Goal: Task Accomplishment & Management: Use online tool/utility

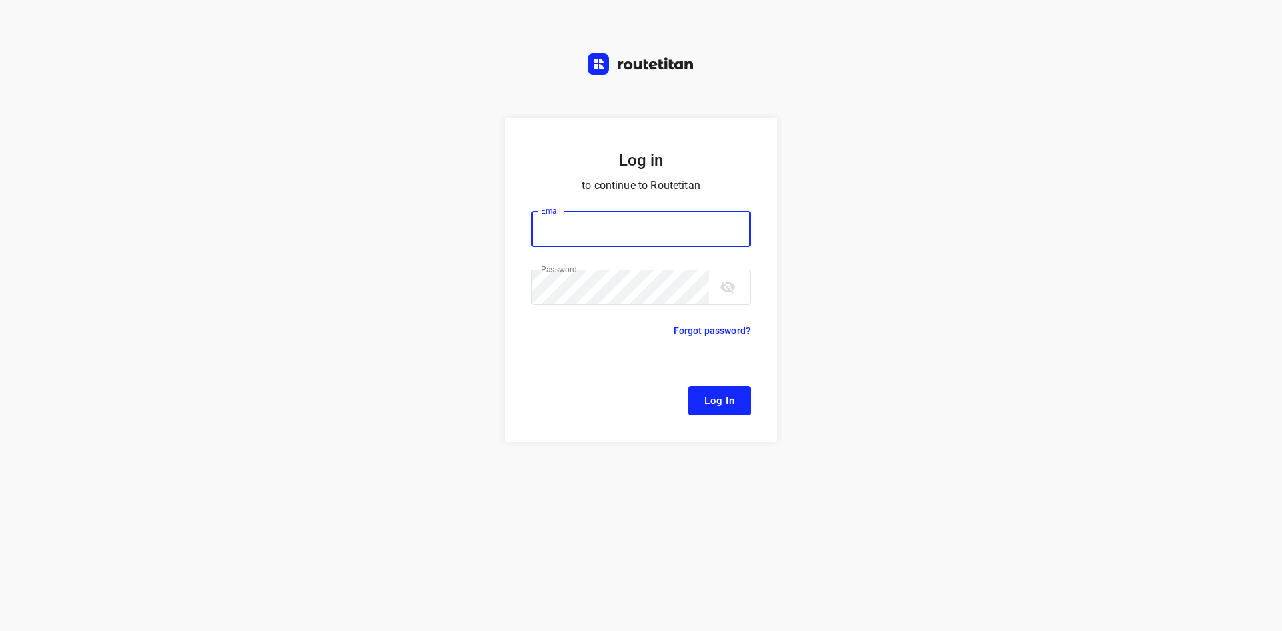
type input "[EMAIL_ADDRESS][DOMAIN_NAME]"
click at [708, 406] on span "Log In" at bounding box center [719, 400] width 30 height 17
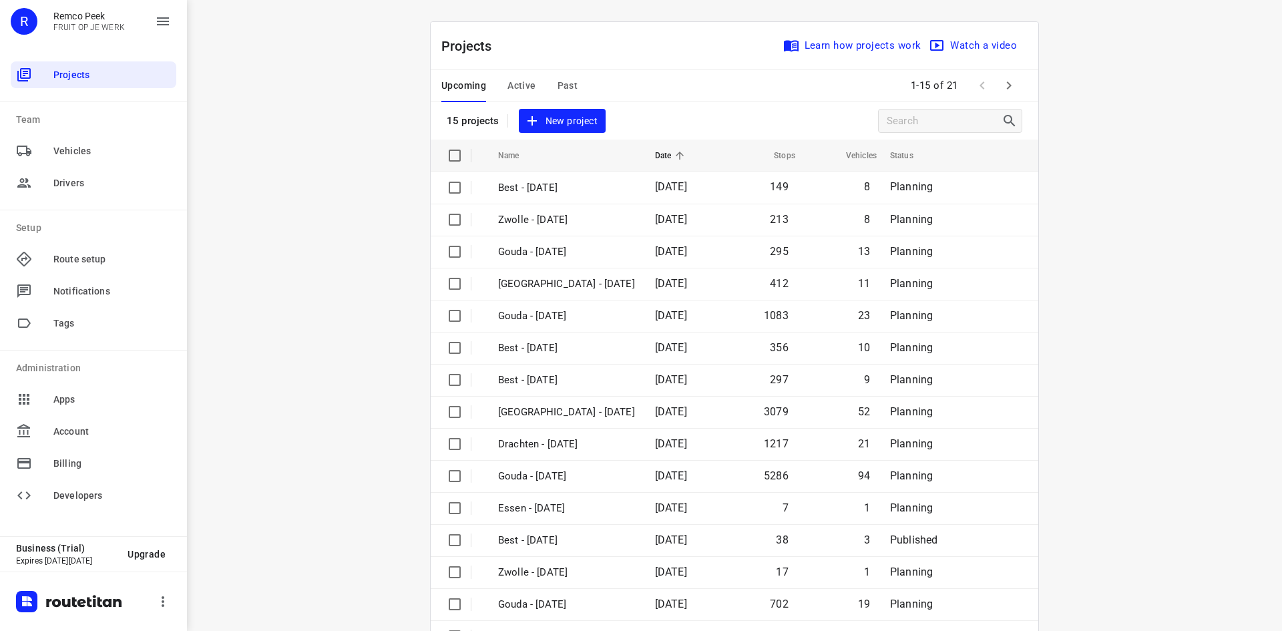
click at [567, 80] on span "Past" at bounding box center [567, 85] width 21 height 17
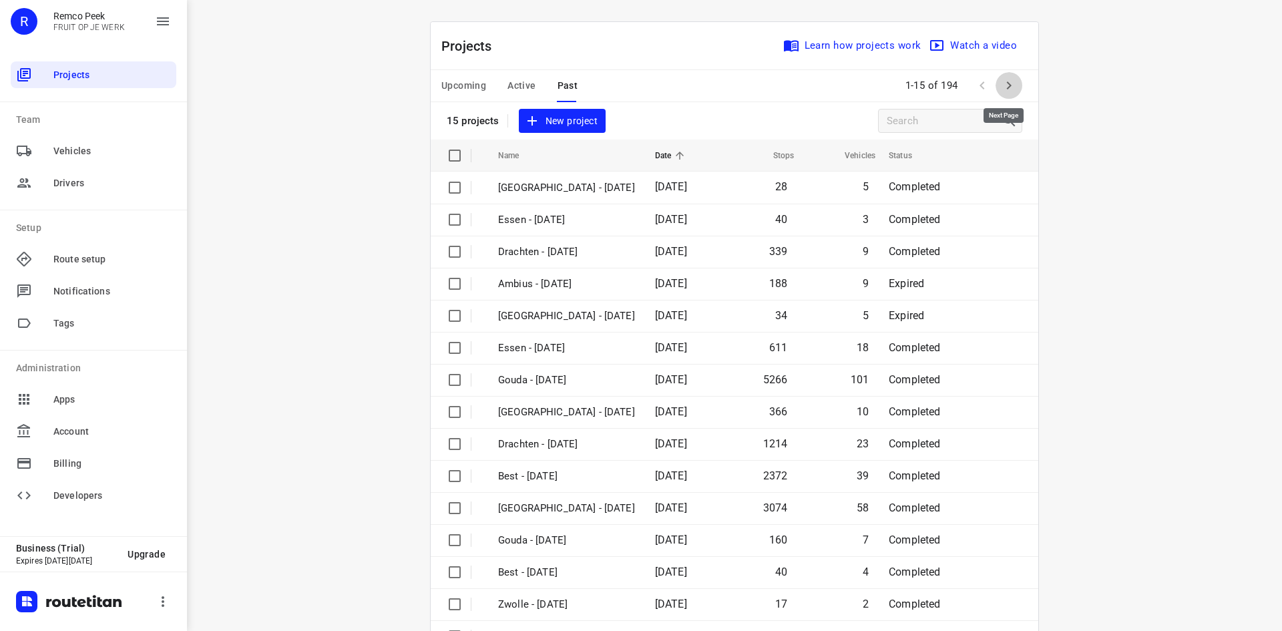
click at [1003, 81] on icon "button" at bounding box center [1009, 85] width 16 height 16
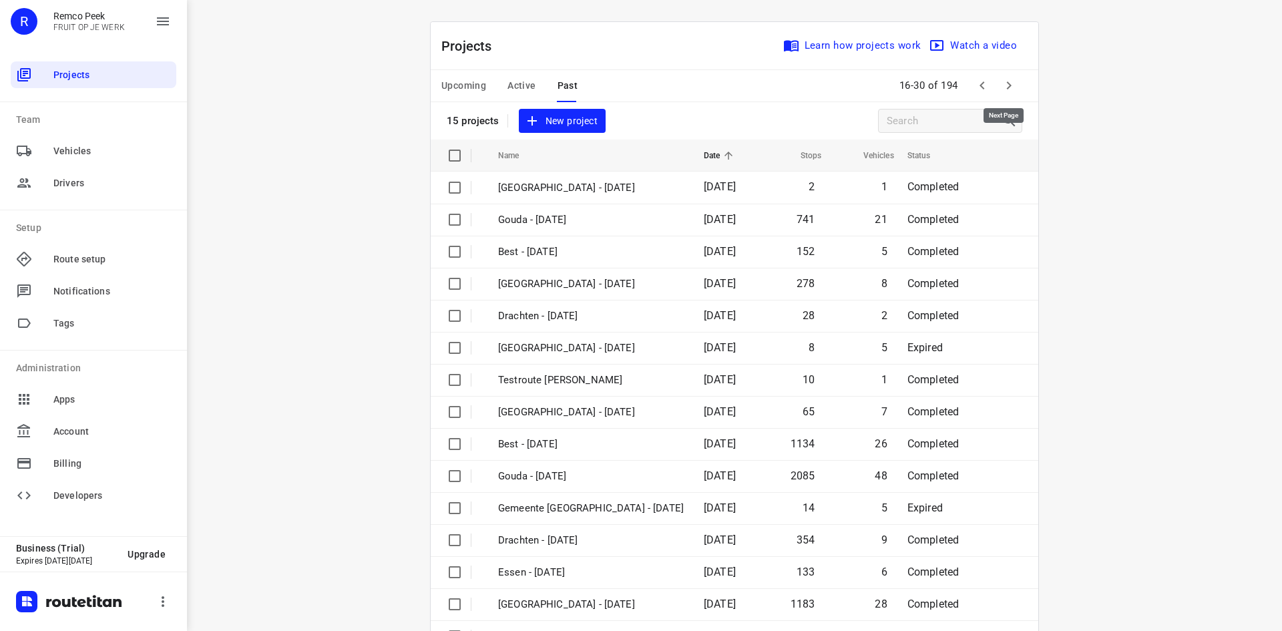
click at [1007, 83] on icon "button" at bounding box center [1009, 85] width 16 height 16
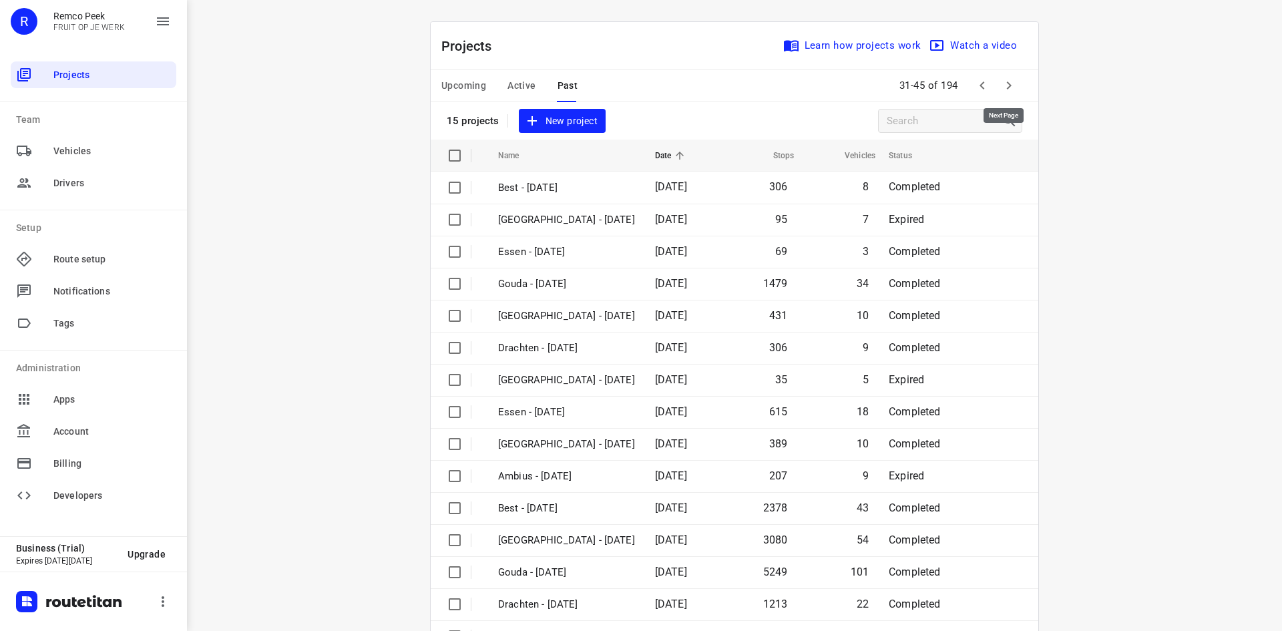
click at [1007, 83] on icon "button" at bounding box center [1009, 85] width 16 height 16
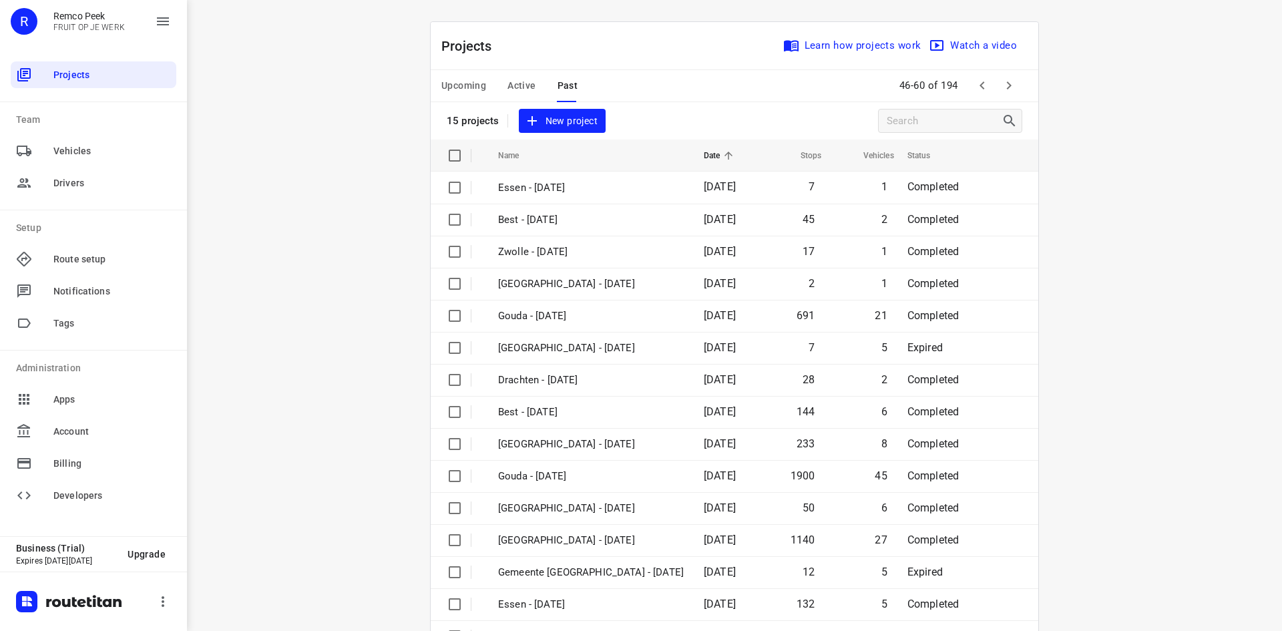
click at [1007, 83] on icon "button" at bounding box center [1009, 85] width 16 height 16
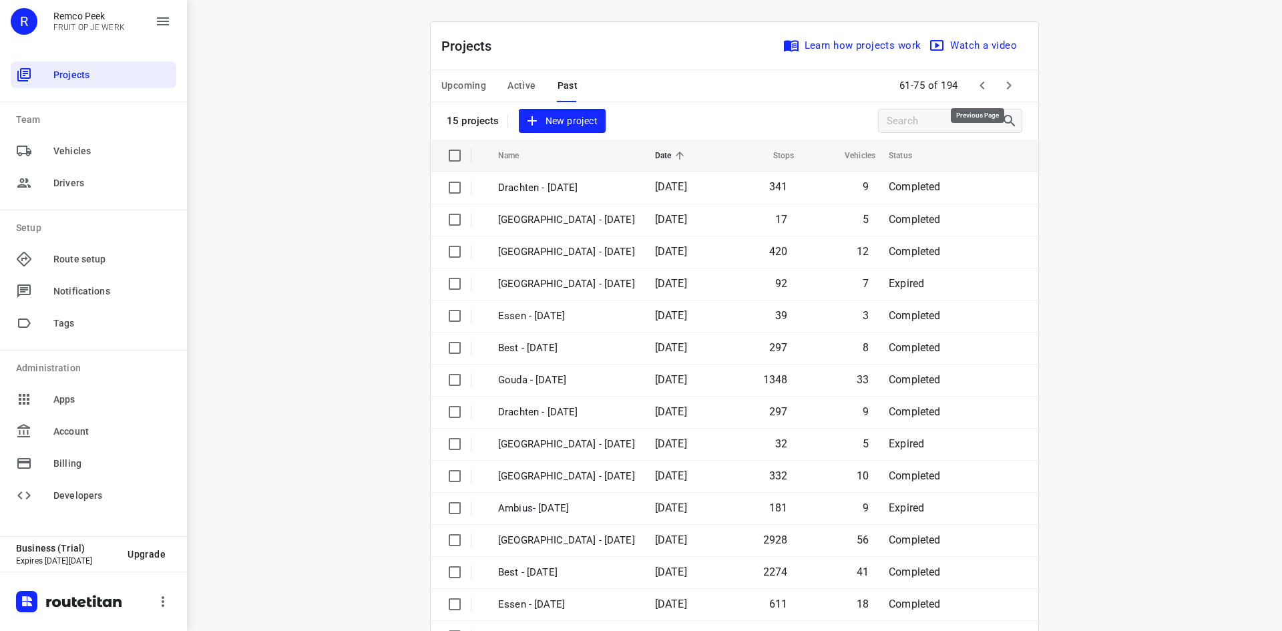
click at [983, 89] on icon "button" at bounding box center [982, 85] width 16 height 16
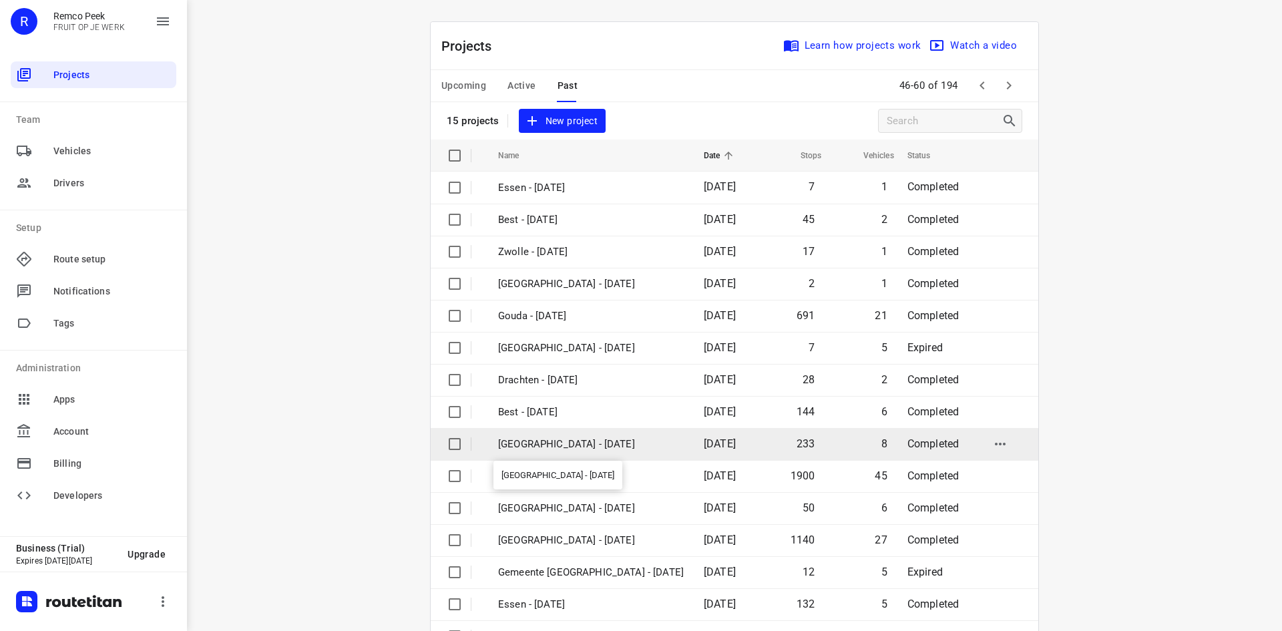
click at [576, 444] on p "[GEOGRAPHIC_DATA] - [DATE]" at bounding box center [591, 444] width 186 height 15
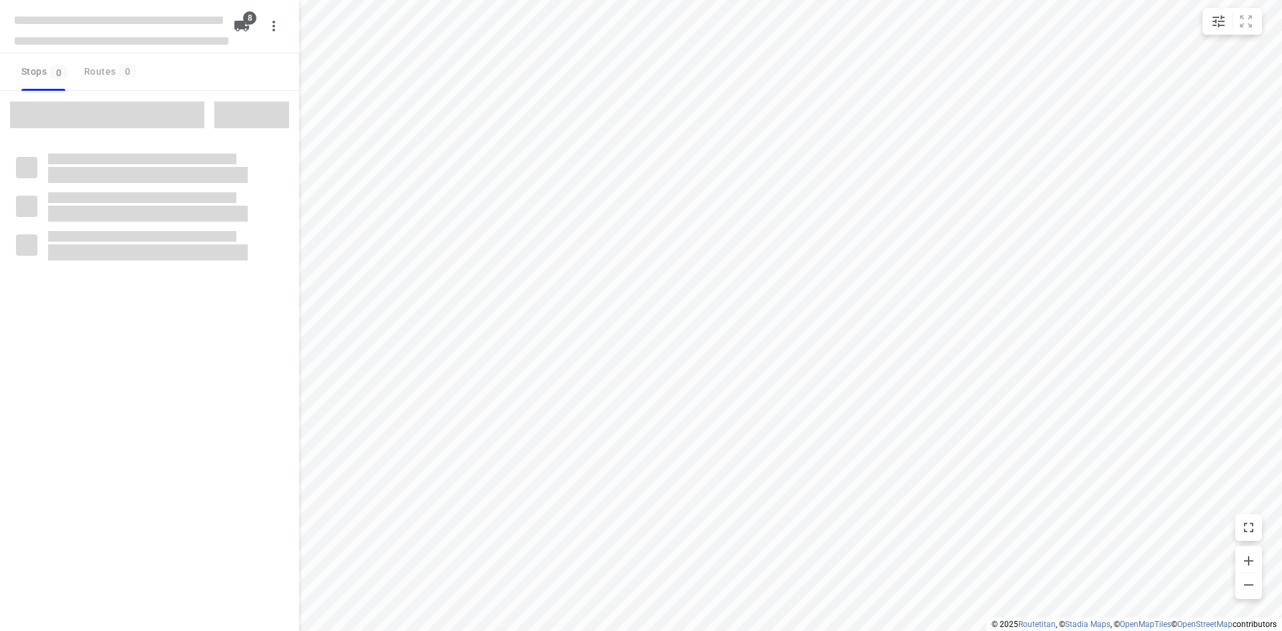
checkbox input "true"
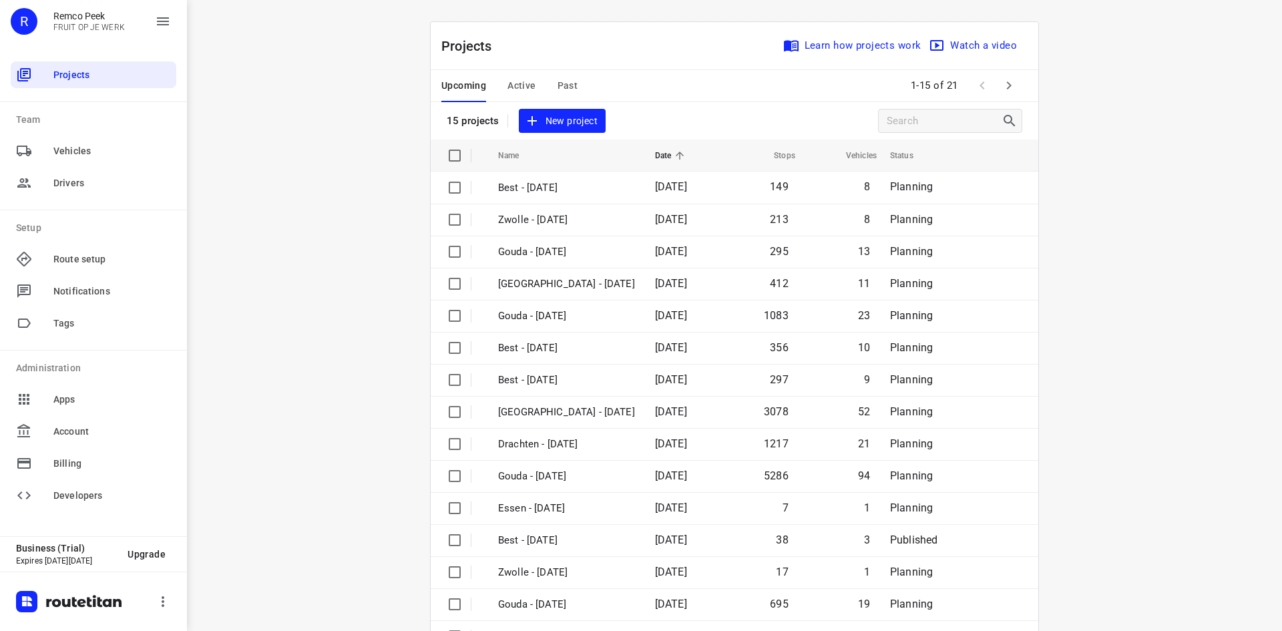
click at [514, 51] on div "Projects Learn how projects work Watch a video" at bounding box center [734, 46] width 607 height 48
click at [389, 118] on div "i © 2025 Routetitan , © Stadia Maps , © OpenMapTiles © OpenStreetMap contributo…" at bounding box center [734, 315] width 1095 height 631
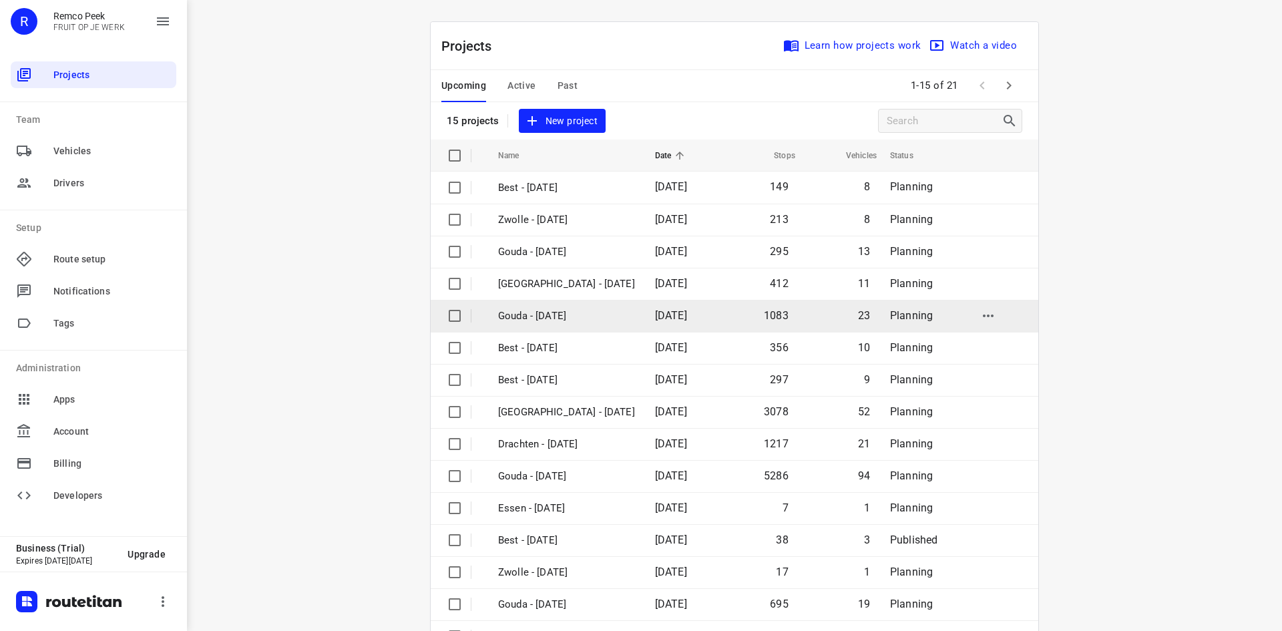
scroll to position [44, 0]
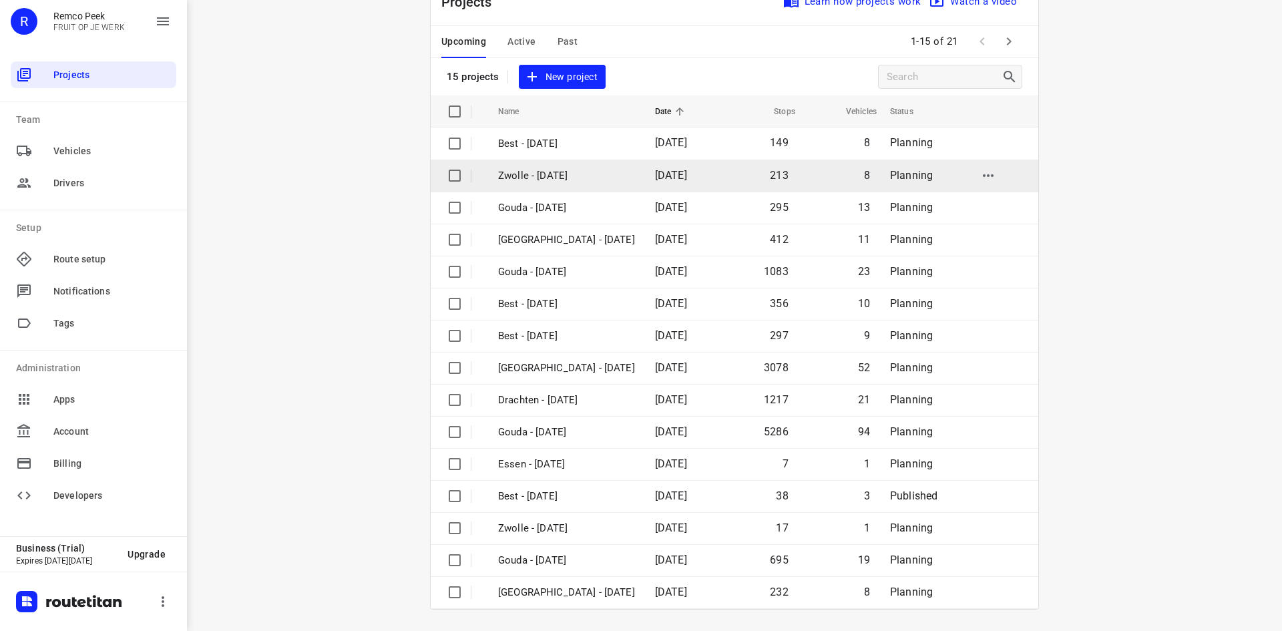
click at [541, 174] on p "Zwolle - [DATE]" at bounding box center [566, 175] width 137 height 15
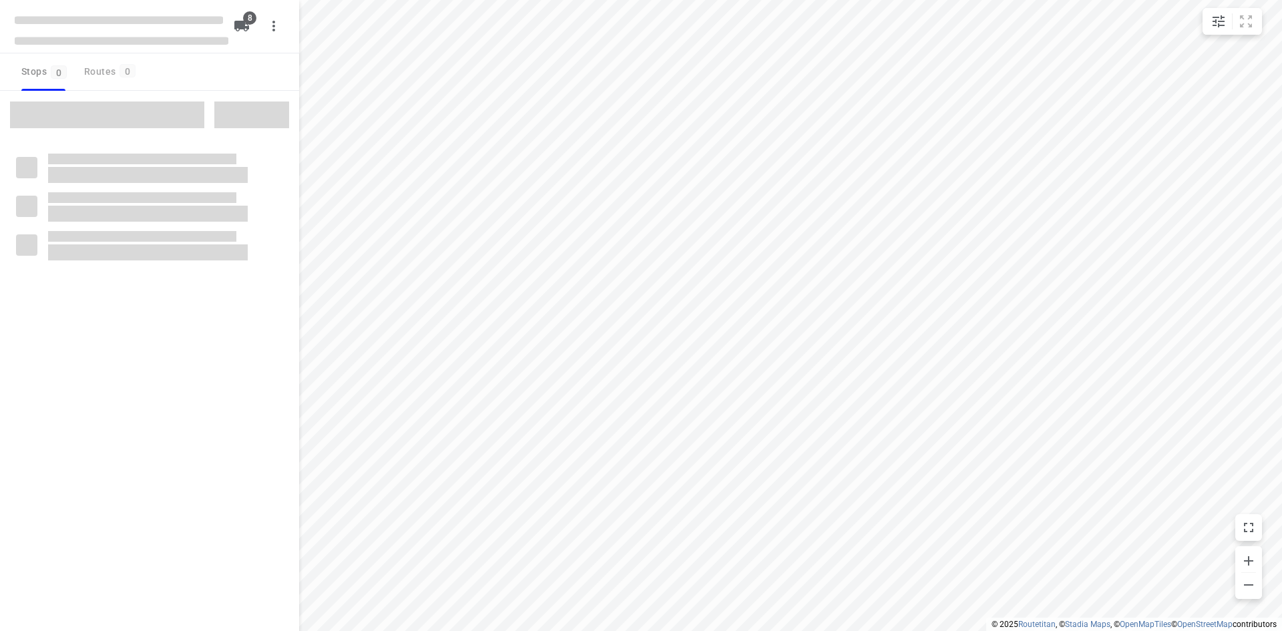
checkbox input "true"
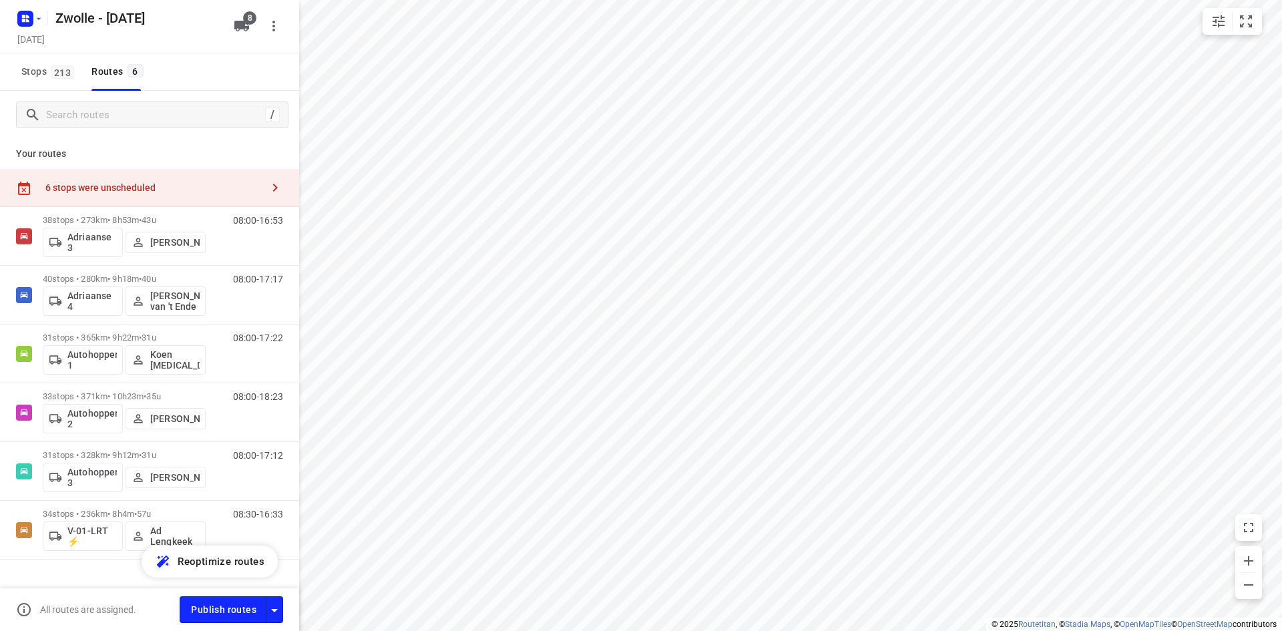
scroll to position [25, 0]
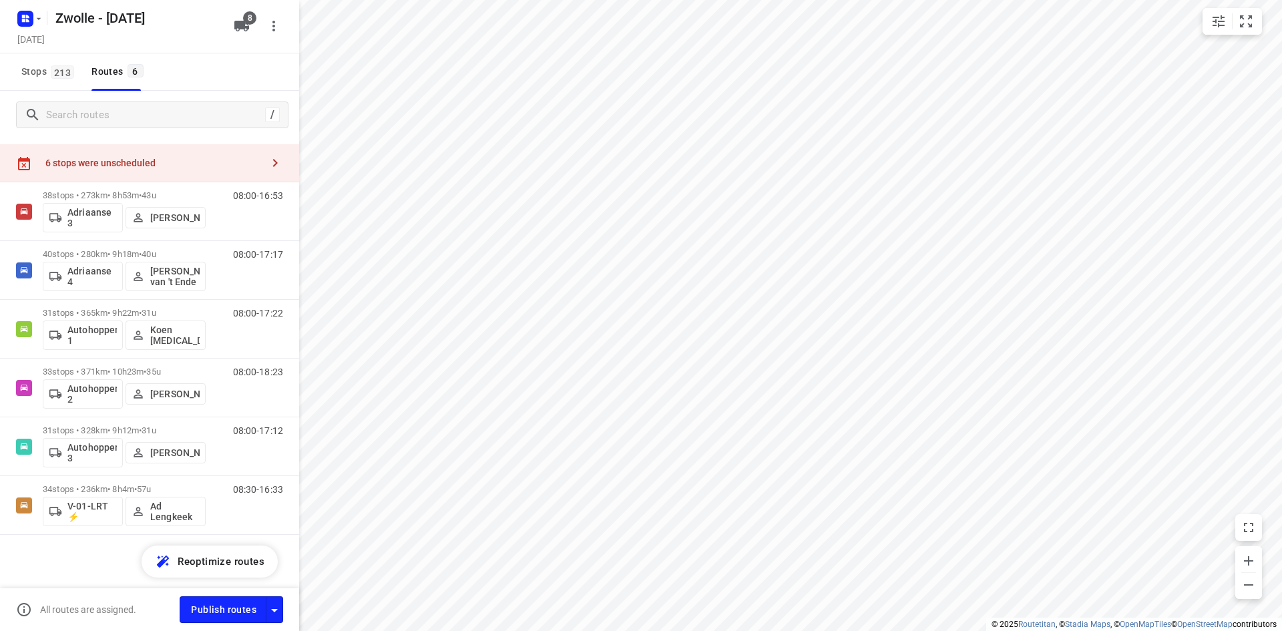
click at [204, 80] on div "Stops 213 Routes 6" at bounding box center [149, 71] width 299 height 37
click at [25, 25] on rect "button" at bounding box center [25, 19] width 16 height 16
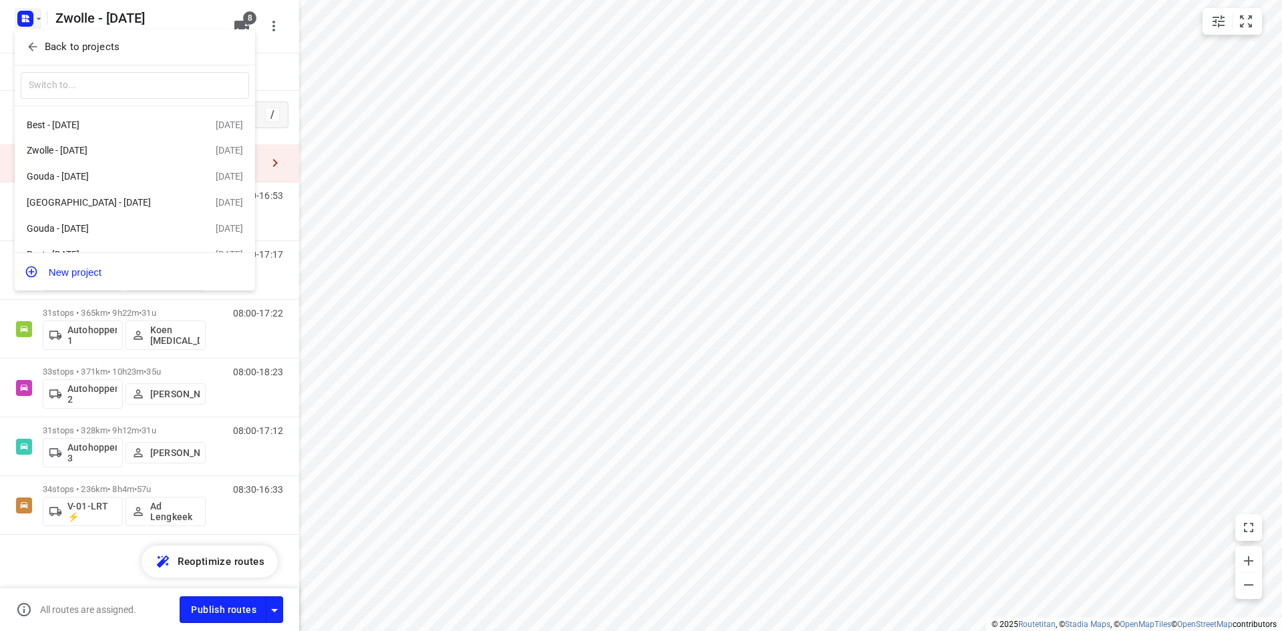
click at [30, 51] on icon "button" at bounding box center [32, 46] width 13 height 13
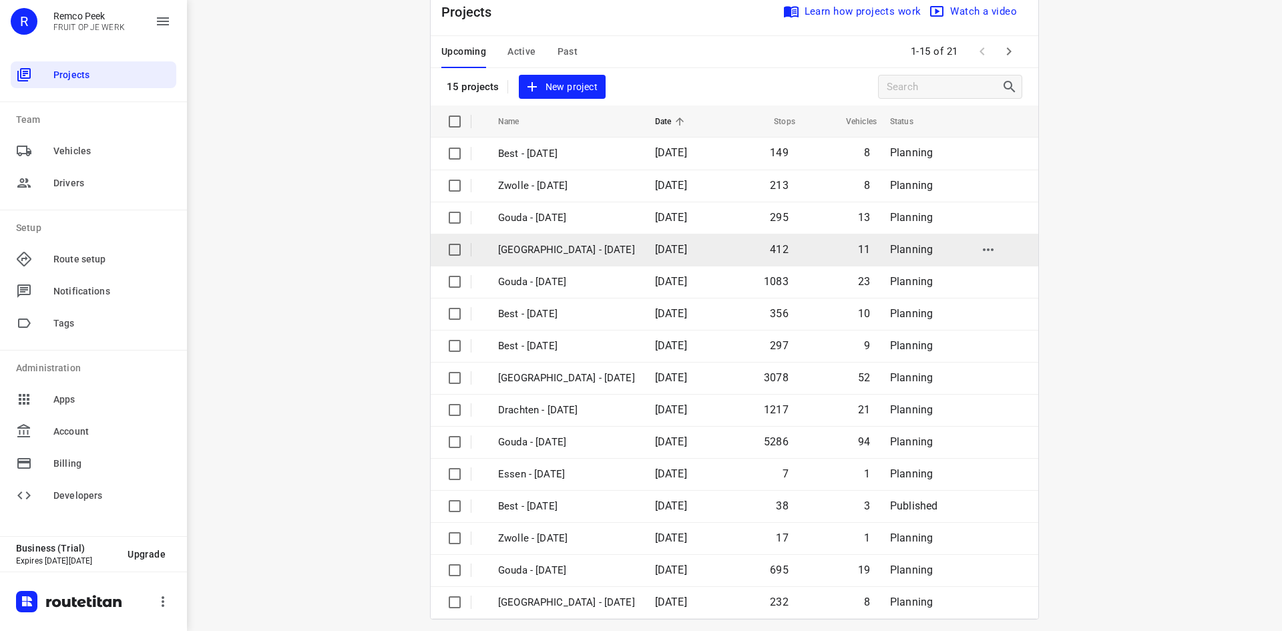
scroll to position [44, 0]
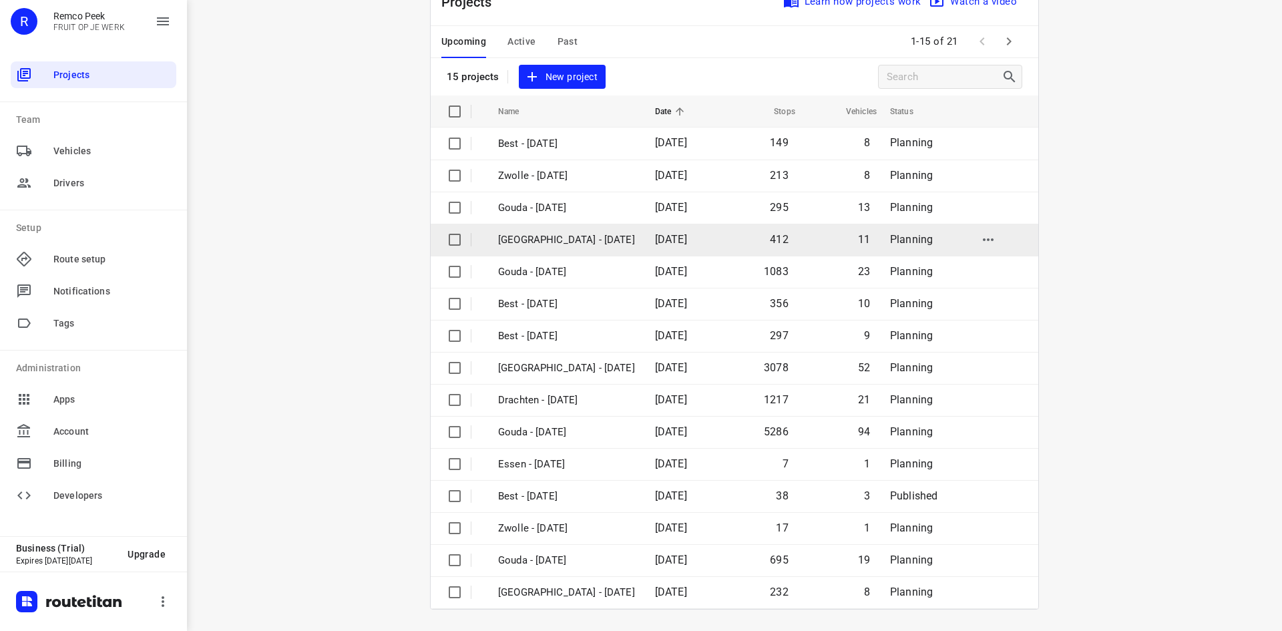
click at [577, 244] on p "[GEOGRAPHIC_DATA] - [DATE]" at bounding box center [566, 239] width 137 height 15
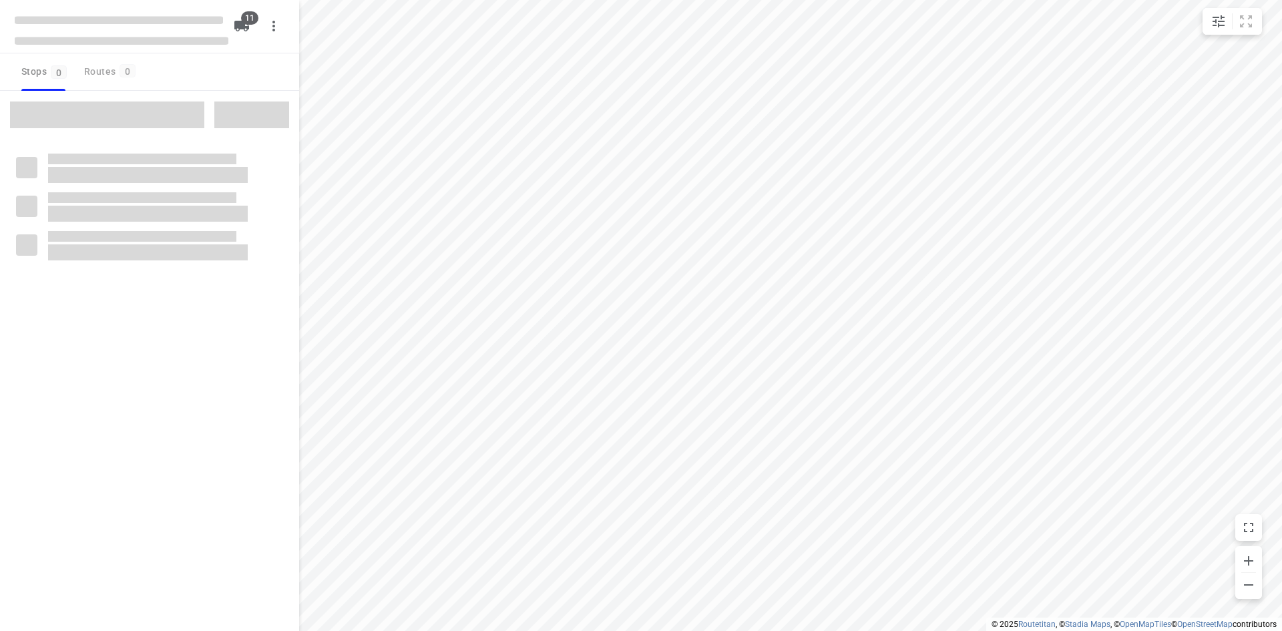
checkbox input "true"
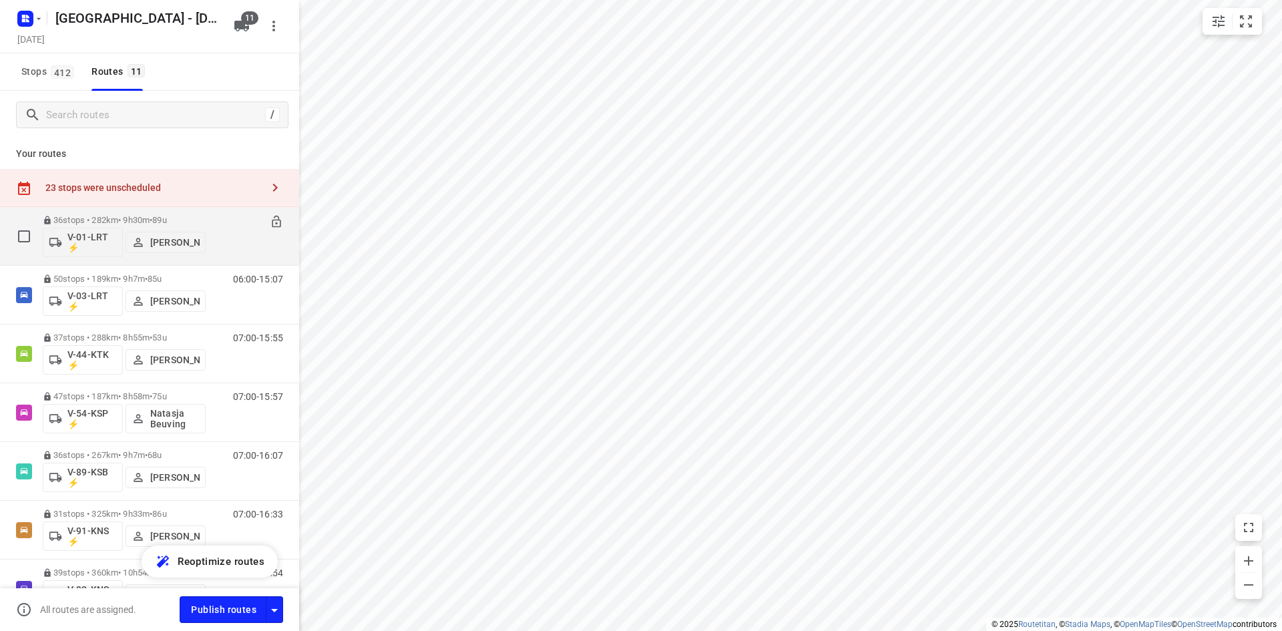
click at [231, 248] on div "07:00-16:30" at bounding box center [249, 239] width 67 height 49
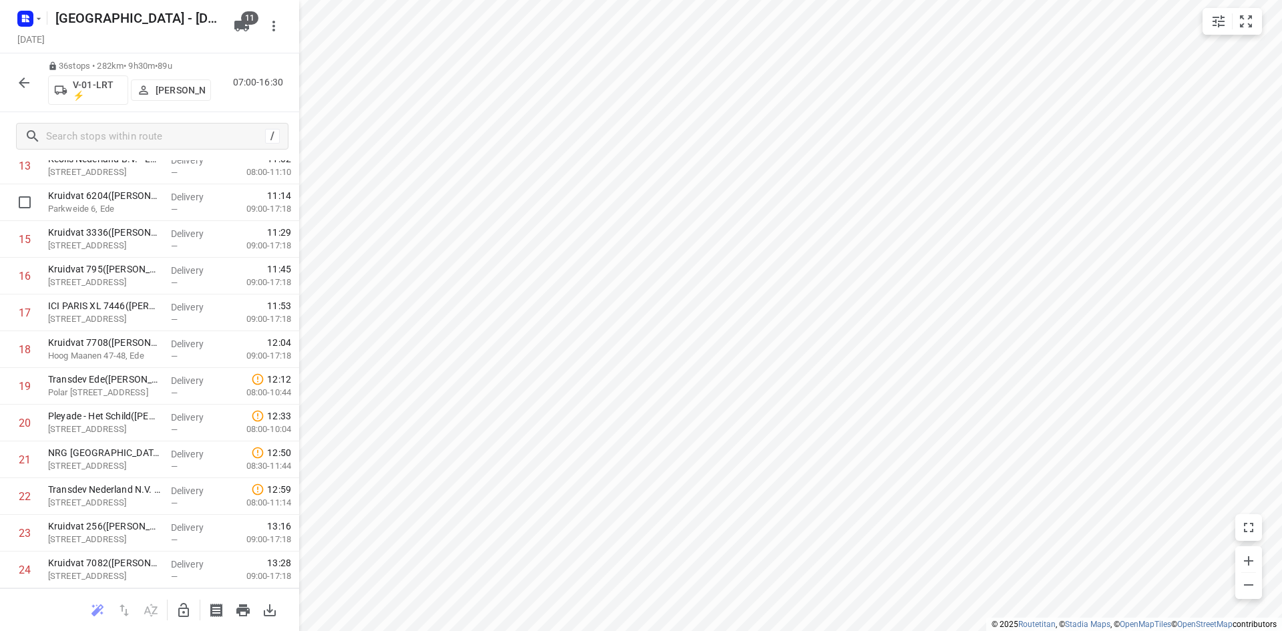
scroll to position [435, 0]
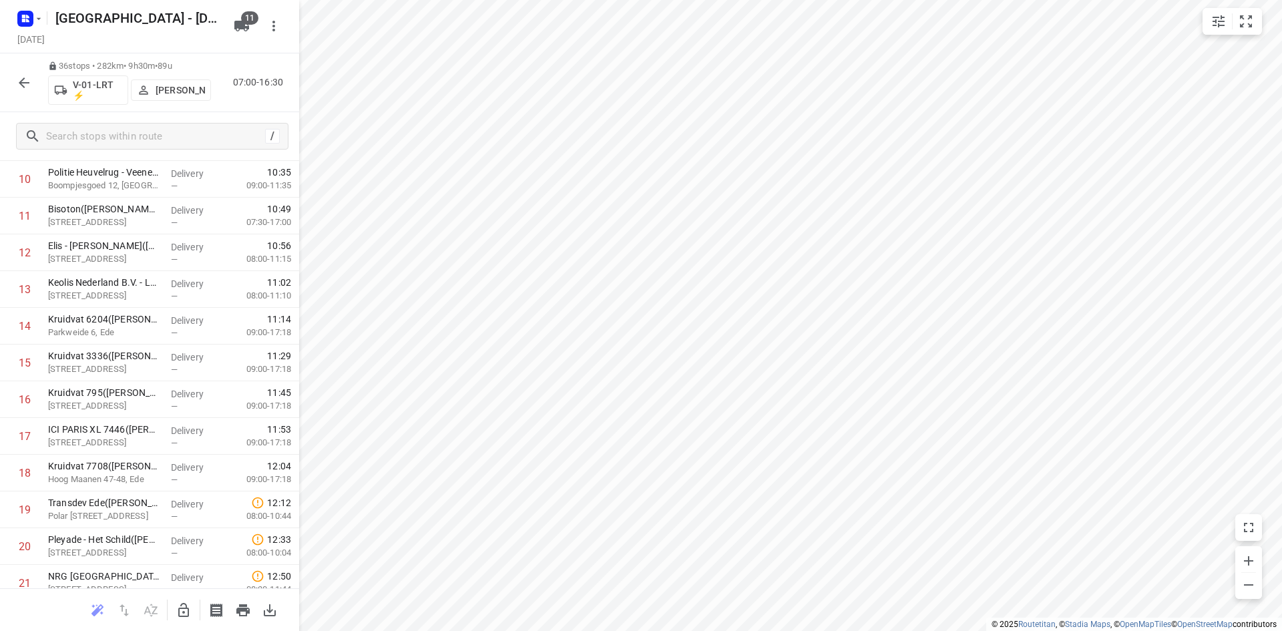
click at [19, 89] on icon "button" at bounding box center [24, 83] width 16 height 16
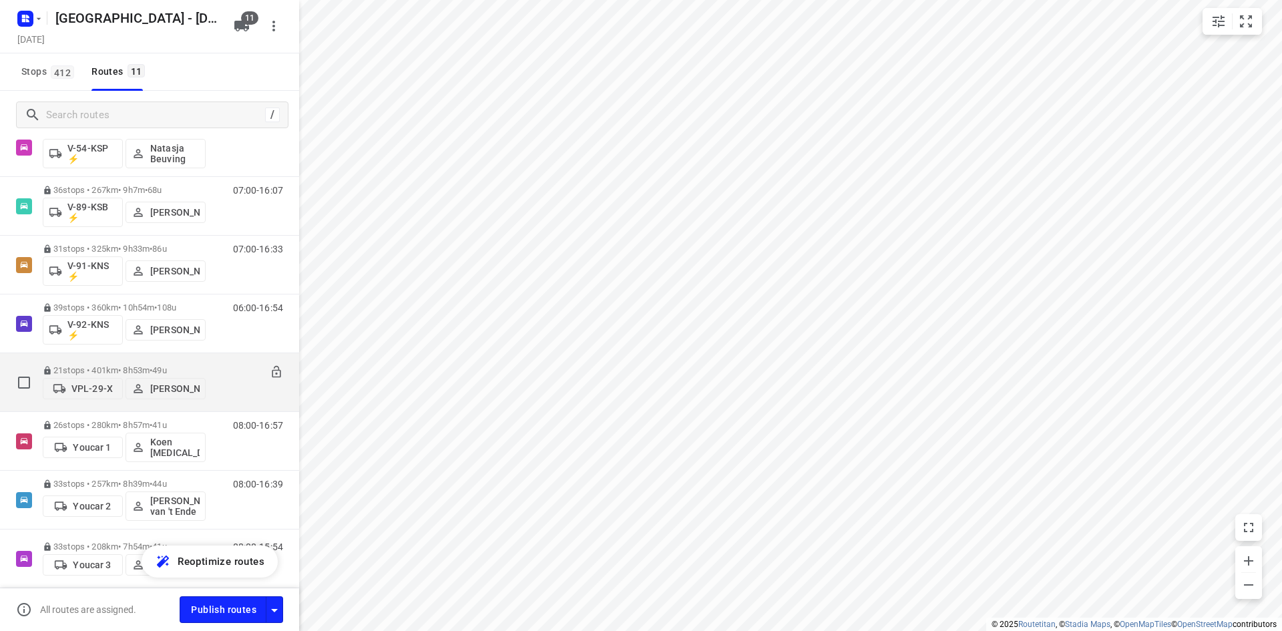
scroll to position [318, 0]
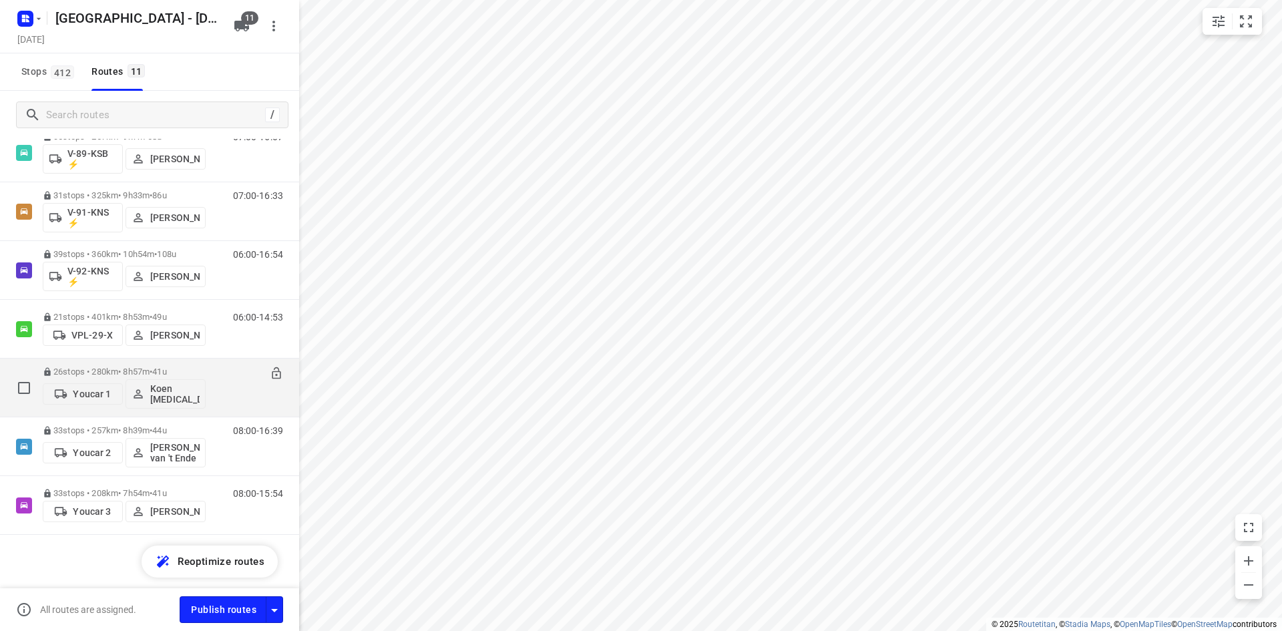
click at [231, 395] on div "08:00-16:57" at bounding box center [249, 390] width 67 height 49
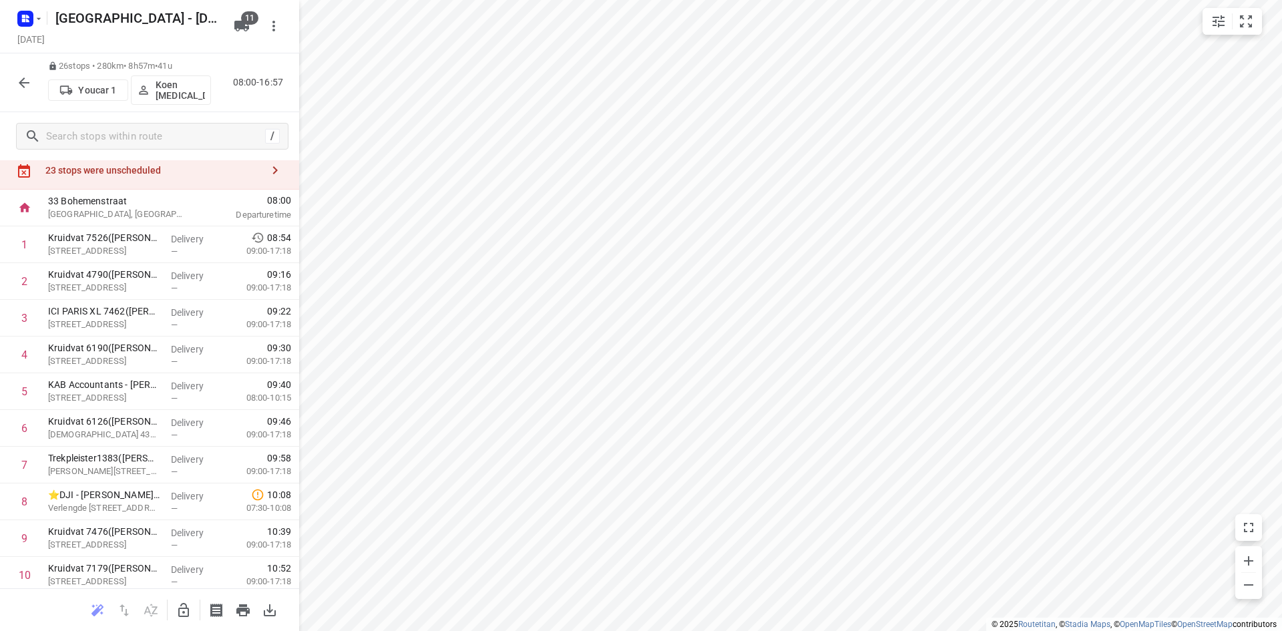
scroll to position [0, 0]
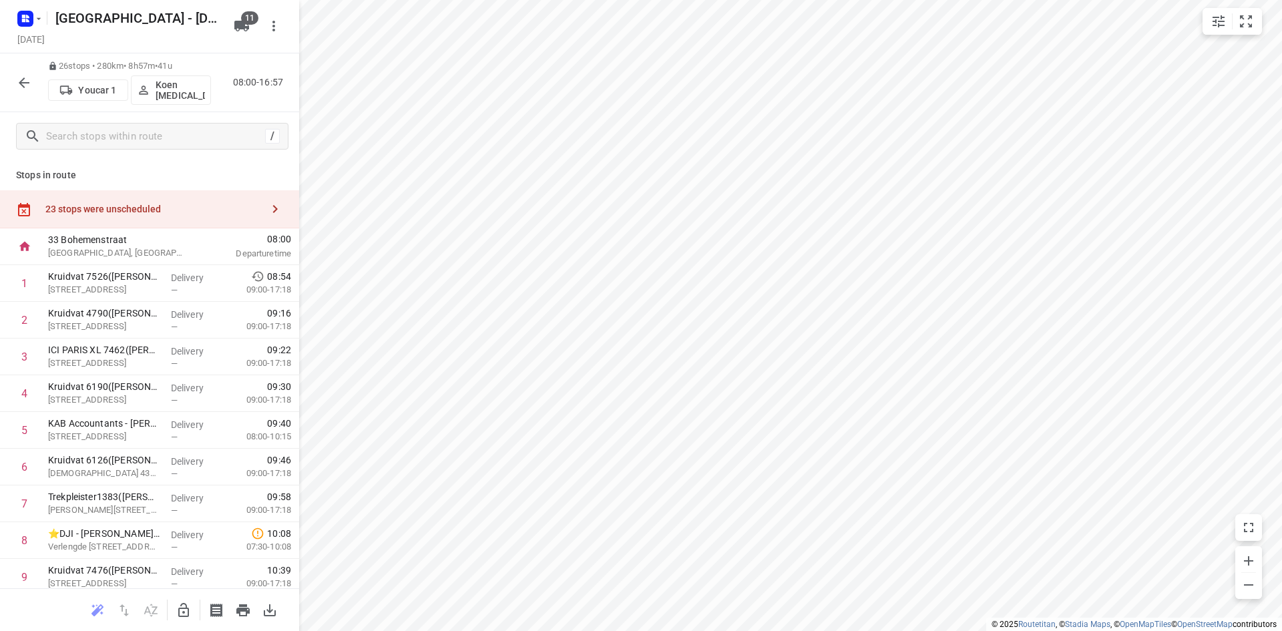
click at [28, 81] on icon "button" at bounding box center [24, 83] width 16 height 16
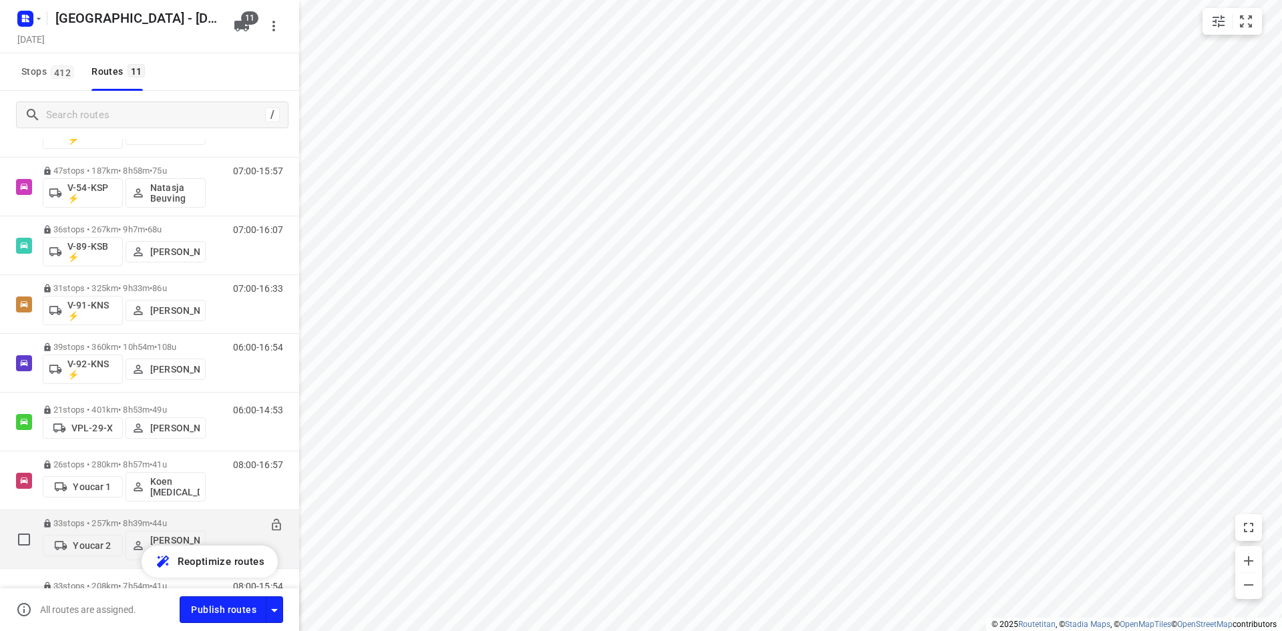
scroll to position [318, 0]
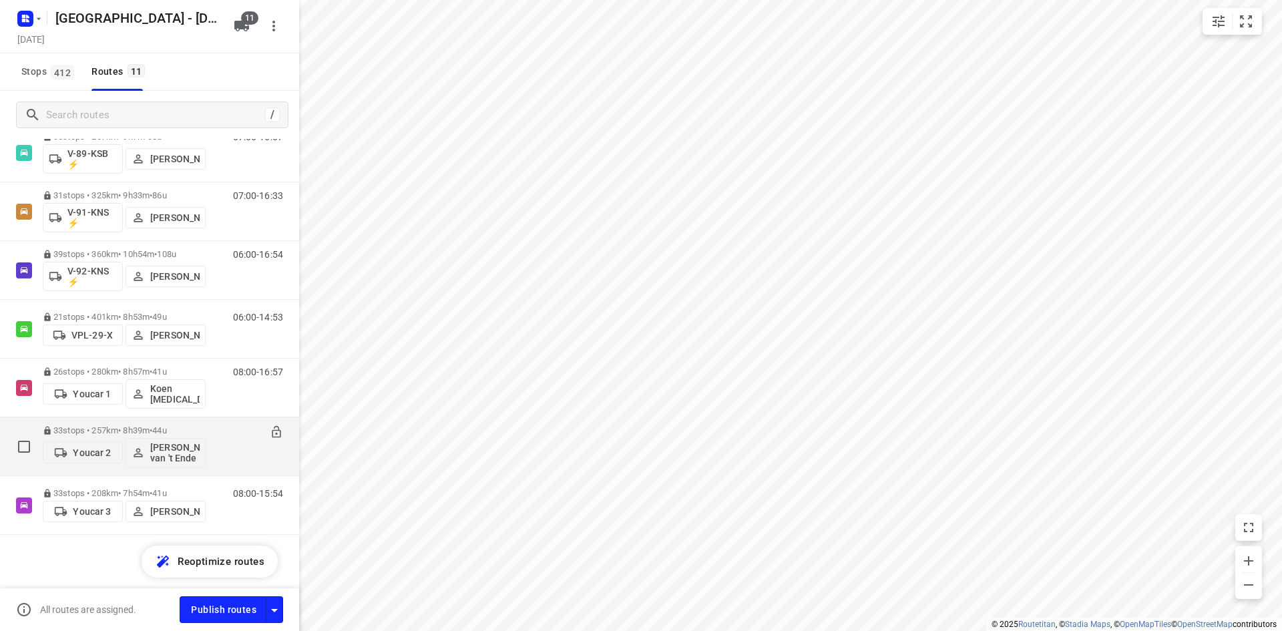
click at [239, 457] on div "08:00-16:39" at bounding box center [249, 449] width 67 height 49
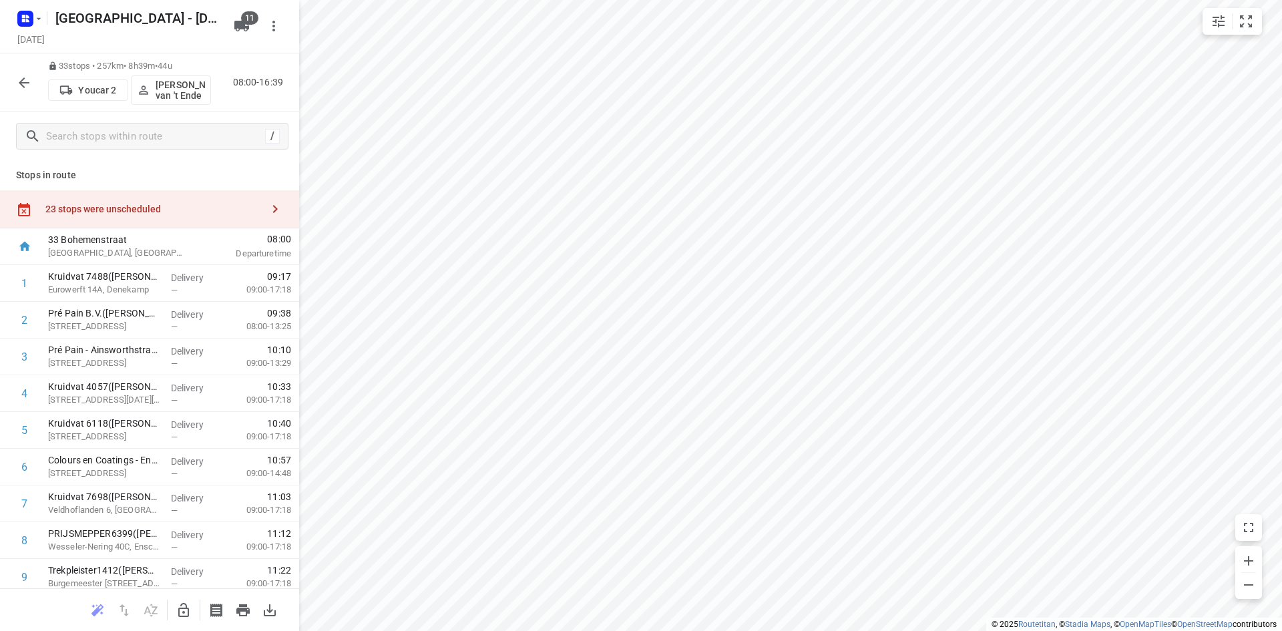
click at [25, 83] on icon "button" at bounding box center [24, 83] width 16 height 16
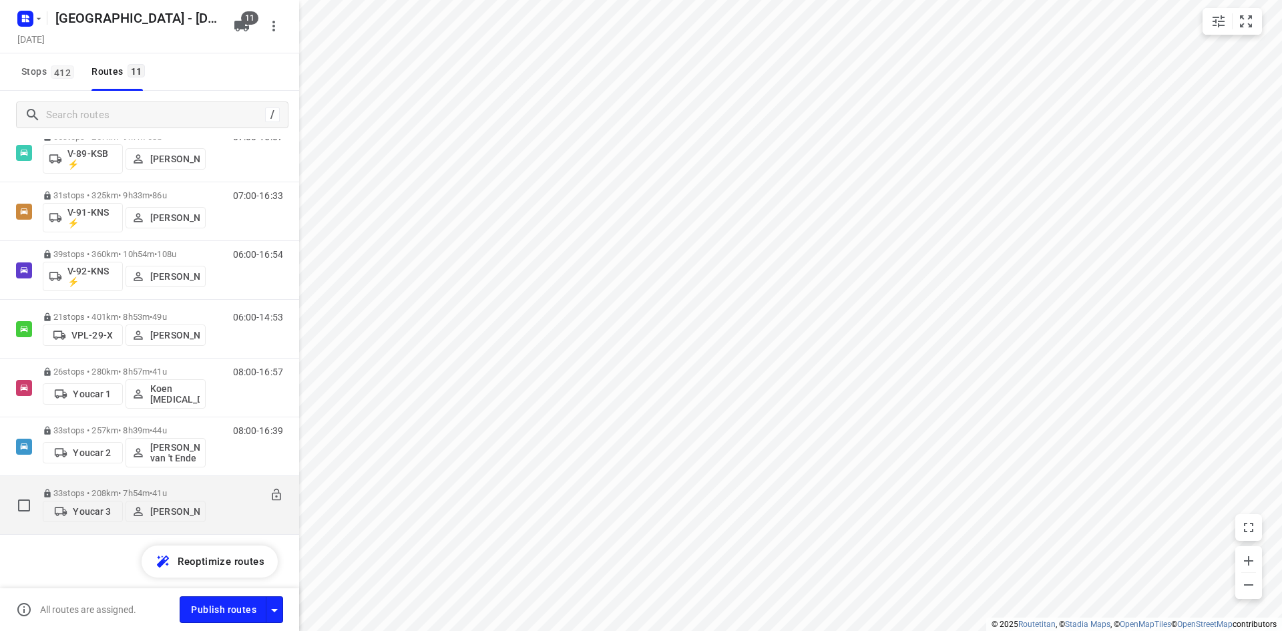
click at [228, 503] on div "08:00-15:54" at bounding box center [249, 508] width 67 height 41
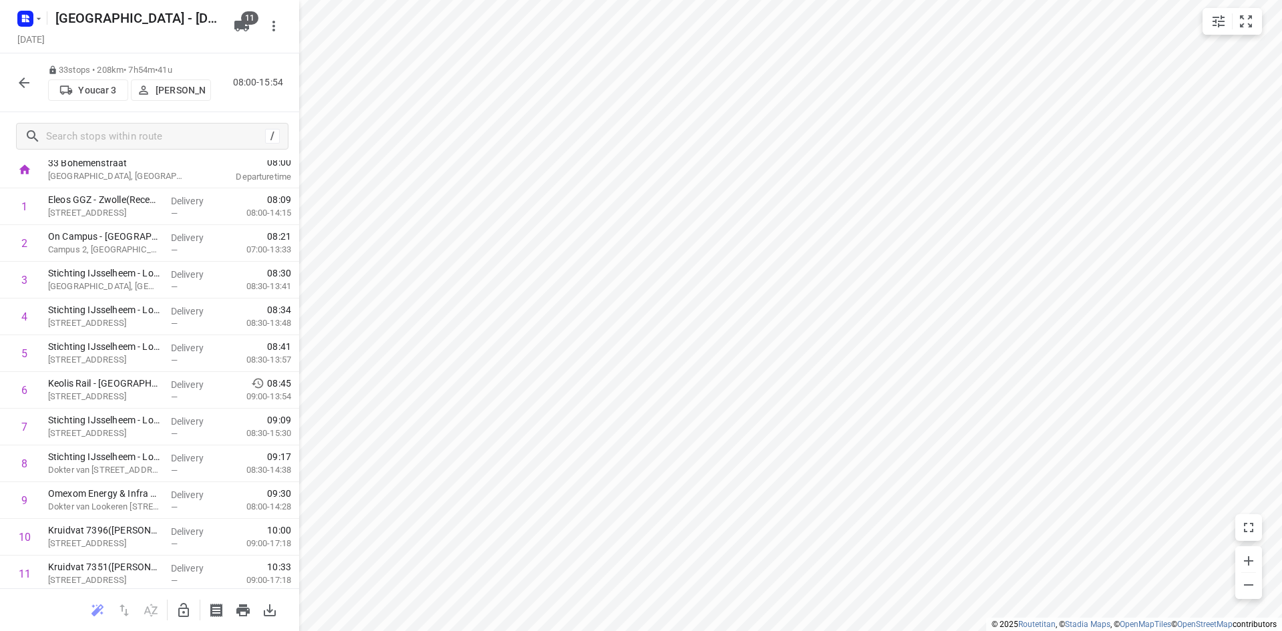
scroll to position [57, 0]
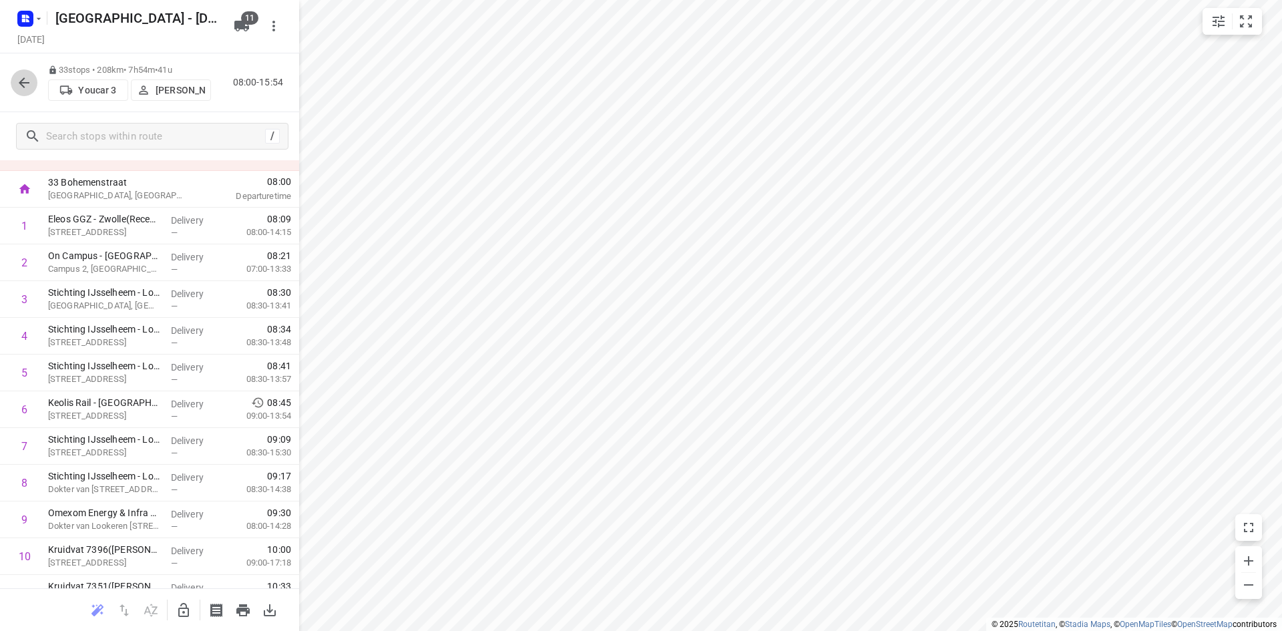
click at [27, 79] on icon "button" at bounding box center [24, 83] width 16 height 16
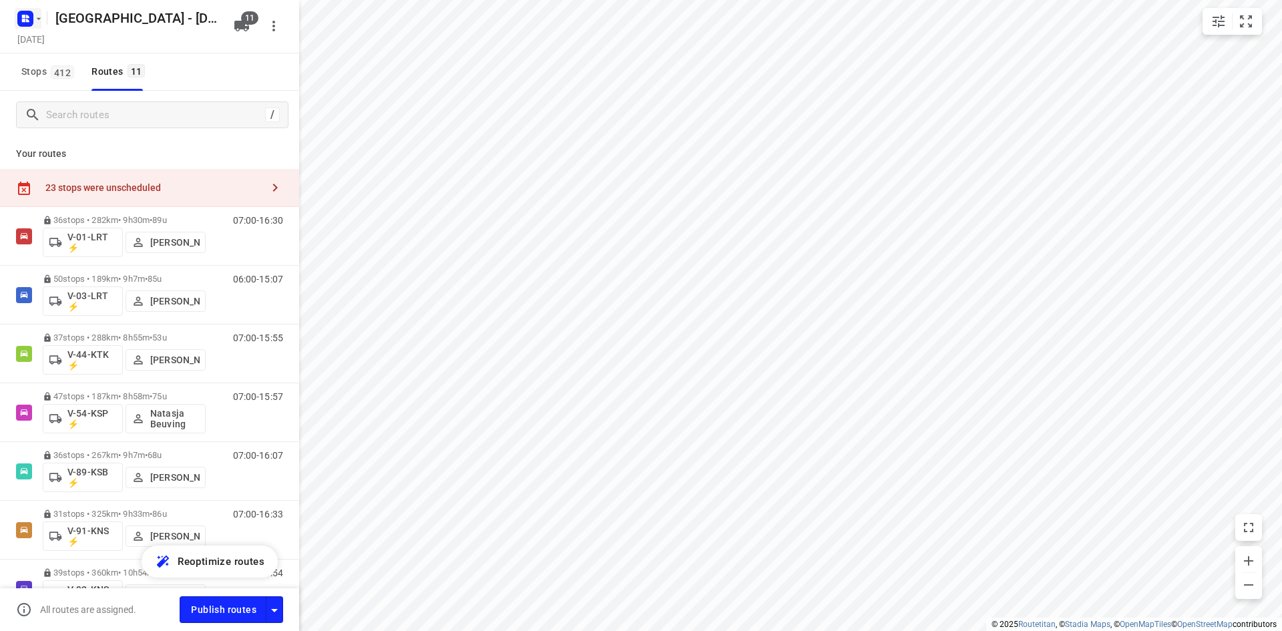
click at [26, 10] on icon "button" at bounding box center [25, 18] width 21 height 21
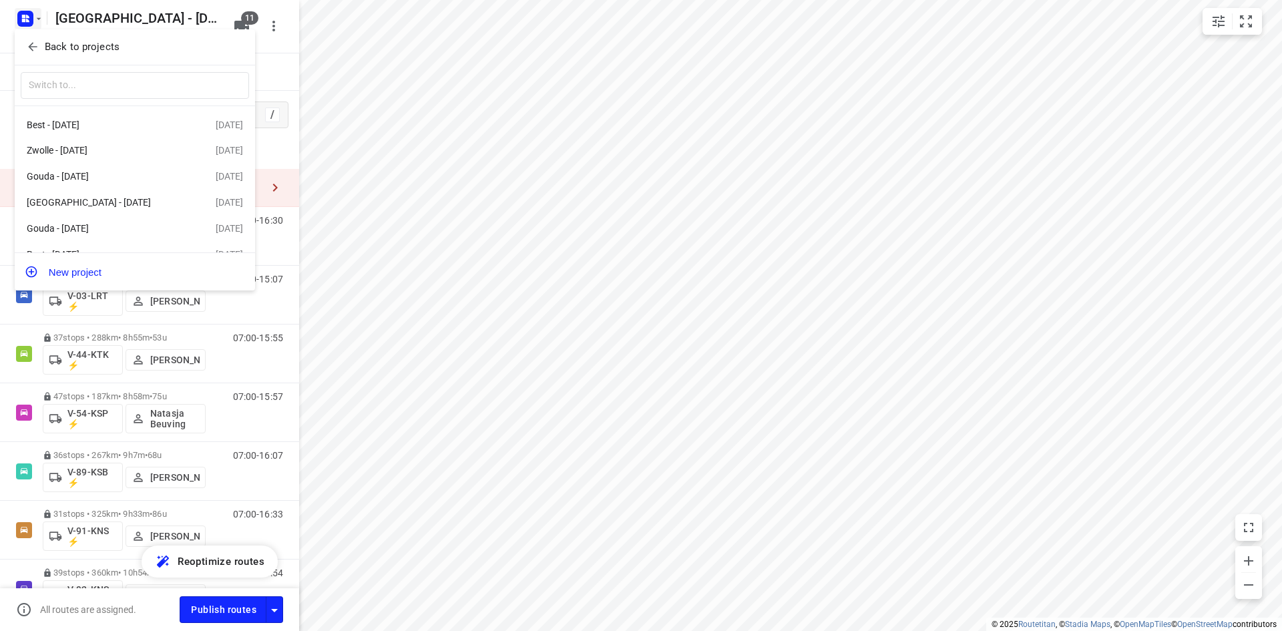
click at [32, 45] on icon "button" at bounding box center [32, 46] width 13 height 13
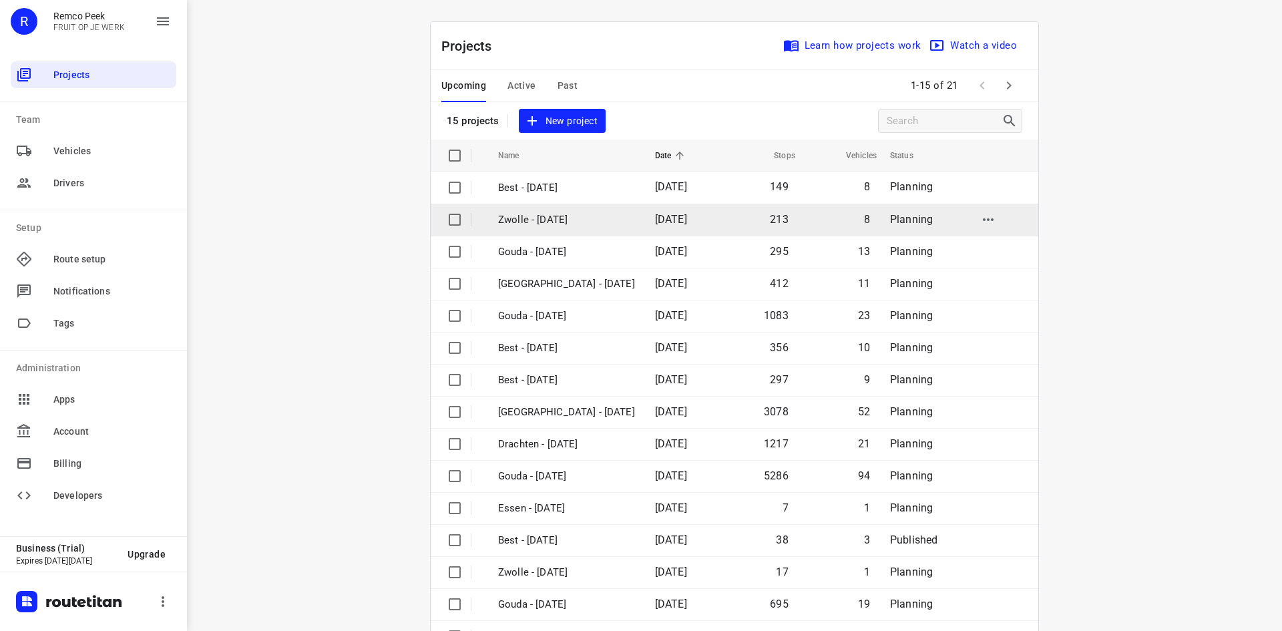
click at [550, 219] on p "Zwolle - [DATE]" at bounding box center [566, 219] width 137 height 15
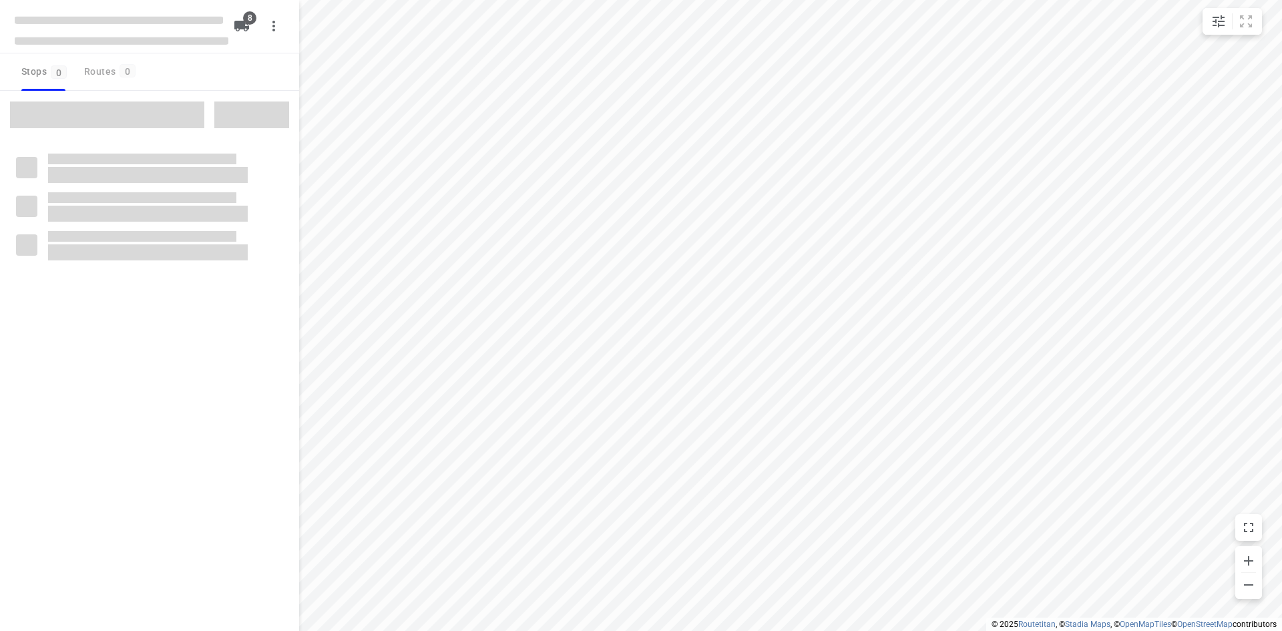
checkbox input "true"
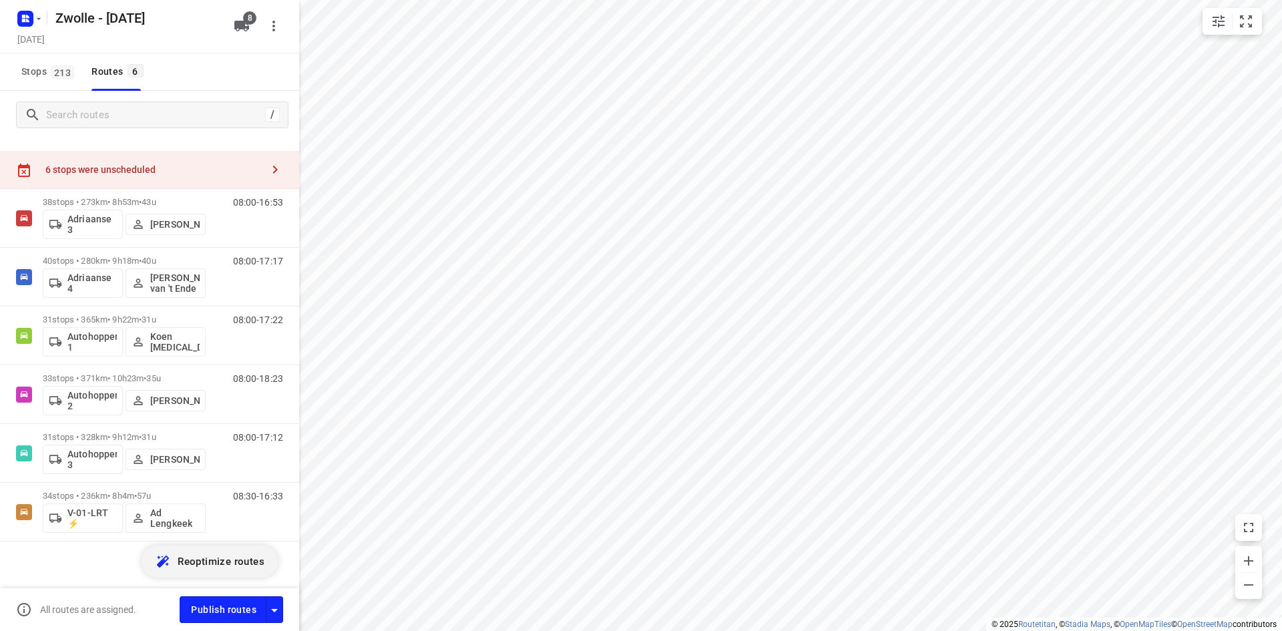
scroll to position [25, 0]
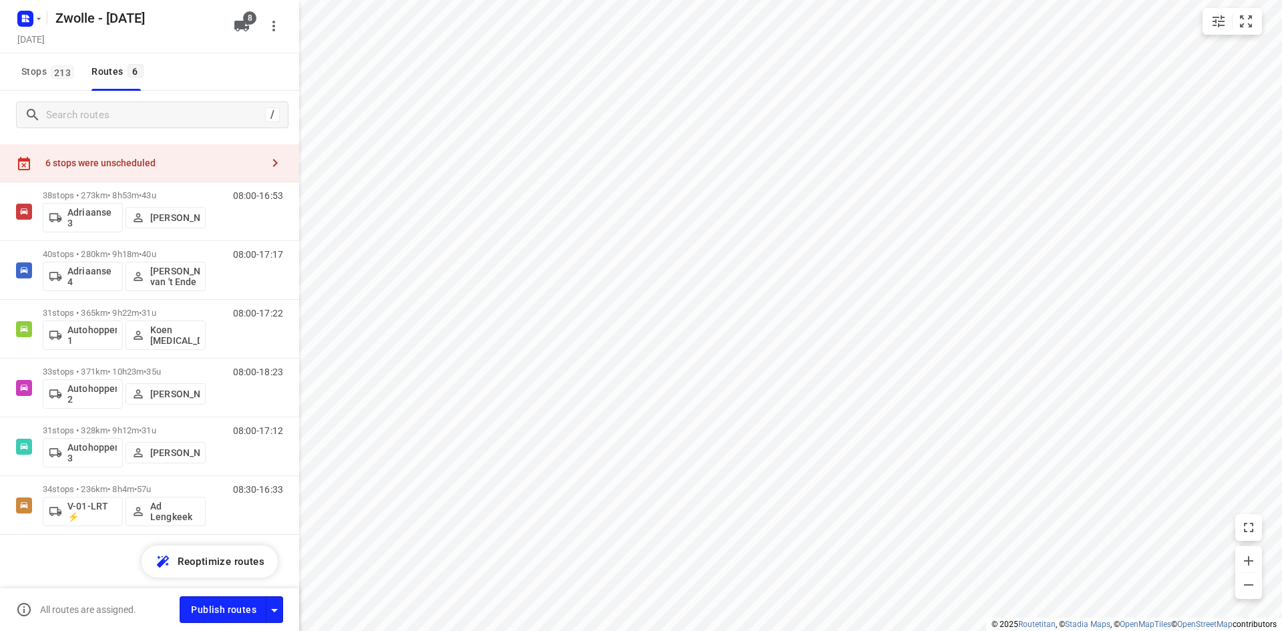
click at [188, 71] on div "Stops 213 Routes 6" at bounding box center [149, 71] width 299 height 37
click at [192, 153] on div "6 stops were unscheduled" at bounding box center [149, 163] width 299 height 38
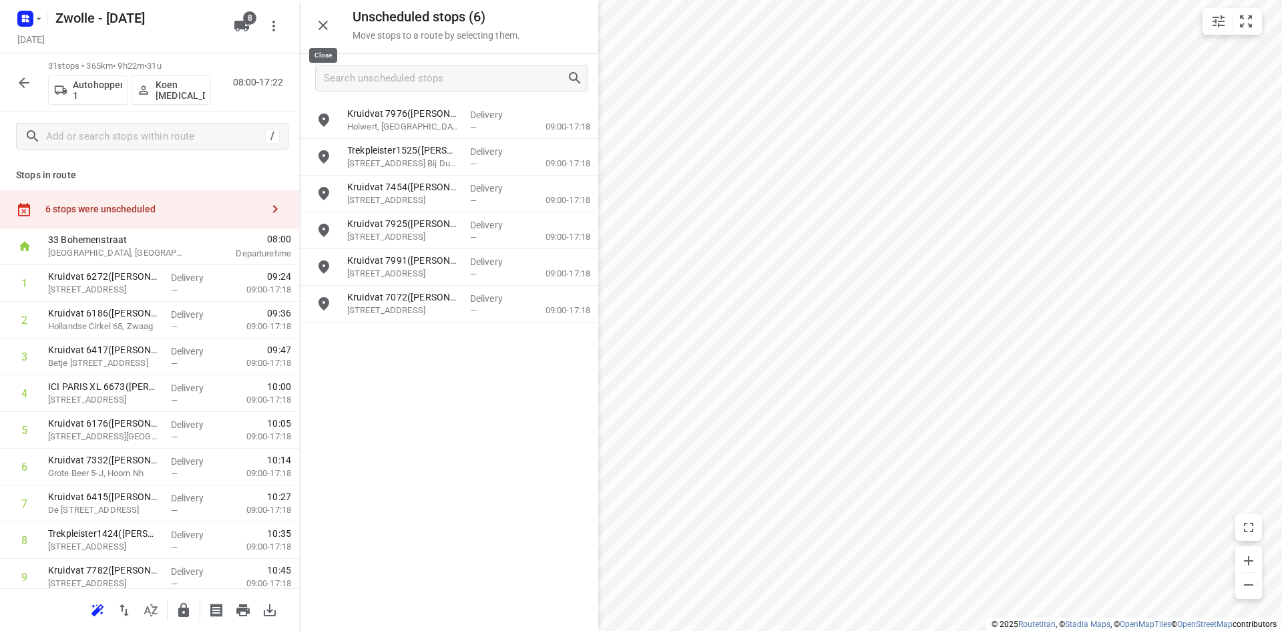
click at [328, 23] on icon "button" at bounding box center [323, 25] width 16 height 16
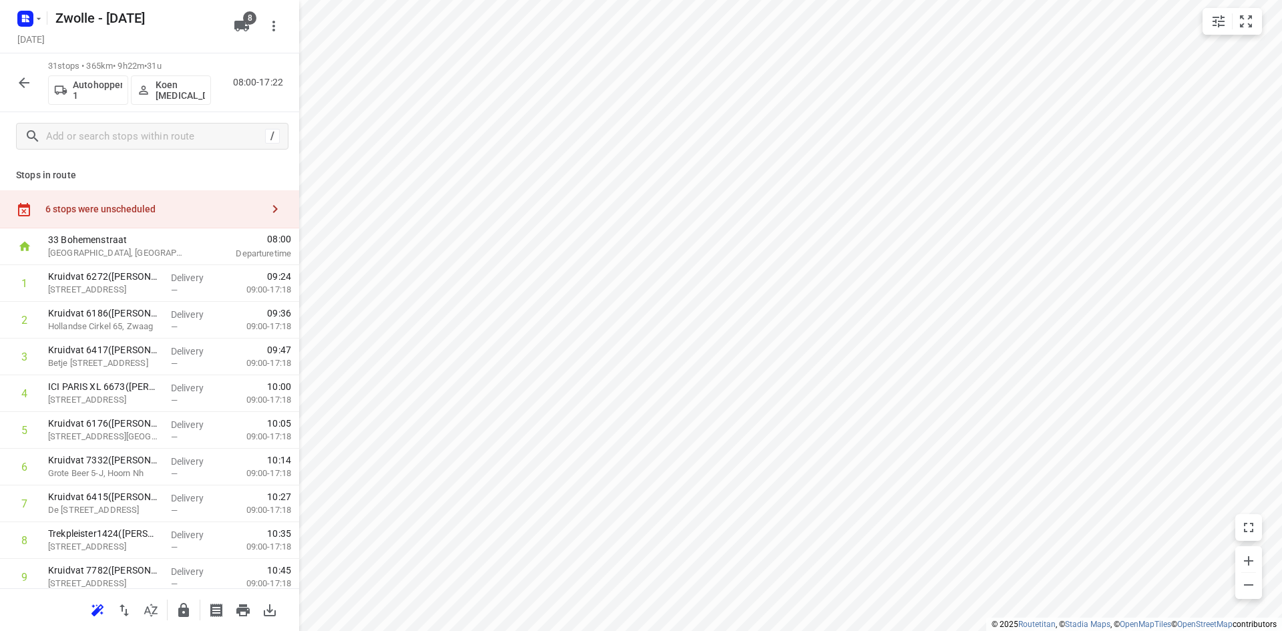
click at [25, 75] on icon "button" at bounding box center [24, 83] width 16 height 16
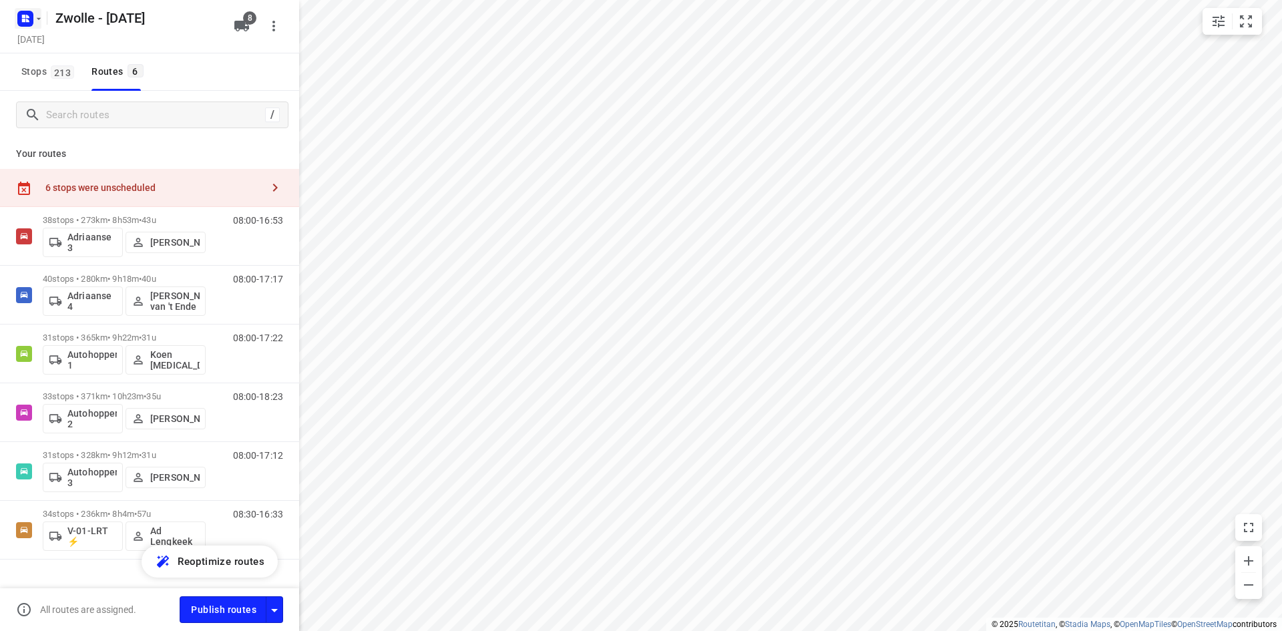
click at [20, 19] on rect "button" at bounding box center [25, 19] width 16 height 16
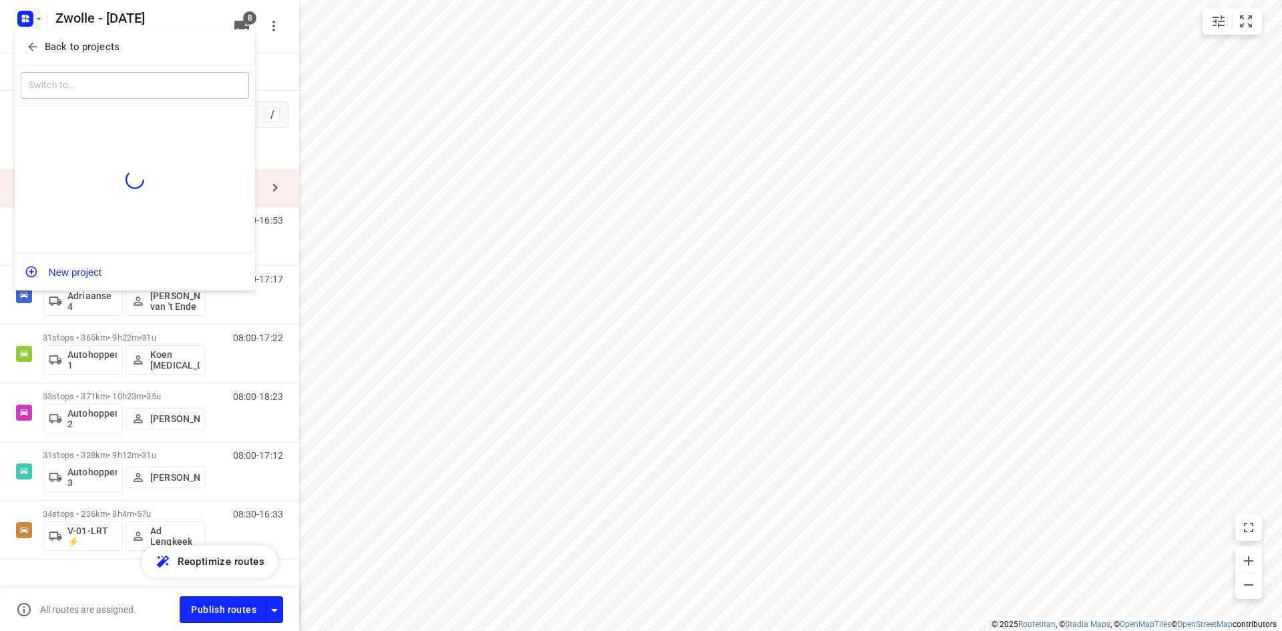
click at [27, 46] on icon "button" at bounding box center [32, 46] width 13 height 13
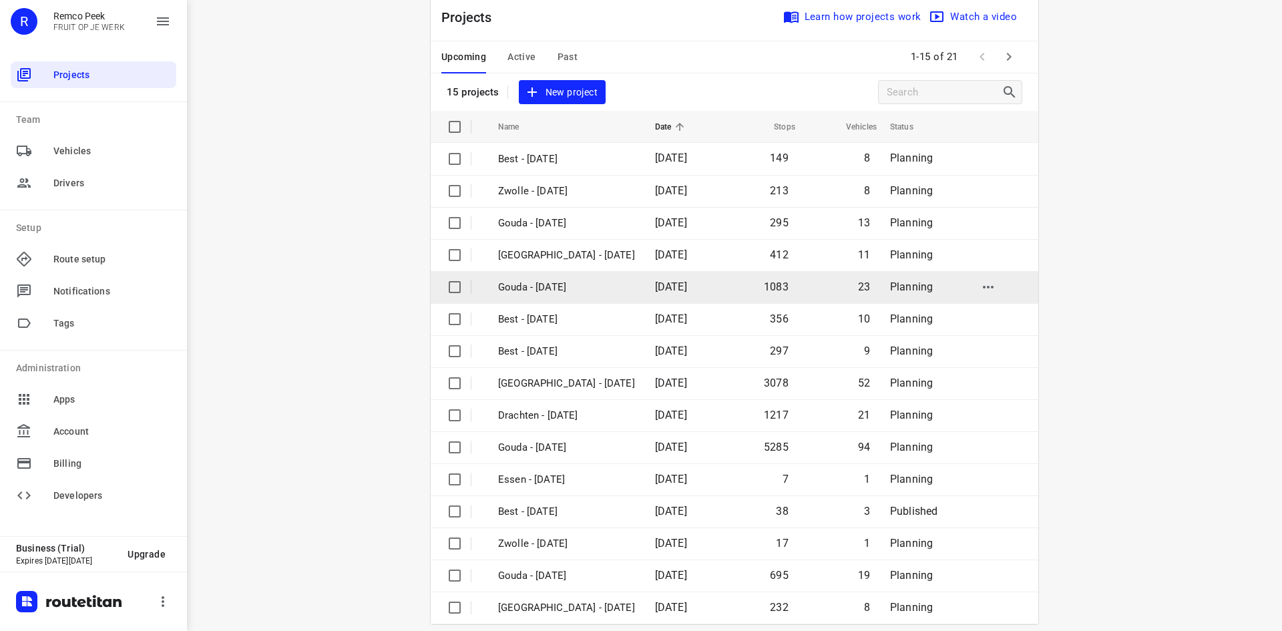
scroll to position [44, 0]
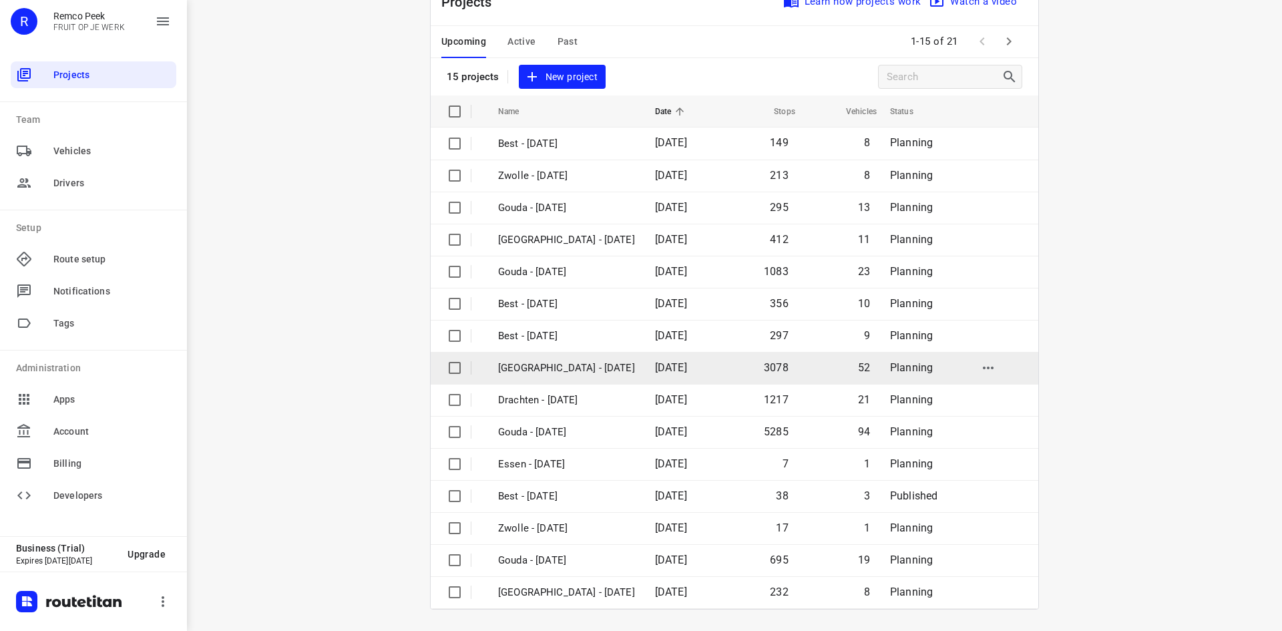
click at [568, 371] on p "[GEOGRAPHIC_DATA] - [DATE]" at bounding box center [566, 367] width 137 height 15
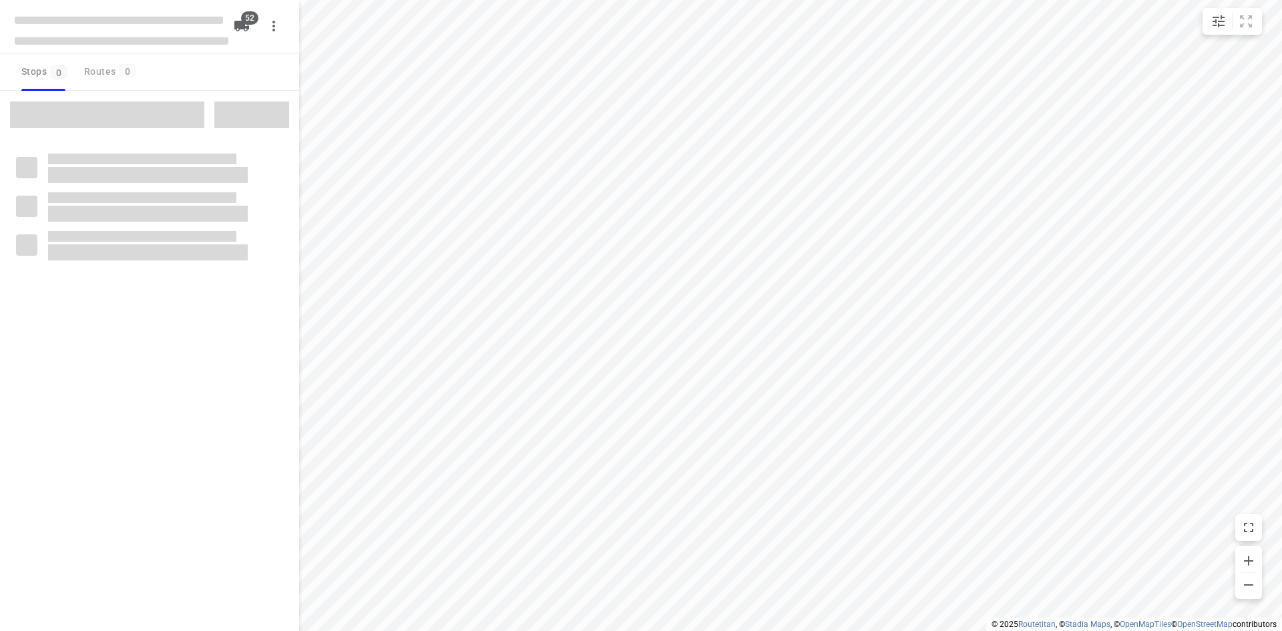
checkbox input "true"
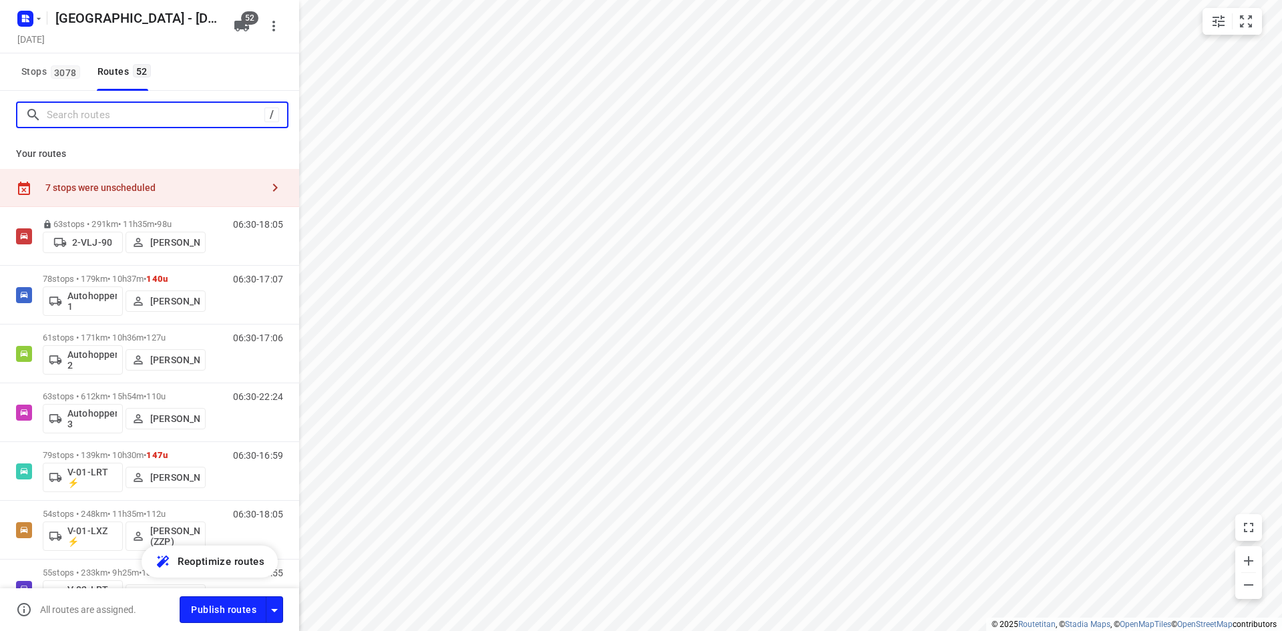
click at [121, 119] on input "Search routes" at bounding box center [156, 115] width 218 height 21
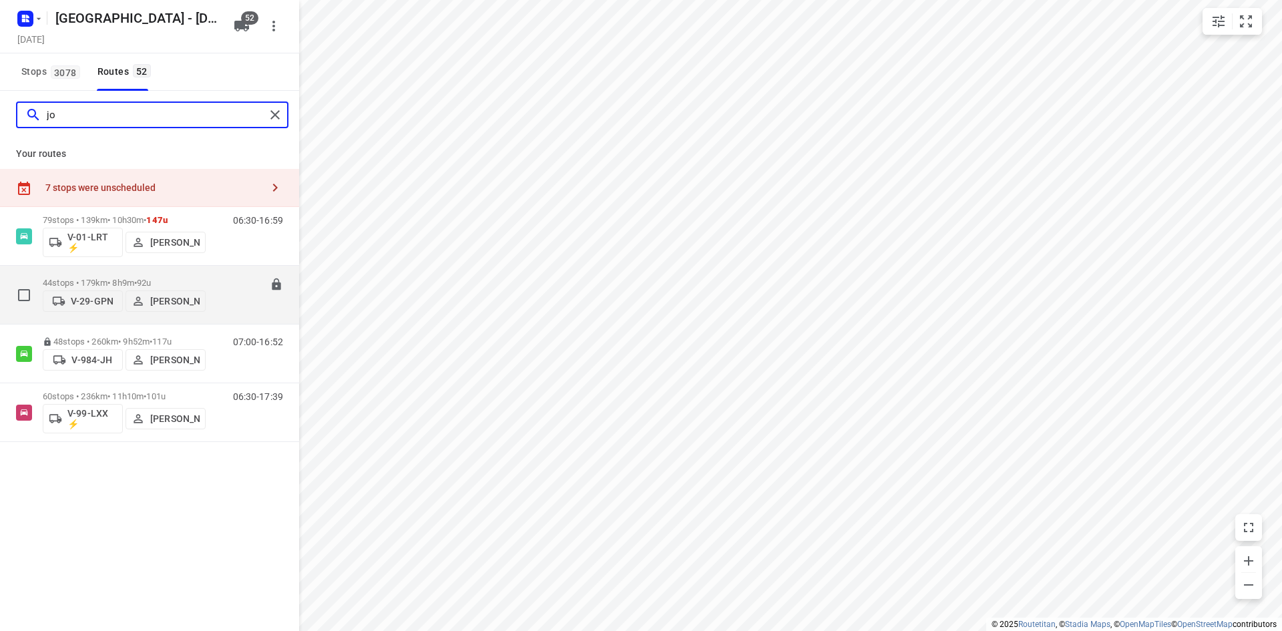
type input "jo"
click at [224, 307] on div "06:30-14:38" at bounding box center [249, 298] width 67 height 41
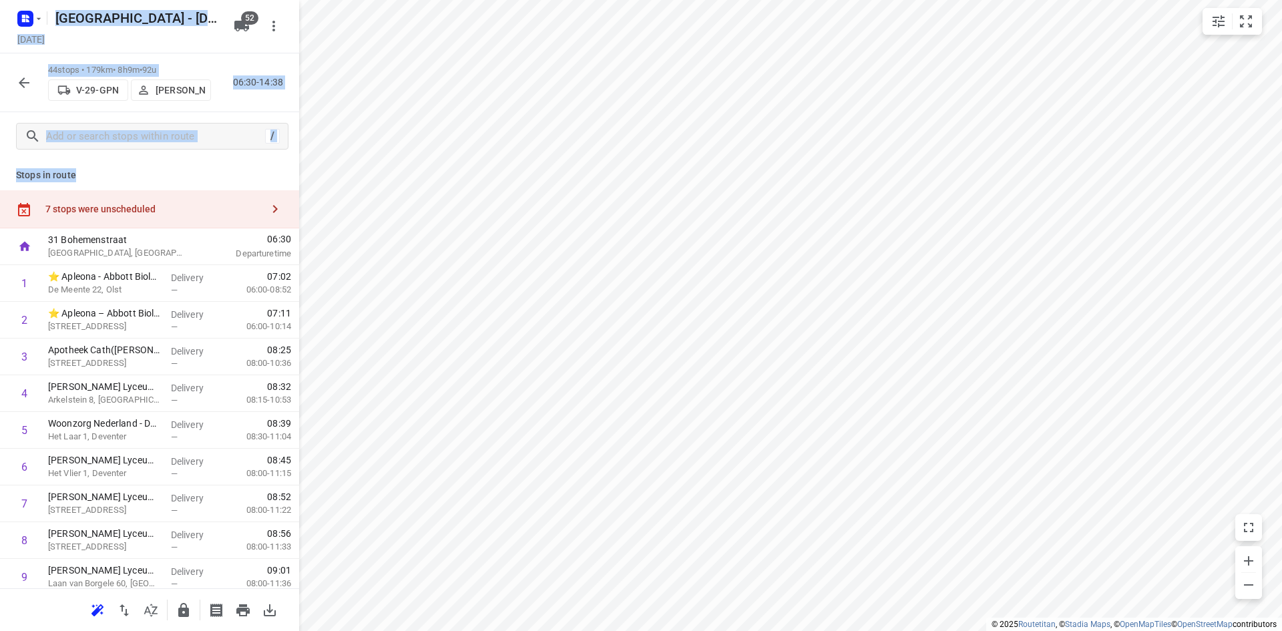
drag, startPoint x: 75, startPoint y: 177, endPoint x: -19, endPoint y: 175, distance: 93.5
click at [0, 175] on html "i © 2025 Routetitan , © Stadia Maps , © OpenMapTiles © OpenStreetMap contributo…" at bounding box center [641, 315] width 1282 height 631
click at [25, 177] on p "Stops in route" at bounding box center [149, 175] width 267 height 14
click at [18, 176] on p "Stops in route" at bounding box center [149, 175] width 267 height 14
click at [183, 59] on div "44 stops • 179km • 8h9m • 92u V-29-GPN Johan Oerbekke 06:30-14:38" at bounding box center [149, 82] width 299 height 59
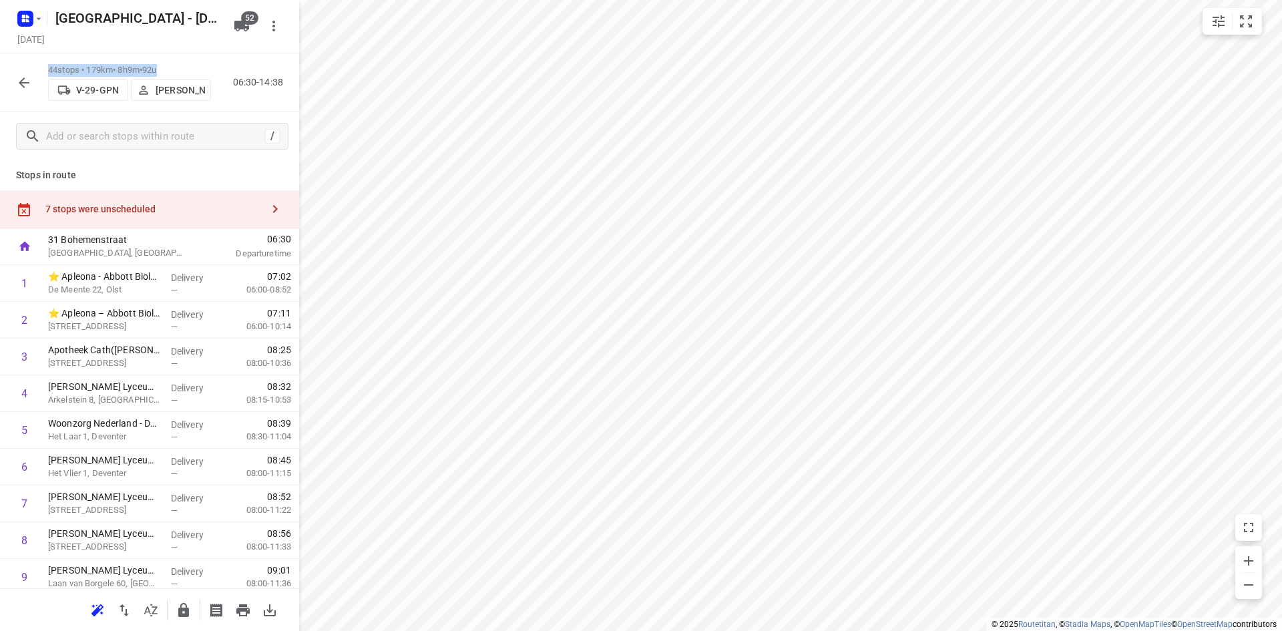
drag, startPoint x: 185, startPoint y: 66, endPoint x: 48, endPoint y: 64, distance: 136.9
click at [48, 64] on p "44 stops • 179km • 8h9m • 92u" at bounding box center [129, 70] width 163 height 13
click at [50, 65] on p "44 stops • 179km • 8h9m • 92u" at bounding box center [129, 70] width 163 height 13
click at [51, 65] on p "44 stops • 179km • 8h9m • 92u" at bounding box center [129, 70] width 163 height 13
click at [59, 67] on p "44 stops • 179km • 8h9m • 92u" at bounding box center [129, 70] width 163 height 13
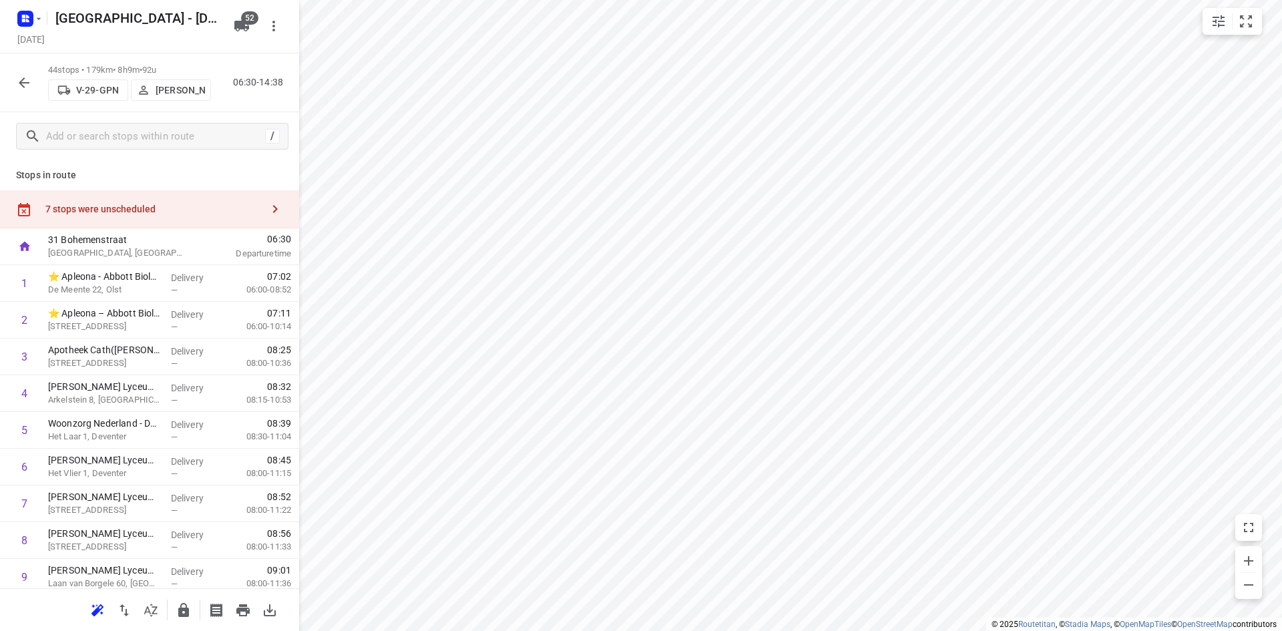
click at [97, 64] on p "44 stops • 179km • 8h9m • 92u" at bounding box center [129, 70] width 163 height 13
click at [159, 205] on div "7 stops were unscheduled" at bounding box center [153, 209] width 216 height 11
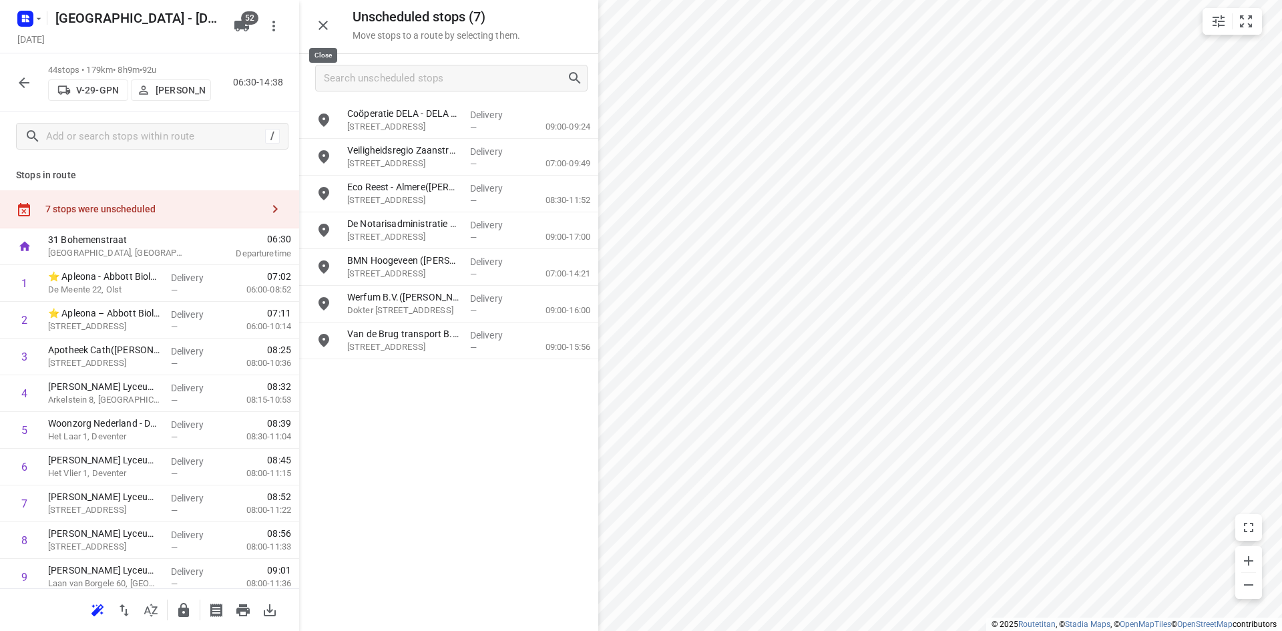
click at [318, 27] on icon "button" at bounding box center [323, 25] width 16 height 16
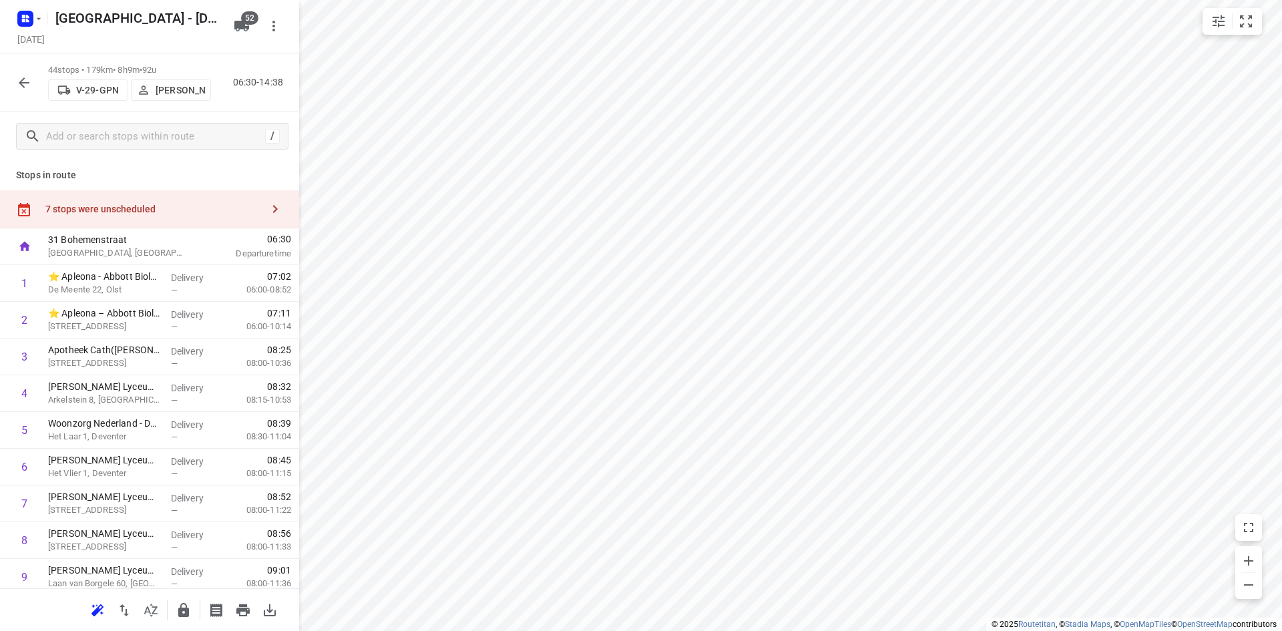
click at [244, 110] on div "44 stops • 179km • 8h9m • 92u V-29-GPN Johan Oerbekke 06:30-14:38" at bounding box center [149, 82] width 299 height 59
click at [258, 163] on div "Stops in route 7 stops were unscheduled 31 Bohemenstraat Zwolle, Netherlands 06…" at bounding box center [149, 374] width 299 height 428
drag, startPoint x: 284, startPoint y: 83, endPoint x: 36, endPoint y: 62, distance: 248.5
click at [36, 62] on div "44 stops • 179km • 8h9m • 92u V-29-GPN Johan Oerbekke 06:30-14:38" at bounding box center [149, 82] width 299 height 59
click at [226, 110] on div "44 stops • 179km • 8h9m • 92u V-29-GPN Johan Oerbekke 06:30-14:38" at bounding box center [149, 82] width 299 height 59
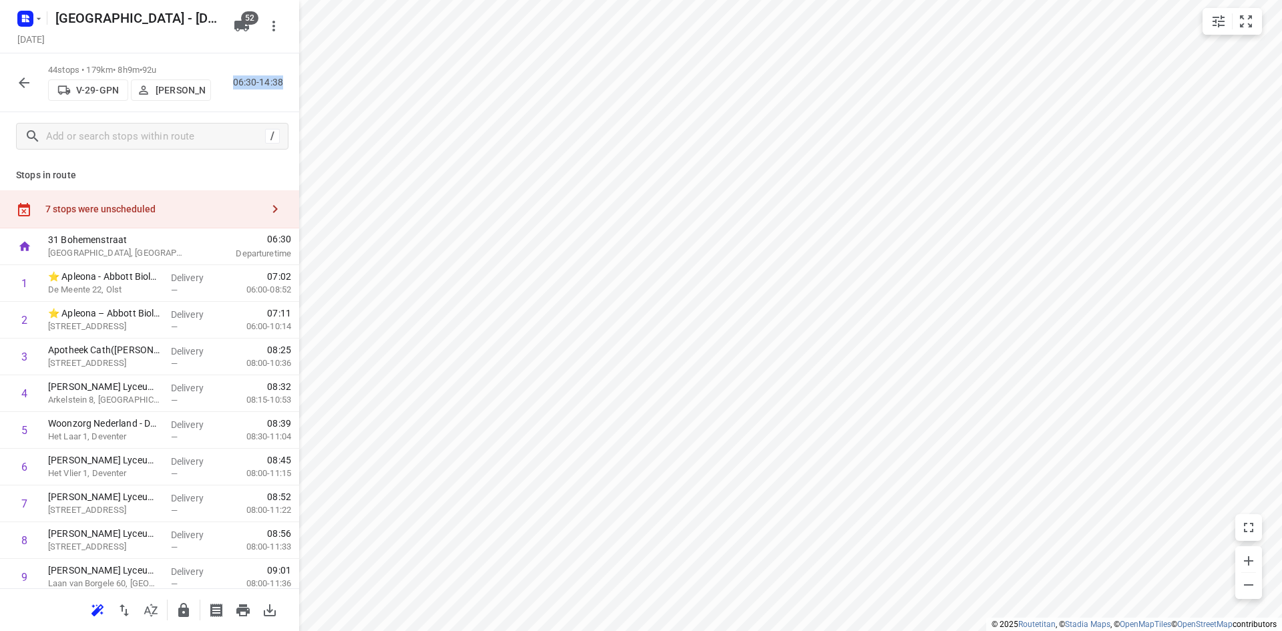
drag, startPoint x: 281, startPoint y: 81, endPoint x: 234, endPoint y: 75, distance: 47.8
click at [234, 75] on p "06:30-14:38" at bounding box center [260, 82] width 55 height 14
click at [233, 84] on p "06:30-14:38" at bounding box center [260, 82] width 55 height 14
click at [233, 82] on p "06:30-14:38" at bounding box center [260, 82] width 55 height 14
drag, startPoint x: 283, startPoint y: 80, endPoint x: 47, endPoint y: 62, distance: 236.3
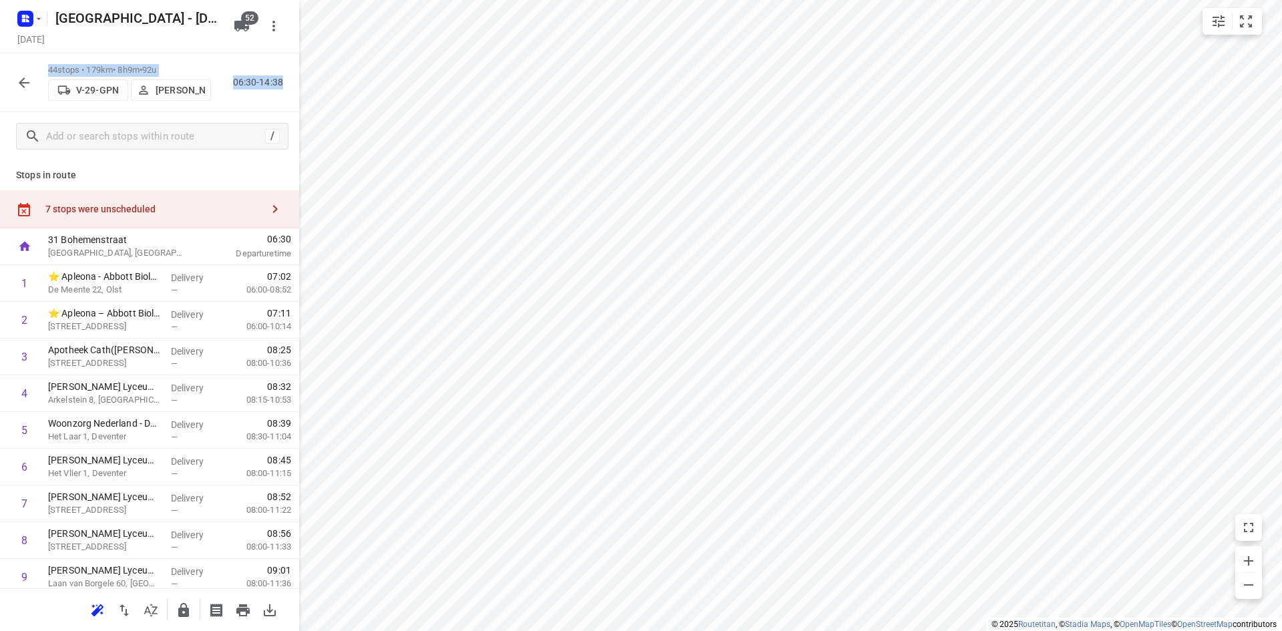
click at [47, 62] on div "44 stops • 179km • 8h9m • 92u V-29-GPN Johan Oerbekke 06:30-14:38" at bounding box center [149, 82] width 299 height 59
click at [51, 65] on p "44 stops • 179km • 8h9m • 92u" at bounding box center [129, 70] width 163 height 13
click at [95, 172] on p "Stops in route" at bounding box center [149, 175] width 267 height 14
drag, startPoint x: 174, startPoint y: 65, endPoint x: 43, endPoint y: 63, distance: 130.9
click at [43, 63] on div "44 stops • 179km • 8h9m • 92u V-29-GPN Johan Oerbekke 06:30-14:38" at bounding box center [149, 82] width 299 height 59
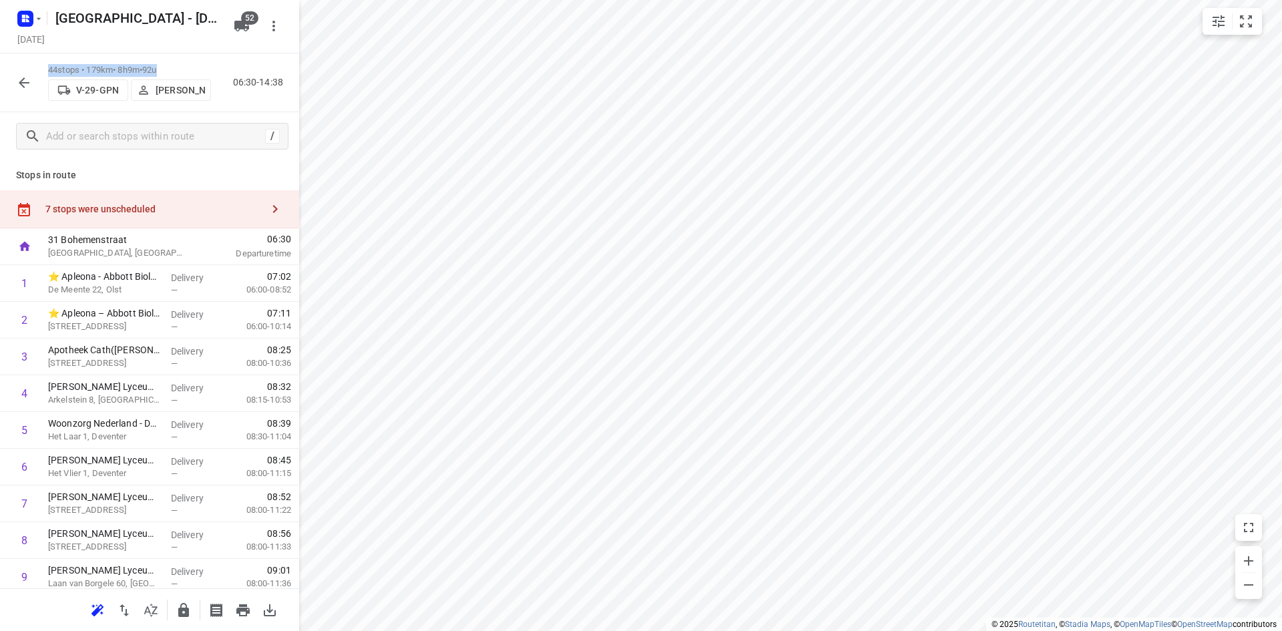
click at [49, 64] on p "44 stops • 179km • 8h9m • 92u" at bounding box center [129, 70] width 163 height 13
drag, startPoint x: 49, startPoint y: 65, endPoint x: 171, endPoint y: 67, distance: 122.2
click at [171, 67] on p "44 stops • 179km • 8h9m • 92u" at bounding box center [129, 70] width 163 height 13
click at [172, 65] on p "44 stops • 179km • 8h9m • 92u" at bounding box center [129, 70] width 163 height 13
drag, startPoint x: 169, startPoint y: 65, endPoint x: 49, endPoint y: 62, distance: 119.5
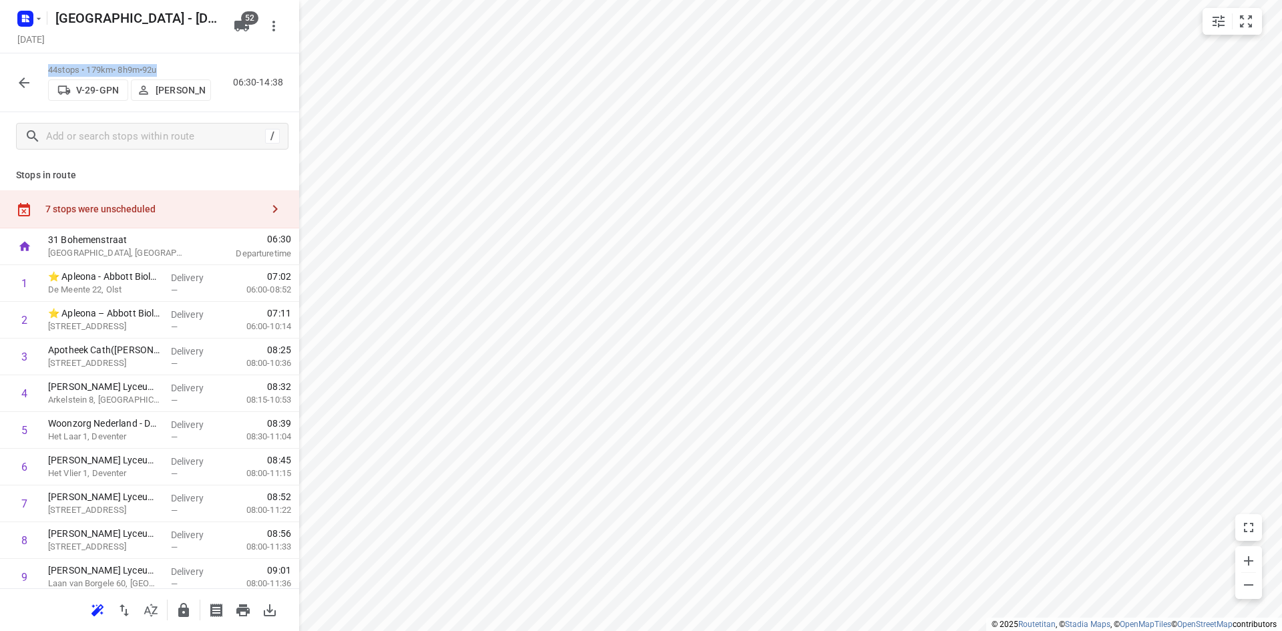
click at [49, 64] on p "44 stops • 179km • 8h9m • 92u" at bounding box center [129, 70] width 163 height 13
click at [188, 59] on div "44 stops • 179km • 8h9m • 92u V-29-GPN Johan Oerbekke 06:30-14:38" at bounding box center [149, 82] width 299 height 59
click at [224, 96] on div "44 stops • 179km • 8h9m • 92u V-29-GPN Johan Oerbekke 06:30-14:38" at bounding box center [149, 82] width 299 height 59
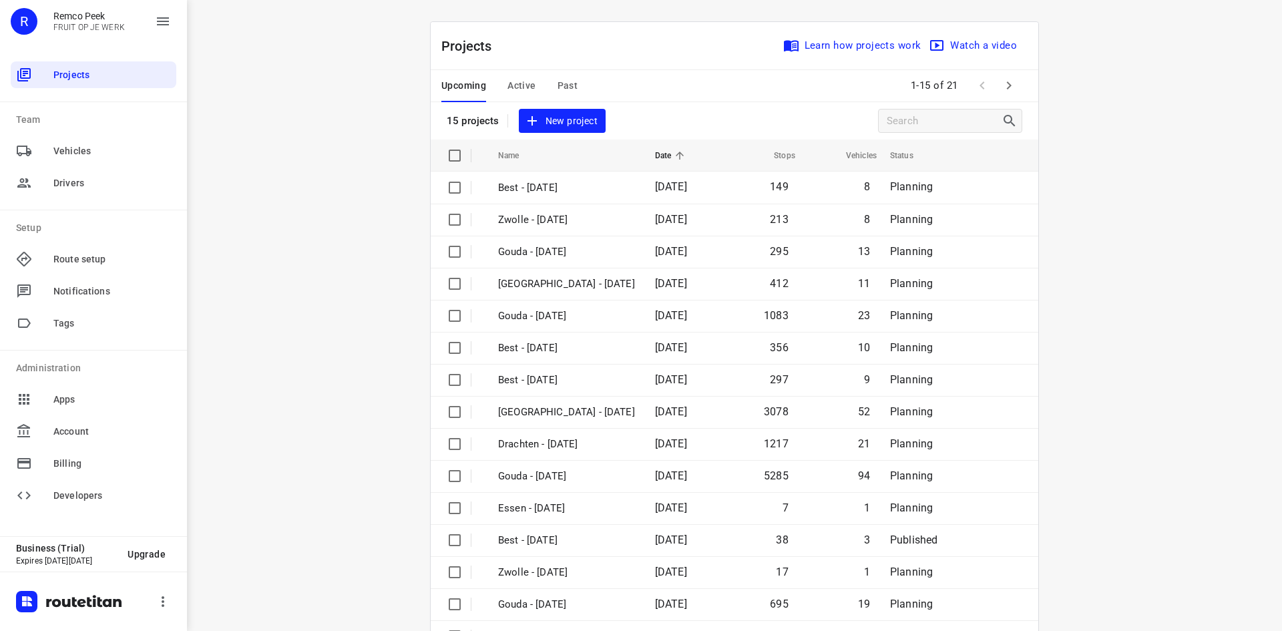
click at [591, 53] on div "Projects Learn how projects work Watch a video" at bounding box center [734, 46] width 607 height 48
click at [565, 81] on span "Past" at bounding box center [567, 85] width 21 height 17
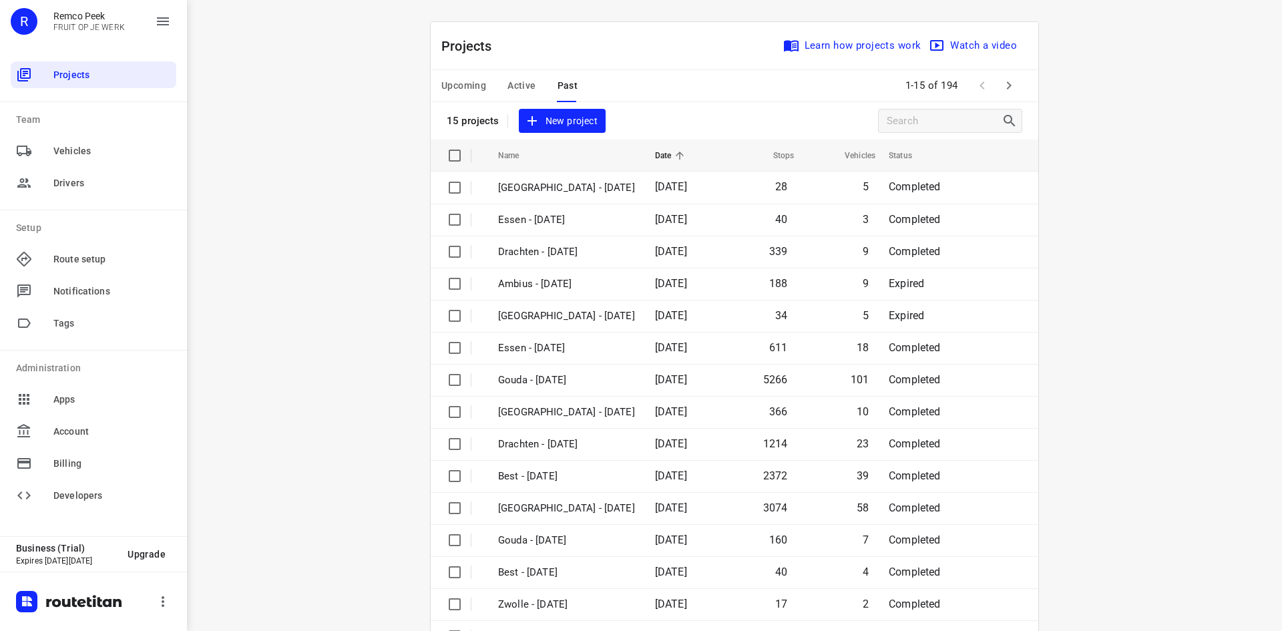
click at [633, 70] on div "Upcoming Active Past 1-15 of 194" at bounding box center [734, 86] width 607 height 32
click at [677, 71] on div "Upcoming Active Past 1-15 of 194" at bounding box center [734, 86] width 607 height 32
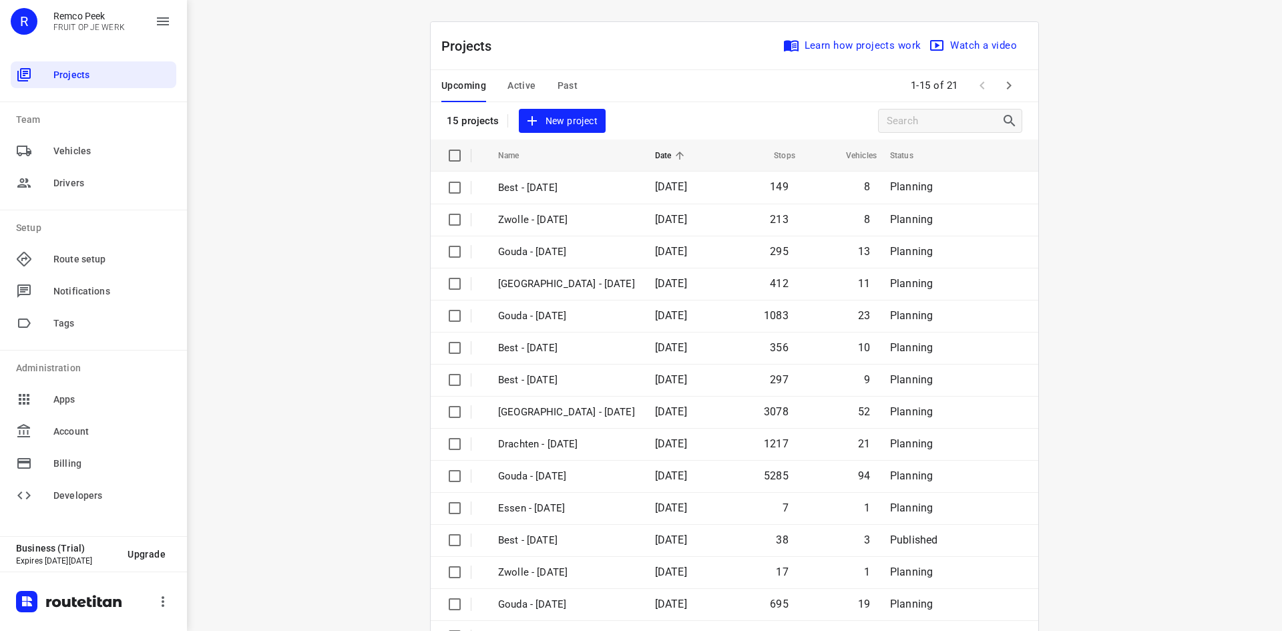
click at [517, 82] on span "Active" at bounding box center [521, 85] width 28 height 17
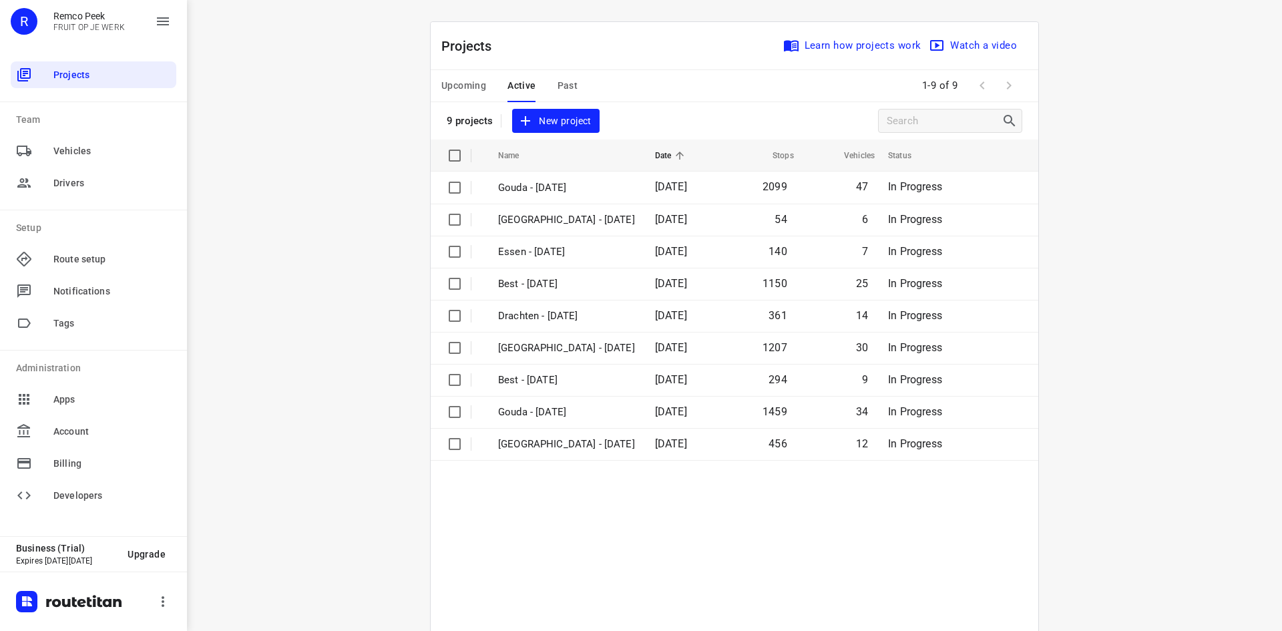
click at [459, 77] on span "Upcoming" at bounding box center [463, 85] width 45 height 17
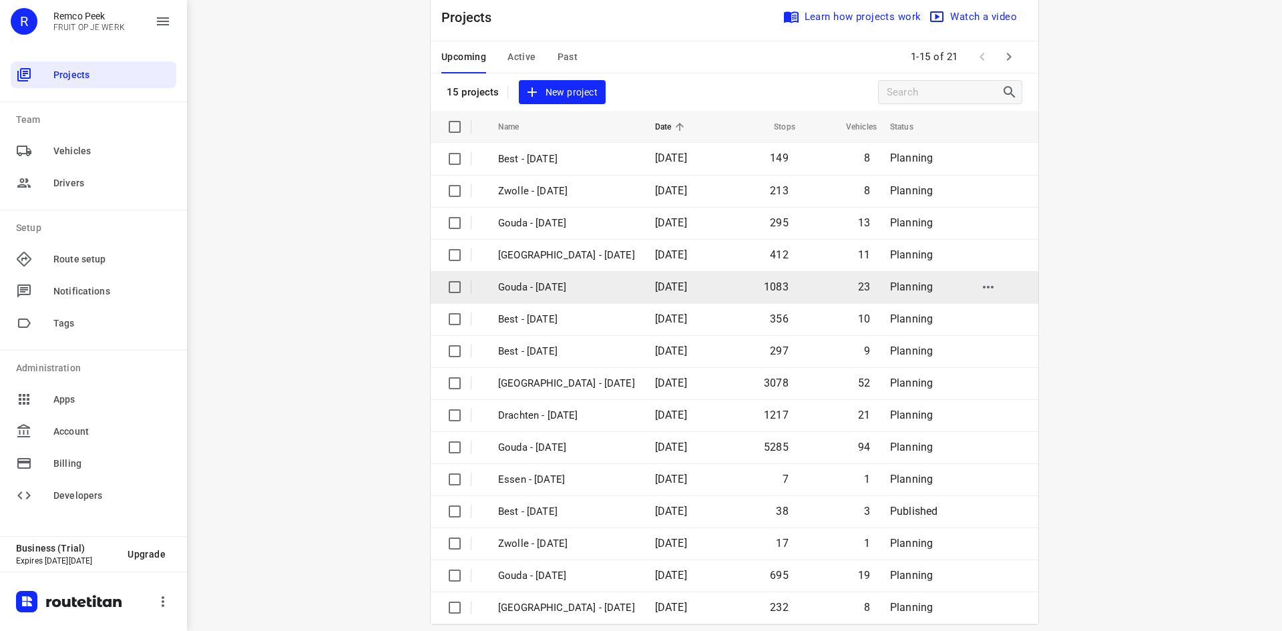
scroll to position [44, 0]
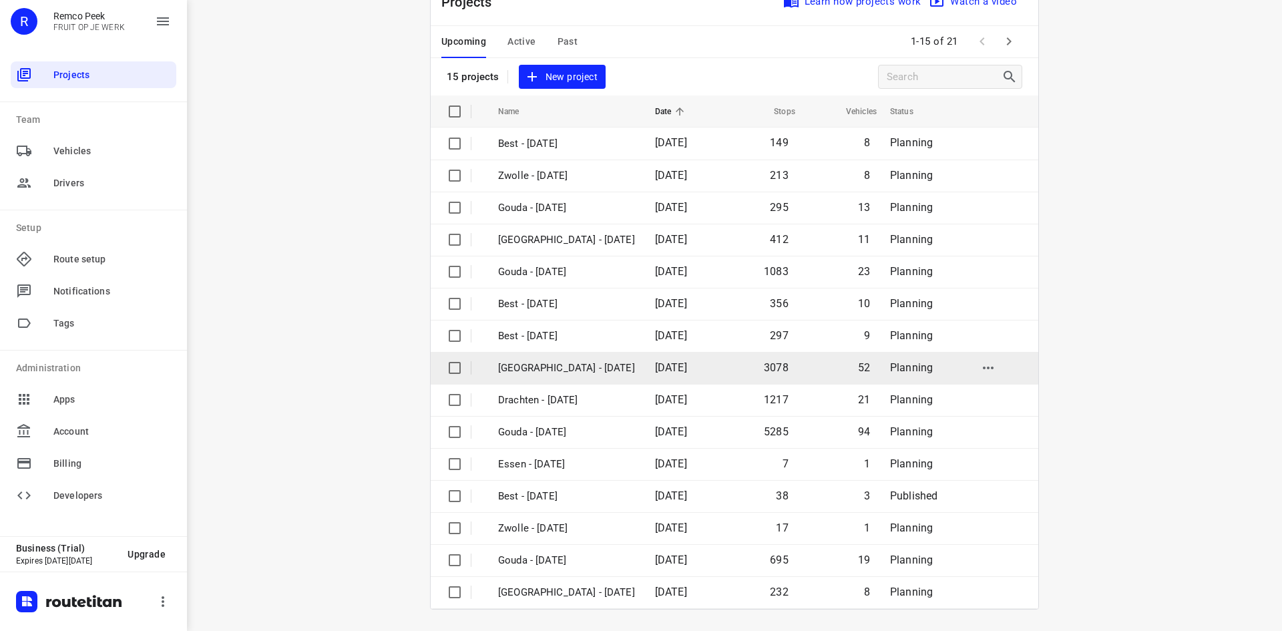
click at [543, 359] on td "[GEOGRAPHIC_DATA] - [DATE]" at bounding box center [565, 368] width 160 height 32
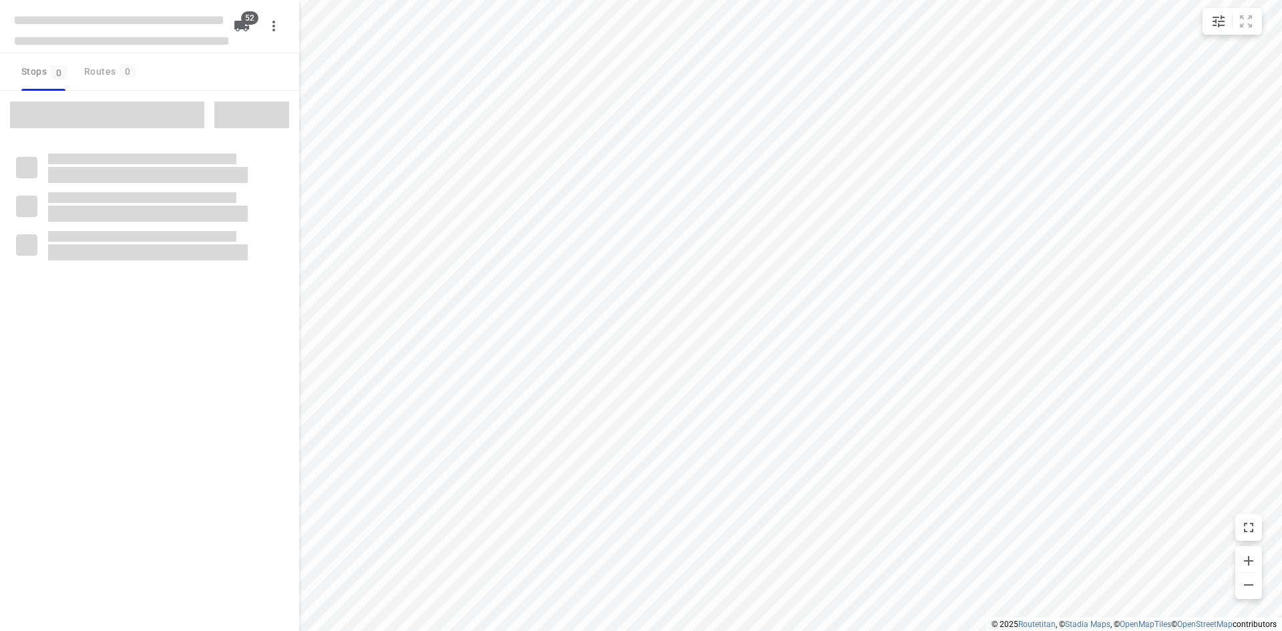
checkbox input "true"
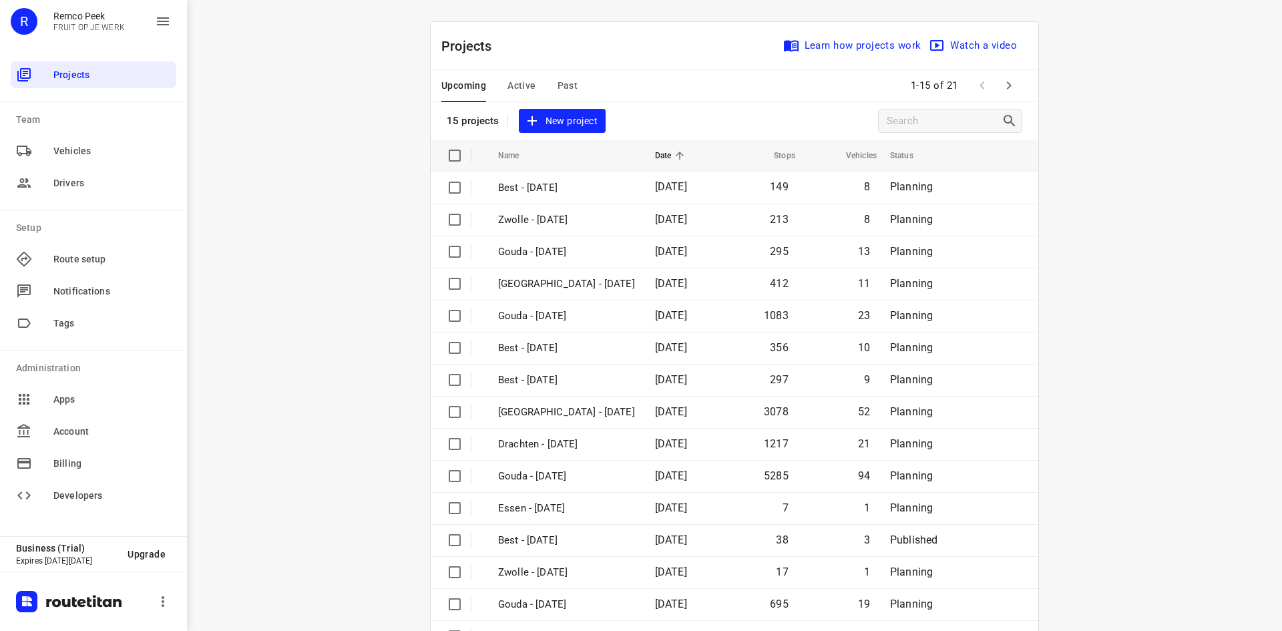
click at [561, 83] on span "Past" at bounding box center [567, 85] width 21 height 17
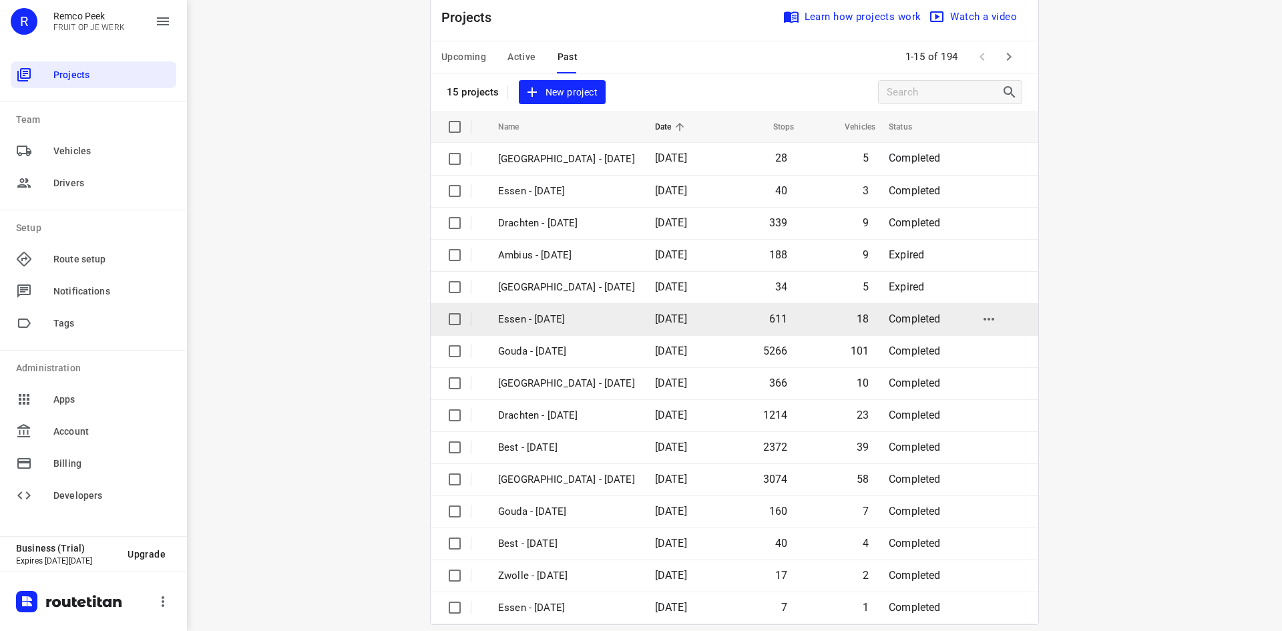
scroll to position [44, 0]
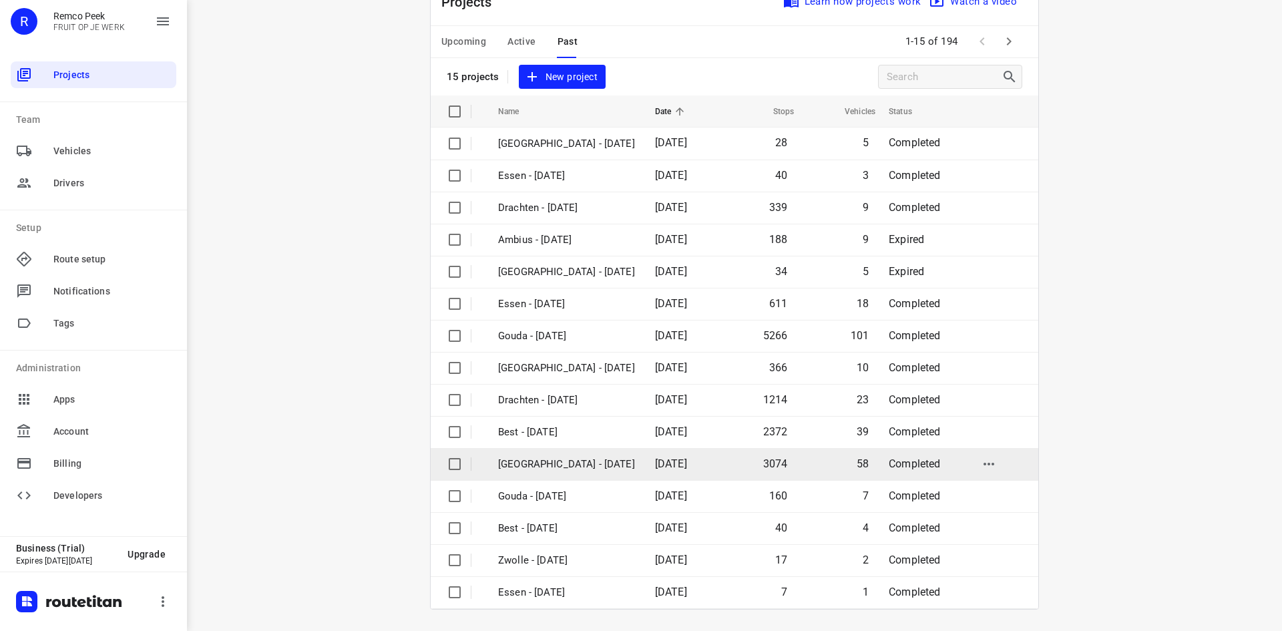
click at [561, 468] on p "[GEOGRAPHIC_DATA] - [DATE]" at bounding box center [566, 464] width 137 height 15
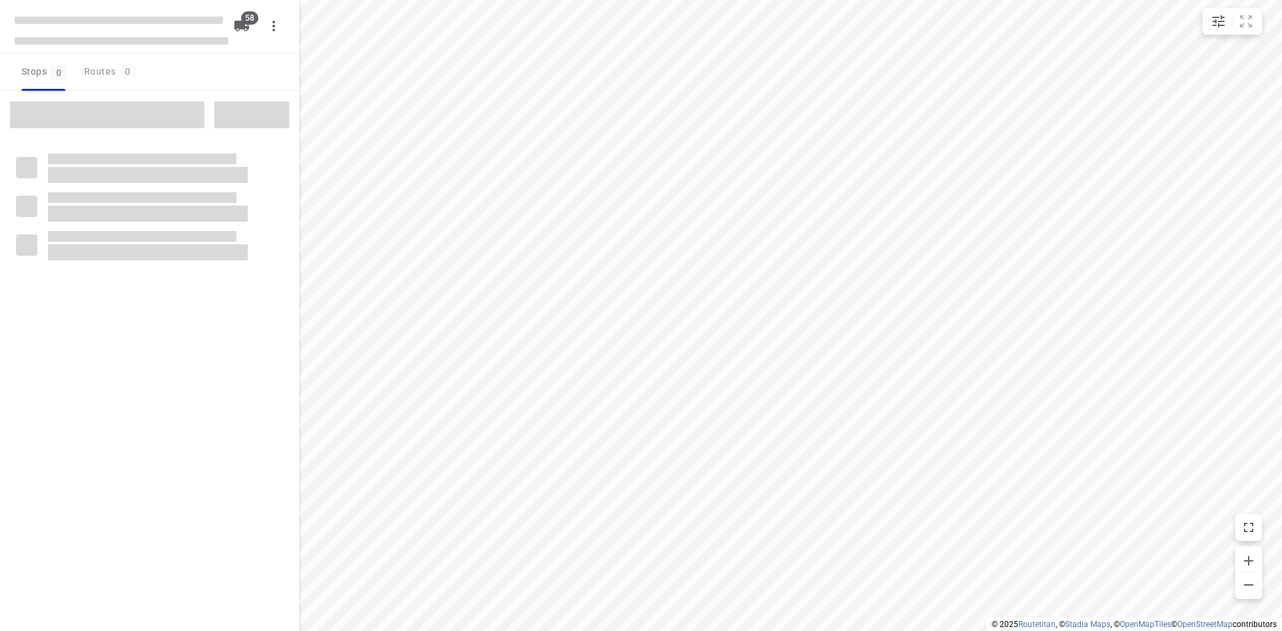
checkbox input "true"
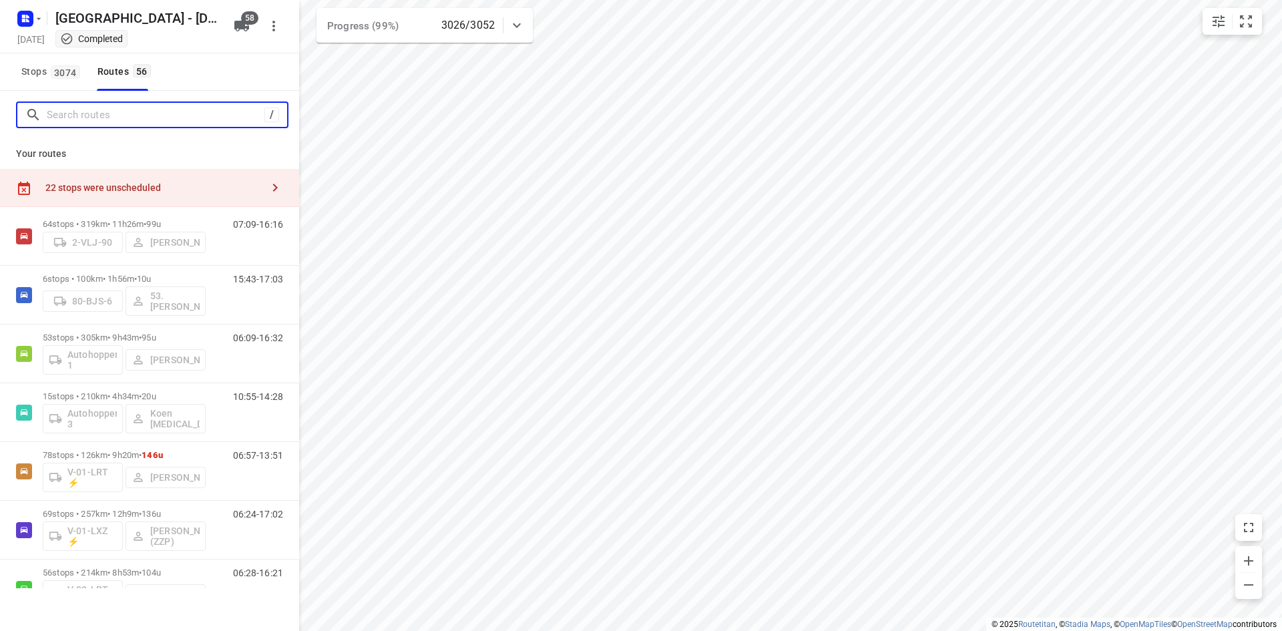
click at [166, 118] on input "Search routes" at bounding box center [156, 115] width 218 height 21
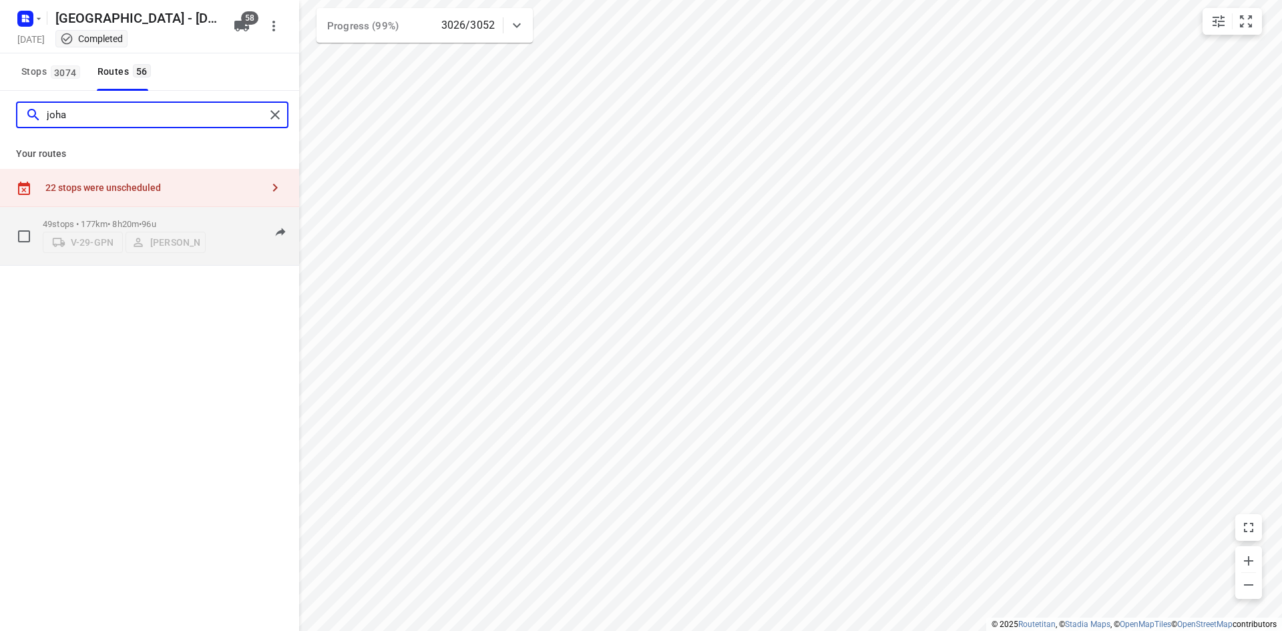
type input "joha"
click at [231, 254] on div "06:58-16:22" at bounding box center [249, 239] width 67 height 41
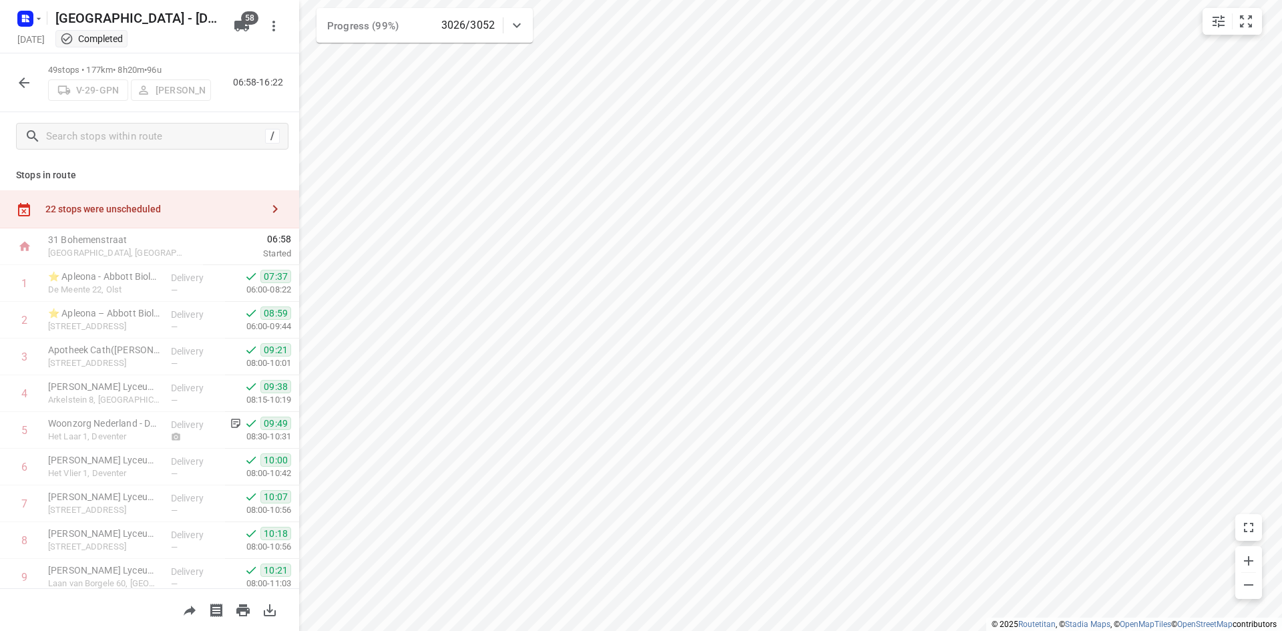
click at [270, 102] on div "49 stops • 177km • 8h20m • 96u V-29-GPN Johan Oerbekke 06:58-16:22" at bounding box center [149, 82] width 299 height 59
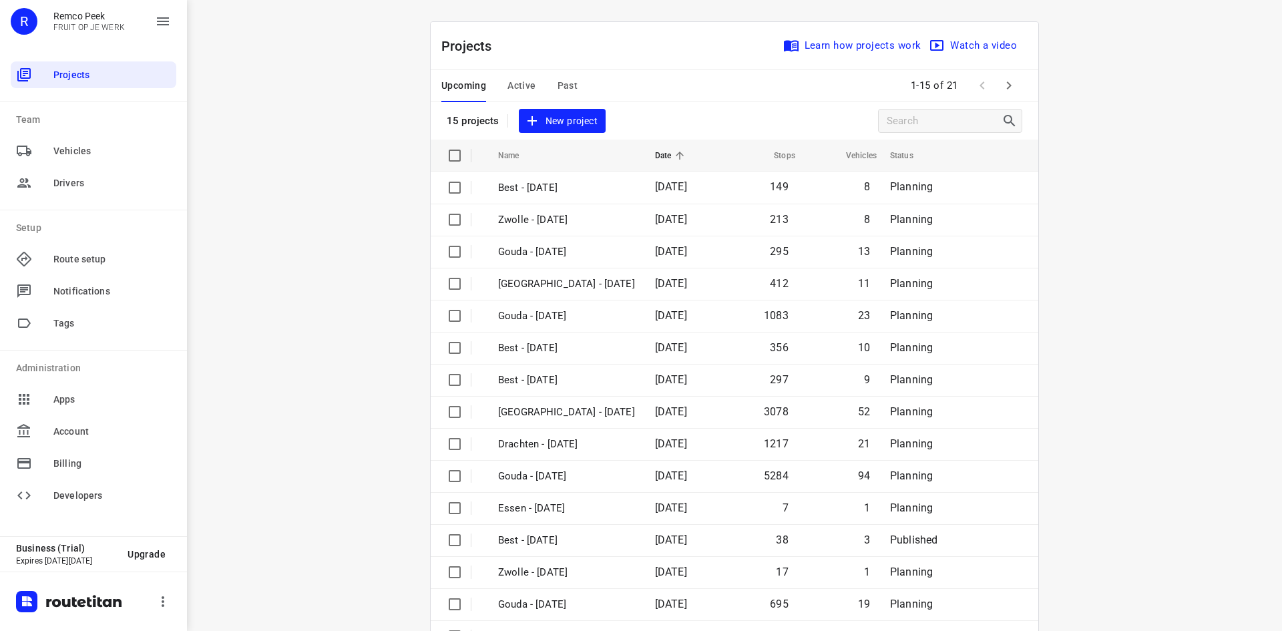
click at [511, 53] on div "Projects Learn how projects work Watch a video" at bounding box center [734, 46] width 607 height 48
click at [517, 85] on span "Active" at bounding box center [521, 85] width 28 height 17
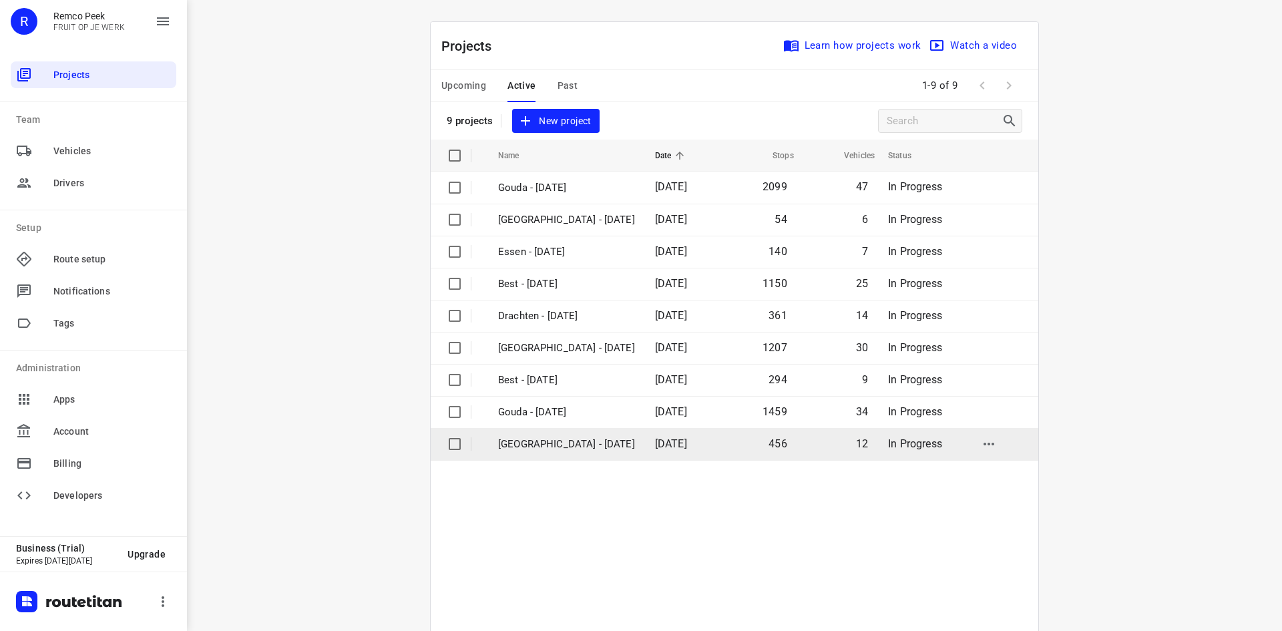
click at [568, 444] on p "[GEOGRAPHIC_DATA] - [DATE]" at bounding box center [566, 444] width 137 height 15
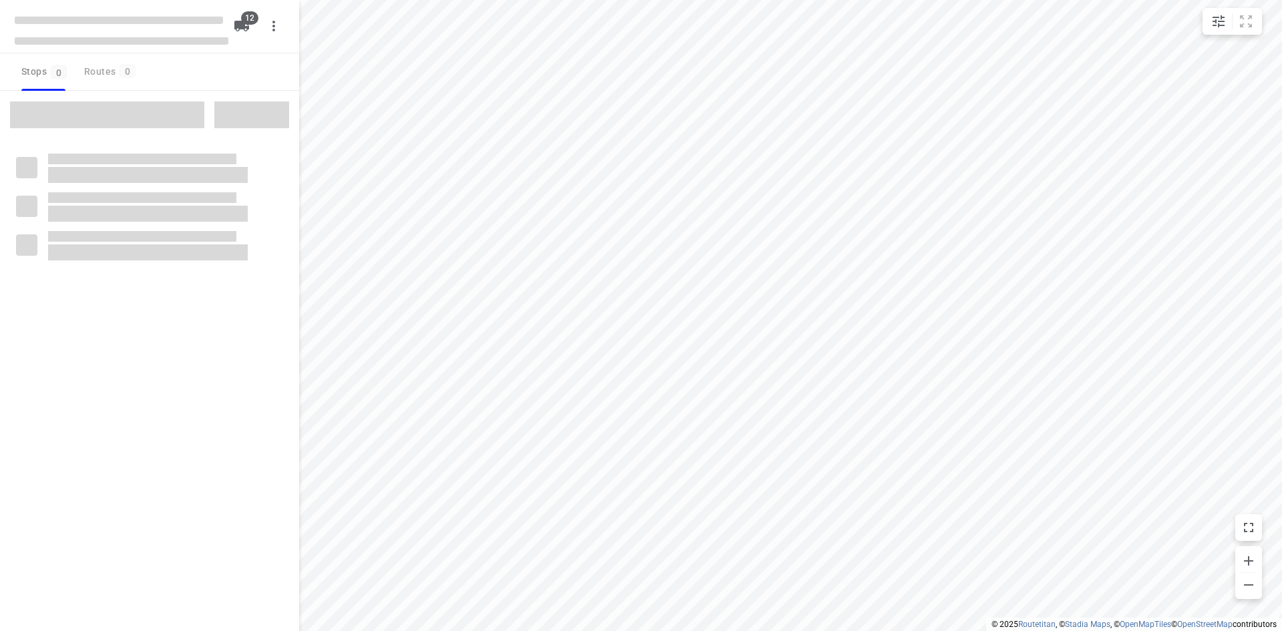
checkbox input "true"
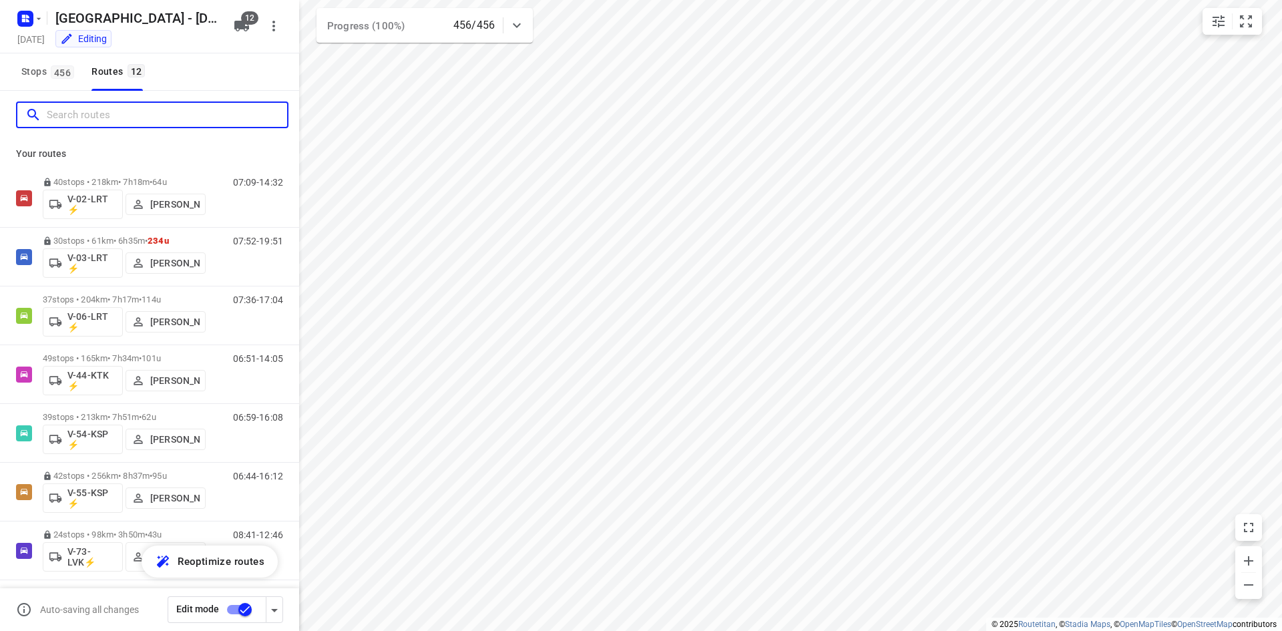
click at [91, 120] on input "Search routes" at bounding box center [167, 115] width 240 height 21
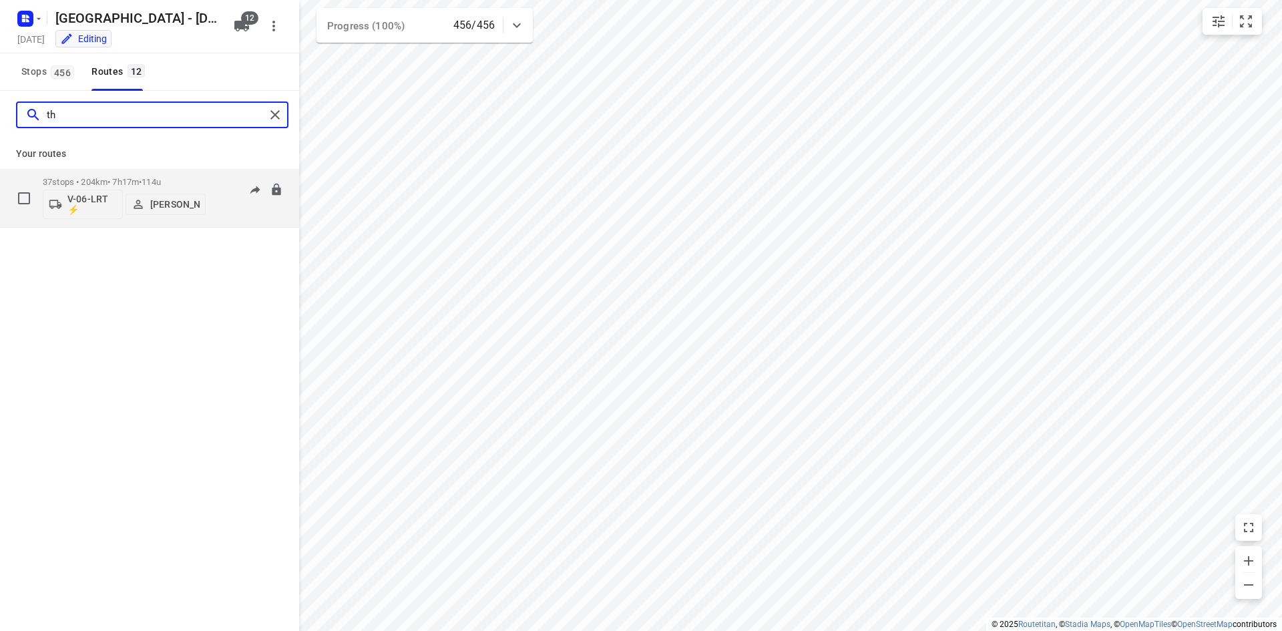
type input "th"
click at [220, 214] on div "07:36-17:04" at bounding box center [249, 201] width 67 height 49
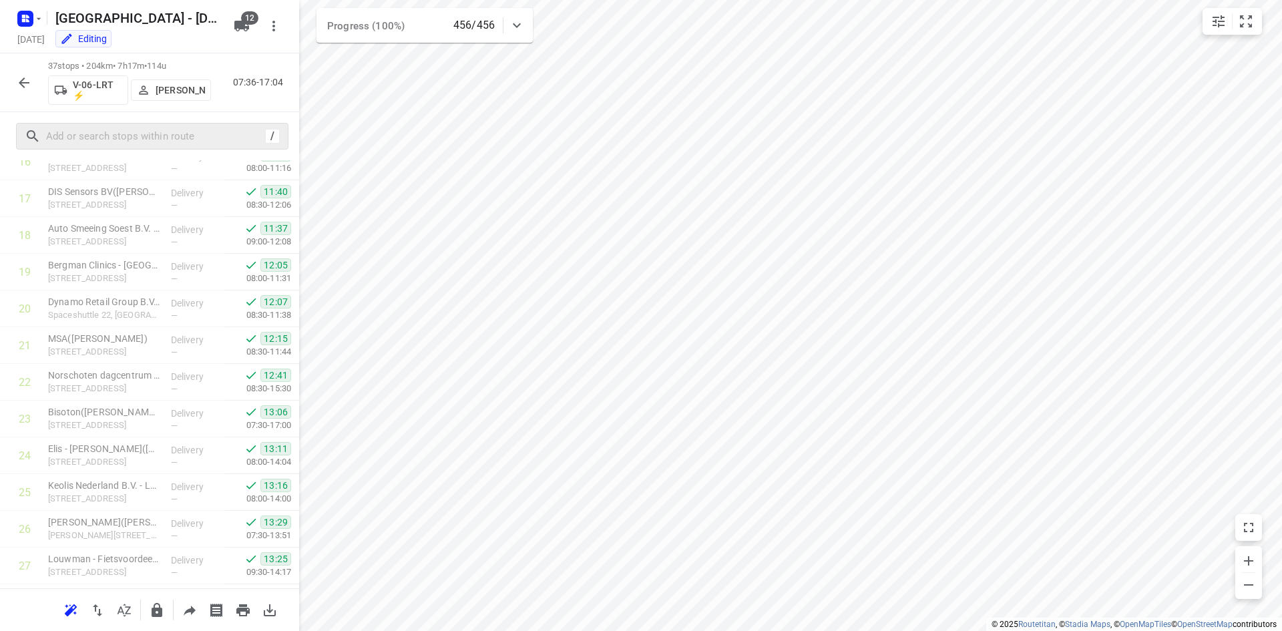
scroll to position [433, 0]
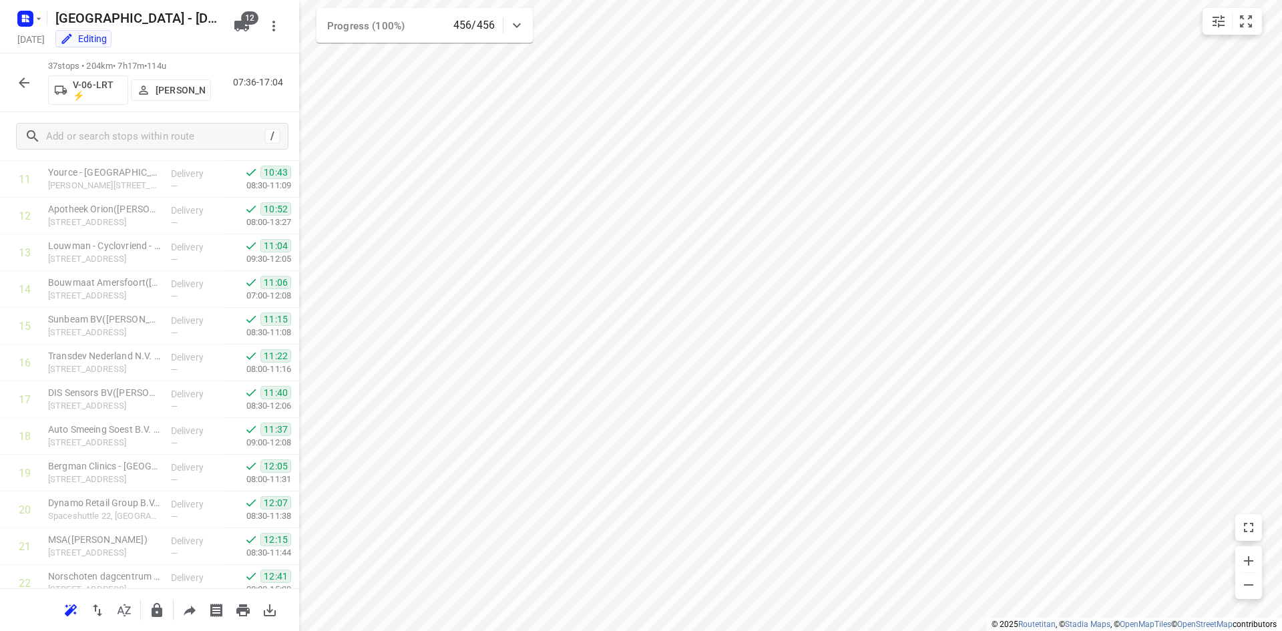
click at [23, 80] on icon "button" at bounding box center [24, 83] width 16 height 16
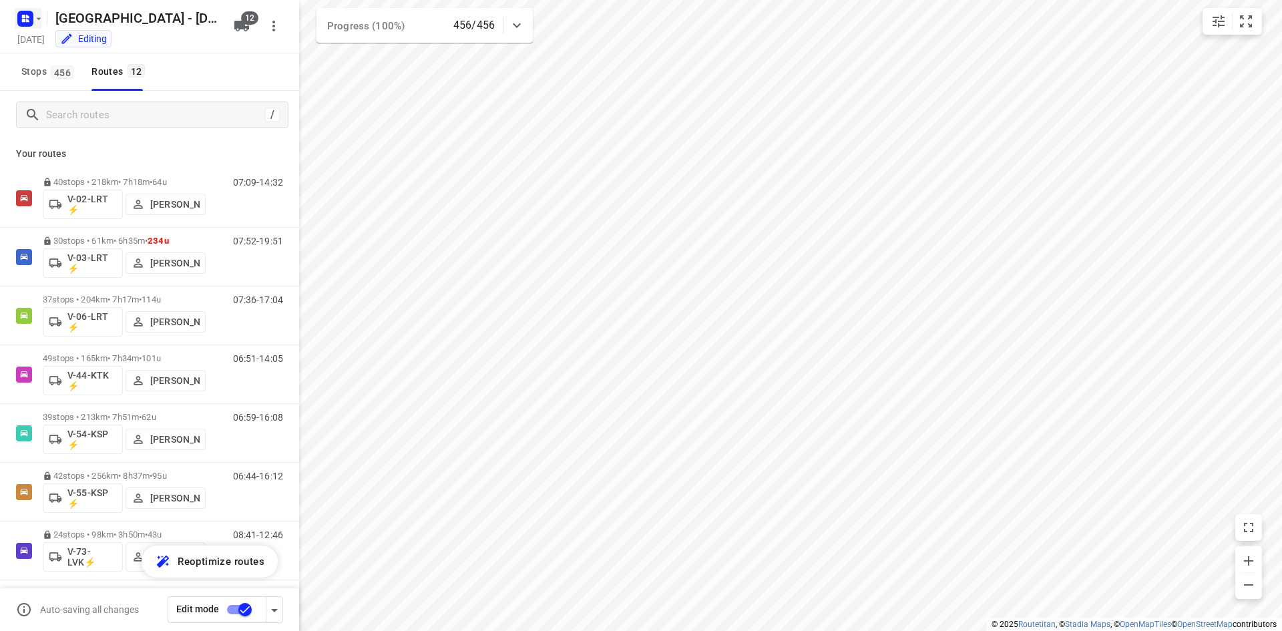
click at [25, 25] on rect "button" at bounding box center [25, 19] width 16 height 16
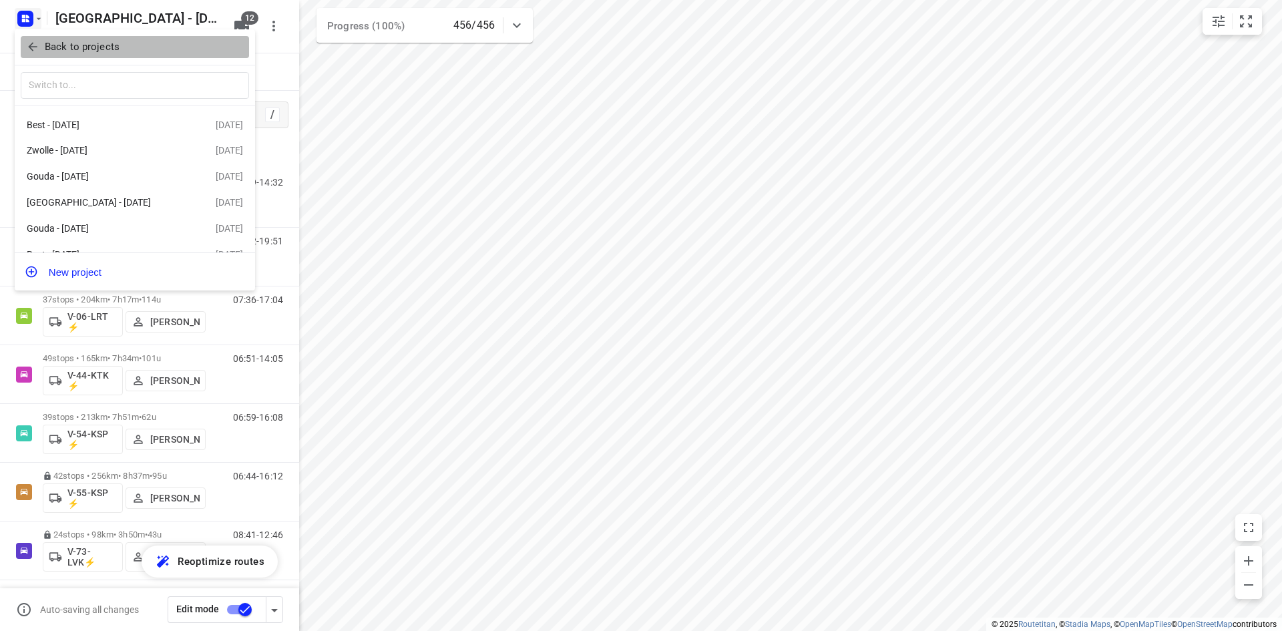
click at [27, 47] on icon "button" at bounding box center [32, 46] width 13 height 13
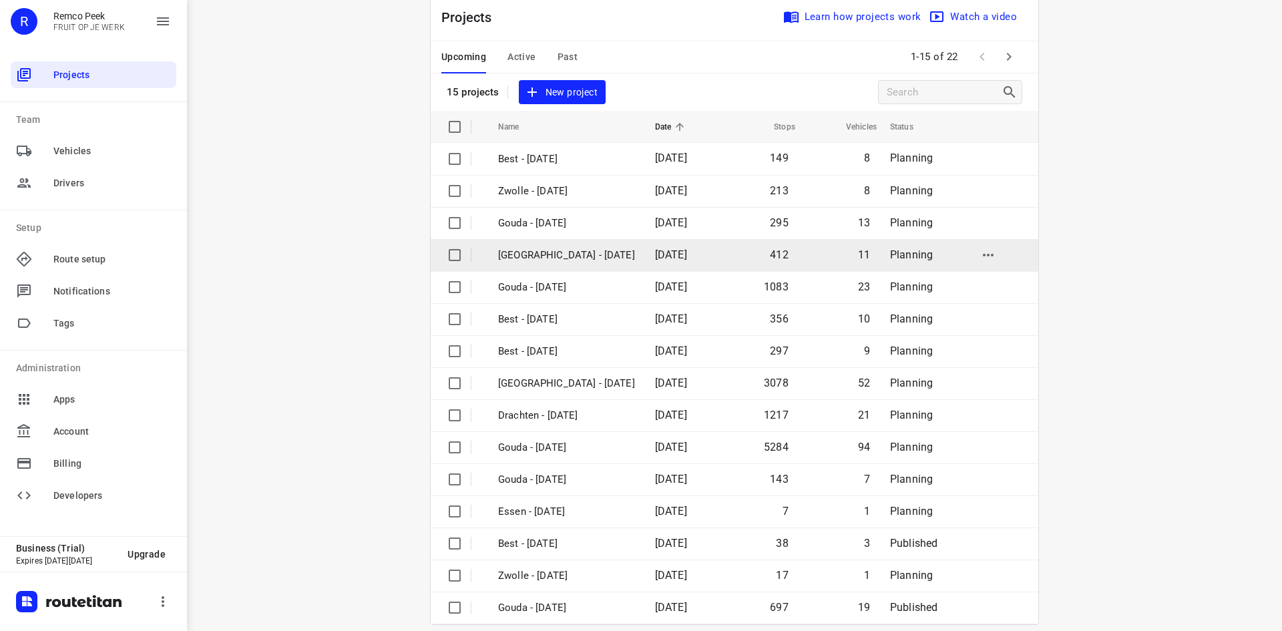
scroll to position [44, 0]
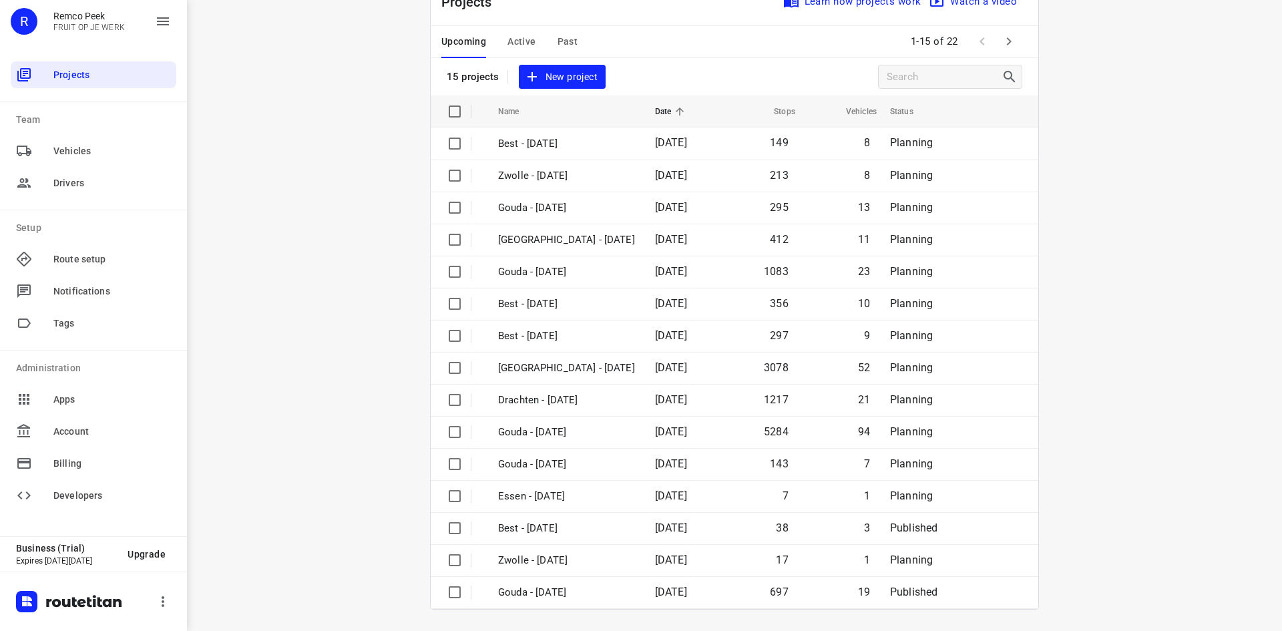
click at [509, 42] on span "Active" at bounding box center [521, 41] width 28 height 17
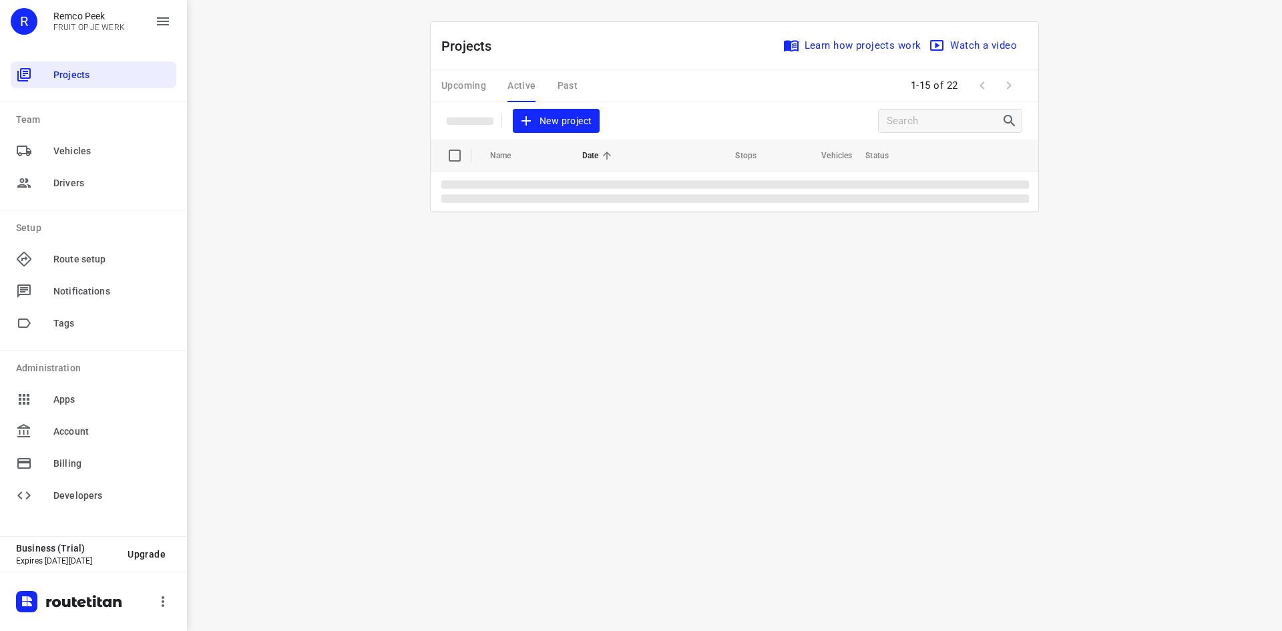
scroll to position [0, 0]
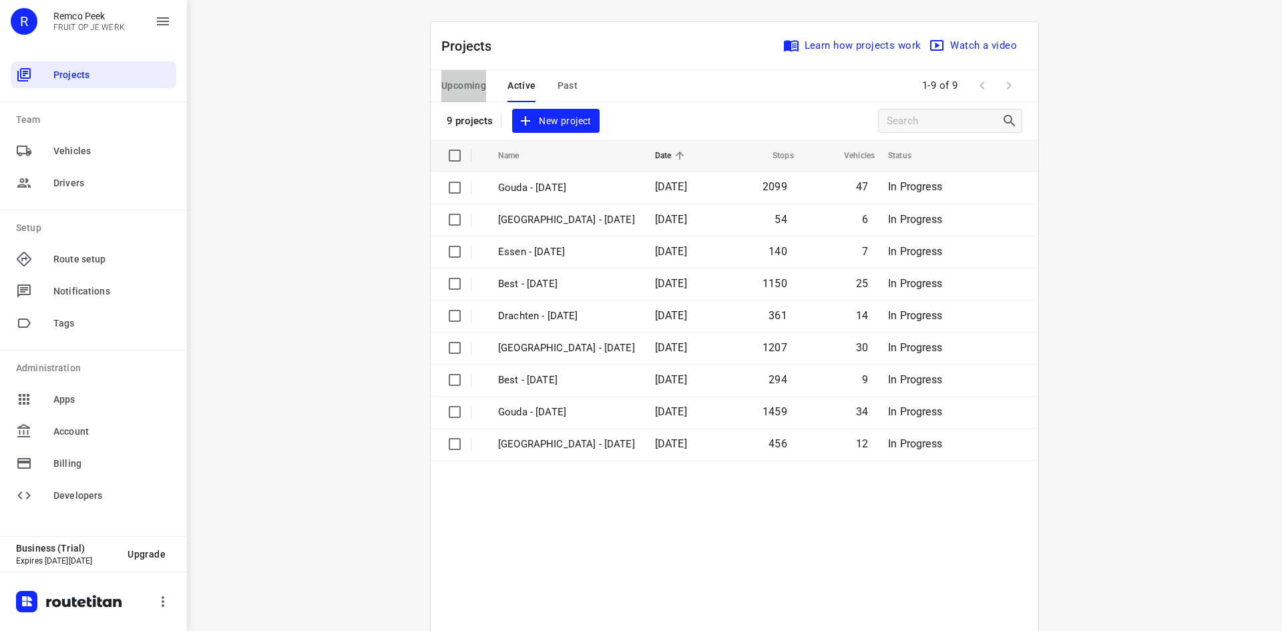
click at [465, 85] on span "Upcoming" at bounding box center [463, 85] width 45 height 17
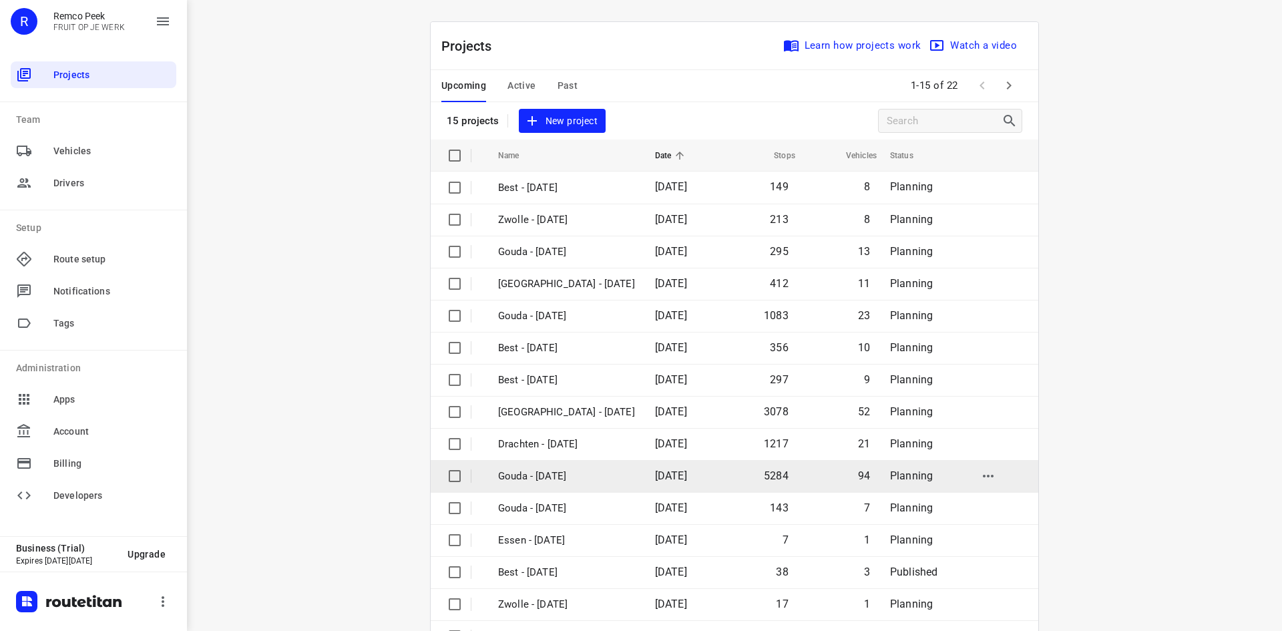
scroll to position [44, 0]
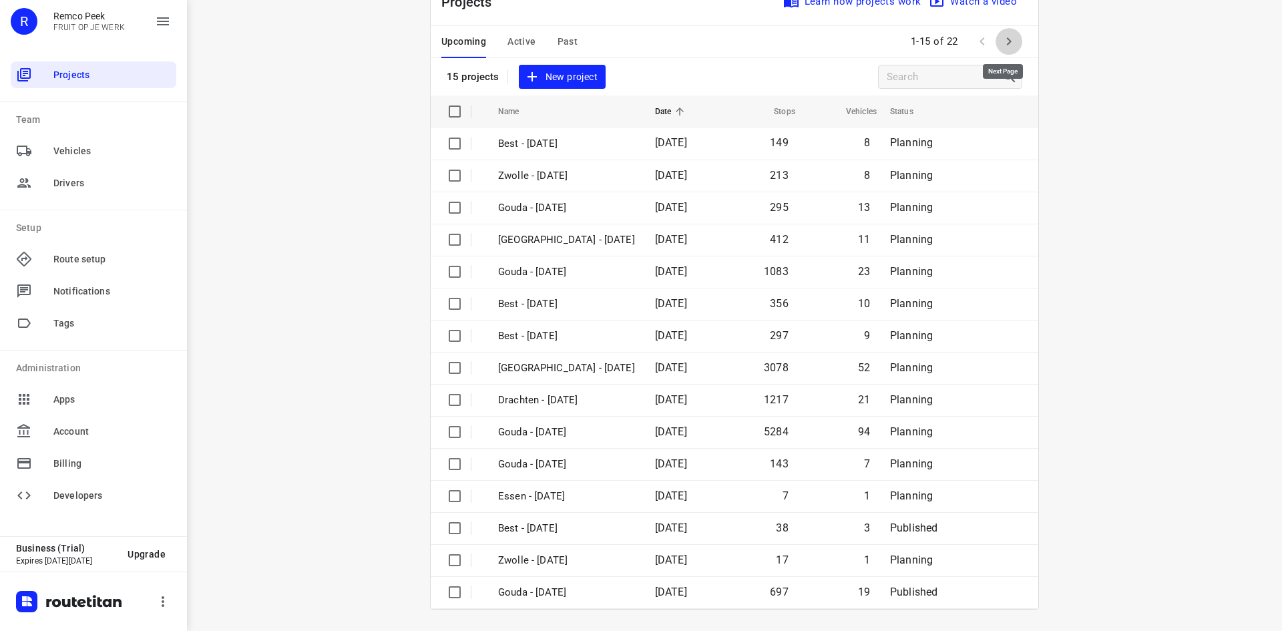
click at [1001, 47] on icon "button" at bounding box center [1009, 41] width 16 height 16
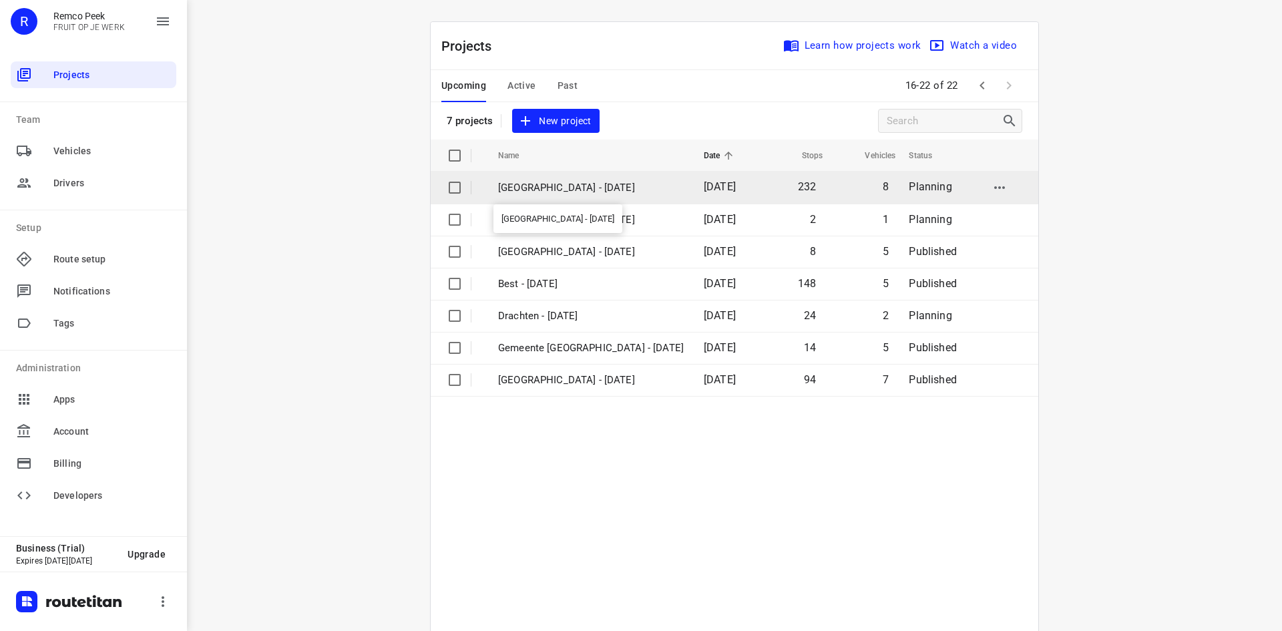
click at [582, 184] on p "[GEOGRAPHIC_DATA] - [DATE]" at bounding box center [591, 187] width 186 height 15
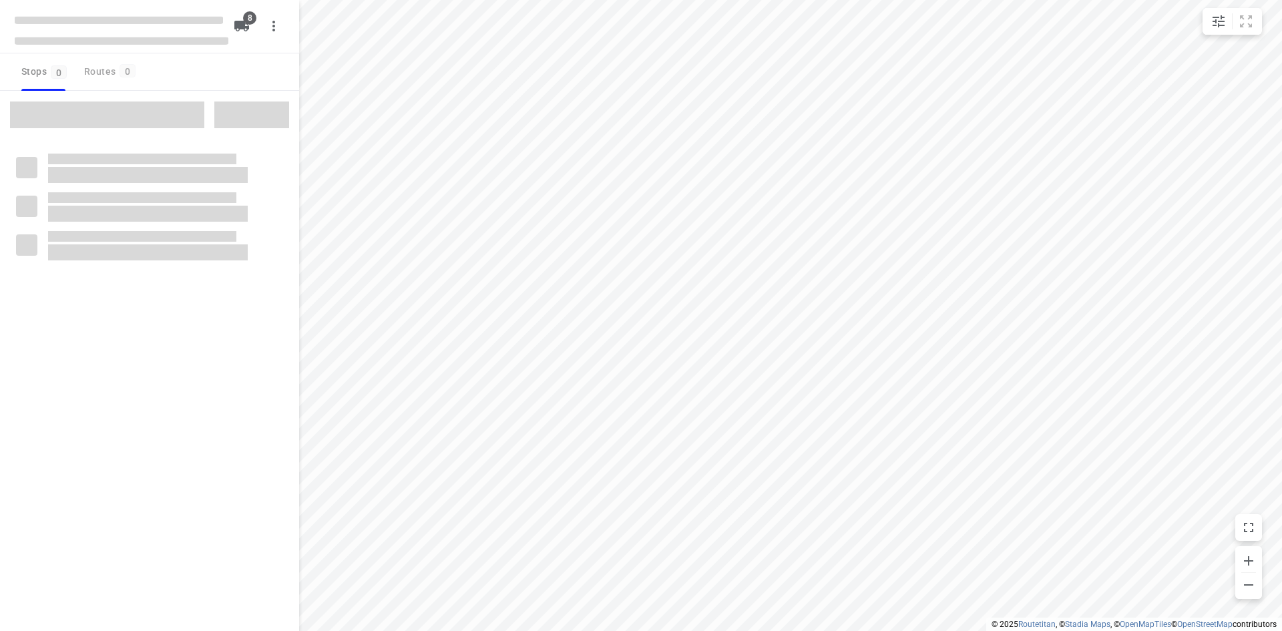
checkbox input "true"
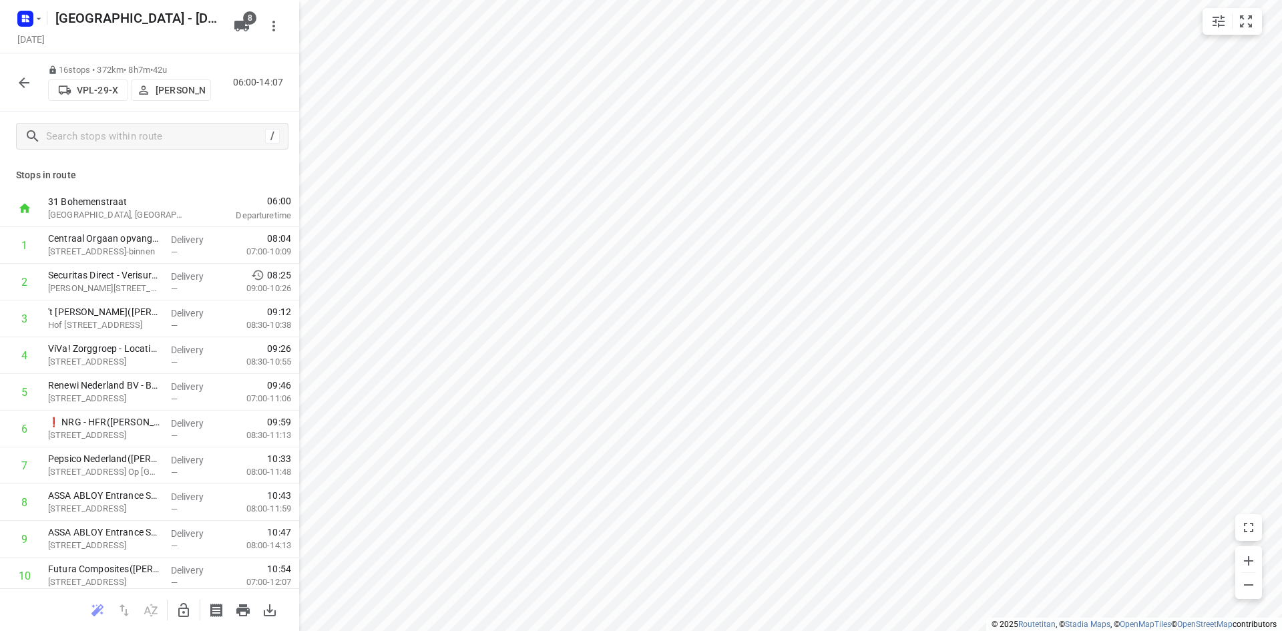
click at [199, 168] on p "Stops in route" at bounding box center [149, 175] width 267 height 14
click at [232, 101] on div "16 stops • 372km • 8h7m • 42u VPL-29-X Hans Oosterink 06:00-14:07" at bounding box center [149, 82] width 299 height 59
click at [176, 182] on div "Stops in route 31 Bohemenstraat Zwolle, Netherlands 06:00 Departure time 1 Cent…" at bounding box center [149, 374] width 299 height 428
click at [23, 20] on icon "button" at bounding box center [23, 20] width 3 height 3
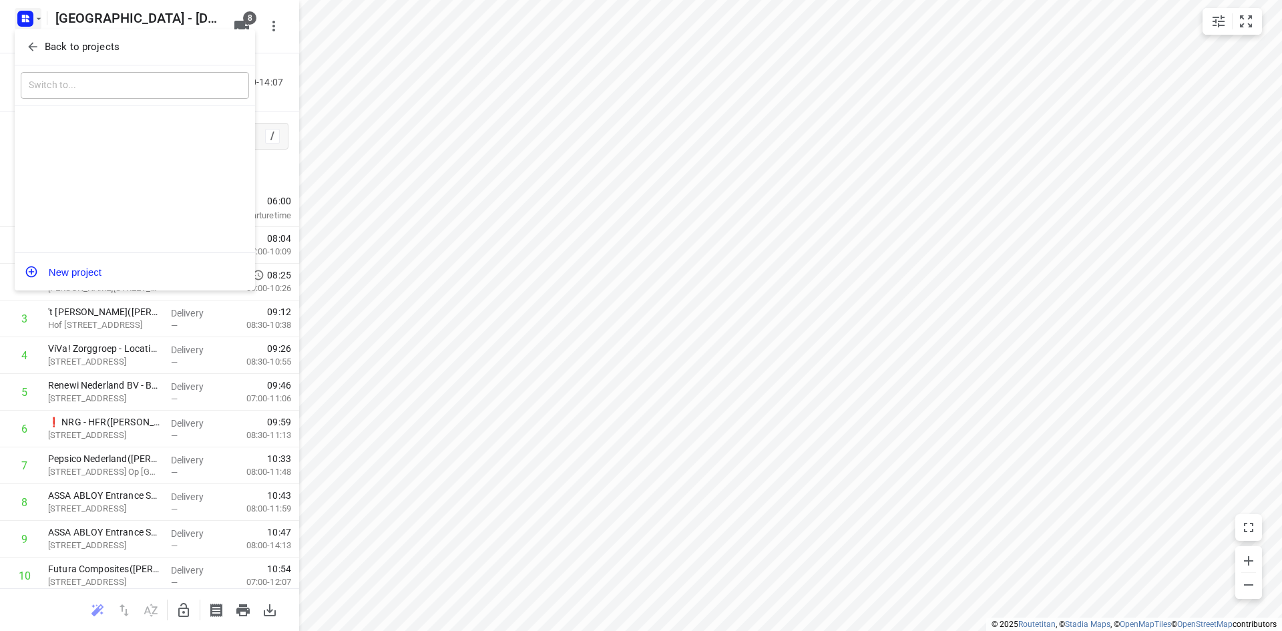
click at [31, 44] on icon "button" at bounding box center [32, 47] width 9 height 9
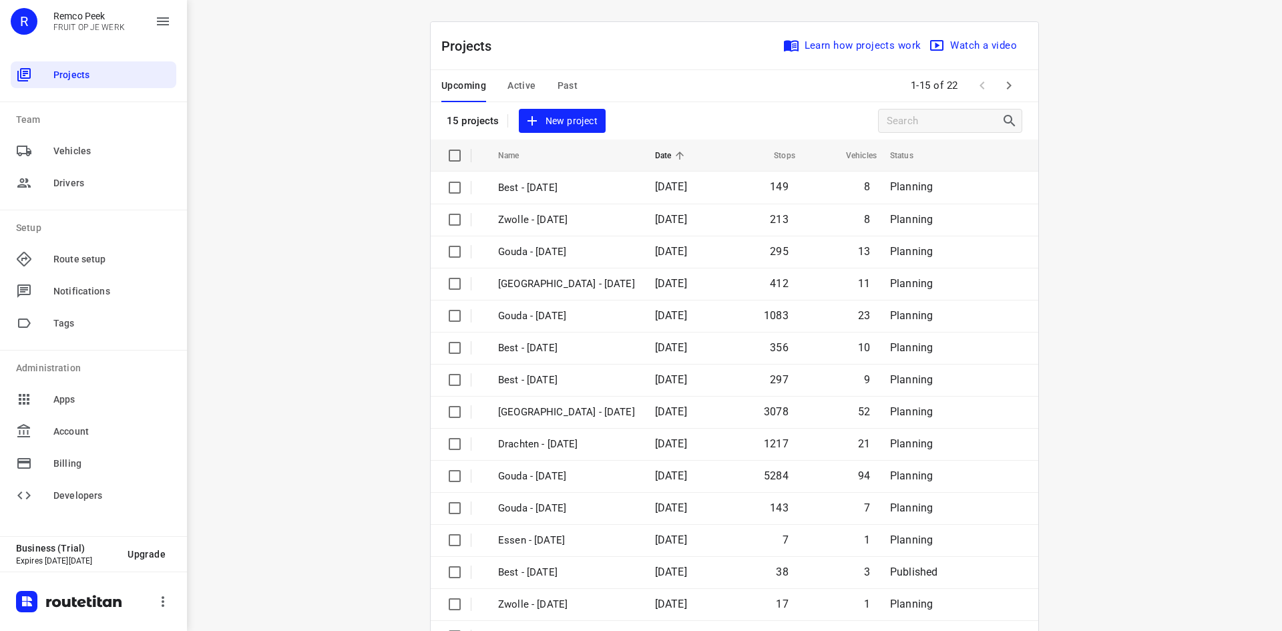
click at [463, 80] on span "Upcoming" at bounding box center [463, 85] width 45 height 17
click at [525, 59] on div "Projects Learn how projects work Watch a video" at bounding box center [734, 46] width 607 height 48
click at [272, 50] on div "i © 2025 Routetitan , © Stadia Maps , © OpenMapTiles © OpenStreetMap contributo…" at bounding box center [734, 315] width 1095 height 631
click at [623, 55] on div "Projects Learn how projects work Watch a video" at bounding box center [734, 46] width 607 height 48
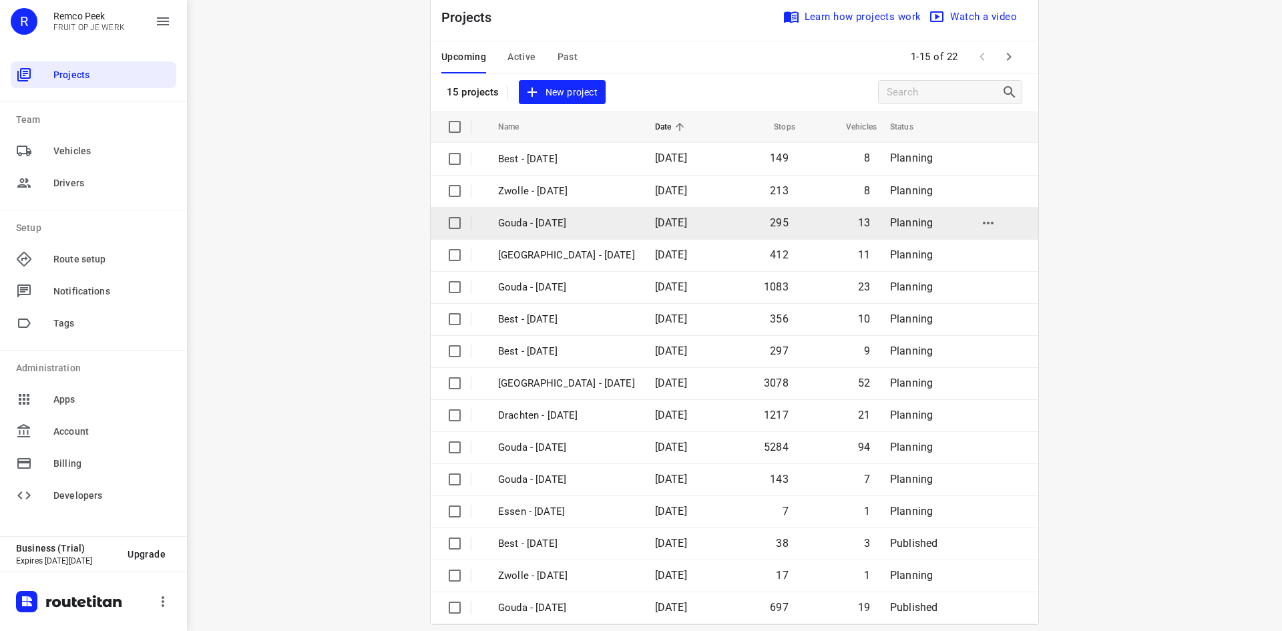
scroll to position [44, 0]
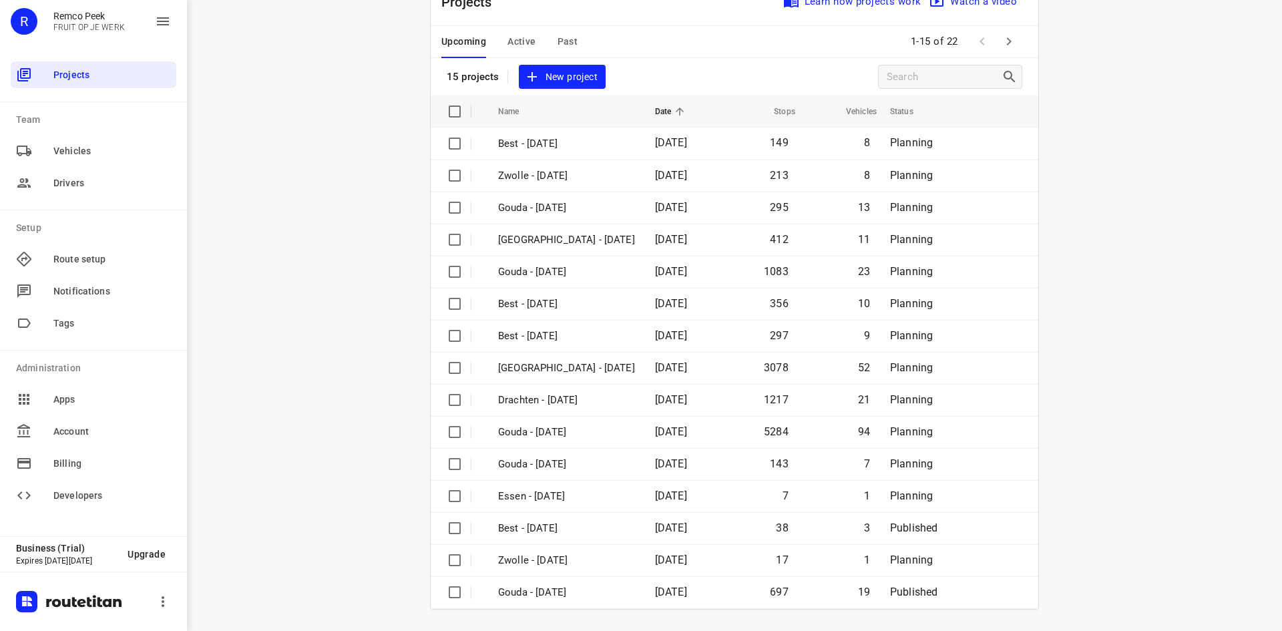
click at [641, 65] on div "Projects Learn how projects work Watch a video 15 projects New project" at bounding box center [734, 36] width 607 height 117
click at [690, 54] on div "Upcoming Active Past 1-15 of 22" at bounding box center [734, 42] width 607 height 32
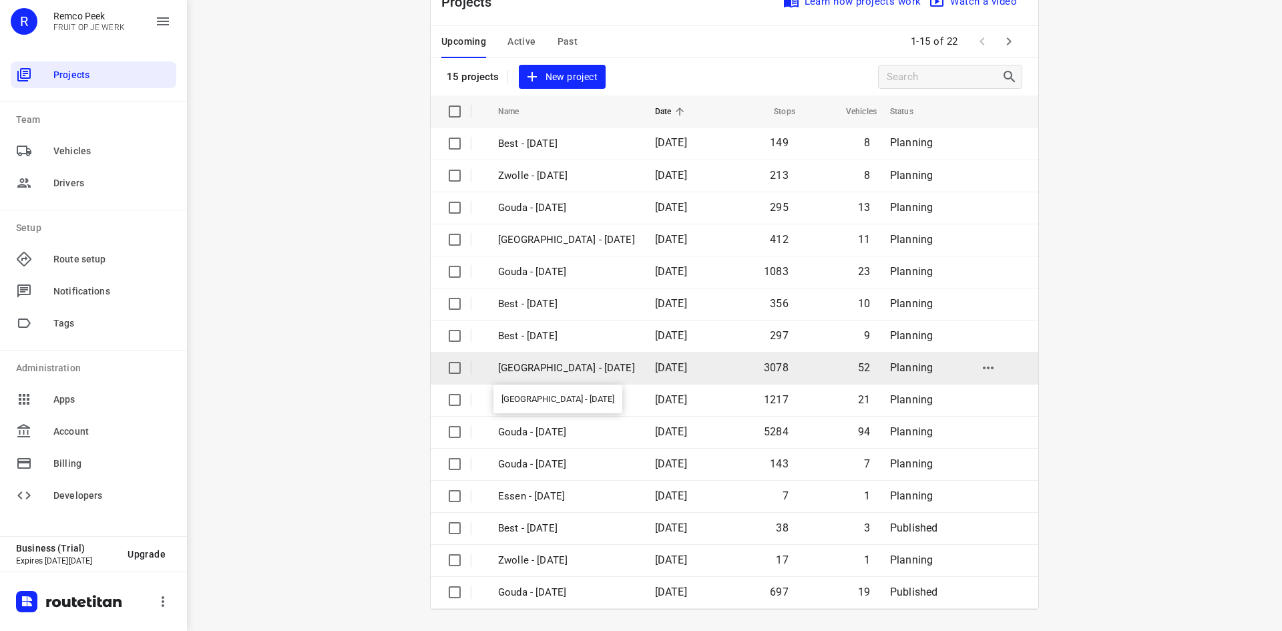
click at [535, 368] on p "[GEOGRAPHIC_DATA] - [DATE]" at bounding box center [566, 367] width 137 height 15
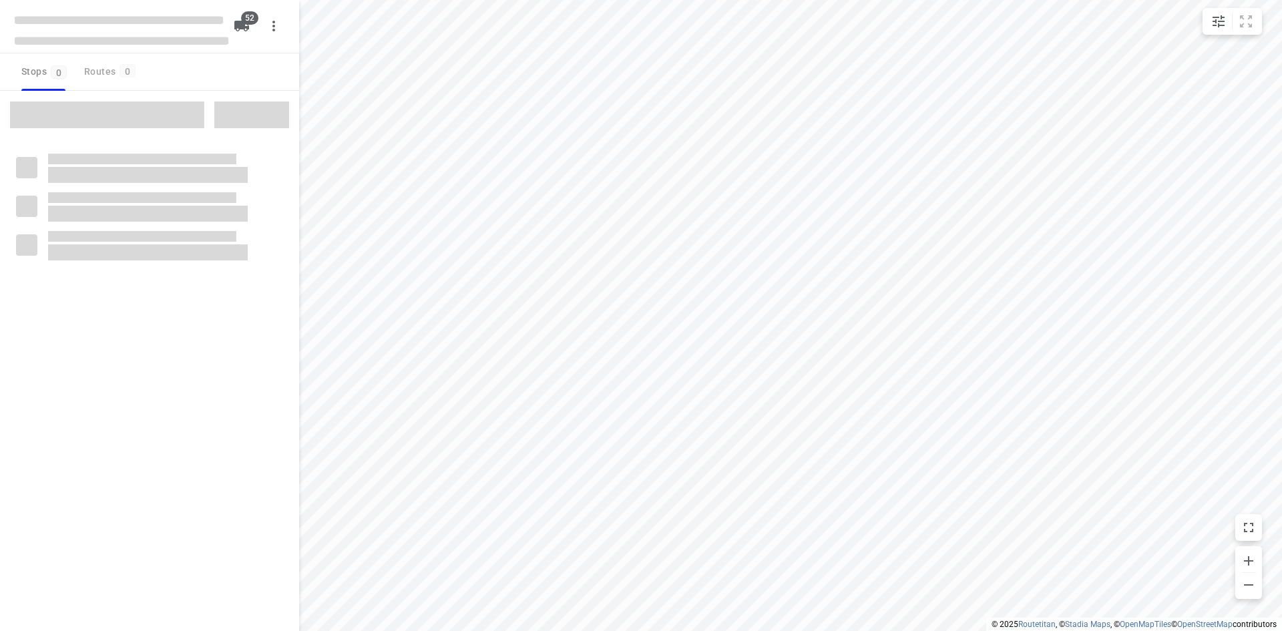
checkbox input "true"
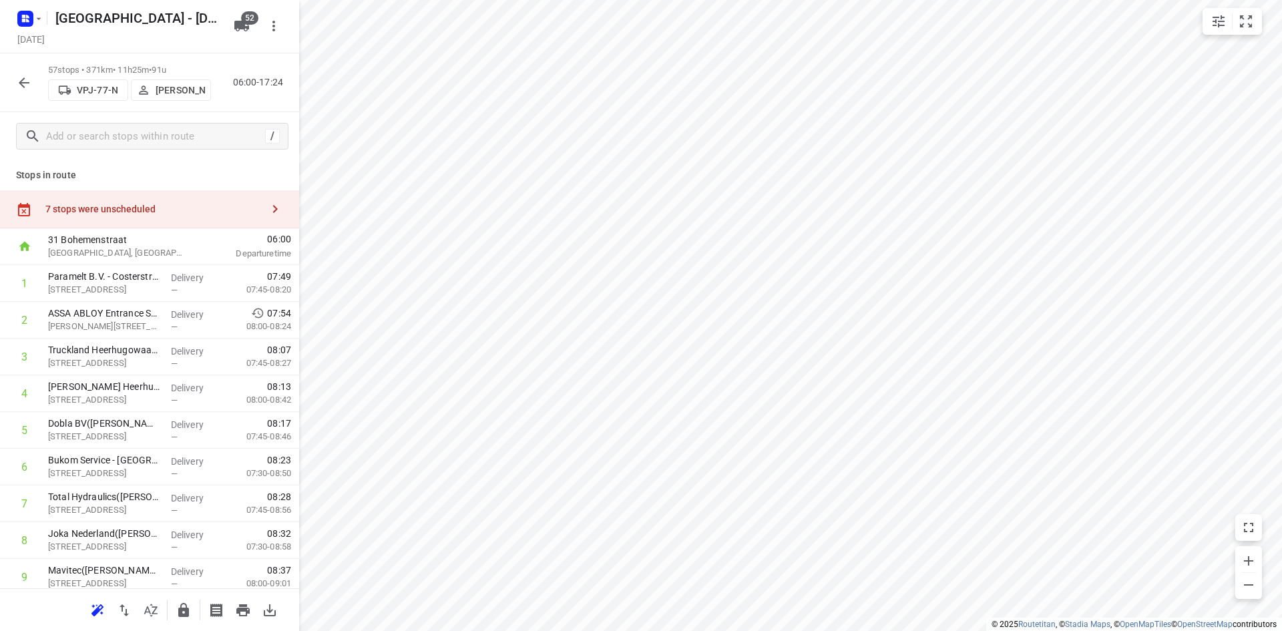
click at [208, 204] on div "7 stops were unscheduled" at bounding box center [153, 209] width 216 height 11
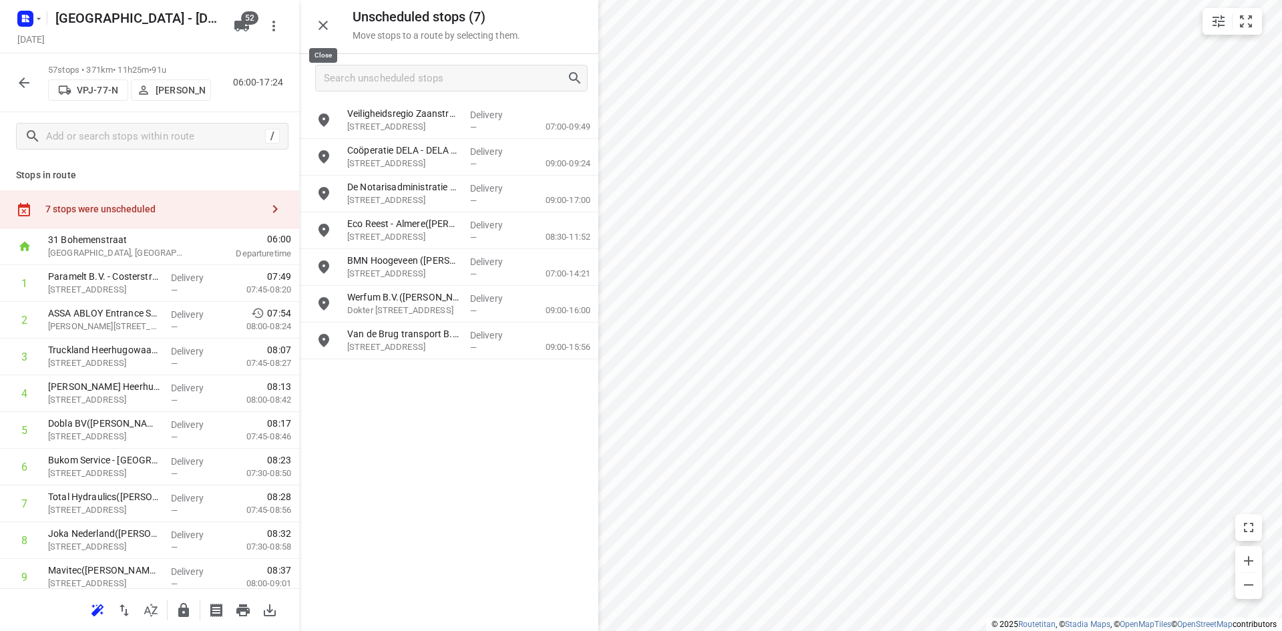
click at [332, 25] on button "button" at bounding box center [323, 25] width 27 height 27
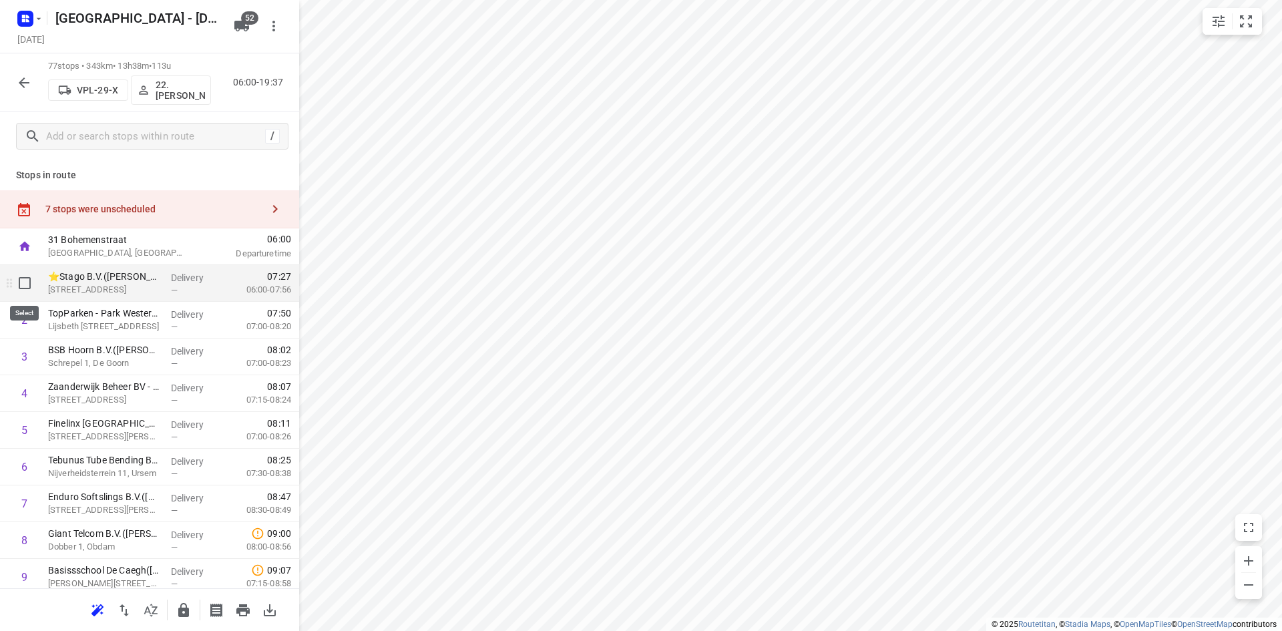
click at [28, 284] on input "checkbox" at bounding box center [24, 283] width 27 height 27
checkbox input "true"
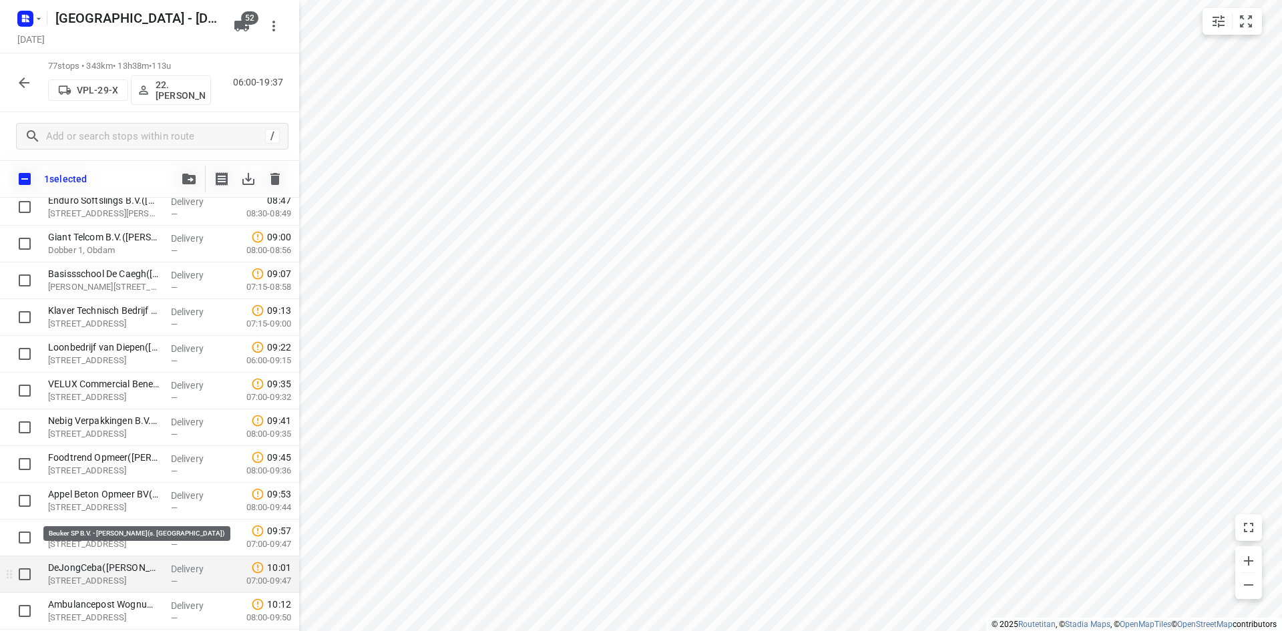
scroll to position [401, 0]
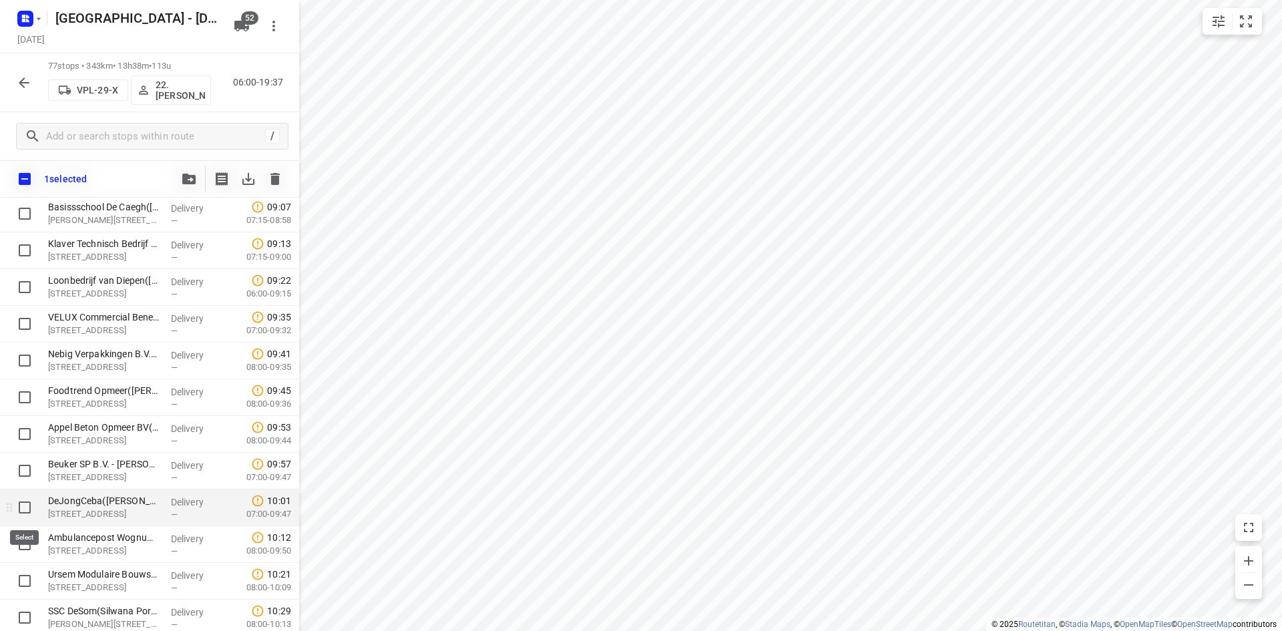
click at [27, 509] on input "checkbox" at bounding box center [24, 507] width 27 height 27
checkbox input "true"
drag, startPoint x: 31, startPoint y: 467, endPoint x: 30, endPoint y: 450, distance: 17.4
click at [30, 465] on input "checkbox" at bounding box center [24, 470] width 27 height 27
checkbox input "true"
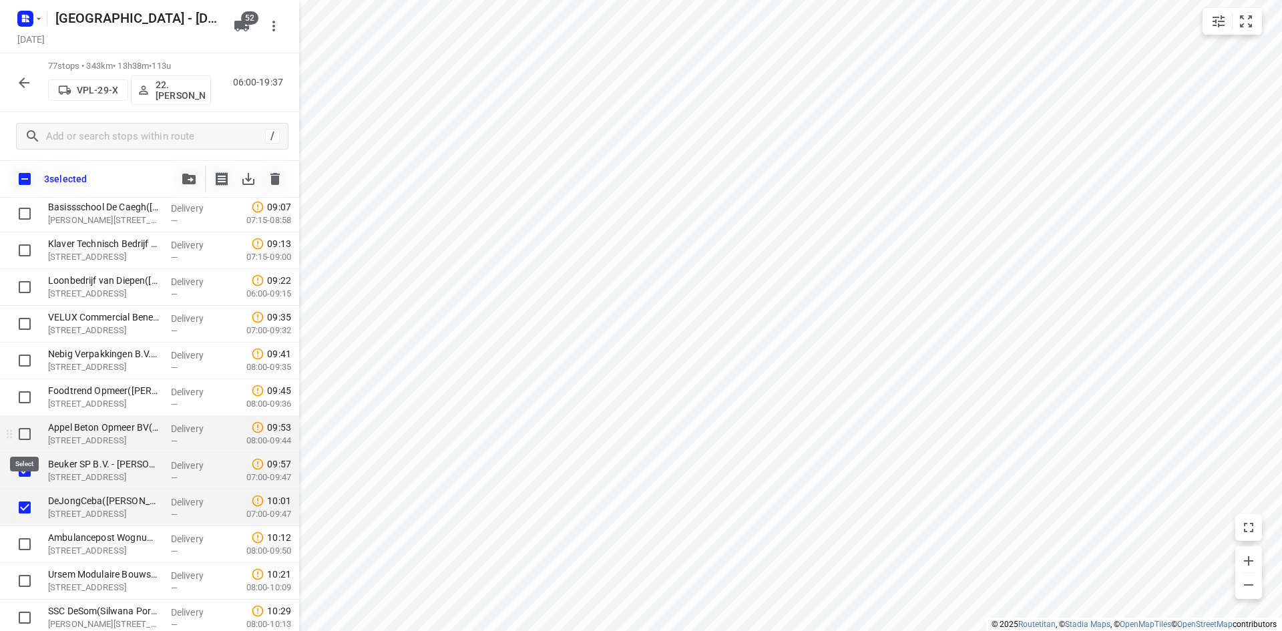
drag, startPoint x: 27, startPoint y: 433, endPoint x: 28, endPoint y: 419, distance: 13.4
click at [27, 431] on input "checkbox" at bounding box center [24, 434] width 27 height 27
checkbox input "true"
click at [23, 388] on input "checkbox" at bounding box center [24, 397] width 27 height 27
checkbox input "true"
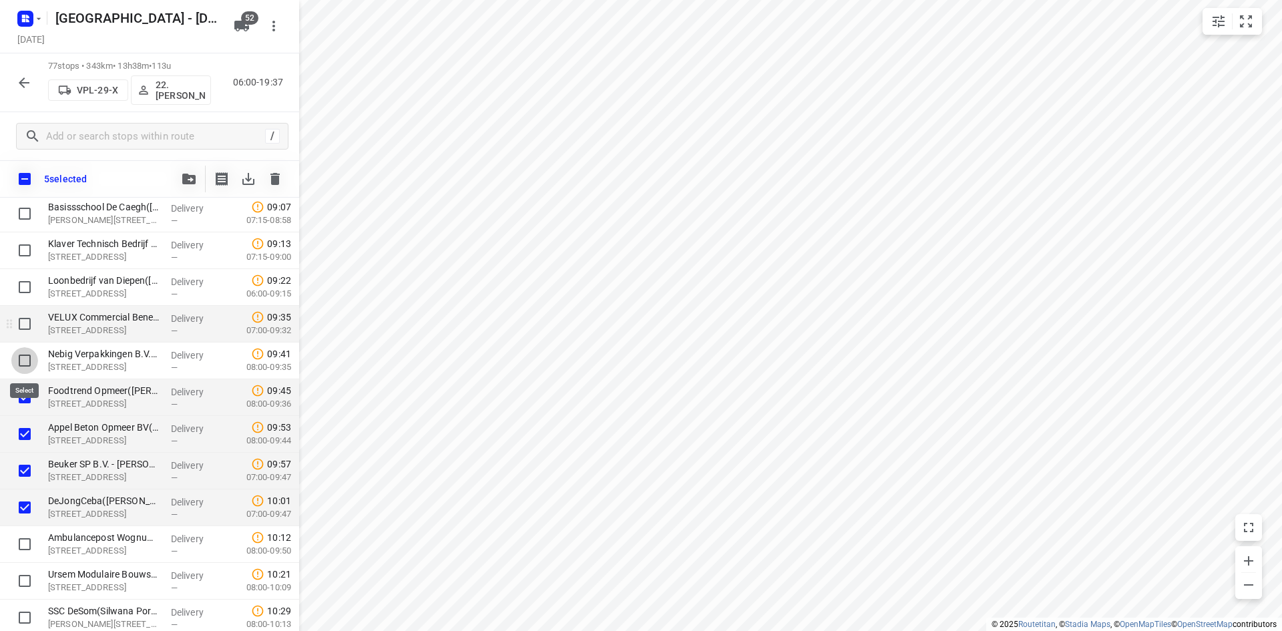
drag, startPoint x: 26, startPoint y: 358, endPoint x: 27, endPoint y: 330, distance: 28.0
click at [26, 357] on input "checkbox" at bounding box center [24, 360] width 27 height 27
checkbox input "true"
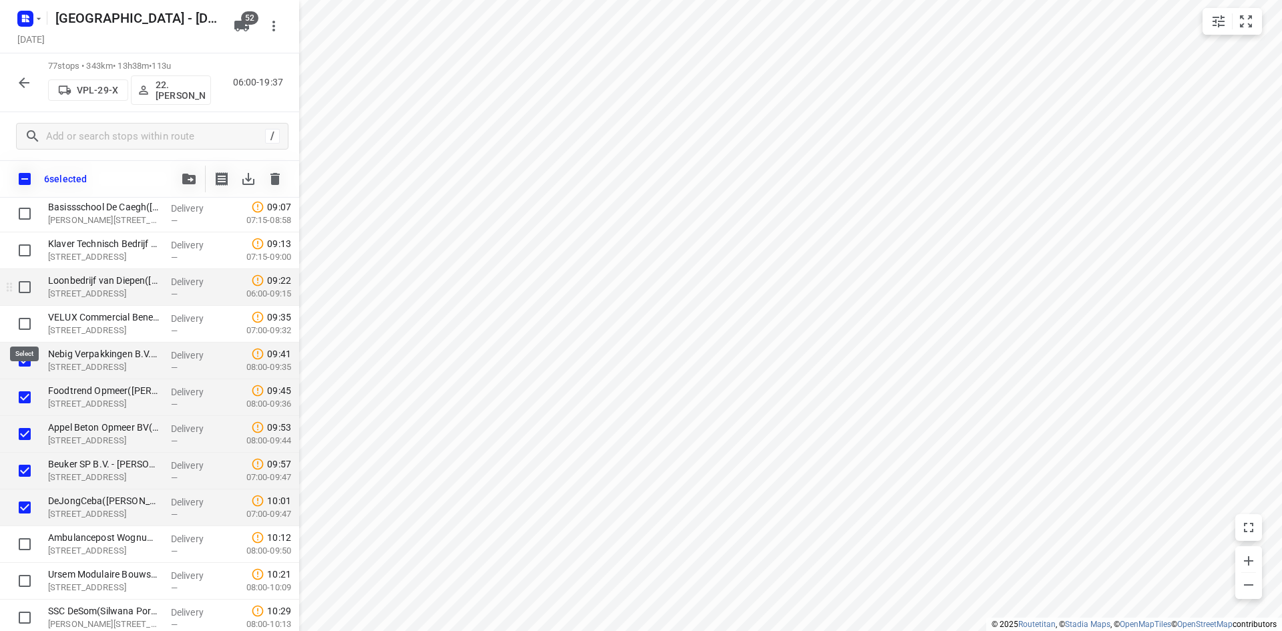
drag, startPoint x: 27, startPoint y: 318, endPoint x: 27, endPoint y: 302, distance: 16.7
click at [27, 318] on input "checkbox" at bounding box center [24, 323] width 27 height 27
checkbox input "true"
drag, startPoint x: 25, startPoint y: 285, endPoint x: 31, endPoint y: 256, distance: 29.9
click at [25, 284] on input "checkbox" at bounding box center [24, 287] width 27 height 27
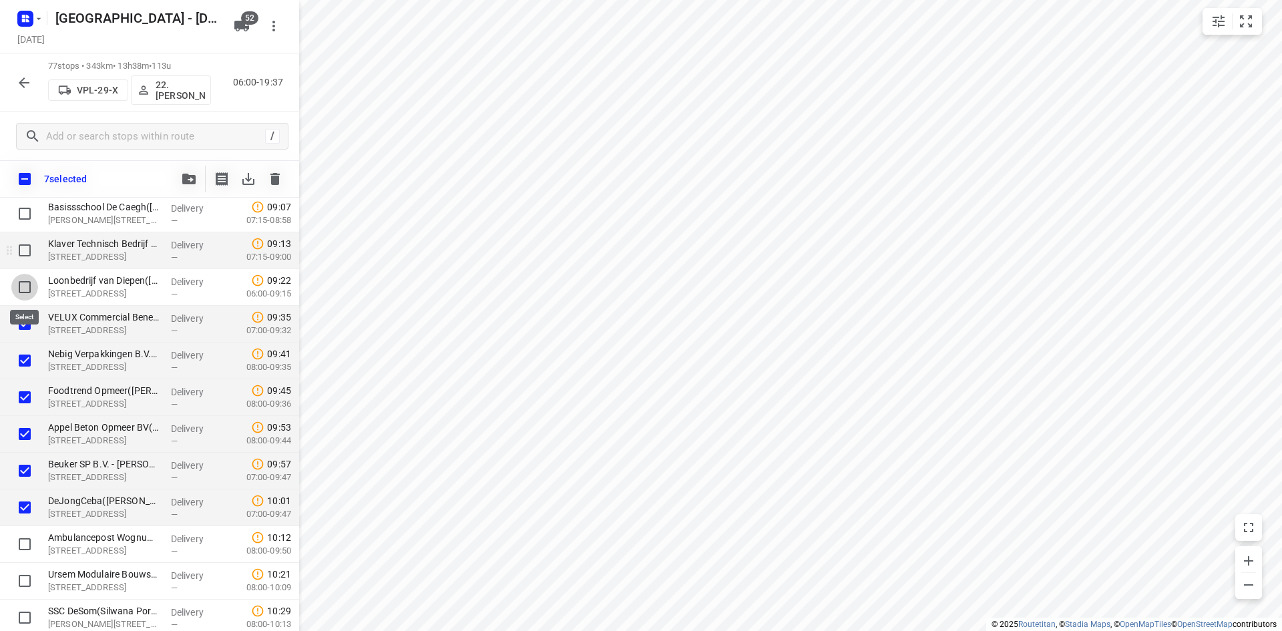
checkbox input "true"
click at [27, 246] on input "checkbox" at bounding box center [24, 250] width 27 height 27
checkbox input "true"
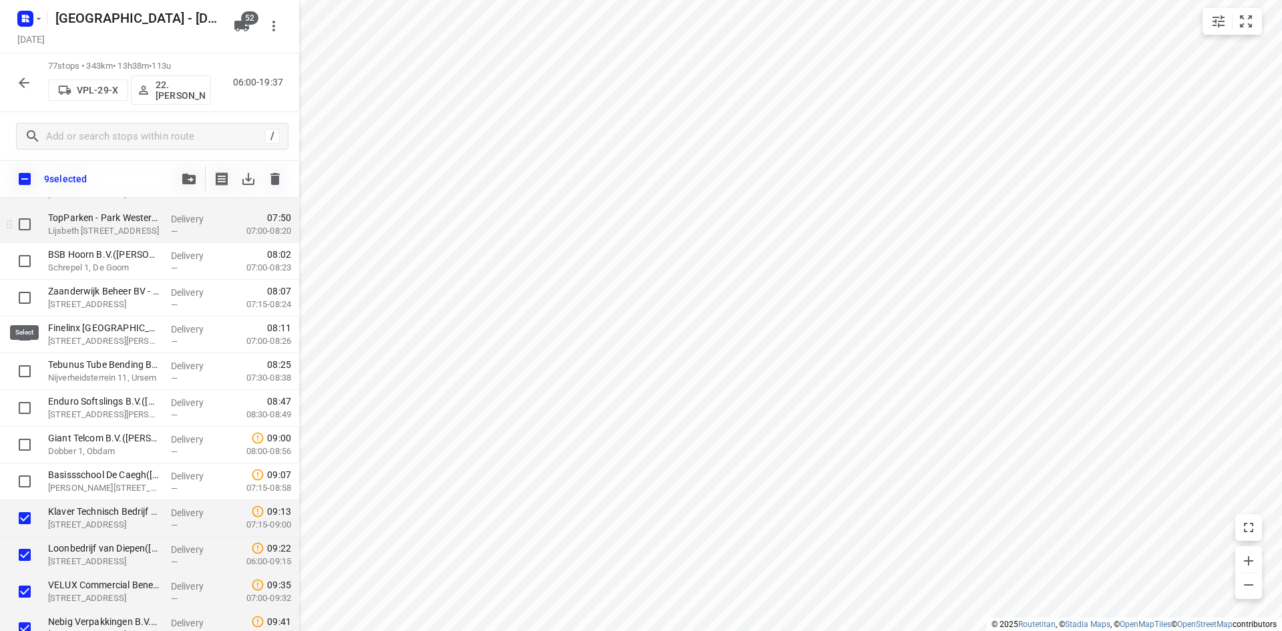
scroll to position [67, 0]
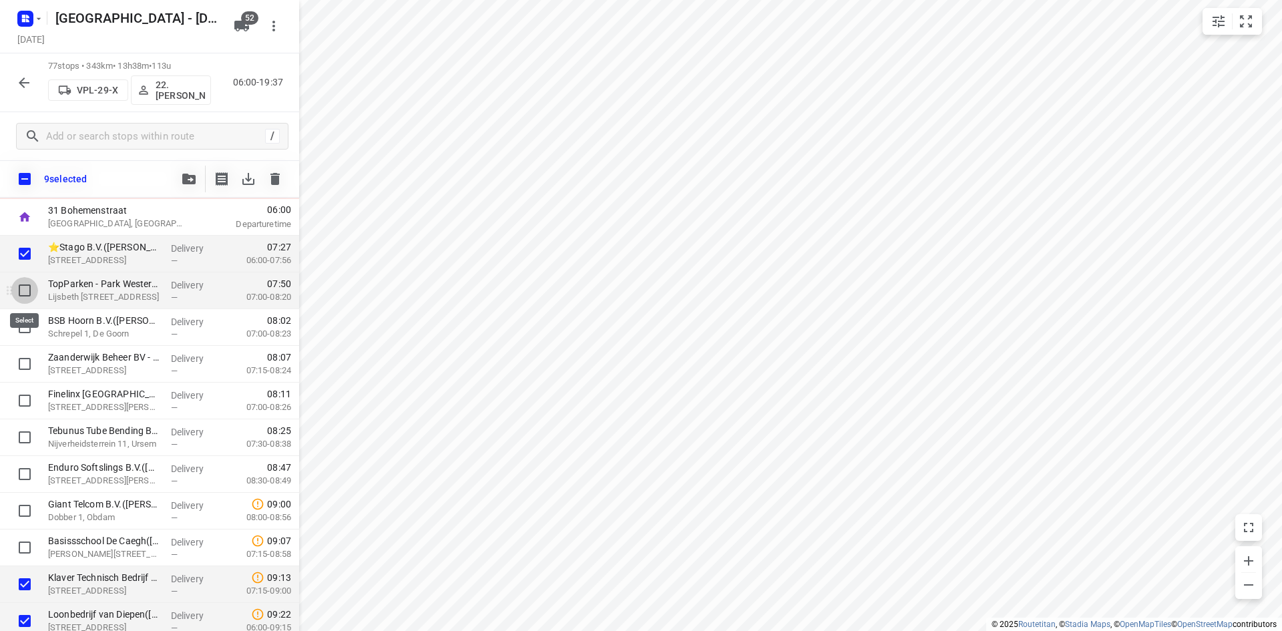
drag, startPoint x: 25, startPoint y: 285, endPoint x: 25, endPoint y: 298, distance: 12.7
click at [25, 286] on input "checkbox" at bounding box center [24, 290] width 27 height 27
checkbox input "true"
click at [27, 324] on input "checkbox" at bounding box center [24, 327] width 27 height 27
checkbox input "true"
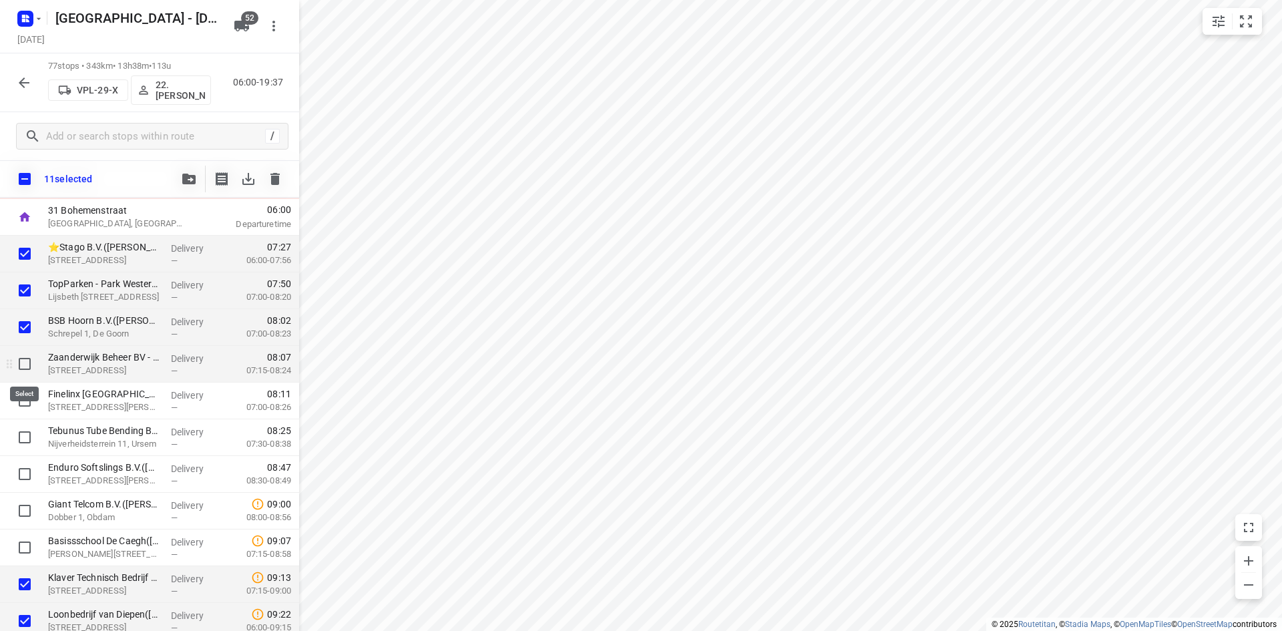
click at [26, 361] on input "checkbox" at bounding box center [24, 363] width 27 height 27
checkbox input "true"
drag, startPoint x: 29, startPoint y: 407, endPoint x: 25, endPoint y: 435, distance: 28.3
click at [29, 407] on input "checkbox" at bounding box center [24, 400] width 27 height 27
checkbox input "true"
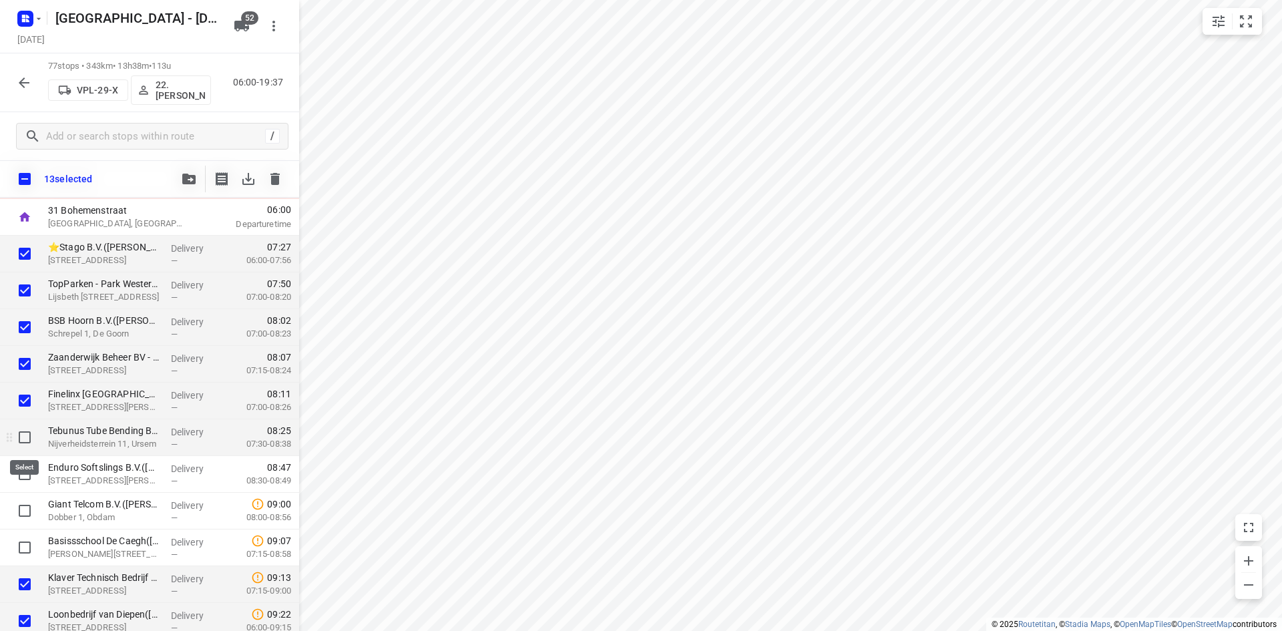
drag, startPoint x: 26, startPoint y: 434, endPoint x: 29, endPoint y: 453, distance: 18.9
click at [27, 435] on input "checkbox" at bounding box center [24, 437] width 27 height 27
checkbox input "true"
click at [31, 479] on input "checkbox" at bounding box center [24, 474] width 27 height 27
checkbox input "true"
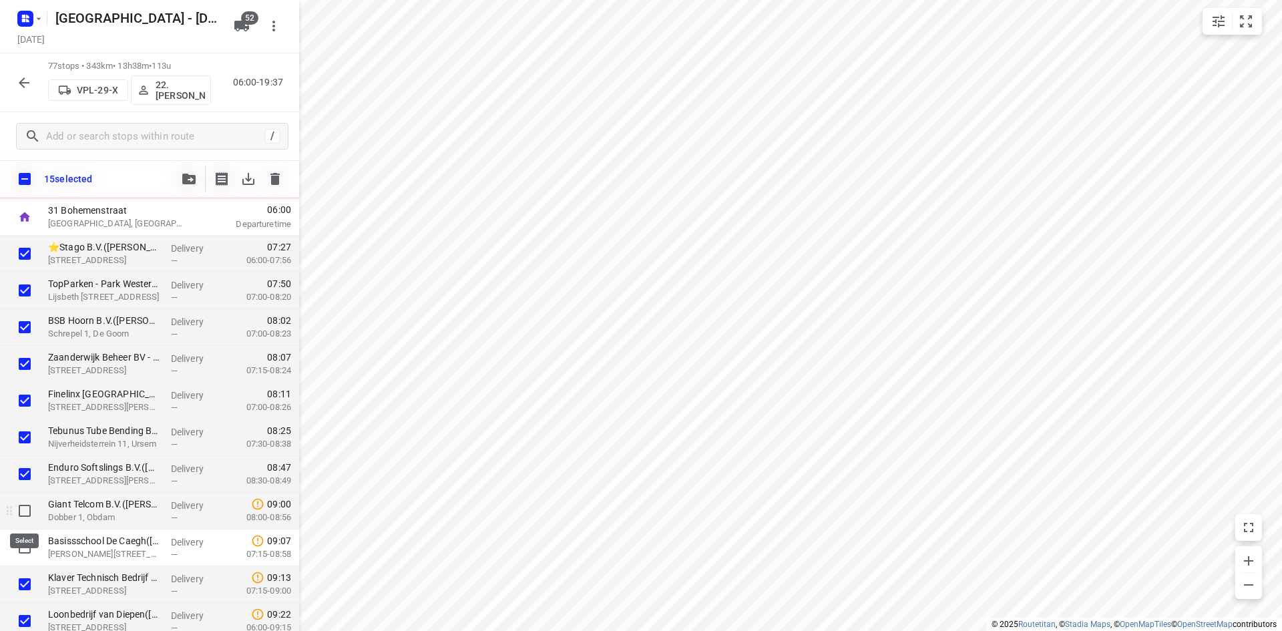
click at [29, 511] on input "checkbox" at bounding box center [24, 510] width 27 height 27
checkbox input "true"
click at [27, 546] on input "checkbox" at bounding box center [24, 547] width 27 height 27
checkbox input "true"
click at [181, 176] on button "button" at bounding box center [189, 179] width 27 height 27
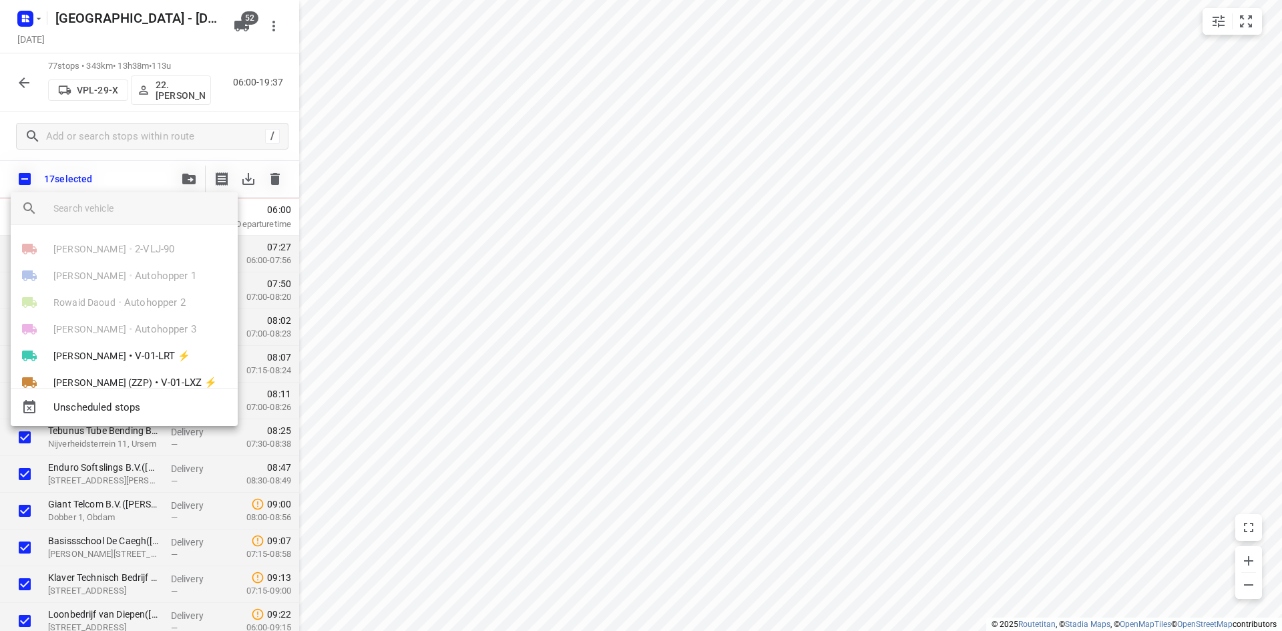
click at [136, 208] on input "search vehicle" at bounding box center [140, 208] width 174 height 20
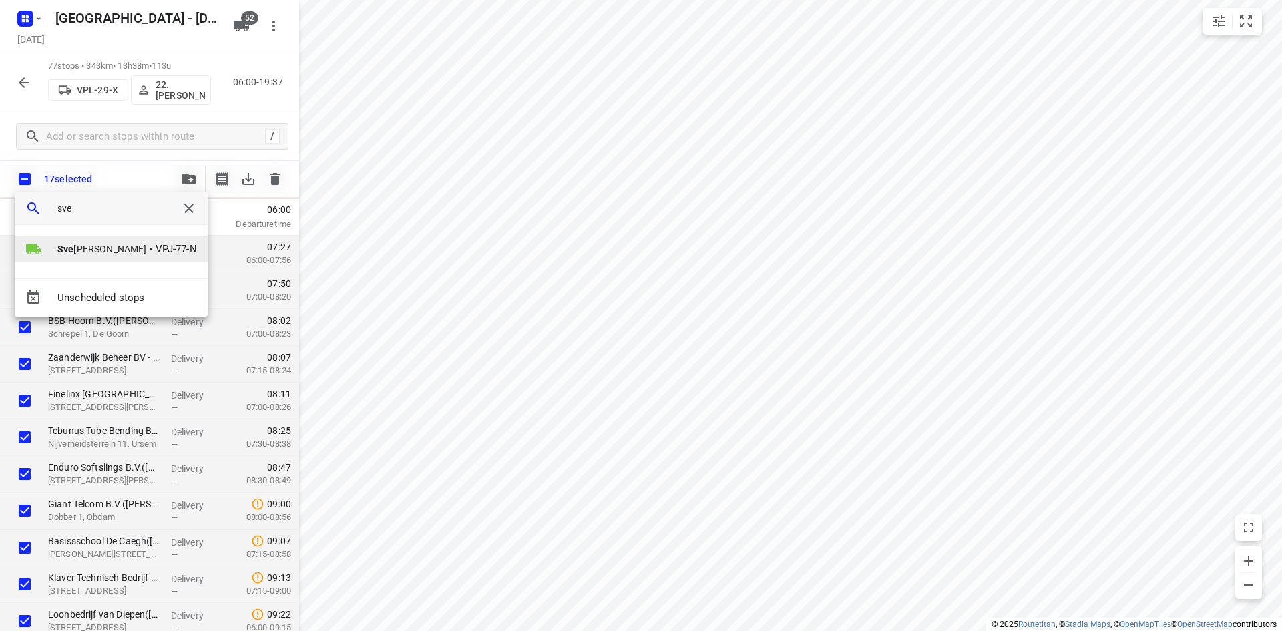
type input "sve"
click at [156, 246] on span "VPJ-77-N" at bounding box center [176, 249] width 41 height 15
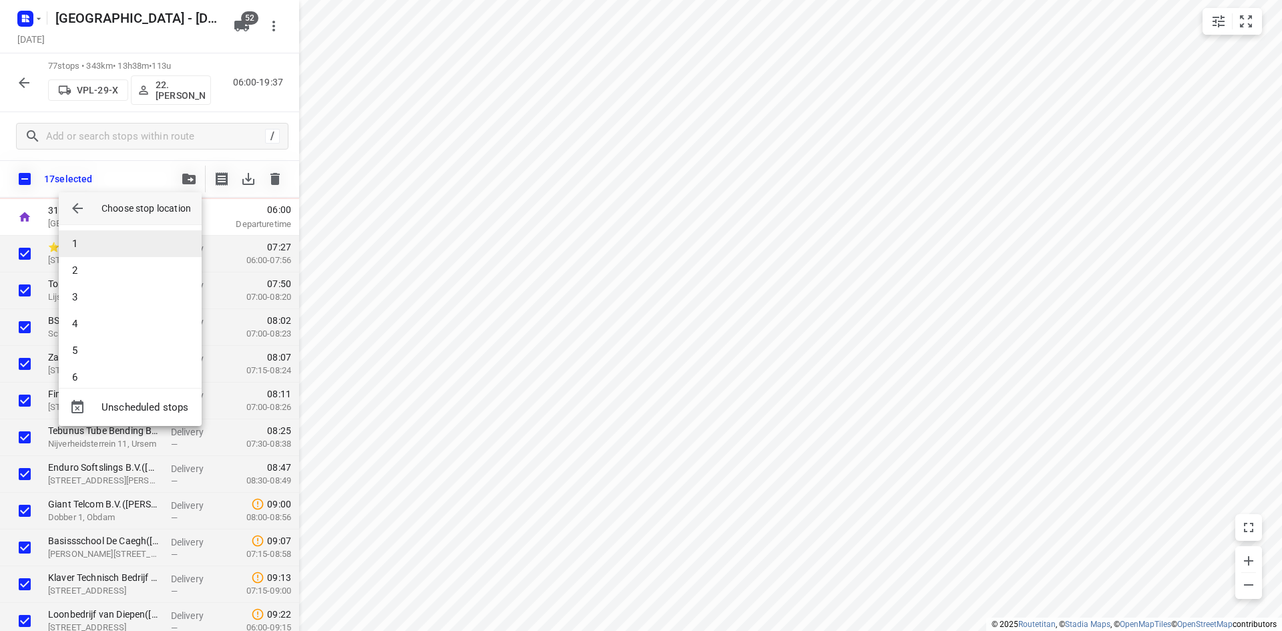
click at [117, 243] on li "1" at bounding box center [130, 243] width 143 height 27
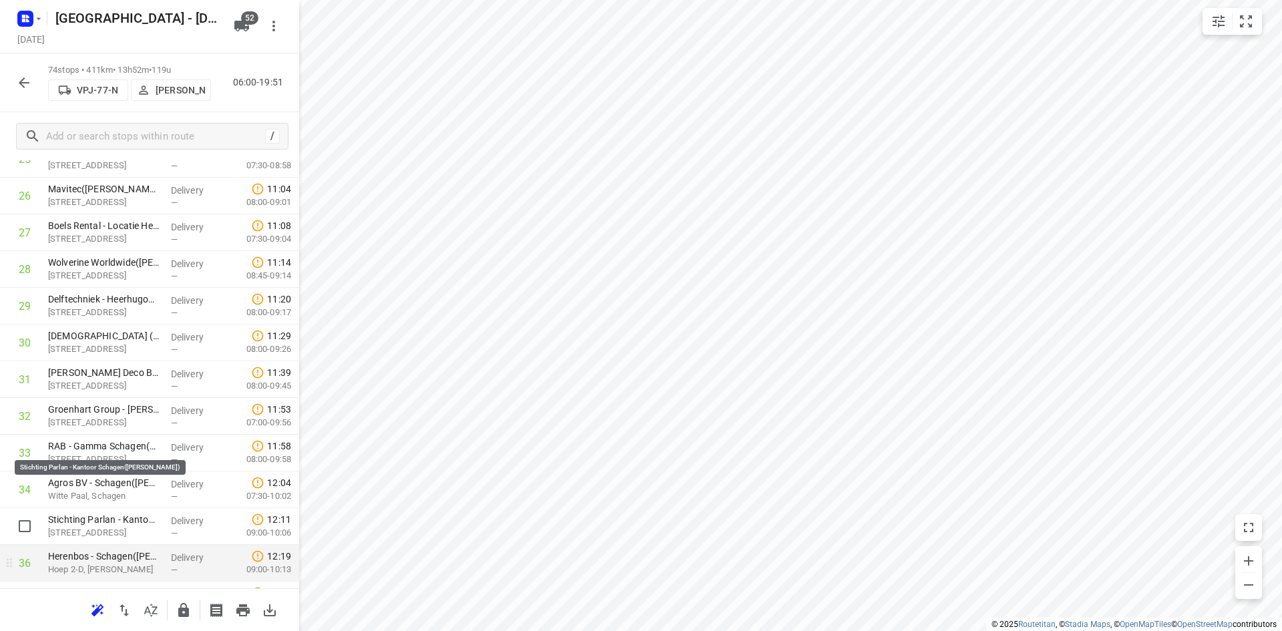
scroll to position [1135, 0]
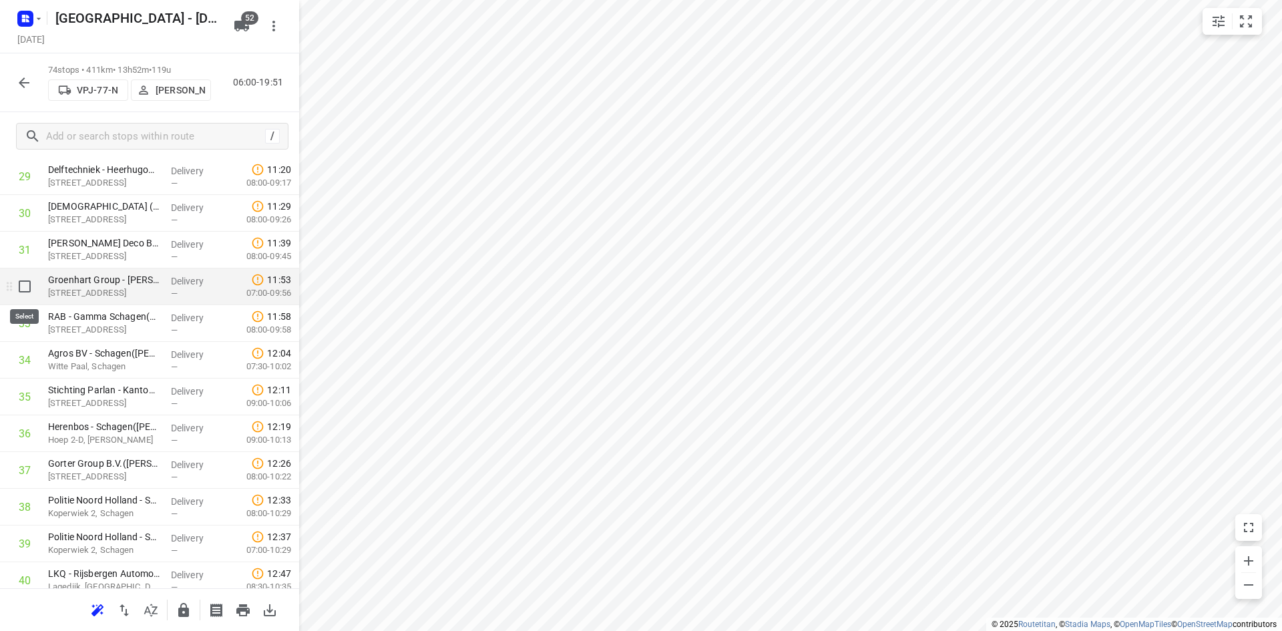
click at [27, 282] on input "checkbox" at bounding box center [24, 286] width 27 height 27
checkbox input "true"
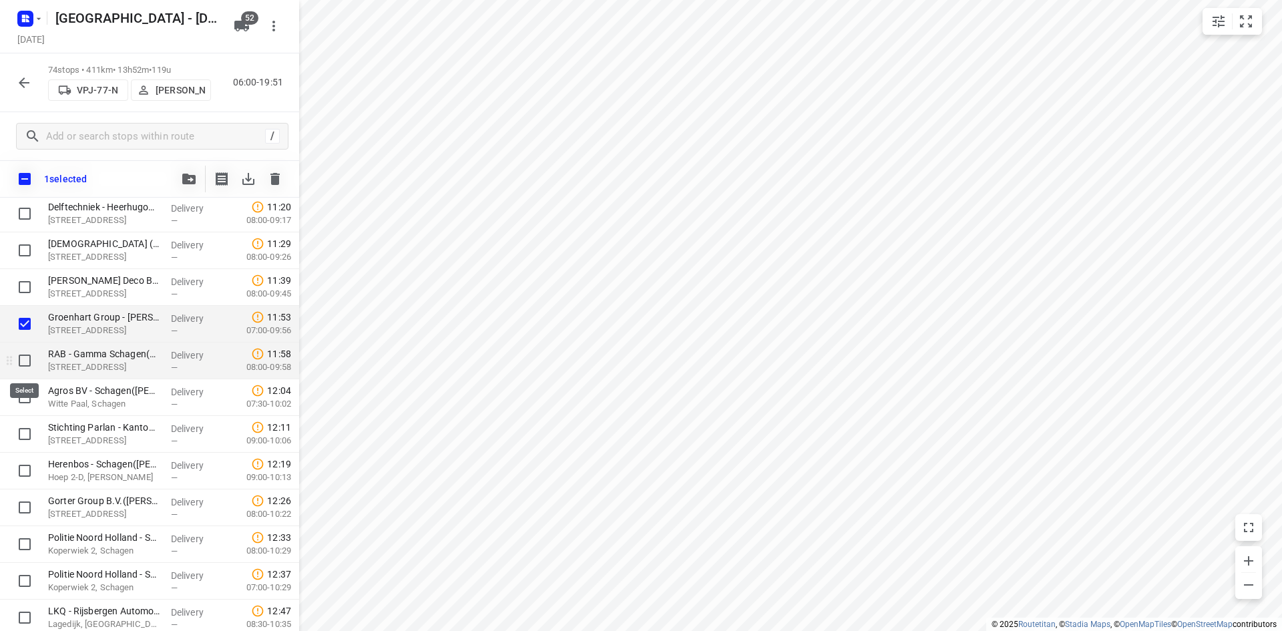
click at [29, 362] on input "checkbox" at bounding box center [24, 360] width 27 height 27
checkbox input "true"
click at [29, 398] on input "checkbox" at bounding box center [24, 397] width 27 height 27
checkbox input "true"
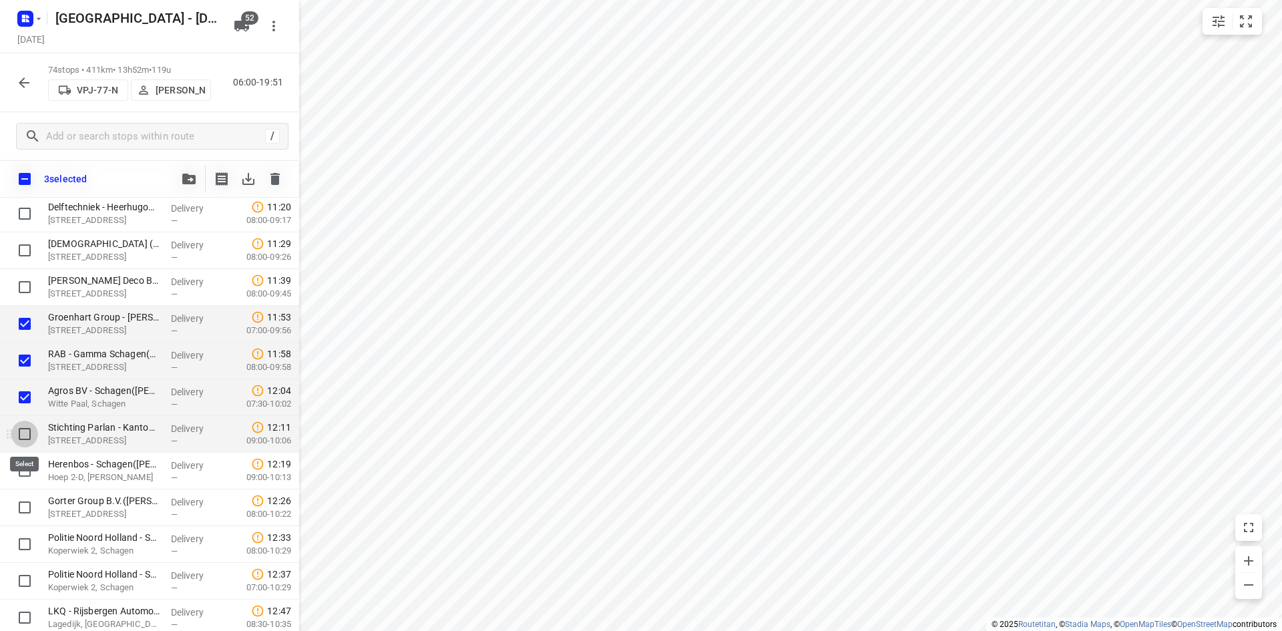
click at [27, 431] on input "checkbox" at bounding box center [24, 434] width 27 height 27
checkbox input "true"
click at [27, 468] on input "checkbox" at bounding box center [24, 470] width 27 height 27
checkbox input "true"
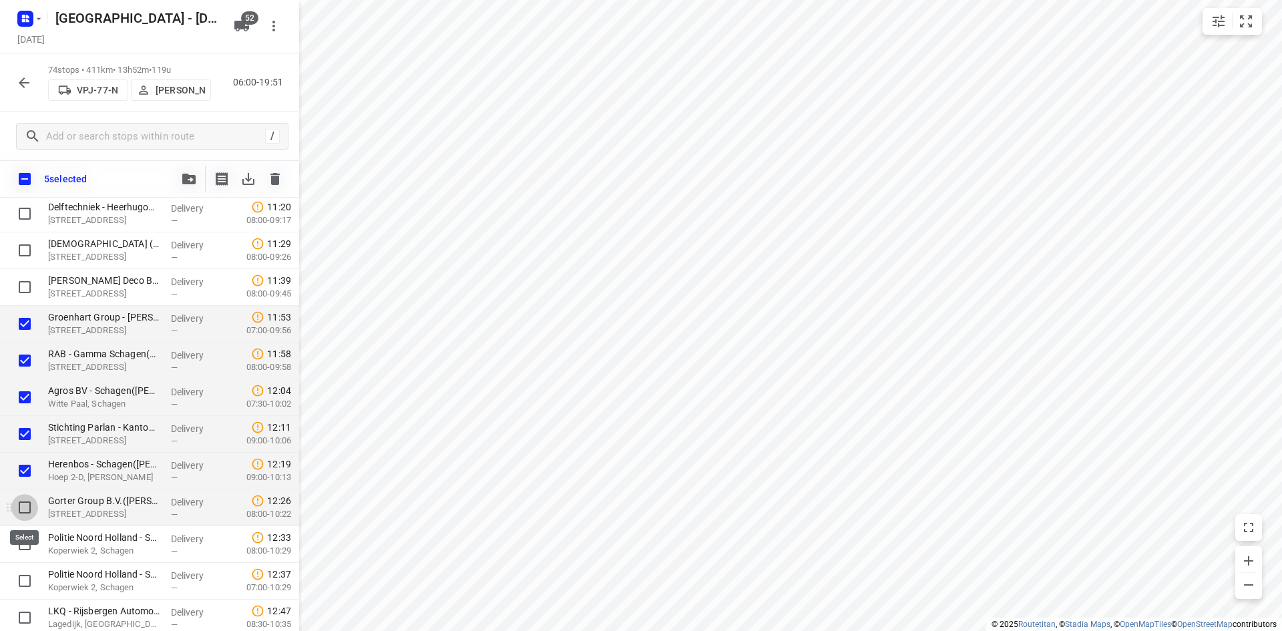
click at [29, 505] on input "checkbox" at bounding box center [24, 507] width 27 height 27
checkbox input "true"
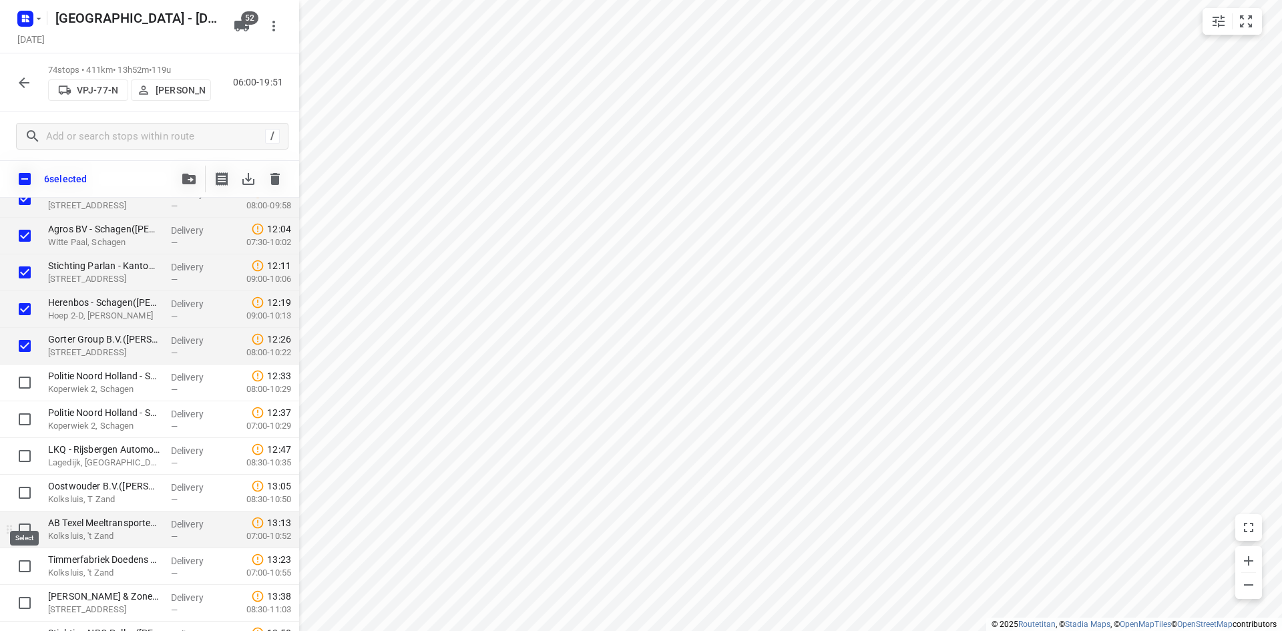
scroll to position [1335, 0]
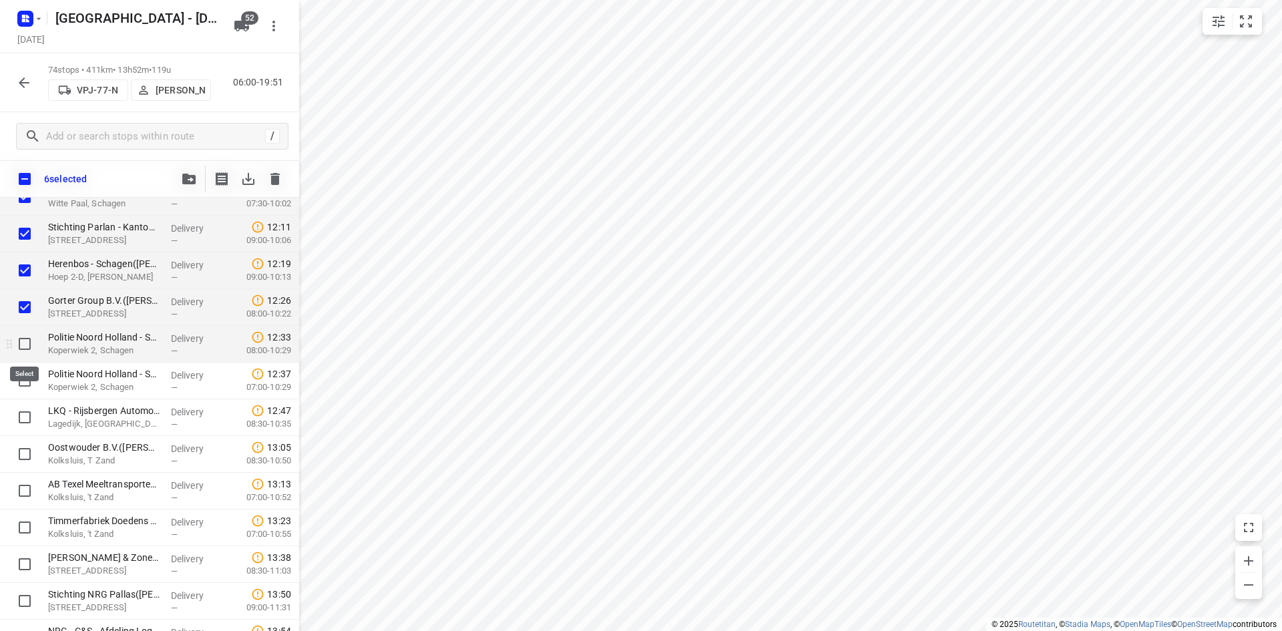
click at [22, 342] on input "checkbox" at bounding box center [24, 343] width 27 height 27
checkbox input "true"
click at [21, 394] on div at bounding box center [21, 380] width 43 height 37
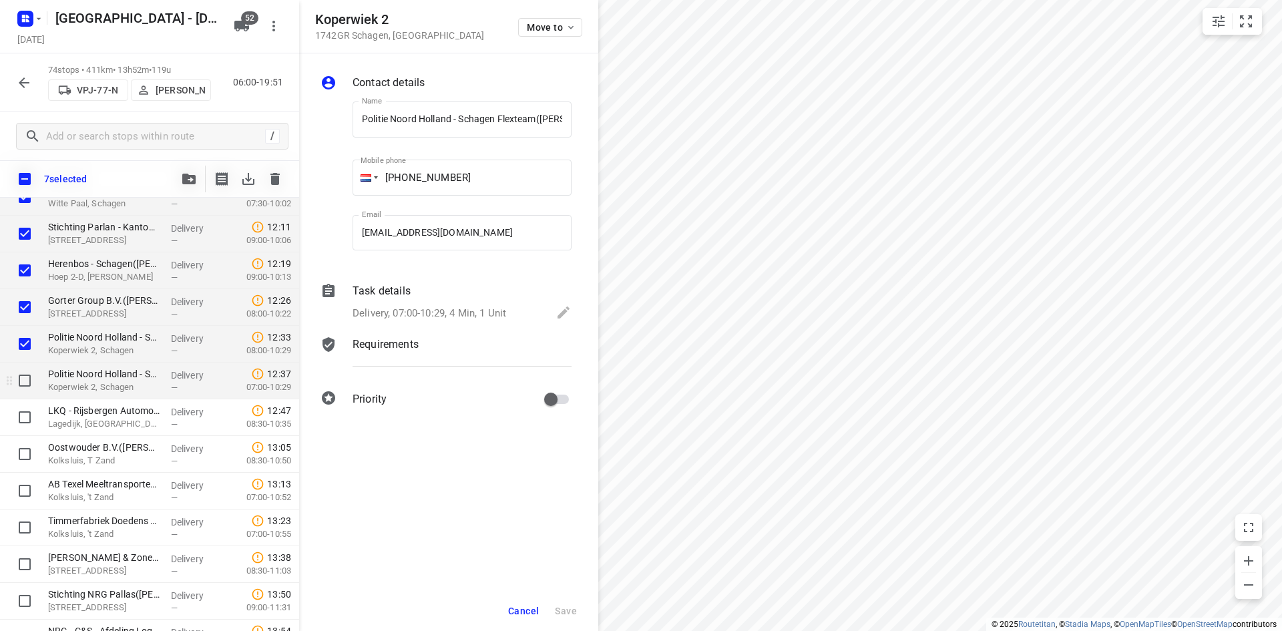
scroll to position [0, 42]
click at [524, 615] on span "Cancel" at bounding box center [523, 610] width 31 height 11
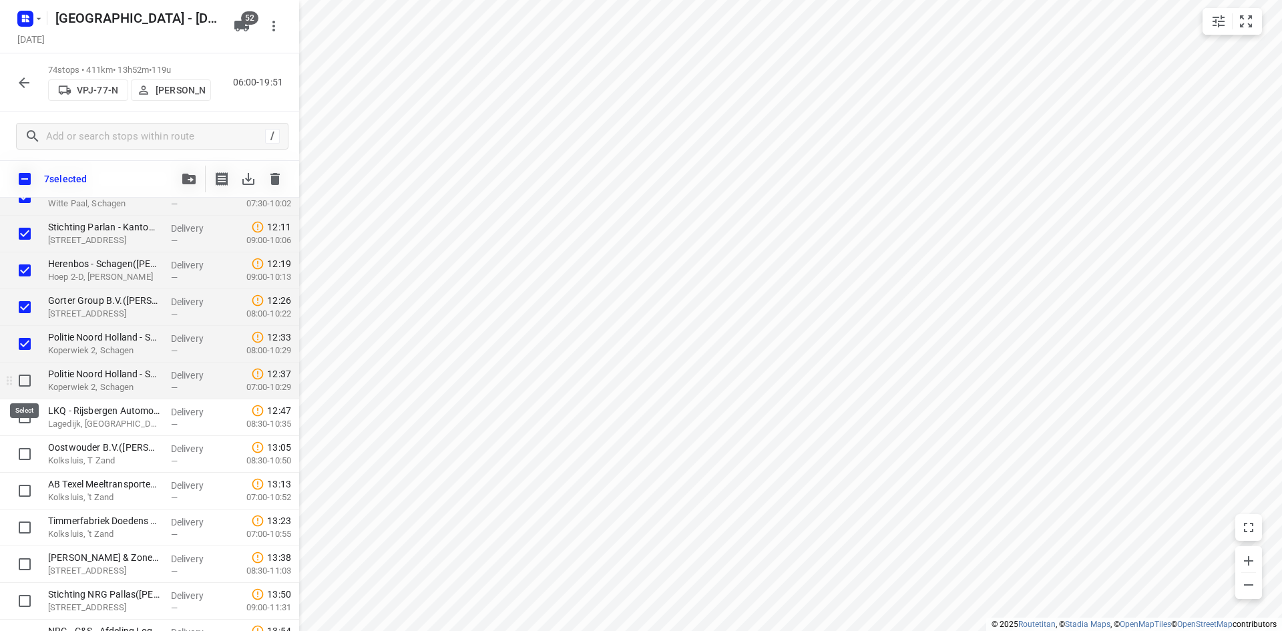
click at [28, 379] on input "checkbox" at bounding box center [24, 380] width 27 height 27
checkbox input "true"
click at [23, 417] on input "checkbox" at bounding box center [24, 417] width 27 height 27
checkbox input "true"
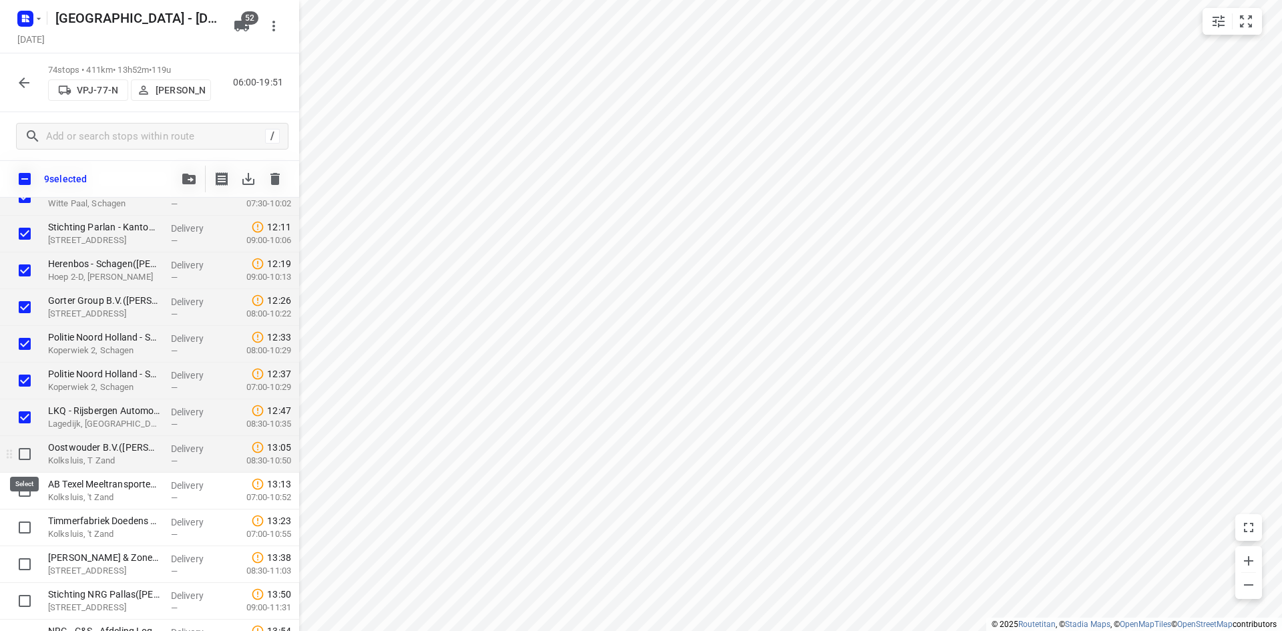
click at [25, 451] on input "checkbox" at bounding box center [24, 454] width 27 height 27
checkbox input "true"
click at [22, 484] on input "checkbox" at bounding box center [24, 490] width 27 height 27
checkbox input "true"
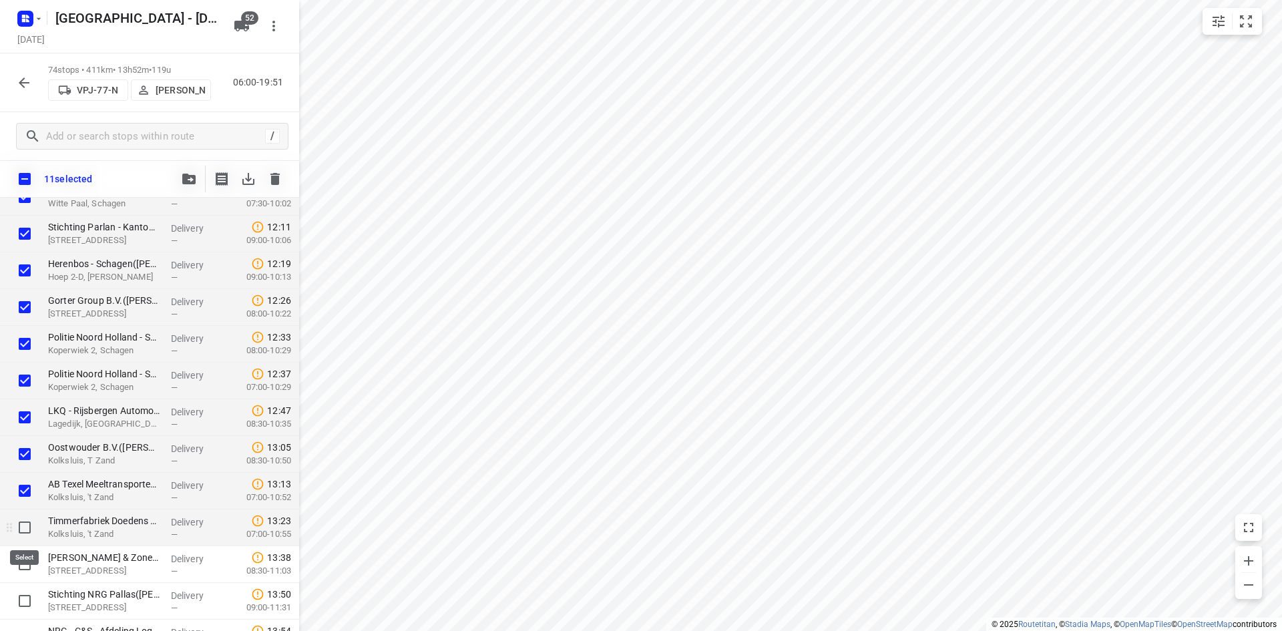
click at [26, 521] on input "checkbox" at bounding box center [24, 527] width 27 height 27
checkbox input "true"
click at [27, 562] on input "checkbox" at bounding box center [24, 564] width 27 height 27
checkbox input "true"
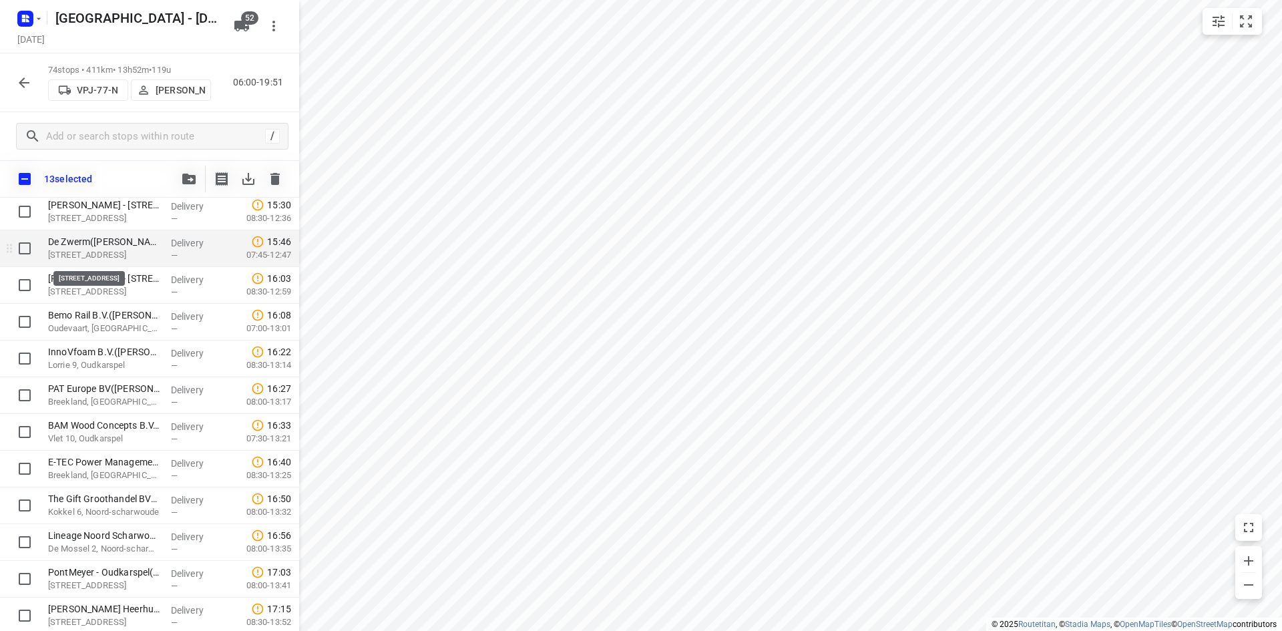
scroll to position [2230, 0]
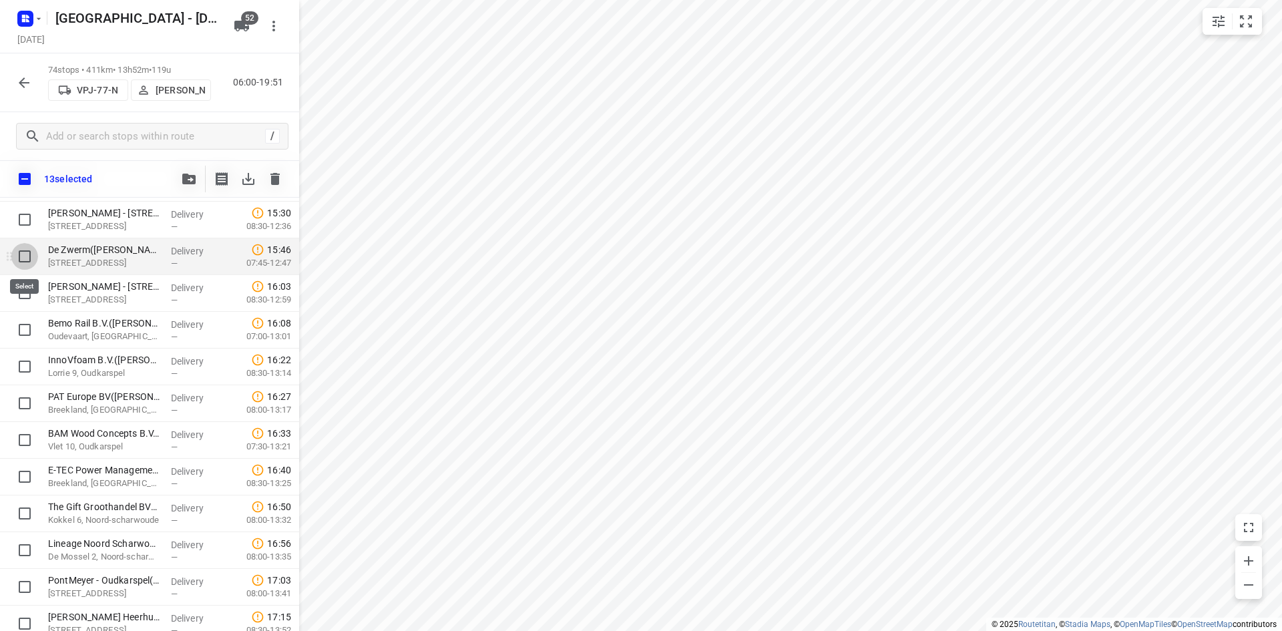
click at [23, 256] on input "checkbox" at bounding box center [24, 256] width 27 height 27
checkbox input "true"
click at [184, 180] on icon "button" at bounding box center [188, 179] width 13 height 11
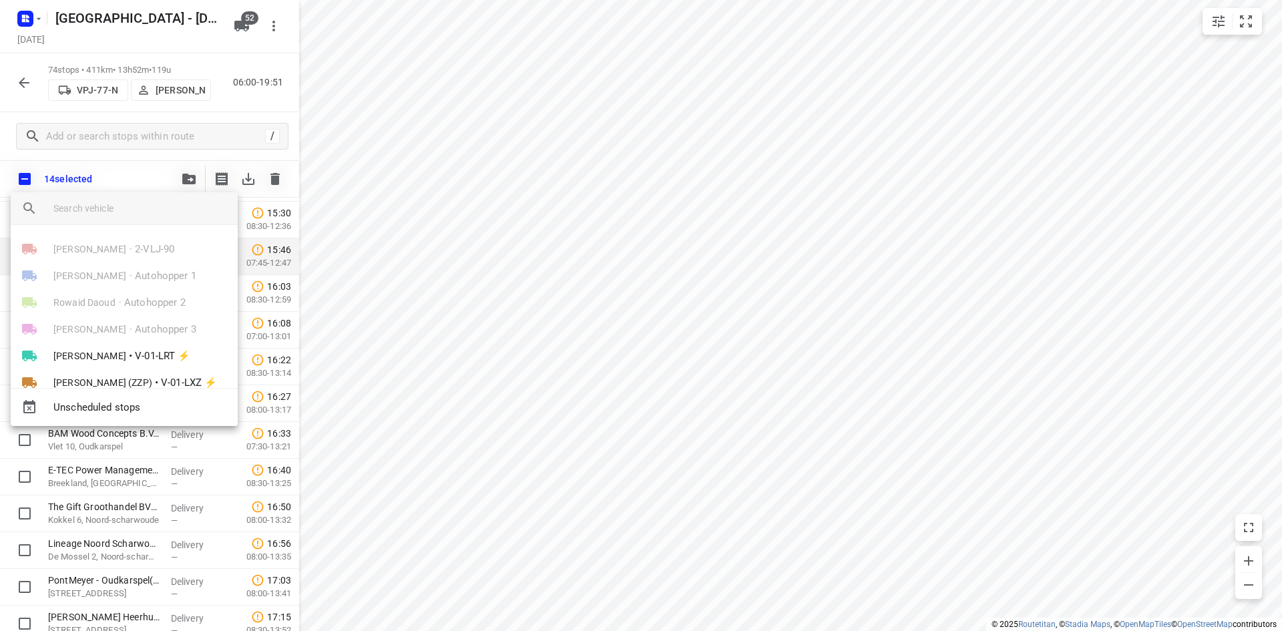
click at [126, 204] on input "search vehicle" at bounding box center [140, 208] width 174 height 20
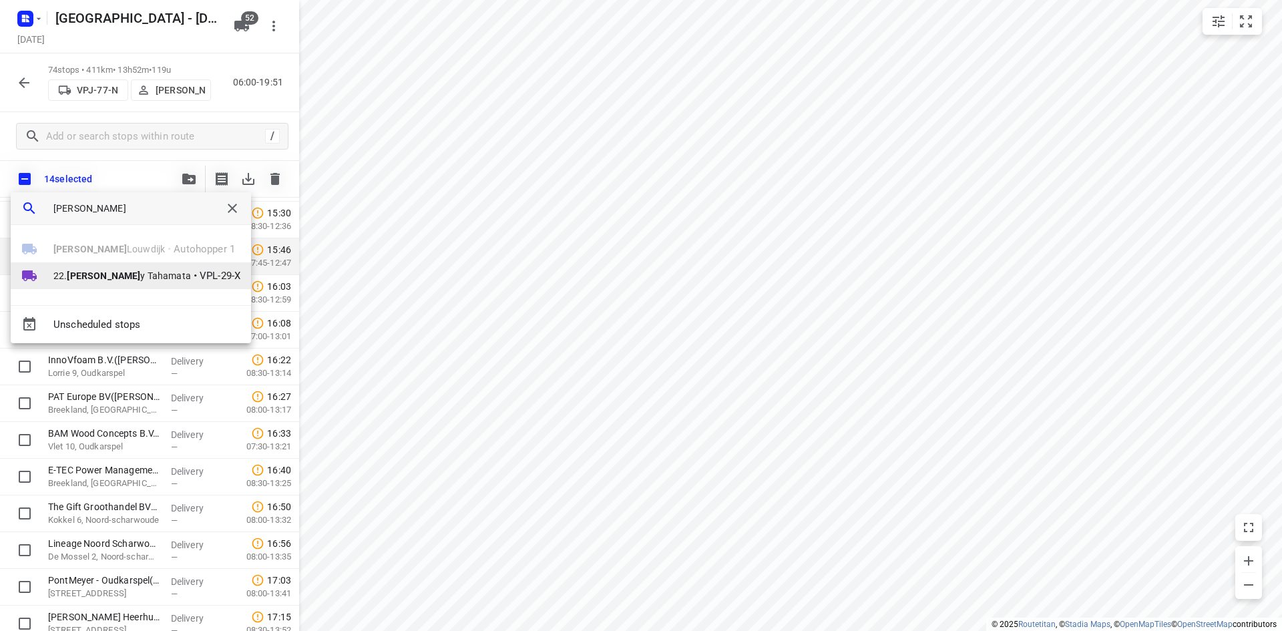
type input "frank"
click at [129, 272] on span "22. Frank y Tahamata" at bounding box center [122, 275] width 138 height 13
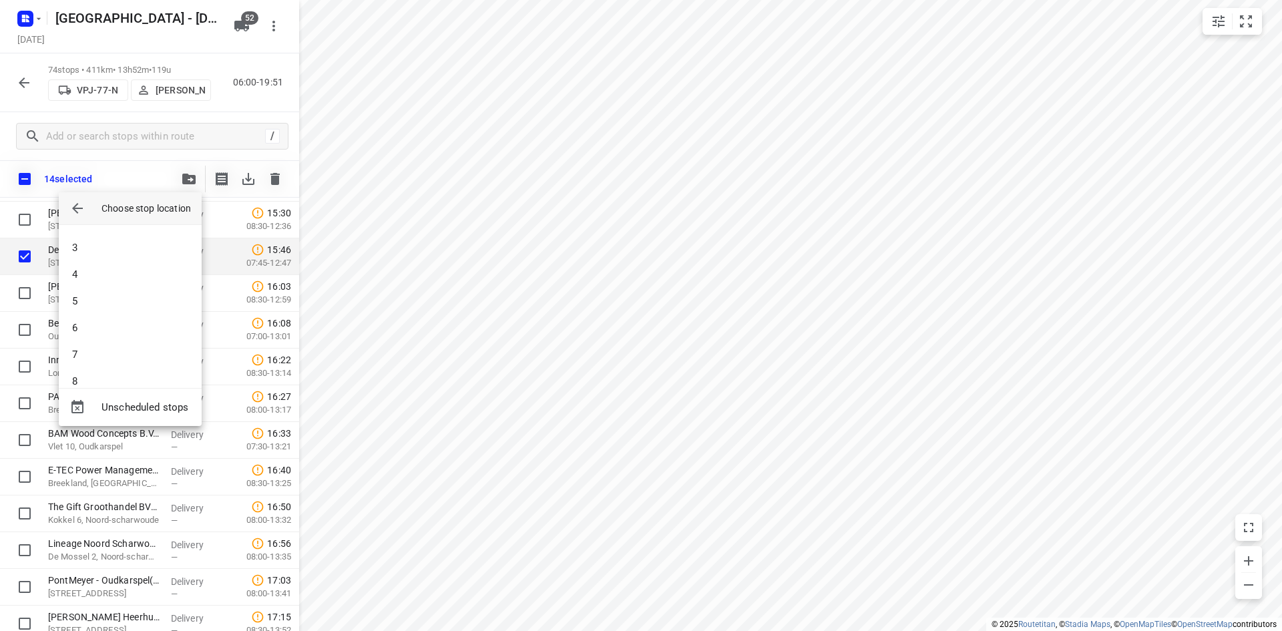
scroll to position [0, 0]
click at [136, 236] on li "1" at bounding box center [130, 243] width 143 height 27
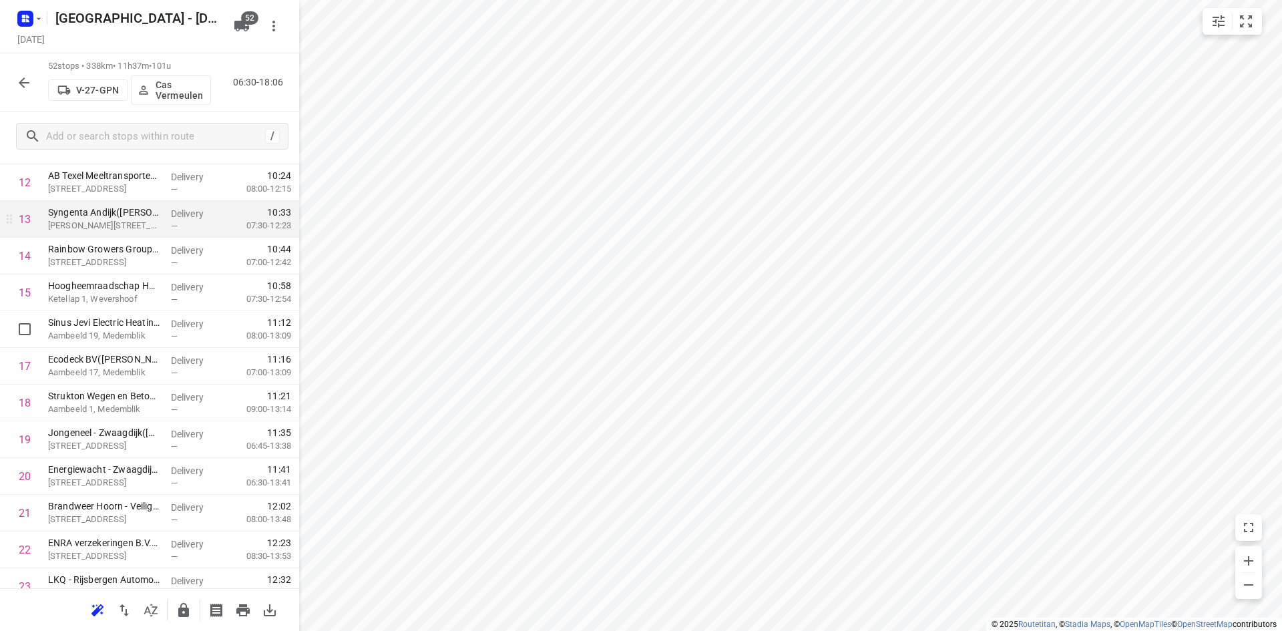
scroll to position [421, 0]
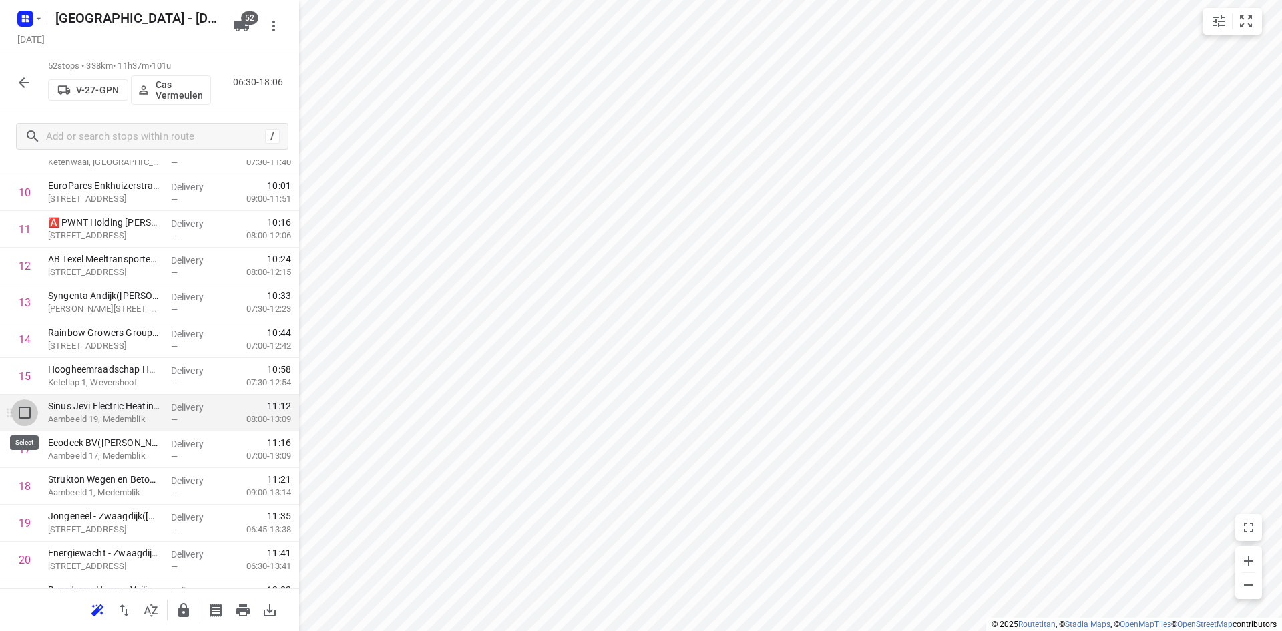
click at [24, 414] on input "checkbox" at bounding box center [24, 412] width 27 height 27
checkbox input "true"
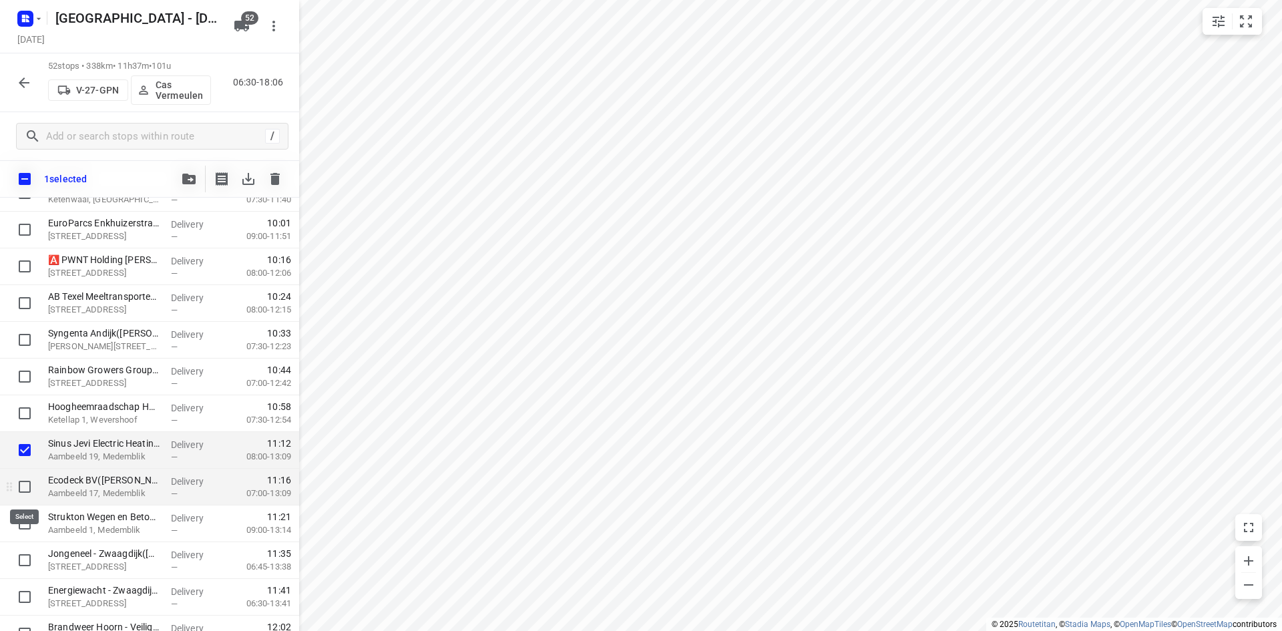
click at [27, 483] on input "checkbox" at bounding box center [24, 486] width 27 height 27
checkbox input "true"
click at [24, 522] on input "checkbox" at bounding box center [24, 523] width 27 height 27
checkbox input "true"
click at [193, 178] on icon "button" at bounding box center [188, 179] width 13 height 11
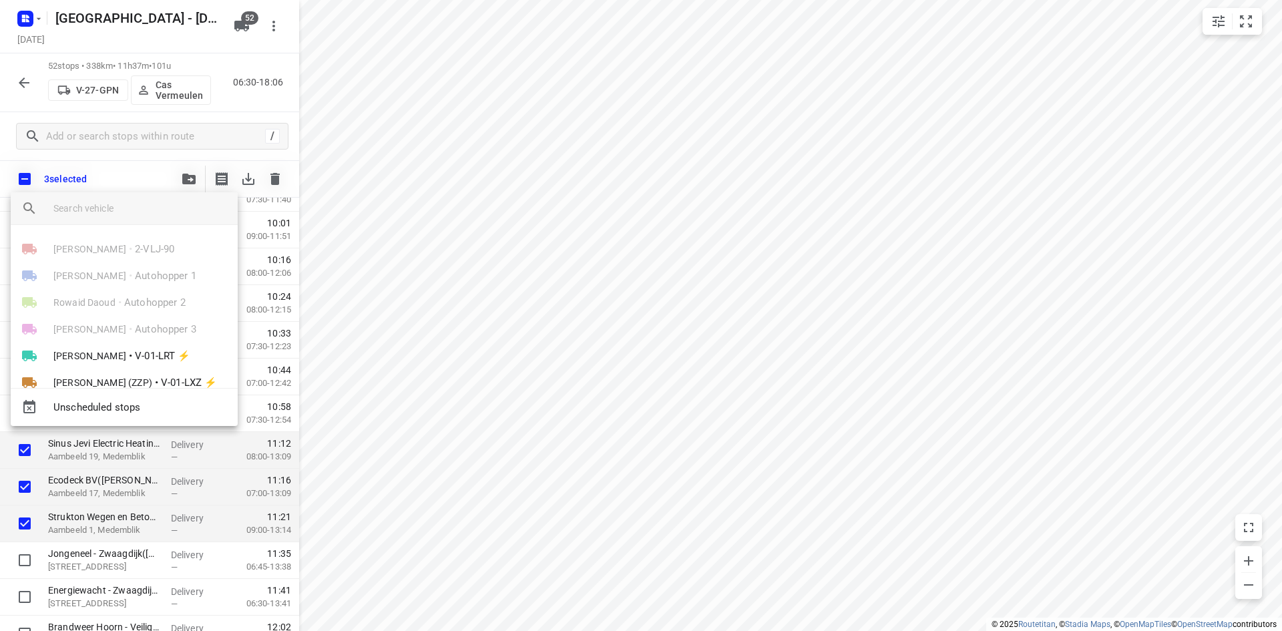
click at [144, 210] on input "search vehicle" at bounding box center [140, 208] width 174 height 20
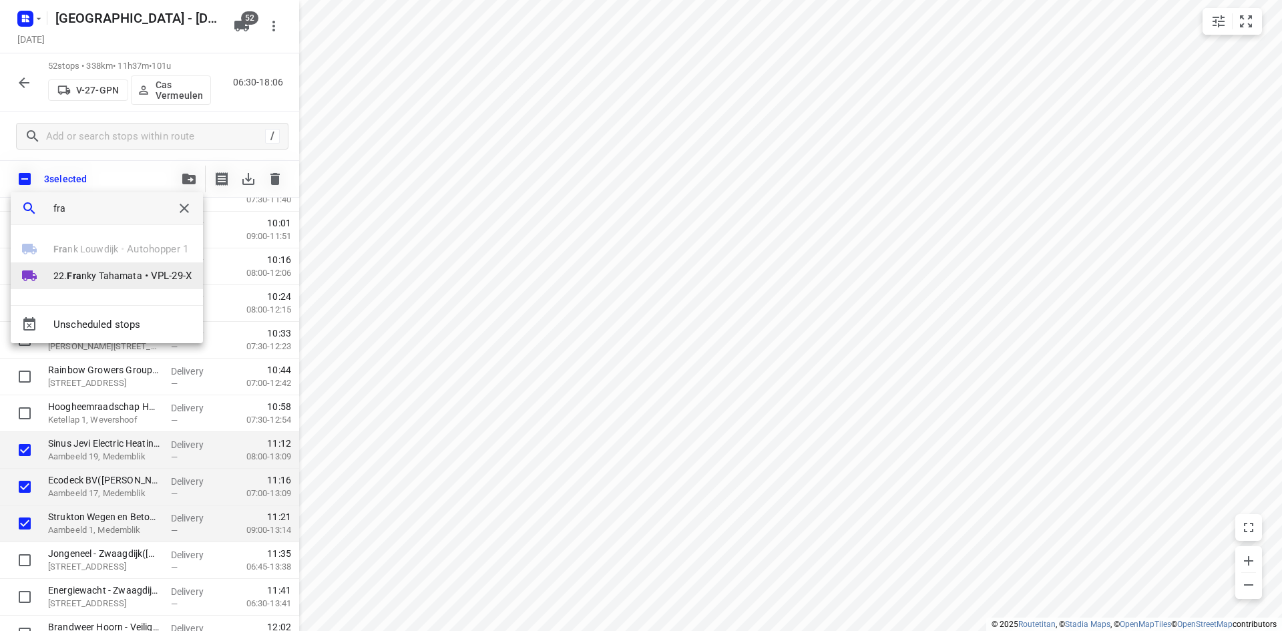
type input "fra"
click at [104, 277] on span "22. Fra nky Tahamata" at bounding box center [97, 275] width 89 height 13
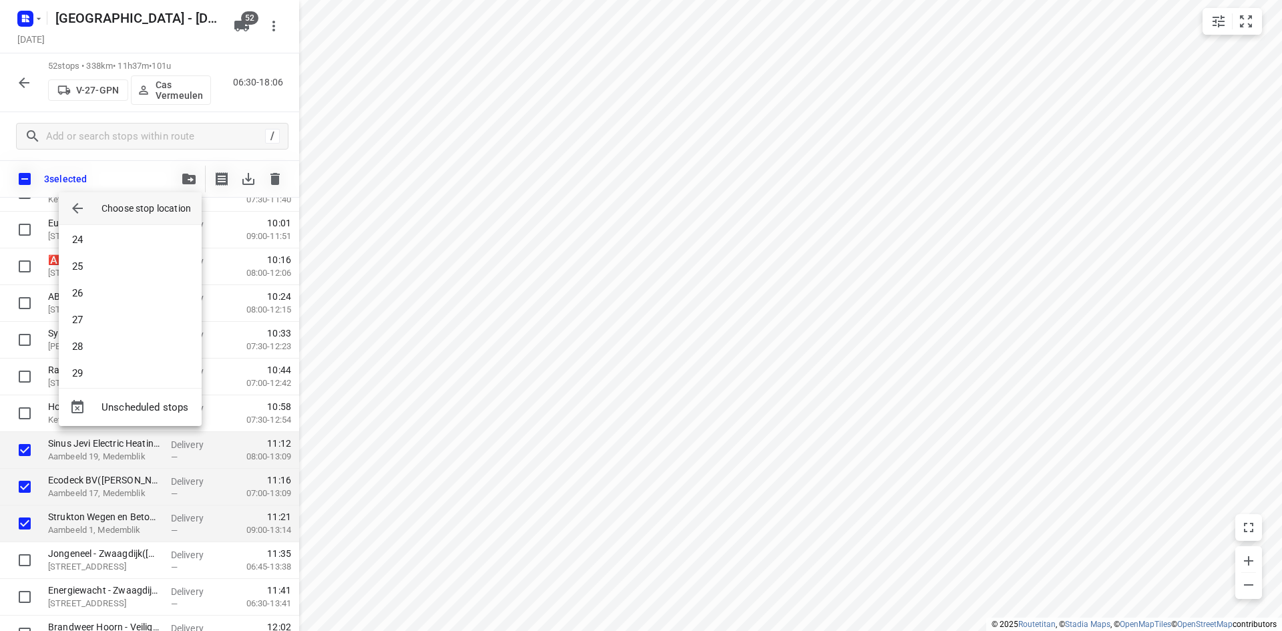
scroll to position [801, 0]
click at [106, 306] on li "33" at bounding box center [130, 297] width 143 height 27
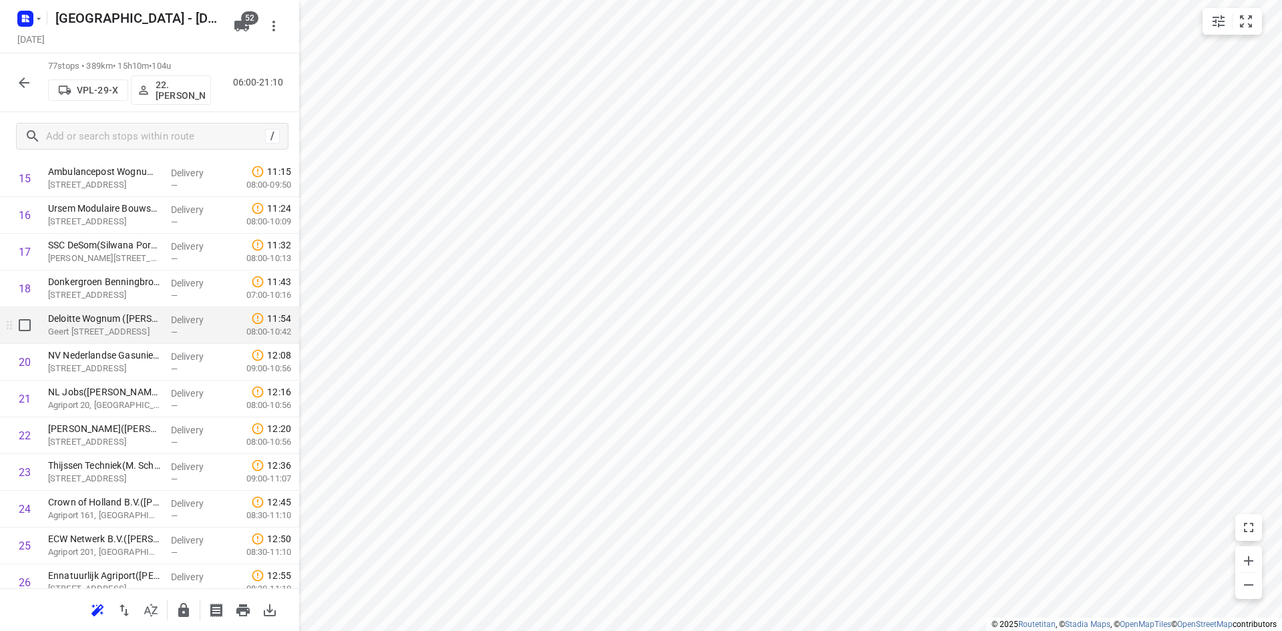
scroll to position [621, 0]
click at [23, 287] on input "checkbox" at bounding box center [24, 285] width 27 height 27
checkbox input "true"
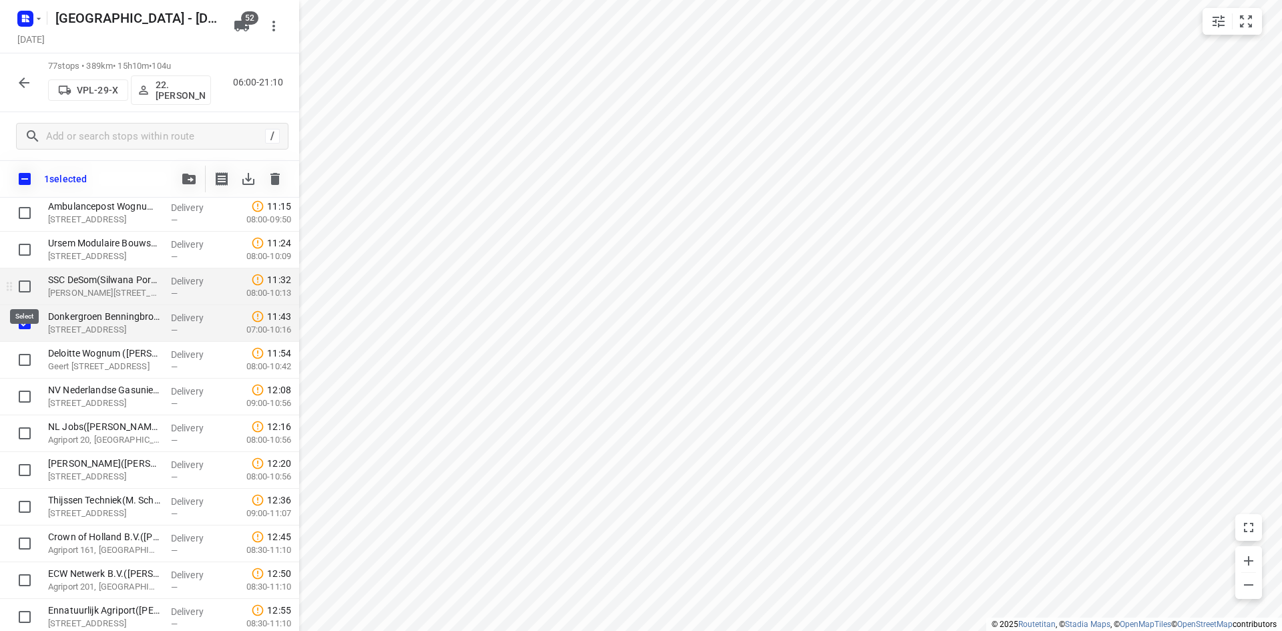
click at [26, 284] on input "checkbox" at bounding box center [24, 286] width 27 height 27
checkbox input "true"
click at [23, 361] on input "checkbox" at bounding box center [24, 359] width 27 height 27
checkbox input "true"
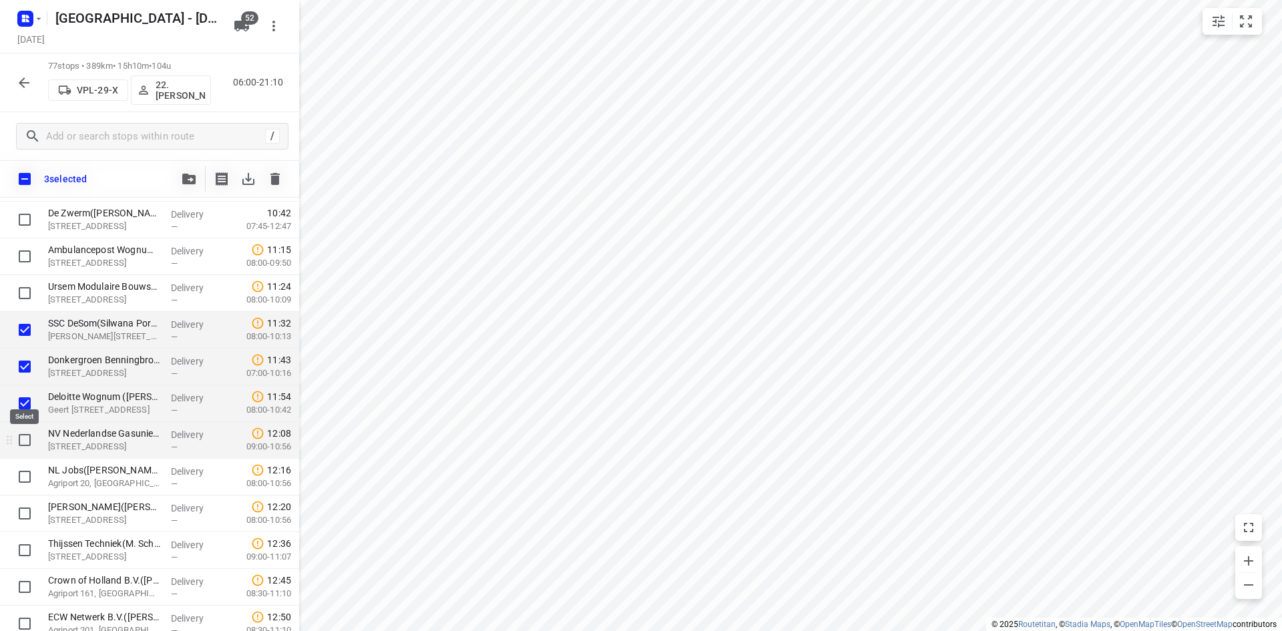
scroll to position [555, 0]
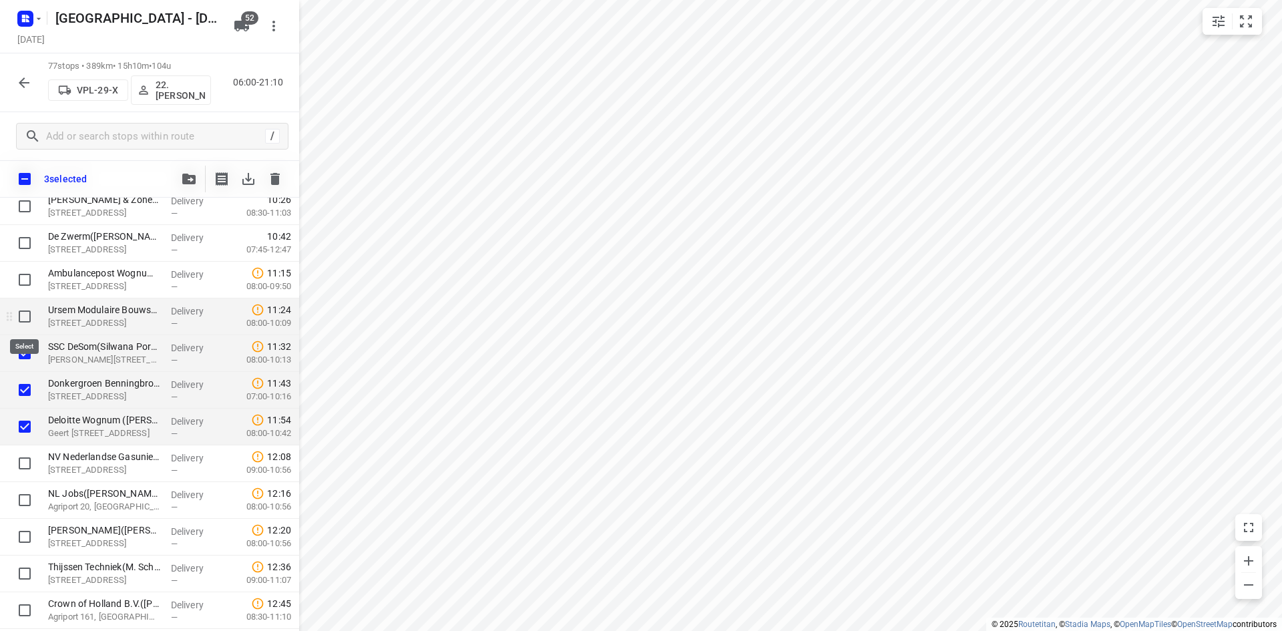
click at [23, 311] on input "checkbox" at bounding box center [24, 316] width 27 height 27
checkbox input "true"
click at [27, 278] on input "checkbox" at bounding box center [24, 279] width 27 height 27
checkbox input "true"
click at [184, 172] on button "button" at bounding box center [189, 179] width 27 height 27
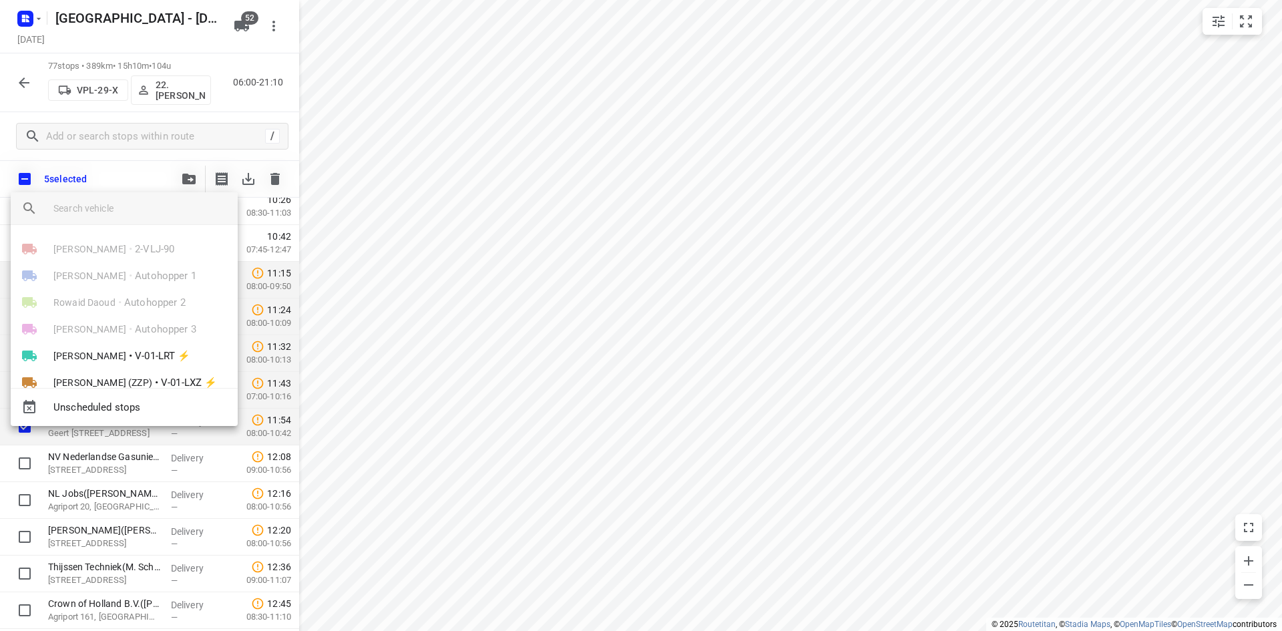
click at [158, 200] on input "search vehicle" at bounding box center [140, 208] width 174 height 20
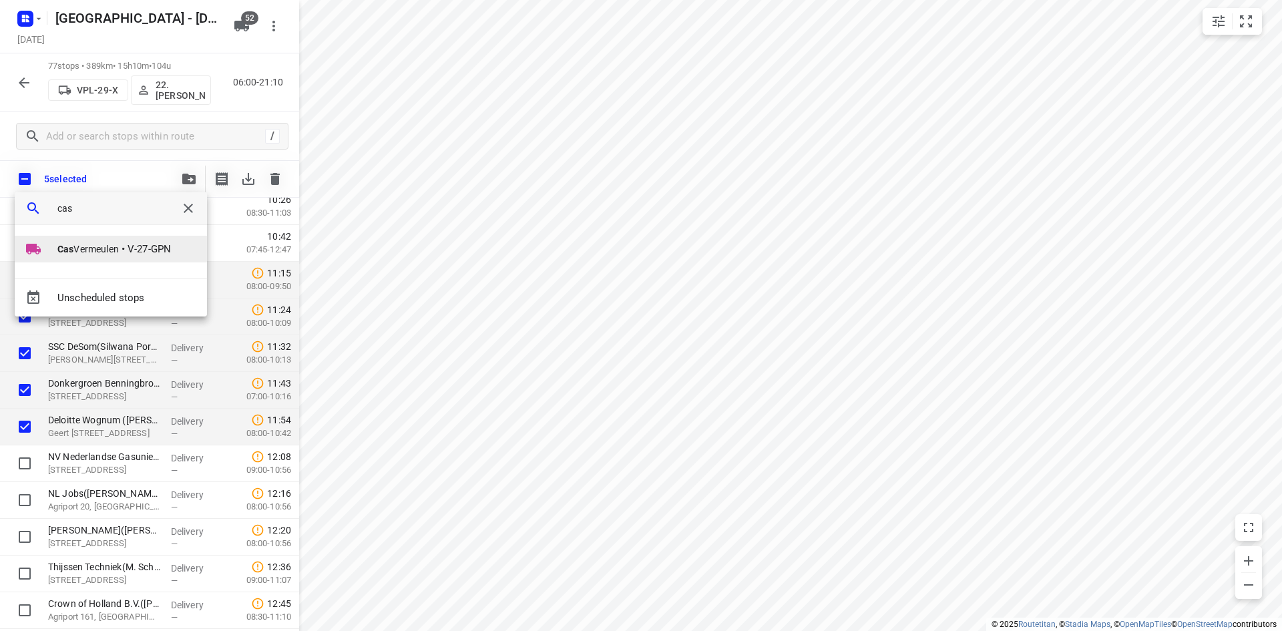
type input "cas"
click at [131, 244] on span "V-27-GPN" at bounding box center [148, 249] width 43 height 15
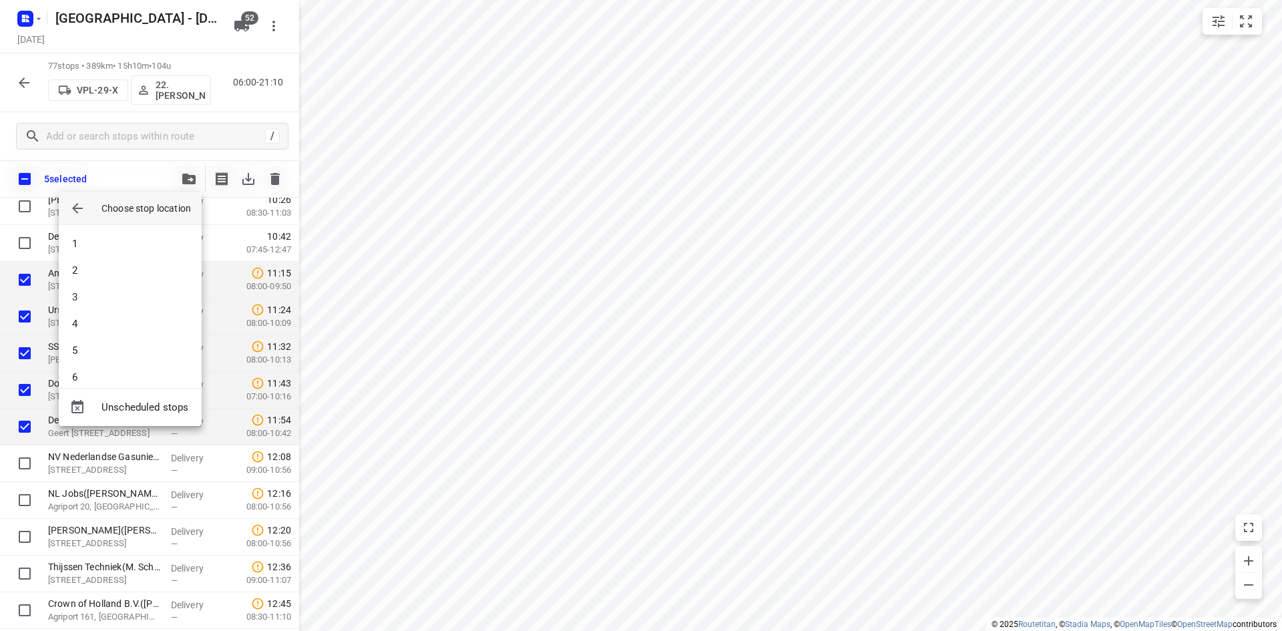
click at [715, 270] on div at bounding box center [641, 315] width 1282 height 631
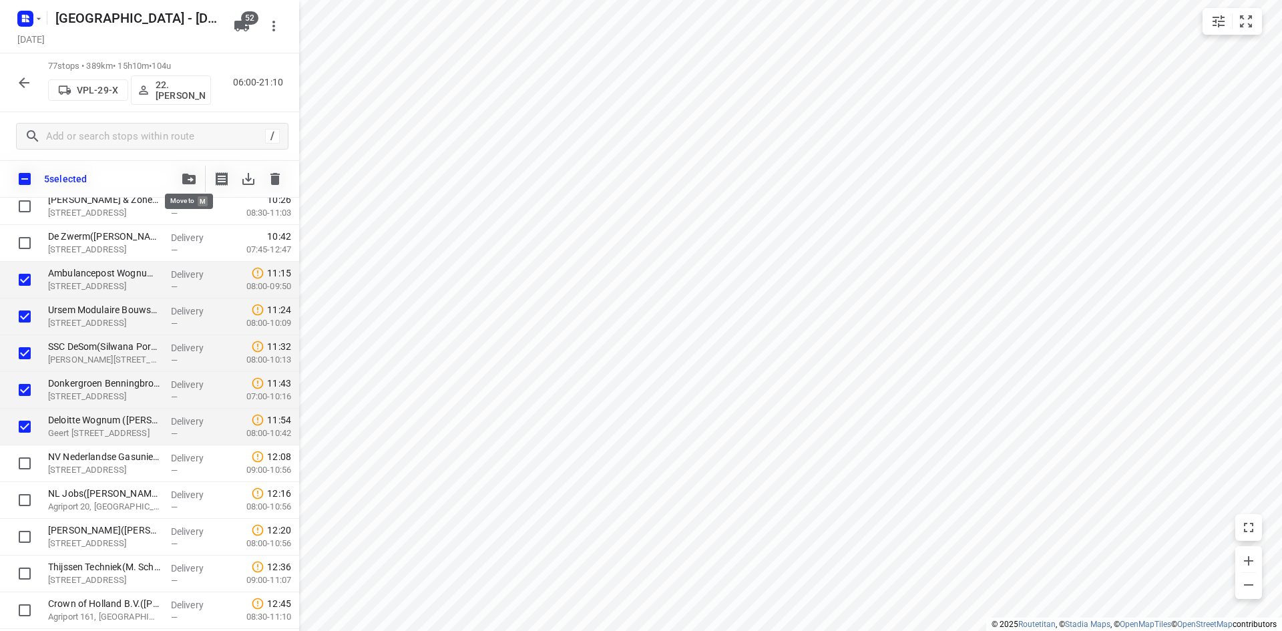
click at [187, 182] on icon "button" at bounding box center [188, 179] width 13 height 11
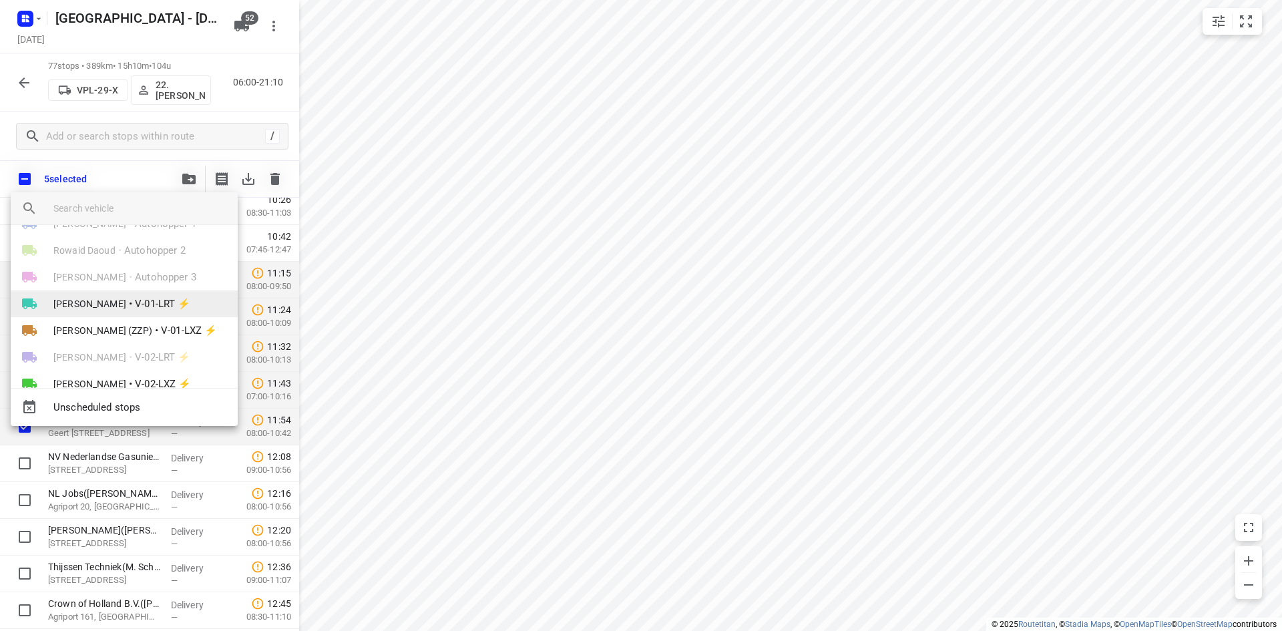
scroll to position [67, 0]
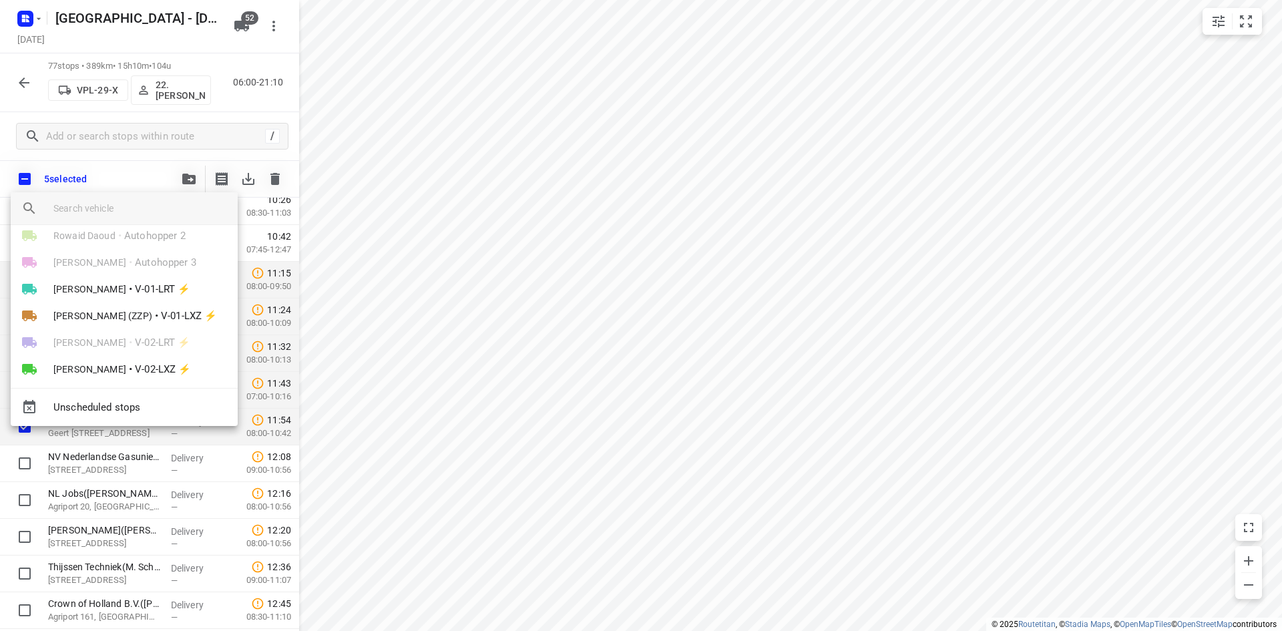
click at [104, 203] on input "search vehicle" at bounding box center [140, 208] width 174 height 20
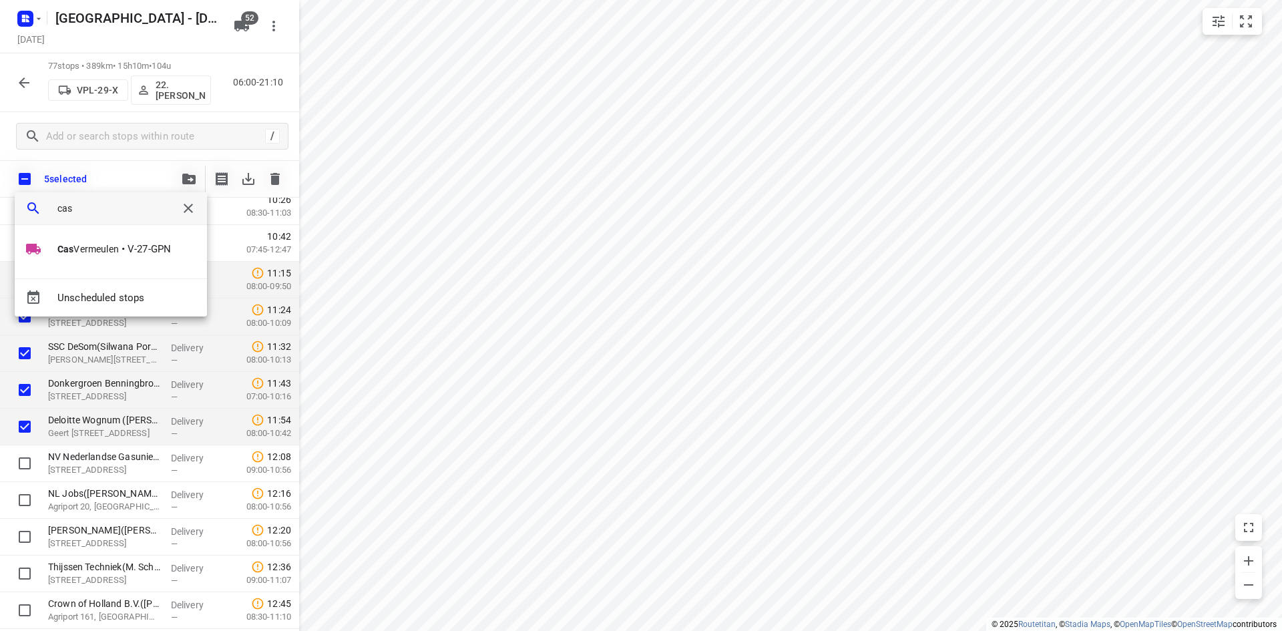
click at [107, 210] on input "cas" at bounding box center [110, 208] width 107 height 20
type input "c"
type input "sve"
click at [81, 256] on li "Sve n Hageman • VPJ-77-N" at bounding box center [111, 249] width 193 height 27
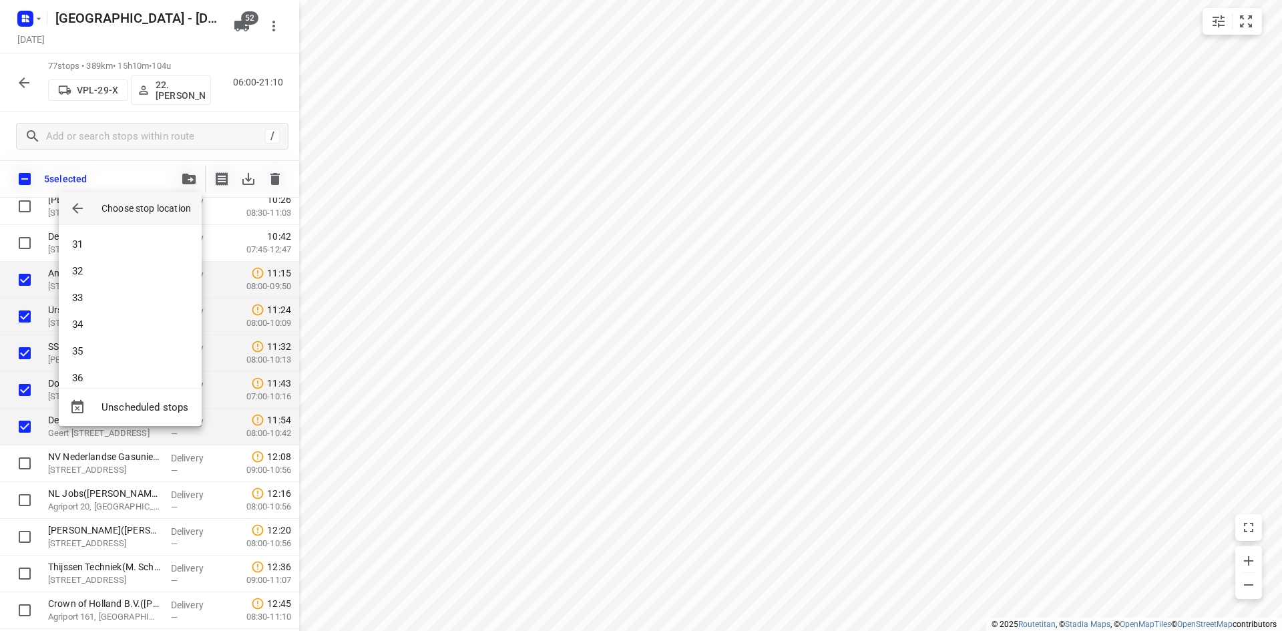
scroll to position [801, 0]
click at [101, 332] on li "34" at bounding box center [130, 323] width 143 height 27
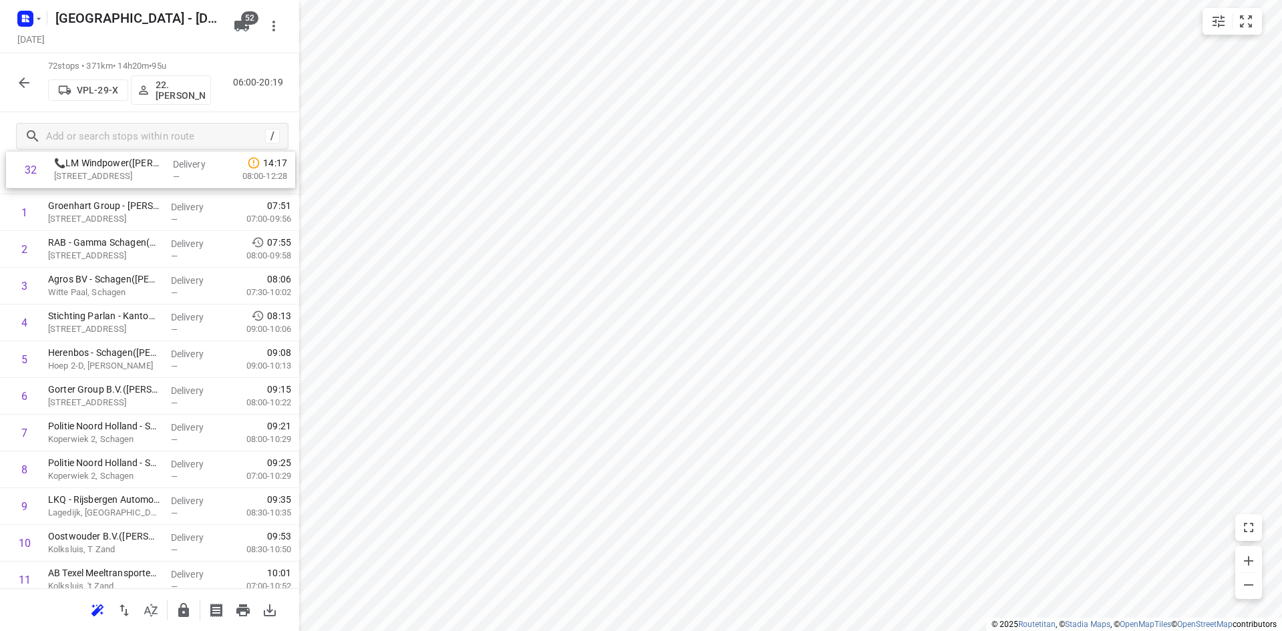
scroll to position [0, 0]
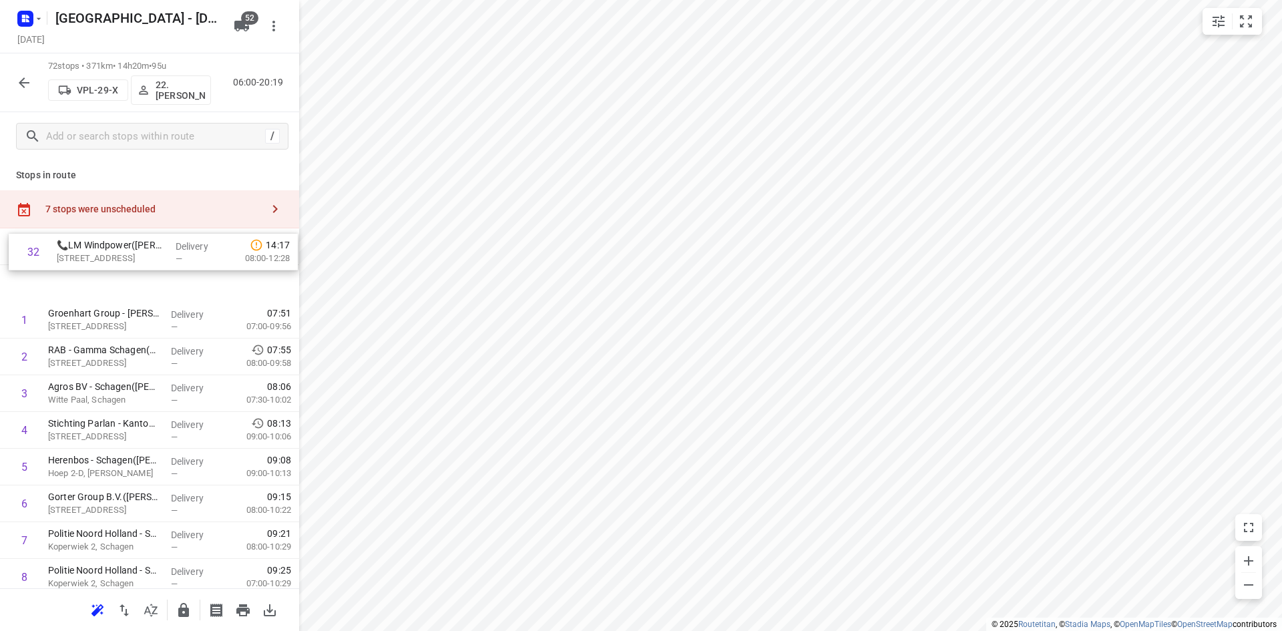
drag, startPoint x: 156, startPoint y: 497, endPoint x: 164, endPoint y: 260, distance: 236.4
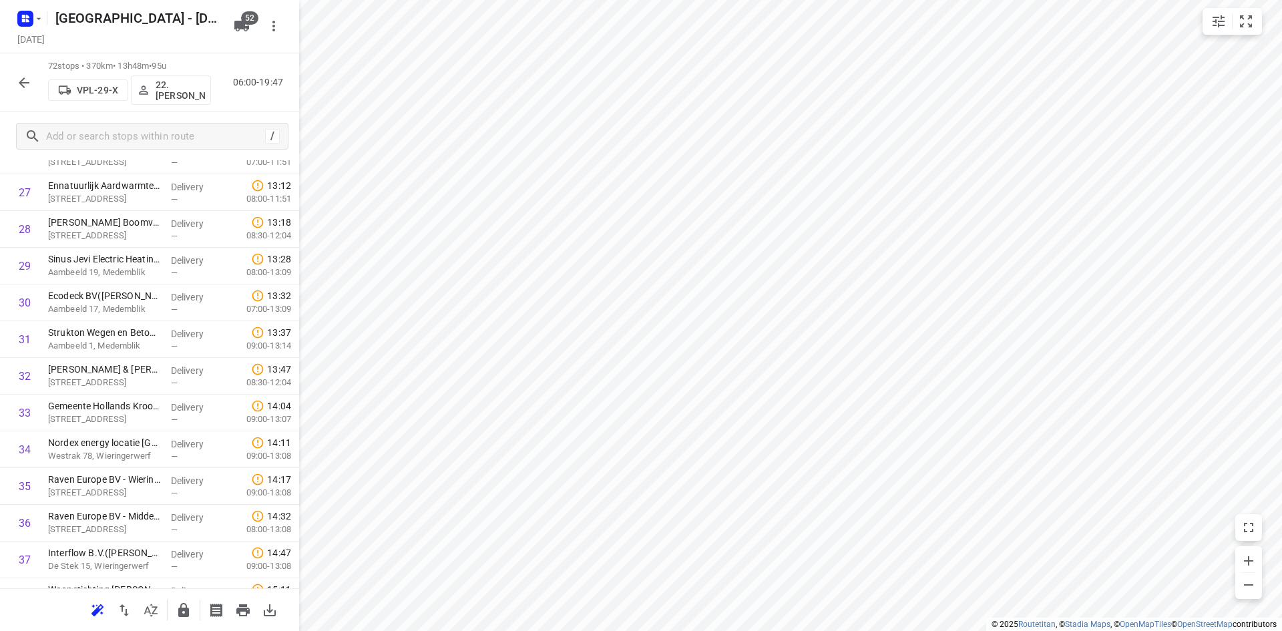
scroll to position [1059, 0]
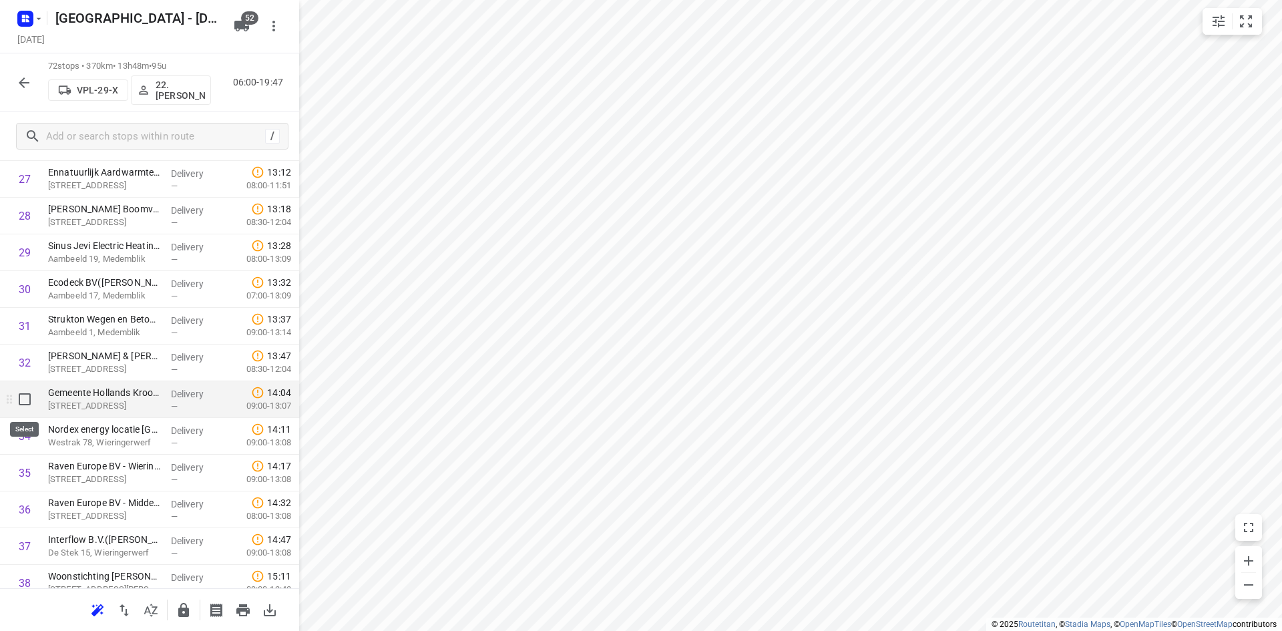
click at [25, 402] on input "checkbox" at bounding box center [24, 399] width 27 height 27
checkbox input "true"
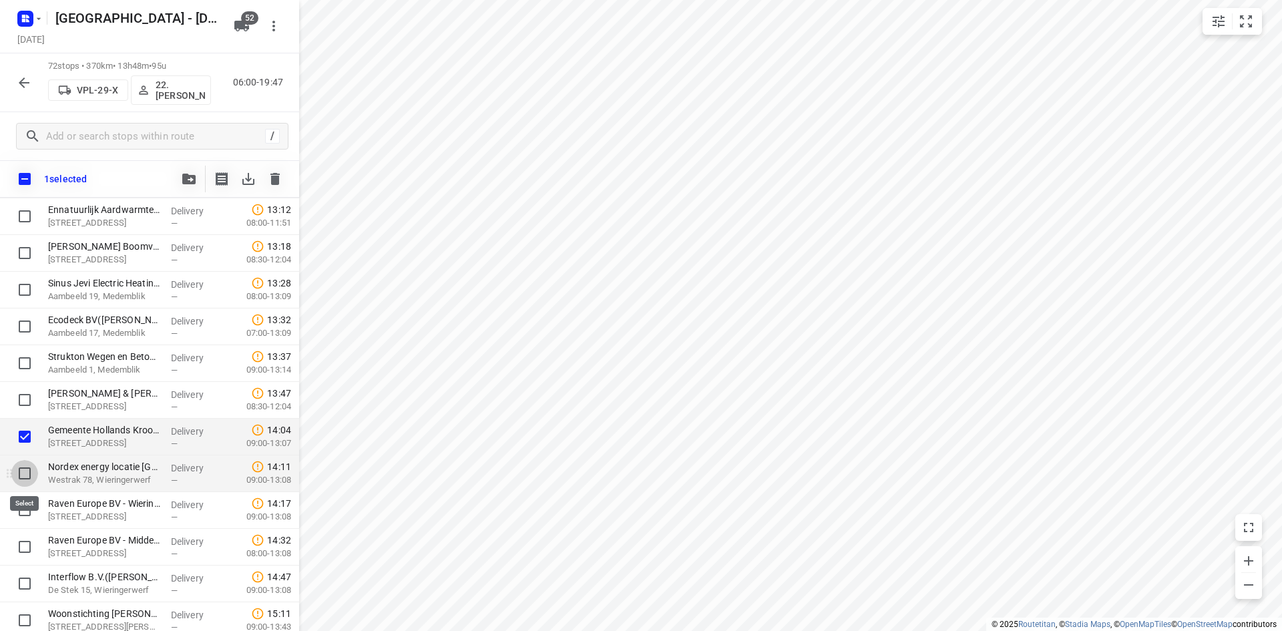
click at [26, 475] on input "checkbox" at bounding box center [24, 473] width 27 height 27
checkbox input "true"
click at [25, 509] on input "checkbox" at bounding box center [24, 510] width 27 height 27
checkbox input "true"
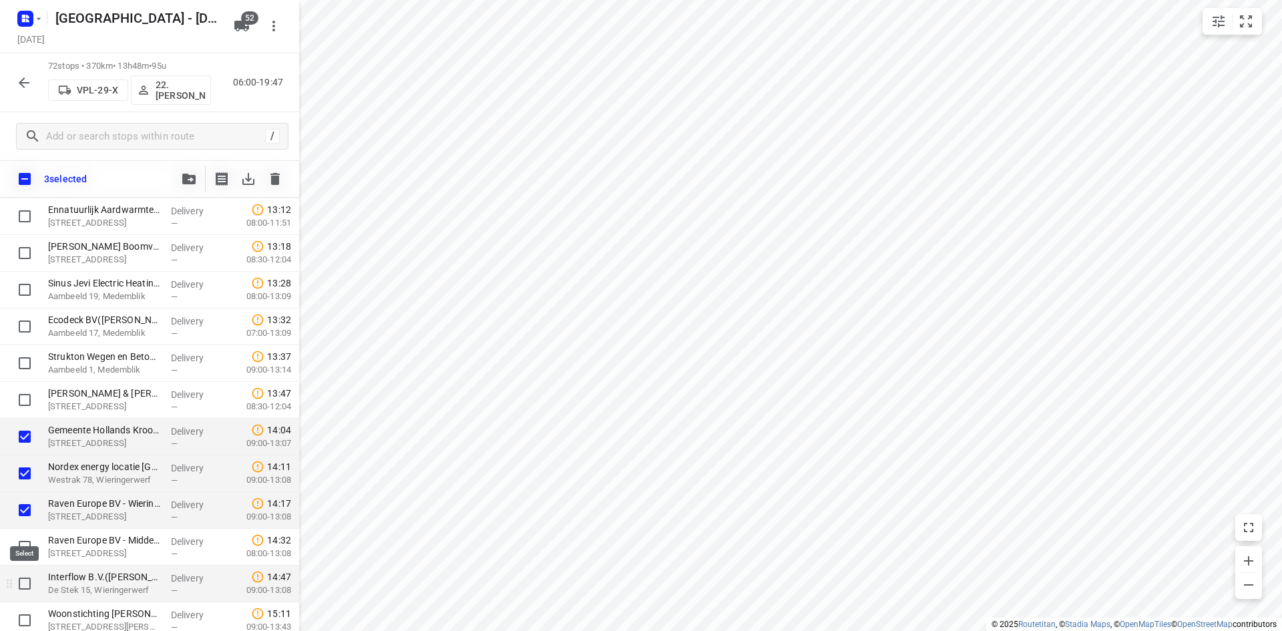
click at [22, 579] on input "checkbox" at bounding box center [24, 583] width 27 height 27
checkbox input "true"
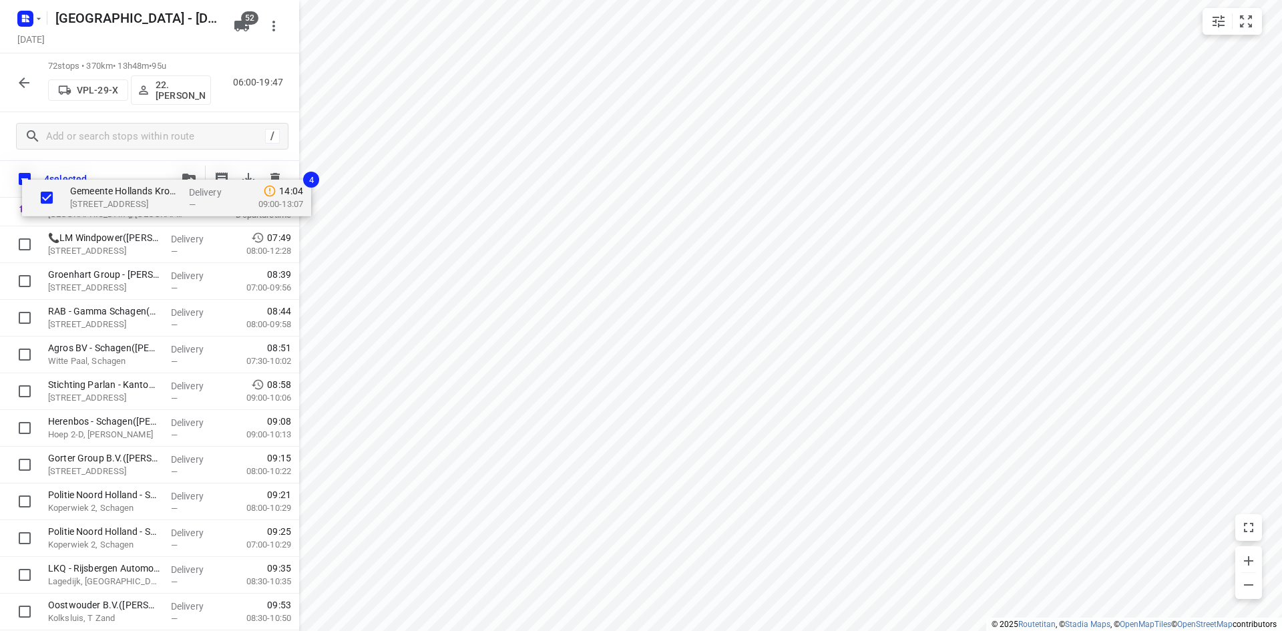
scroll to position [0, 0]
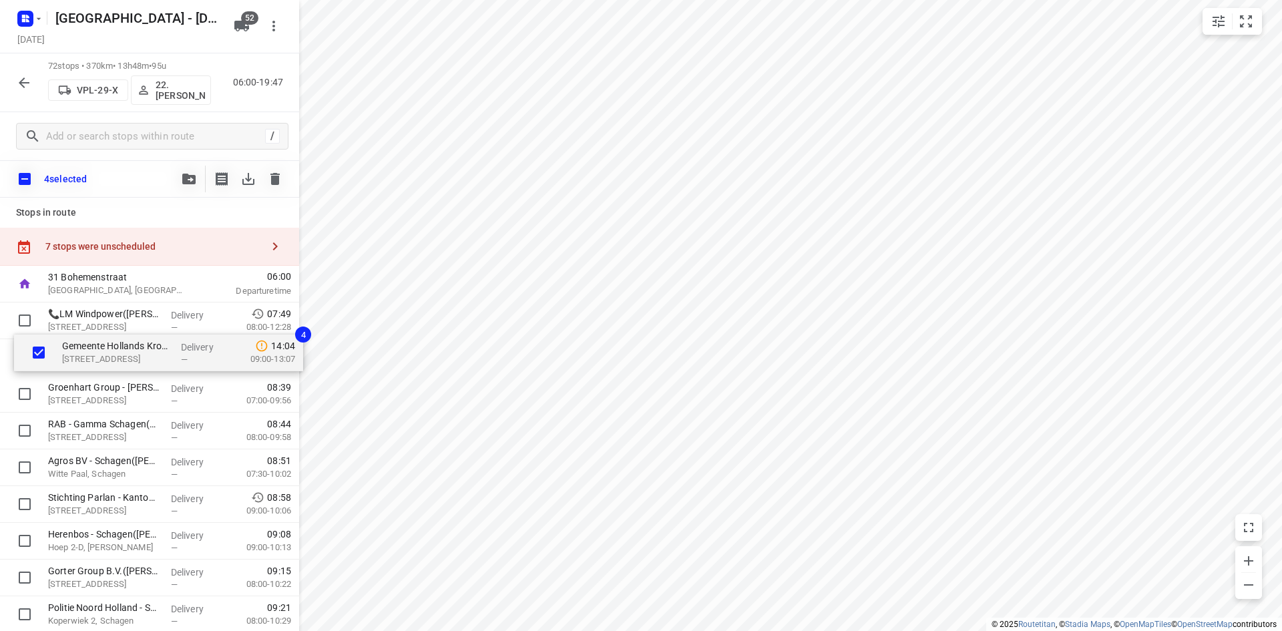
drag, startPoint x: 75, startPoint y: 432, endPoint x: 90, endPoint y: 359, distance: 74.4
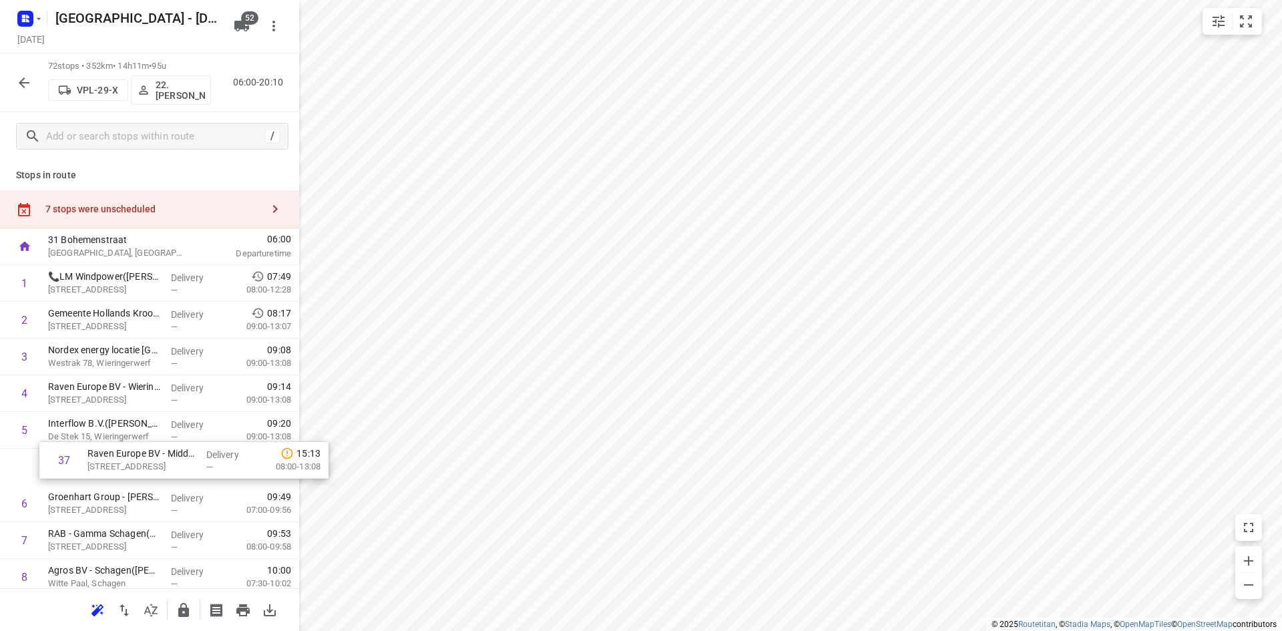
drag, startPoint x: 112, startPoint y: 411, endPoint x: 152, endPoint y: 461, distance: 64.1
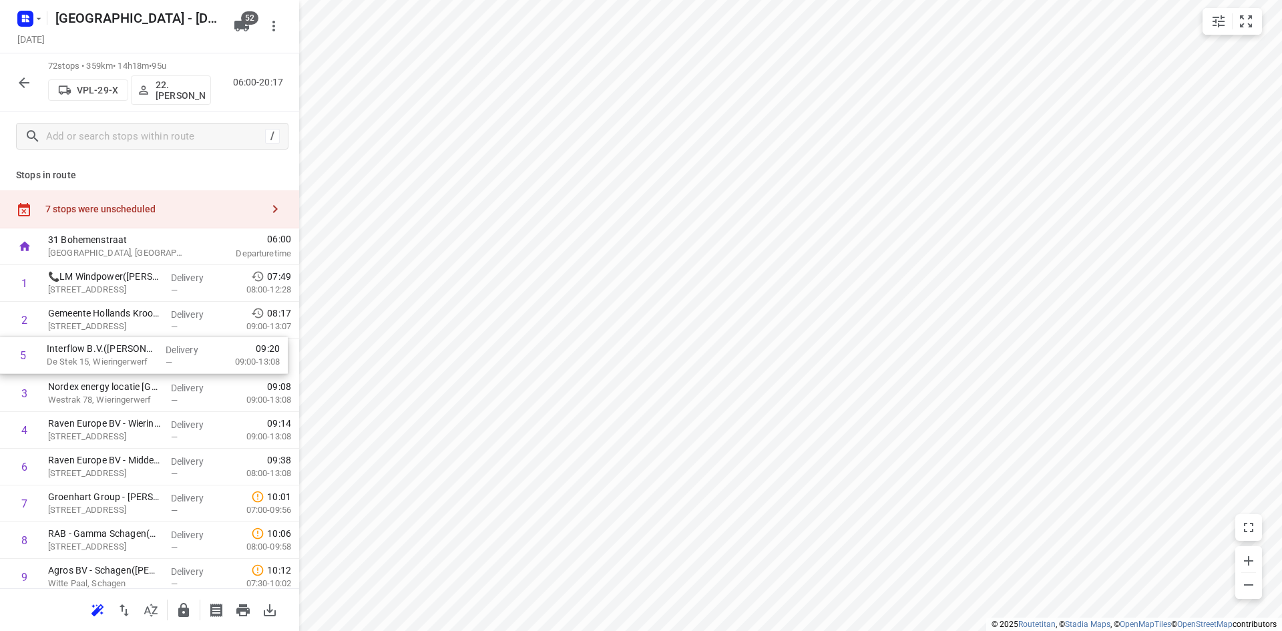
drag, startPoint x: 118, startPoint y: 429, endPoint x: 117, endPoint y: 350, distance: 79.4
drag, startPoint x: 110, startPoint y: 438, endPoint x: 113, endPoint y: 395, distance: 42.8
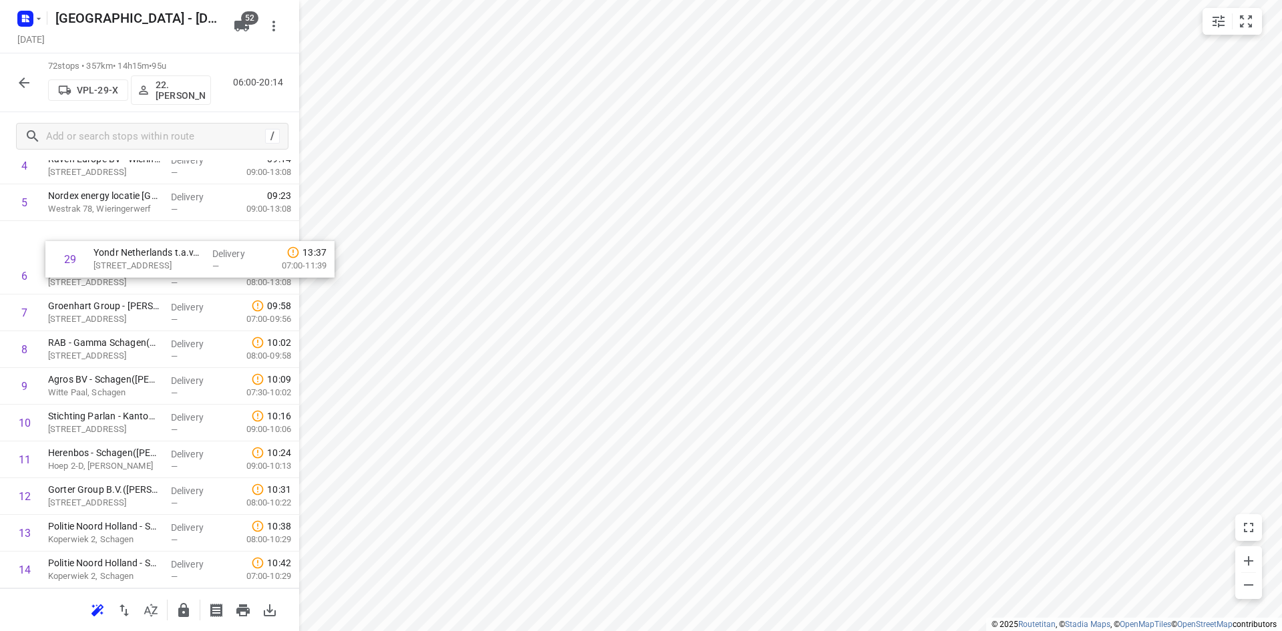
scroll to position [220, 0]
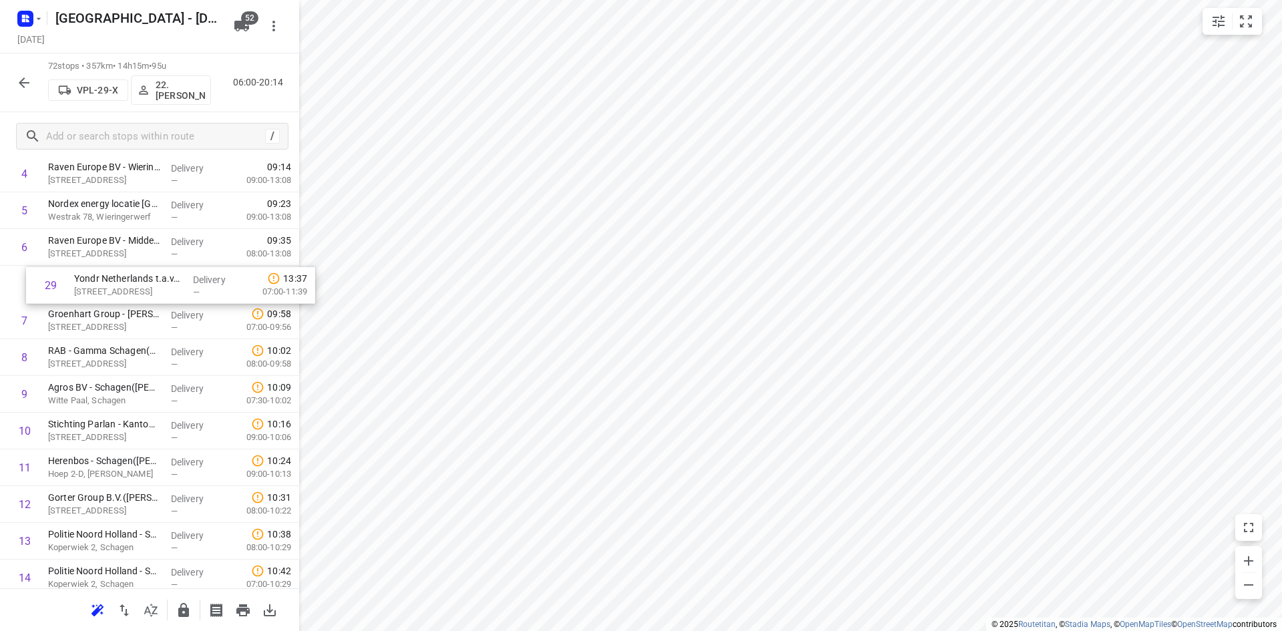
drag, startPoint x: 98, startPoint y: 575, endPoint x: 118, endPoint y: 275, distance: 300.4
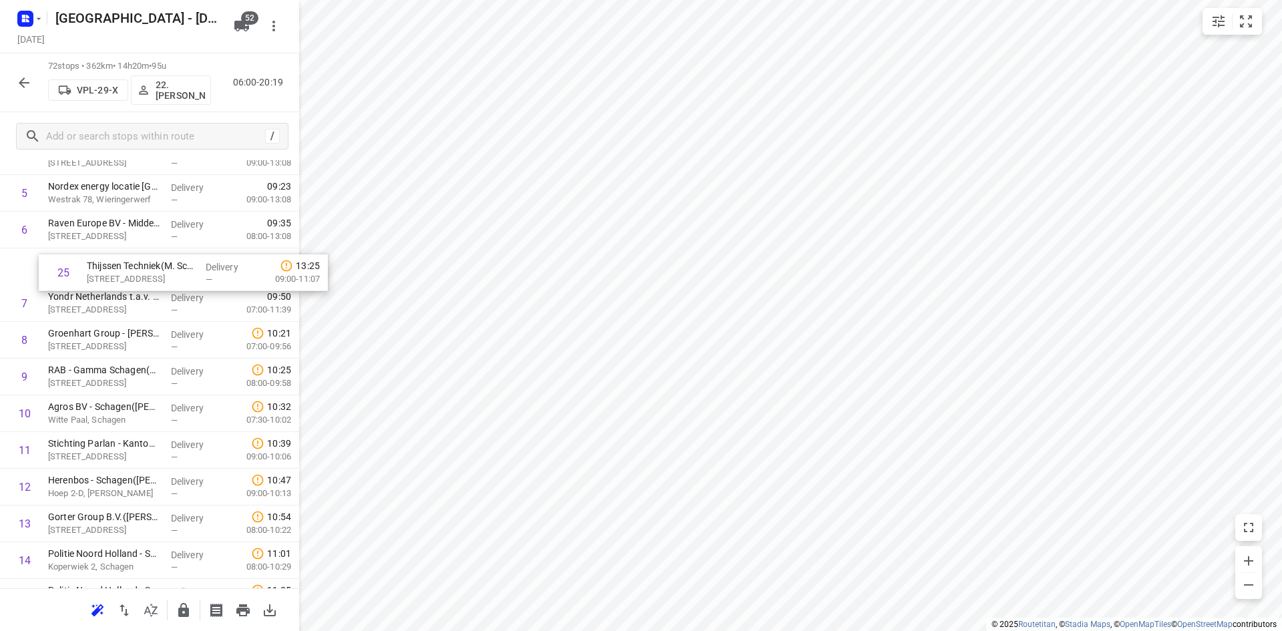
scroll to position [236, 0]
drag, startPoint x: 107, startPoint y: 481, endPoint x: 135, endPoint y: 295, distance: 188.2
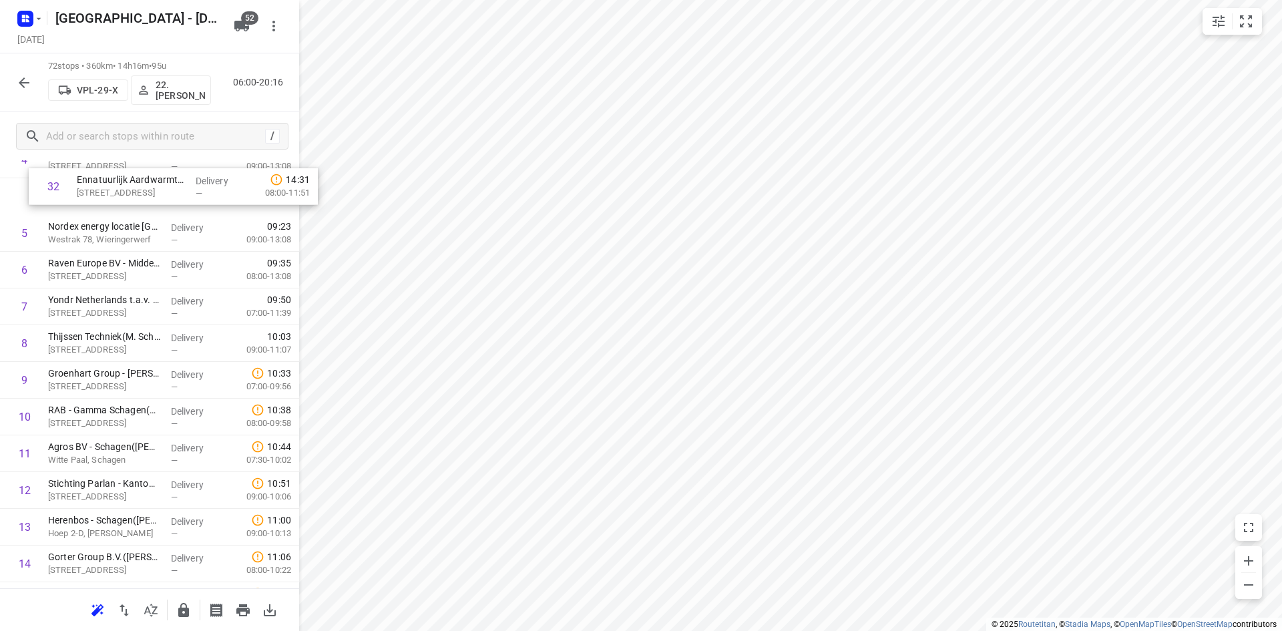
scroll to position [195, 0]
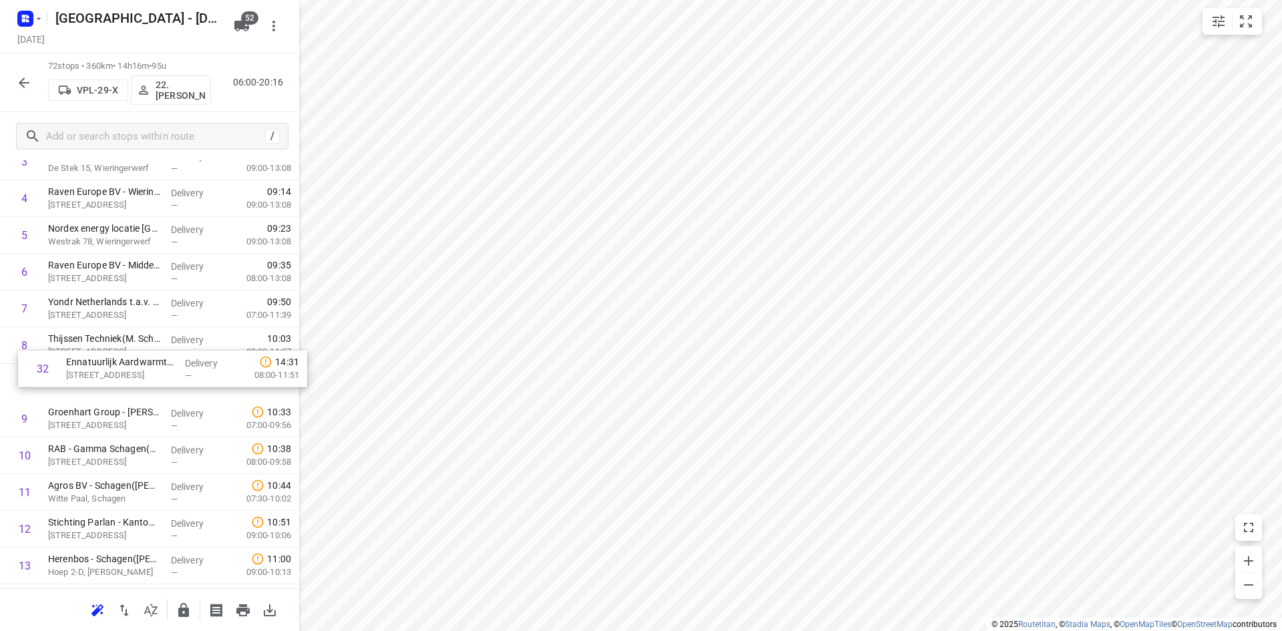
drag, startPoint x: 105, startPoint y: 579, endPoint x: 122, endPoint y: 358, distance: 222.3
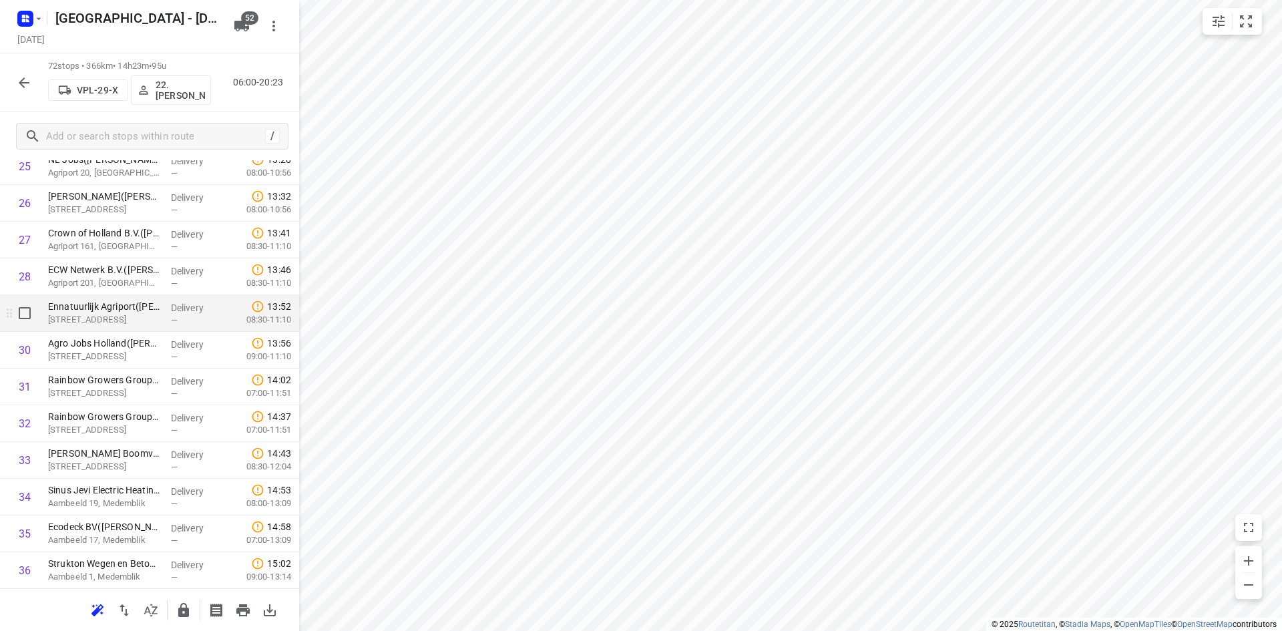
scroll to position [996, 0]
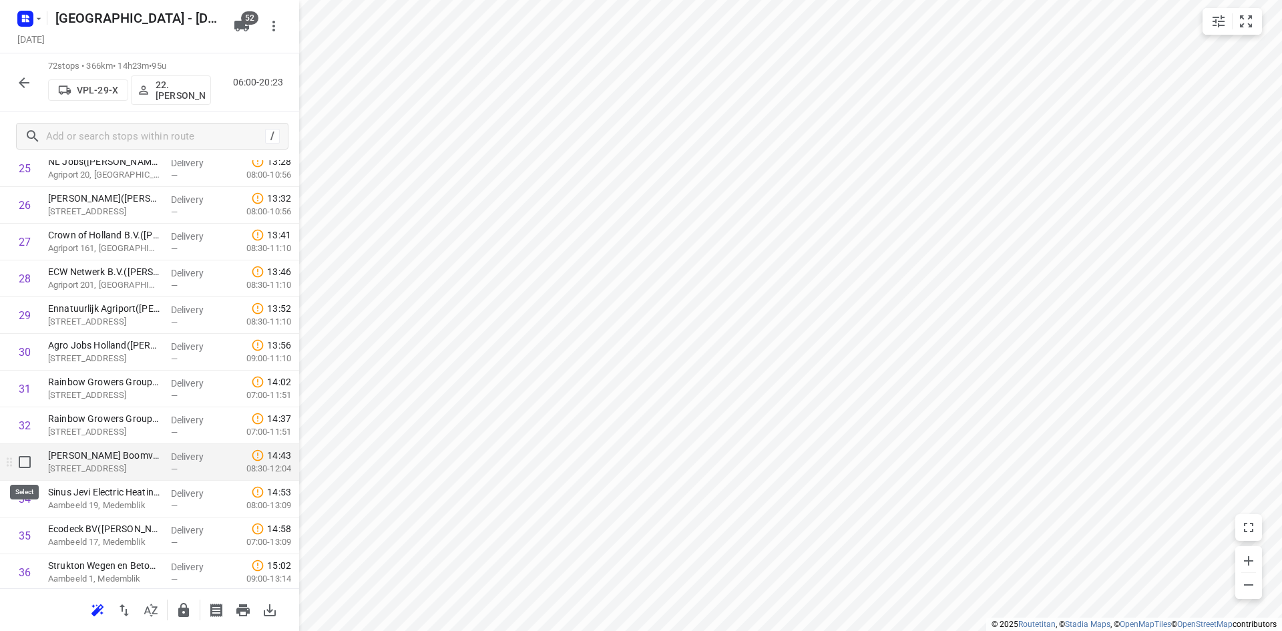
click at [26, 459] on input "checkbox" at bounding box center [24, 462] width 27 height 27
checkbox input "true"
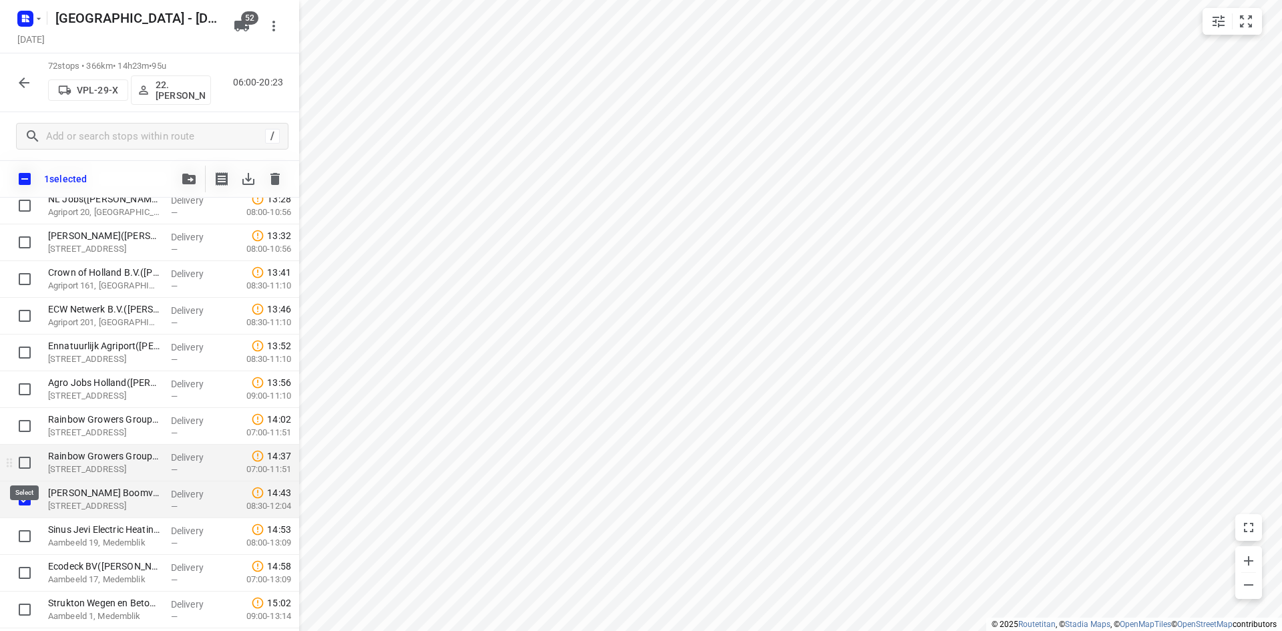
click at [29, 470] on input "checkbox" at bounding box center [24, 462] width 27 height 27
checkbox input "true"
click at [27, 534] on input "checkbox" at bounding box center [24, 536] width 27 height 27
checkbox input "true"
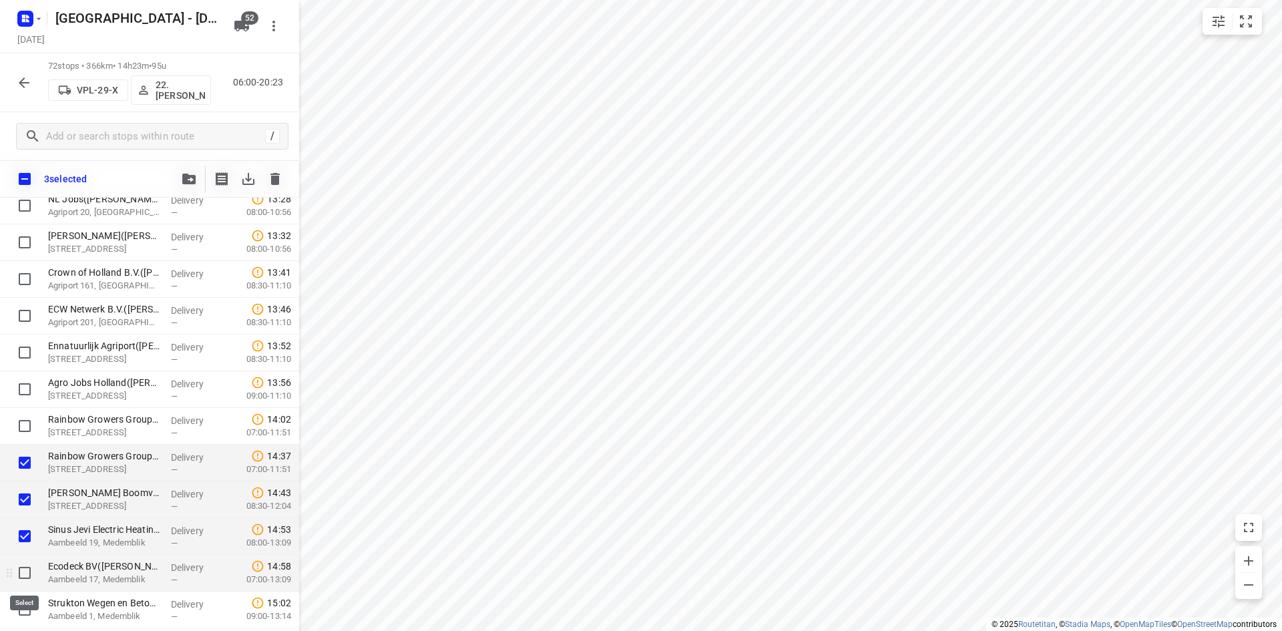
click at [25, 569] on input "checkbox" at bounding box center [24, 572] width 27 height 27
checkbox input "true"
click at [26, 605] on input "checkbox" at bounding box center [24, 609] width 27 height 27
checkbox input "true"
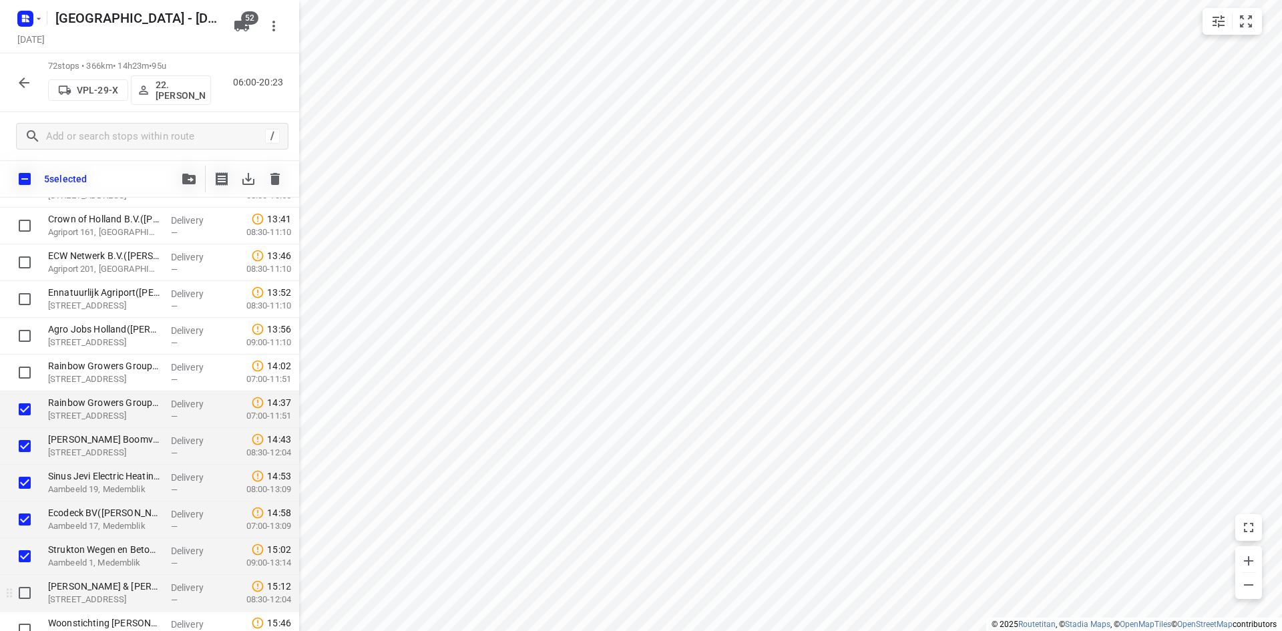
scroll to position [1063, 0]
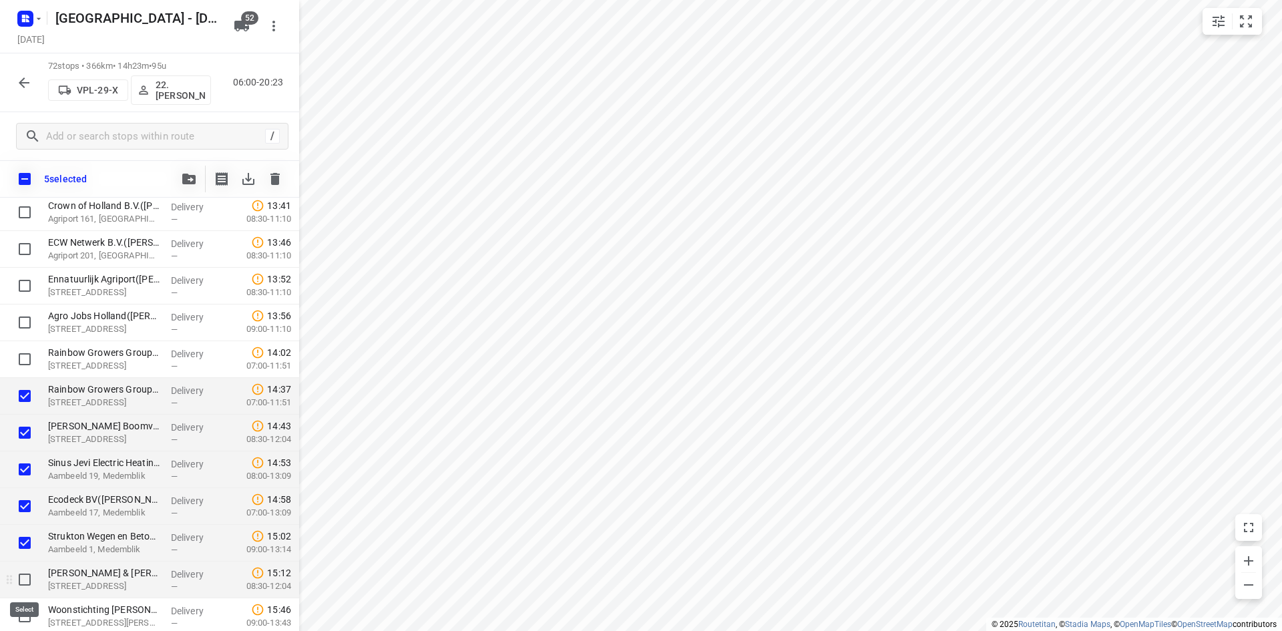
click at [26, 580] on input "checkbox" at bounding box center [24, 579] width 27 height 27
checkbox input "true"
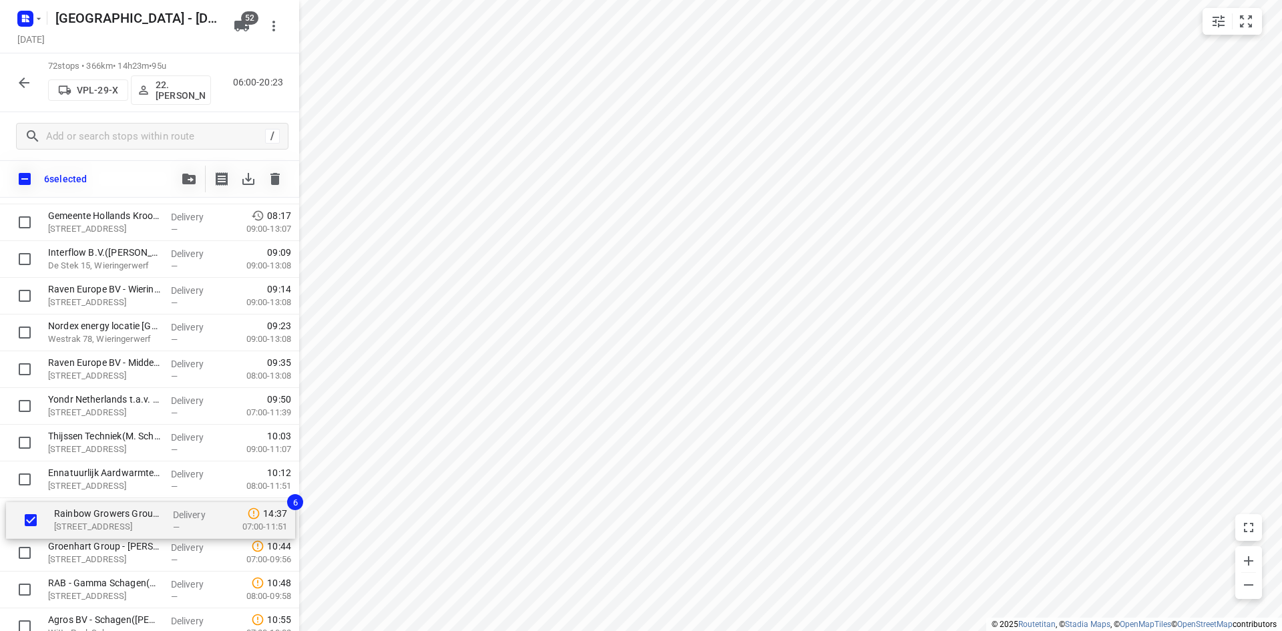
scroll to position [135, 0]
drag, startPoint x: 120, startPoint y: 266, endPoint x: 130, endPoint y: 520, distance: 253.8
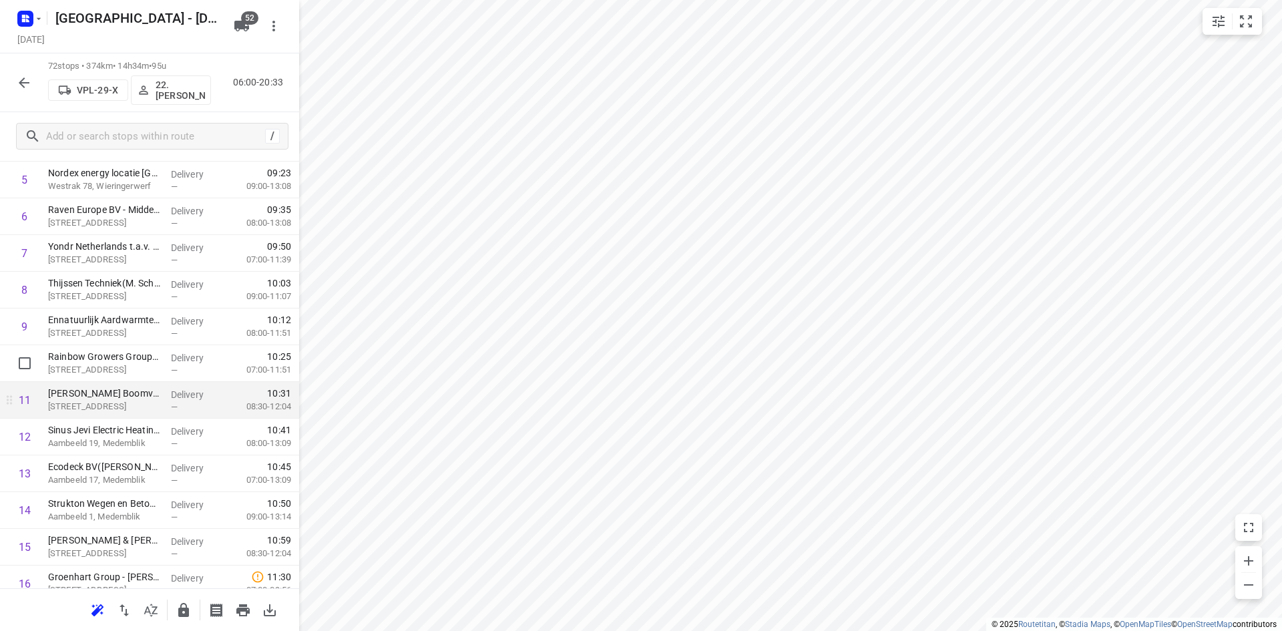
scroll to position [268, 0]
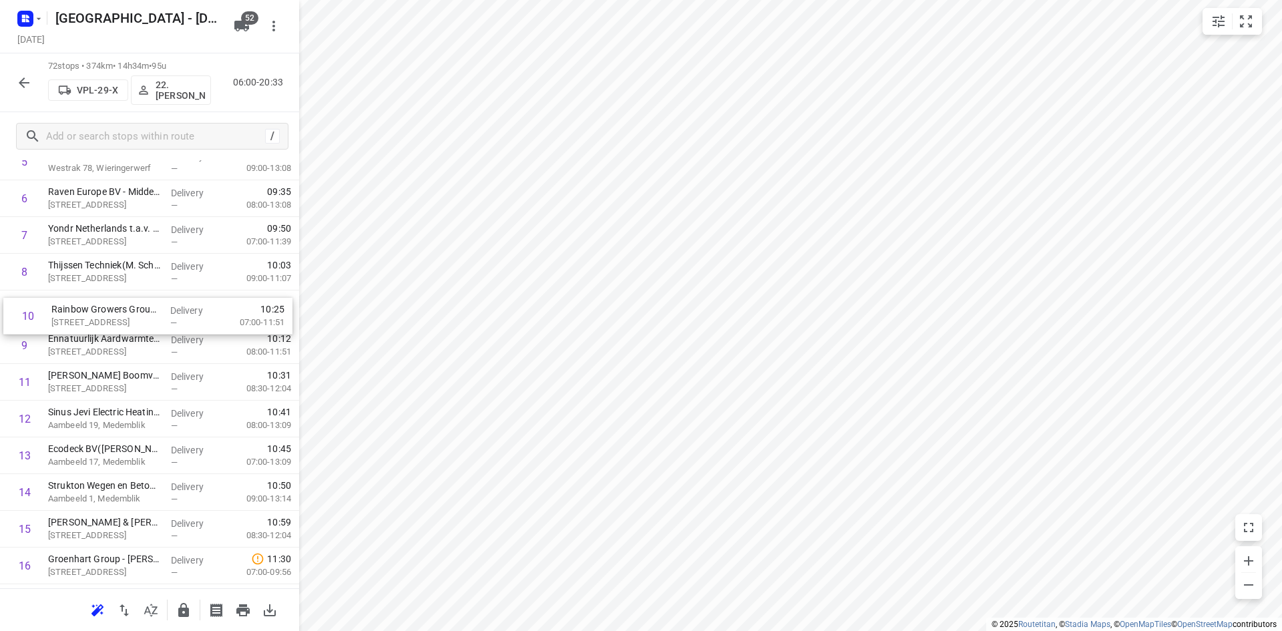
drag, startPoint x: 93, startPoint y: 348, endPoint x: 96, endPoint y: 310, distance: 38.2
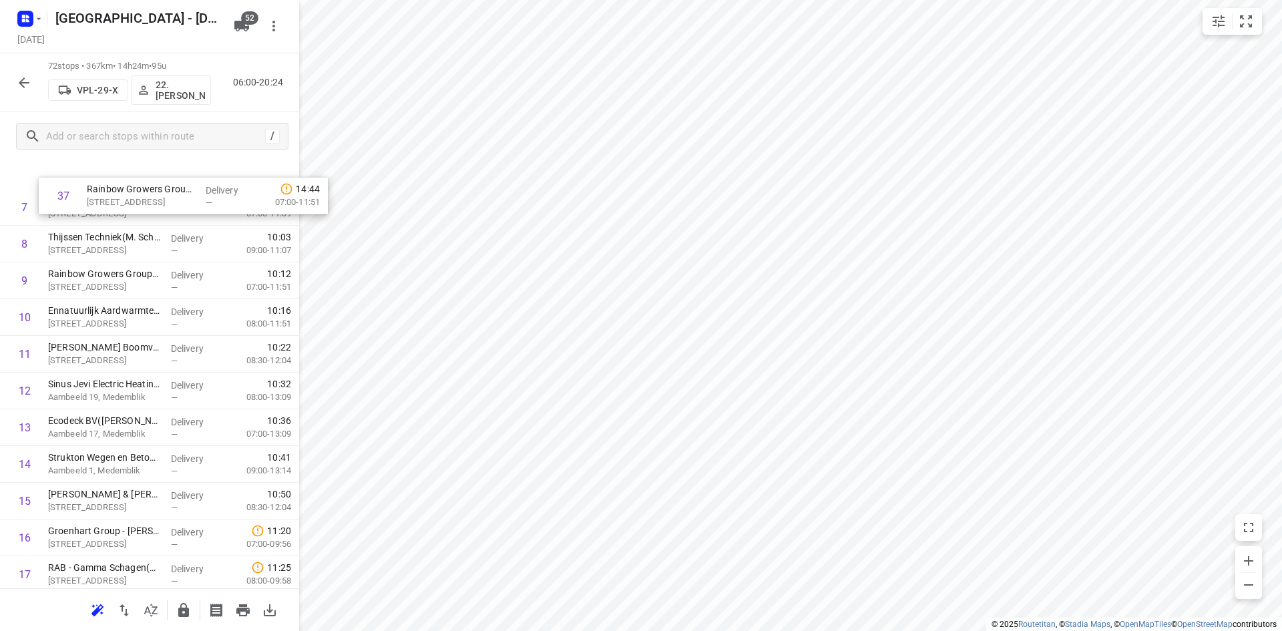
scroll to position [253, 0]
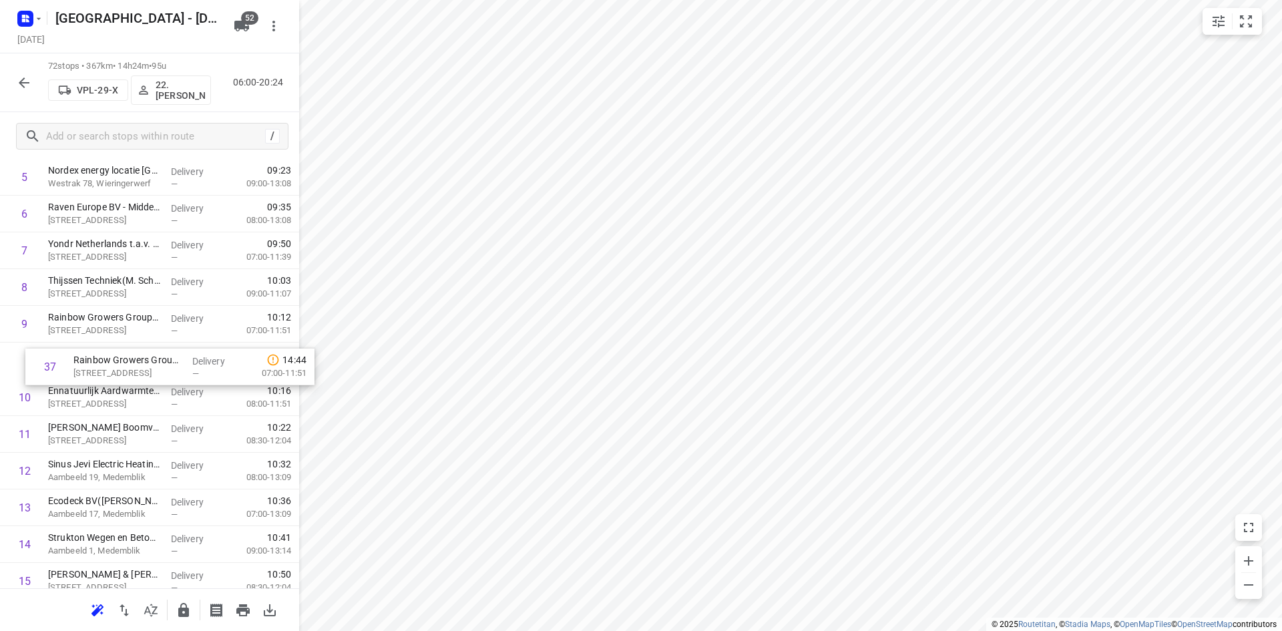
drag, startPoint x: 90, startPoint y: 536, endPoint x: 115, endPoint y: 362, distance: 176.0
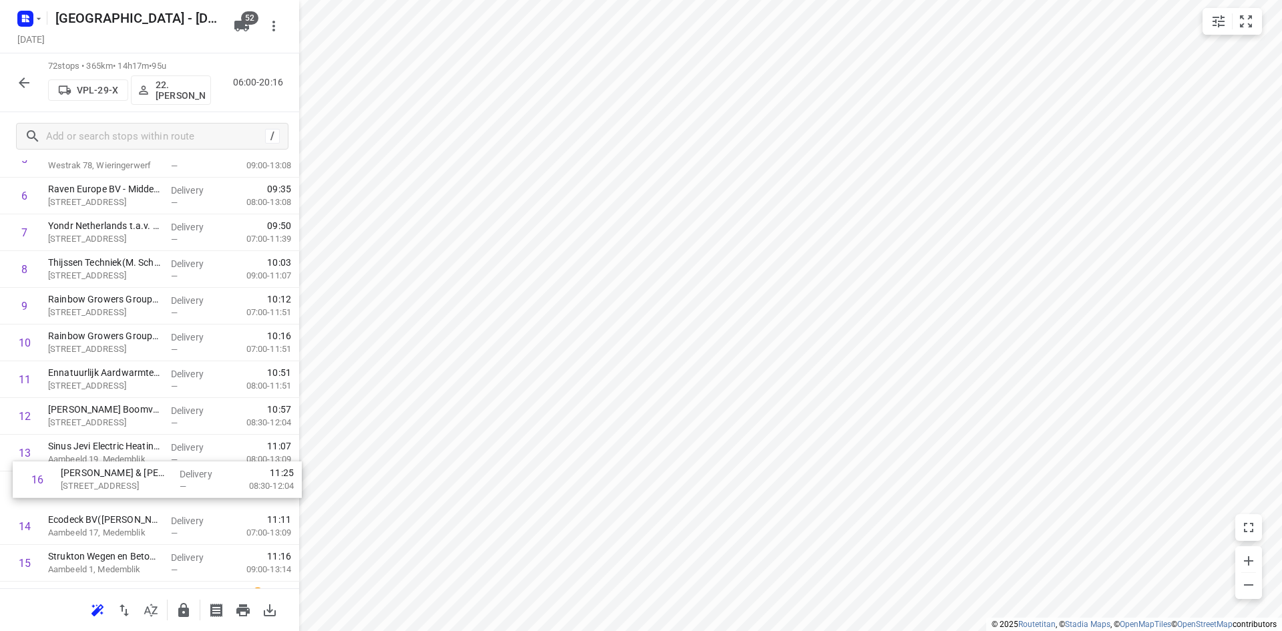
scroll to position [271, 0]
drag, startPoint x: 102, startPoint y: 578, endPoint x: 115, endPoint y: 447, distance: 132.1
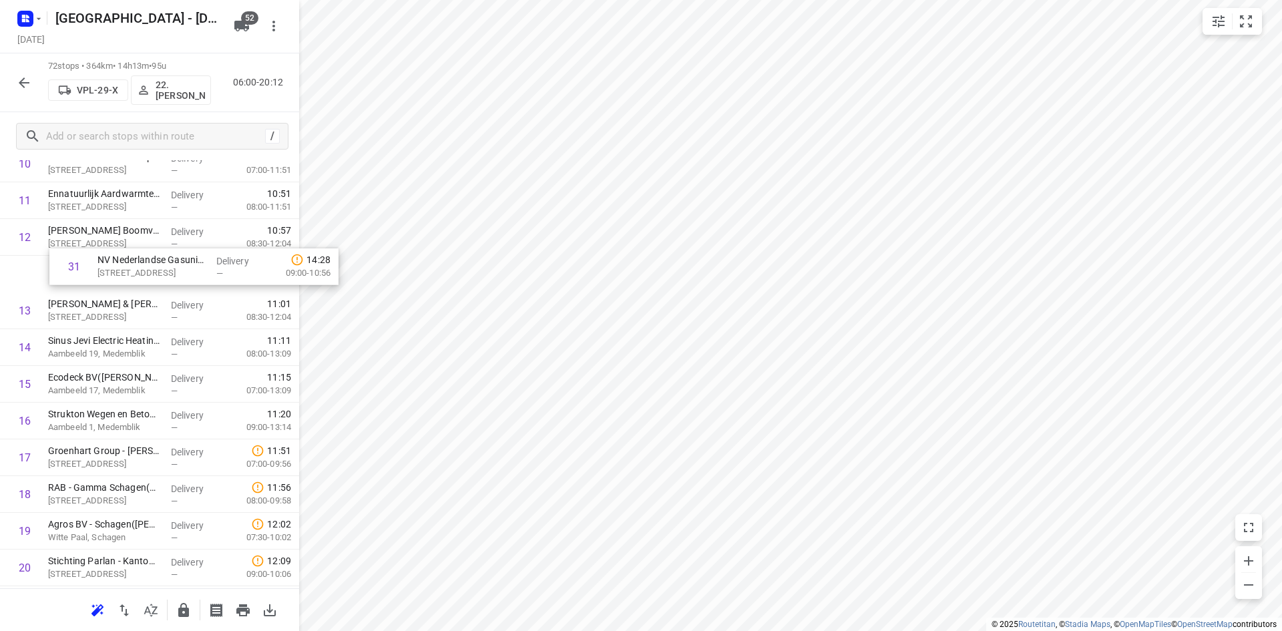
scroll to position [447, 0]
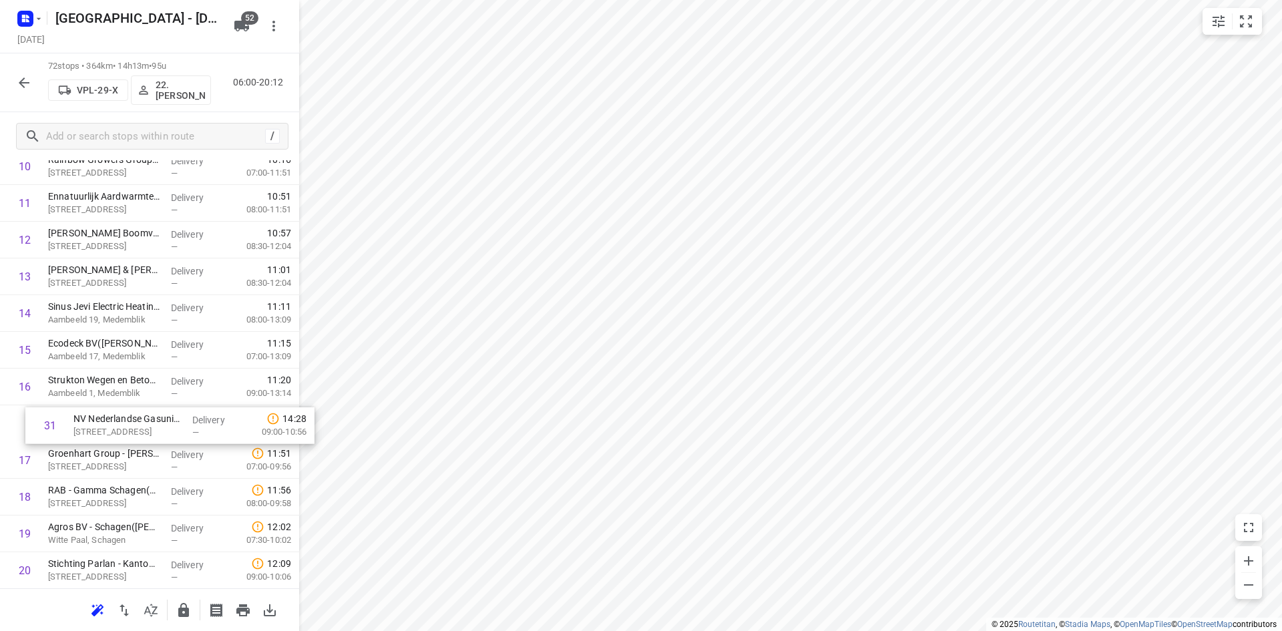
drag, startPoint x: 93, startPoint y: 451, endPoint x: 121, endPoint y: 425, distance: 38.7
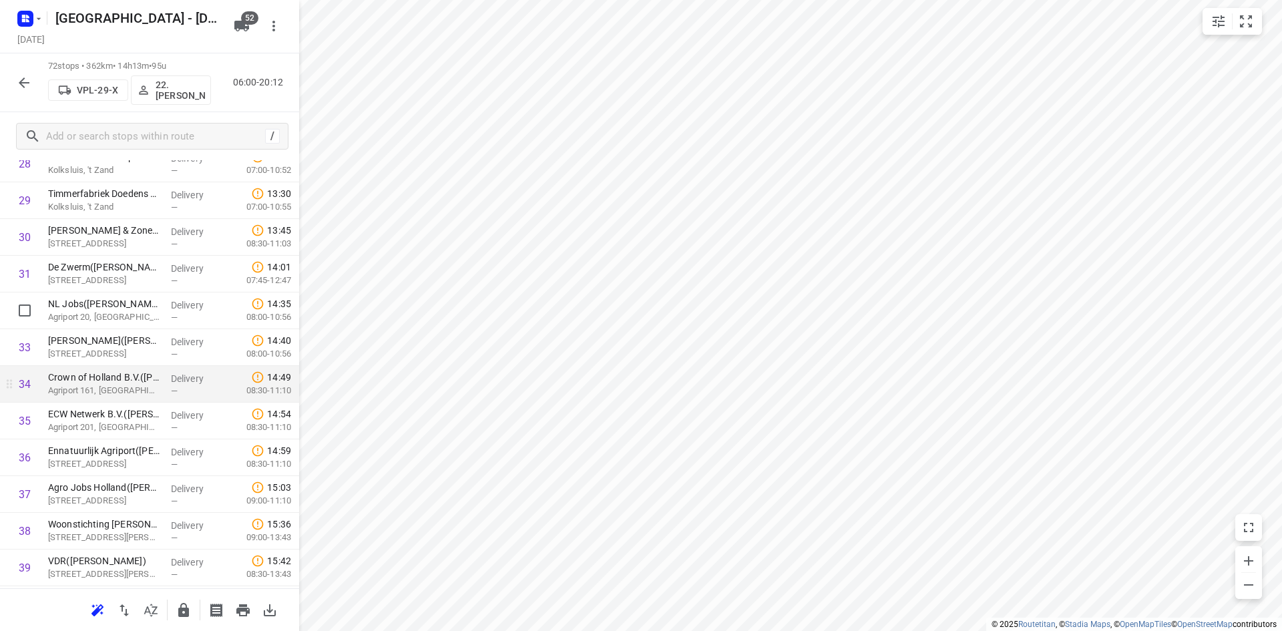
scroll to position [1115, 0]
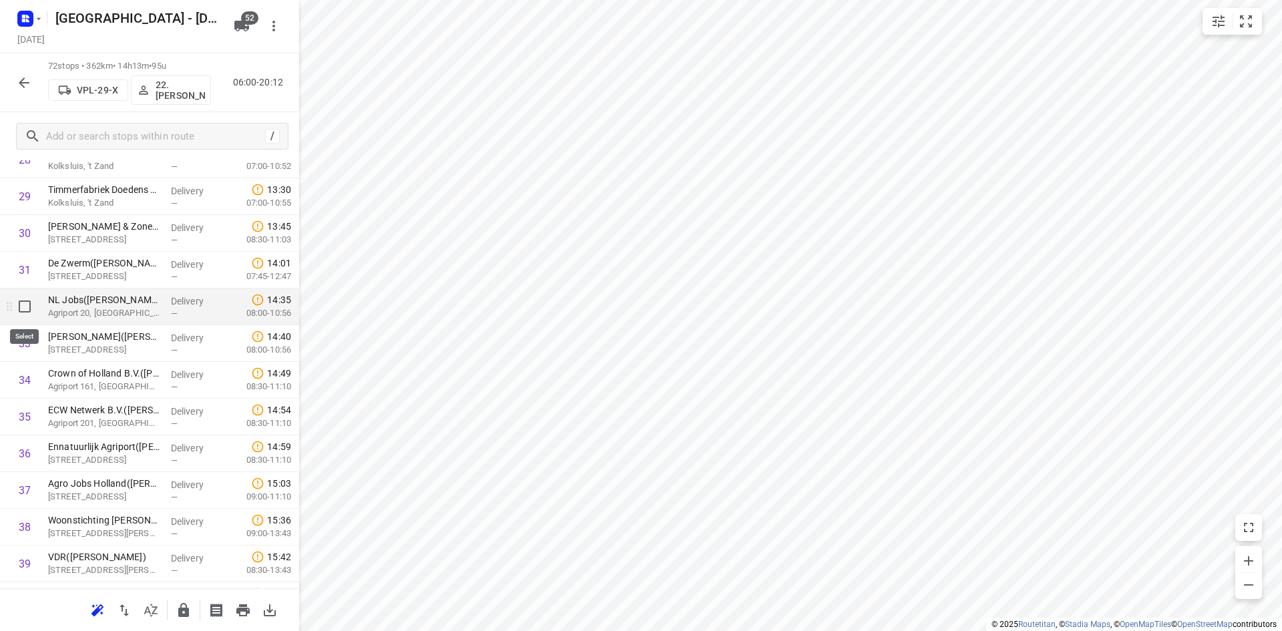
click at [27, 304] on input "checkbox" at bounding box center [24, 306] width 27 height 27
checkbox input "true"
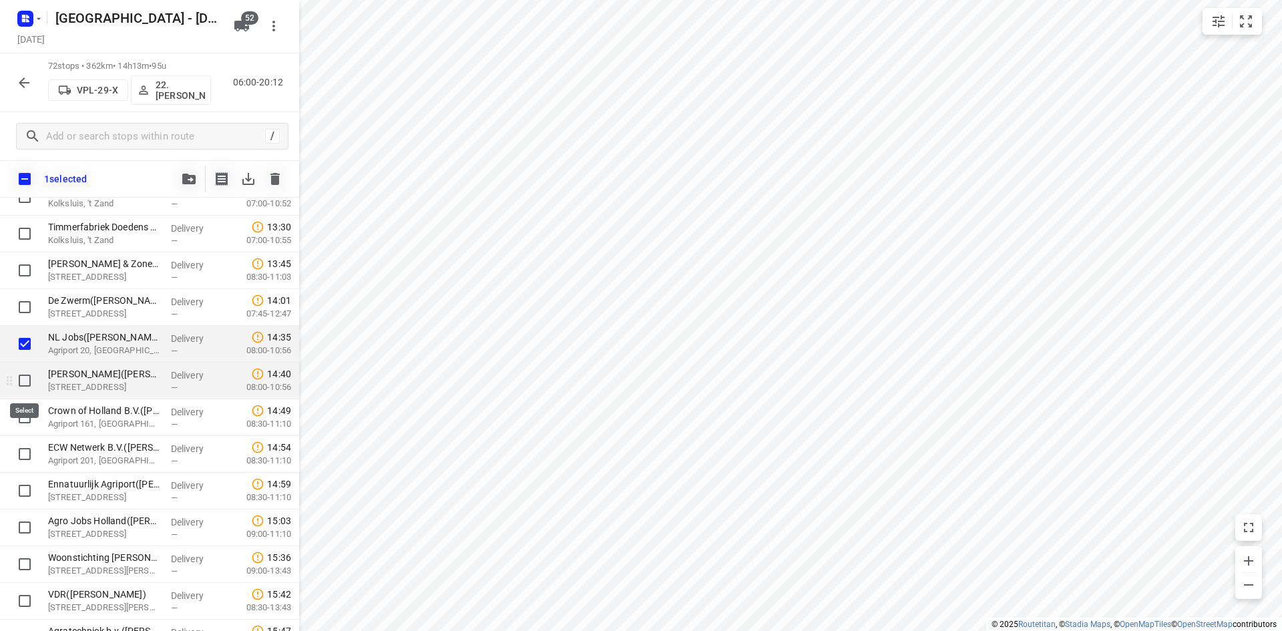
click at [23, 389] on input "checkbox" at bounding box center [24, 380] width 27 height 27
checkbox input "true"
click at [28, 413] on input "checkbox" at bounding box center [24, 417] width 27 height 27
checkbox input "true"
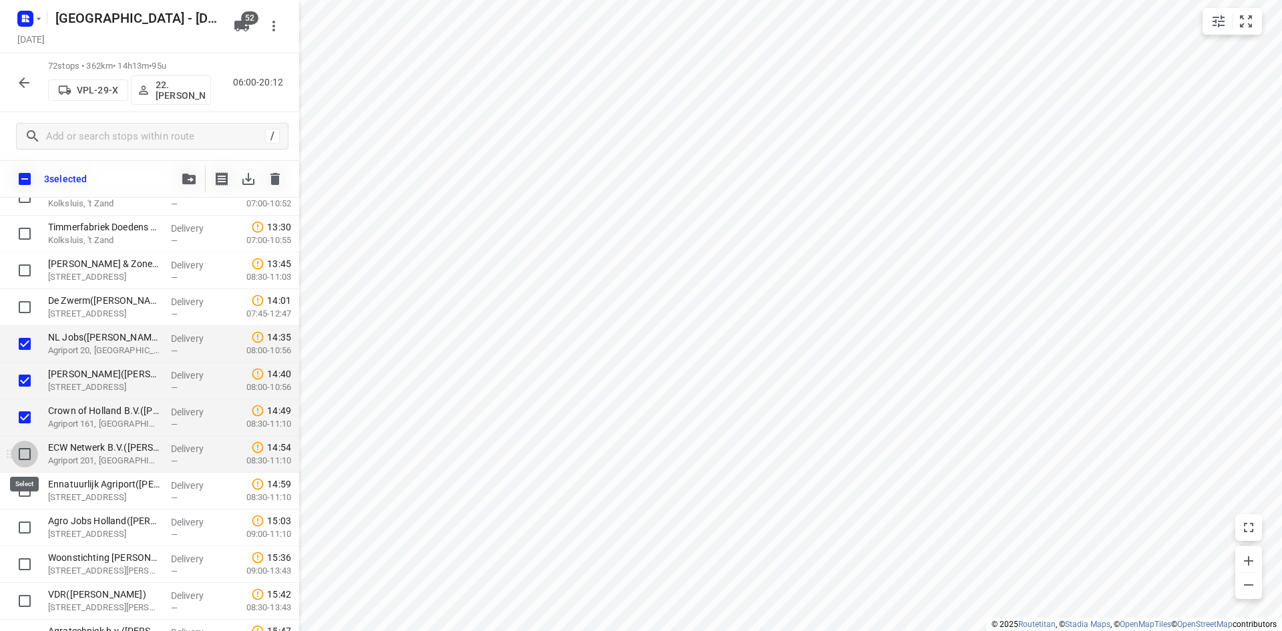
click at [29, 457] on input "checkbox" at bounding box center [24, 454] width 27 height 27
checkbox input "true"
click at [26, 493] on input "checkbox" at bounding box center [24, 490] width 27 height 27
checkbox input "true"
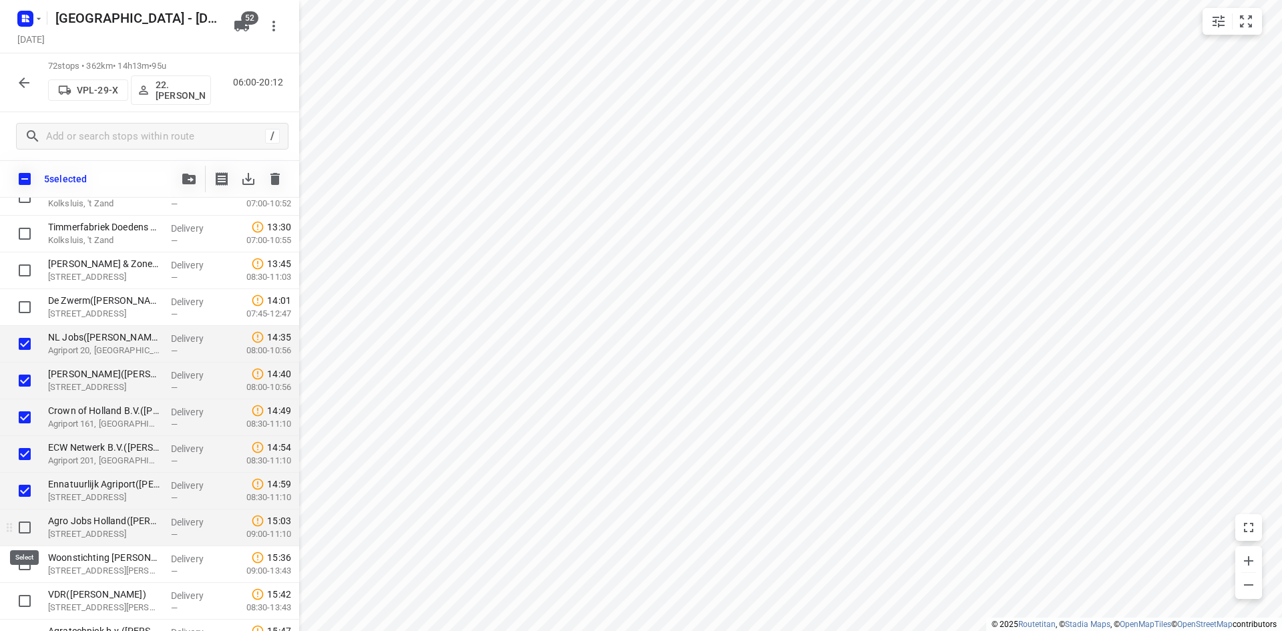
click at [27, 526] on input "checkbox" at bounding box center [24, 527] width 27 height 27
checkbox input "true"
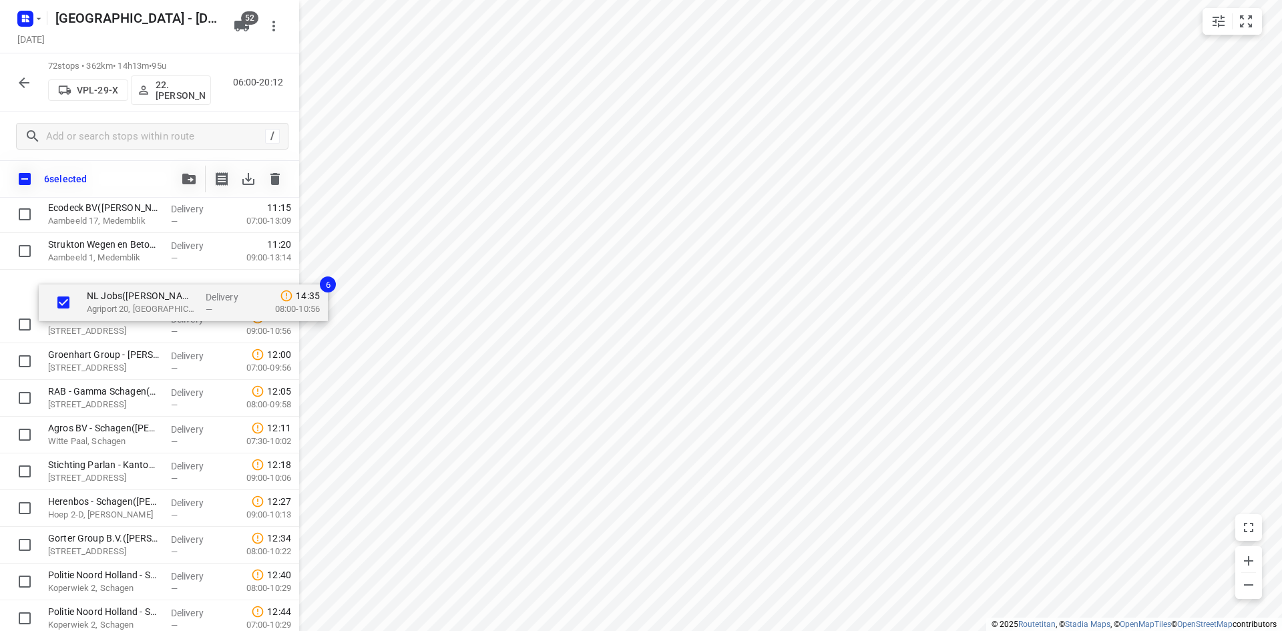
scroll to position [618, 0]
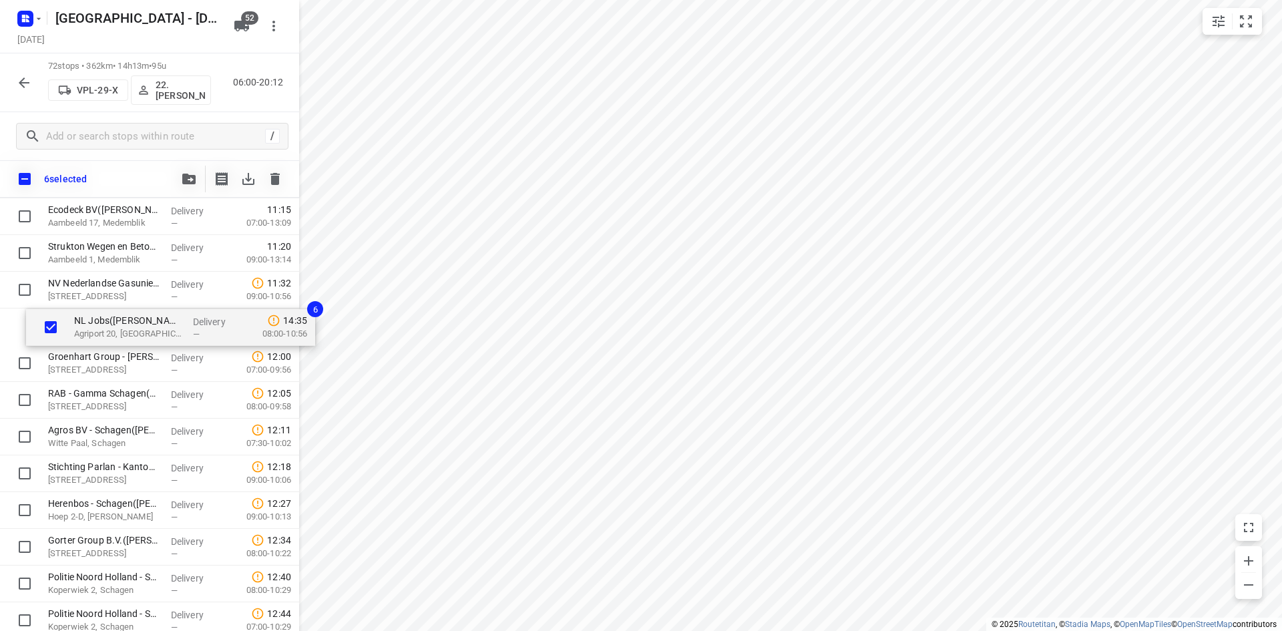
drag, startPoint x: 160, startPoint y: 488, endPoint x: 182, endPoint y: 329, distance: 160.4
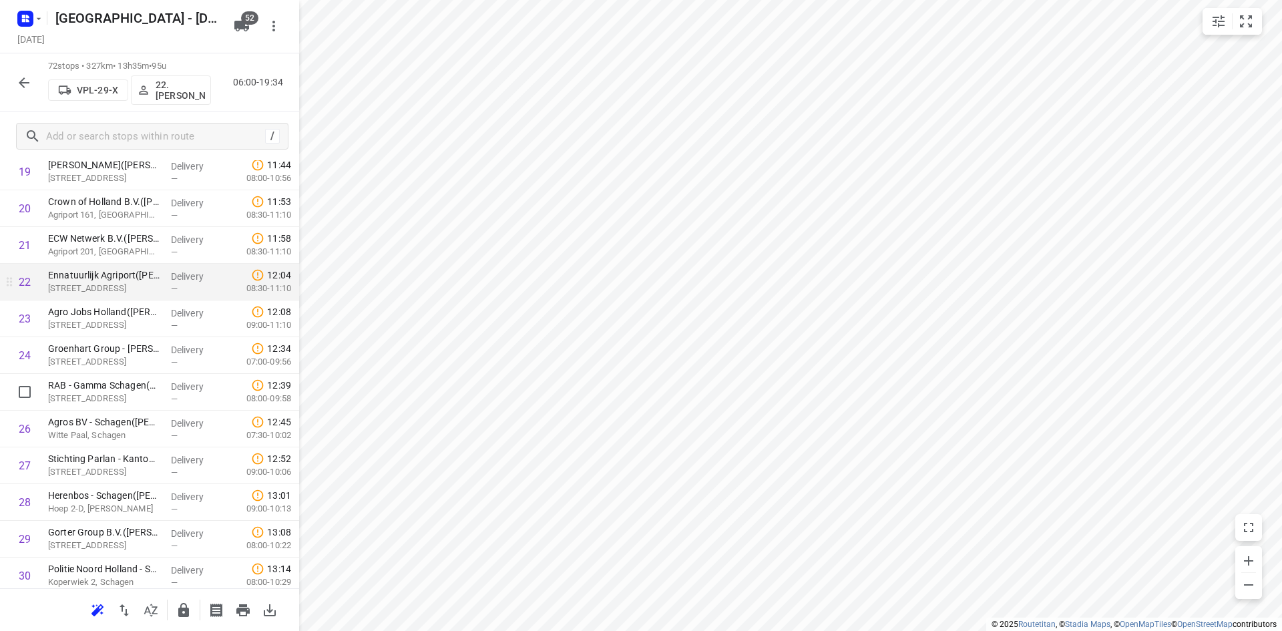
scroll to position [752, 0]
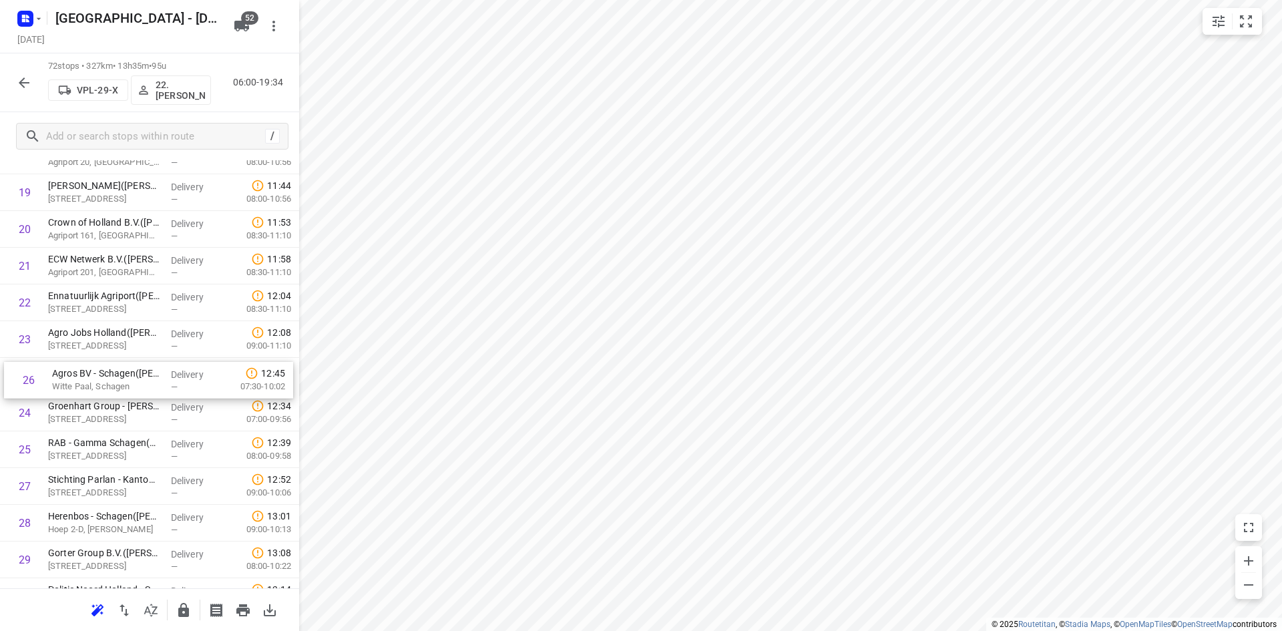
drag, startPoint x: 113, startPoint y: 450, endPoint x: 119, endPoint y: 370, distance: 80.3
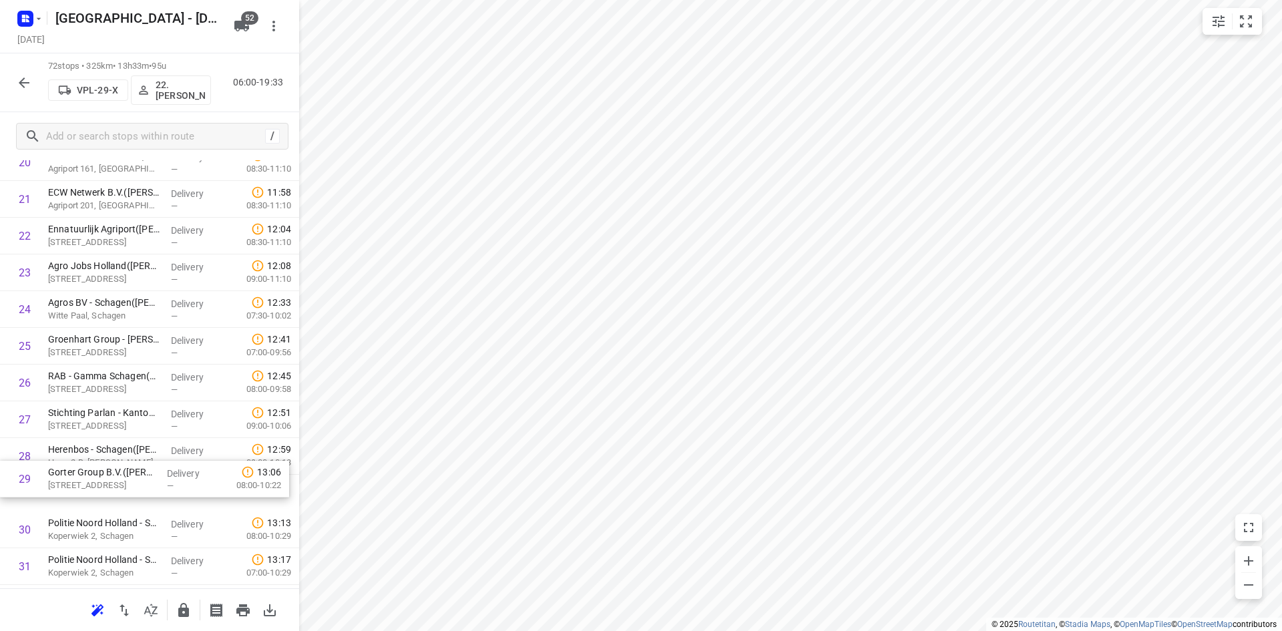
scroll to position [820, 0]
drag, startPoint x: 105, startPoint y: 491, endPoint x: 105, endPoint y: 444, distance: 46.7
drag, startPoint x: 93, startPoint y: 455, endPoint x: 93, endPoint y: 489, distance: 33.4
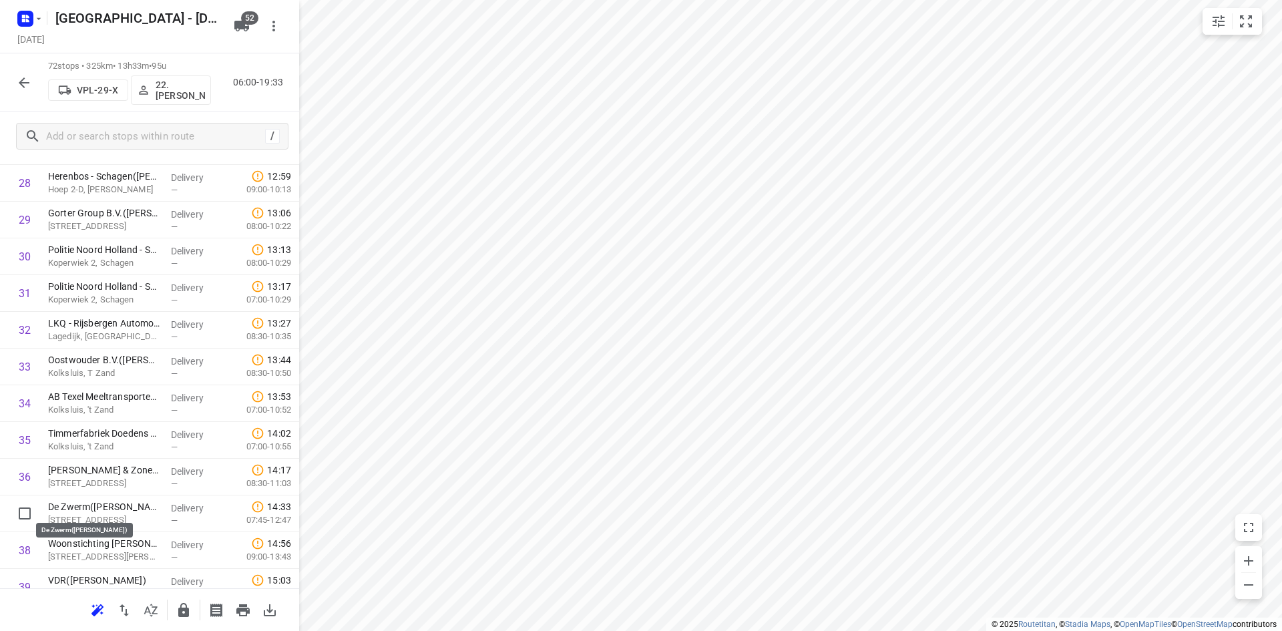
scroll to position [1093, 0]
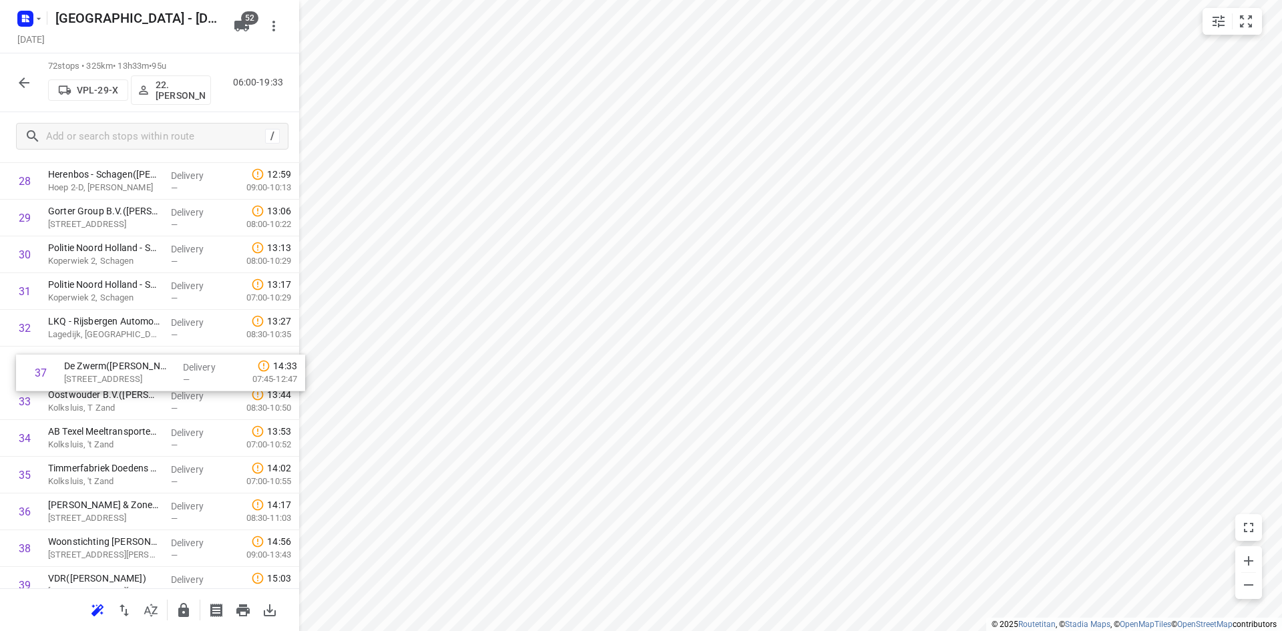
drag, startPoint x: 103, startPoint y: 509, endPoint x: 118, endPoint y: 358, distance: 151.6
click at [118, 358] on div "1 📞LM Windpower(Mirjam Zonneveld) Kluisgat 5, Wieringerwerf Delivery — 07:49 08…" at bounding box center [149, 493] width 299 height 2643
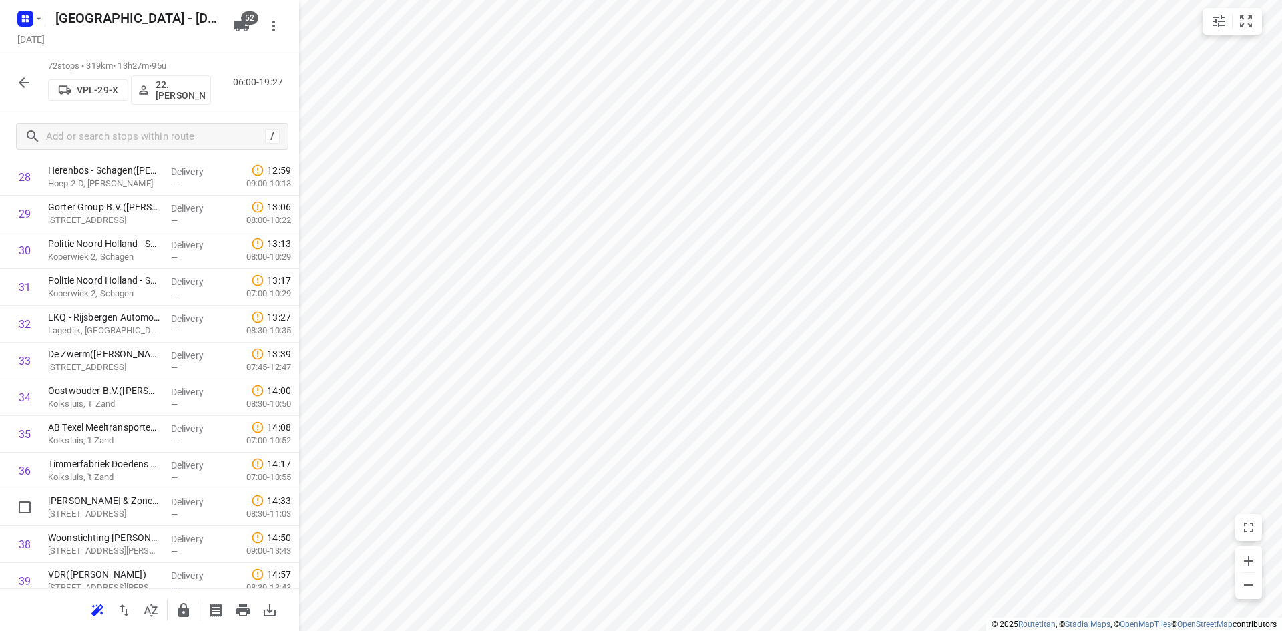
scroll to position [1098, 0]
drag, startPoint x: 93, startPoint y: 513, endPoint x: 108, endPoint y: 388, distance: 125.7
click at [108, 388] on div "1 📞LM Windpower(Mirjam Zonneveld) Kluisgat 5, Wieringerwerf Delivery — 07:49 08…" at bounding box center [149, 488] width 299 height 2643
drag, startPoint x: 101, startPoint y: 441, endPoint x: 100, endPoint y: 471, distance: 30.1
click at [100, 471] on div "1 📞LM Windpower(Mirjam Zonneveld) Kluisgat 5, Wieringerwerf Delivery — 07:49 08…" at bounding box center [149, 488] width 299 height 2643
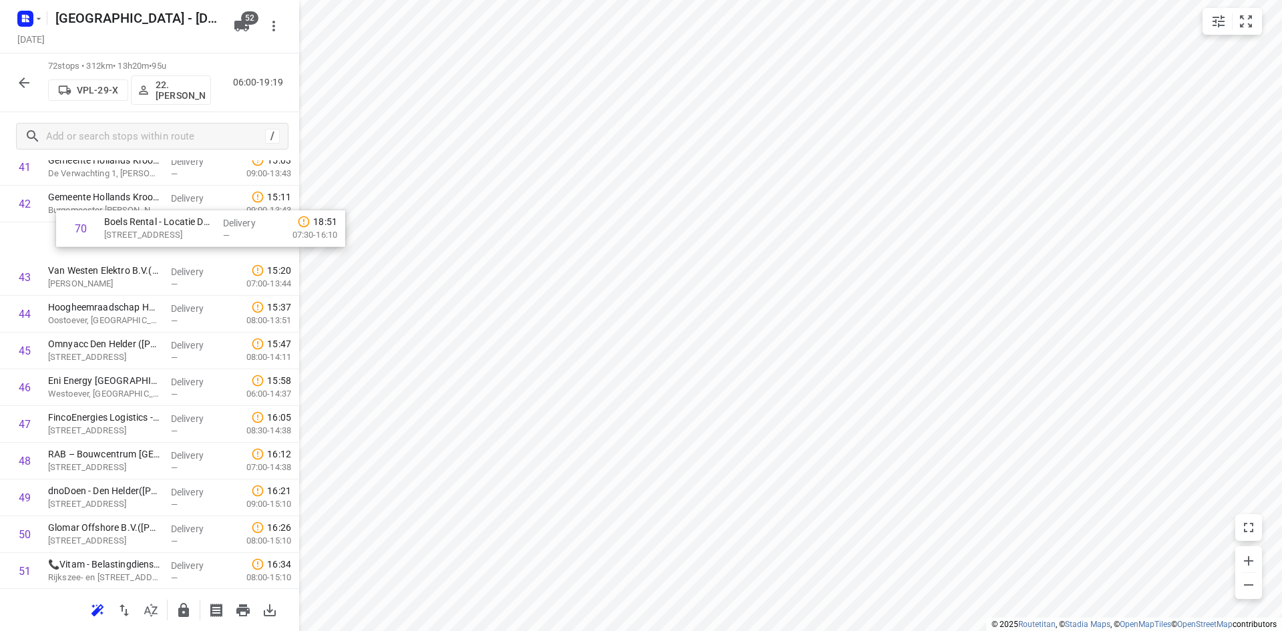
scroll to position [1579, 0]
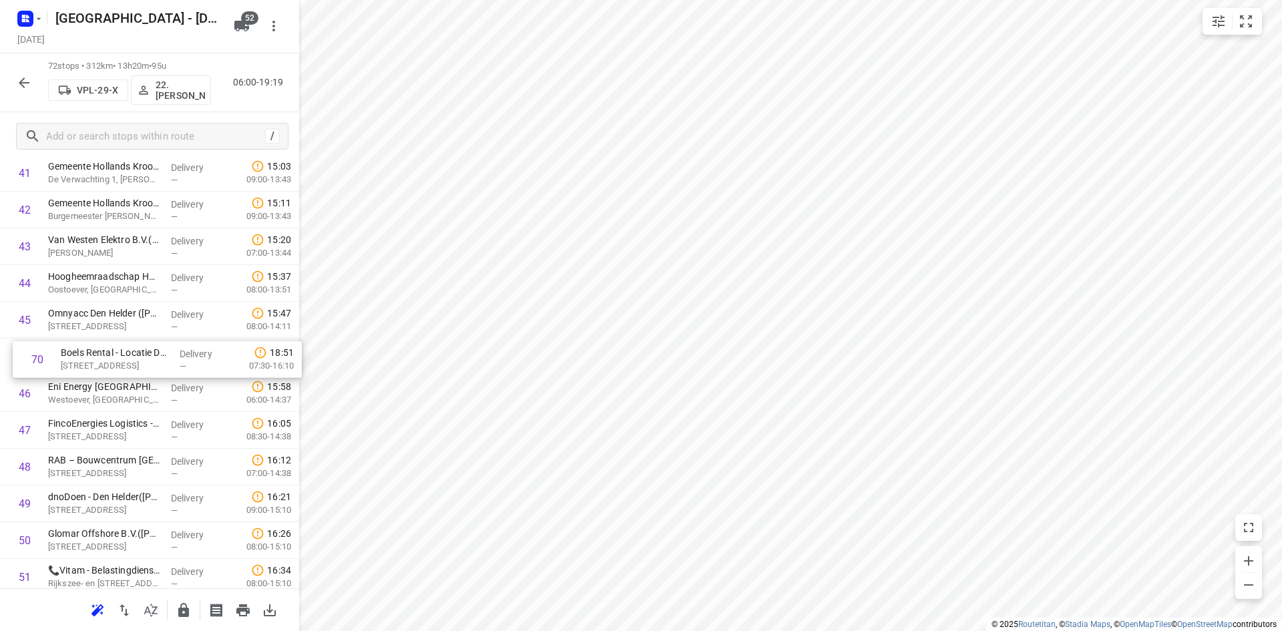
drag, startPoint x: 96, startPoint y: 523, endPoint x: 111, endPoint y: 359, distance: 164.2
click at [111, 359] on div "1 📞LM Windpower(Mirjam Zonneveld) Kluisgat 5, Wieringerwerf Delivery — 07:49 08…" at bounding box center [149, 7] width 299 height 2643
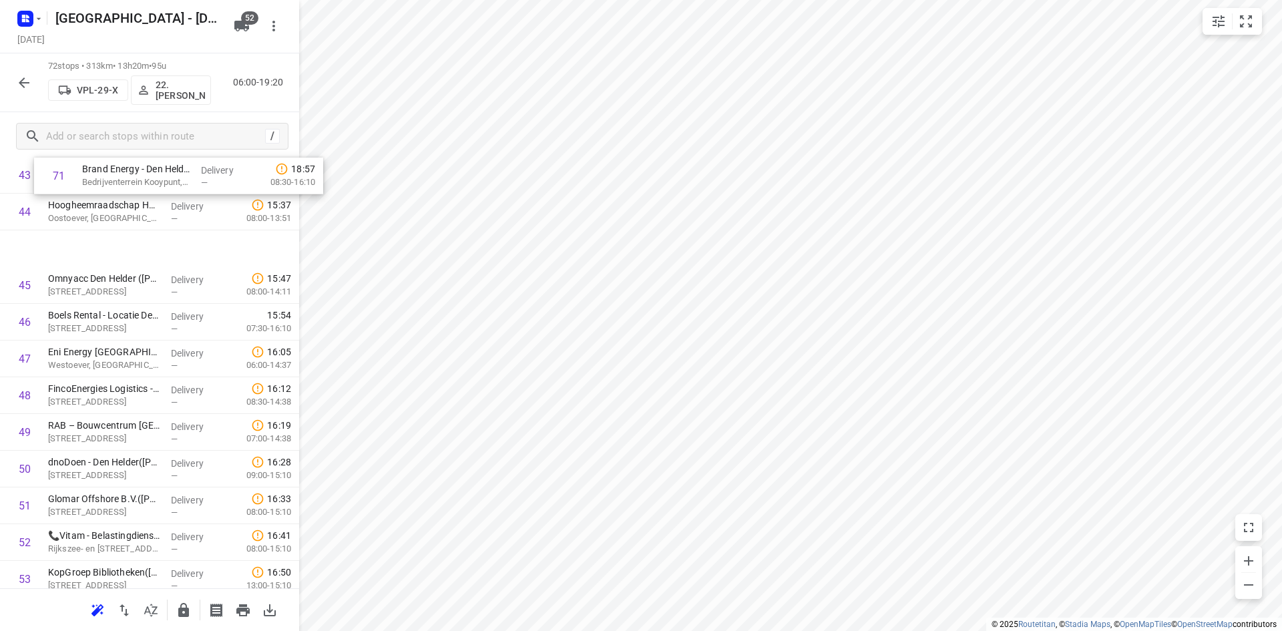
scroll to position [1645, 0]
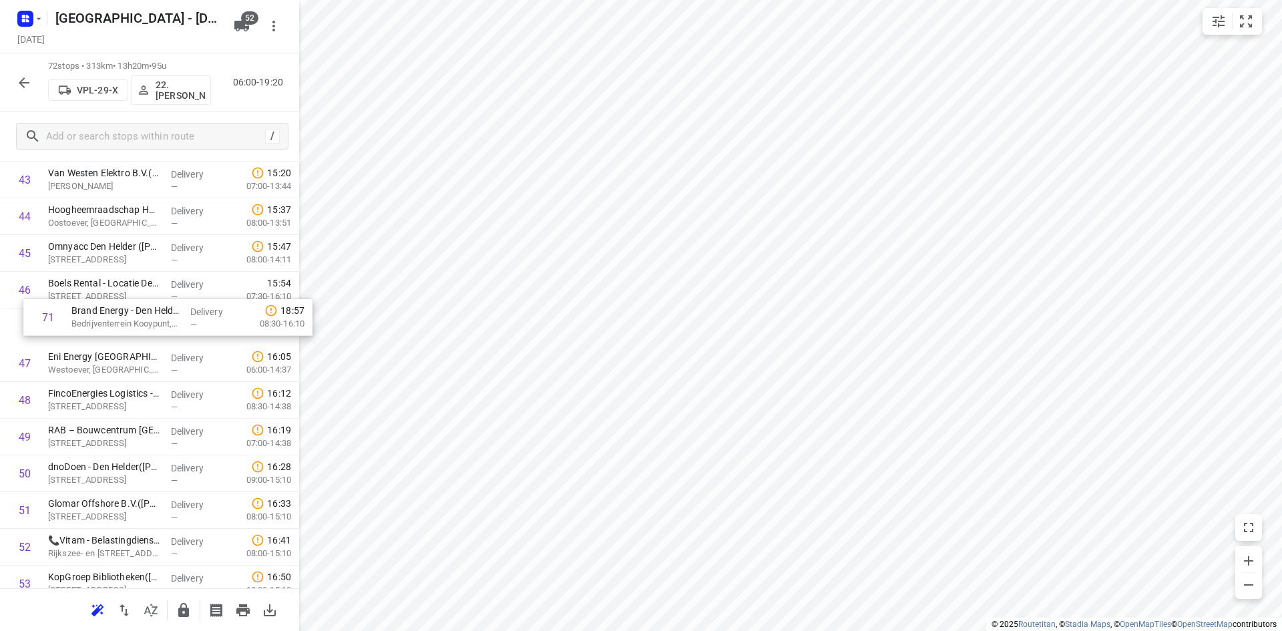
drag, startPoint x: 93, startPoint y: 545, endPoint x: 112, endPoint y: 324, distance: 221.8
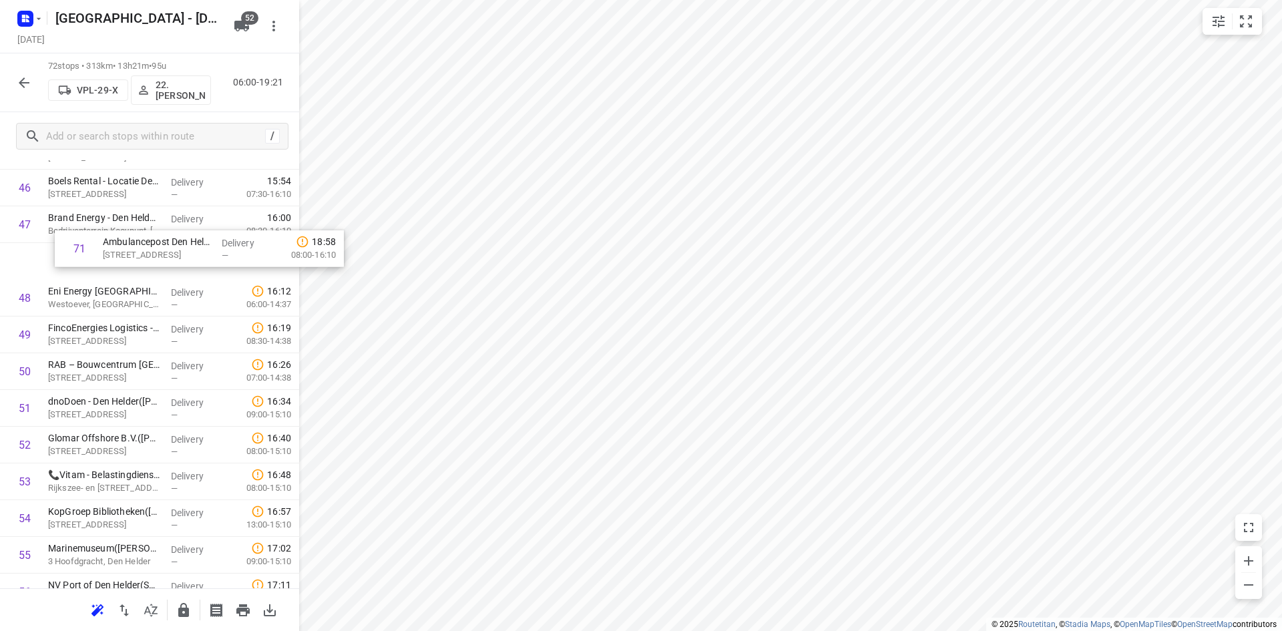
scroll to position [1746, 0]
drag, startPoint x: 97, startPoint y: 543, endPoint x: 115, endPoint y: 266, distance: 278.2
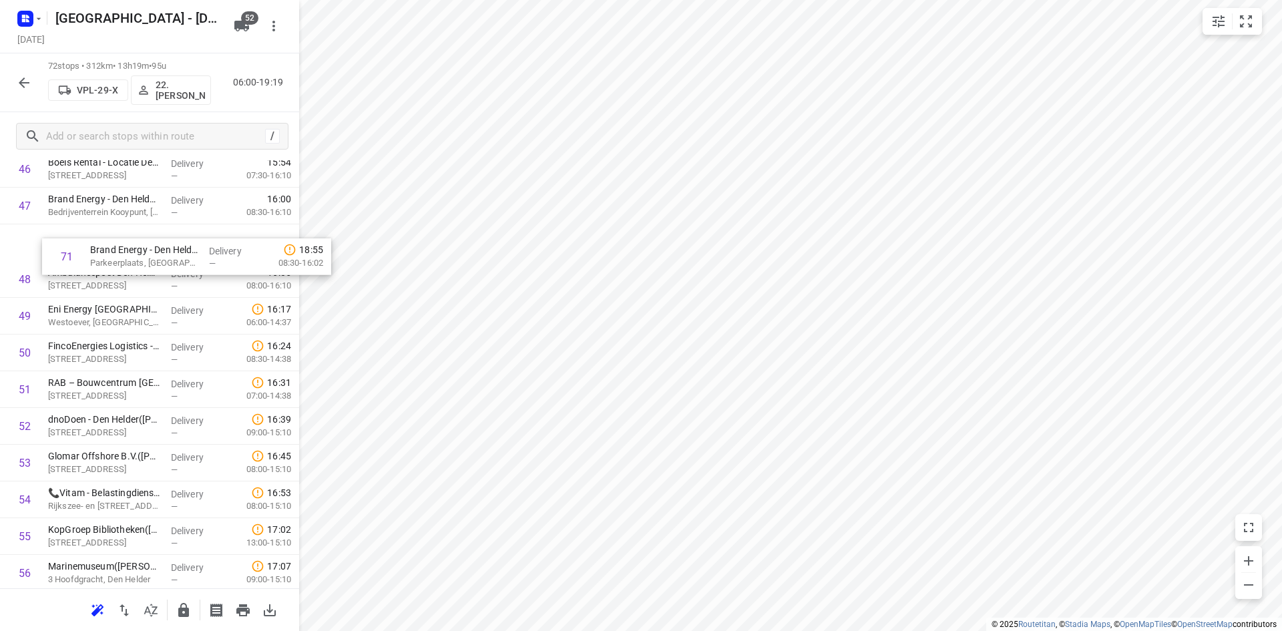
scroll to position [1756, 0]
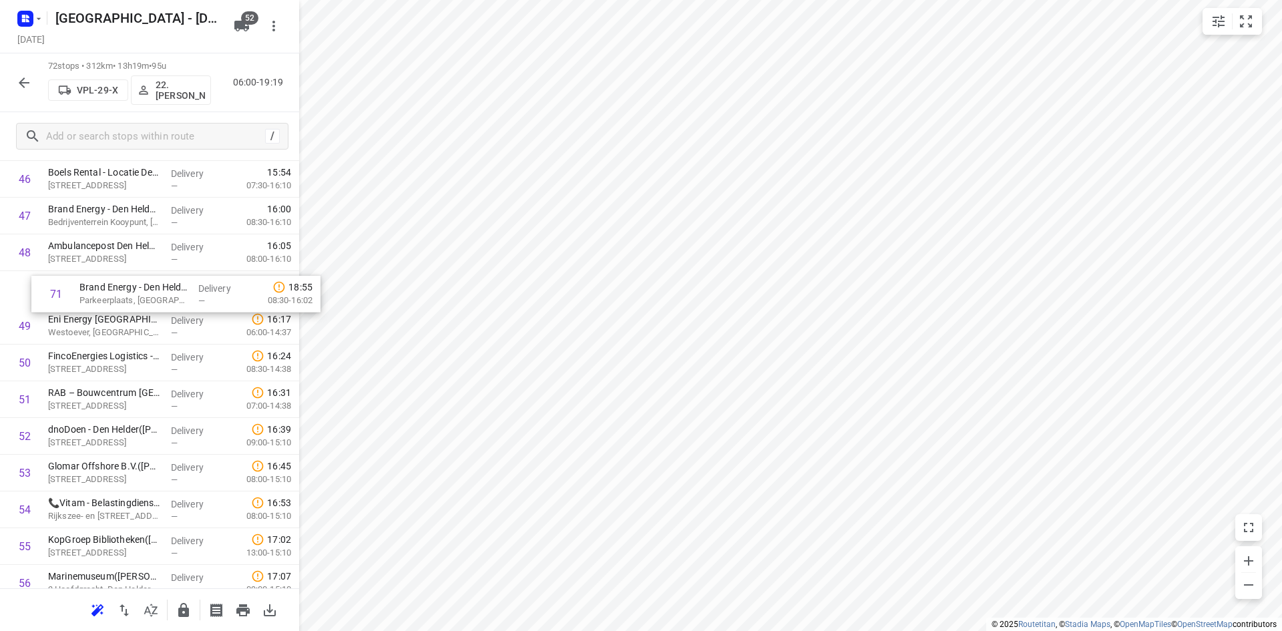
drag, startPoint x: 101, startPoint y: 574, endPoint x: 132, endPoint y: 288, distance: 288.1
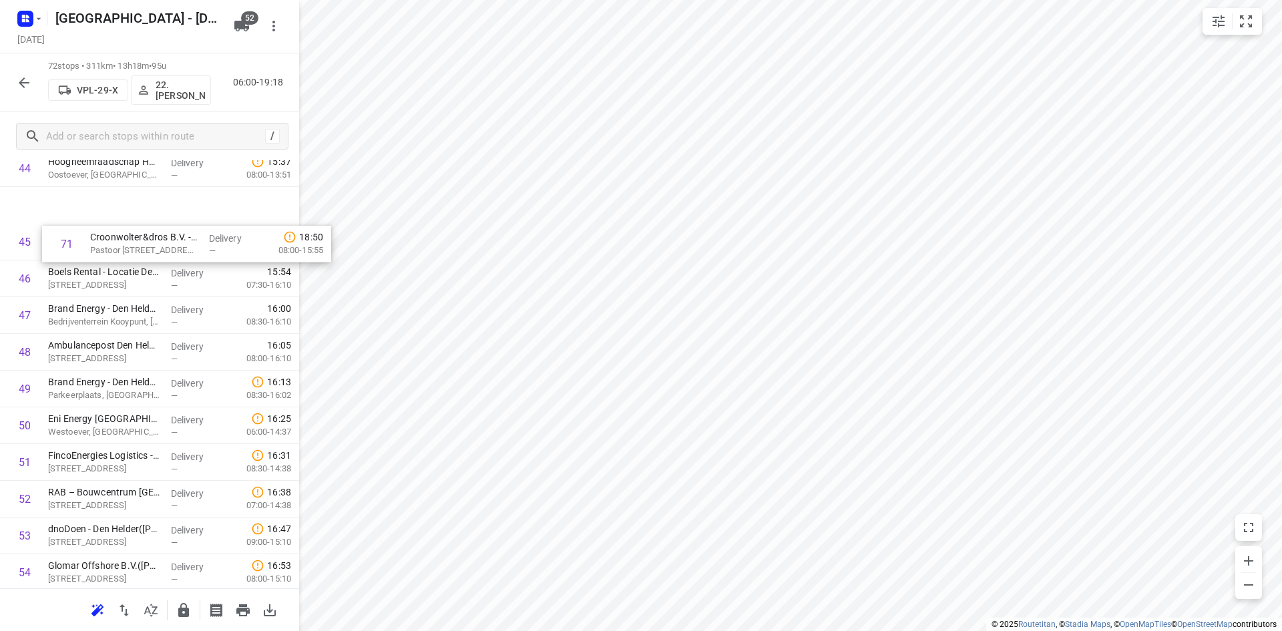
scroll to position [1668, 0]
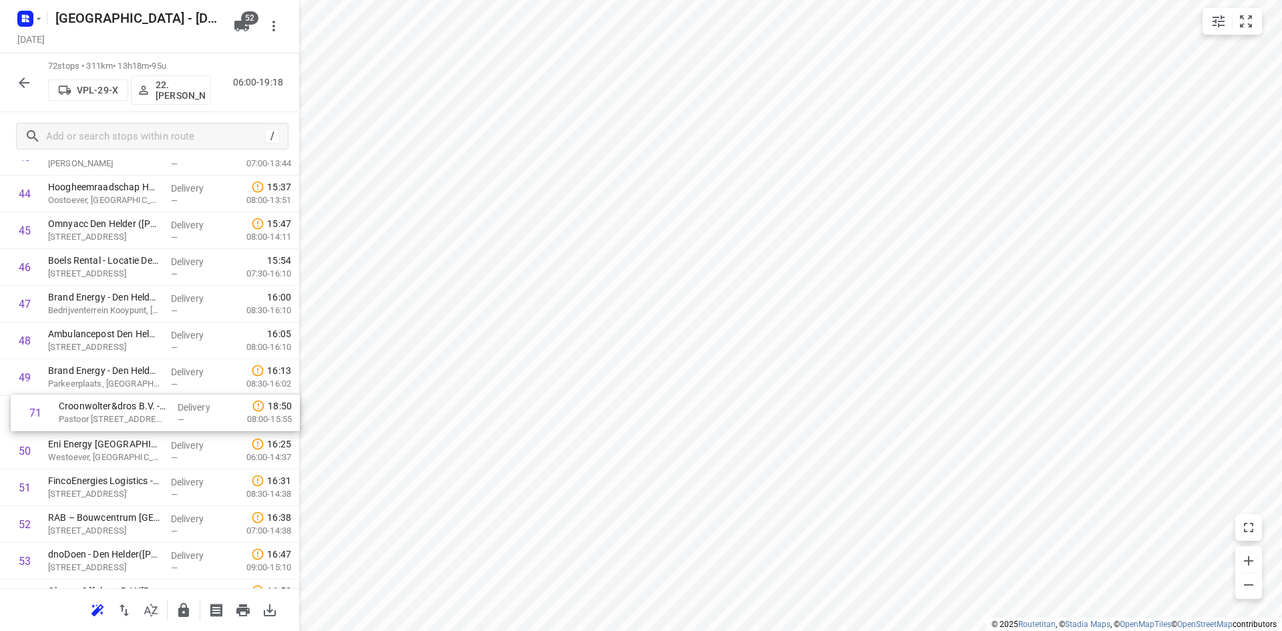
drag, startPoint x: 147, startPoint y: 499, endPoint x: 156, endPoint y: 412, distance: 87.9
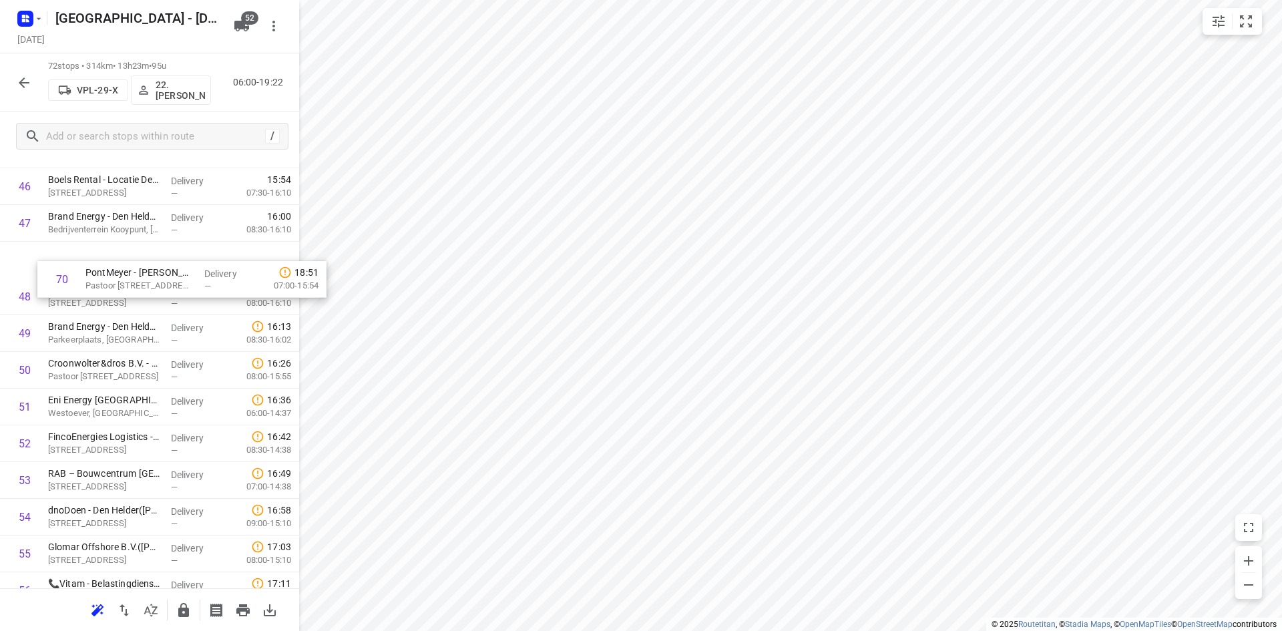
scroll to position [1742, 0]
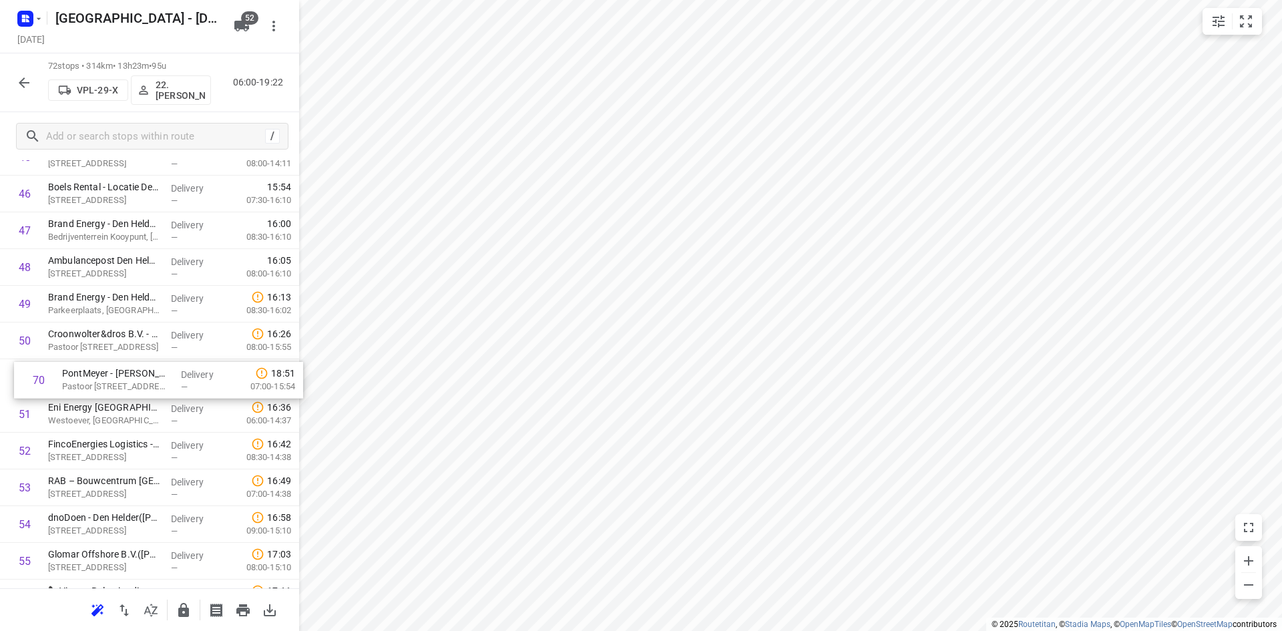
drag, startPoint x: 98, startPoint y: 469, endPoint x: 112, endPoint y: 386, distance: 84.0
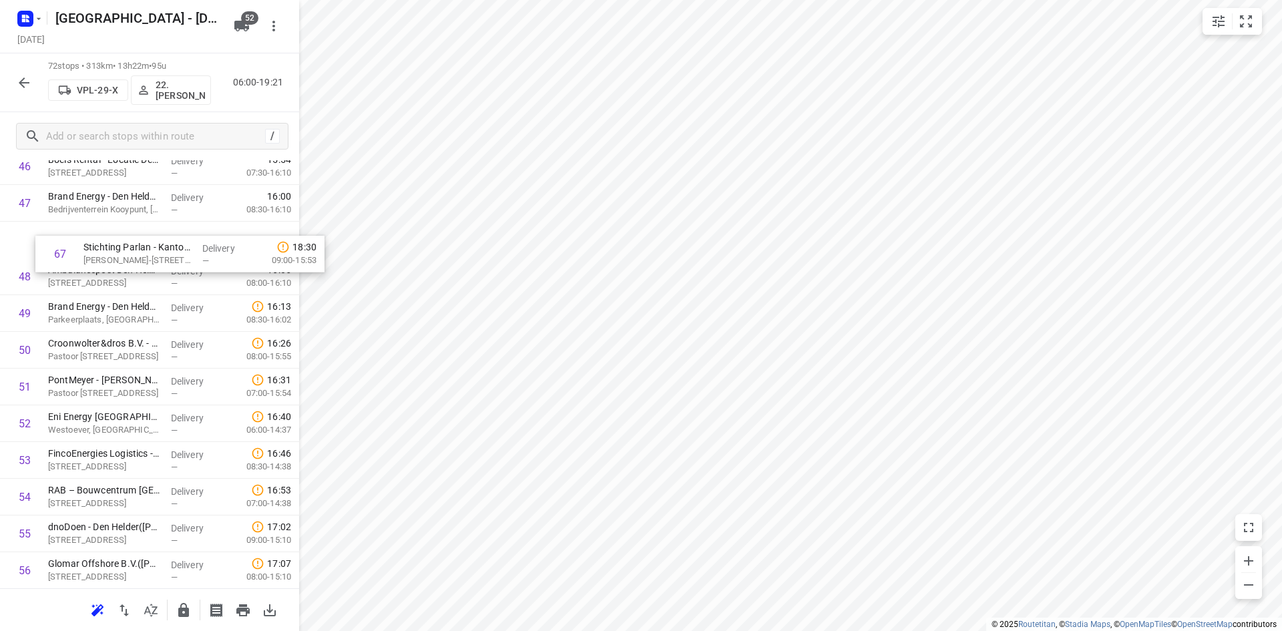
scroll to position [1768, 0]
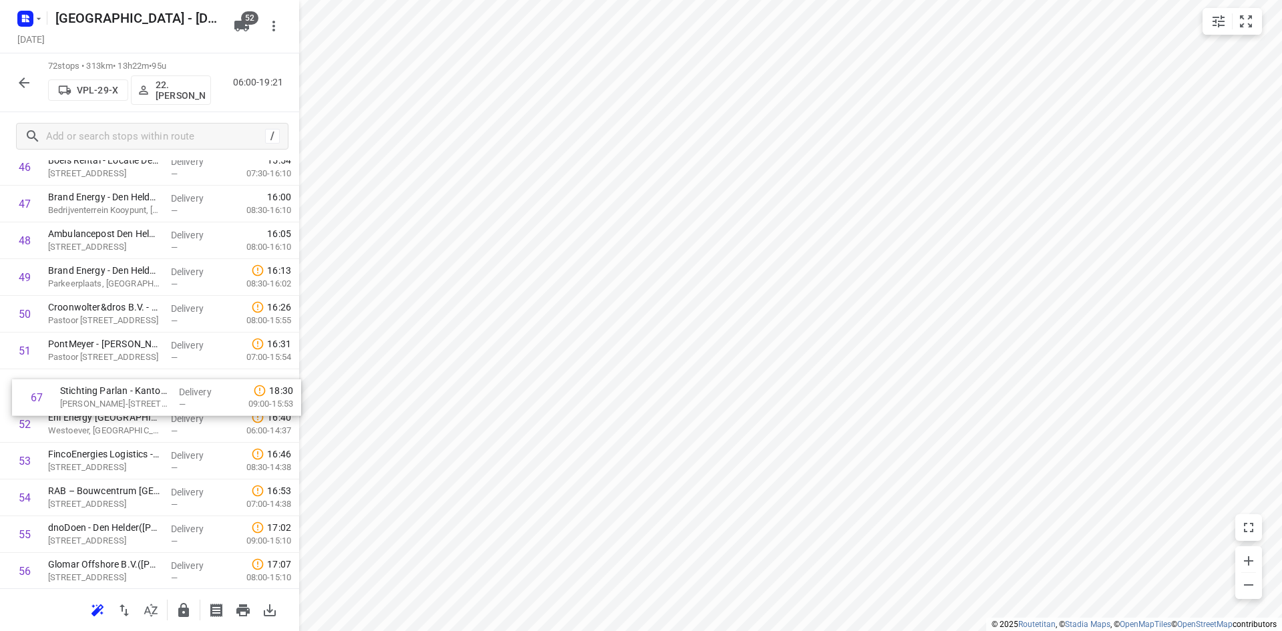
drag, startPoint x: 102, startPoint y: 500, endPoint x: 115, endPoint y: 396, distance: 104.9
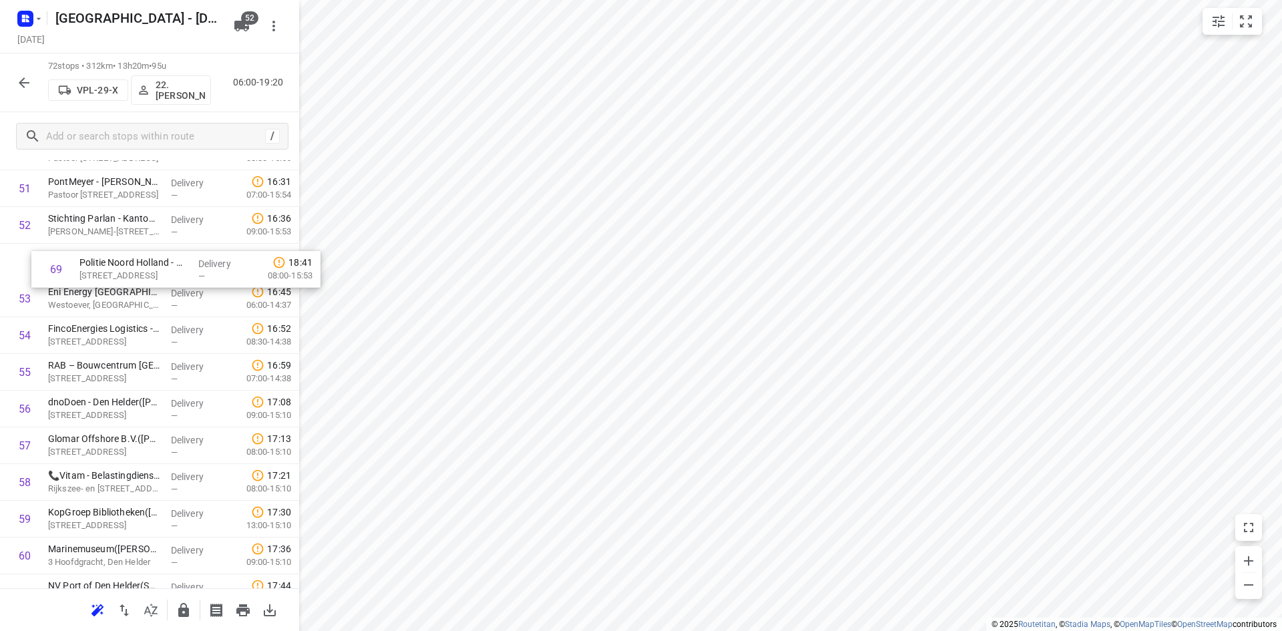
drag, startPoint x: 107, startPoint y: 551, endPoint x: 131, endPoint y: 260, distance: 292.0
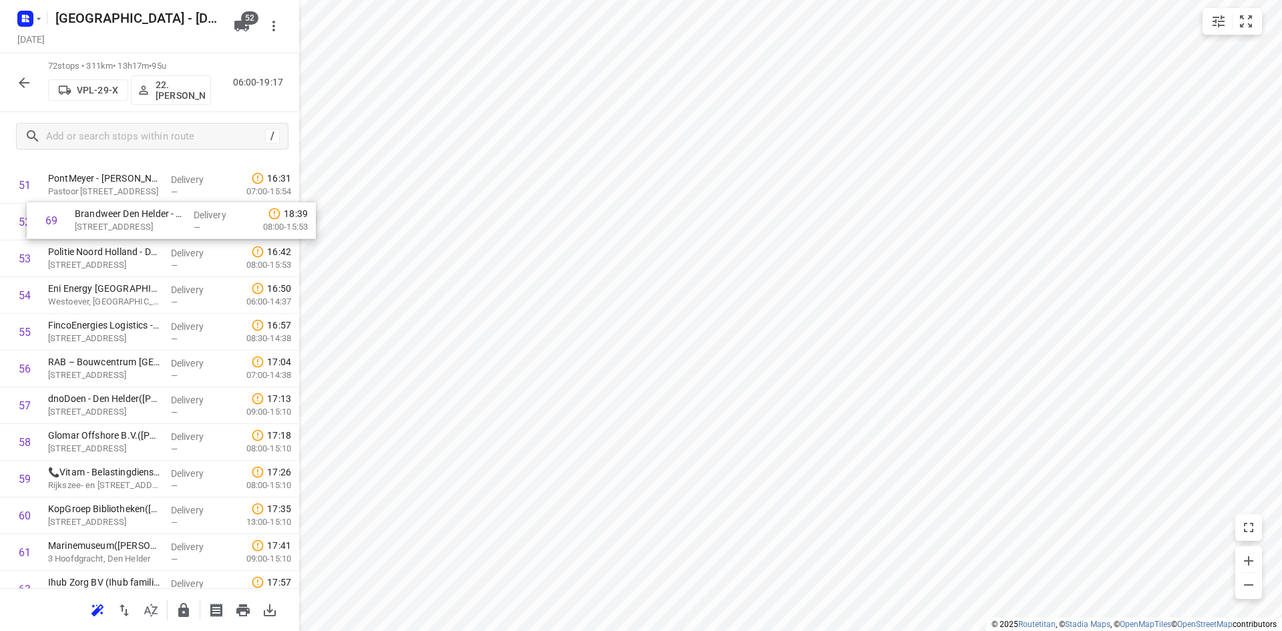
scroll to position [1882, 0]
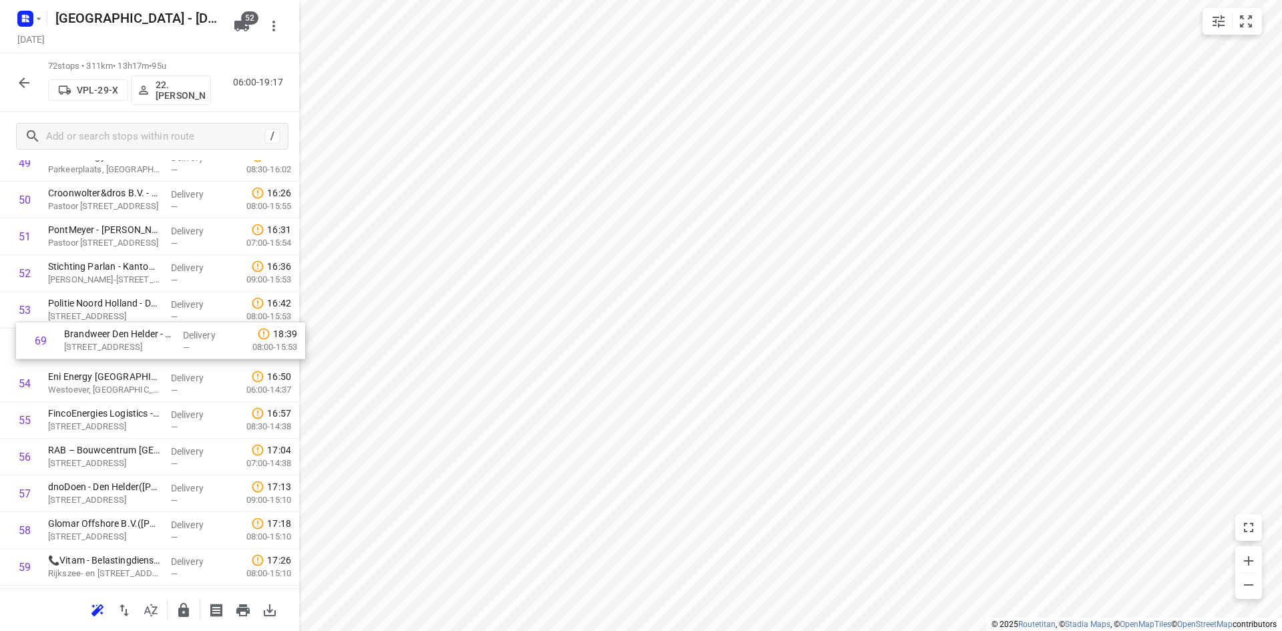
drag, startPoint x: 94, startPoint y: 432, endPoint x: 111, endPoint y: 346, distance: 87.7
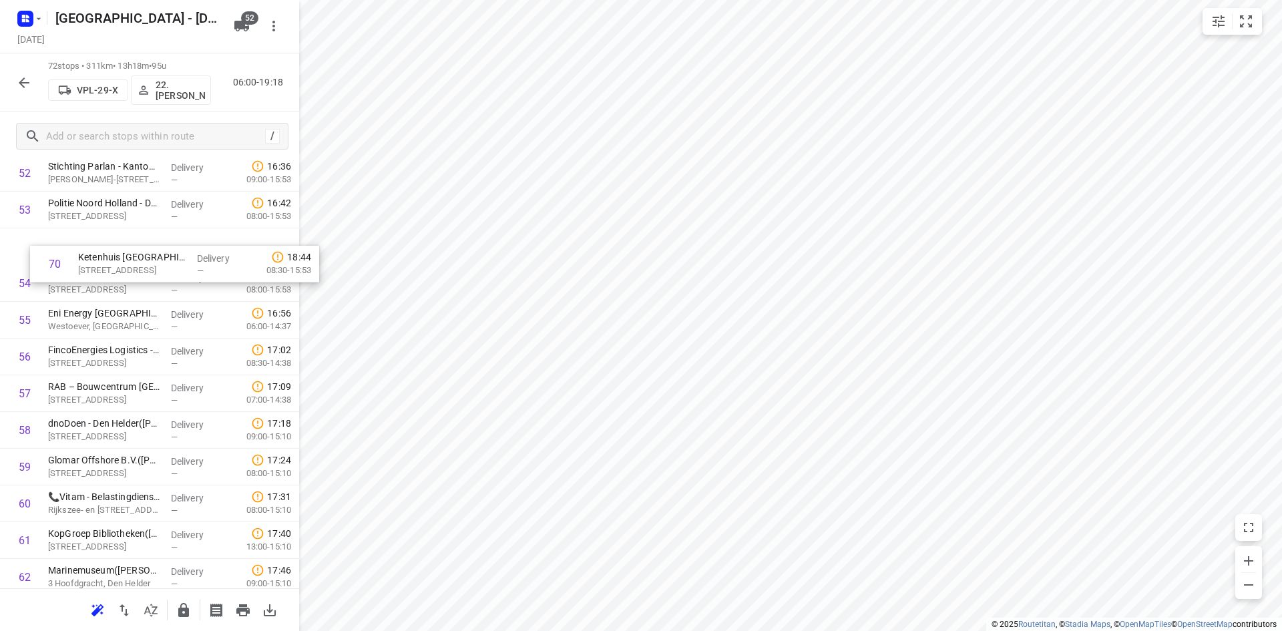
scroll to position [1979, 0]
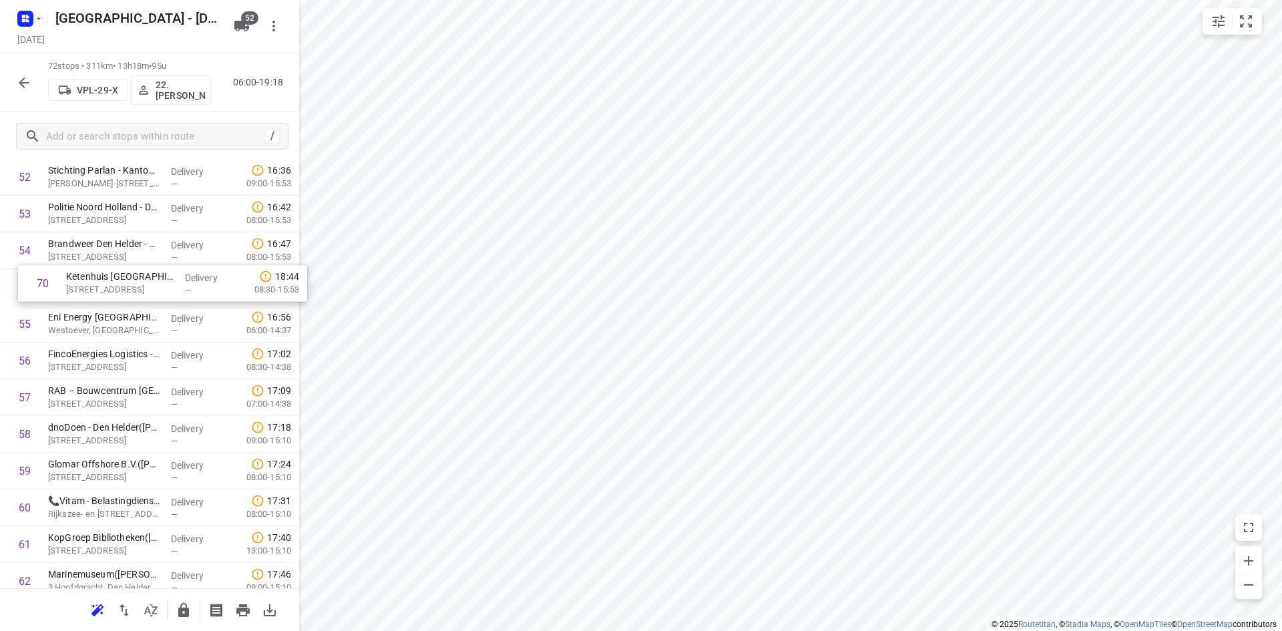
drag, startPoint x: 103, startPoint y: 465, endPoint x: 120, endPoint y: 286, distance: 180.4
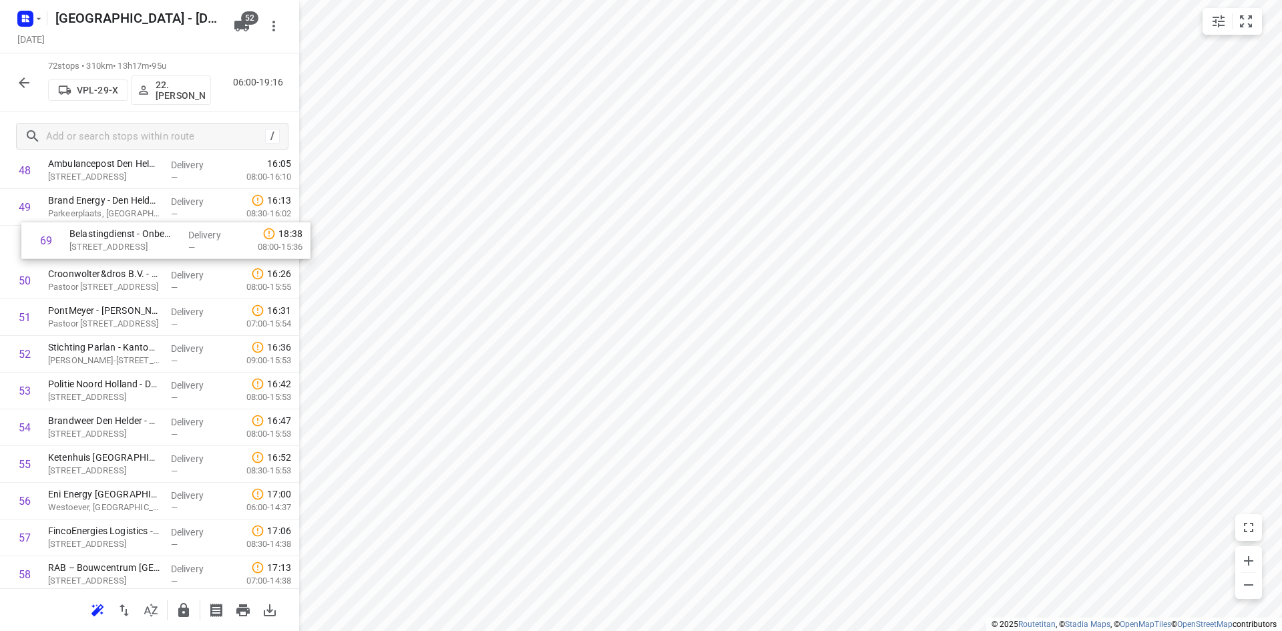
scroll to position [1833, 0]
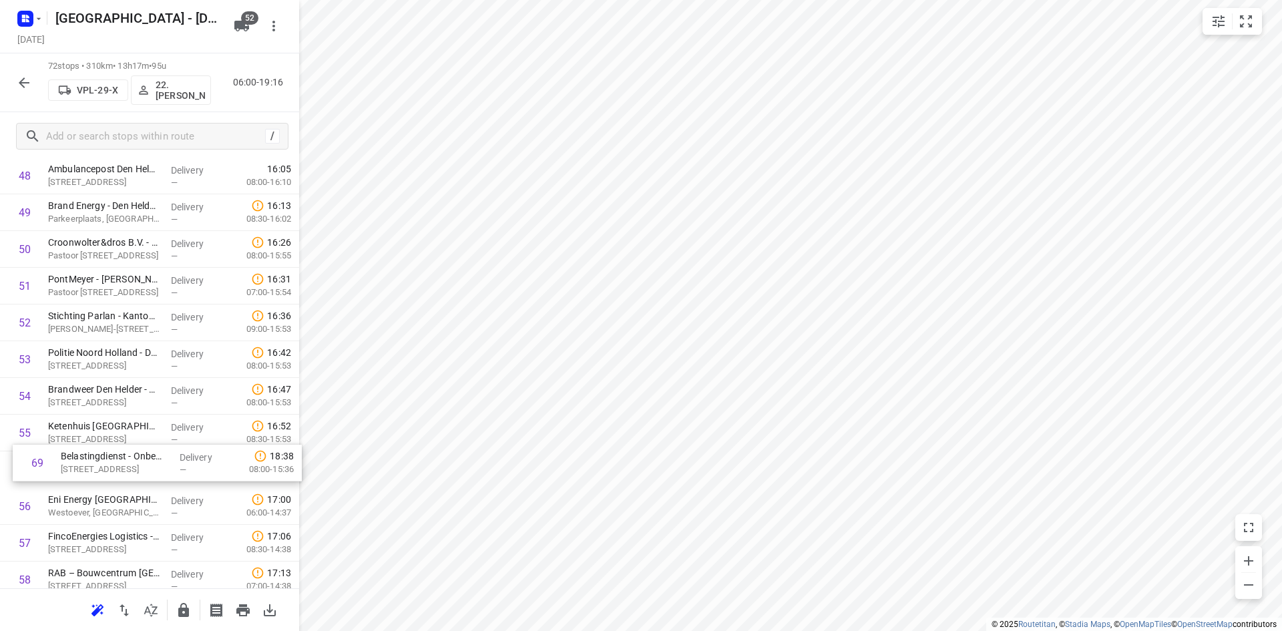
drag, startPoint x: 108, startPoint y: 431, endPoint x: 121, endPoint y: 465, distance: 36.6
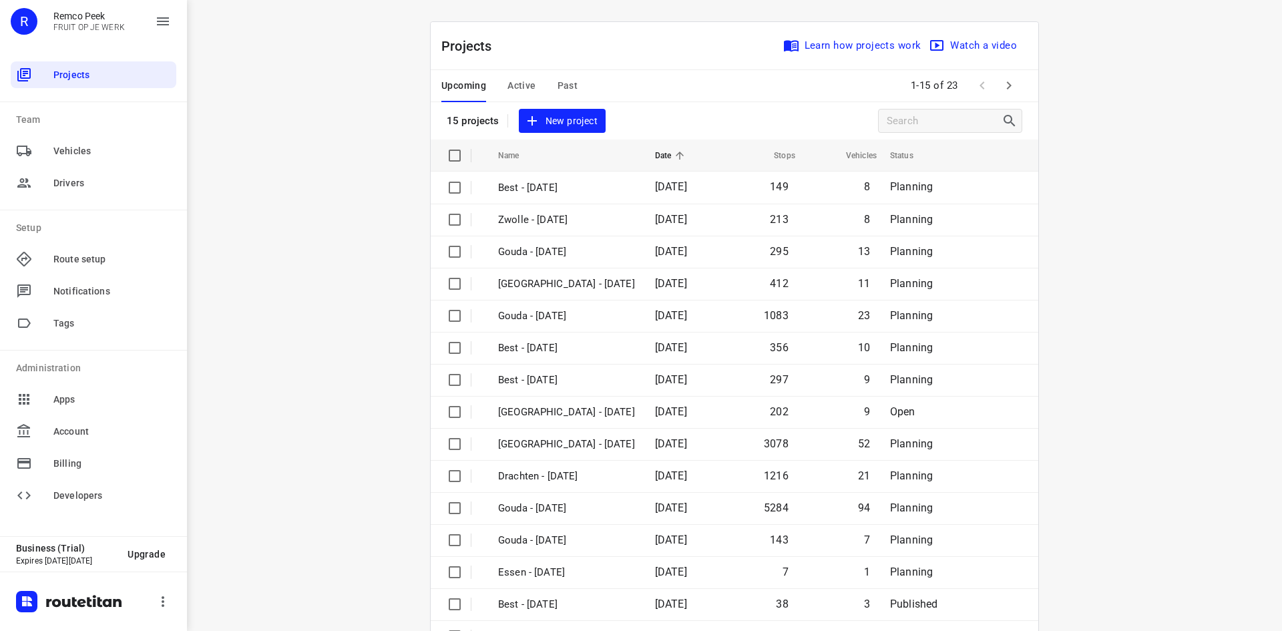
click at [635, 8] on div "i © 2025 Routetitan , © Stadia Maps , © OpenMapTiles © OpenStreetMap contributo…" at bounding box center [734, 315] width 1095 height 631
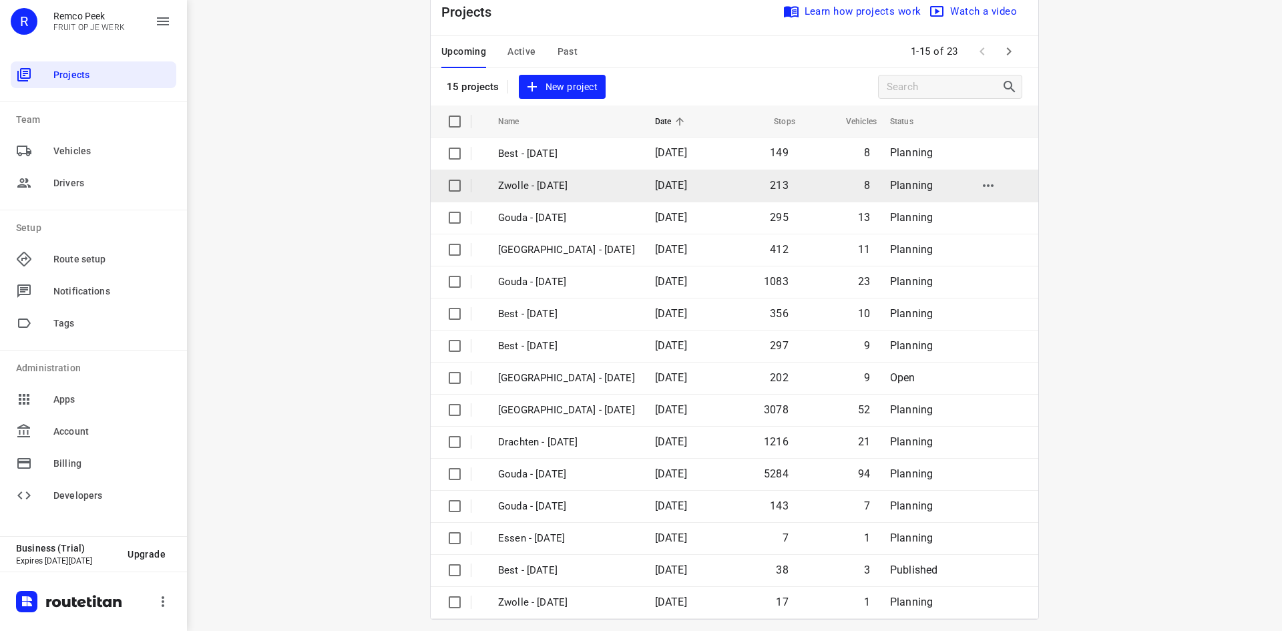
scroll to position [44, 0]
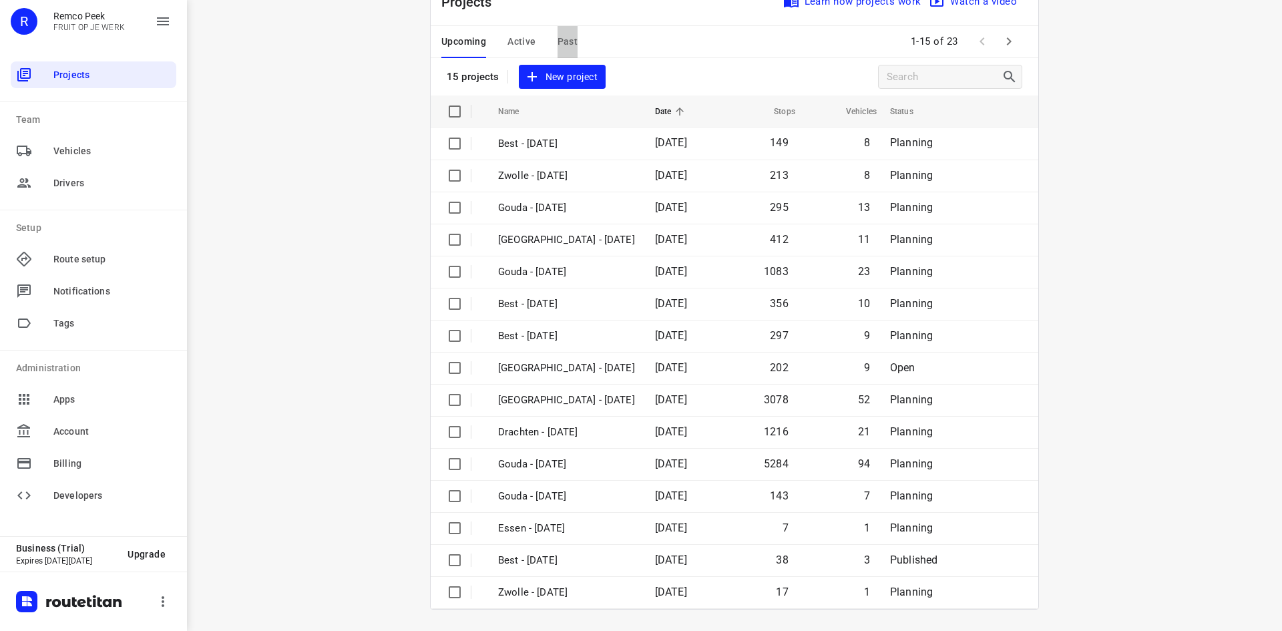
click at [568, 39] on span "Past" at bounding box center [567, 41] width 21 height 17
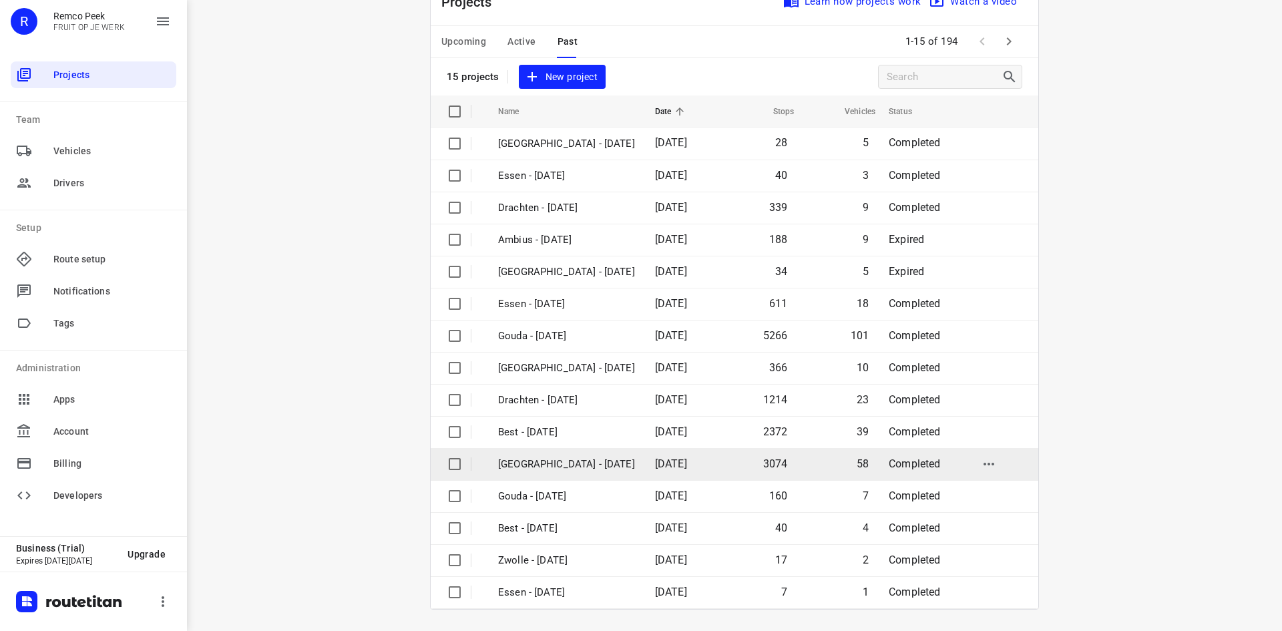
click at [557, 458] on p "[GEOGRAPHIC_DATA] - [DATE]" at bounding box center [566, 464] width 137 height 15
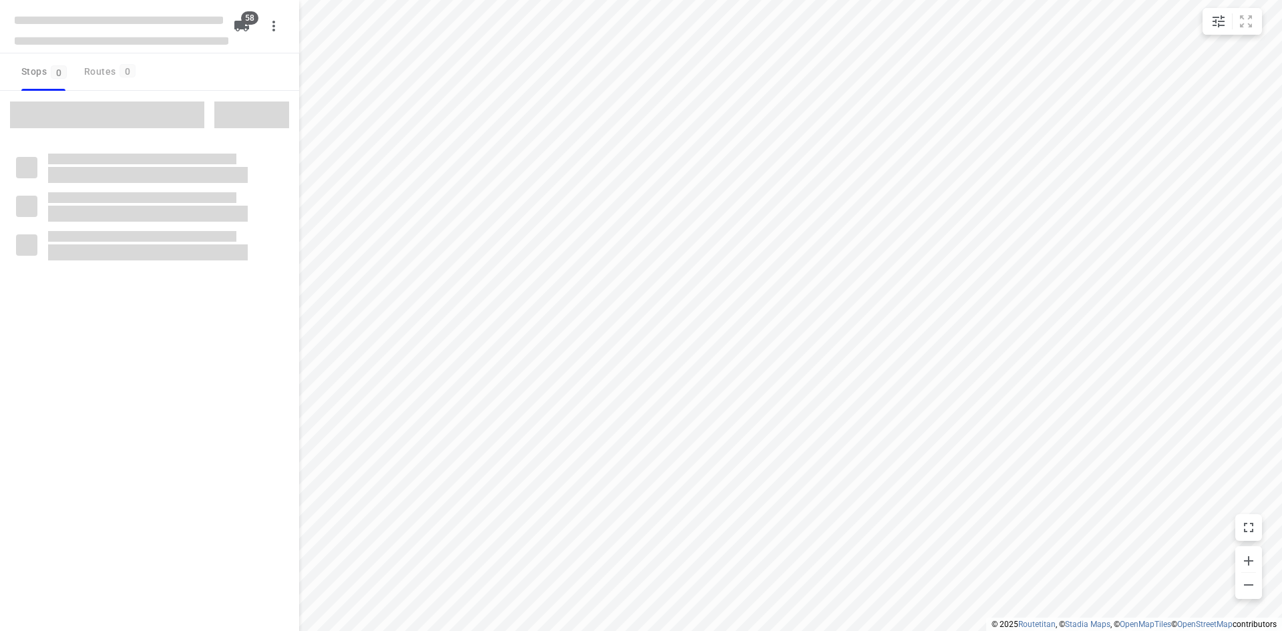
checkbox input "true"
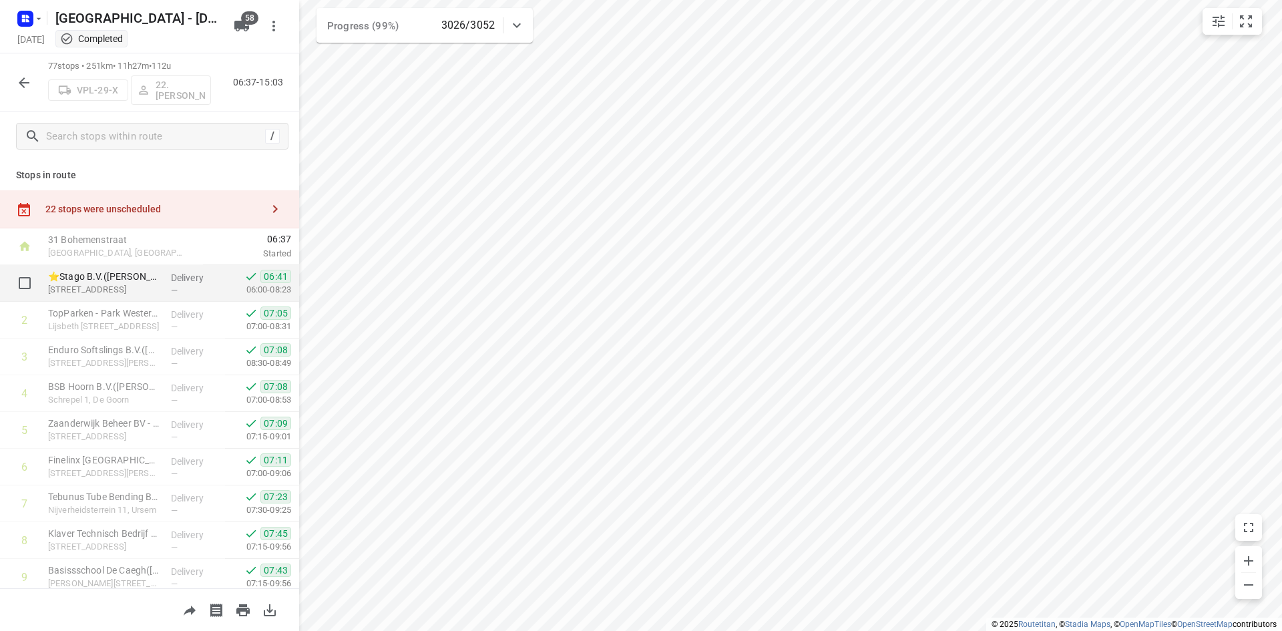
click at [212, 279] on p "Delivery" at bounding box center [195, 277] width 49 height 13
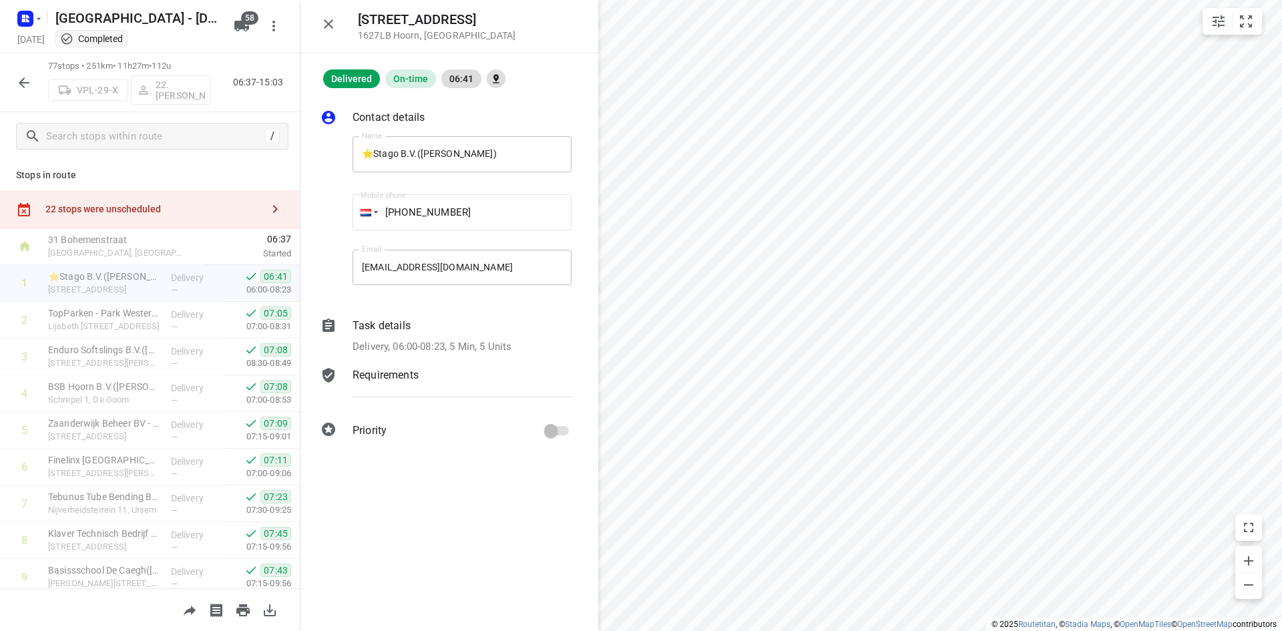
click at [405, 373] on p "Requirements" at bounding box center [385, 375] width 66 height 16
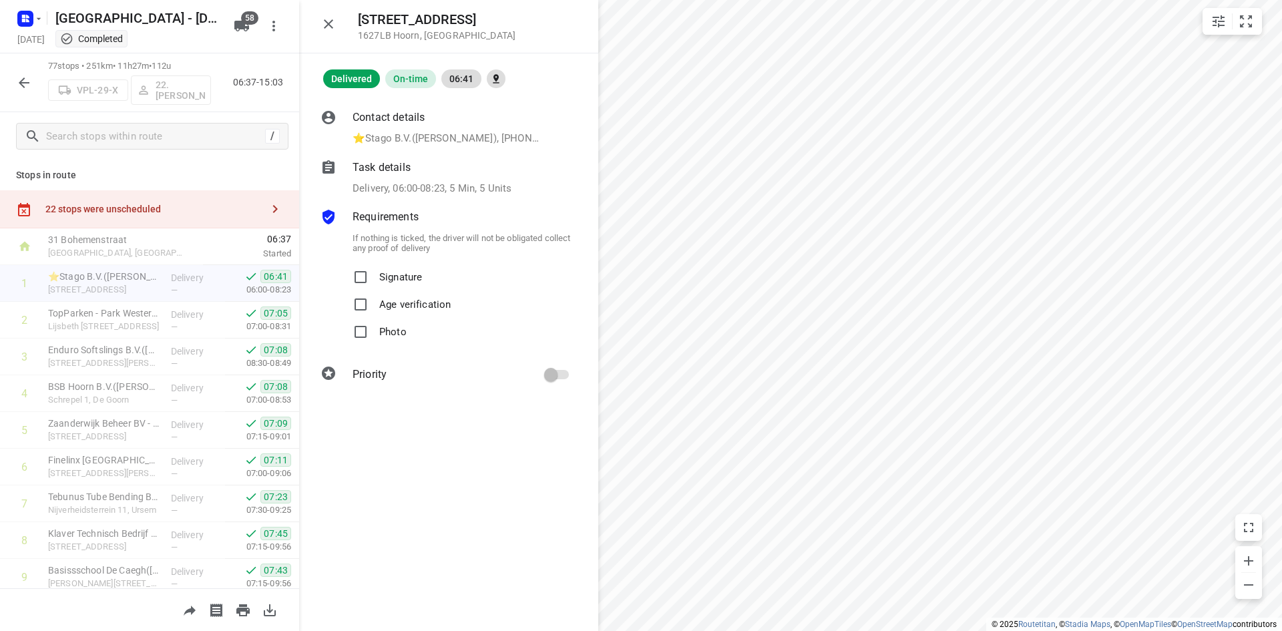
click at [427, 189] on p "Delivery, 06:00-08:23, 5 Min, 5 Units" at bounding box center [431, 188] width 159 height 15
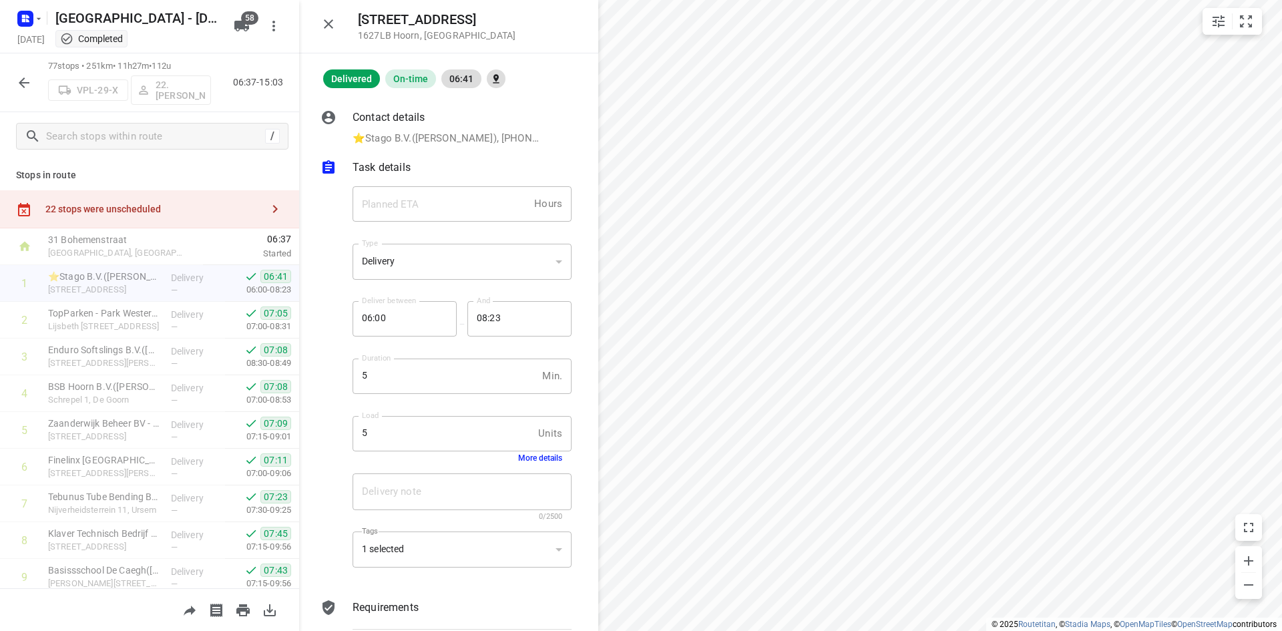
click at [539, 456] on button "More details" at bounding box center [540, 457] width 44 height 9
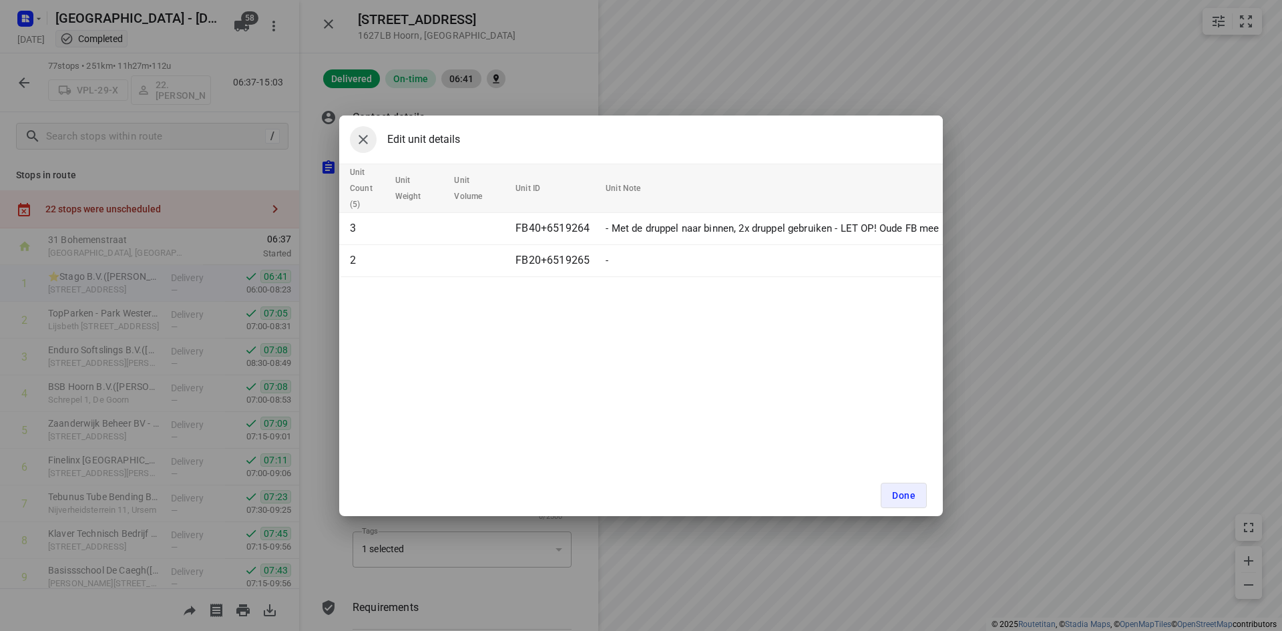
click at [366, 139] on icon "button" at bounding box center [363, 140] width 16 height 16
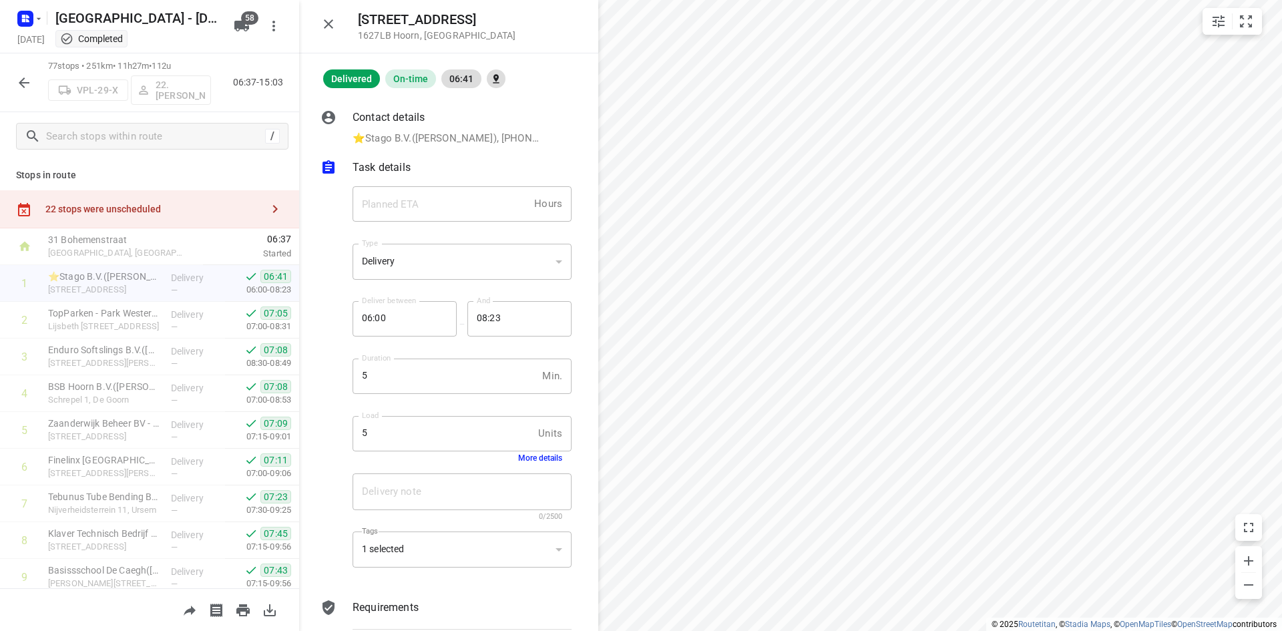
click at [25, 85] on icon "button" at bounding box center [24, 83] width 16 height 16
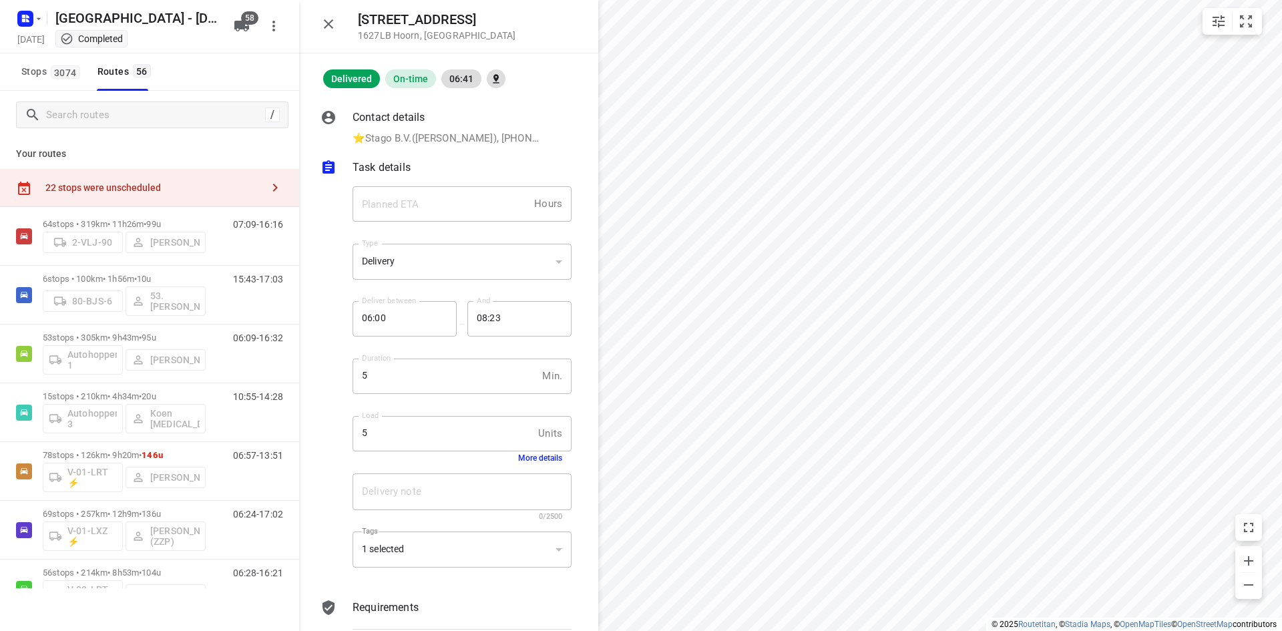
scroll to position [65, 0]
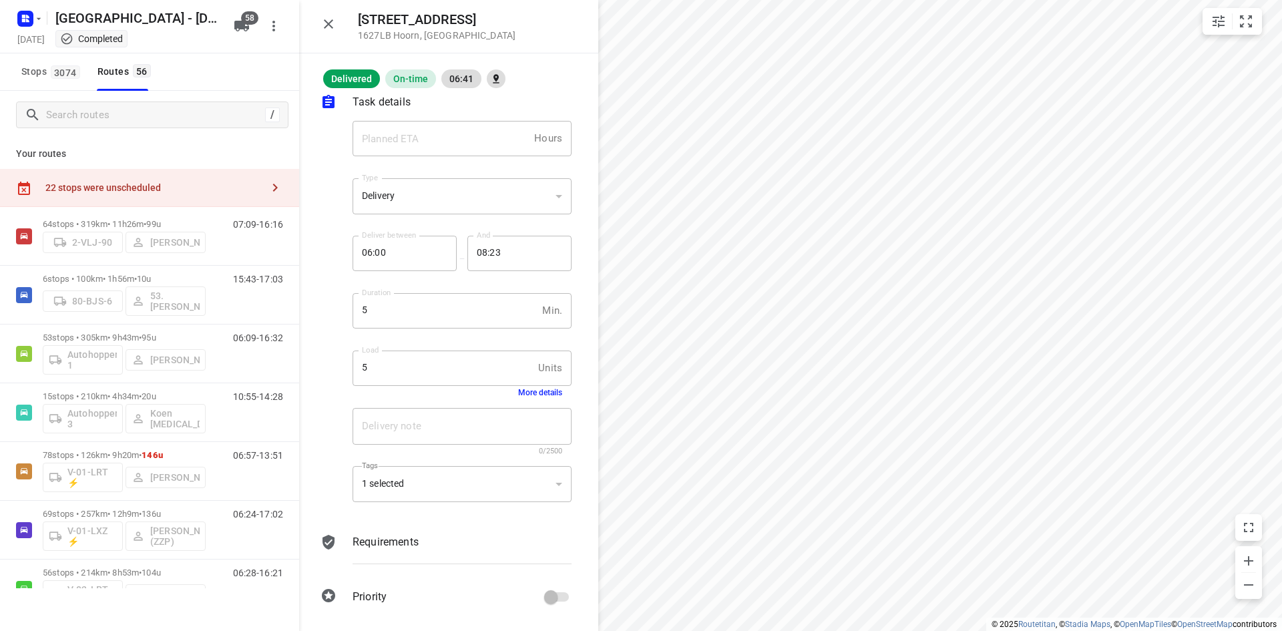
click at [326, 23] on icon "button" at bounding box center [328, 23] width 9 height 9
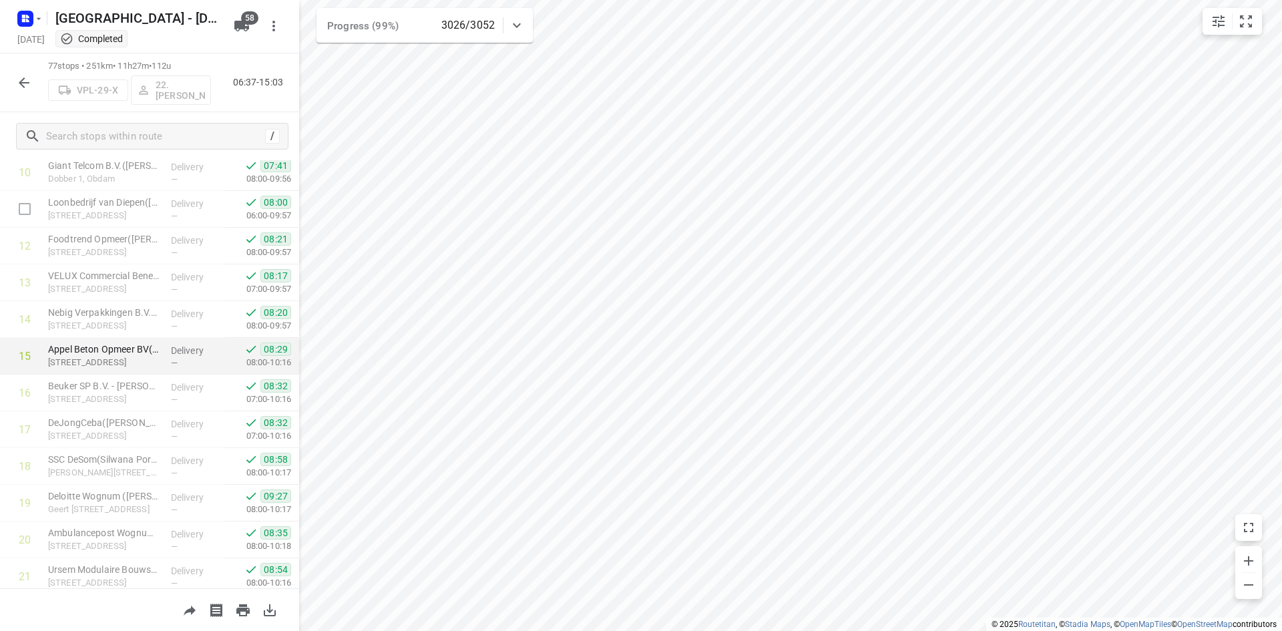
scroll to position [378, 0]
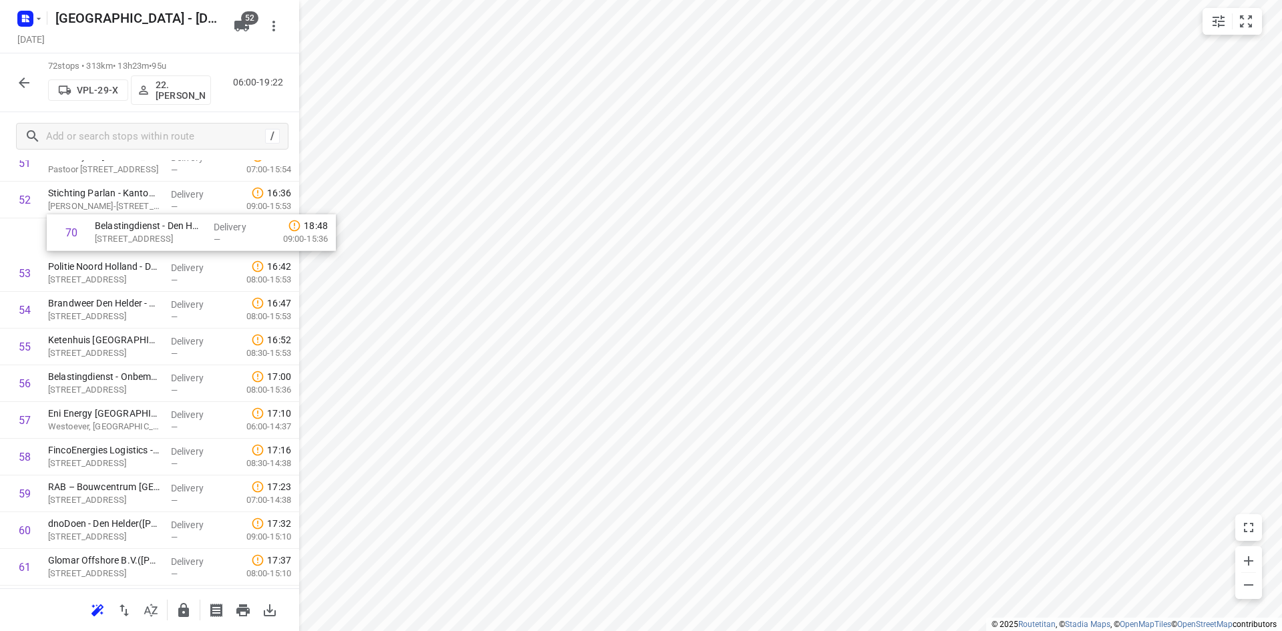
scroll to position [1955, 0]
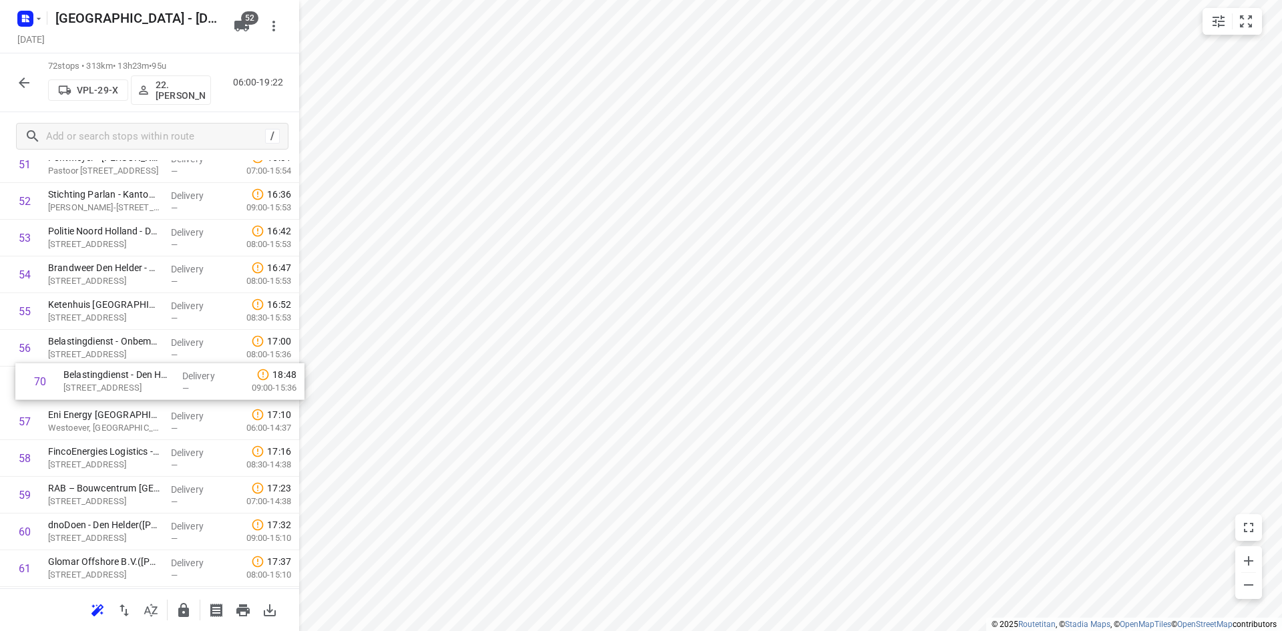
drag, startPoint x: 120, startPoint y: 407, endPoint x: 123, endPoint y: 383, distance: 24.3
drag, startPoint x: 102, startPoint y: 464, endPoint x: 112, endPoint y: 423, distance: 42.6
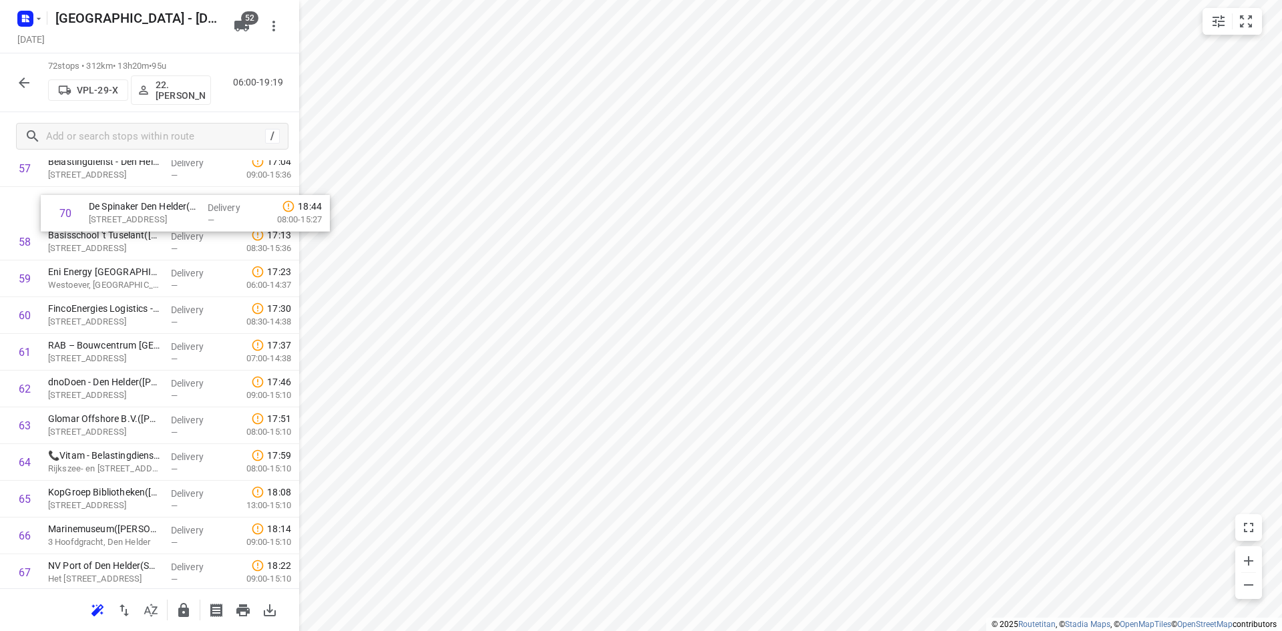
scroll to position [2137, 0]
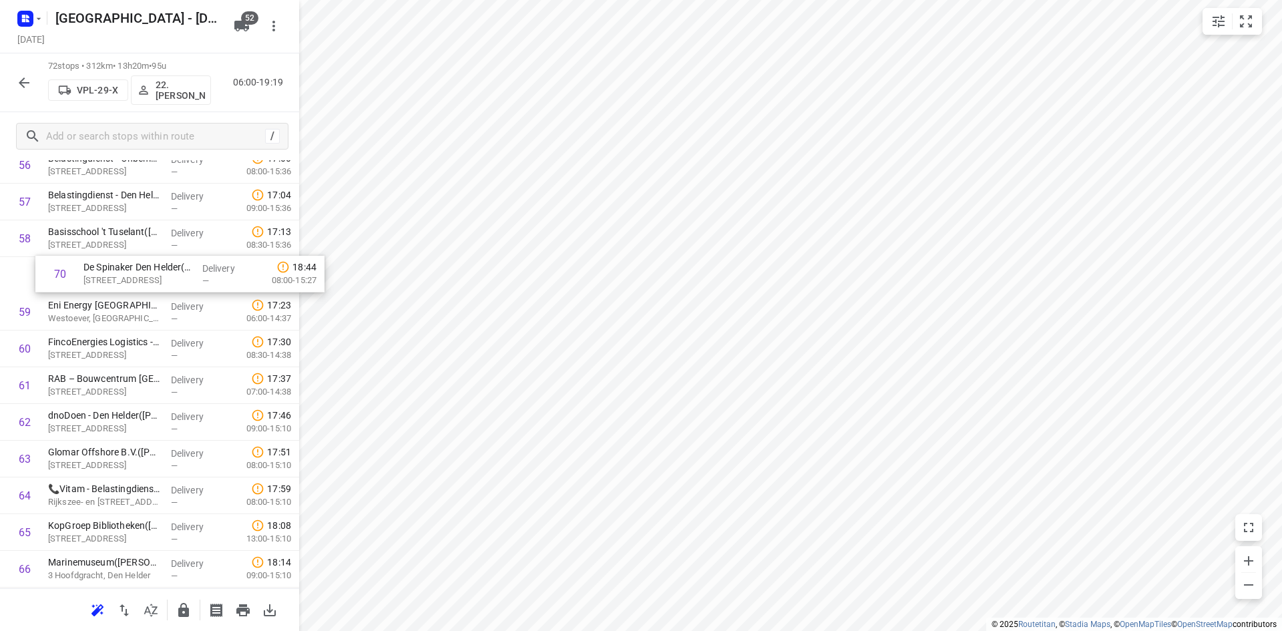
drag, startPoint x: 91, startPoint y: 469, endPoint x: 130, endPoint y: 278, distance: 194.7
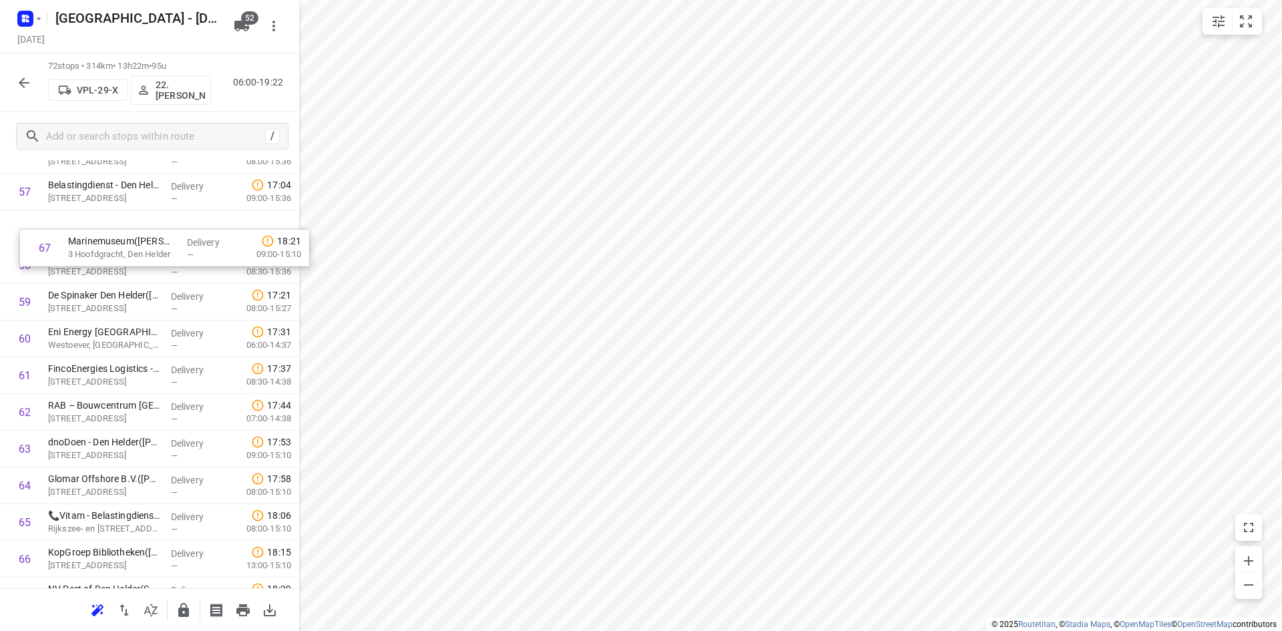
scroll to position [2140, 0]
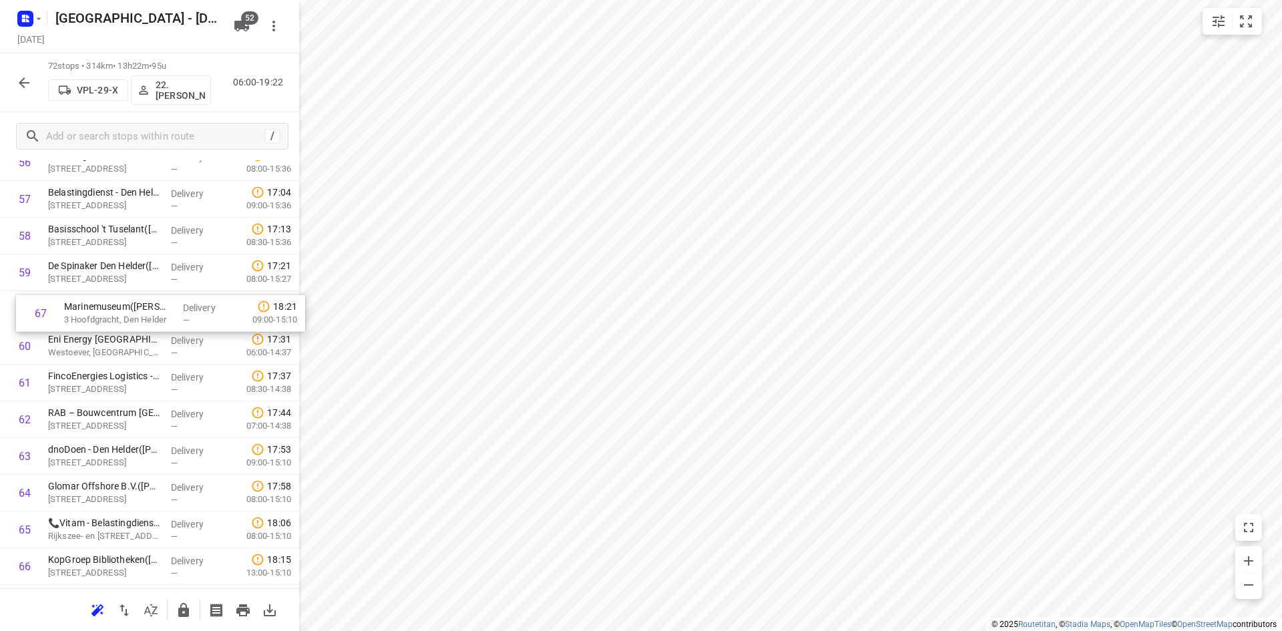
drag, startPoint x: 107, startPoint y: 356, endPoint x: 123, endPoint y: 316, distance: 43.1
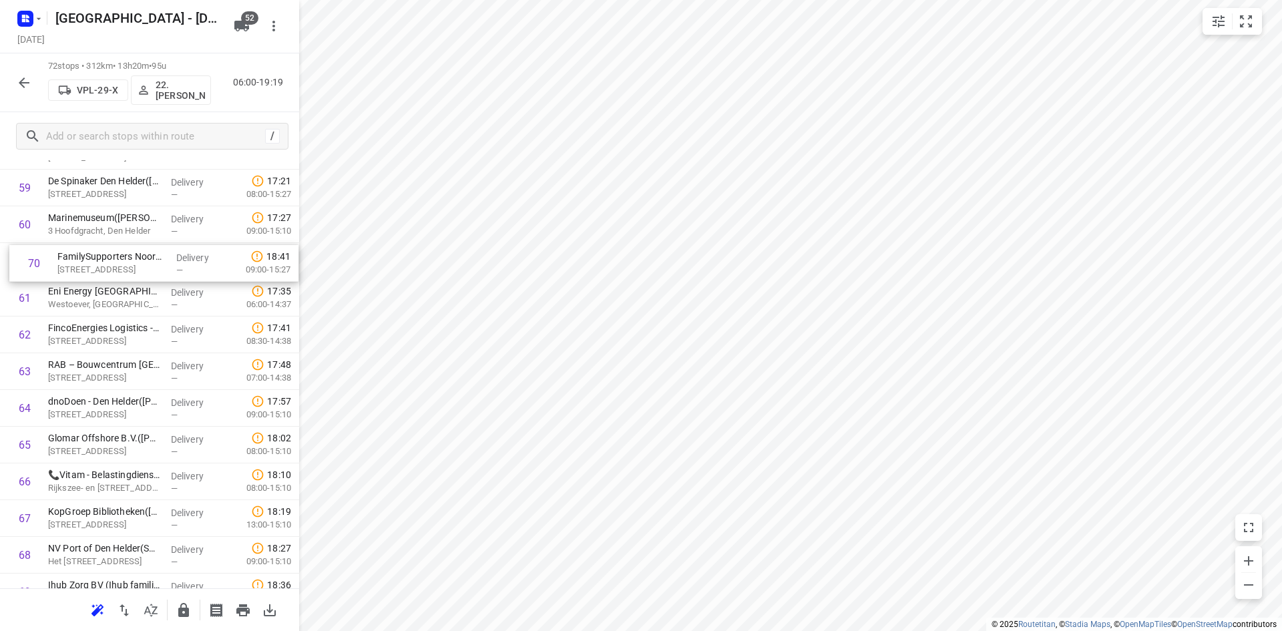
scroll to position [2224, 0]
drag, startPoint x: 99, startPoint y: 541, endPoint x: 99, endPoint y: 268, distance: 273.0
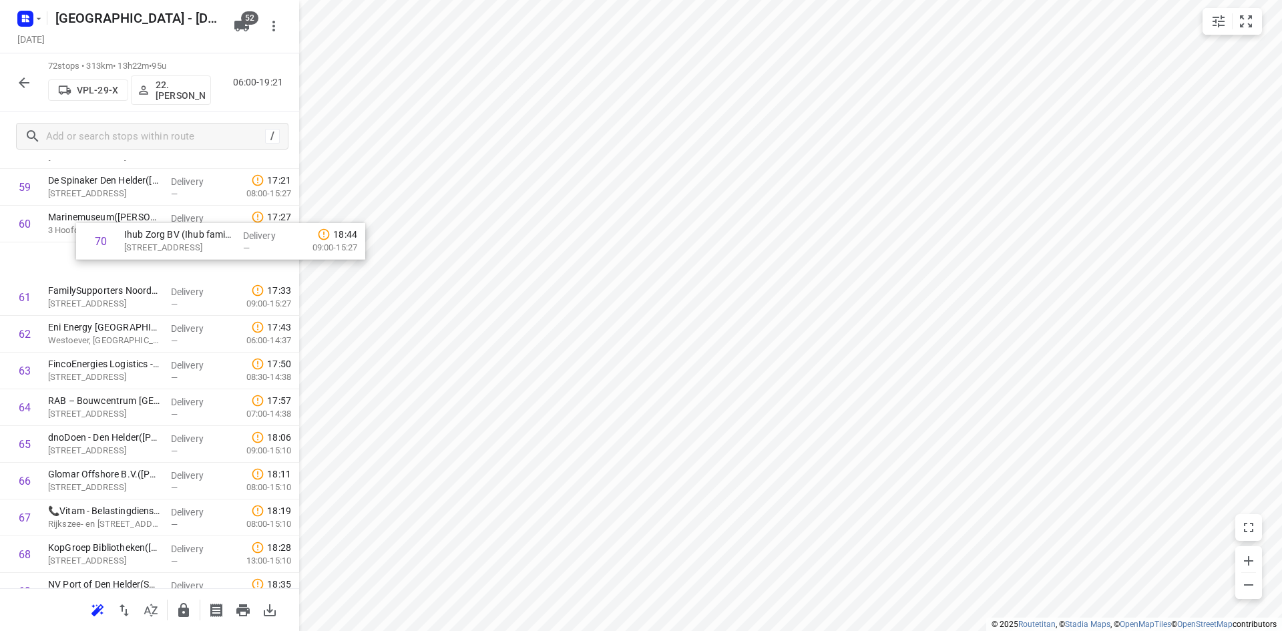
scroll to position [2216, 0]
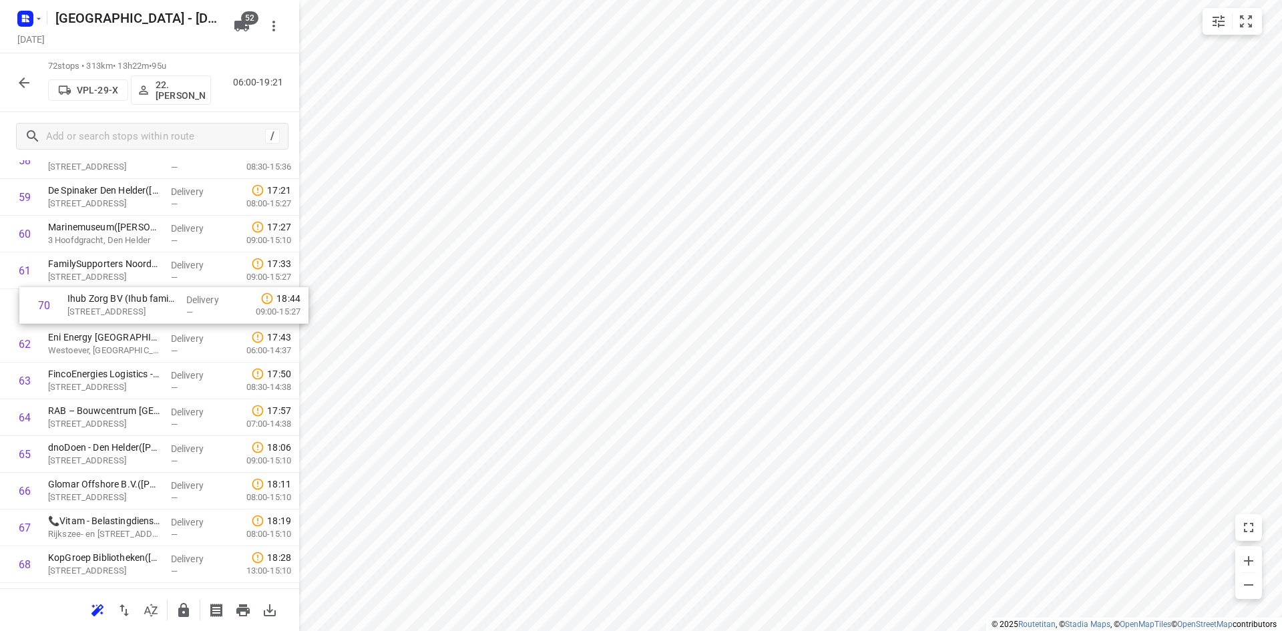
drag, startPoint x: 85, startPoint y: 471, endPoint x: 107, endPoint y: 312, distance: 159.6
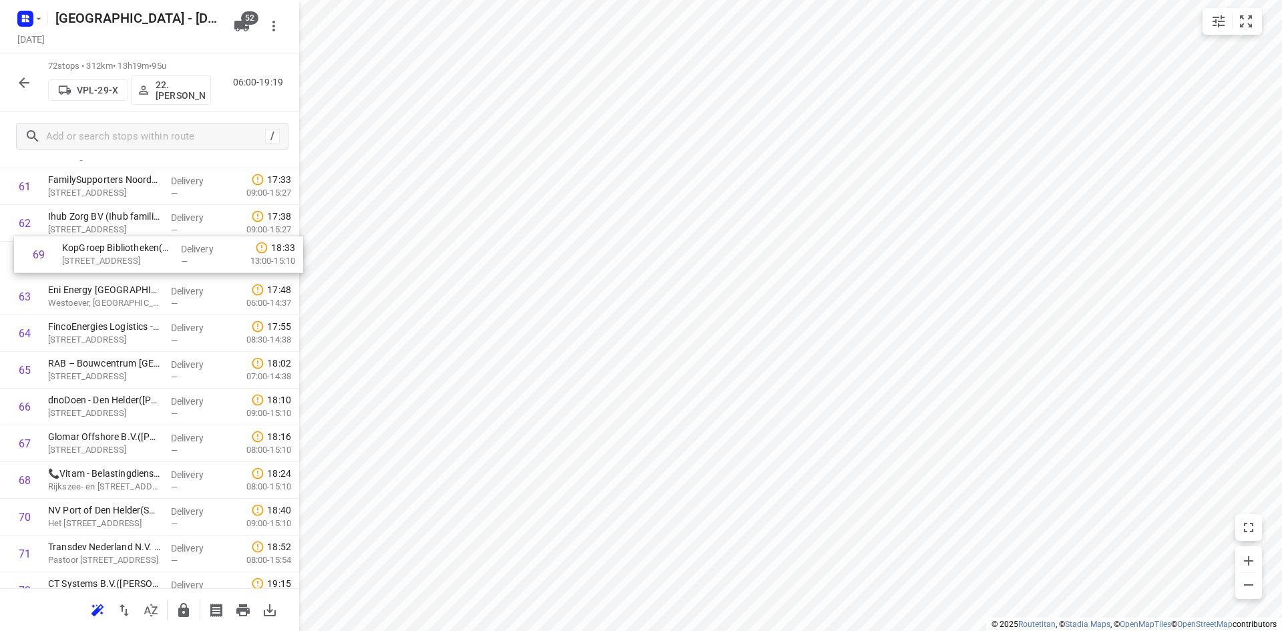
scroll to position [2292, 0]
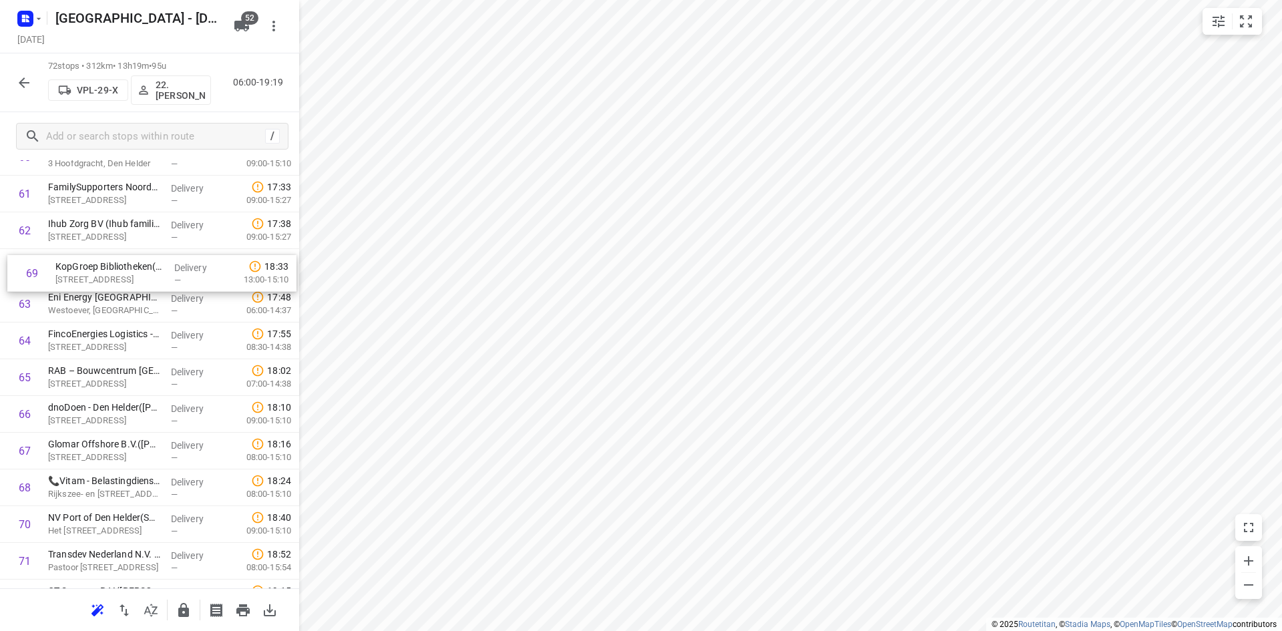
drag, startPoint x: 98, startPoint y: 424, endPoint x: 109, endPoint y: 272, distance: 152.6
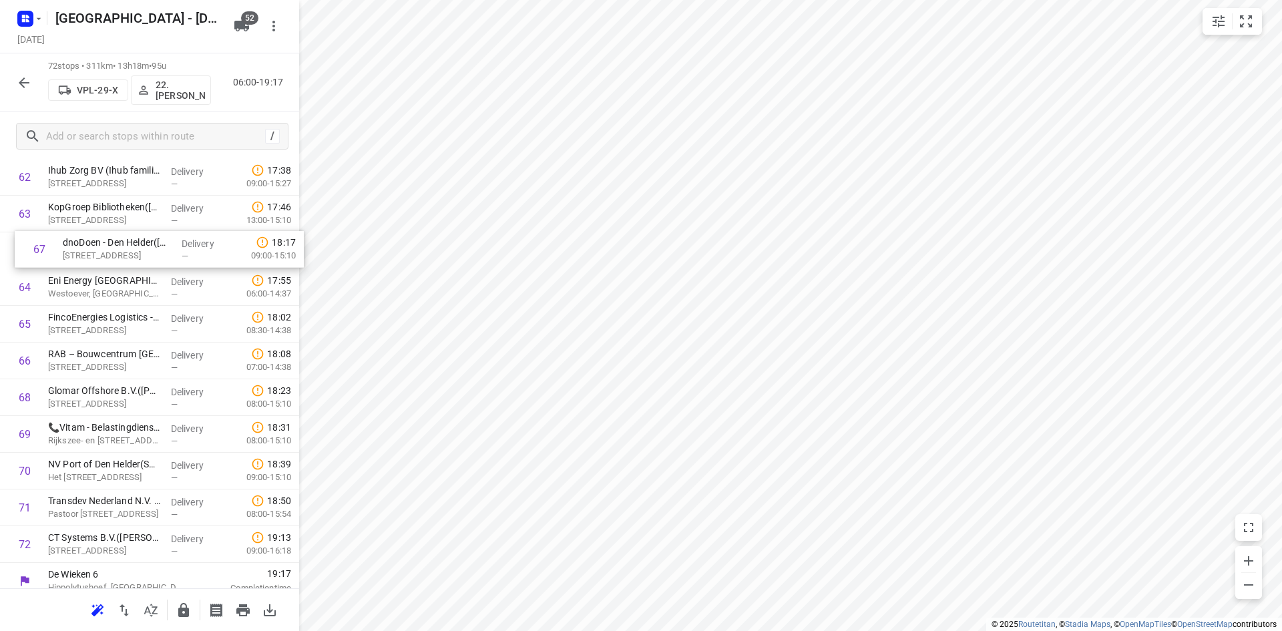
scroll to position [2336, 0]
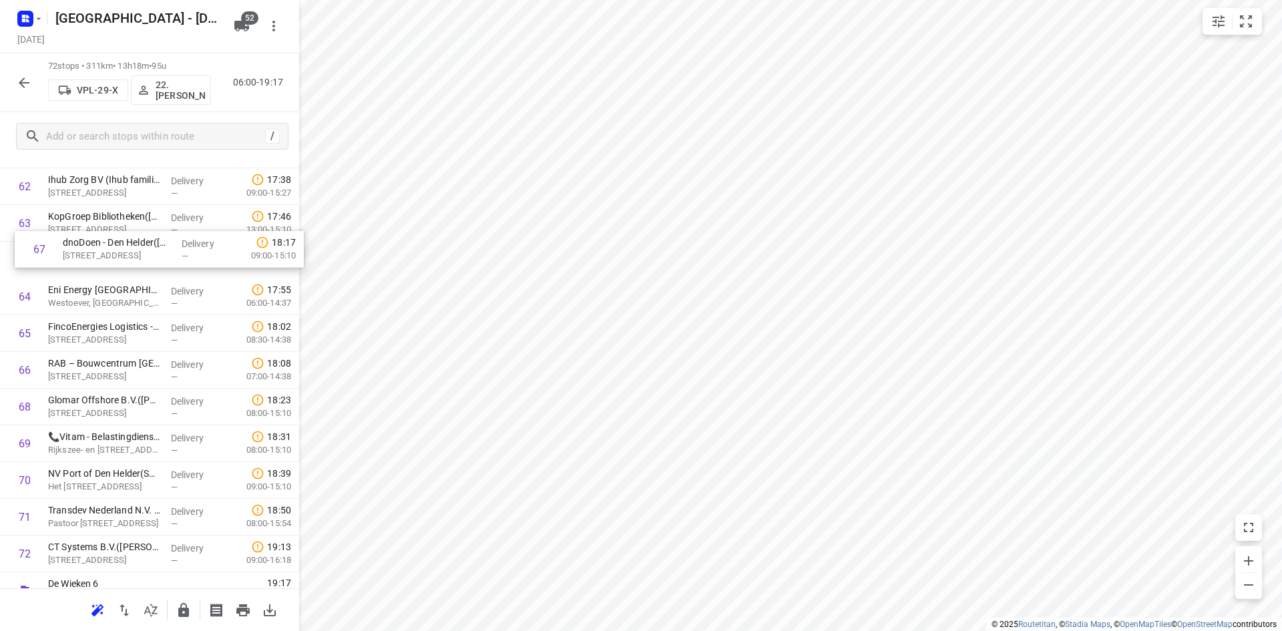
drag, startPoint x: 97, startPoint y: 360, endPoint x: 113, endPoint y: 256, distance: 104.7
drag, startPoint x: 138, startPoint y: 478, endPoint x: 156, endPoint y: 286, distance: 192.4
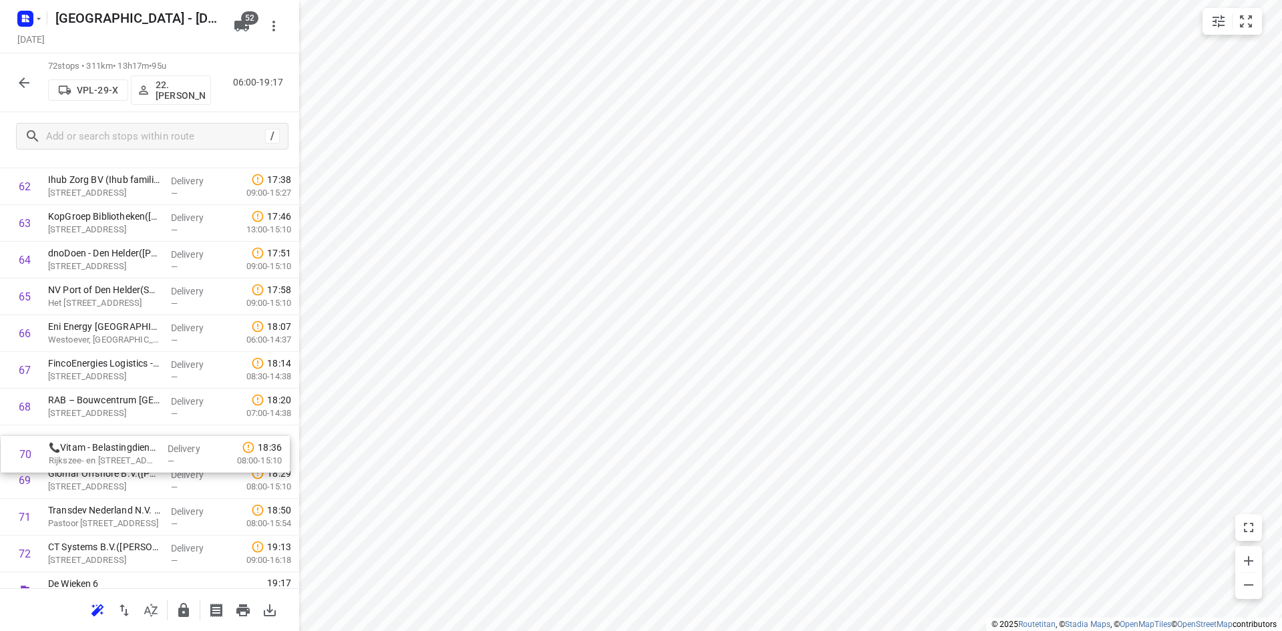
scroll to position [2337, 0]
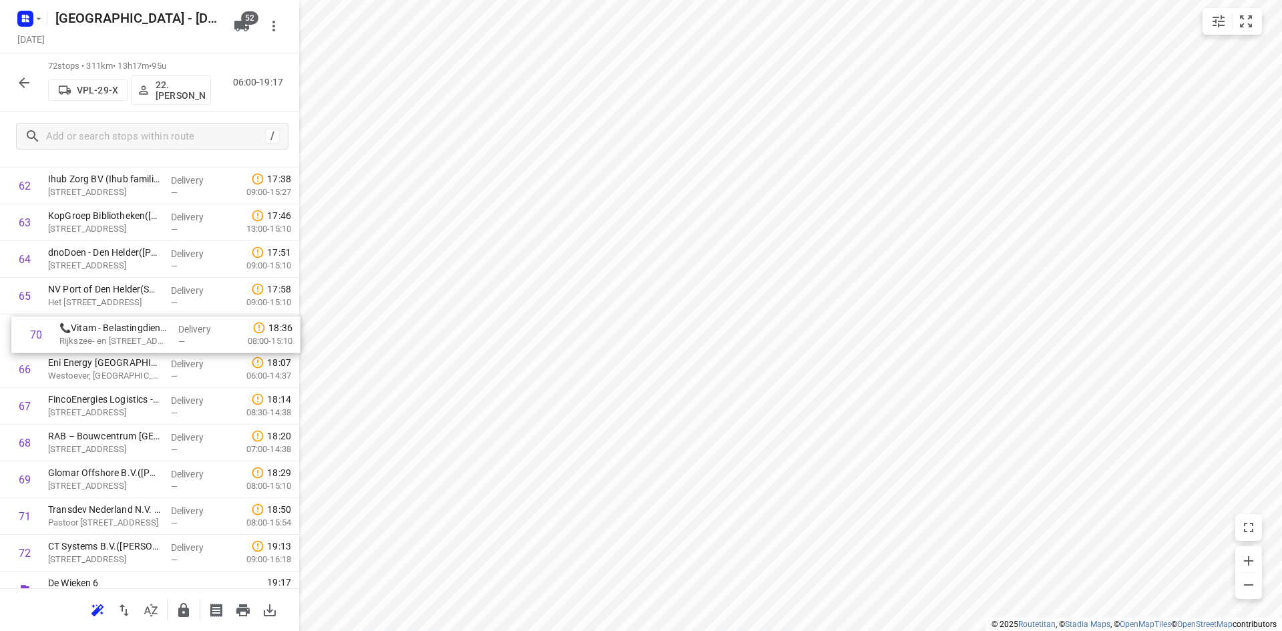
drag, startPoint x: 85, startPoint y: 487, endPoint x: 99, endPoint y: 336, distance: 151.5
drag, startPoint x: 85, startPoint y: 451, endPoint x: 83, endPoint y: 376, distance: 74.8
drag, startPoint x: 106, startPoint y: 477, endPoint x: 122, endPoint y: 294, distance: 183.6
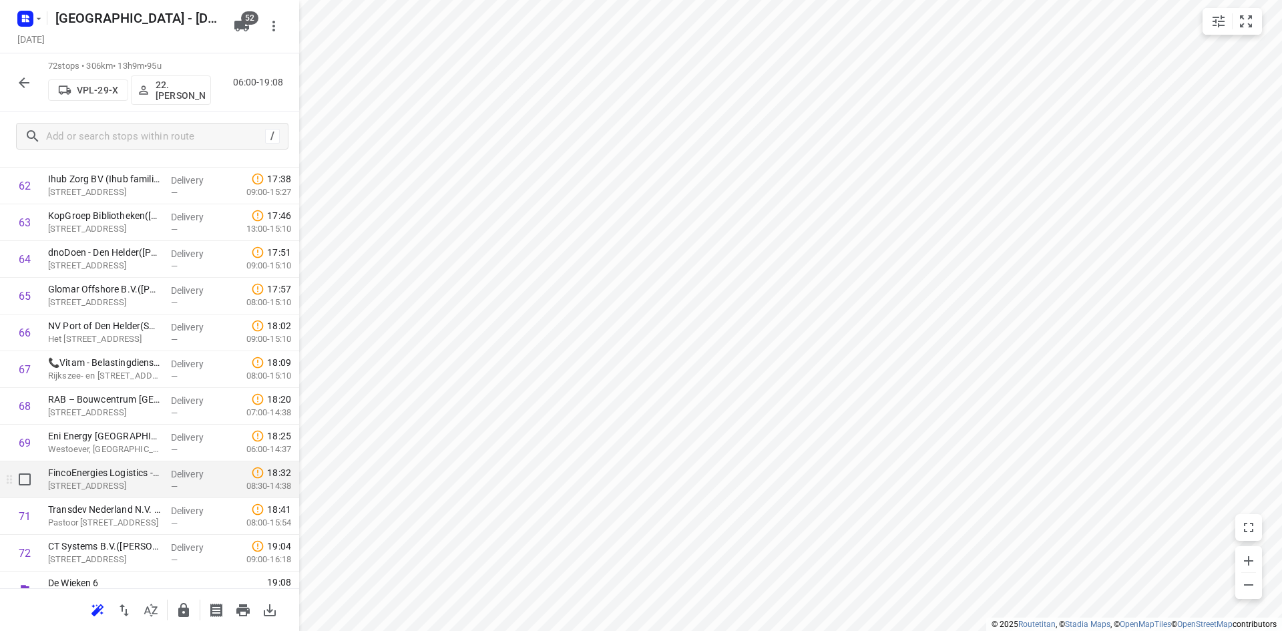
scroll to position [2357, 0]
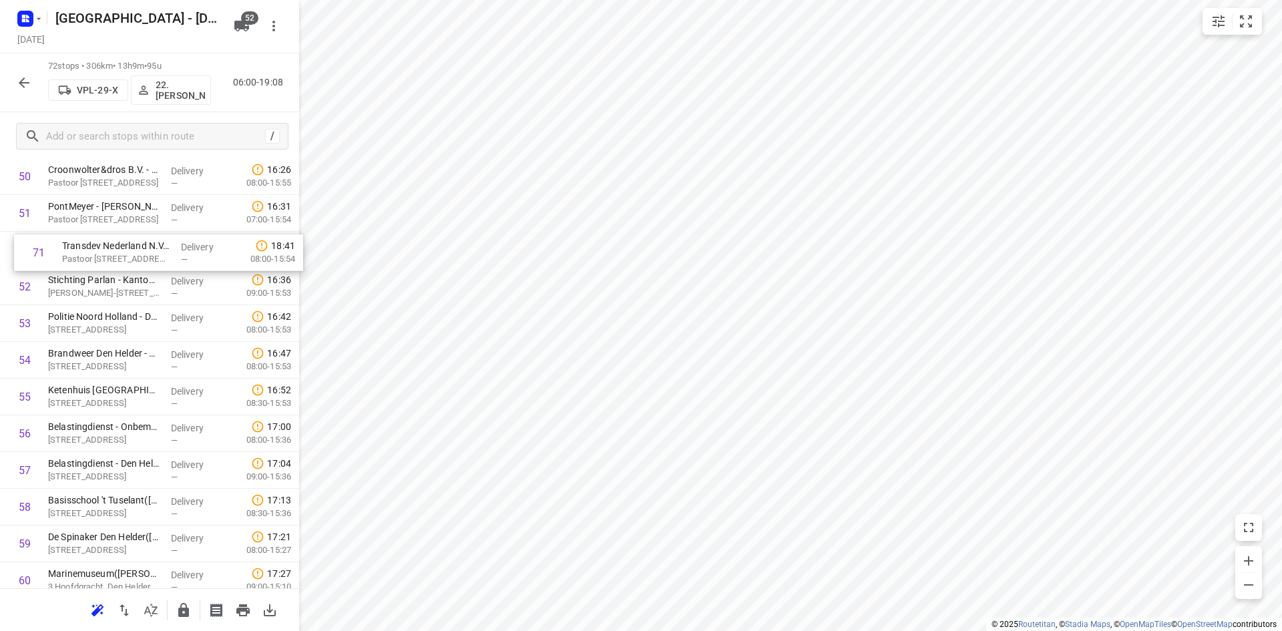
drag, startPoint x: 119, startPoint y: 490, endPoint x: 134, endPoint y: 242, distance: 248.1
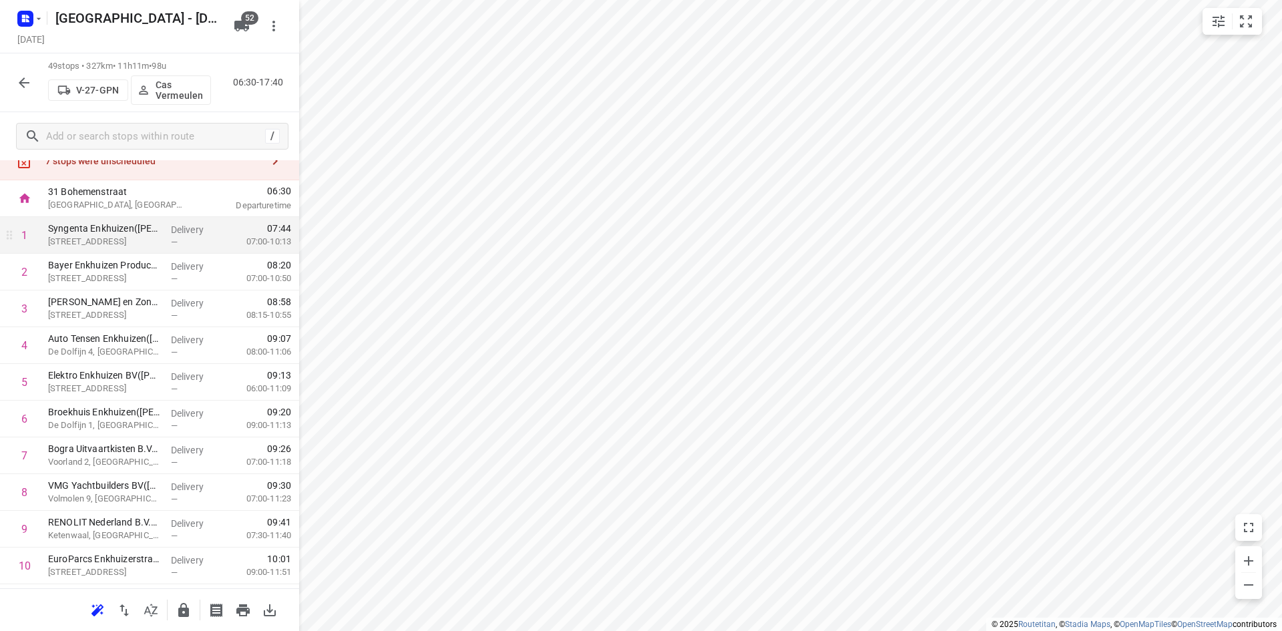
scroll to position [67, 0]
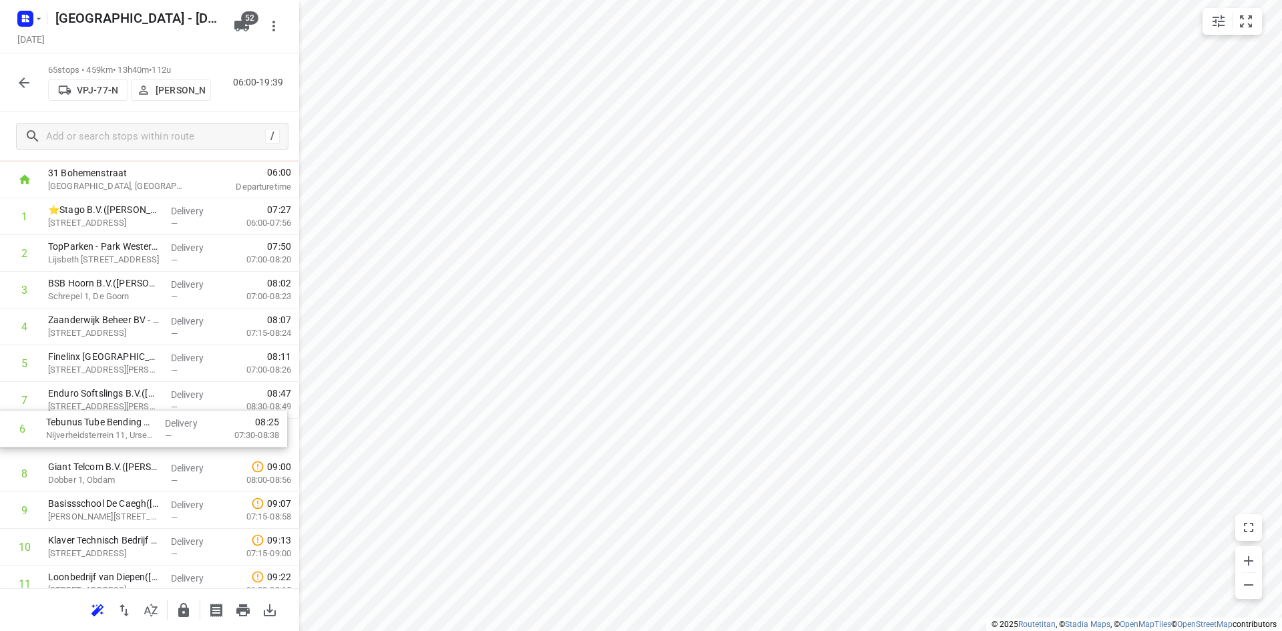
drag, startPoint x: 150, startPoint y: 397, endPoint x: 148, endPoint y: 435, distance: 37.4
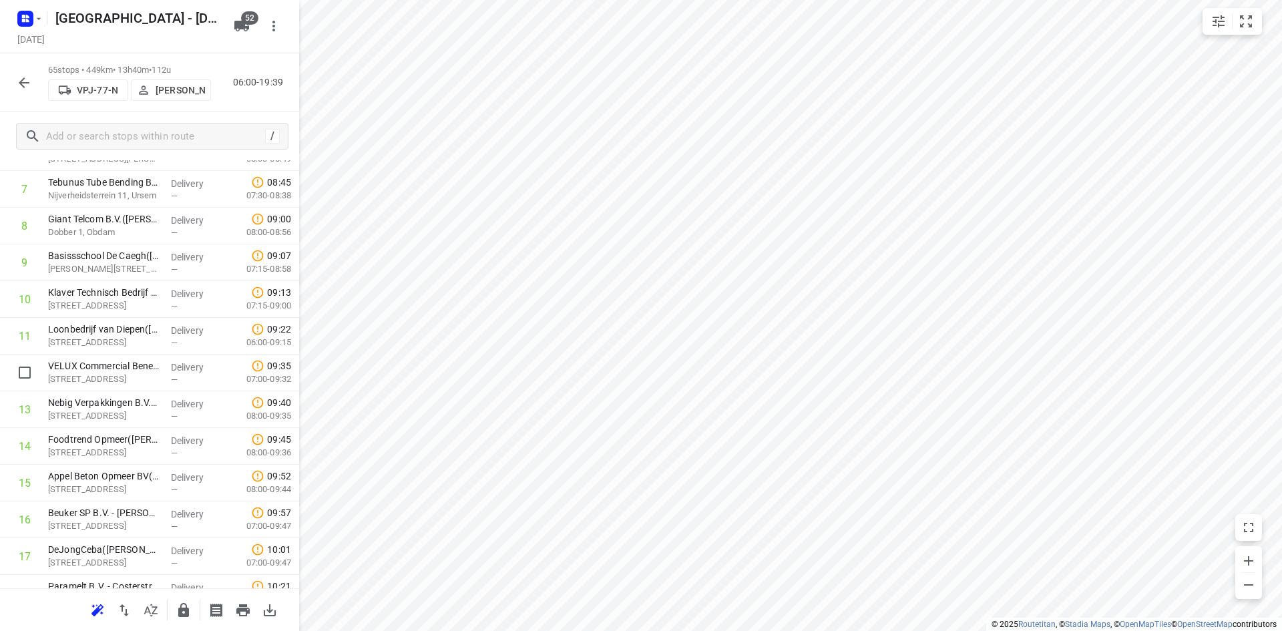
scroll to position [200, 0]
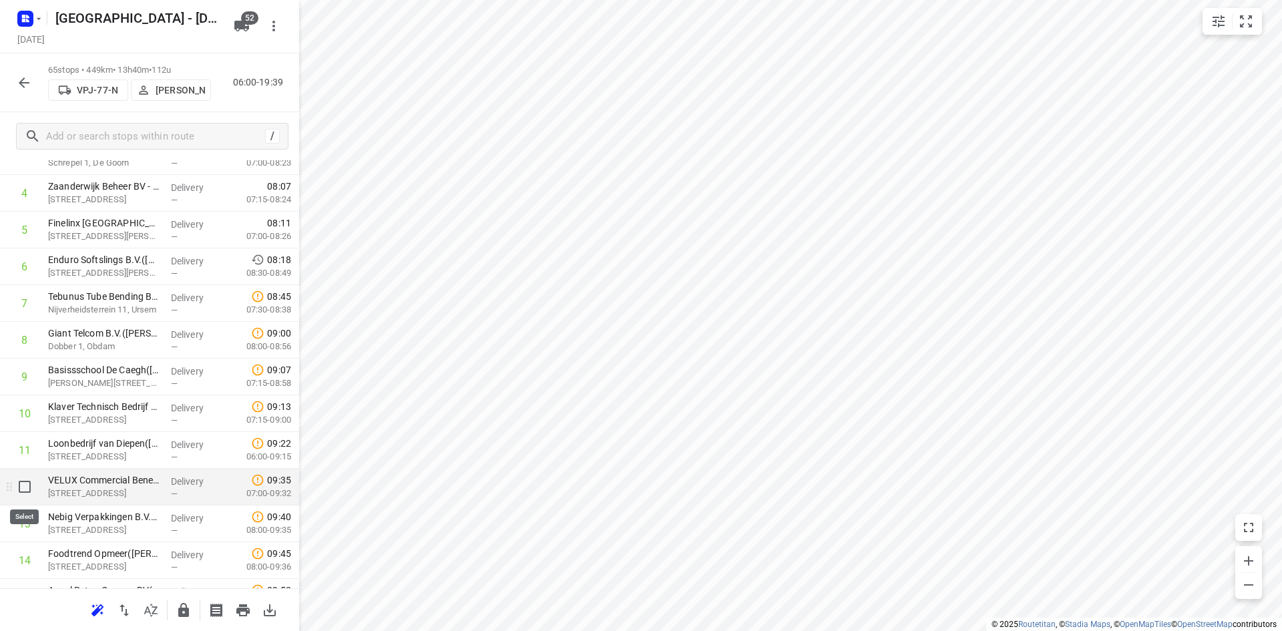
click at [25, 487] on input "checkbox" at bounding box center [24, 486] width 27 height 27
checkbox input "true"
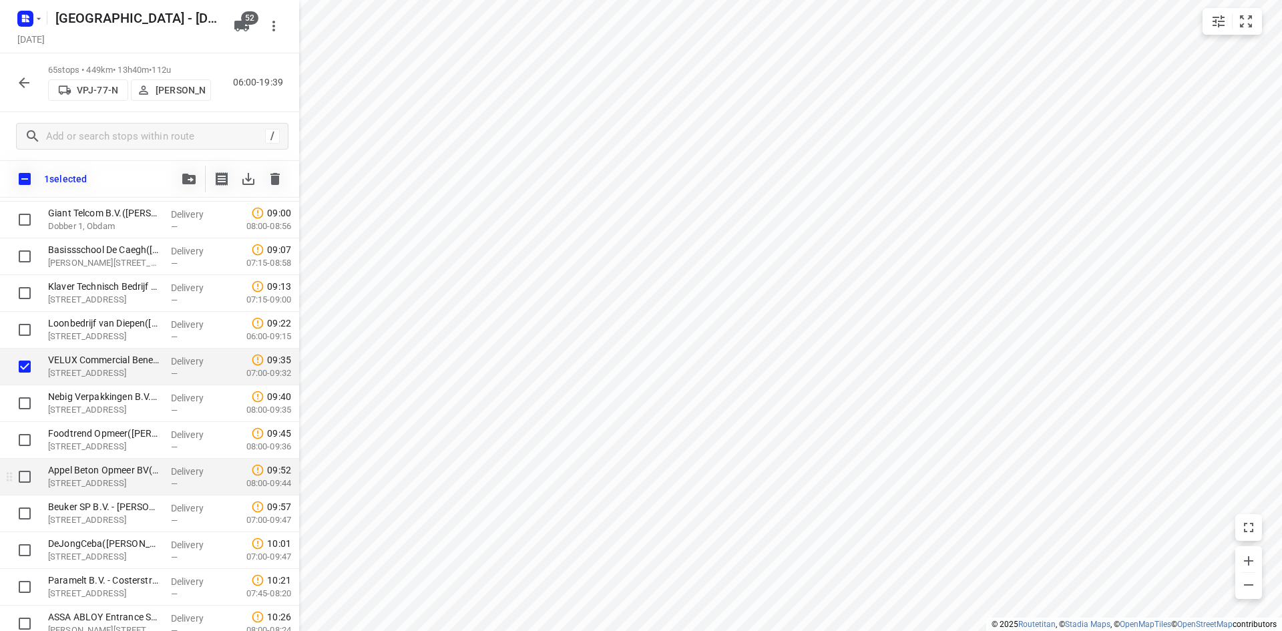
scroll to position [401, 0]
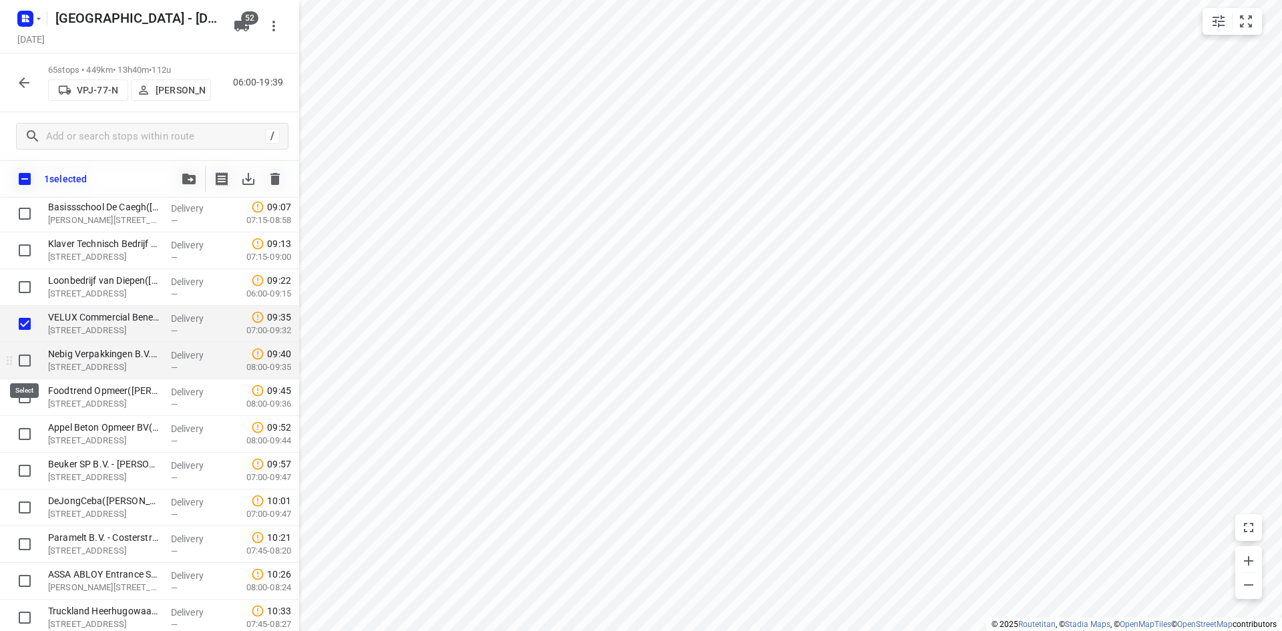
click at [23, 358] on input "checkbox" at bounding box center [24, 360] width 27 height 27
checkbox input "true"
click at [19, 395] on input "checkbox" at bounding box center [24, 397] width 27 height 27
checkbox input "true"
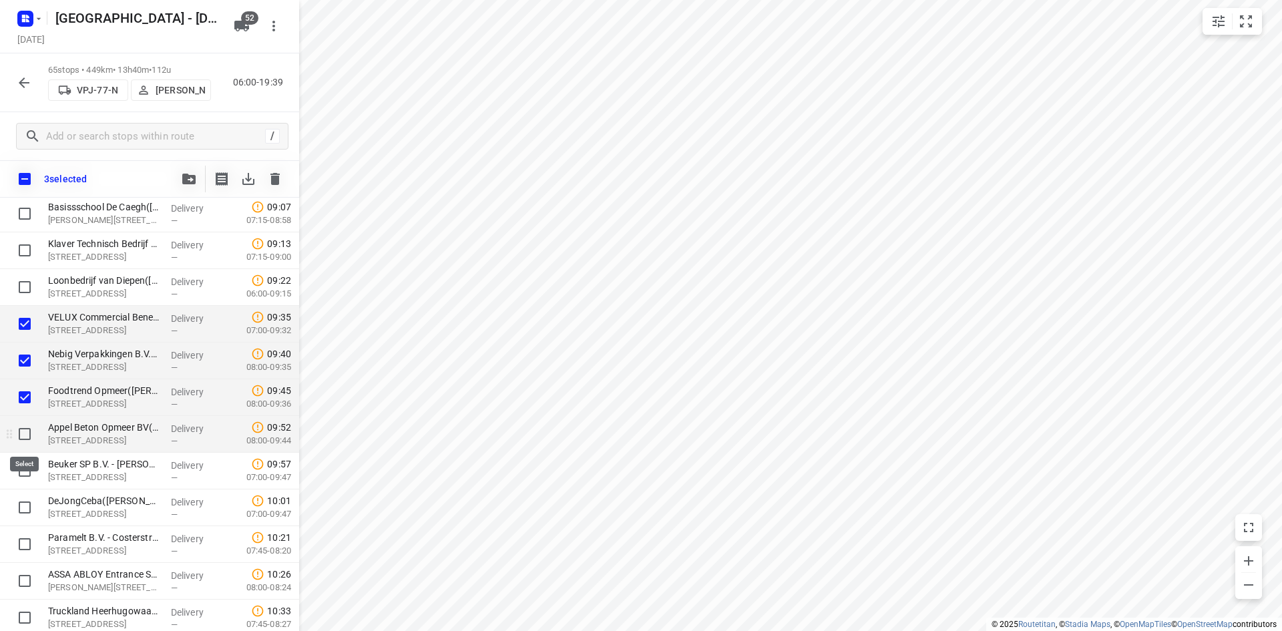
click at [24, 437] on input "checkbox" at bounding box center [24, 434] width 27 height 27
checkbox input "true"
click at [23, 474] on input "checkbox" at bounding box center [24, 470] width 27 height 27
checkbox input "true"
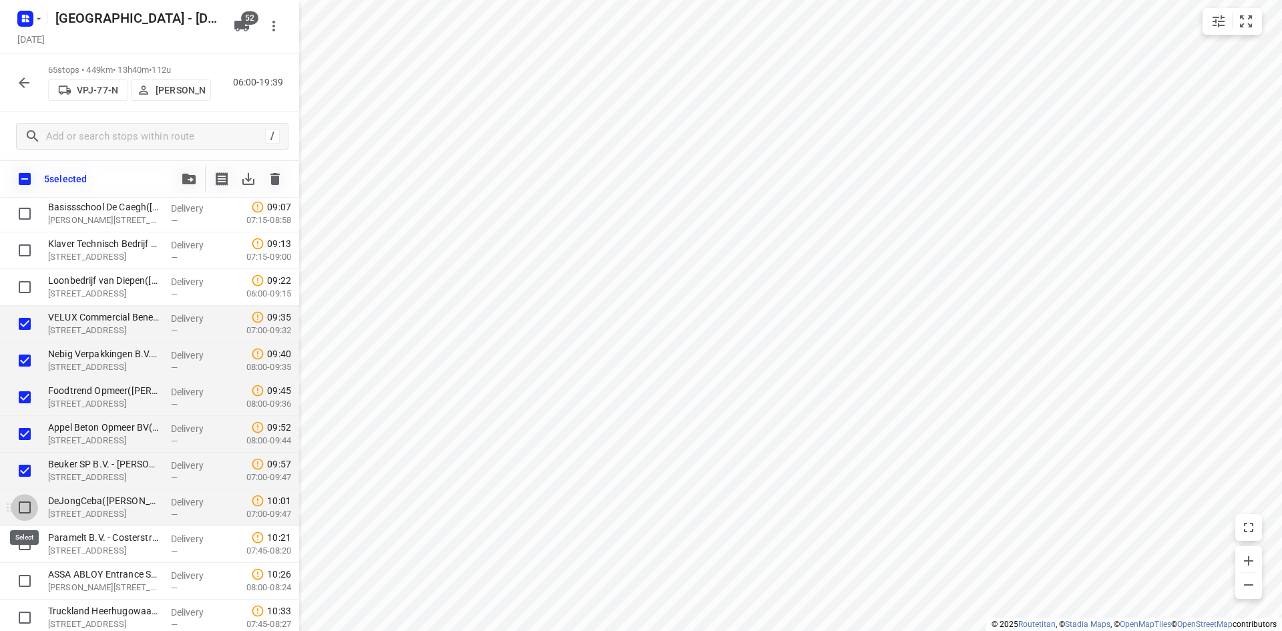
click at [30, 514] on input "checkbox" at bounding box center [24, 507] width 27 height 27
checkbox input "true"
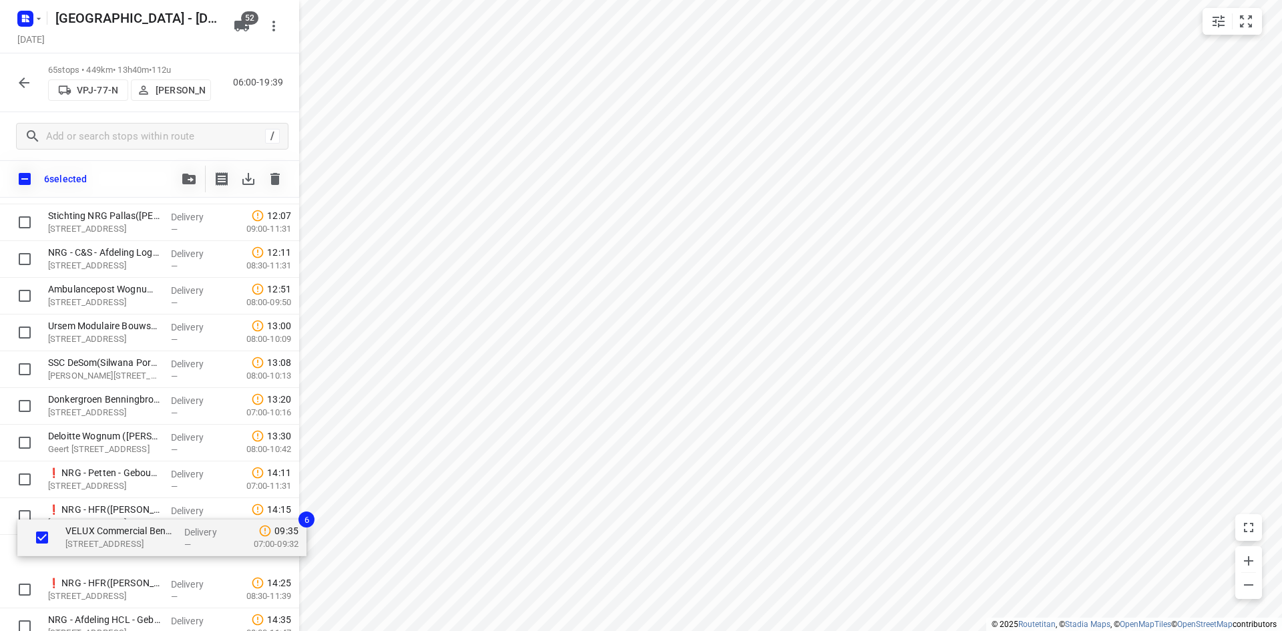
scroll to position [1200, 0]
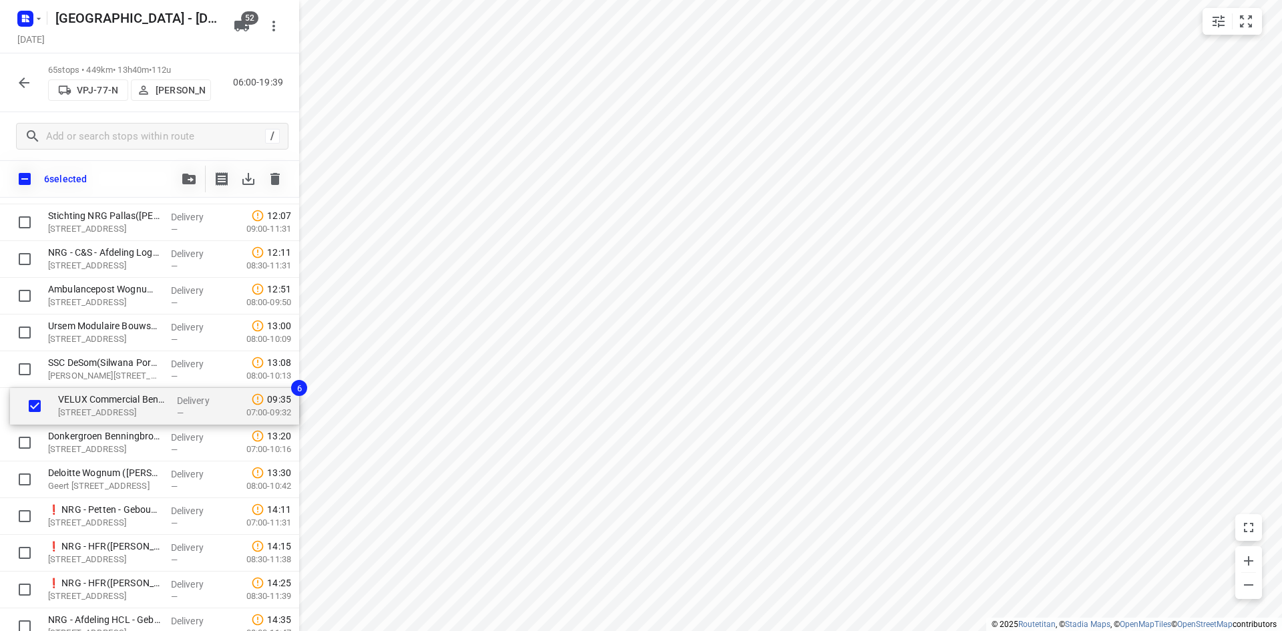
drag, startPoint x: 93, startPoint y: 330, endPoint x: 108, endPoint y: 419, distance: 90.0
click at [108, 419] on div "⭐Stago B.V.(Bernard Koolhaas) Electronweg 1, Hoorn Delivery — 07:27 06:00-07:56…" at bounding box center [149, 296] width 299 height 2386
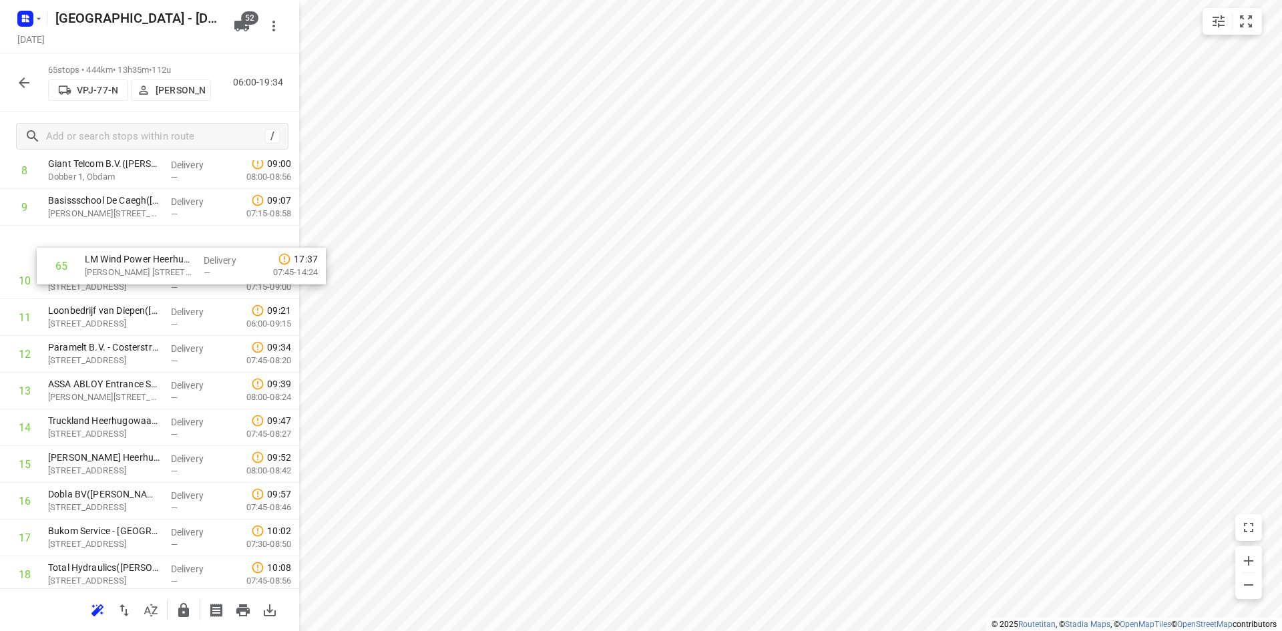
scroll to position [365, 0]
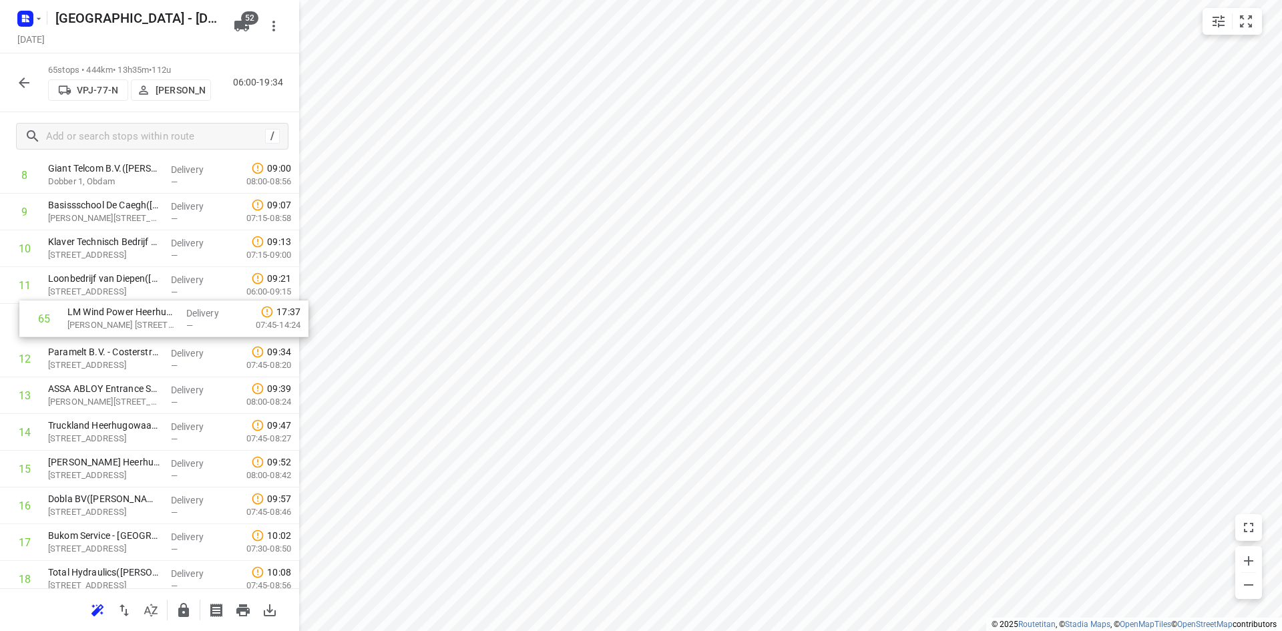
drag, startPoint x: 123, startPoint y: 535, endPoint x: 142, endPoint y: 315, distance: 220.4
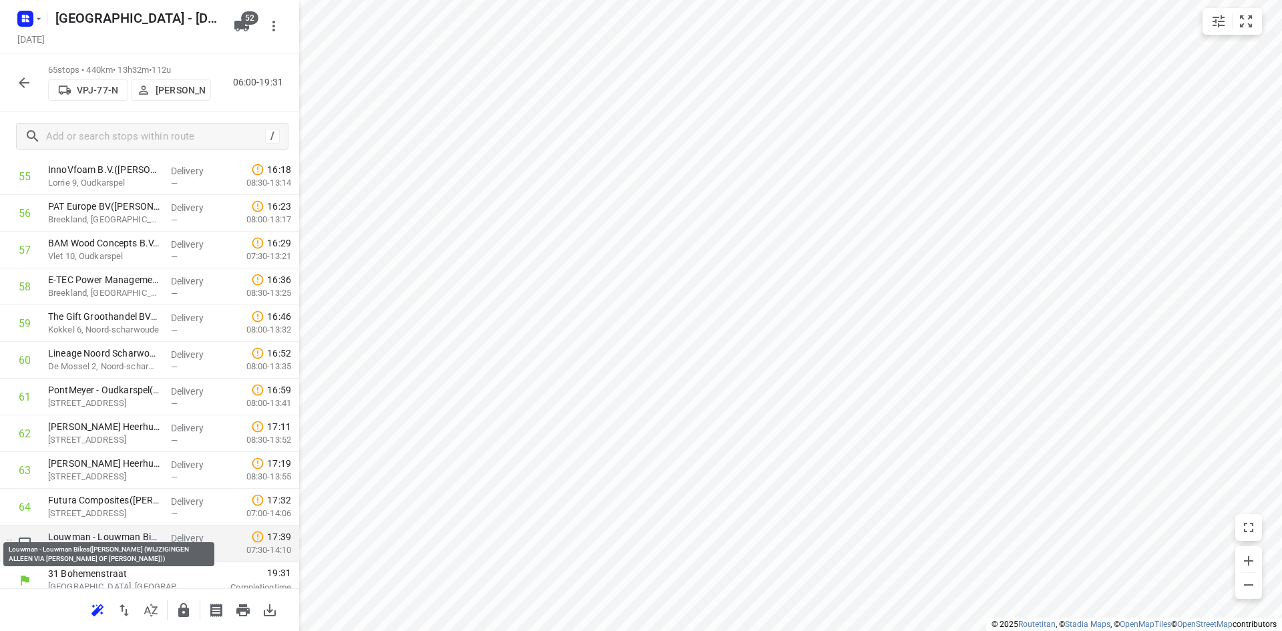
scroll to position [2100, 0]
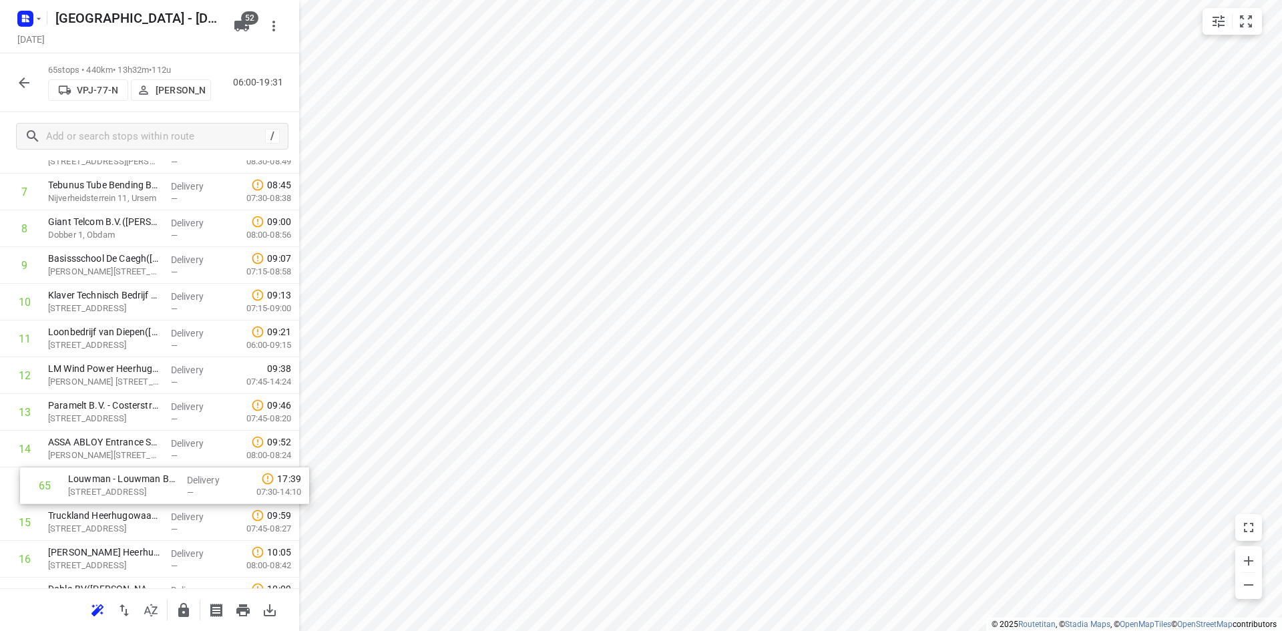
drag, startPoint x: 107, startPoint y: 543, endPoint x: 127, endPoint y: 489, distance: 56.8
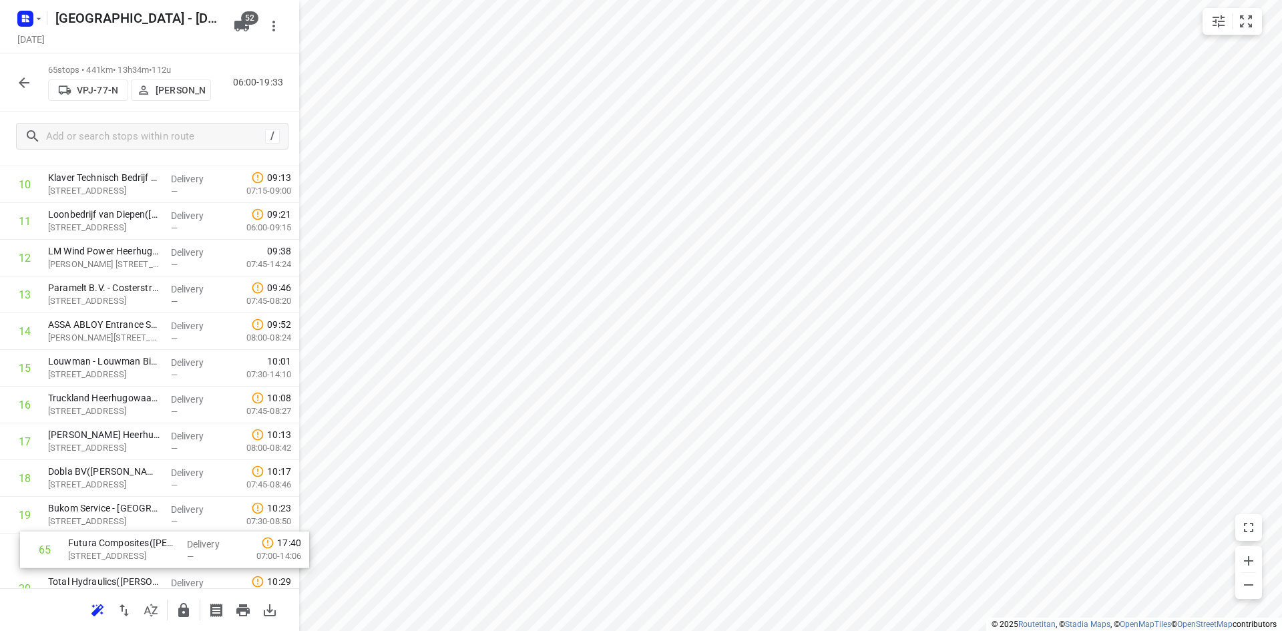
scroll to position [448, 0]
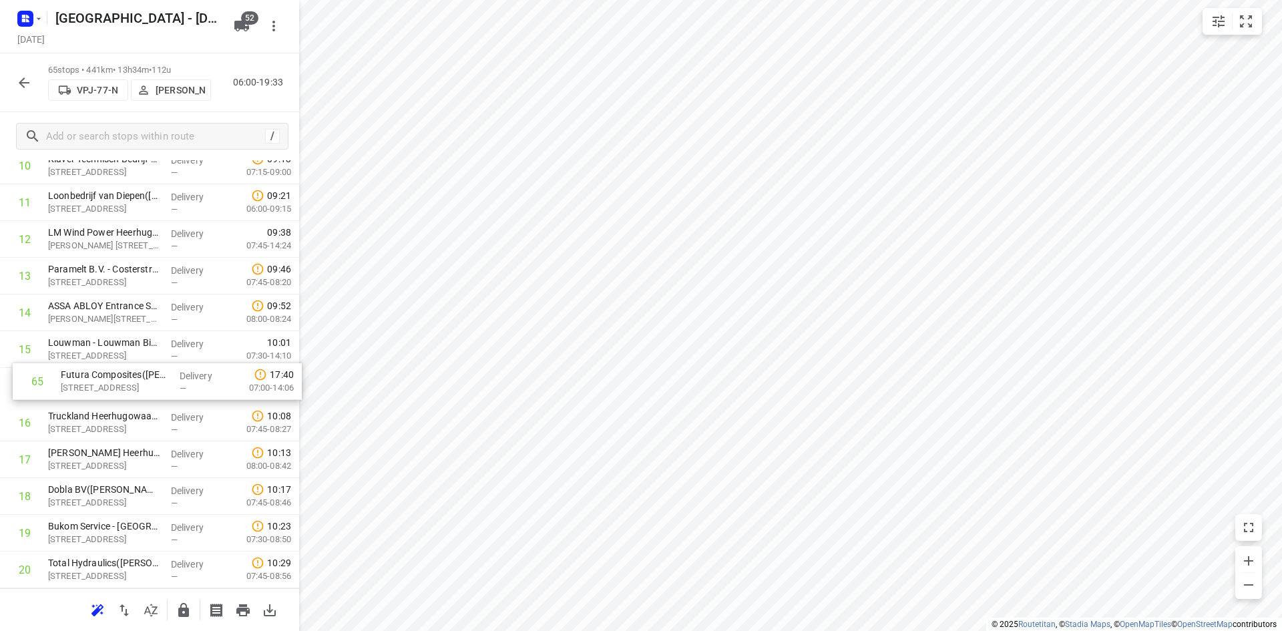
drag, startPoint x: 110, startPoint y: 535, endPoint x: 125, endPoint y: 378, distance: 157.6
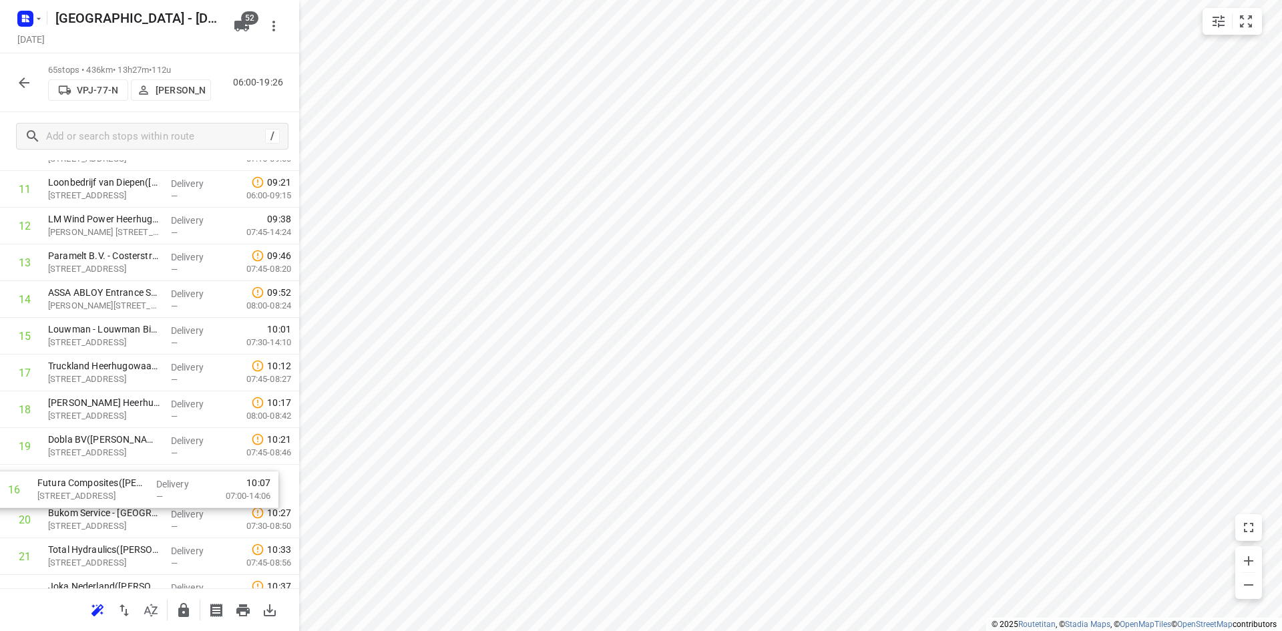
drag, startPoint x: 132, startPoint y: 397, endPoint x: 121, endPoint y: 507, distance: 110.0
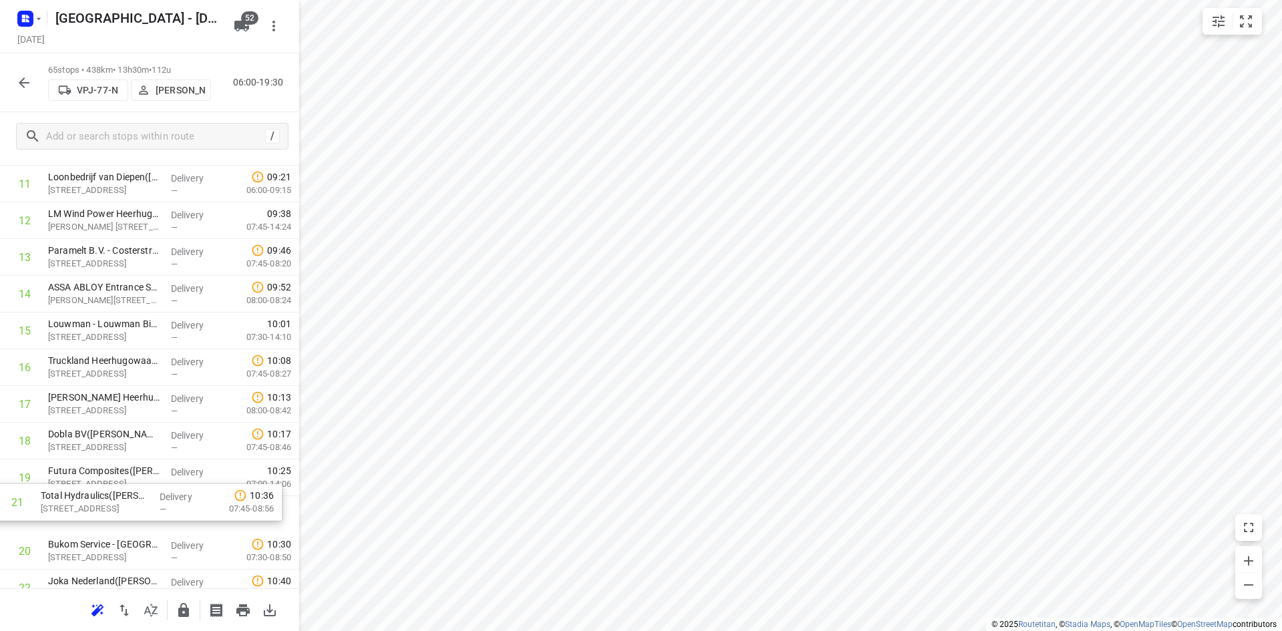
scroll to position [468, 0]
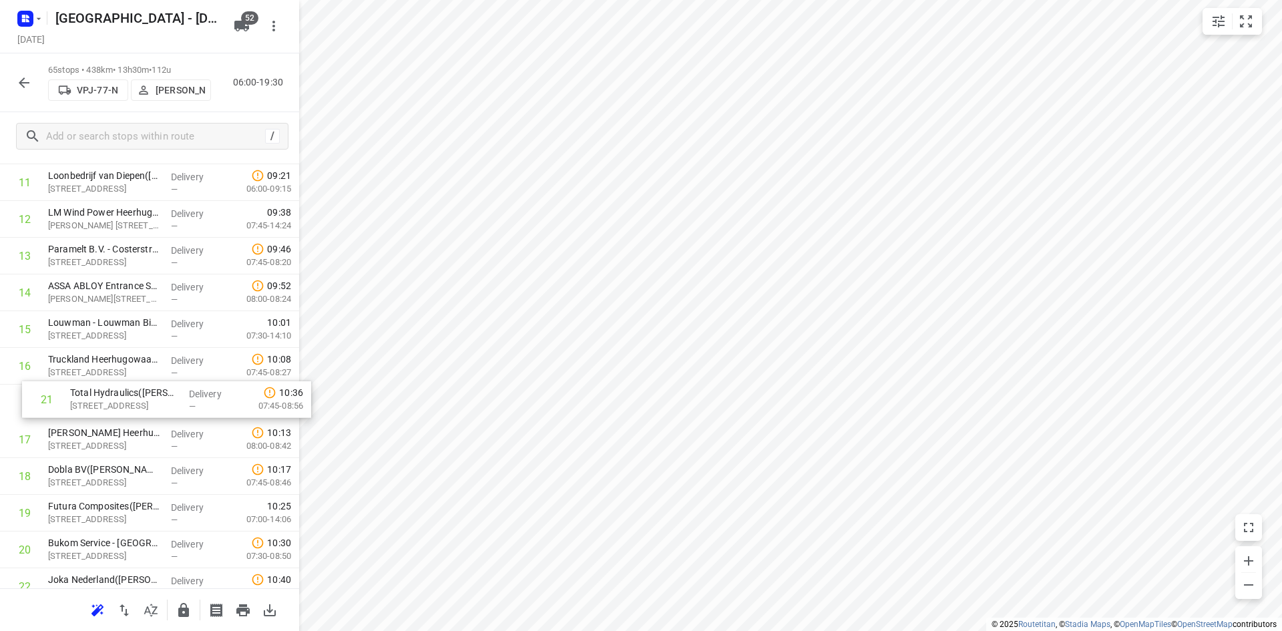
drag, startPoint x: 91, startPoint y: 563, endPoint x: 115, endPoint y: 401, distance: 164.1
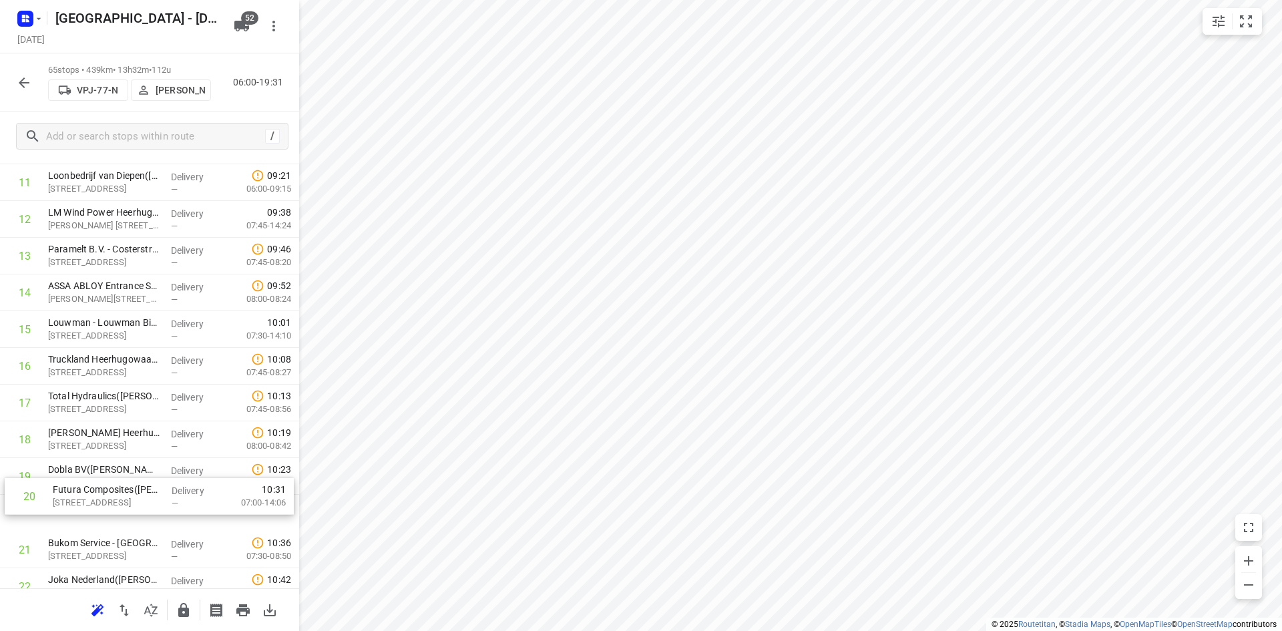
scroll to position [474, 0]
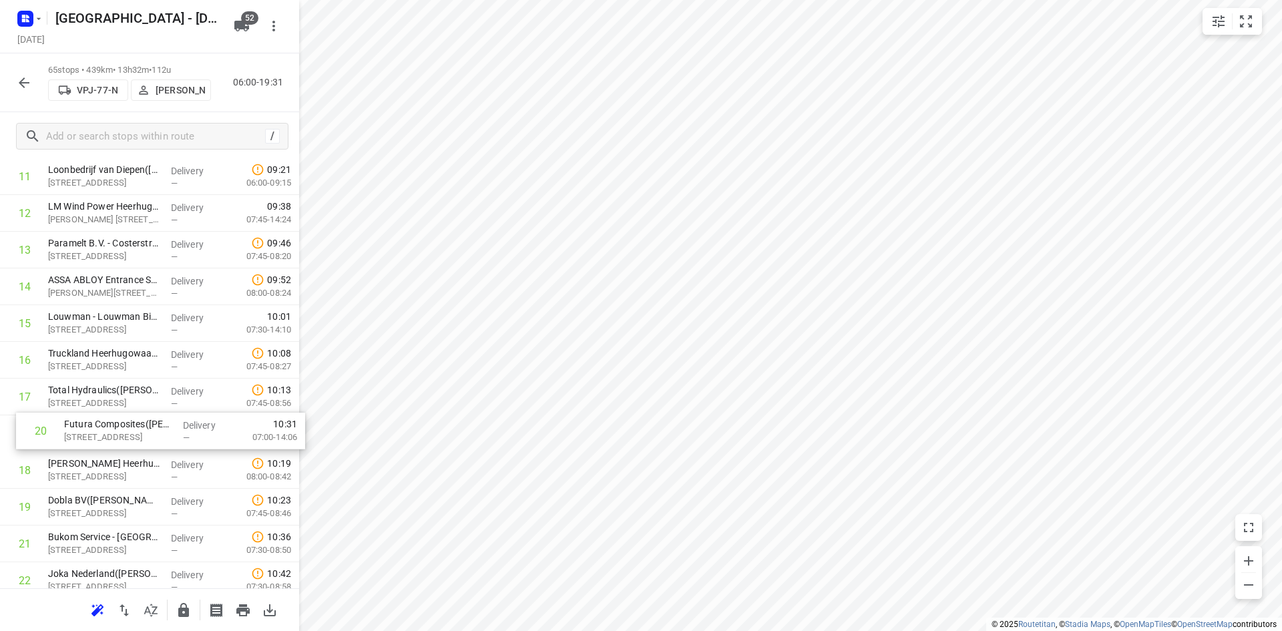
drag, startPoint x: 83, startPoint y: 516, endPoint x: 99, endPoint y: 429, distance: 88.4
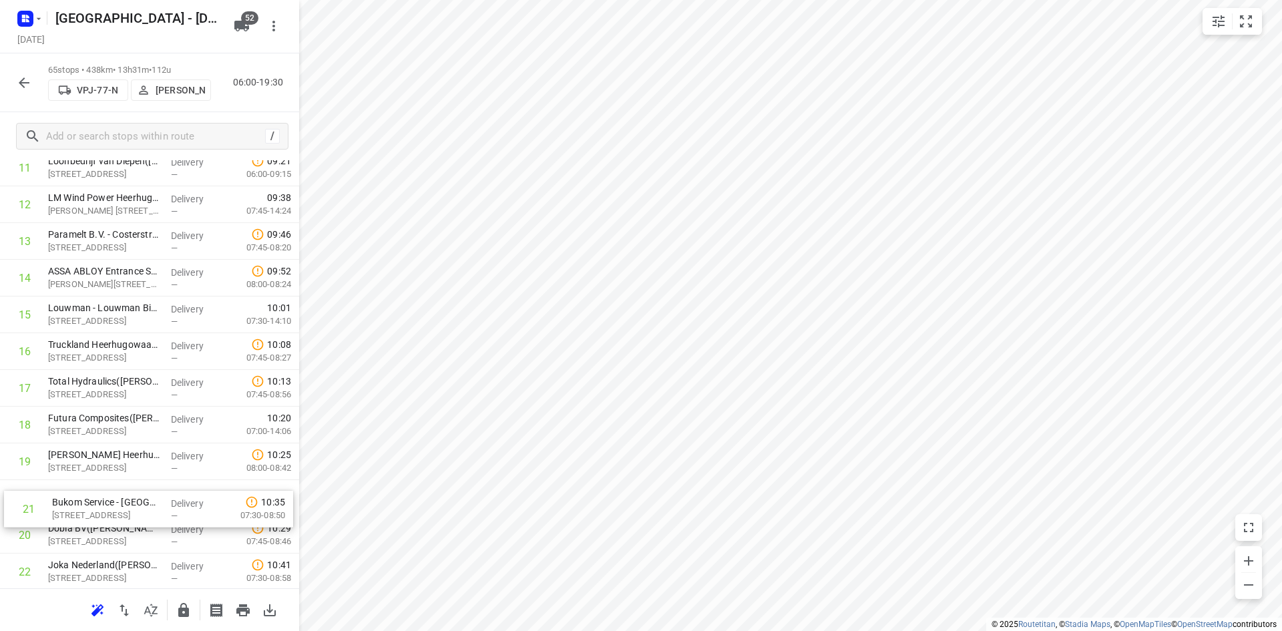
scroll to position [485, 0]
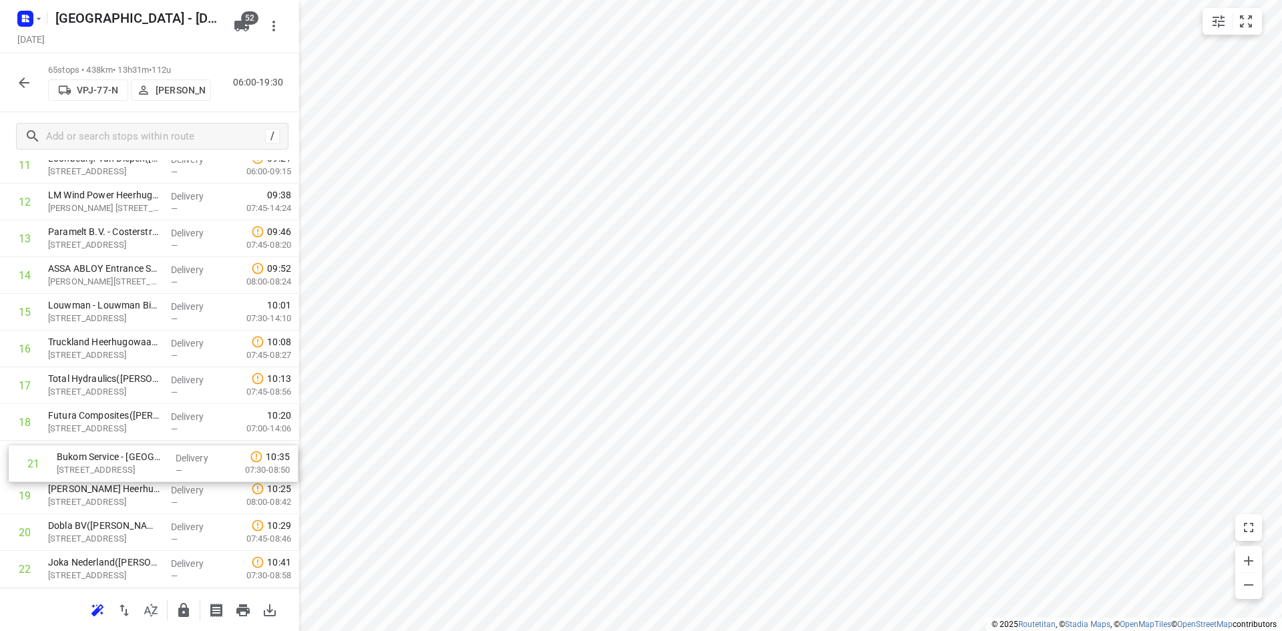
drag, startPoint x: 87, startPoint y: 544, endPoint x: 93, endPoint y: 454, distance: 90.3
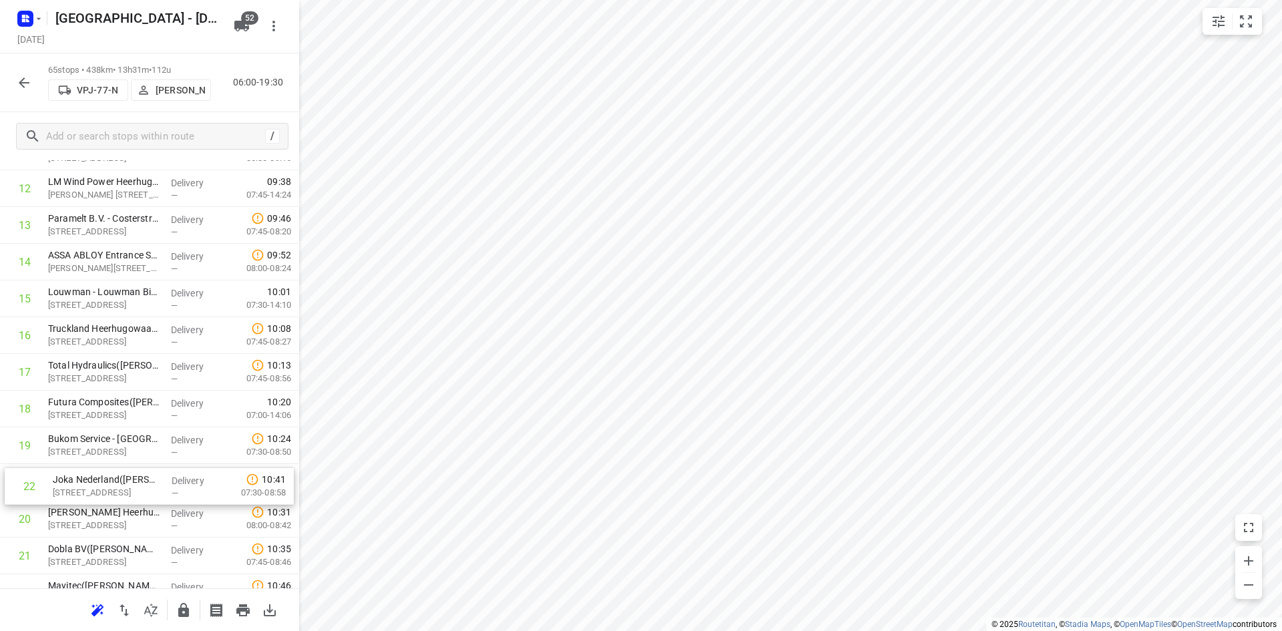
scroll to position [501, 0]
drag, startPoint x: 83, startPoint y: 569, endPoint x: 99, endPoint y: 368, distance: 201.5
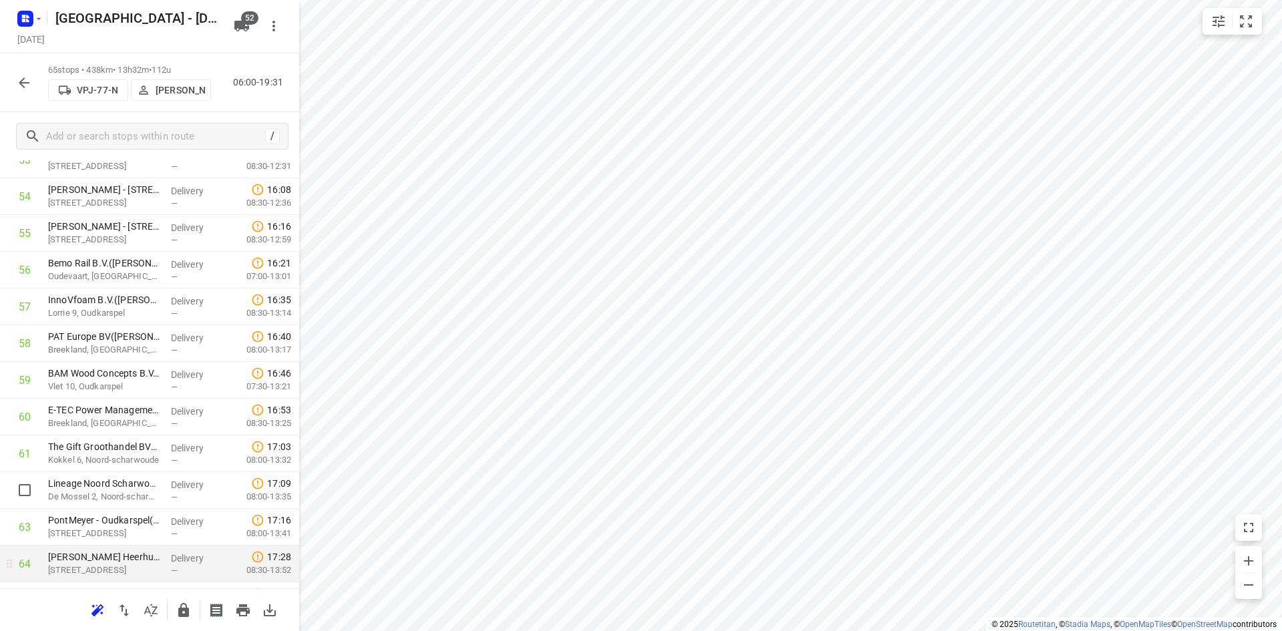
scroll to position [2100, 0]
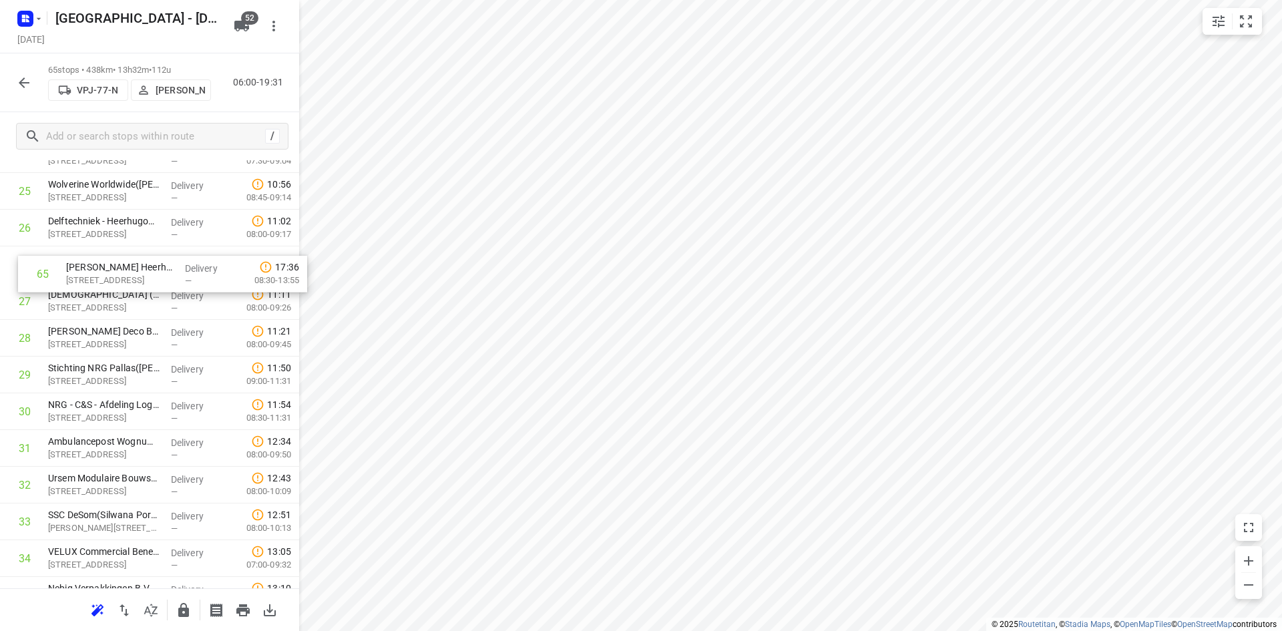
drag, startPoint x: 103, startPoint y: 539, endPoint x: 121, endPoint y: 273, distance: 267.0
click at [121, 273] on div "1 ⭐Stago B.V.(Bernard Koolhaas) Electronweg 1, Hoorn Delivery — 07:27 06:00-07:…" at bounding box center [149, 485] width 299 height 2386
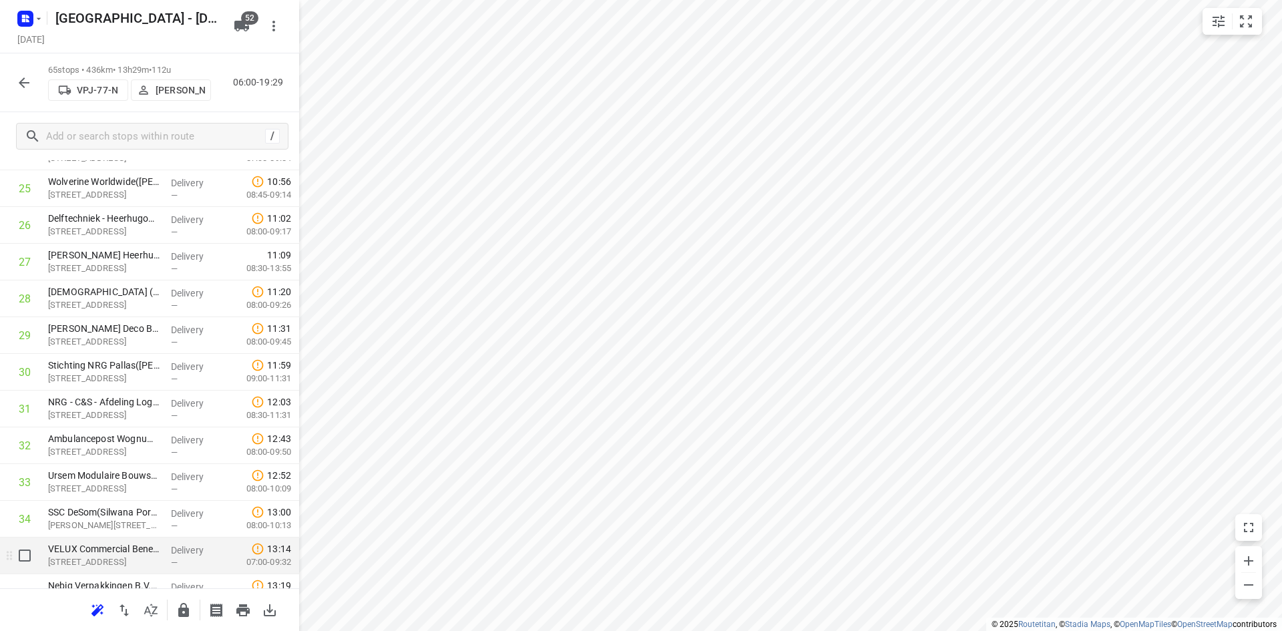
scroll to position [971, 0]
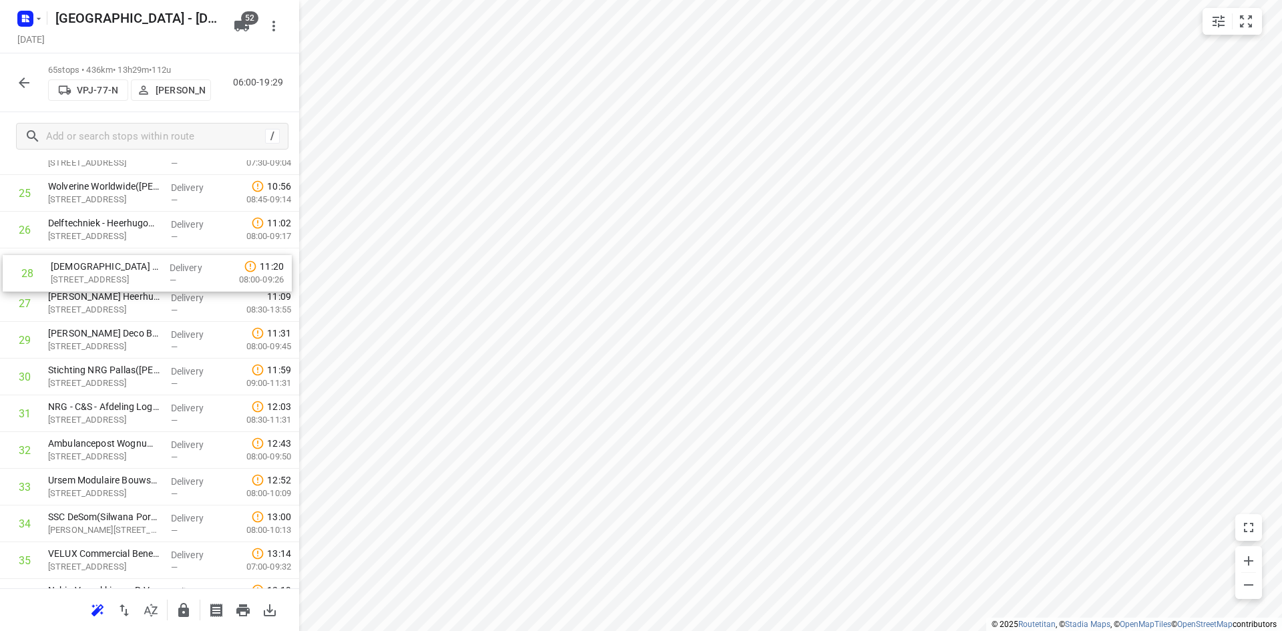
drag, startPoint x: 100, startPoint y: 310, endPoint x: 103, endPoint y: 272, distance: 37.5
click at [103, 272] on div "1 ⭐Stago B.V.(Bernard Koolhaas) Electronweg 1, Hoorn Delivery — 07:27 06:00-07:…" at bounding box center [149, 487] width 299 height 2386
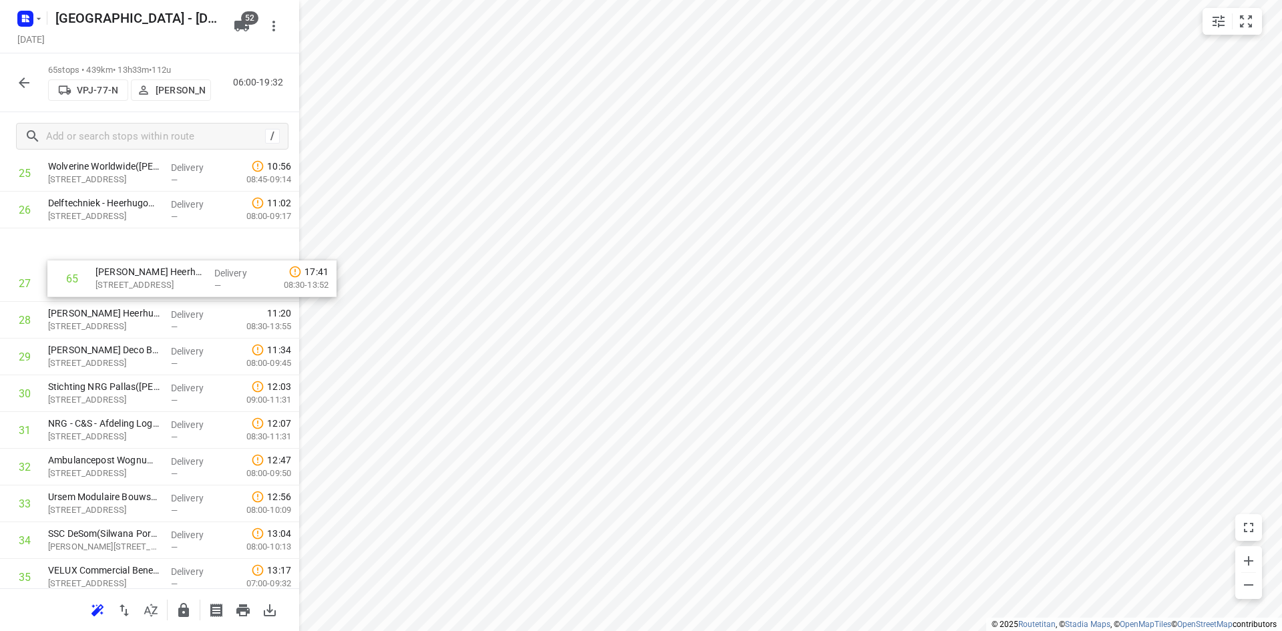
scroll to position [977, 0]
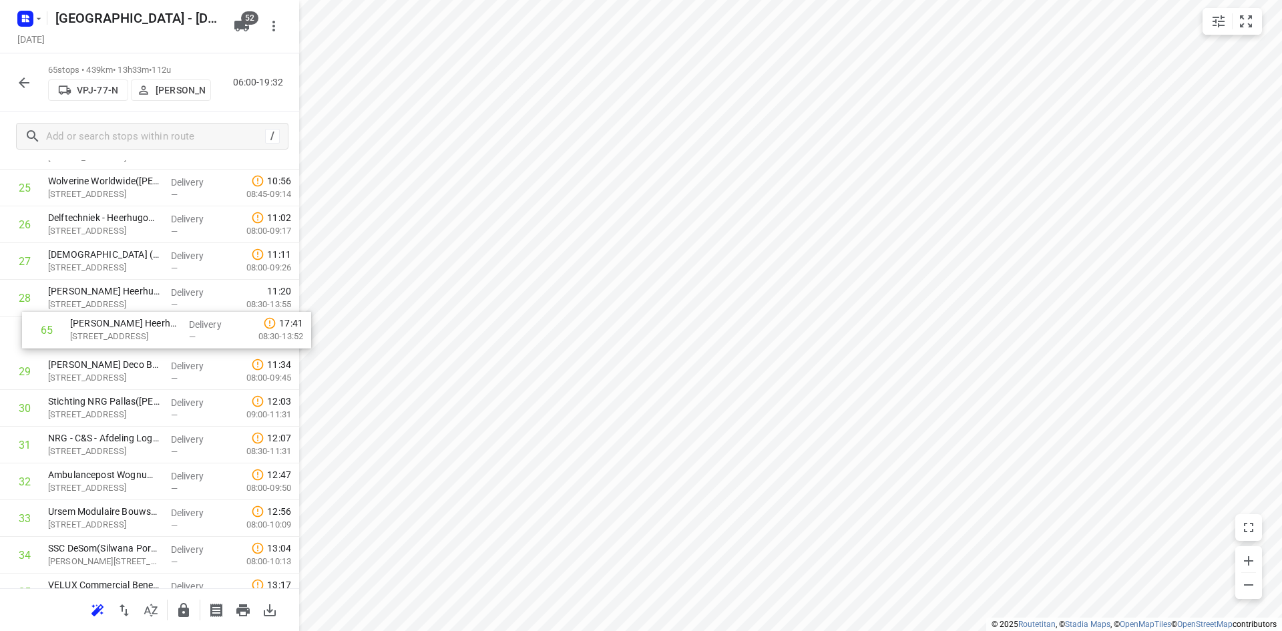
drag, startPoint x: 86, startPoint y: 531, endPoint x: 107, endPoint y: 322, distance: 210.0
click at [107, 322] on div "1 ⭐Stago B.V.(Bernard Koolhaas) Electronweg 1, Hoorn Delivery — 07:27 06:00-07:…" at bounding box center [149, 481] width 299 height 2386
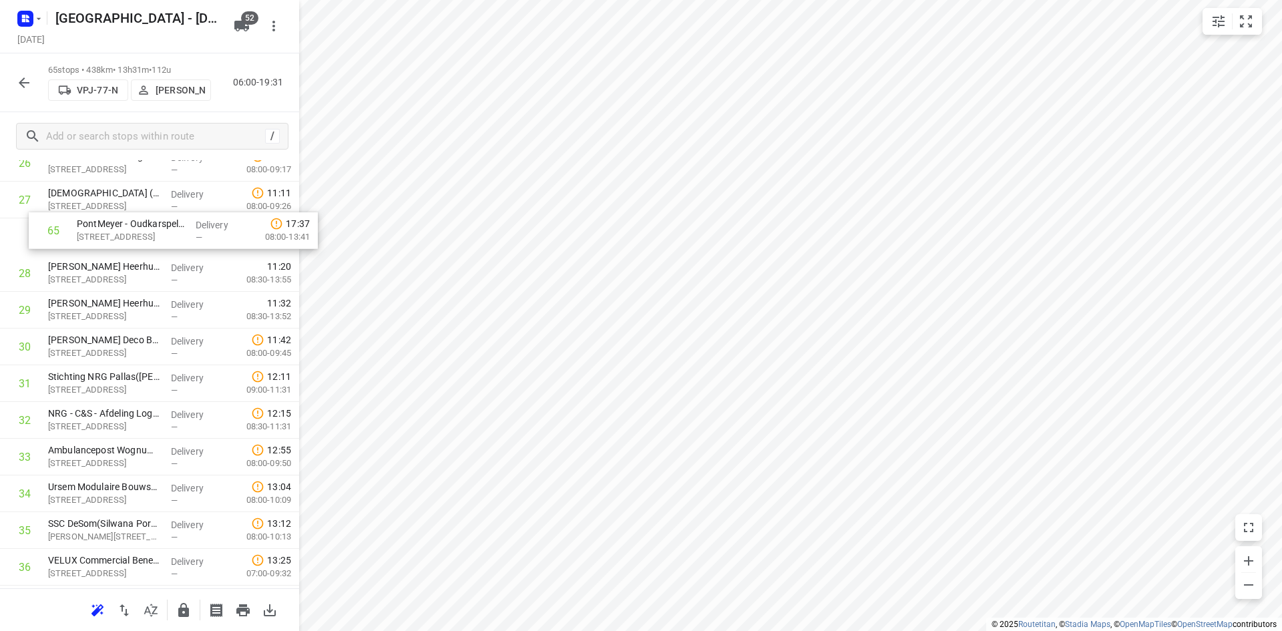
scroll to position [1036, 0]
drag, startPoint x: 105, startPoint y: 530, endPoint x: 116, endPoint y: 331, distance: 199.2
click at [116, 331] on div "1 ⭐Stago B.V.(Bernard Koolhaas) Electronweg 1, Hoorn Delivery — 07:27 06:00-07:…" at bounding box center [149, 422] width 299 height 2386
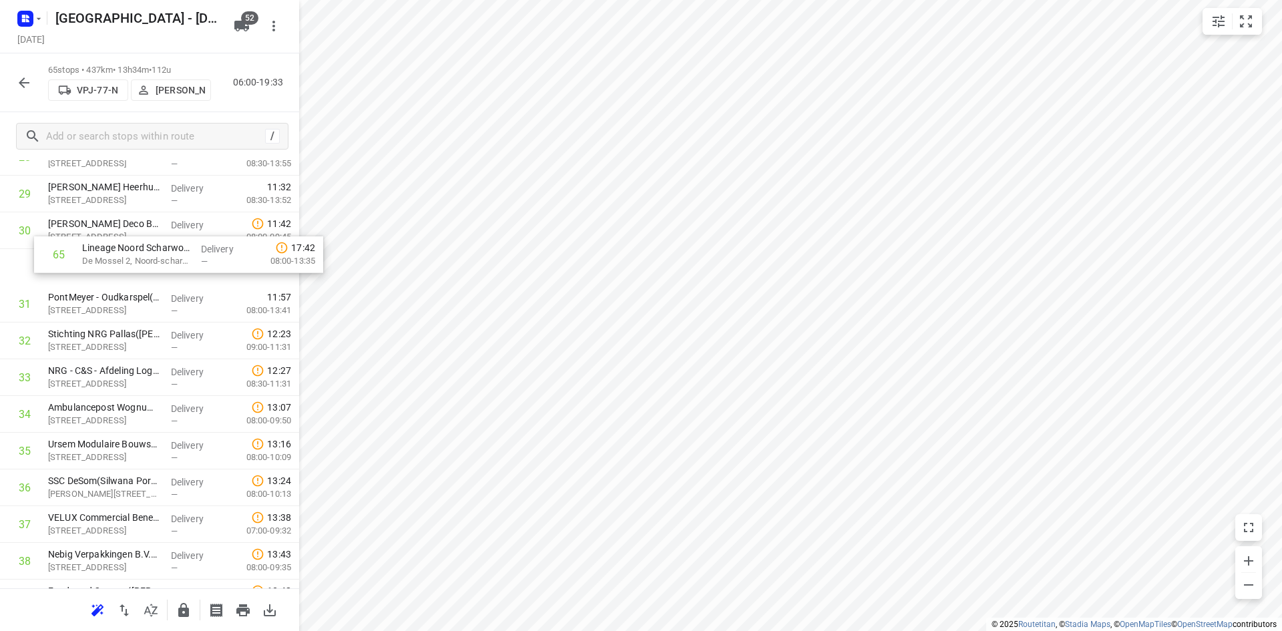
scroll to position [1115, 0]
drag, startPoint x: 111, startPoint y: 541, endPoint x: 123, endPoint y: 300, distance: 240.6
click at [123, 300] on div "1 ⭐Stago B.V.(Bernard Koolhaas) Electronweg 1, Hoorn Delivery — 07:27 06:00-07:…" at bounding box center [149, 343] width 299 height 2386
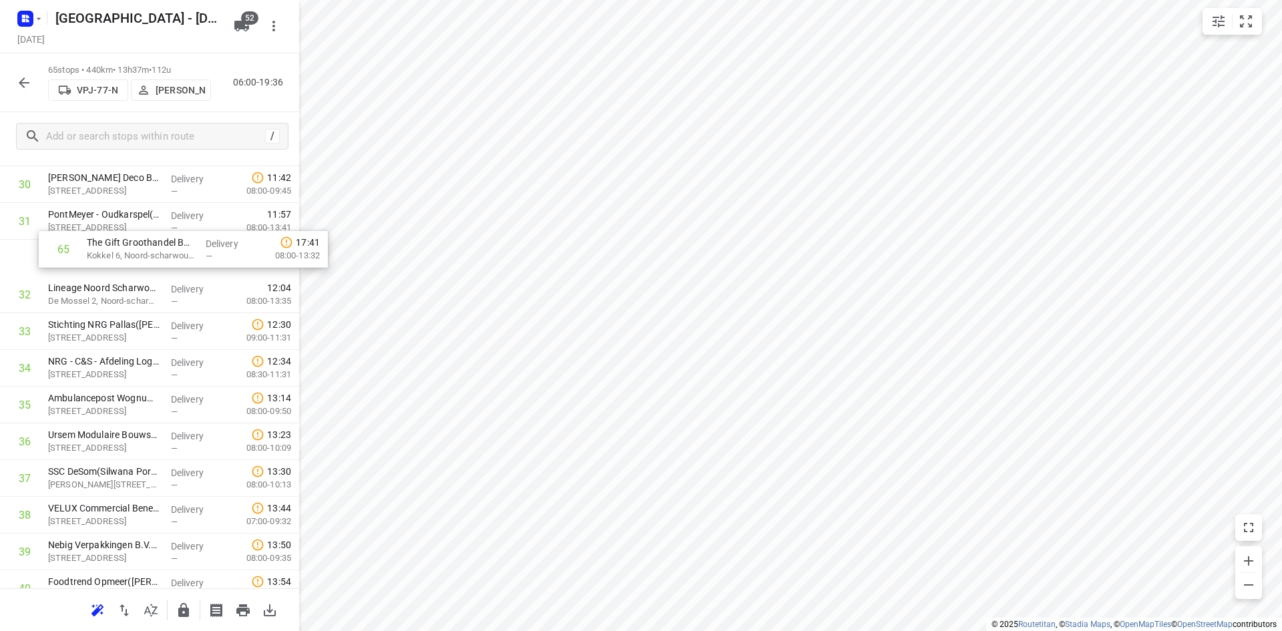
scroll to position [1164, 0]
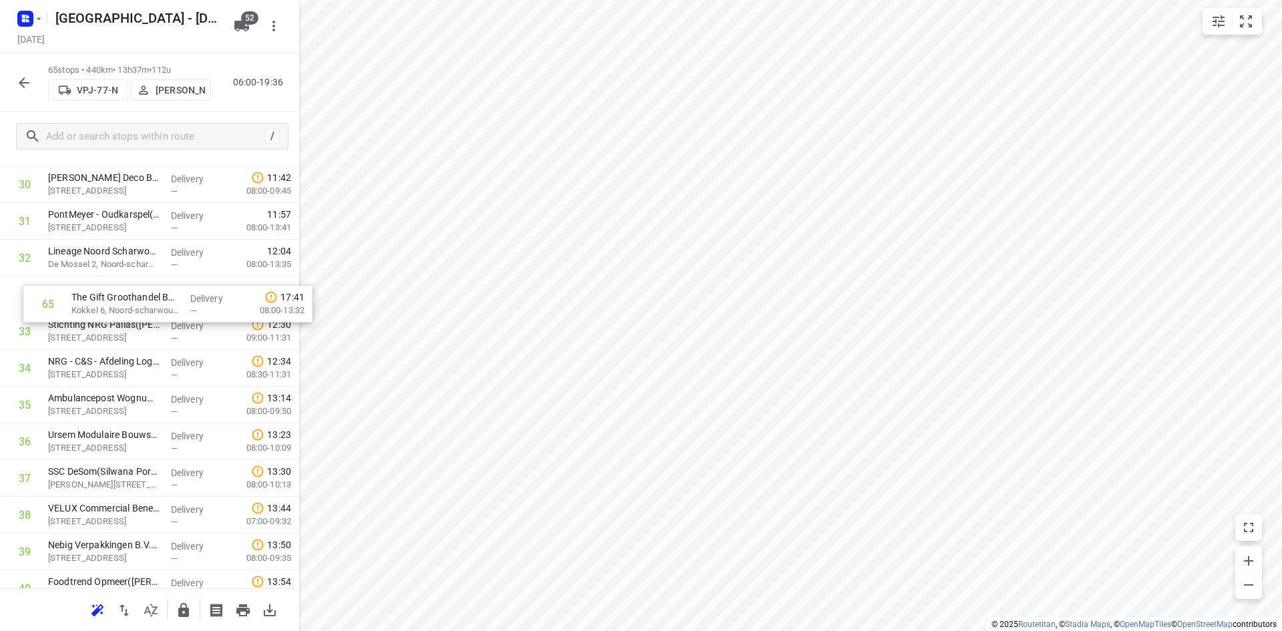
drag, startPoint x: 106, startPoint y: 534, endPoint x: 124, endPoint y: 293, distance: 241.7
click at [125, 294] on div "1 ⭐Stago B.V.(Bernard Koolhaas) Electronweg 1, Hoorn Delivery — 07:27 06:00-07:…" at bounding box center [149, 295] width 299 height 2386
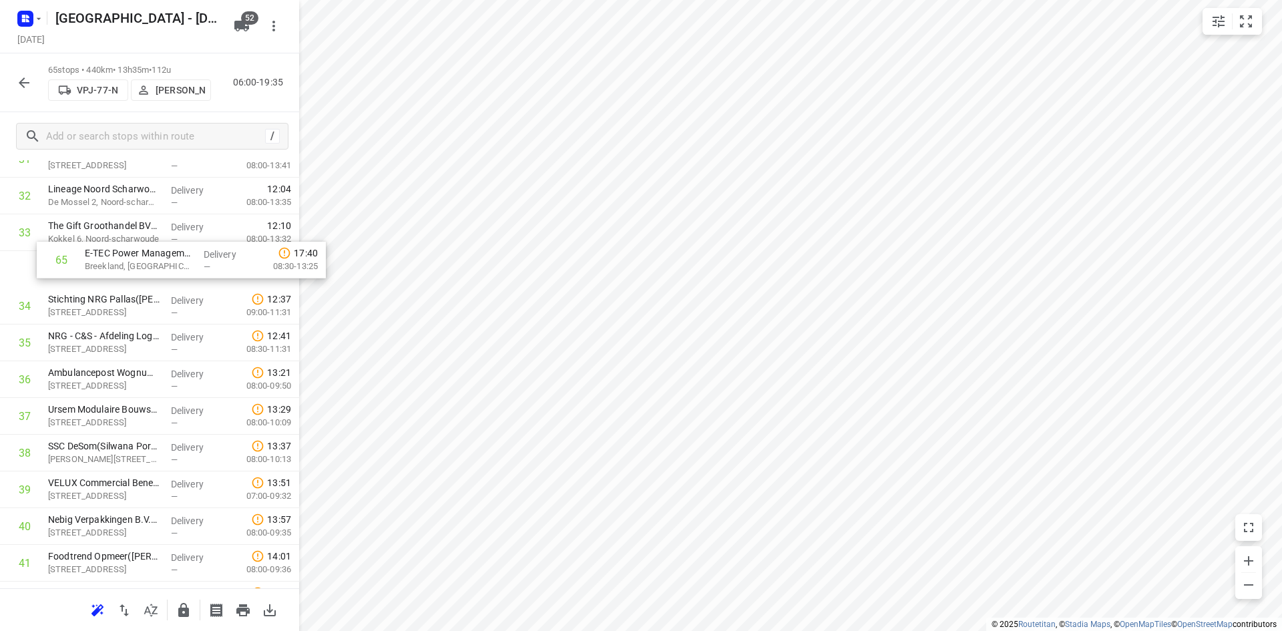
scroll to position [1220, 0]
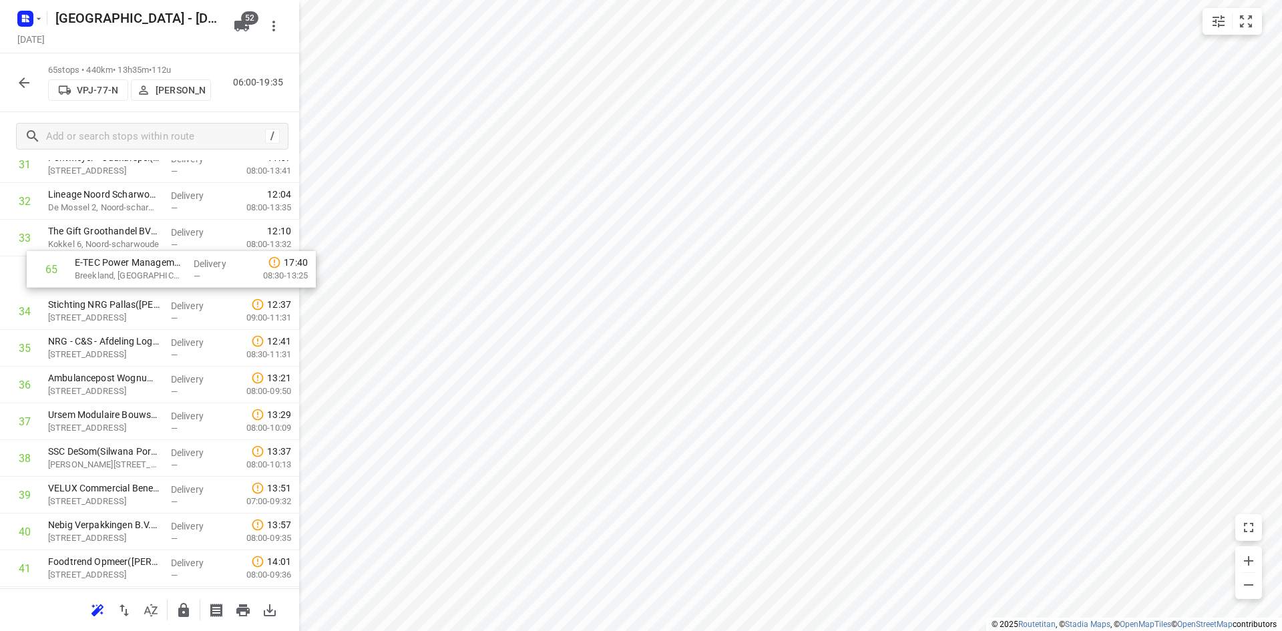
drag, startPoint x: 108, startPoint y: 535, endPoint x: 134, endPoint y: 266, distance: 269.6
click at [134, 266] on div "1 ⭐Stago B.V.(Bernard Koolhaas) Electronweg 1, Hoorn Delivery — 07:27 06:00-07:…" at bounding box center [149, 238] width 299 height 2386
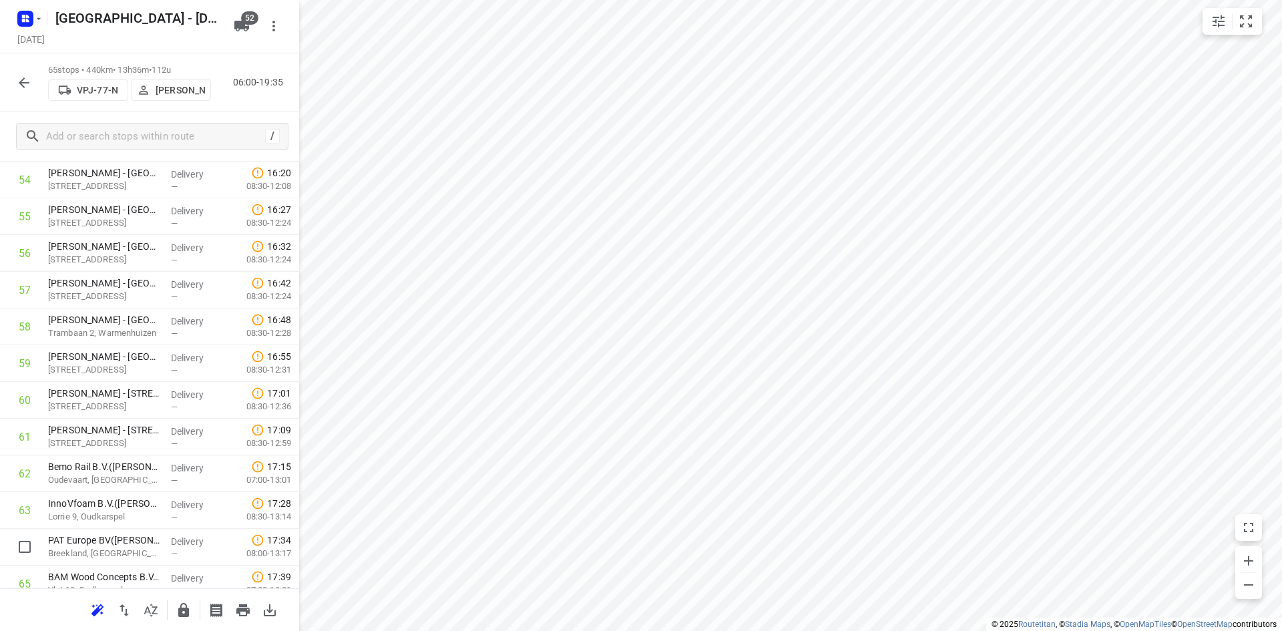
scroll to position [2100, 0]
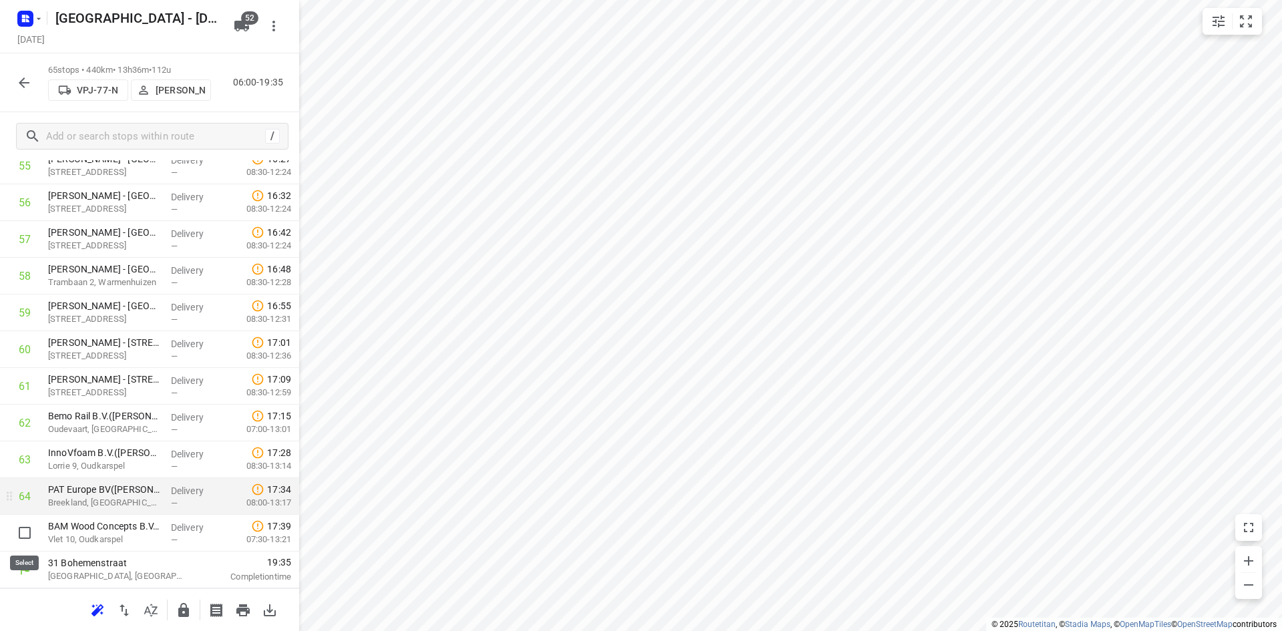
drag, startPoint x: 39, startPoint y: 545, endPoint x: 25, endPoint y: 523, distance: 25.5
click at [23, 529] on input "checkbox" at bounding box center [24, 532] width 27 height 27
checkbox input "true"
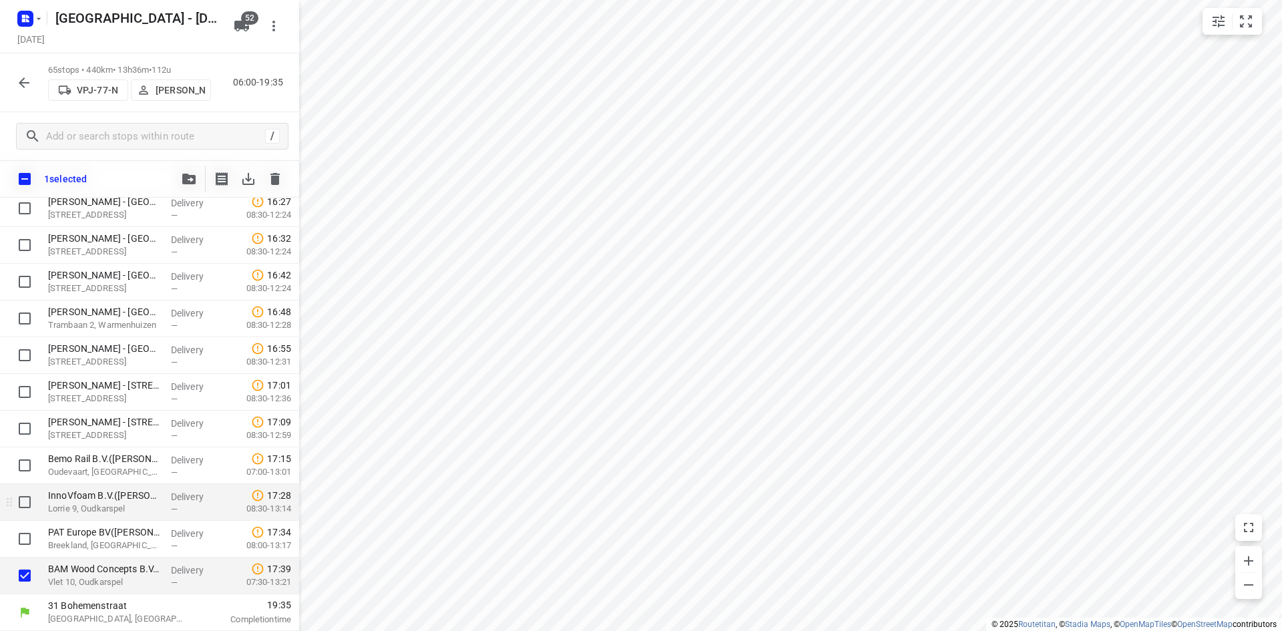
scroll to position [2095, 0]
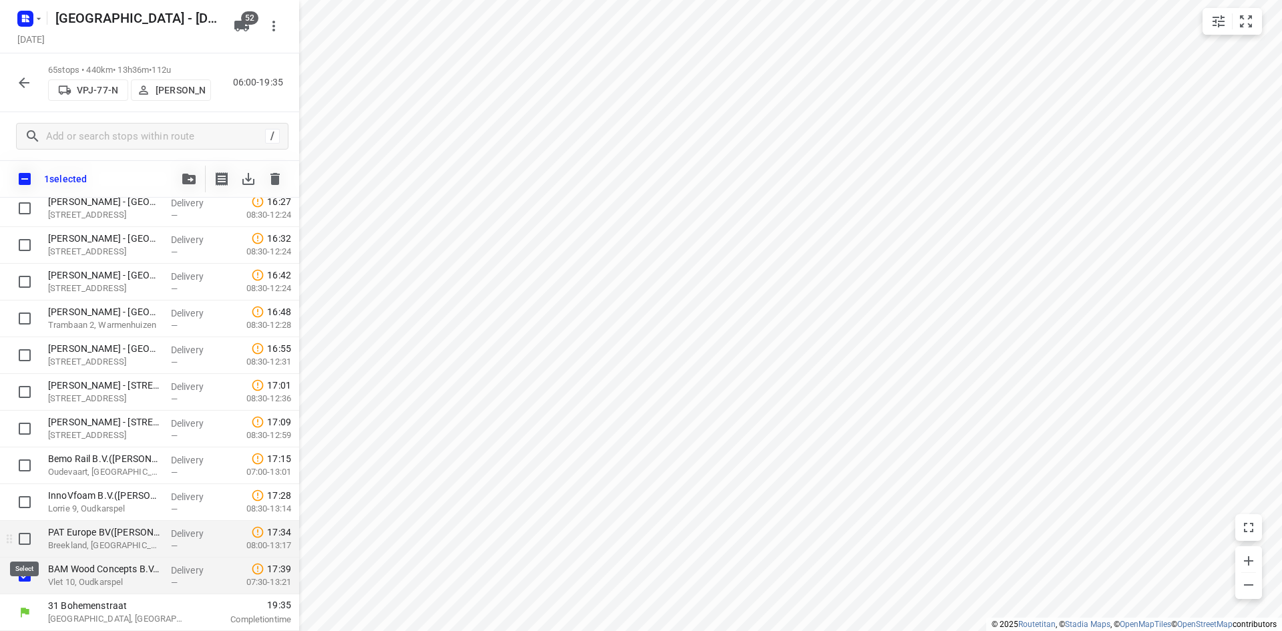
click at [28, 535] on input "checkbox" at bounding box center [24, 538] width 27 height 27
checkbox input "true"
click at [27, 498] on input "checkbox" at bounding box center [24, 502] width 27 height 27
checkbox input "true"
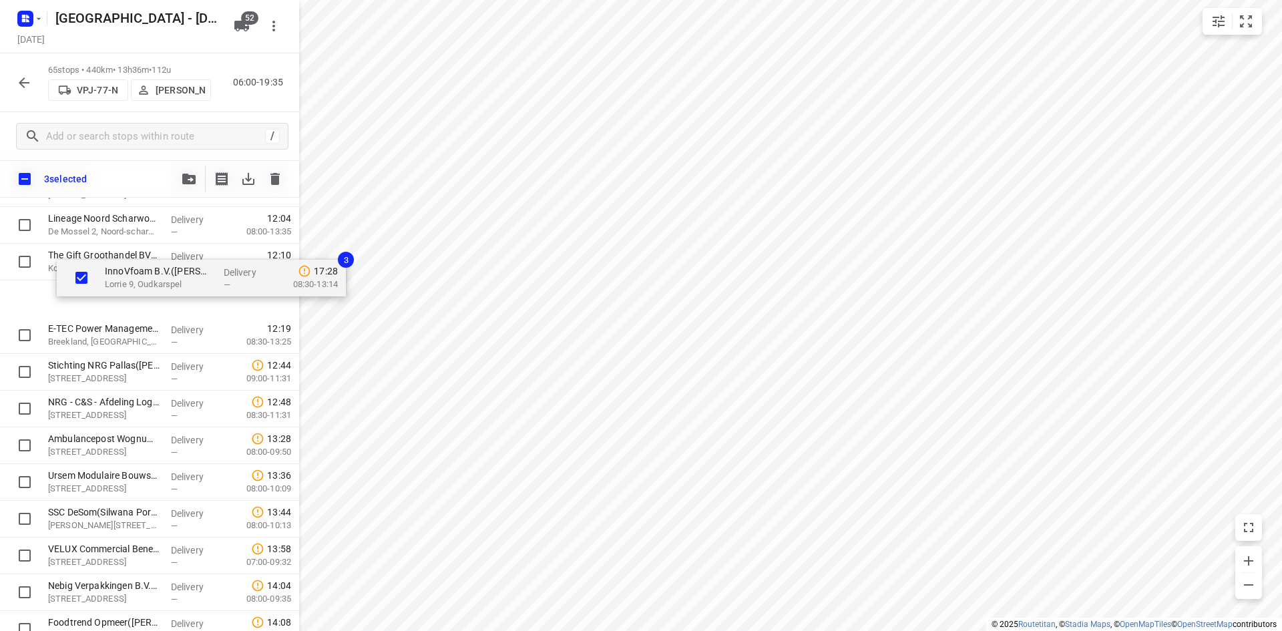
scroll to position [1230, 0]
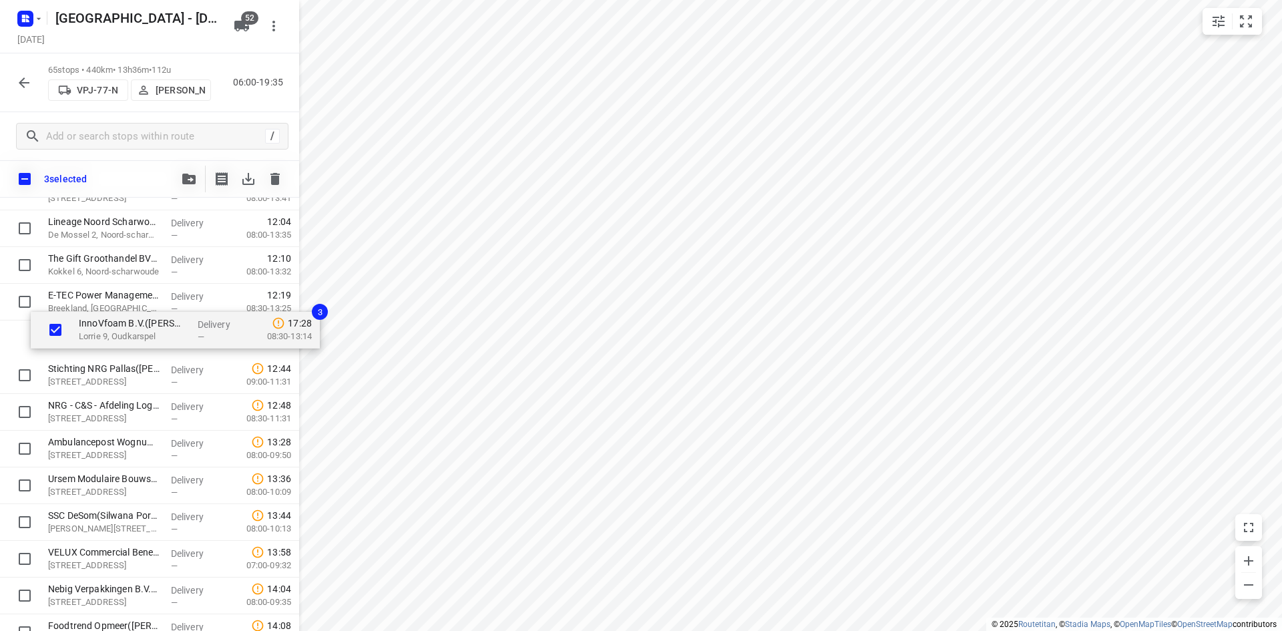
drag, startPoint x: 77, startPoint y: 503, endPoint x: 107, endPoint y: 324, distance: 181.5
click at [107, 324] on div "⭐Stago B.V.(Bernard Koolhaas) Electronweg 1, Hoorn Delivery — 07:27 06:00-07:56…" at bounding box center [149, 265] width 299 height 2386
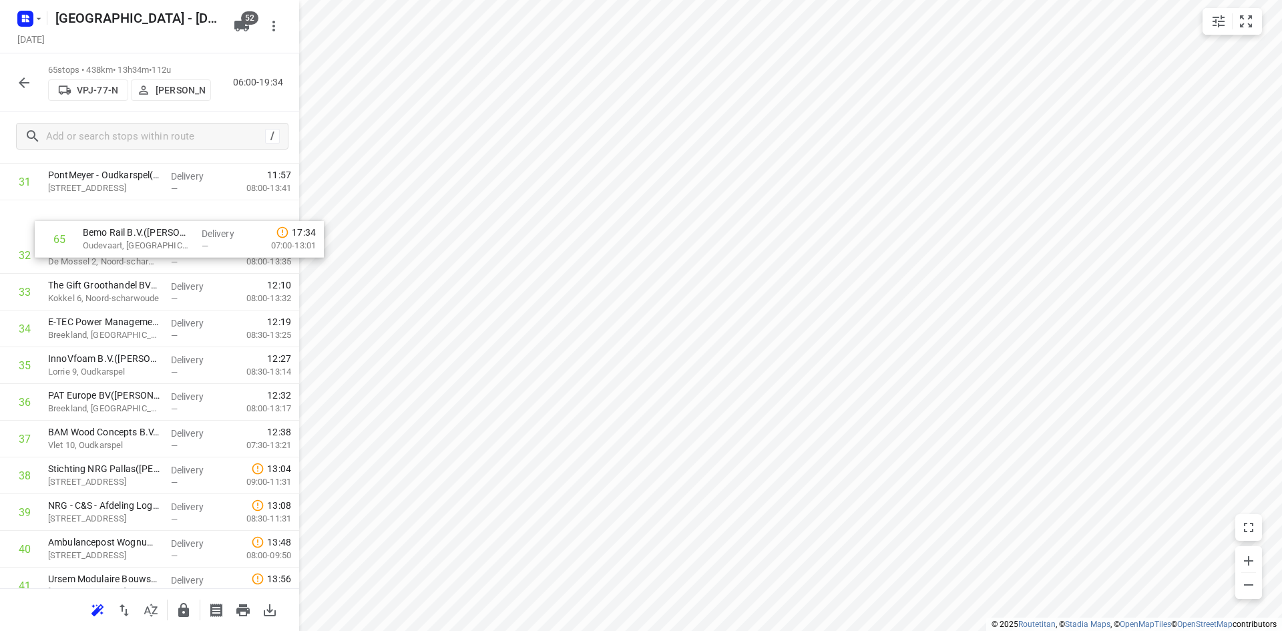
scroll to position [1193, 0]
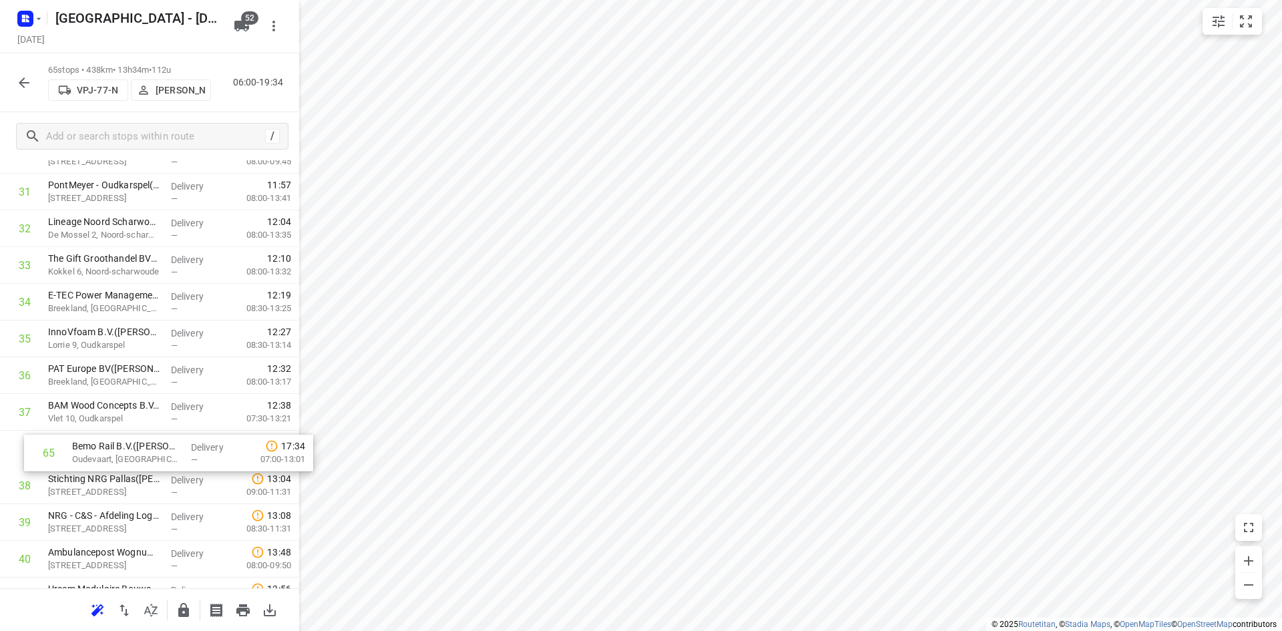
drag, startPoint x: 112, startPoint y: 537, endPoint x: 125, endPoint y: 435, distance: 103.0
click at [125, 435] on div "1 ⭐Stago B.V.(Bernard Koolhaas) Electronweg 1, Hoorn Delivery — 07:27 06:00-07:…" at bounding box center [149, 265] width 299 height 2386
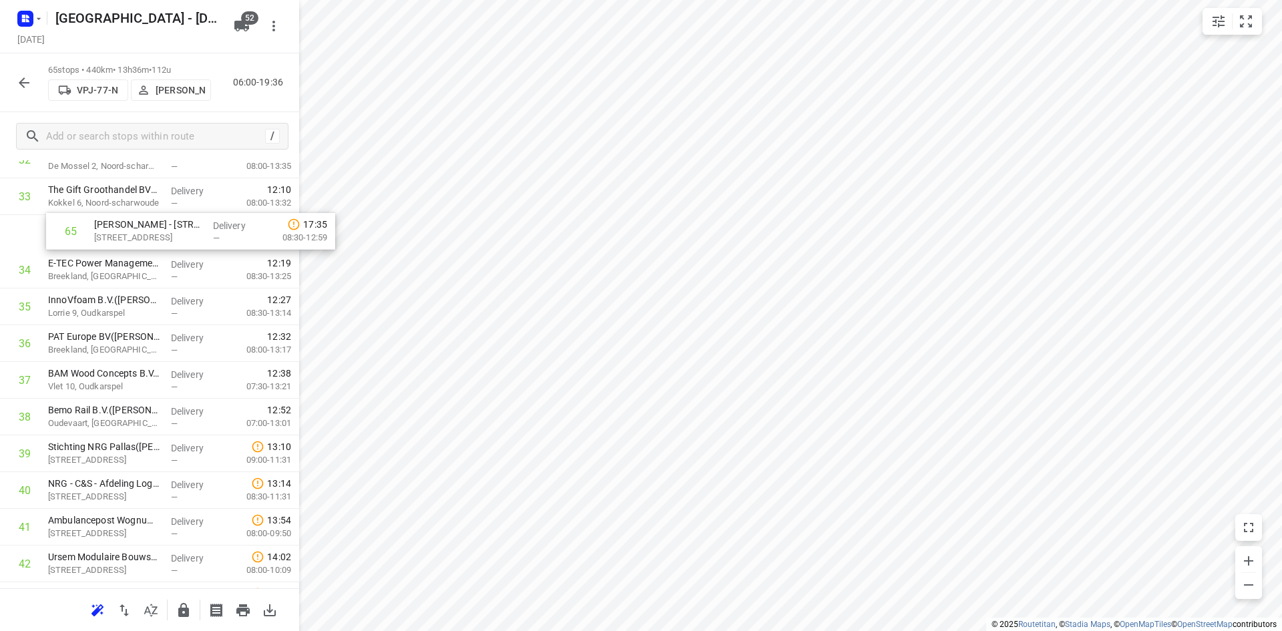
scroll to position [1260, 0]
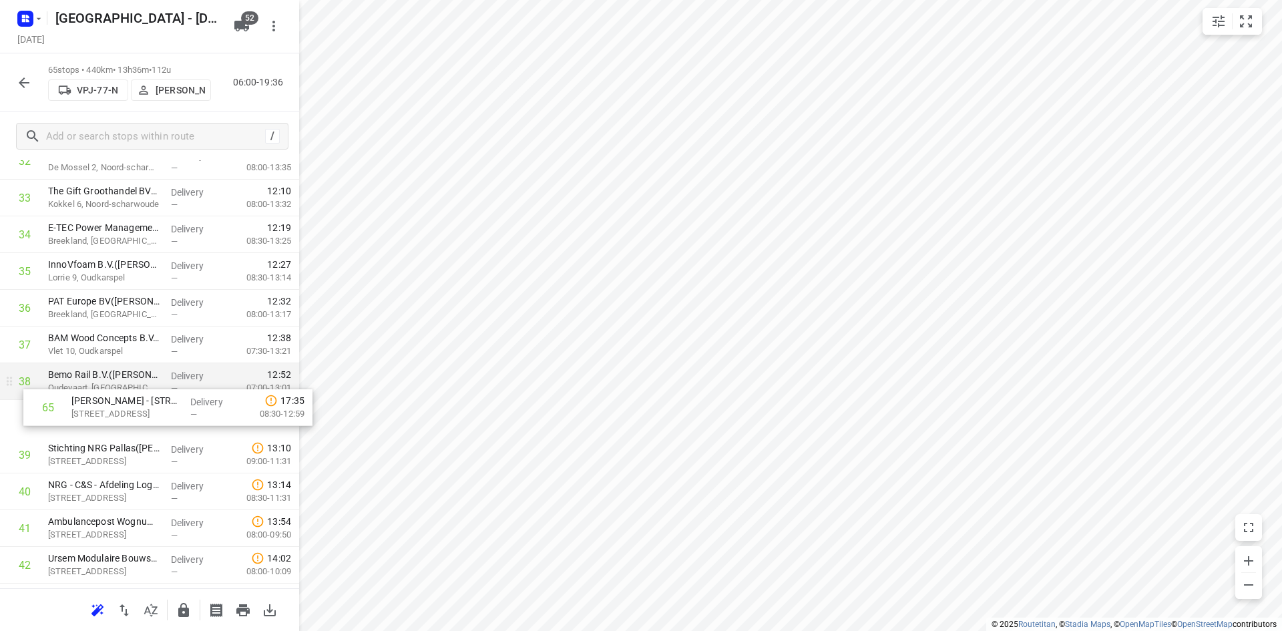
drag, startPoint x: 127, startPoint y: 531, endPoint x: 149, endPoint y: 396, distance: 137.3
click at [149, 397] on div "1 ⭐Stago B.V.(Bernard Koolhaas) Electronweg 1, Hoorn Delivery — 07:27 06:00-07:…" at bounding box center [149, 198] width 299 height 2386
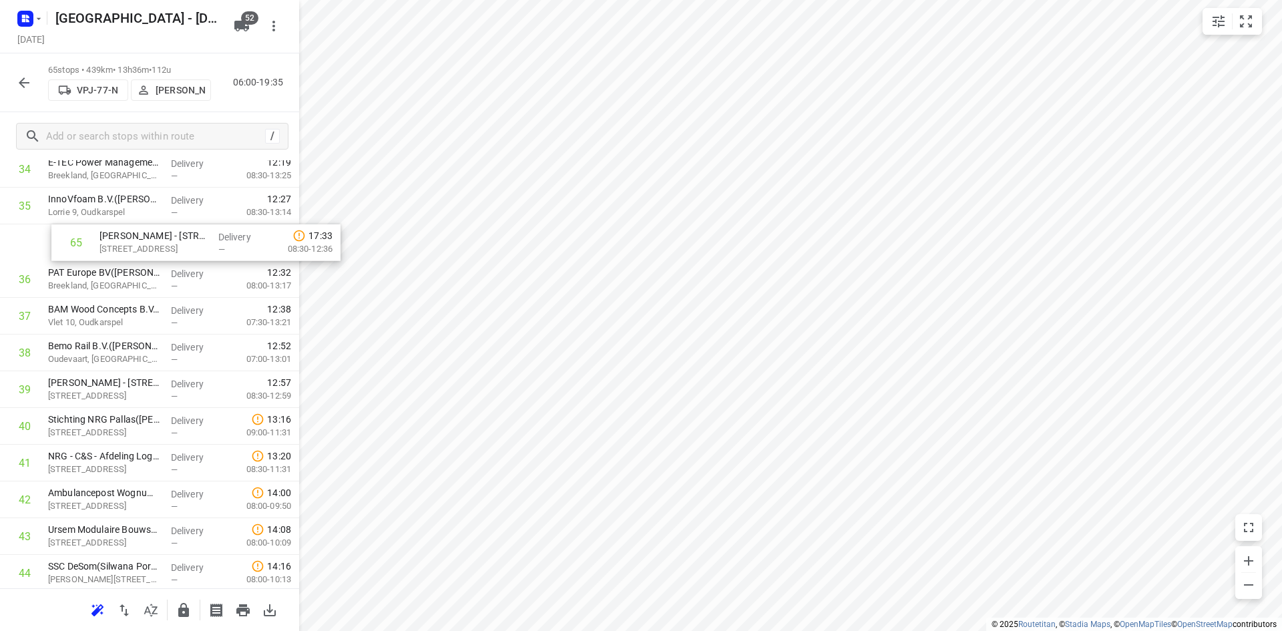
scroll to position [1321, 0]
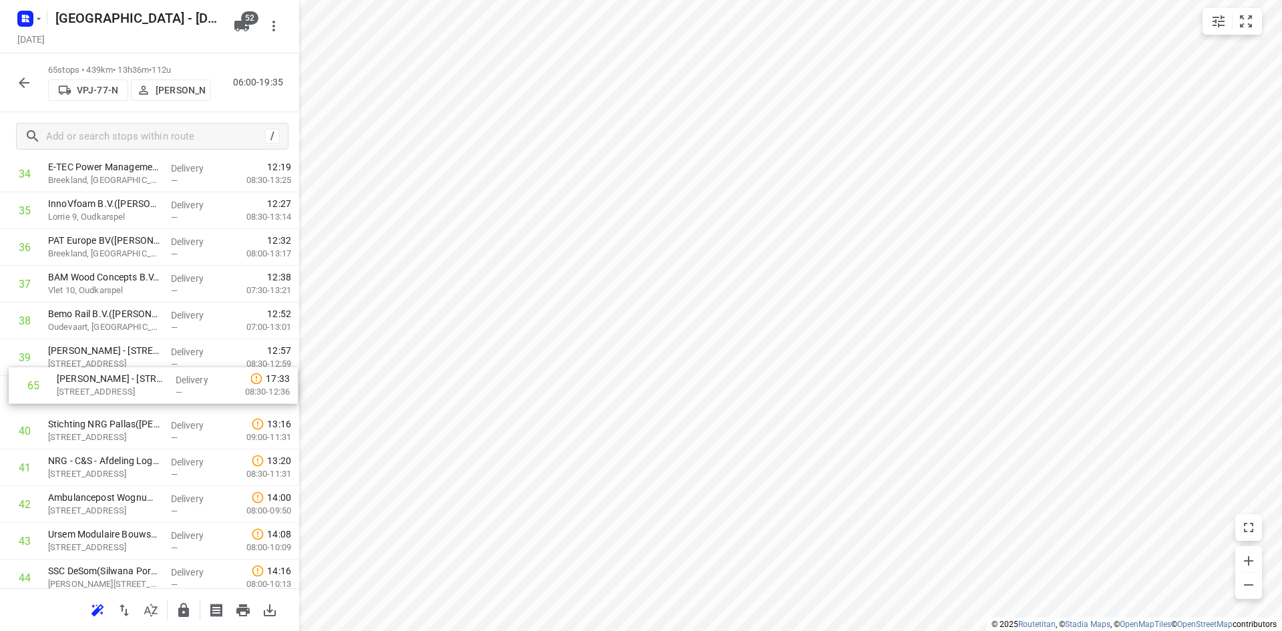
drag, startPoint x: 99, startPoint y: 529, endPoint x: 114, endPoint y: 376, distance: 153.6
click at [114, 376] on div "1 ⭐Stago B.V.(Bernard Koolhaas) Electronweg 1, Hoorn Delivery — 07:27 06:00-07:…" at bounding box center [149, 137] width 299 height 2386
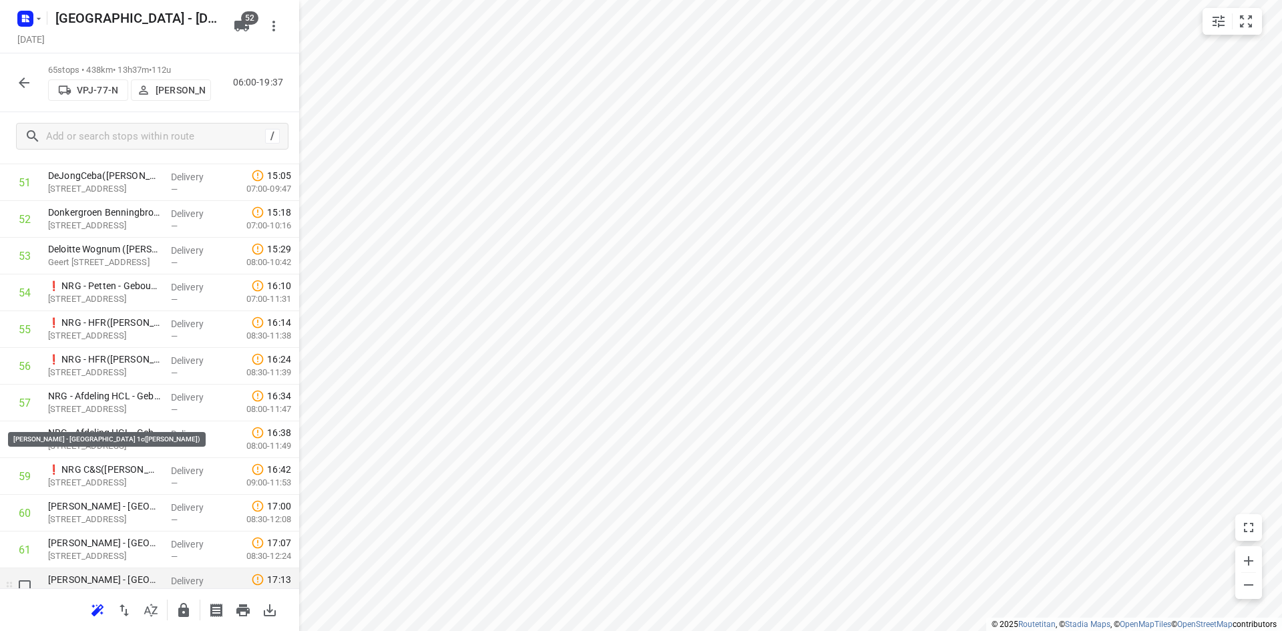
scroll to position [2100, 0]
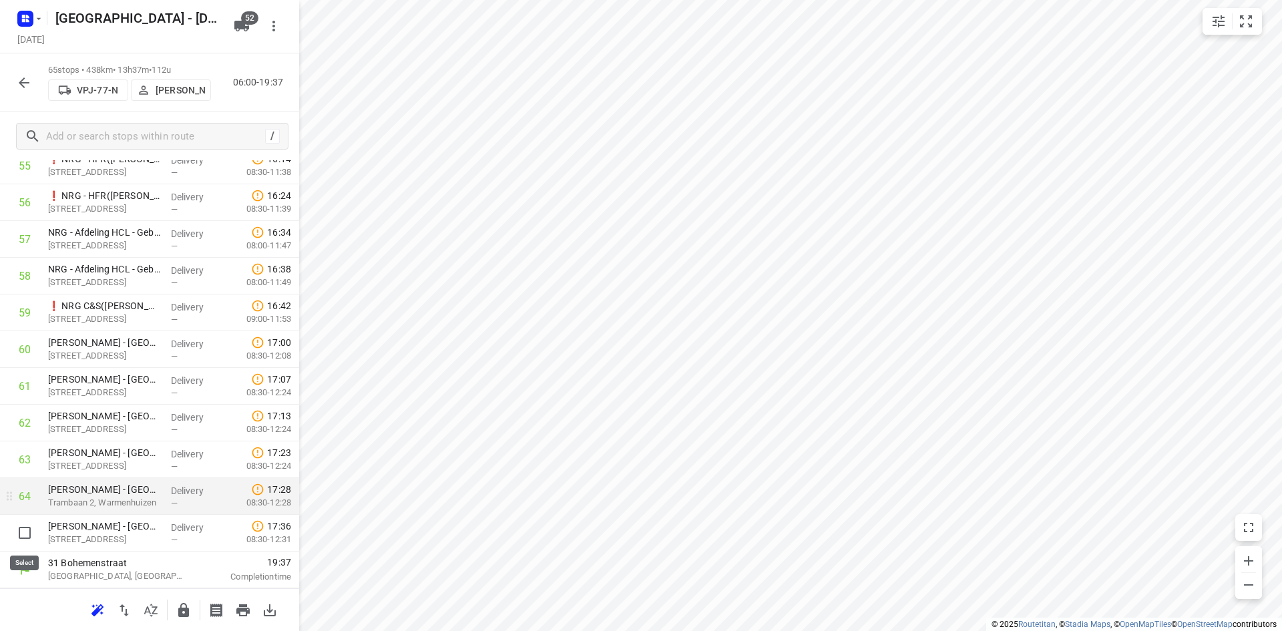
drag, startPoint x: 25, startPoint y: 535, endPoint x: 27, endPoint y: 524, distance: 11.5
click at [26, 535] on input "checkbox" at bounding box center [24, 532] width 27 height 27
checkbox input "true"
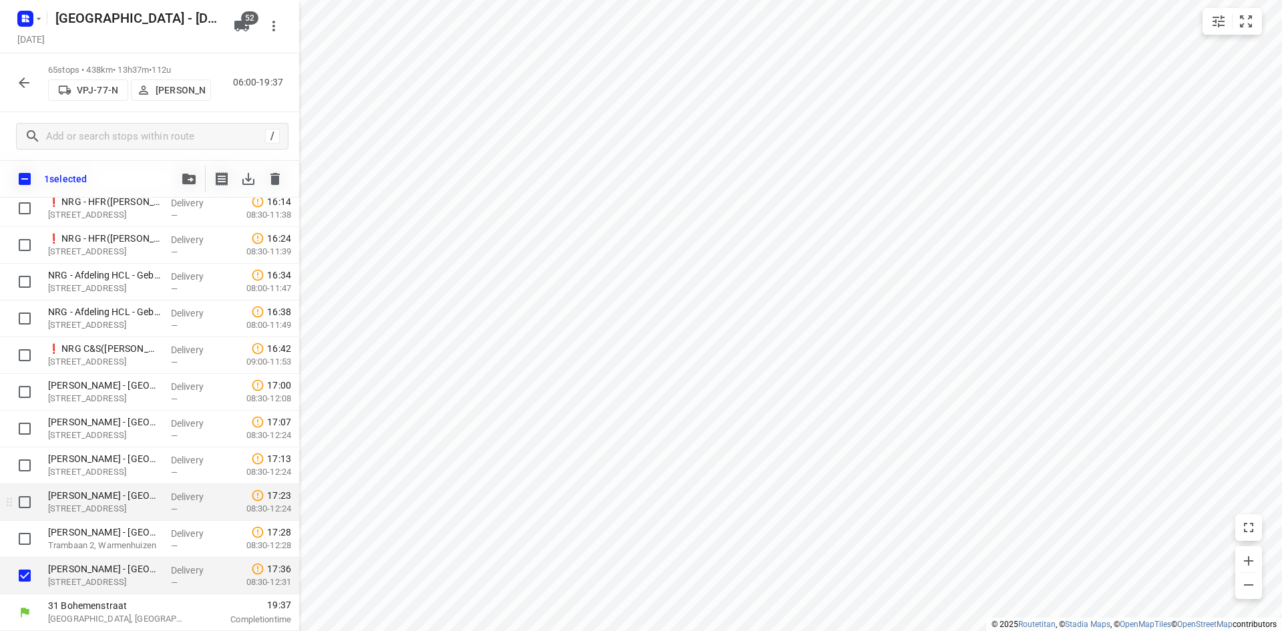
scroll to position [2095, 0]
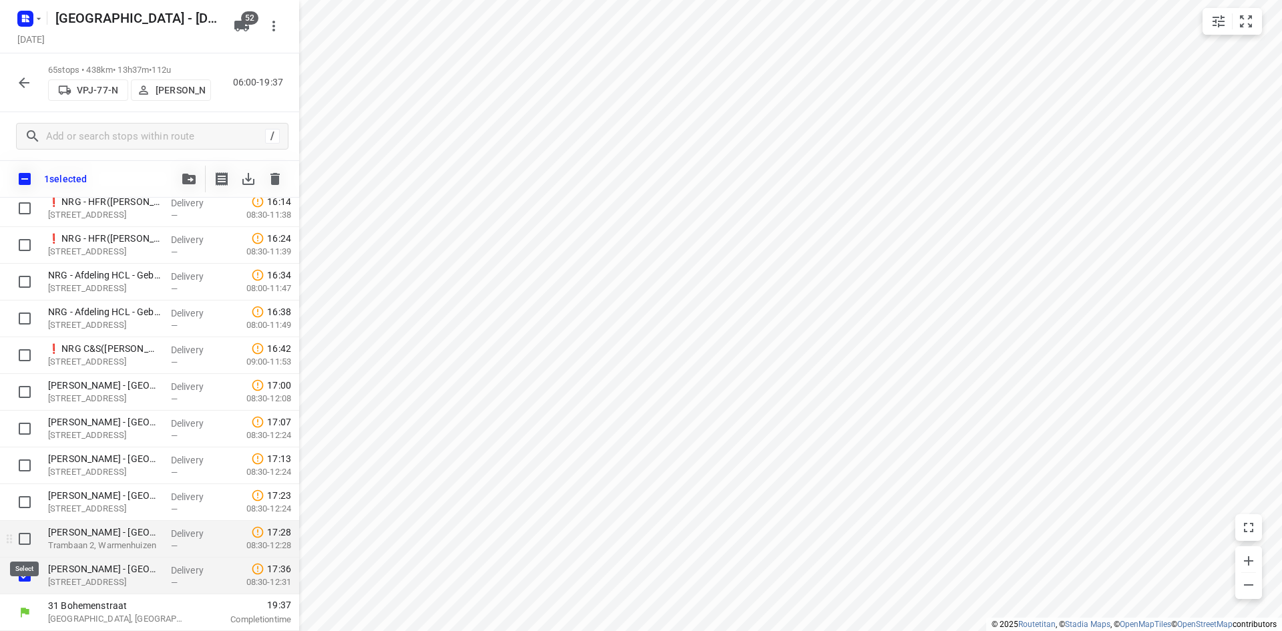
click at [27, 533] on input "checkbox" at bounding box center [24, 538] width 27 height 27
checkbox input "true"
click at [26, 503] on input "checkbox" at bounding box center [24, 502] width 27 height 27
checkbox input "true"
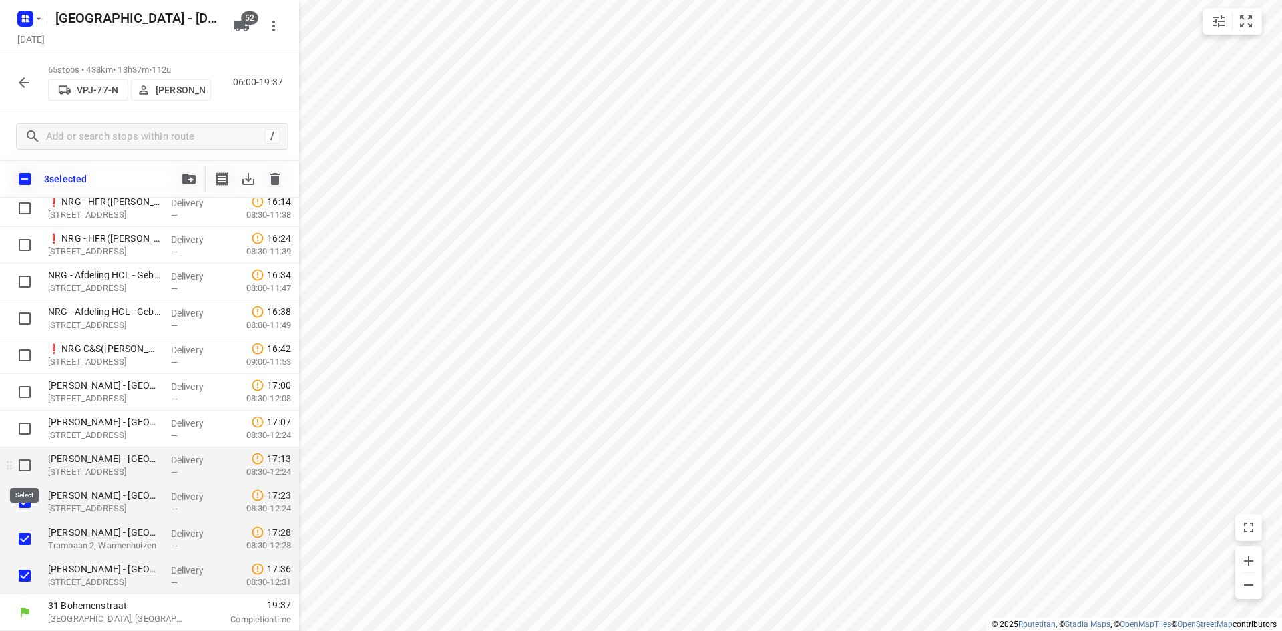
click at [26, 465] on input "checkbox" at bounding box center [24, 465] width 27 height 27
checkbox input "true"
click at [25, 425] on input "checkbox" at bounding box center [24, 428] width 27 height 27
checkbox input "true"
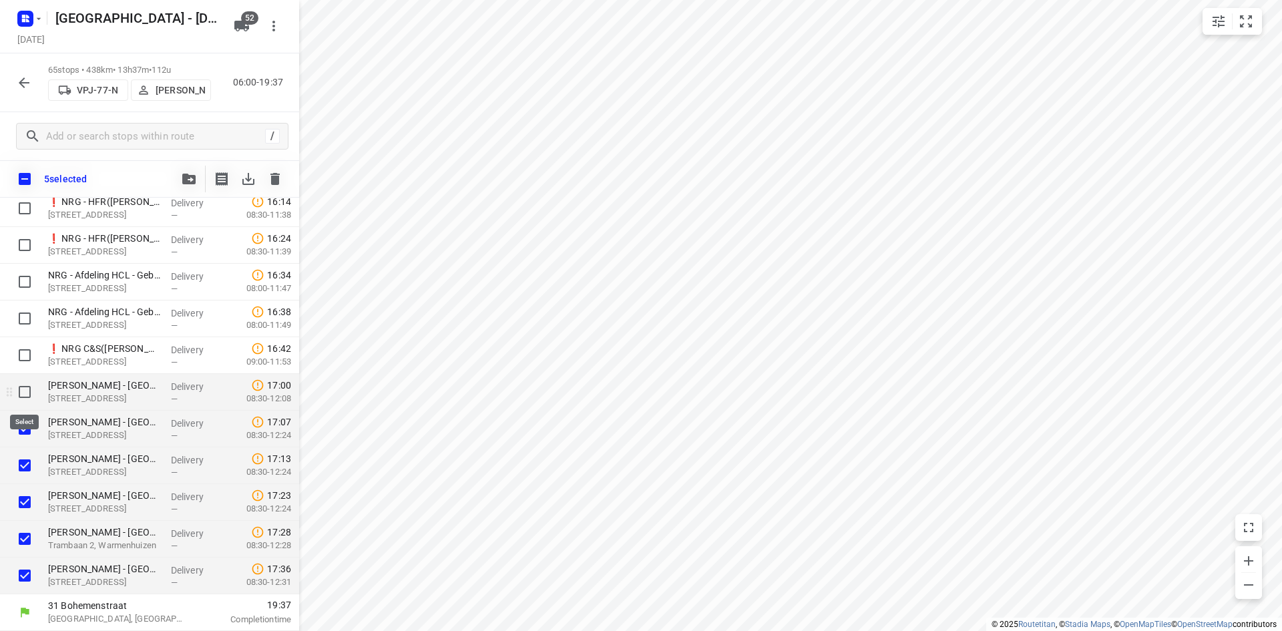
click at [23, 397] on input "checkbox" at bounding box center [24, 391] width 27 height 27
checkbox input "true"
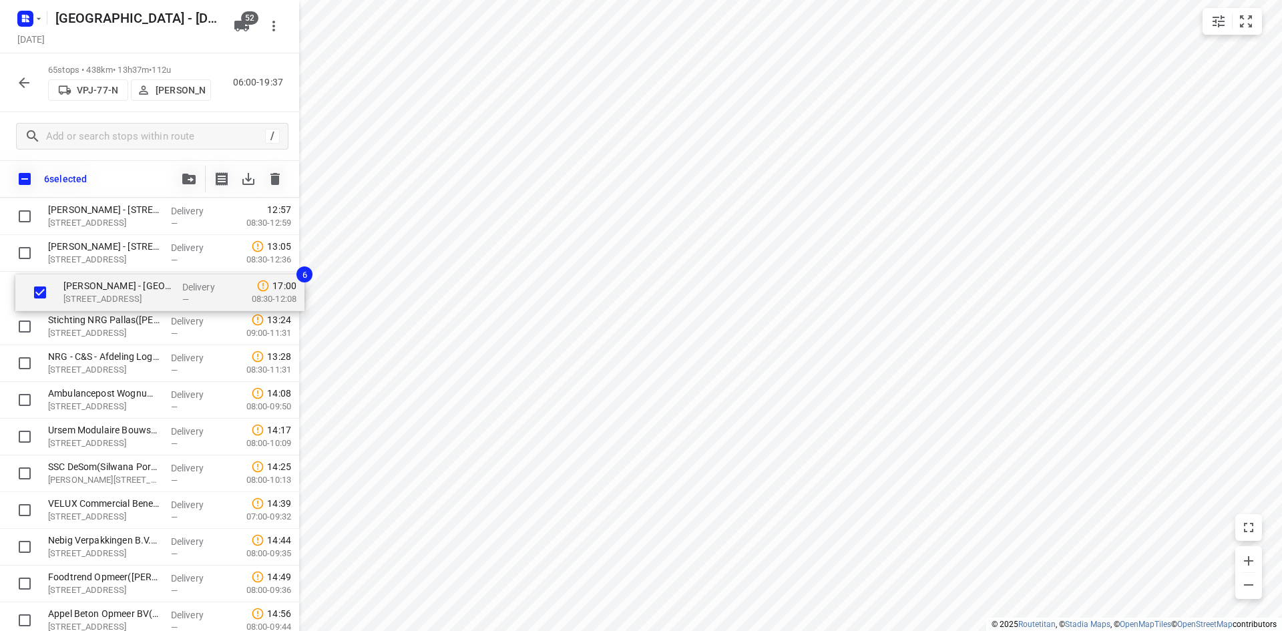
scroll to position [1495, 0]
drag, startPoint x: 113, startPoint y: 382, endPoint x: 127, endPoint y: 292, distance: 91.3
click at [127, 292] on div "⭐Stago B.V.(Bernard Koolhaas) Electronweg 1, Hoorn Delivery — 07:27 06:00-07:56…" at bounding box center [149, 0] width 299 height 2386
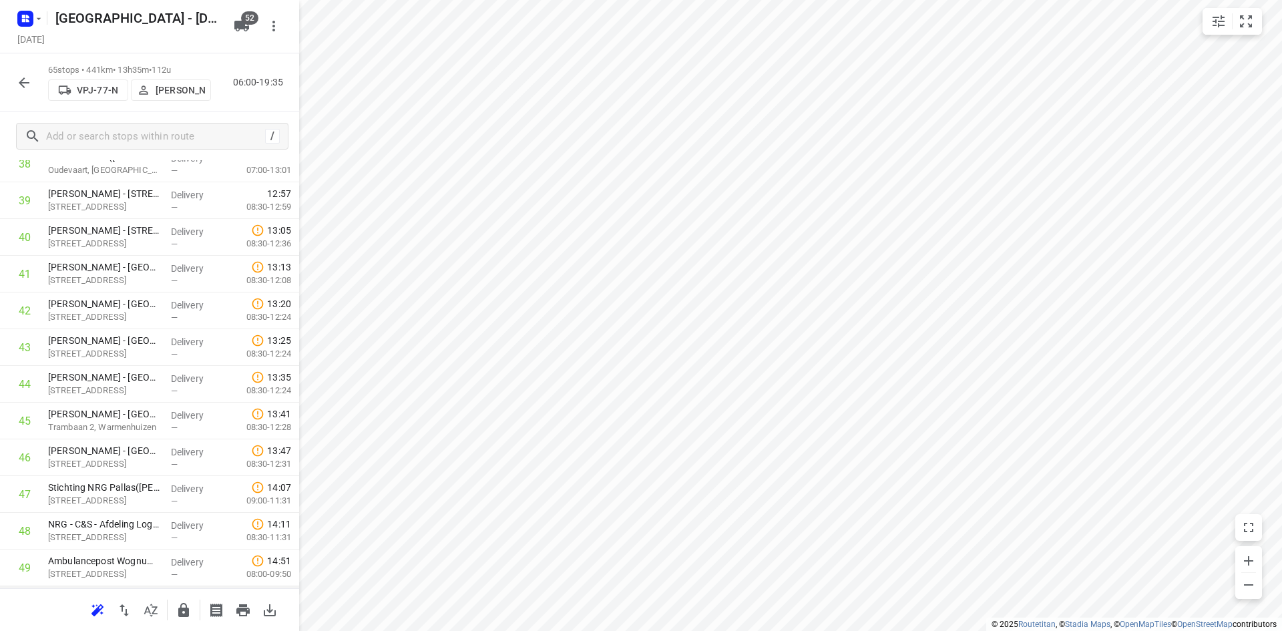
scroll to position [1366, 0]
drag, startPoint x: 147, startPoint y: 386, endPoint x: 165, endPoint y: 497, distance: 111.6
click at [166, 498] on div "1 ⭐Stago B.V.(Bernard Koolhaas) Electronweg 1, Hoorn Delivery — 07:27 06:00-07:…" at bounding box center [149, 18] width 299 height 2386
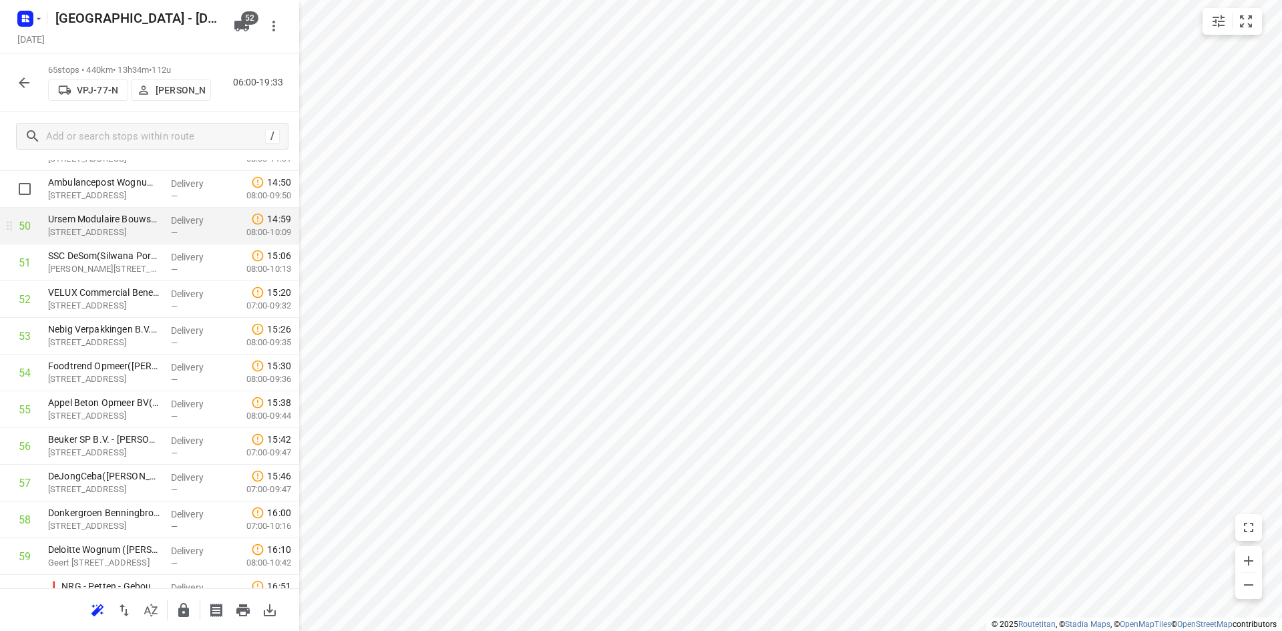
scroll to position [1842, 0]
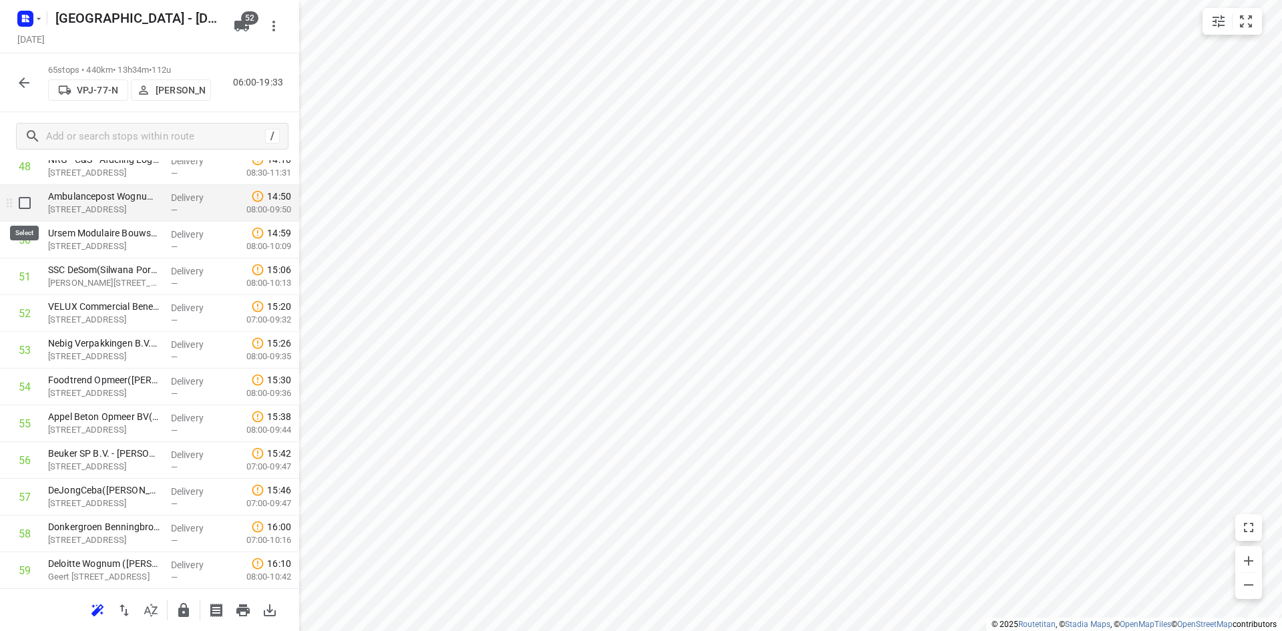
click at [21, 200] on input "checkbox" at bounding box center [24, 203] width 27 height 27
checkbox input "true"
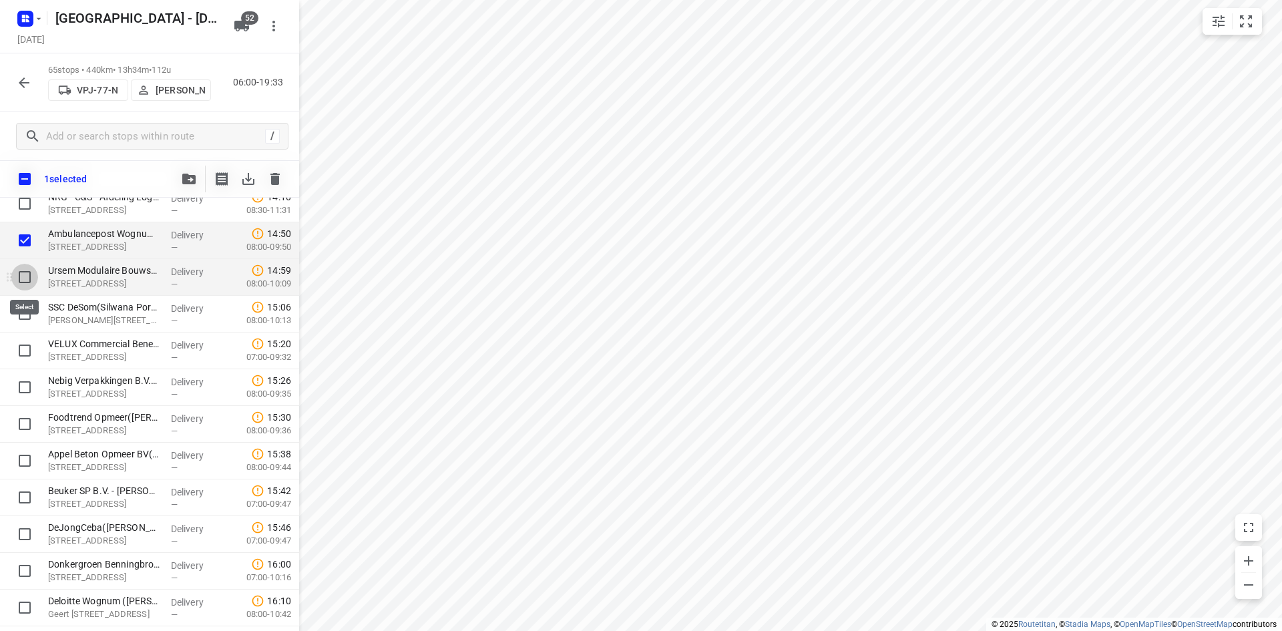
click at [21, 279] on input "checkbox" at bounding box center [24, 277] width 27 height 27
checkbox input "true"
click at [27, 316] on input "checkbox" at bounding box center [24, 313] width 27 height 27
checkbox input "true"
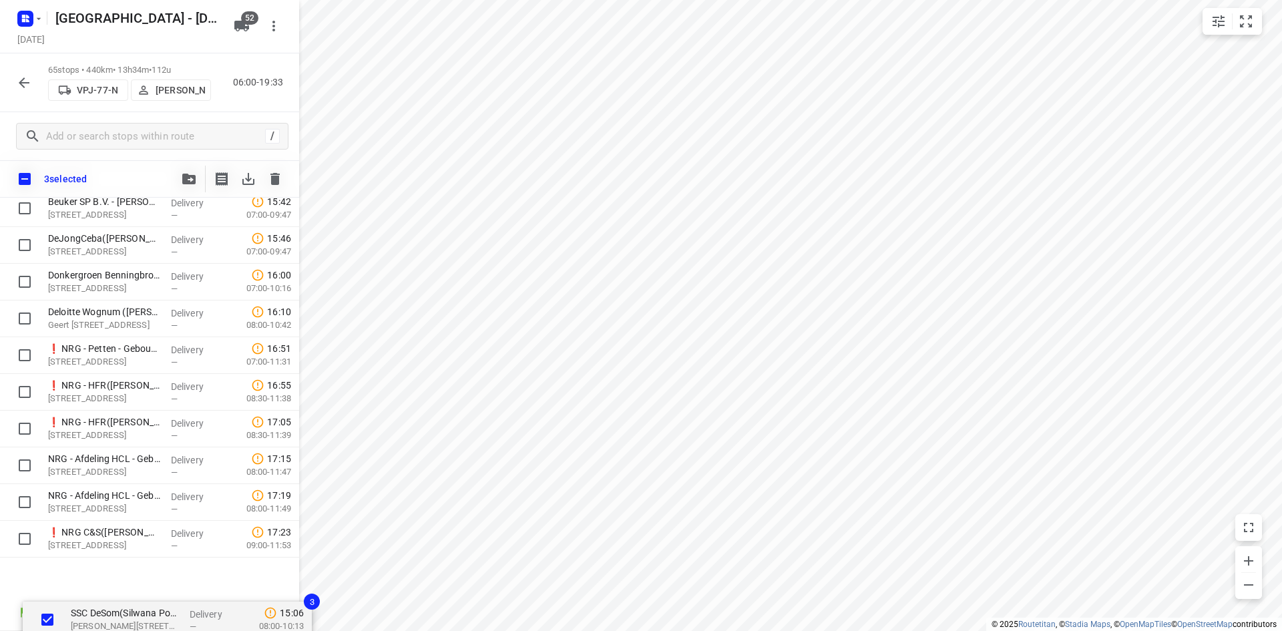
scroll to position [2095, 0]
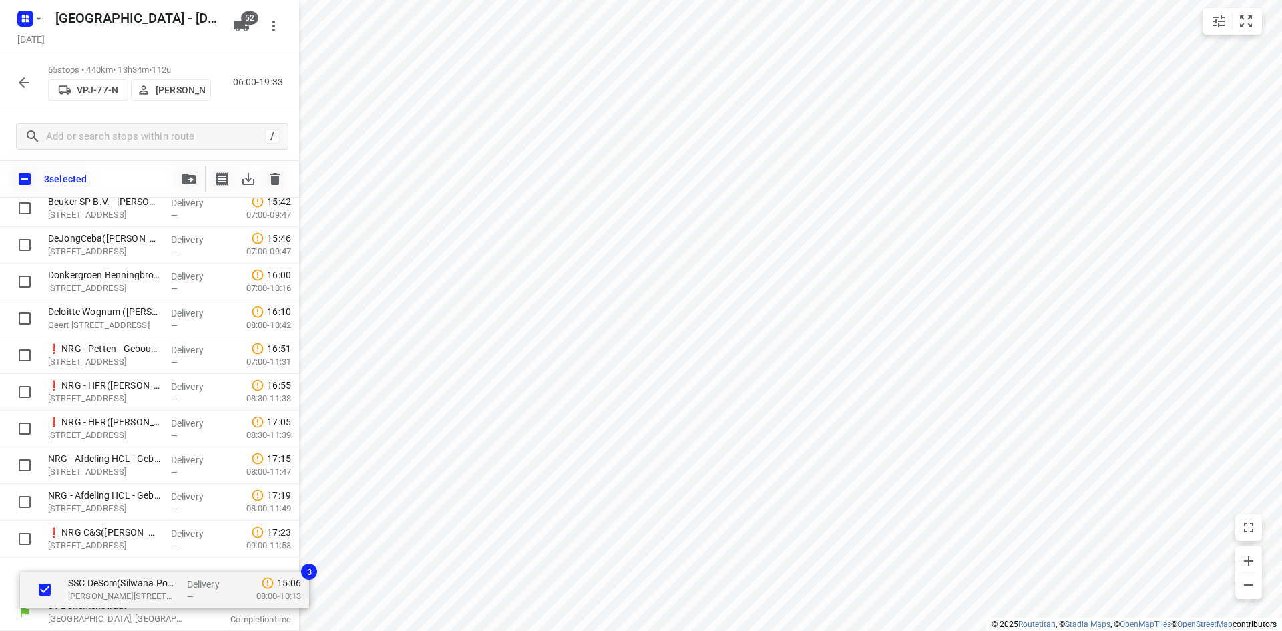
drag, startPoint x: 90, startPoint y: 317, endPoint x: 110, endPoint y: 598, distance: 281.7
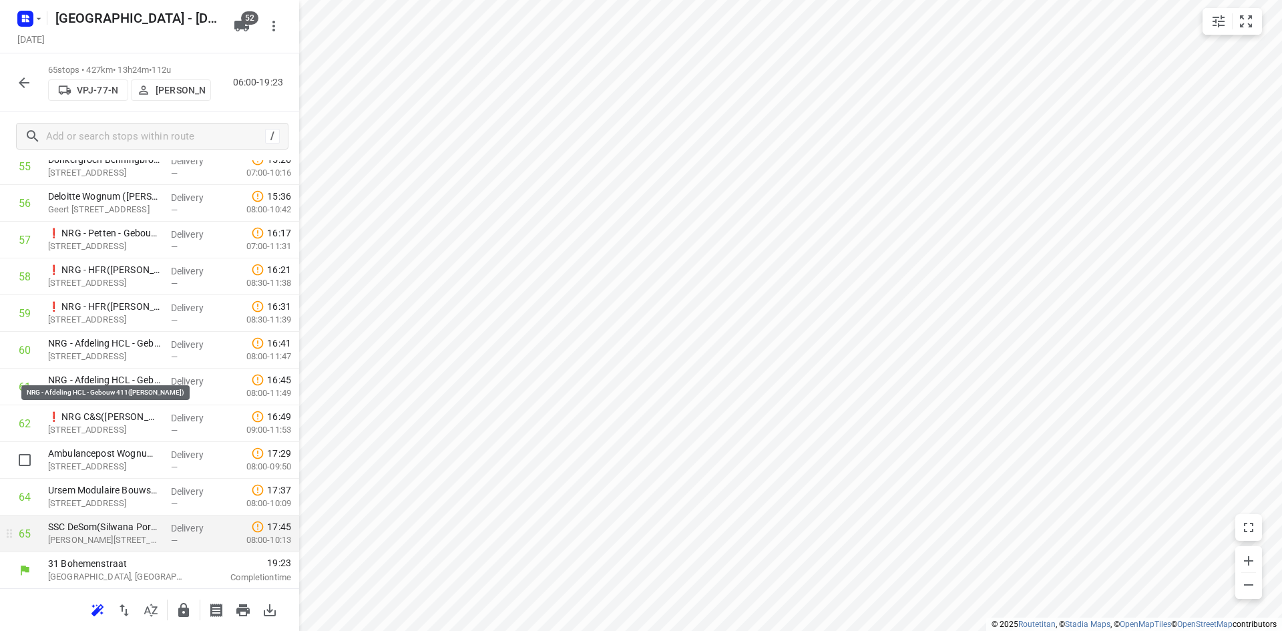
scroll to position [2100, 0]
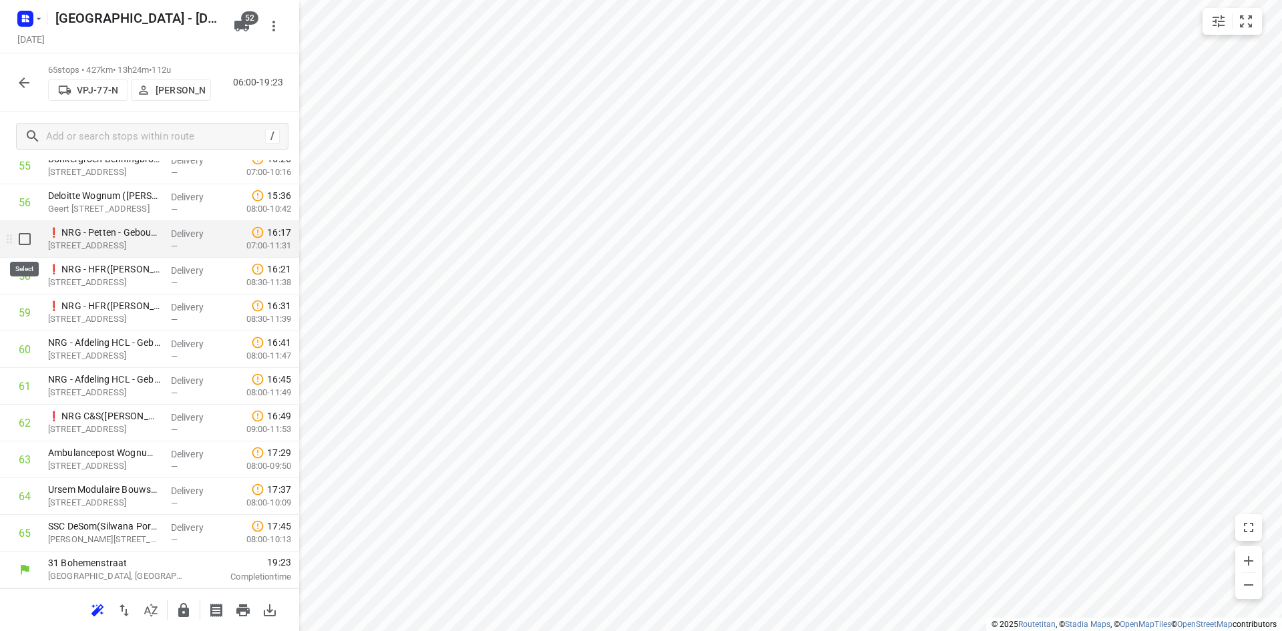
click at [24, 238] on input "checkbox" at bounding box center [24, 239] width 27 height 27
checkbox input "true"
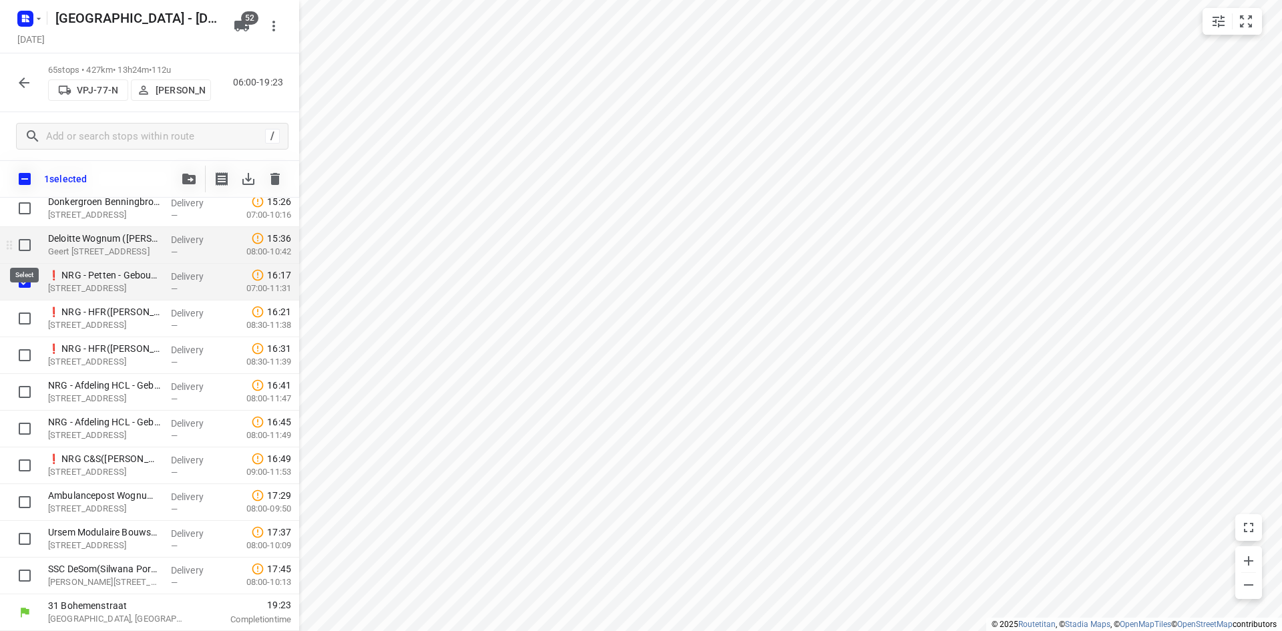
scroll to position [2095, 0]
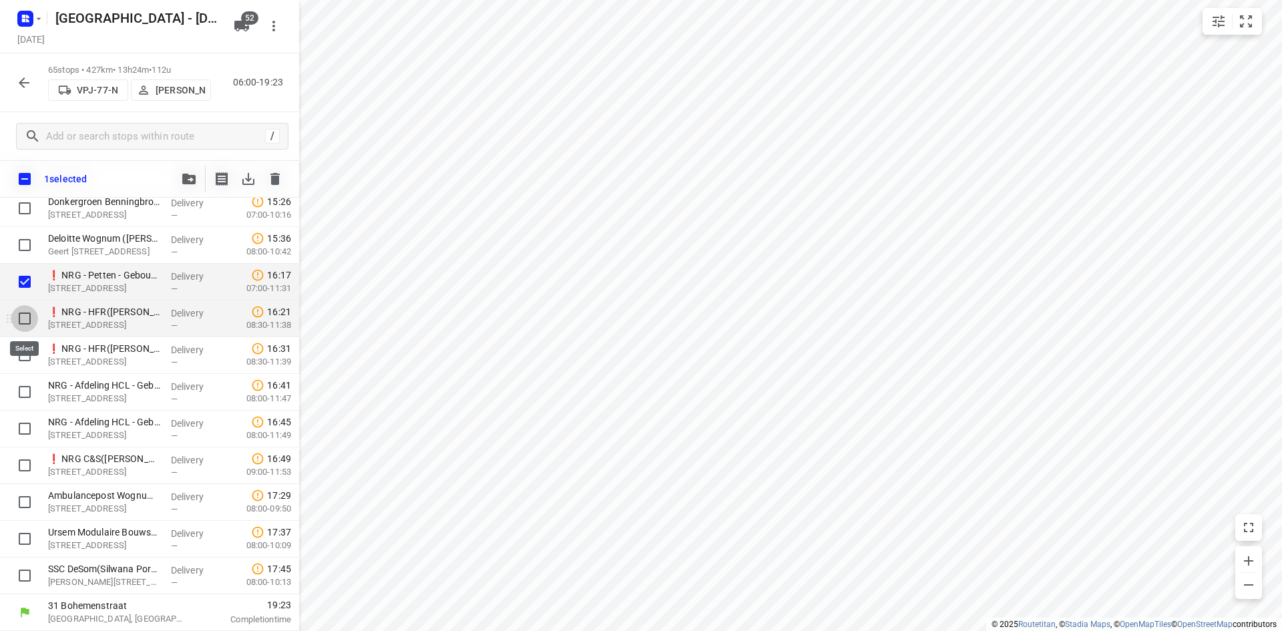
click at [25, 319] on input "checkbox" at bounding box center [24, 318] width 27 height 27
checkbox input "true"
drag, startPoint x: 24, startPoint y: 355, endPoint x: 22, endPoint y: 364, distance: 9.6
click at [23, 360] on input "checkbox" at bounding box center [24, 355] width 27 height 27
checkbox input "true"
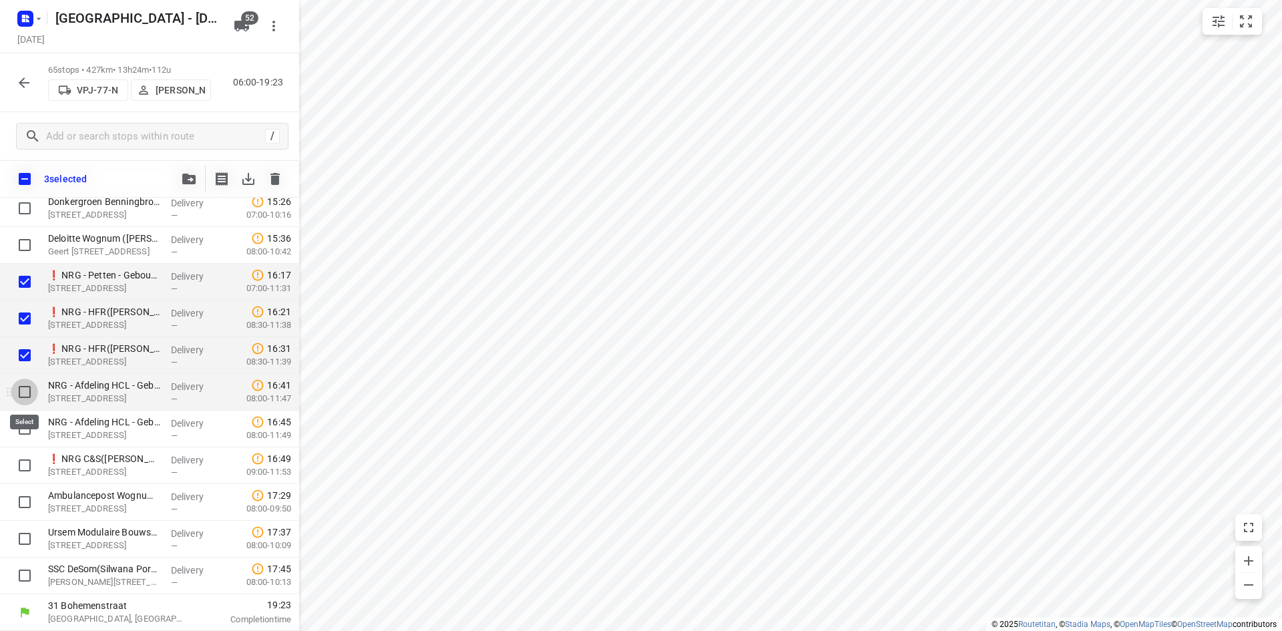
click at [29, 401] on input "checkbox" at bounding box center [24, 391] width 27 height 27
checkbox input "true"
click at [25, 426] on input "checkbox" at bounding box center [24, 428] width 27 height 27
checkbox input "true"
click at [27, 389] on input "checkbox" at bounding box center [24, 391] width 27 height 27
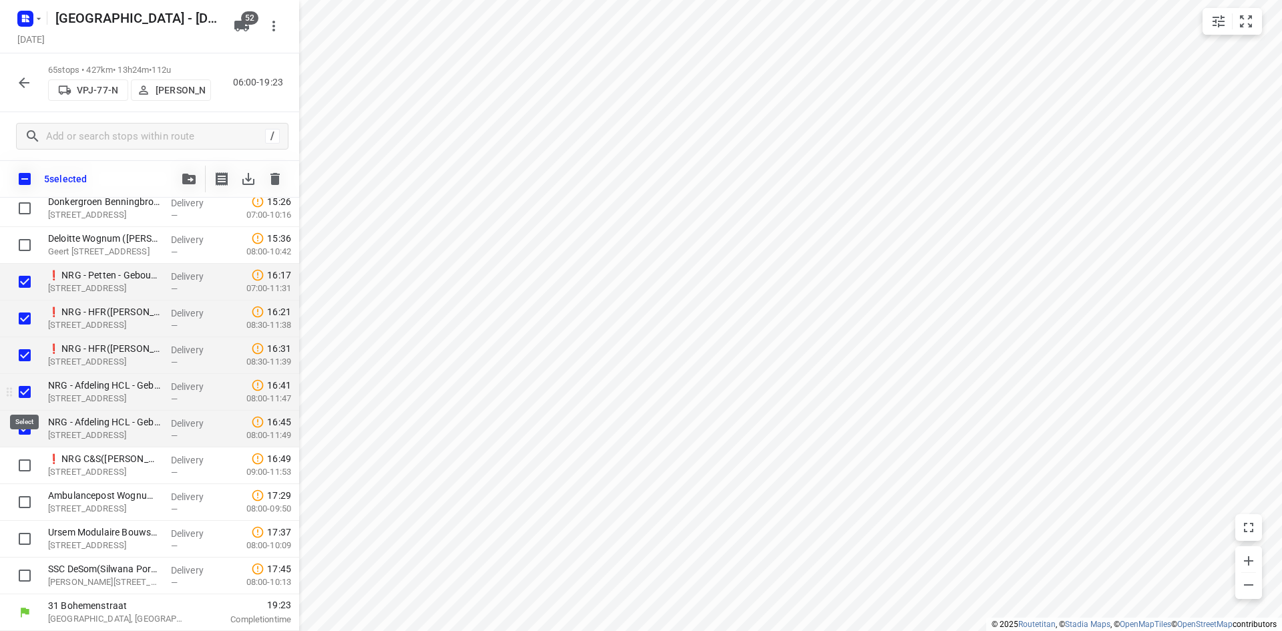
checkbox input "false"
click at [29, 347] on input "checkbox" at bounding box center [24, 355] width 27 height 27
checkbox input "false"
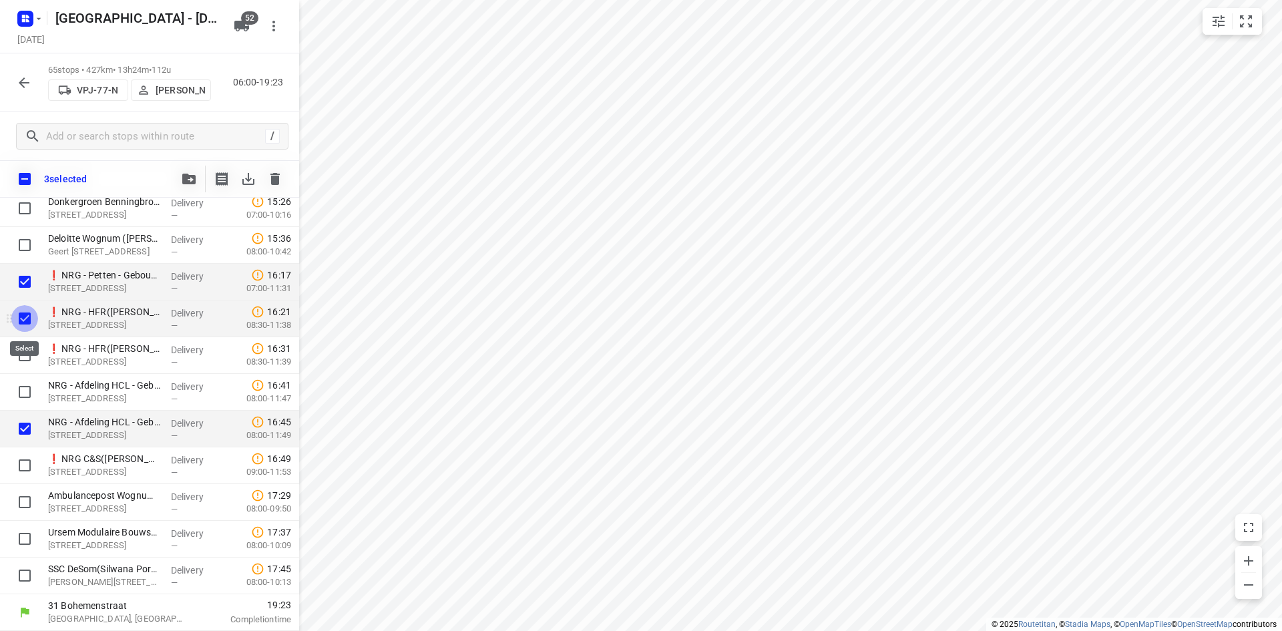
drag, startPoint x: 25, startPoint y: 323, endPoint x: 25, endPoint y: 303, distance: 20.0
click at [25, 322] on input "checkbox" at bounding box center [24, 318] width 27 height 27
checkbox input "false"
click at [22, 285] on input "checkbox" at bounding box center [24, 281] width 27 height 27
checkbox input "false"
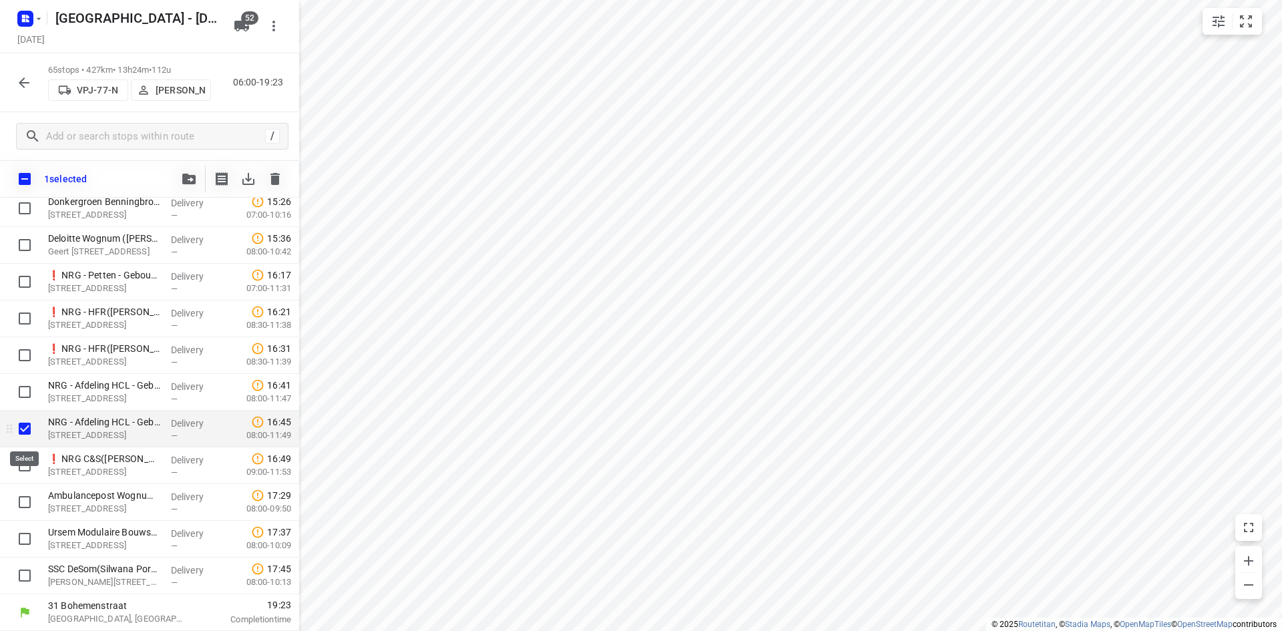
click at [26, 426] on input "checkbox" at bounding box center [24, 428] width 27 height 27
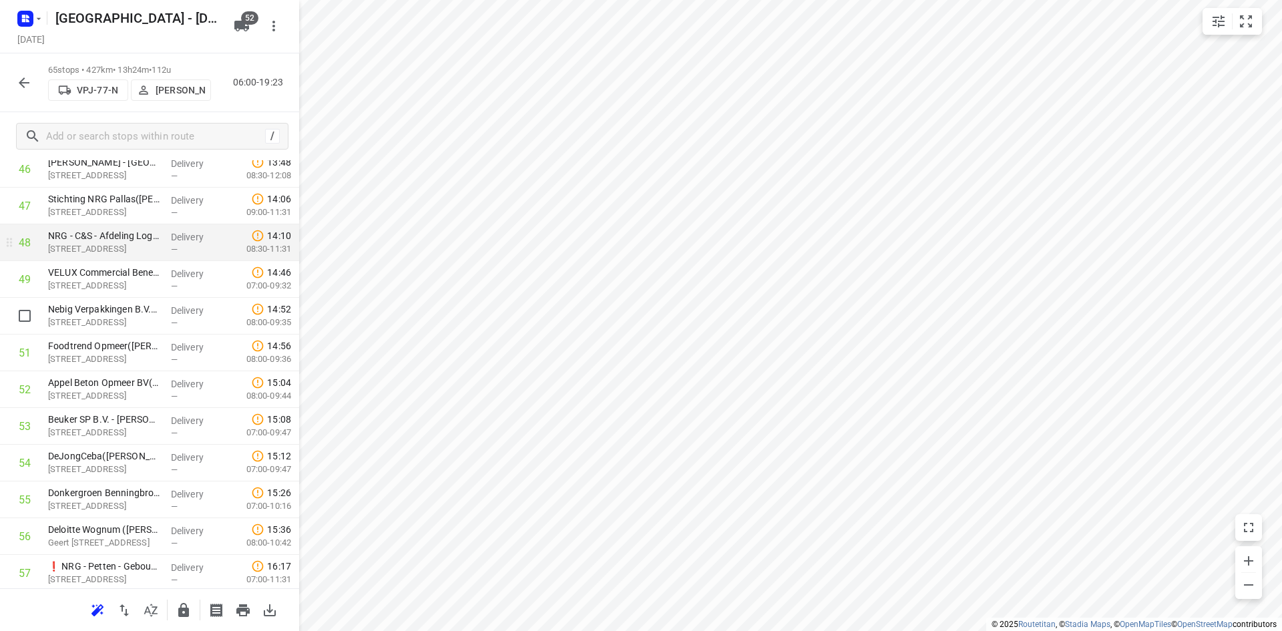
scroll to position [1761, 0]
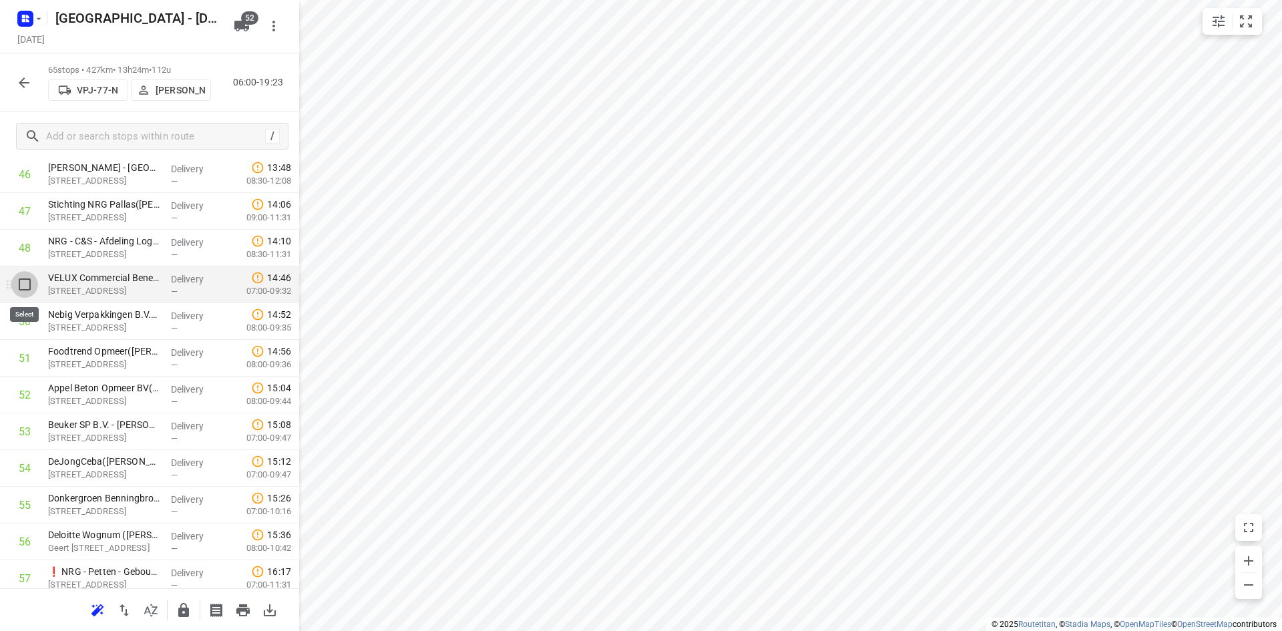
click at [32, 284] on input "checkbox" at bounding box center [24, 284] width 27 height 27
checkbox input "true"
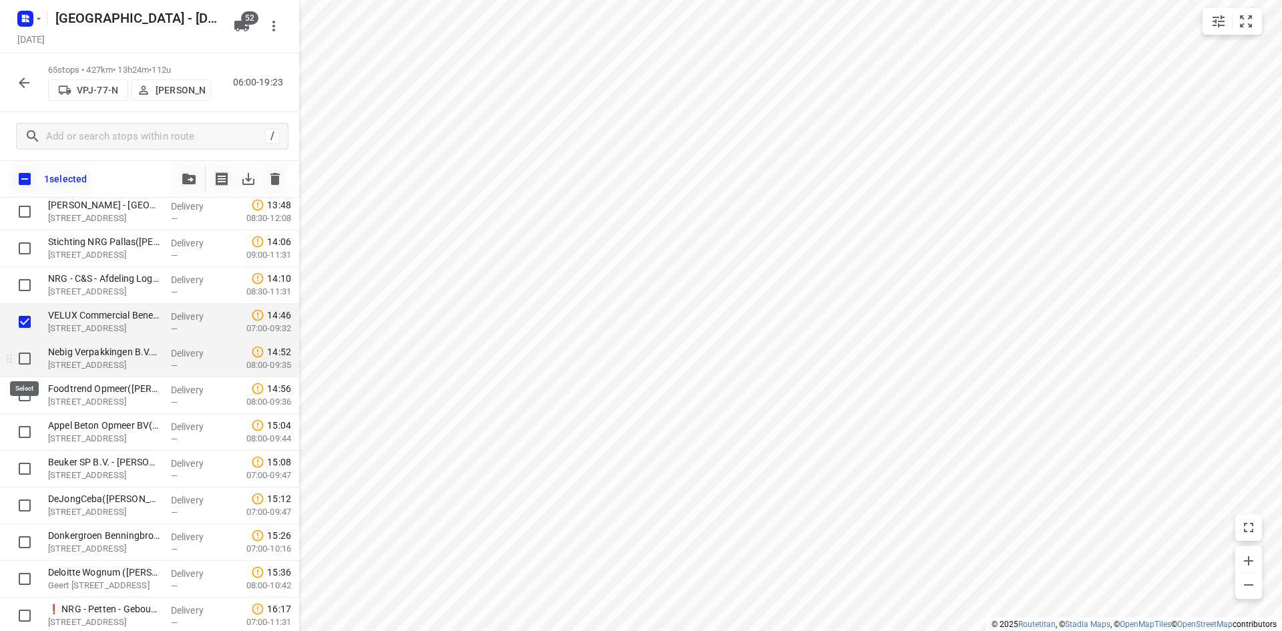
click at [26, 354] on input "checkbox" at bounding box center [24, 358] width 27 height 27
checkbox input "true"
click at [27, 392] on input "checkbox" at bounding box center [24, 395] width 27 height 27
checkbox input "true"
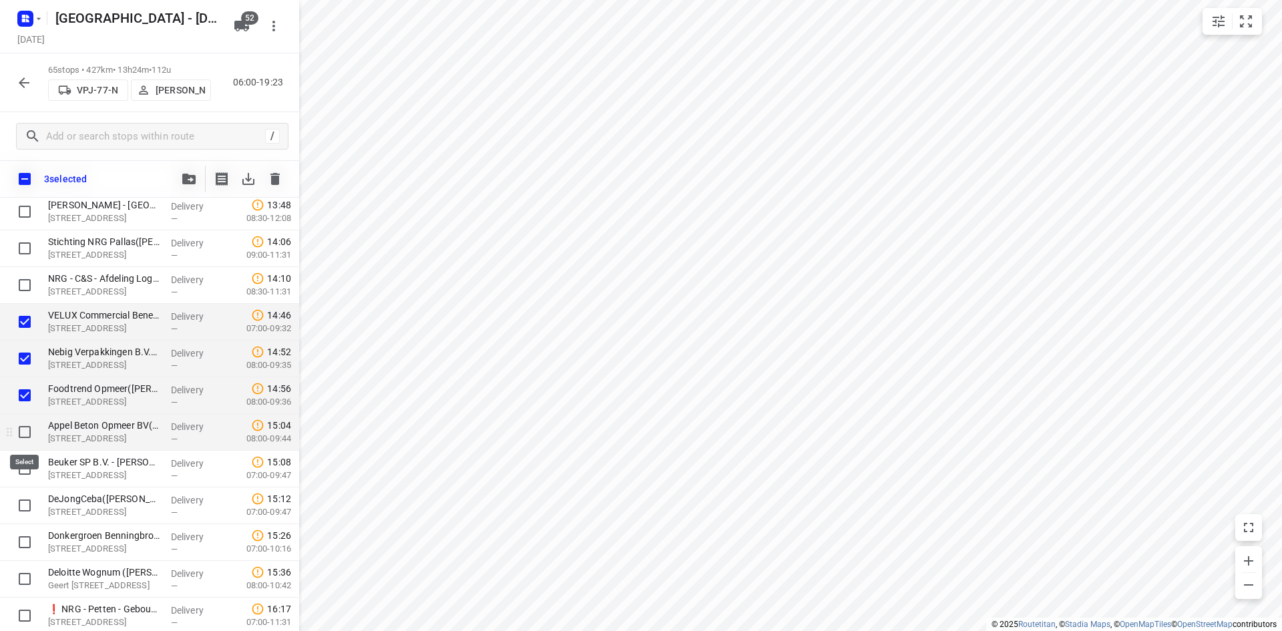
click at [25, 429] on input "checkbox" at bounding box center [24, 432] width 27 height 27
checkbox input "true"
click at [23, 471] on input "checkbox" at bounding box center [24, 468] width 27 height 27
checkbox input "true"
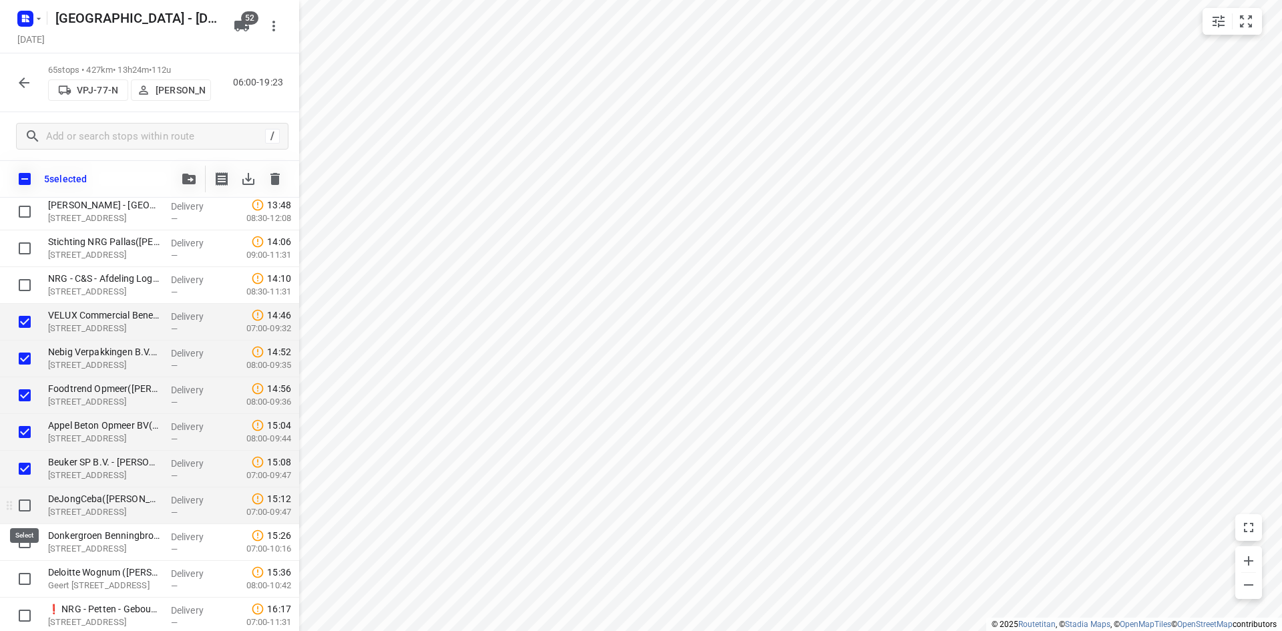
click at [23, 507] on input "checkbox" at bounding box center [24, 505] width 27 height 27
checkbox input "true"
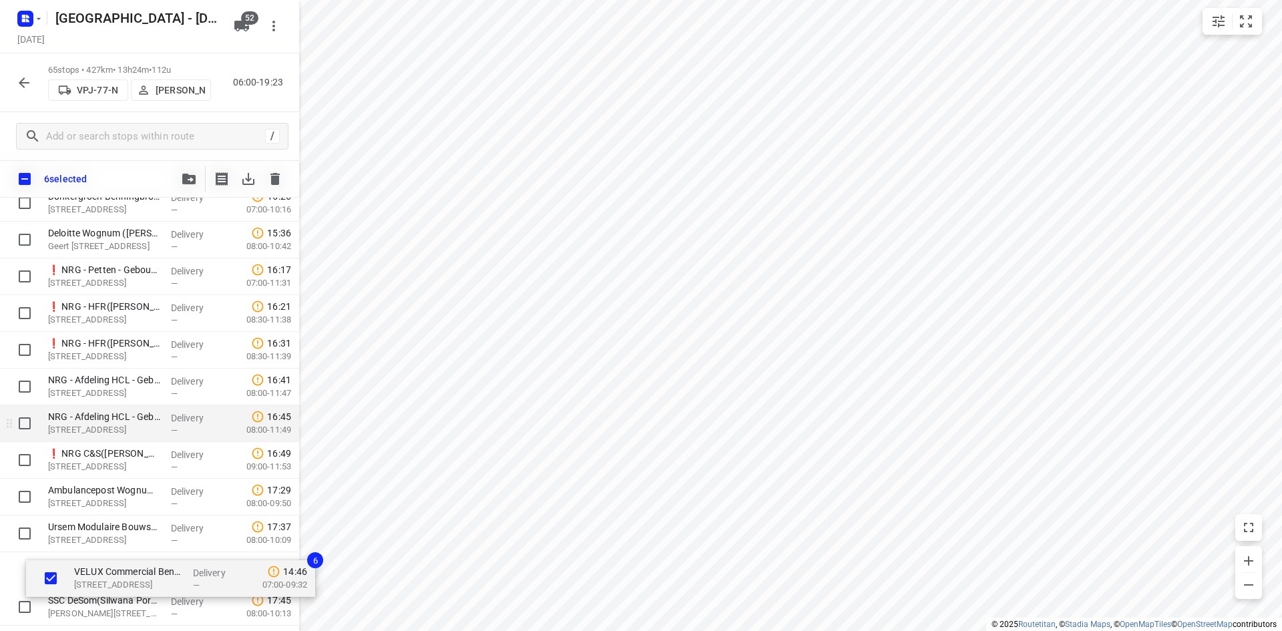
scroll to position [2095, 0]
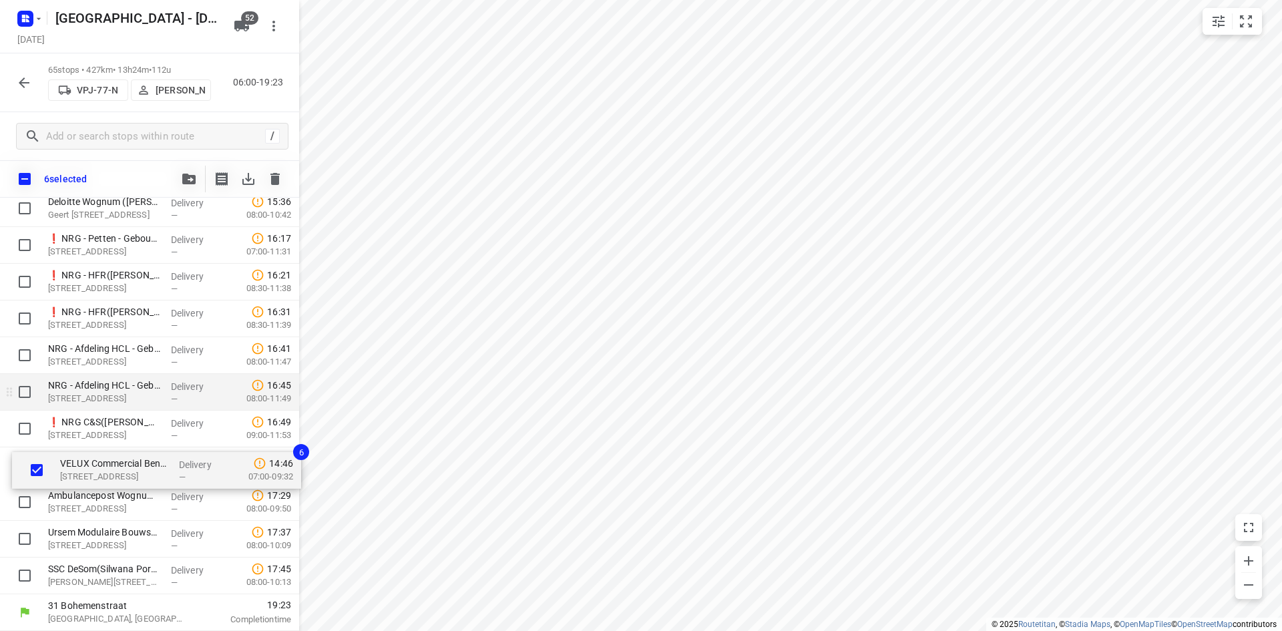
drag, startPoint x: 94, startPoint y: 326, endPoint x: 108, endPoint y: 481, distance: 154.8
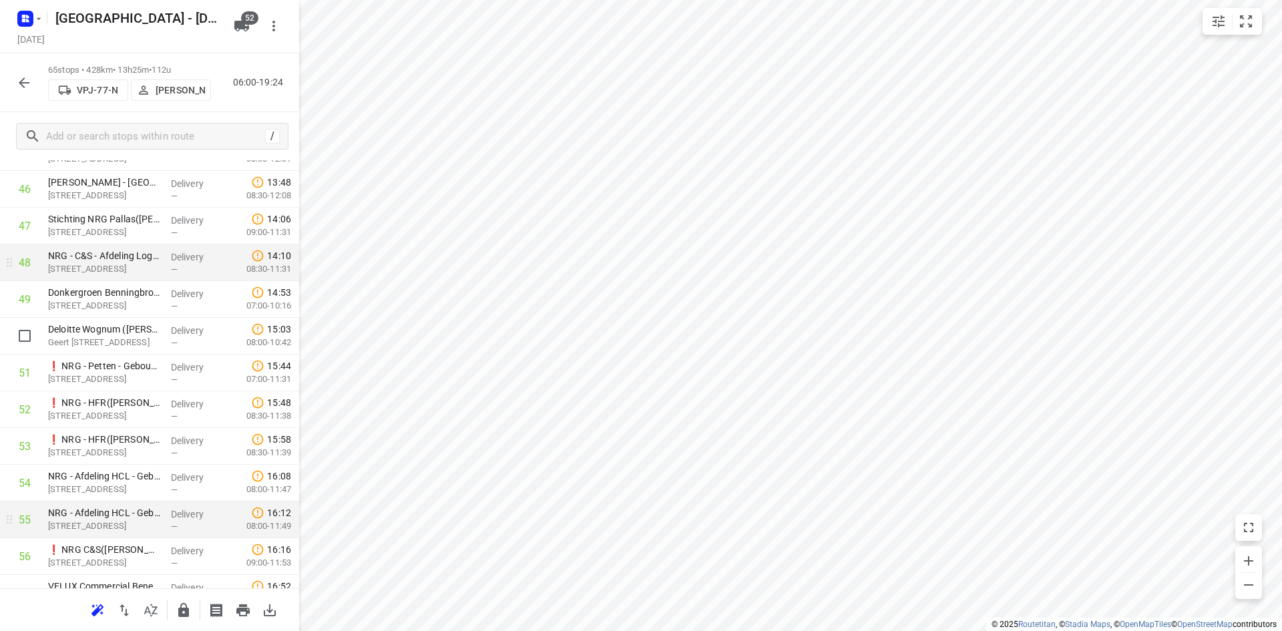
scroll to position [1700, 0]
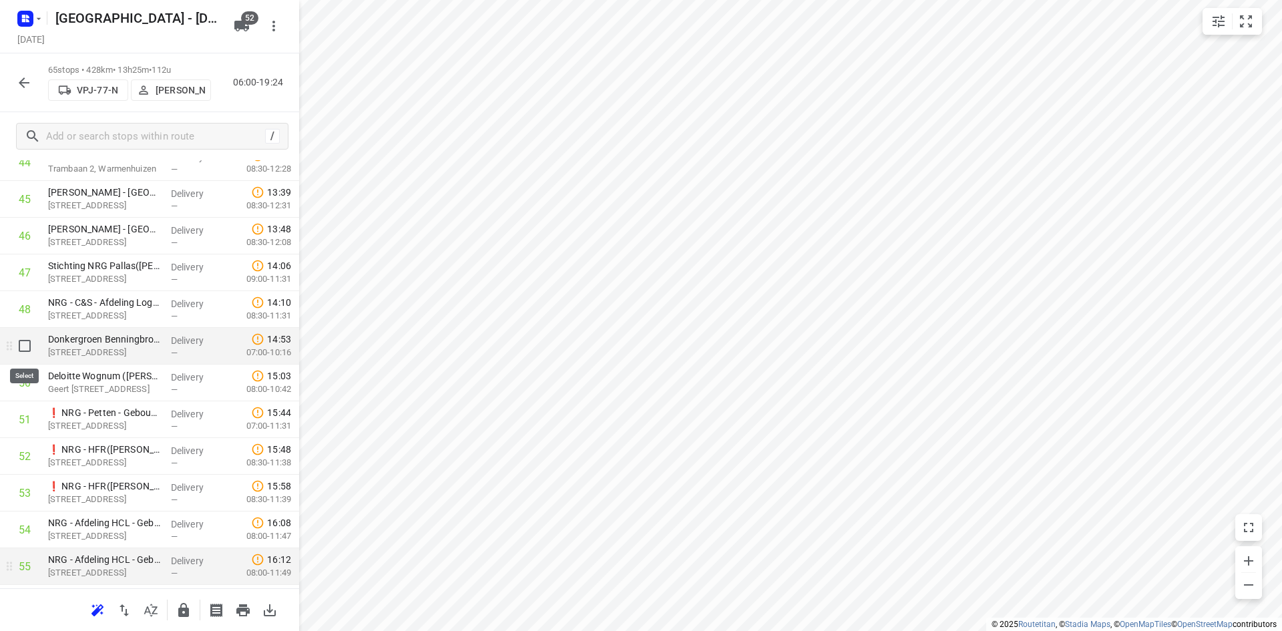
click at [30, 344] on input "checkbox" at bounding box center [24, 345] width 27 height 27
checkbox input "true"
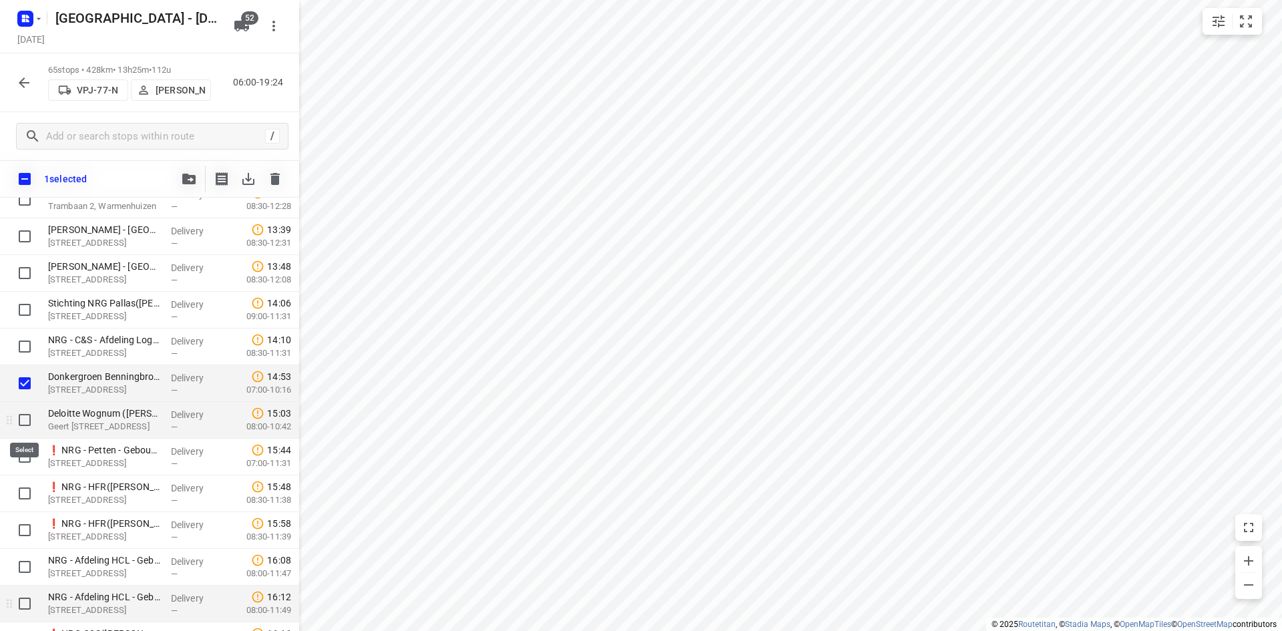
click at [23, 409] on input "checkbox" at bounding box center [24, 420] width 27 height 27
checkbox input "true"
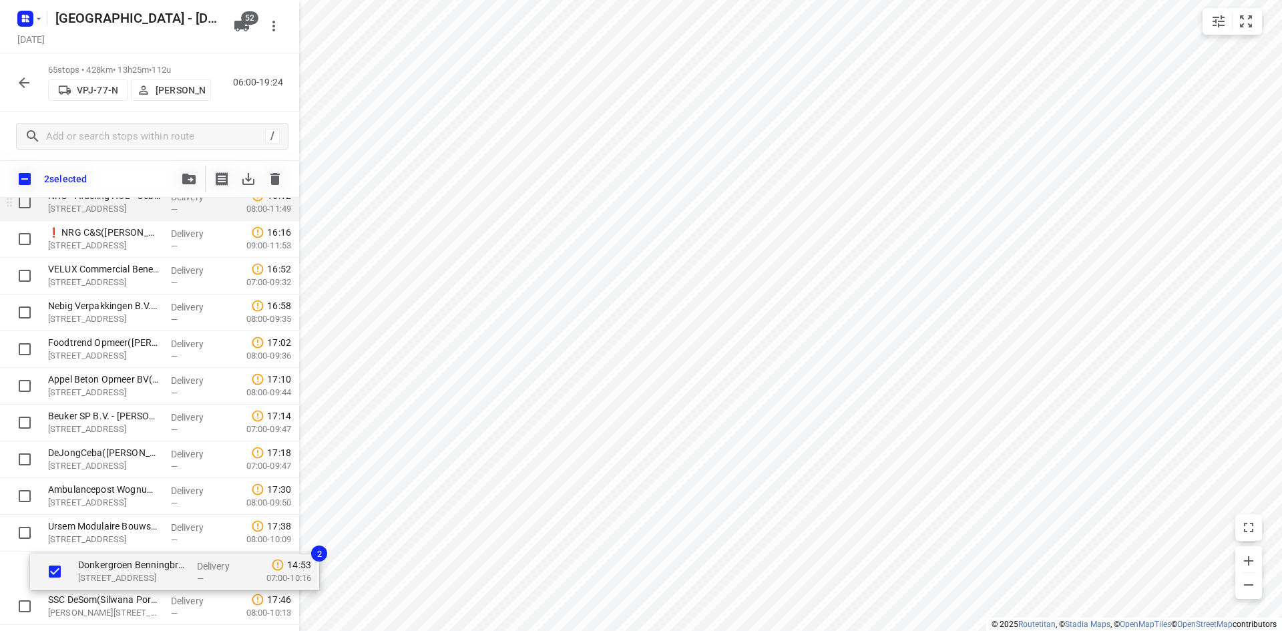
scroll to position [2095, 0]
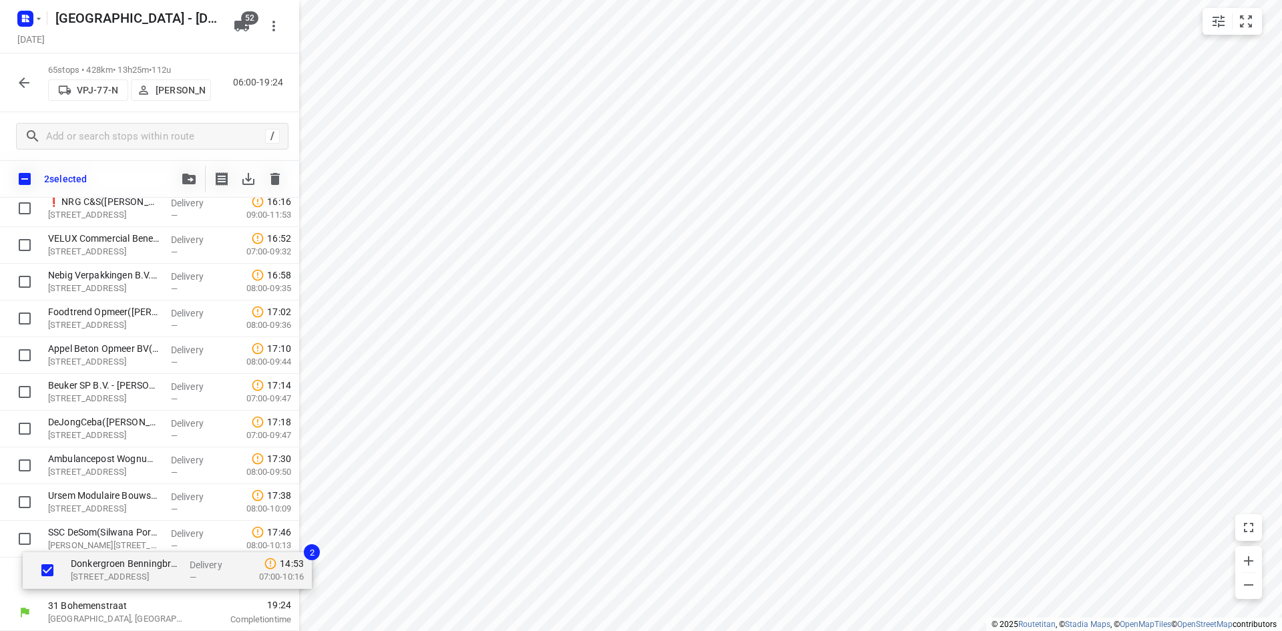
drag, startPoint x: 107, startPoint y: 396, endPoint x: 127, endPoint y: 577, distance: 182.7
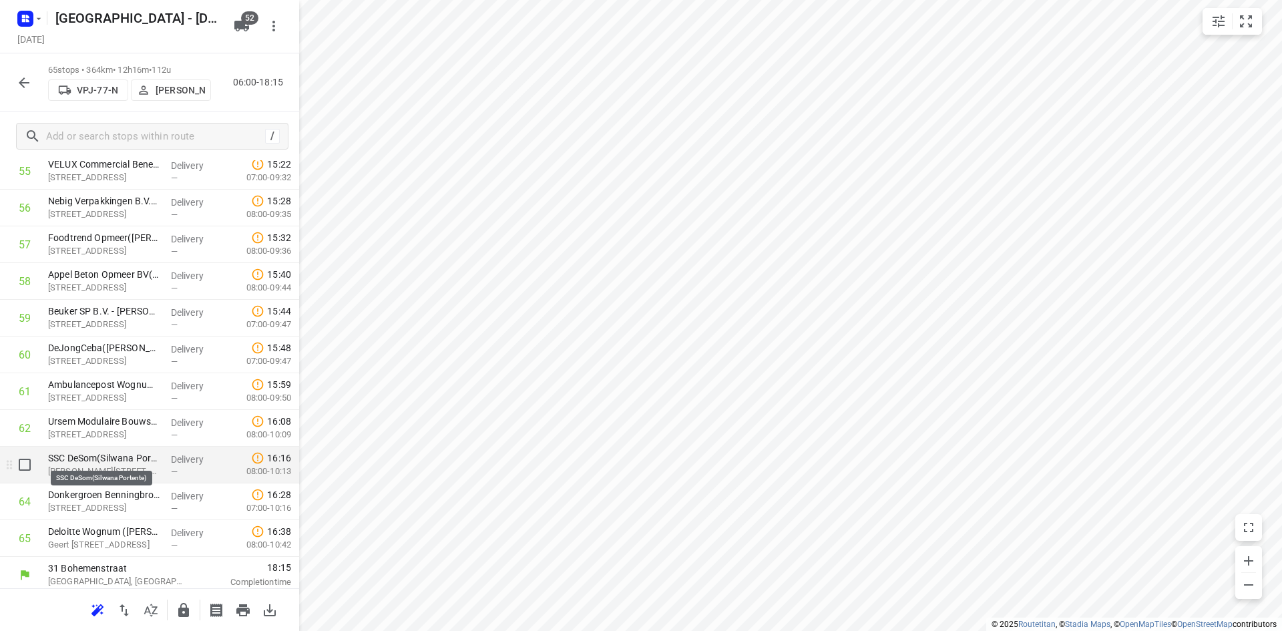
scroll to position [2100, 0]
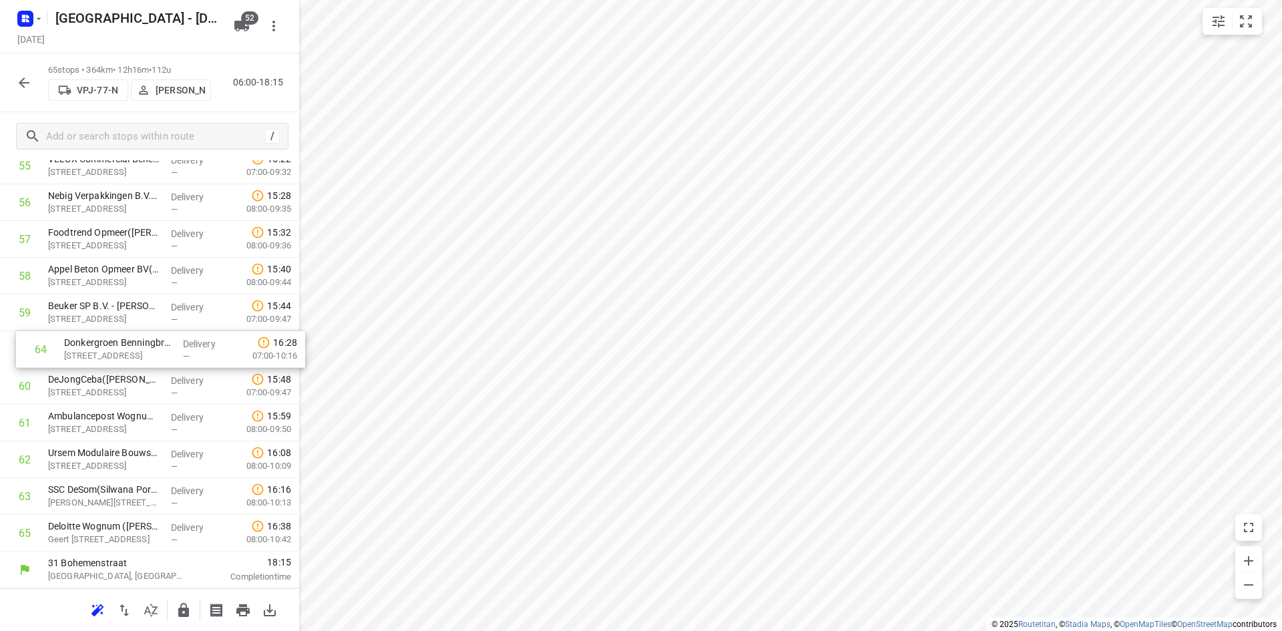
drag, startPoint x: 94, startPoint y: 502, endPoint x: 110, endPoint y: 352, distance: 151.0
drag, startPoint x: 112, startPoint y: 387, endPoint x: 119, endPoint y: 348, distance: 40.1
drag, startPoint x: 112, startPoint y: 542, endPoint x: 122, endPoint y: 450, distance: 92.7
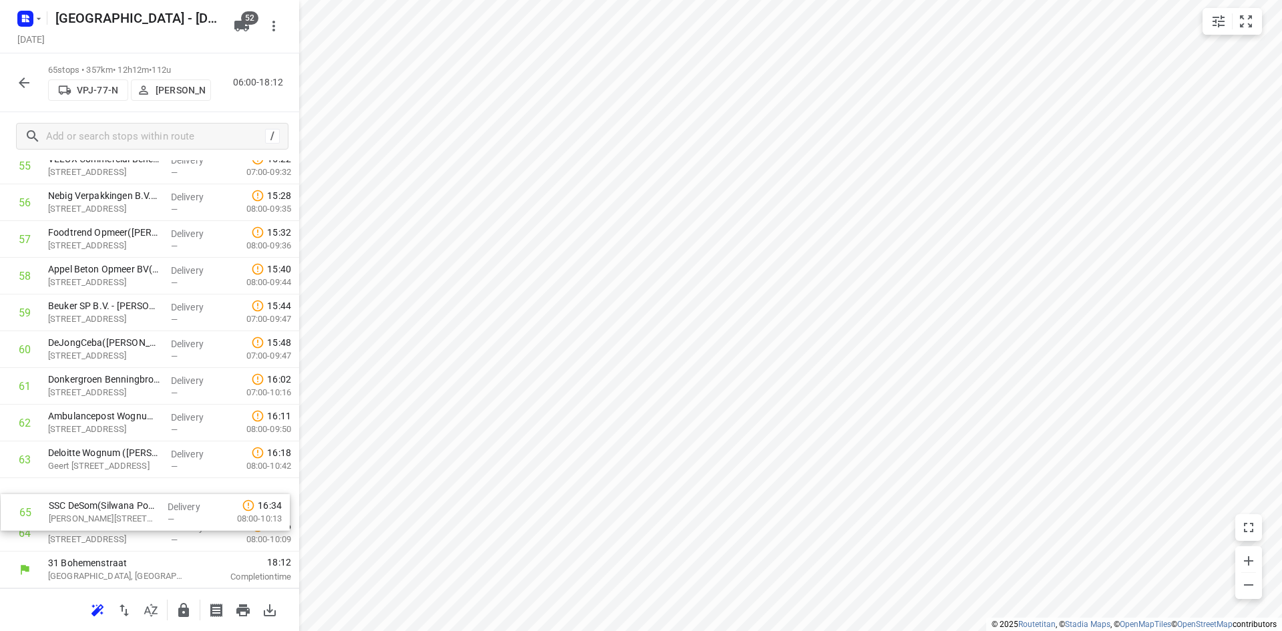
drag, startPoint x: 120, startPoint y: 535, endPoint x: 121, endPoint y: 491, distance: 44.1
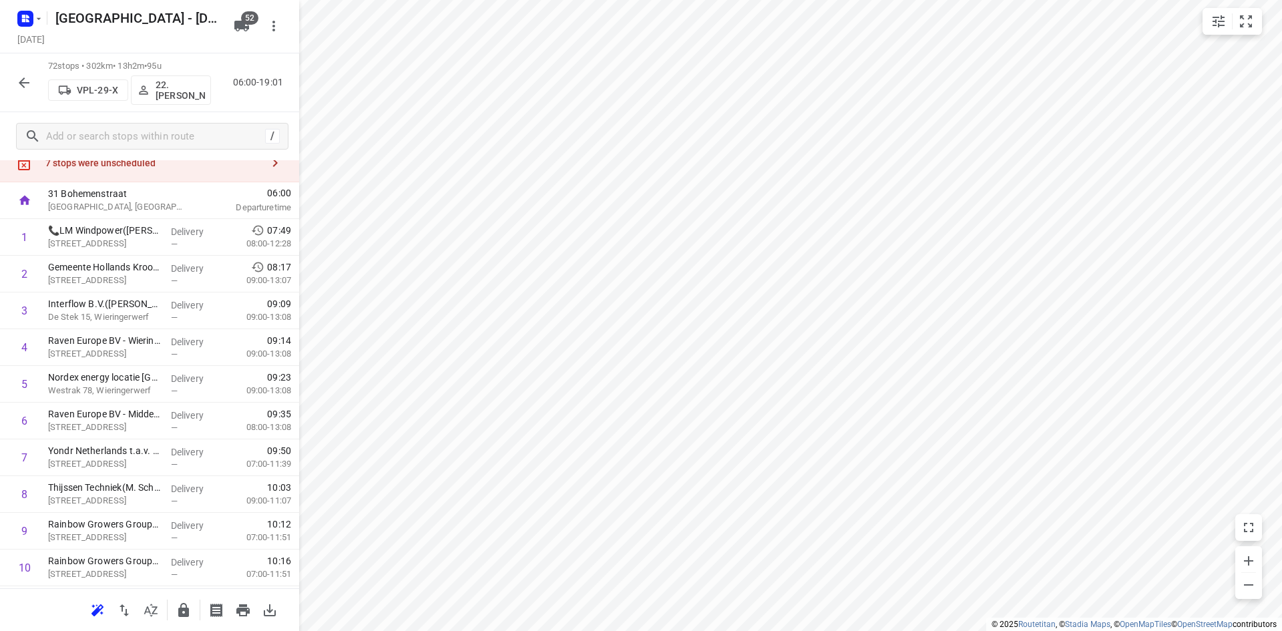
scroll to position [51, 0]
click at [20, 87] on icon "button" at bounding box center [24, 83] width 16 height 16
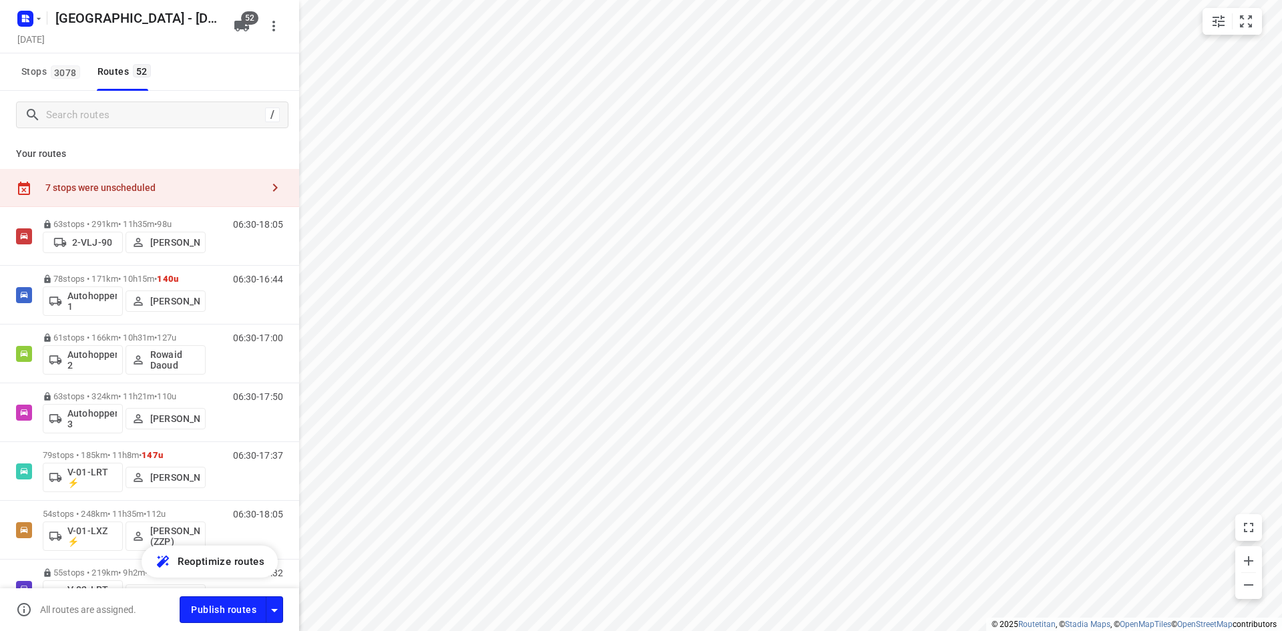
click at [112, 168] on div "Your routes 7 stops were unscheduled 63 stops • 291km • 11h35m • 98u 2-VLJ-90 F…" at bounding box center [149, 383] width 299 height 489
click at [21, 19] on rect "button" at bounding box center [25, 19] width 16 height 16
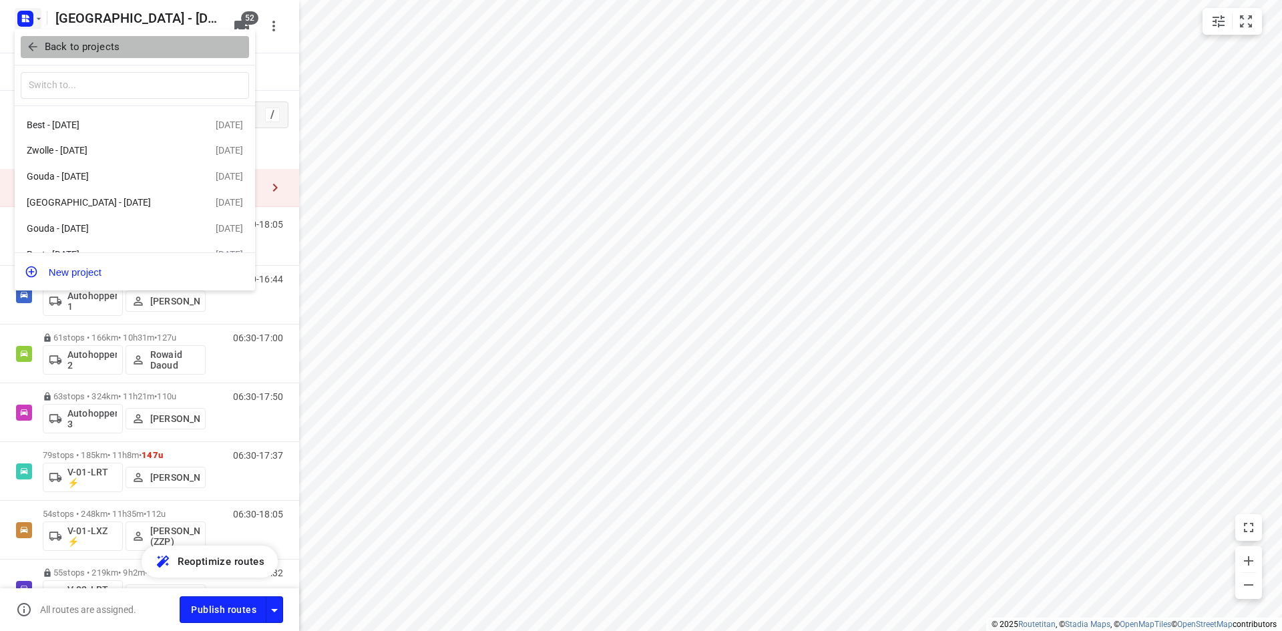
click at [32, 45] on icon "button" at bounding box center [32, 46] width 13 height 13
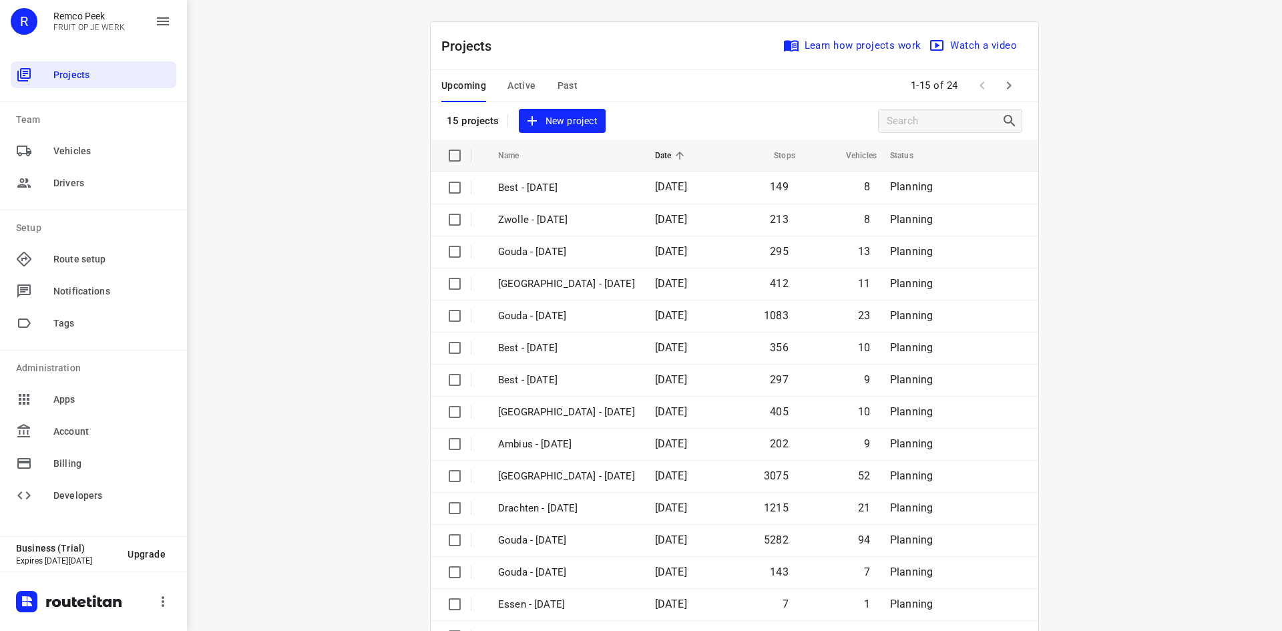
click at [511, 89] on span "Active" at bounding box center [521, 85] width 28 height 17
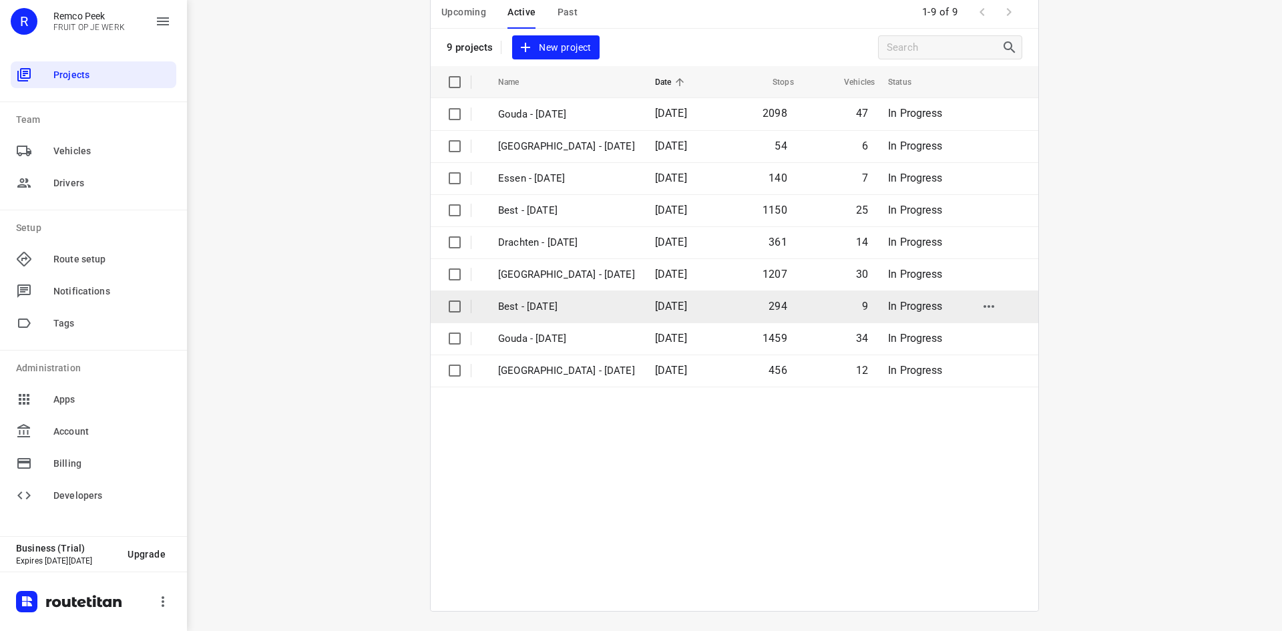
scroll to position [75, 0]
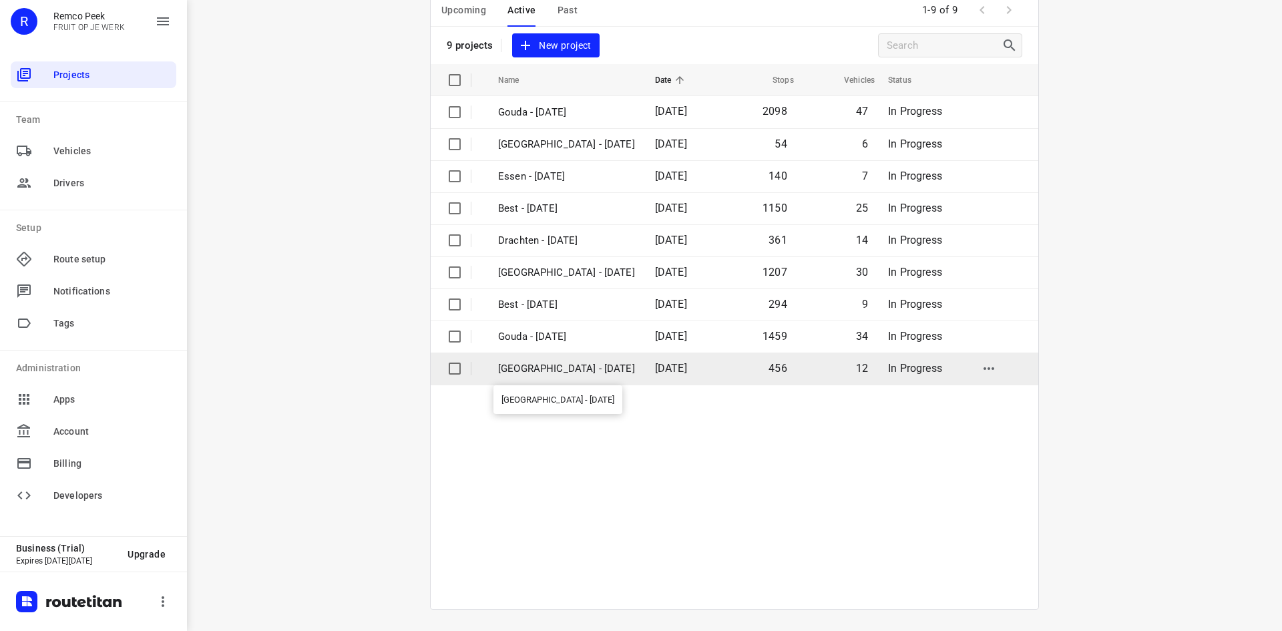
click at [580, 368] on p "[GEOGRAPHIC_DATA] - [DATE]" at bounding box center [566, 368] width 137 height 15
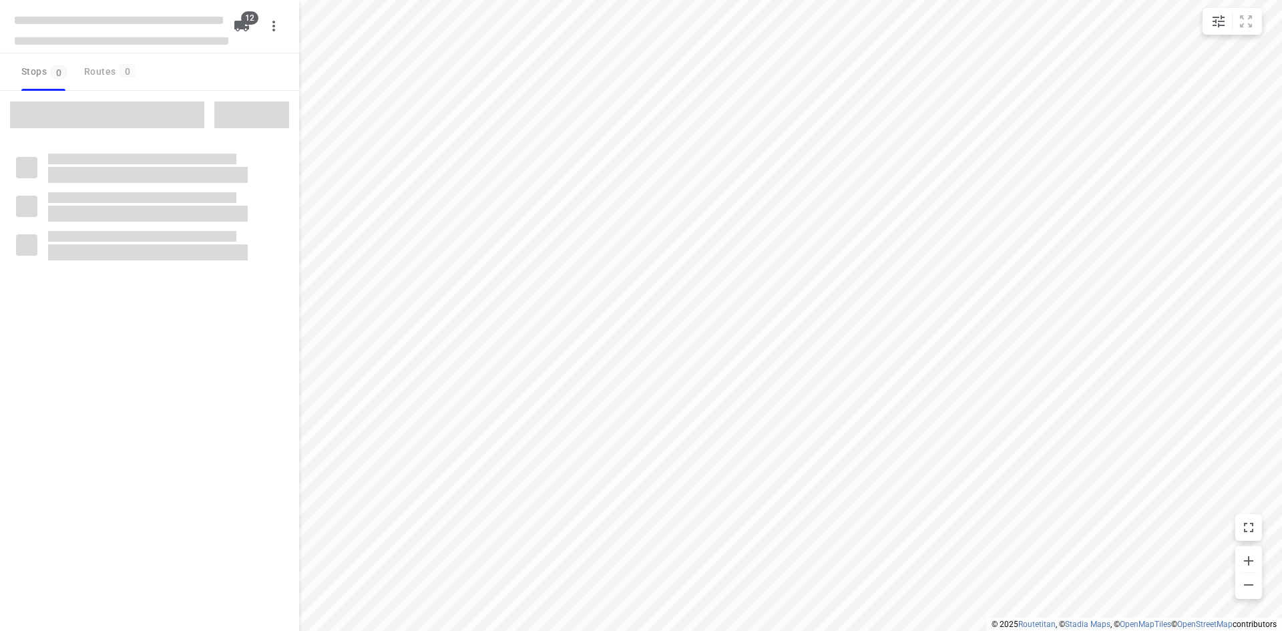
checkbox input "true"
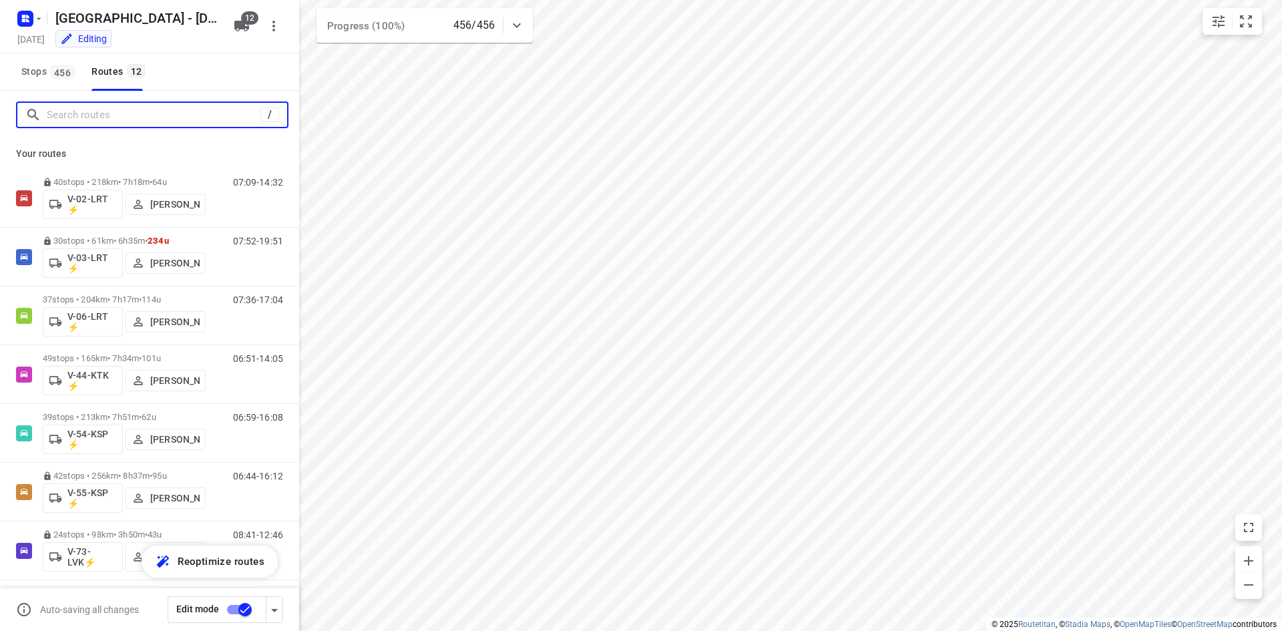
click at [175, 118] on input "Search routes" at bounding box center [154, 115] width 214 height 21
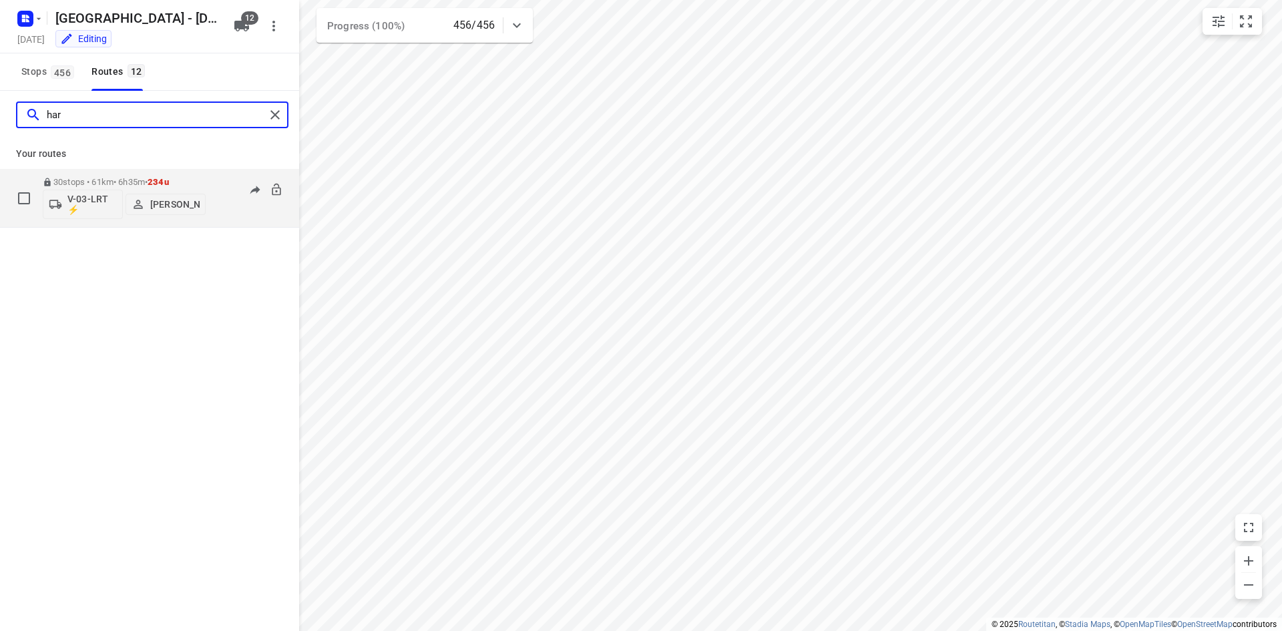
type input "har"
click at [238, 215] on div "07:52-19:51" at bounding box center [249, 201] width 67 height 49
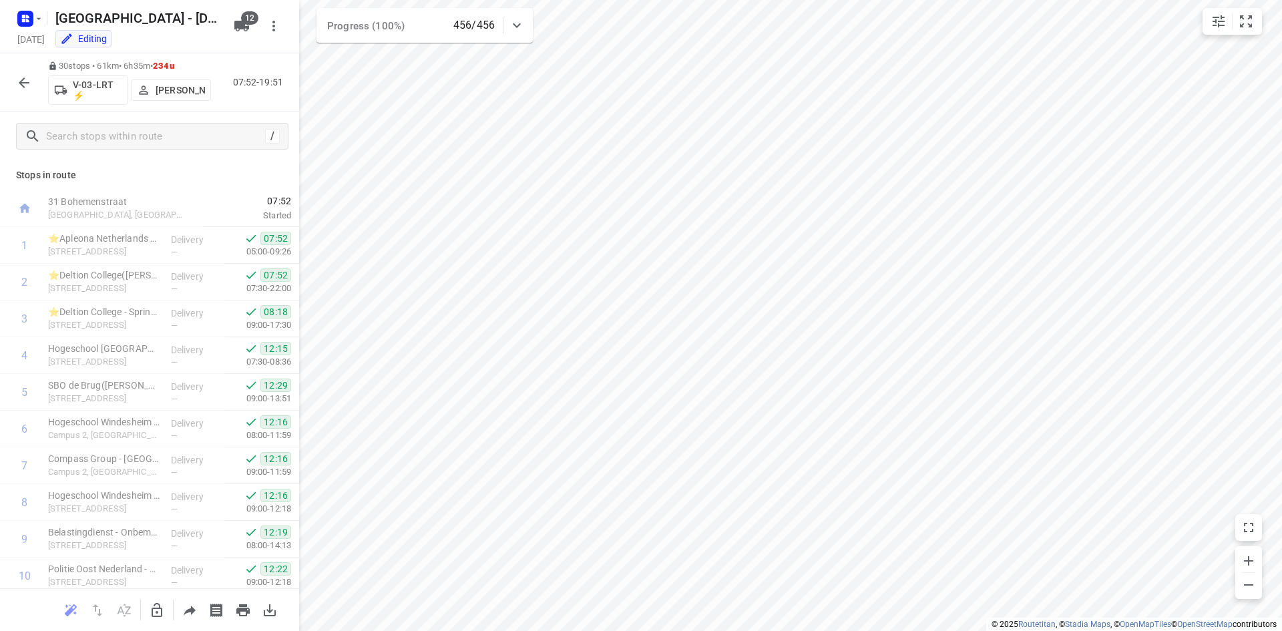
click at [267, 107] on div "30 stops • 61km • 6h35m • 234u V-03-LRT ⚡ Harco Wattimena 07:52-19:51" at bounding box center [149, 82] width 299 height 59
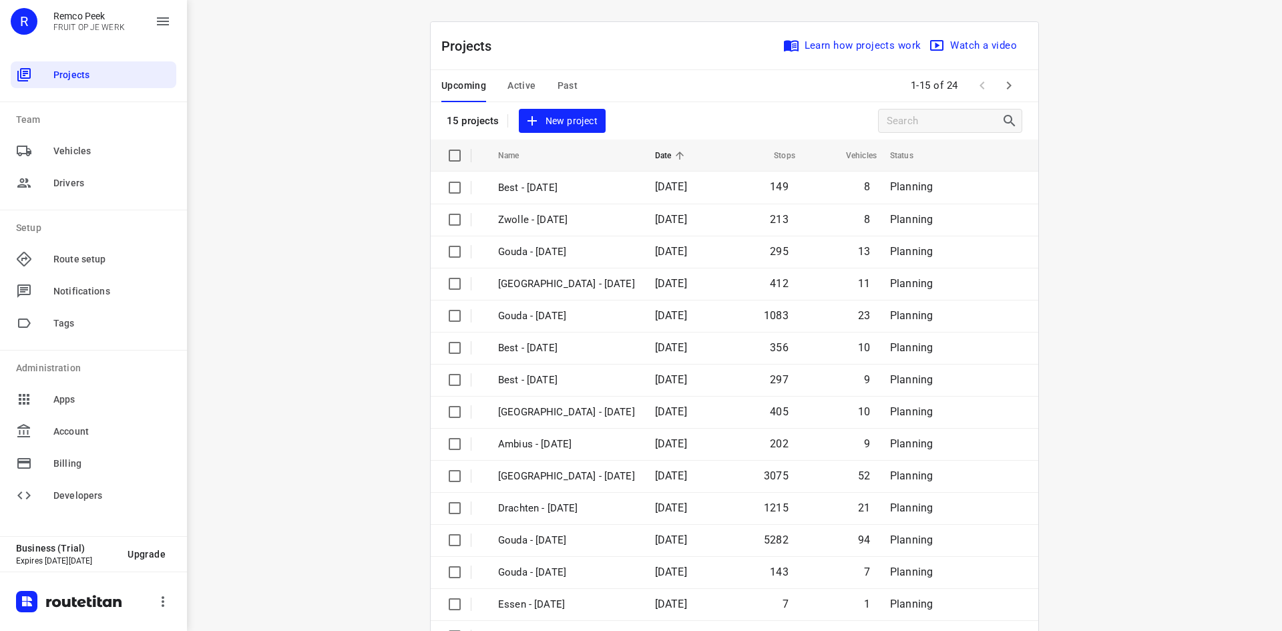
click at [674, 105] on div "Projects Learn how projects work Watch a video 15 projects New project" at bounding box center [734, 80] width 607 height 117
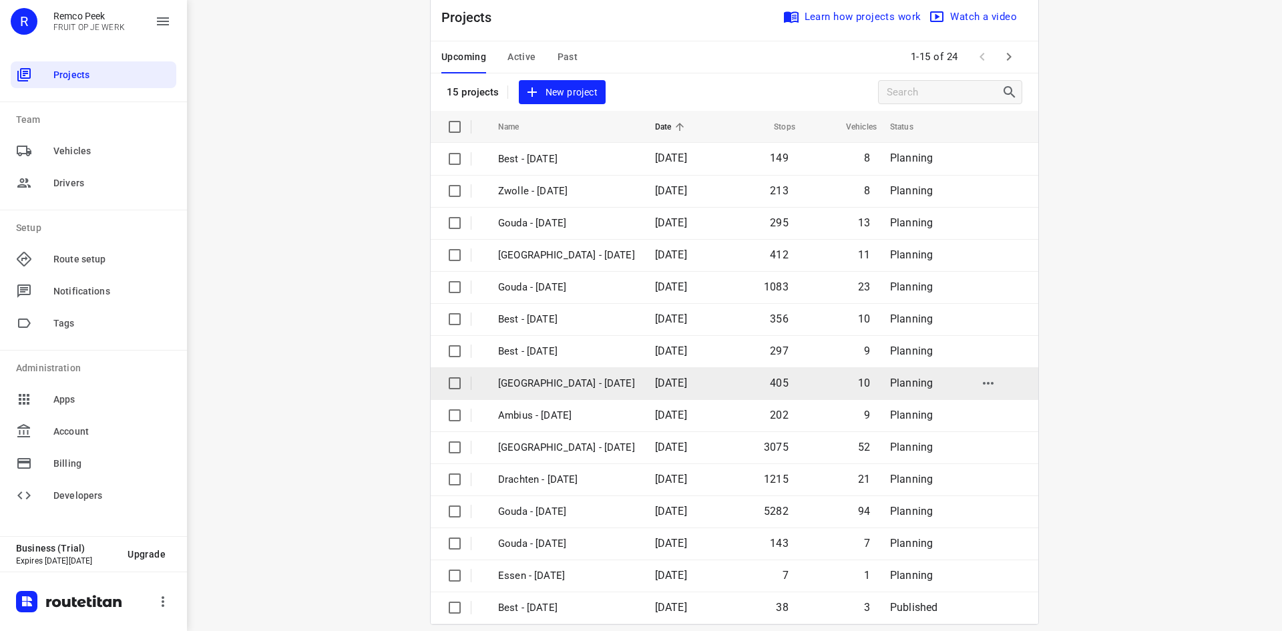
scroll to position [44, 0]
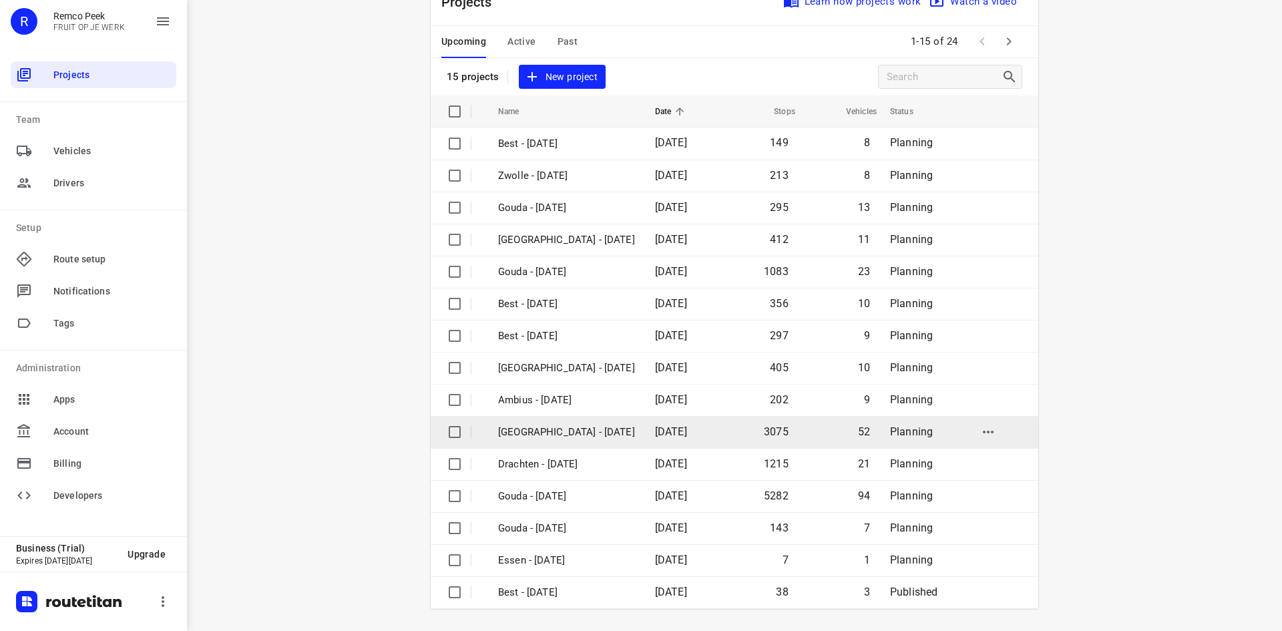
click at [562, 425] on p "[GEOGRAPHIC_DATA] - [DATE]" at bounding box center [566, 432] width 137 height 15
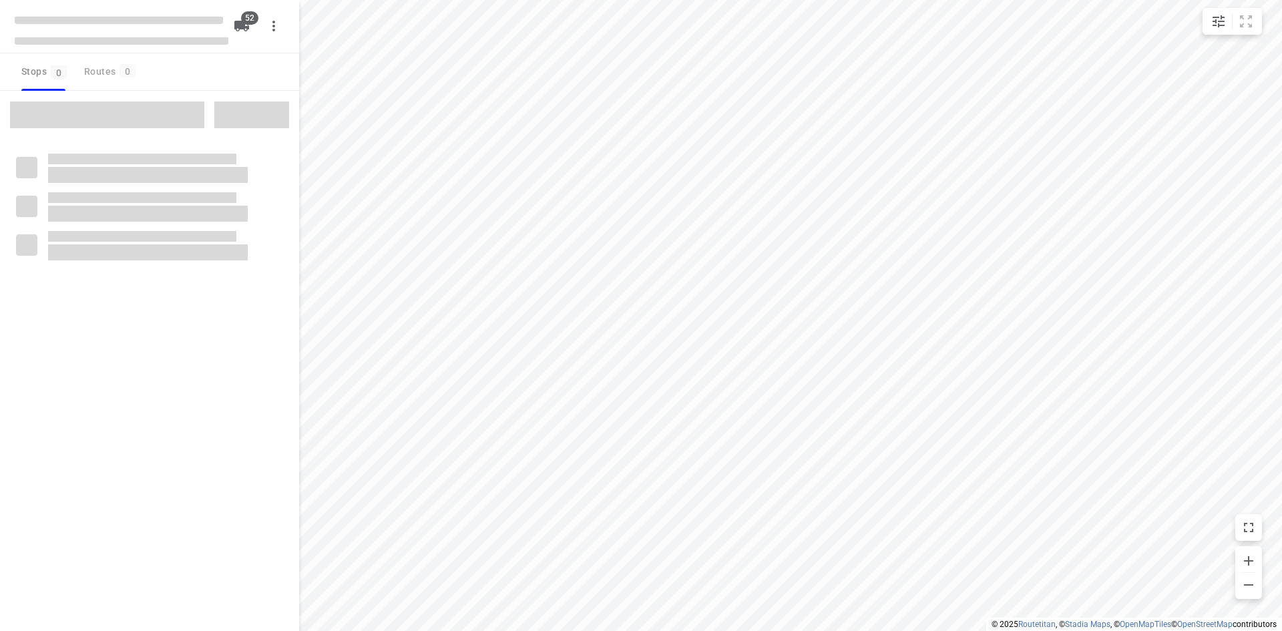
checkbox input "true"
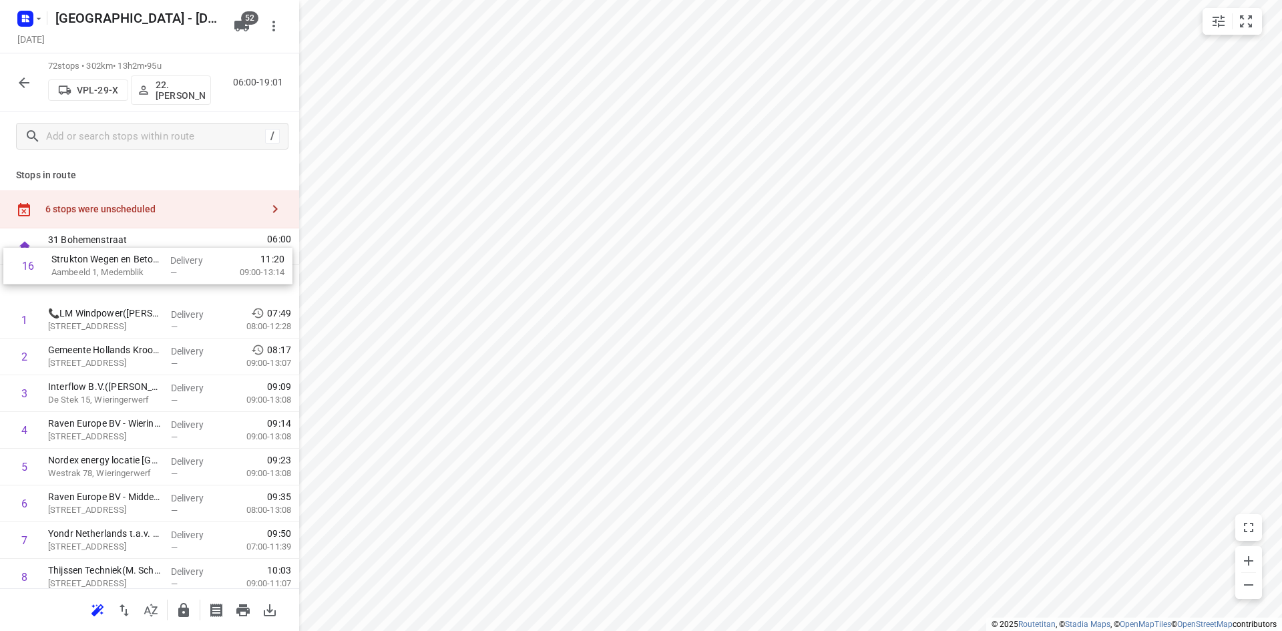
drag, startPoint x: 138, startPoint y: 375, endPoint x: 141, endPoint y: 262, distance: 112.9
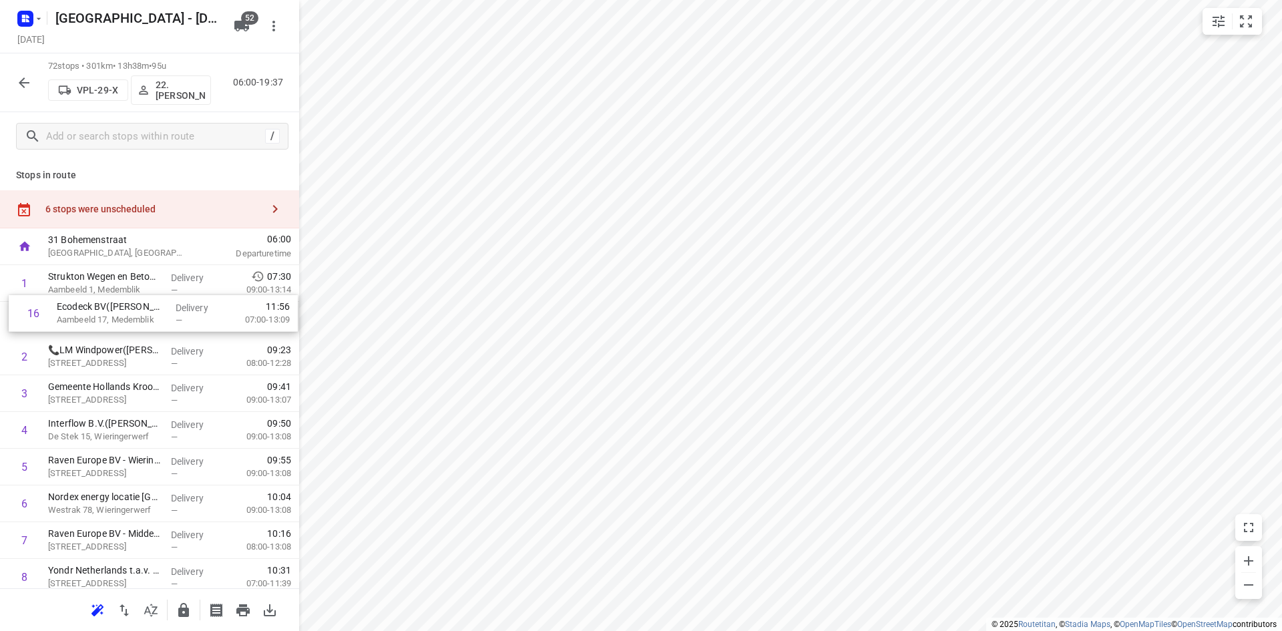
drag, startPoint x: 91, startPoint y: 310, endPoint x: 106, endPoint y: 321, distance: 18.7
drag, startPoint x: 89, startPoint y: 309, endPoint x: 103, endPoint y: 346, distance: 39.7
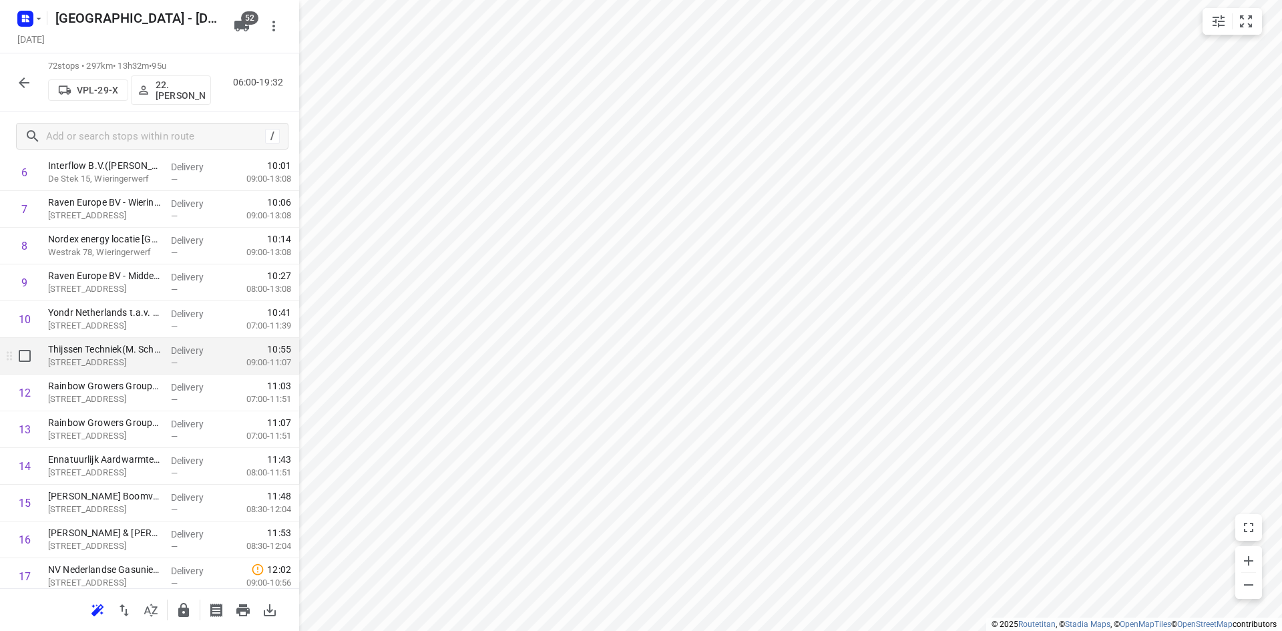
scroll to position [334, 0]
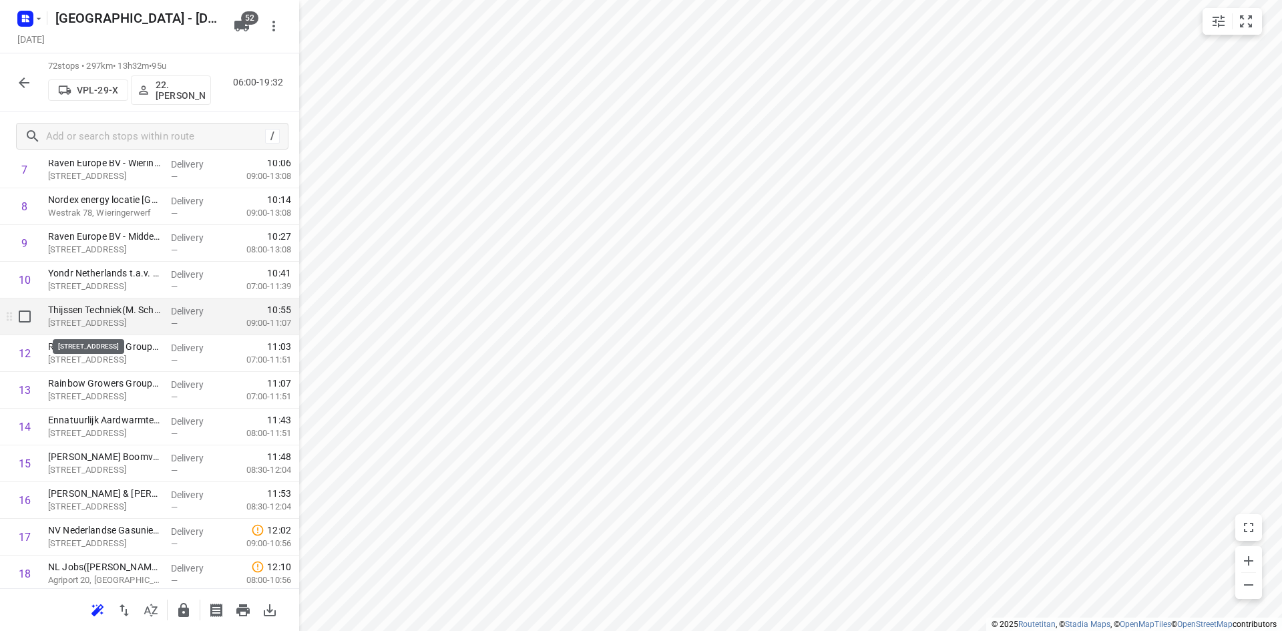
click at [115, 322] on p "[STREET_ADDRESS]" at bounding box center [104, 322] width 112 height 13
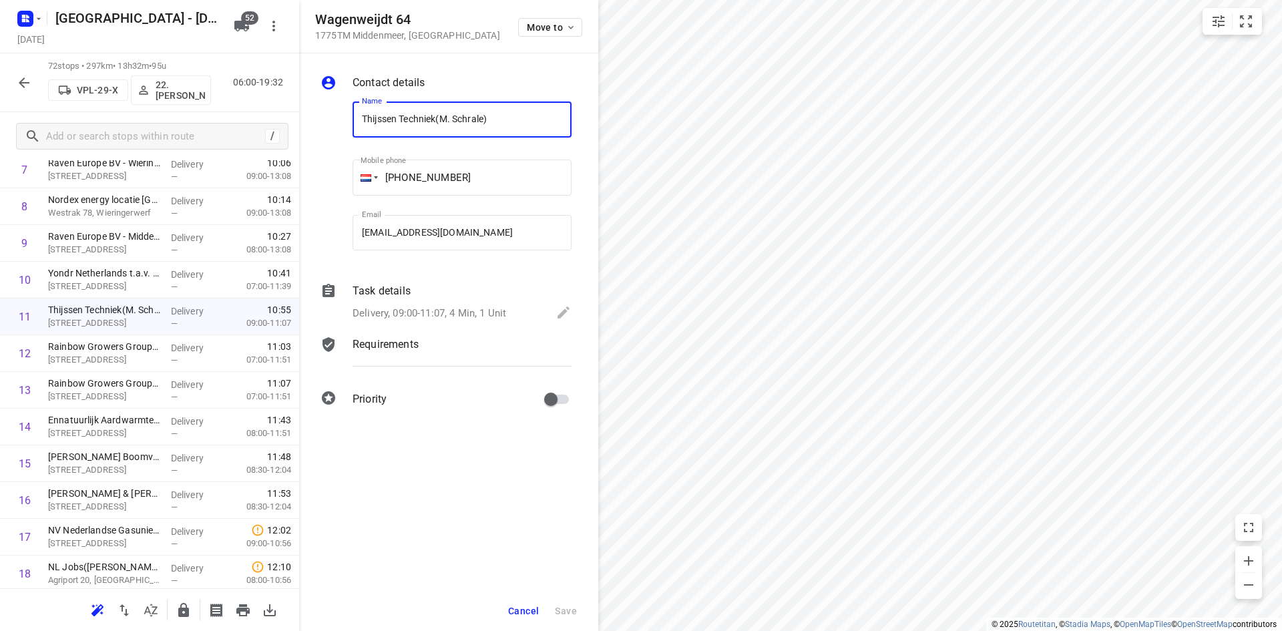
drag, startPoint x: 437, startPoint y: 117, endPoint x: 246, endPoint y: 117, distance: 190.9
click at [244, 116] on div "Wagenweijdt 64 1775TM [GEOGRAPHIC_DATA] , [GEOGRAPHIC_DATA] Move to Contact det…" at bounding box center [149, 315] width 299 height 631
drag, startPoint x: 457, startPoint y: 174, endPoint x: 393, endPoint y: 182, distance: 63.8
click at [393, 182] on input "[PHONE_NUMBER]" at bounding box center [461, 178] width 219 height 36
click at [487, 67] on div "Contact details Name [PERSON_NAME] Techniek(M. Schrale) Name Mobile phone [PHON…" at bounding box center [448, 243] width 299 height 380
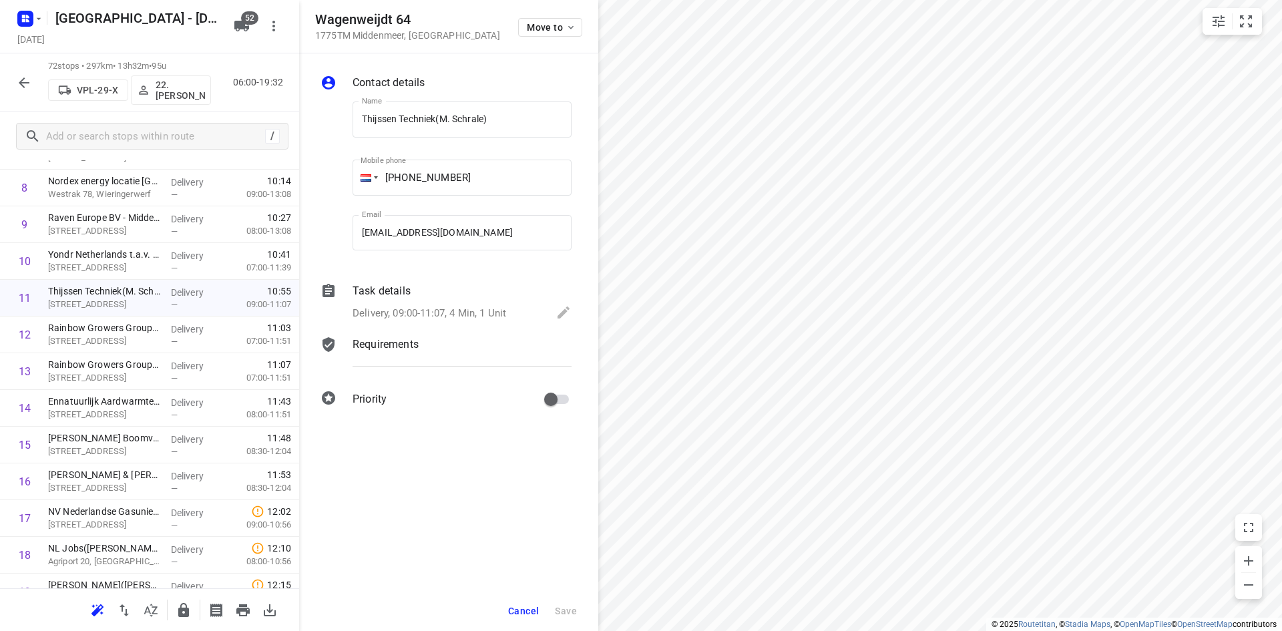
scroll to position [356, 0]
click at [531, 613] on span "Cancel" at bounding box center [523, 610] width 31 height 11
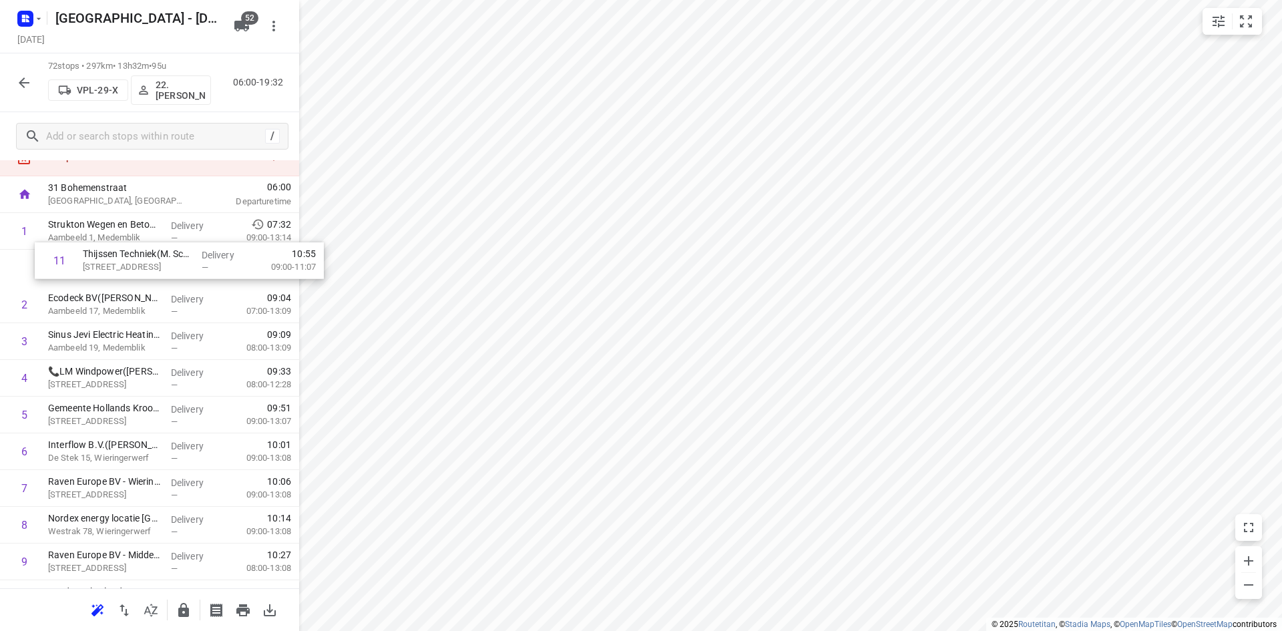
scroll to position [48, 0]
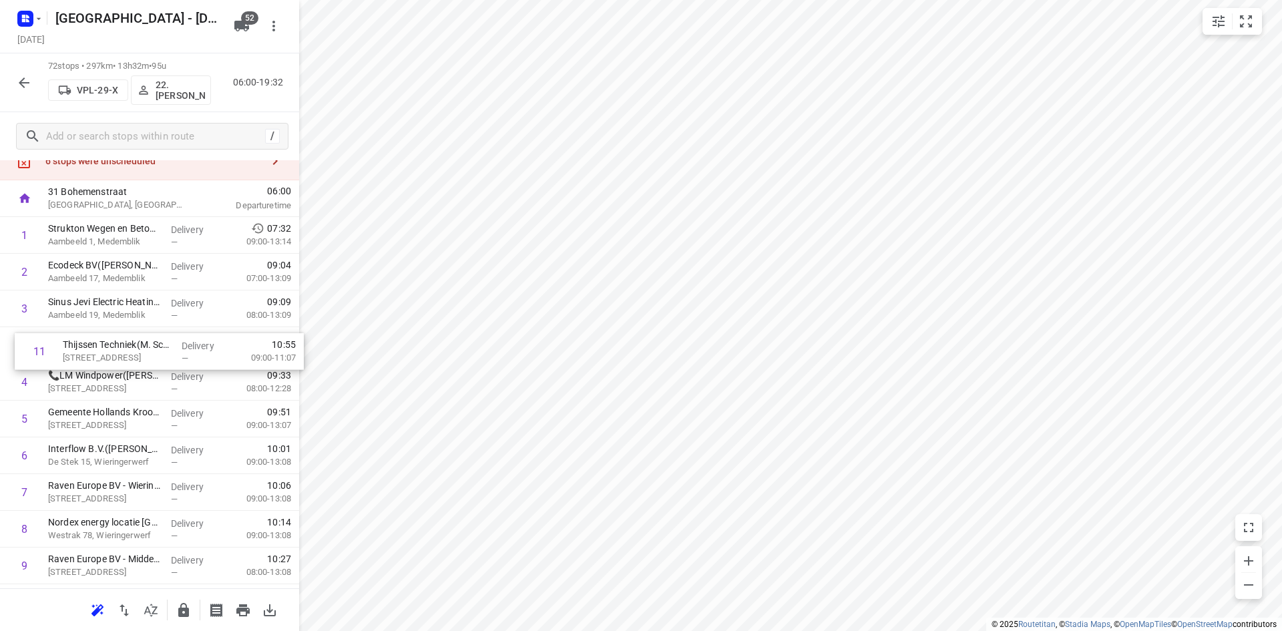
drag, startPoint x: 90, startPoint y: 302, endPoint x: 104, endPoint y: 355, distance: 54.6
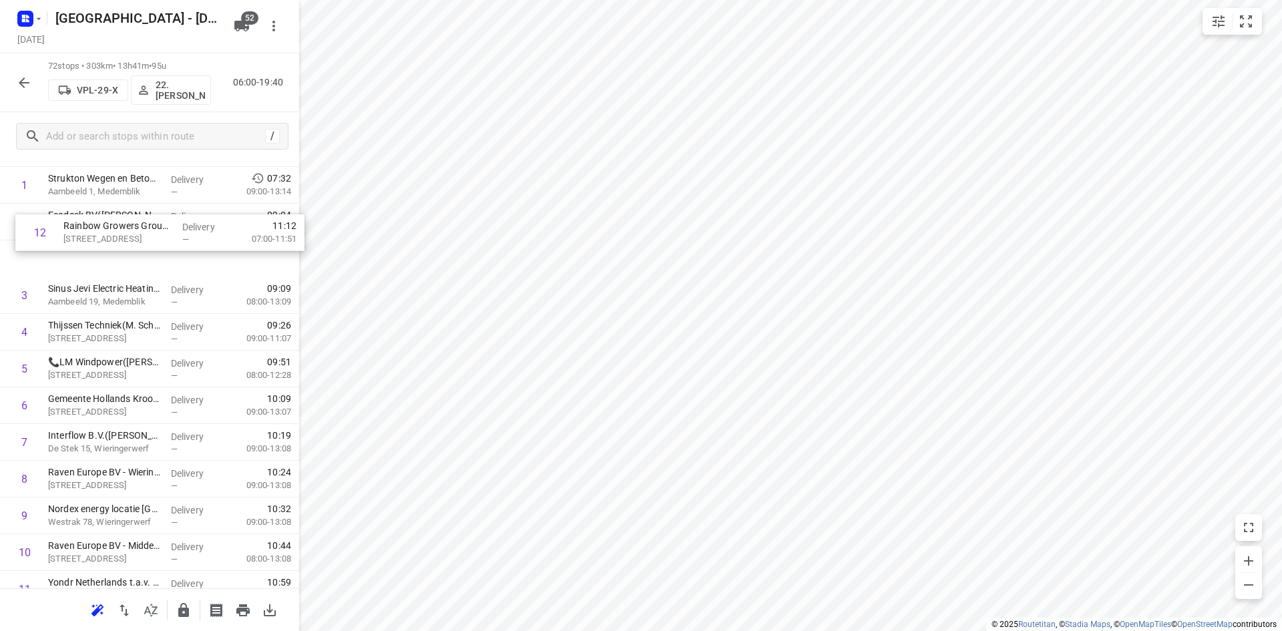
scroll to position [98, 0]
drag, startPoint x: 112, startPoint y: 437, endPoint x: 115, endPoint y: 323, distance: 113.5
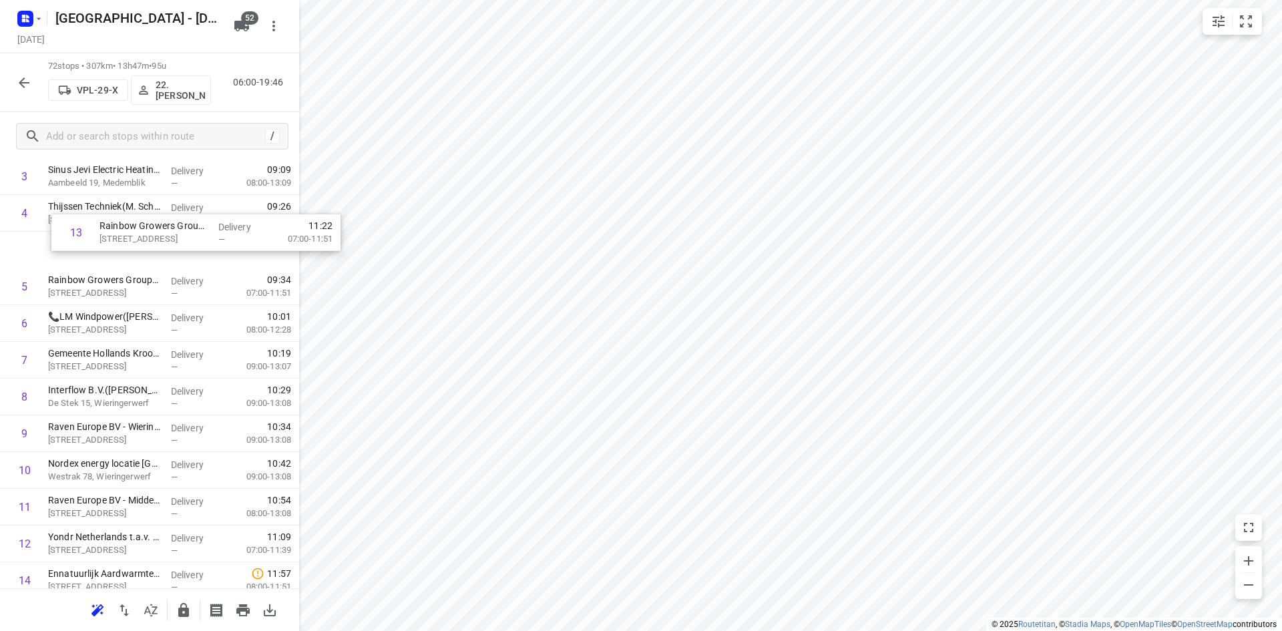
scroll to position [178, 0]
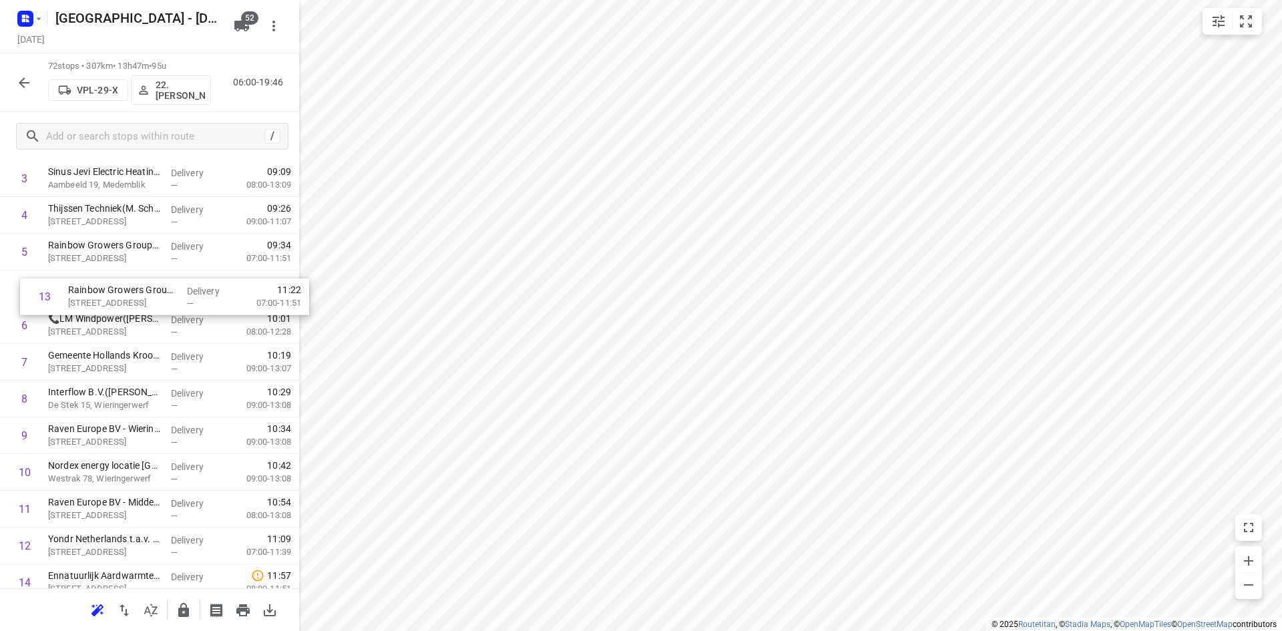
drag, startPoint x: 108, startPoint y: 504, endPoint x: 130, endPoint y: 301, distance: 204.1
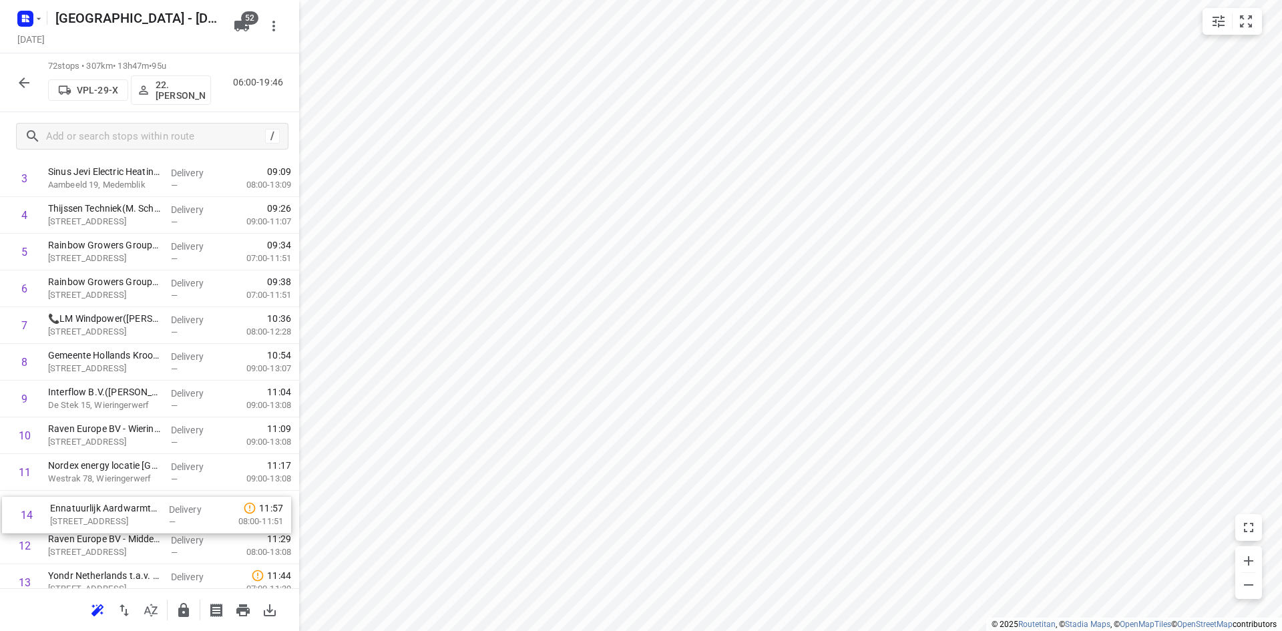
scroll to position [183, 0]
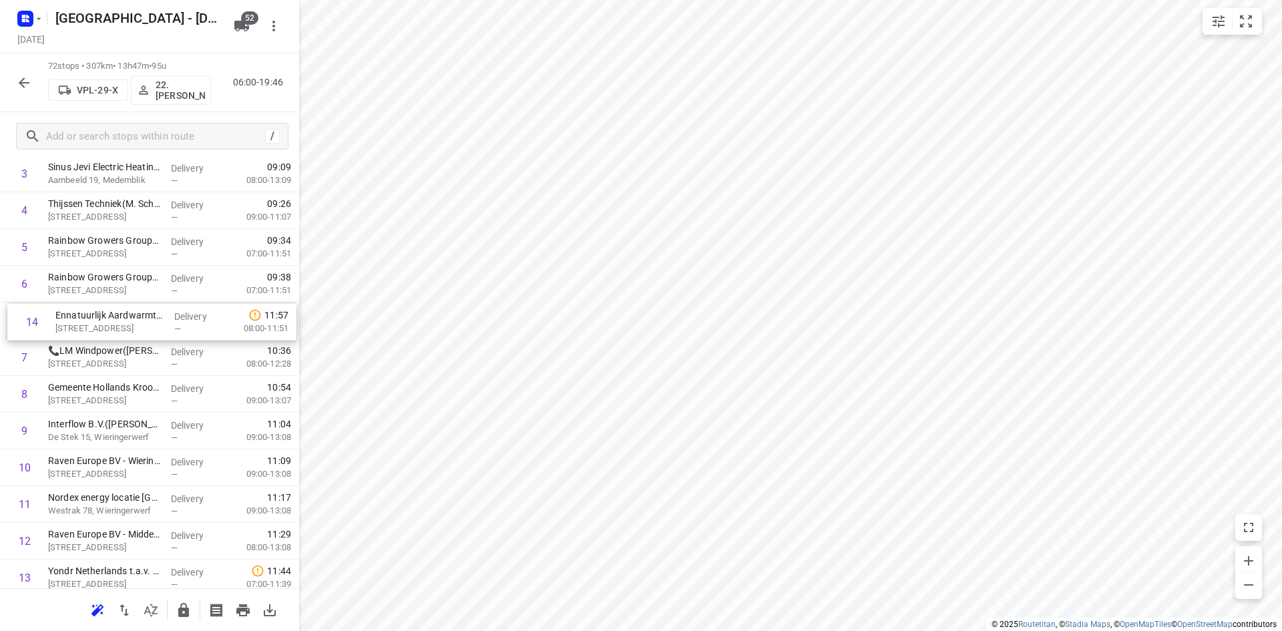
drag, startPoint x: 113, startPoint y: 582, endPoint x: 123, endPoint y: 318, distance: 264.5
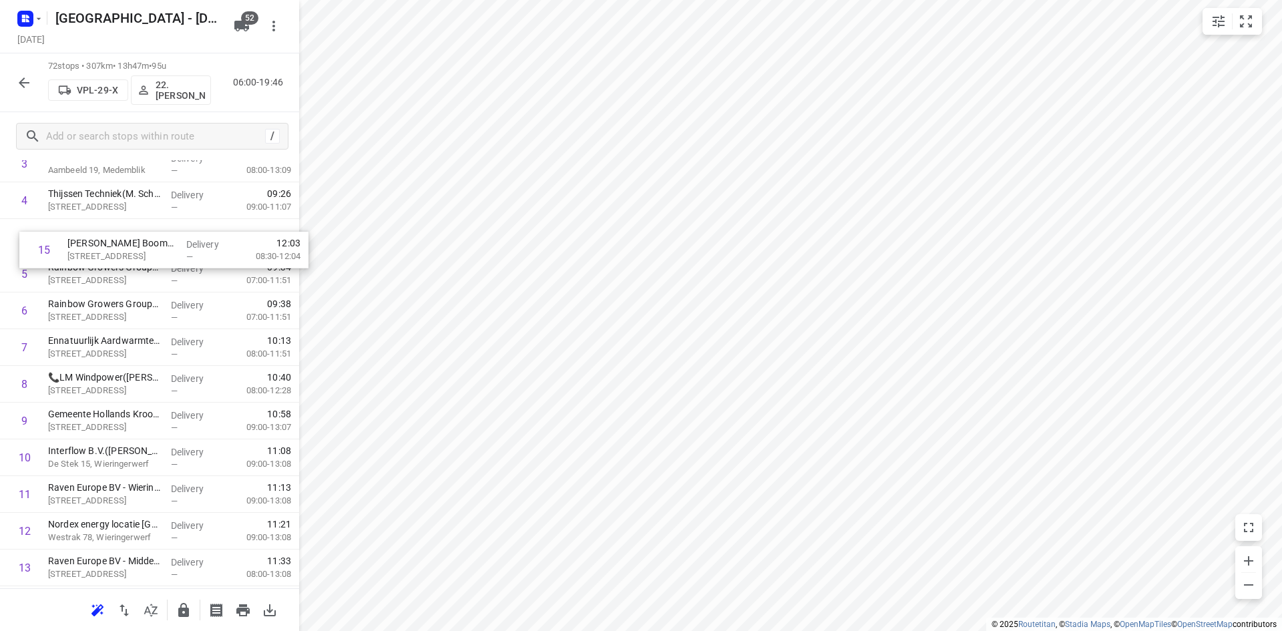
scroll to position [181, 0]
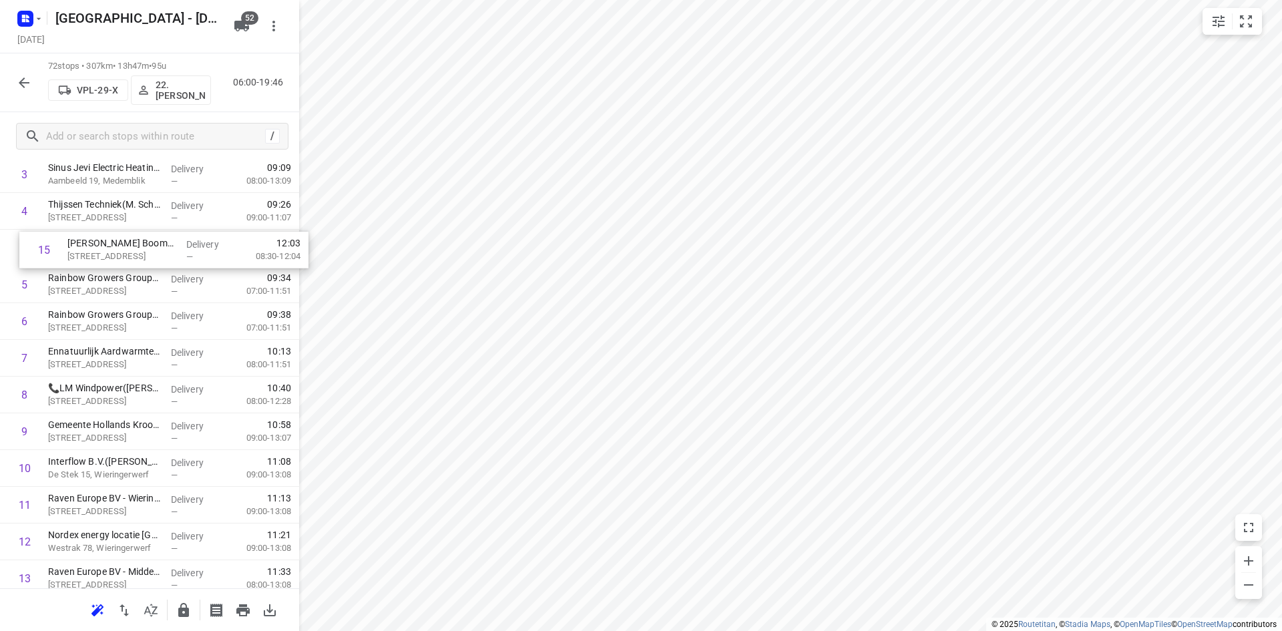
drag, startPoint x: 126, startPoint y: 485, endPoint x: 146, endPoint y: 248, distance: 237.8
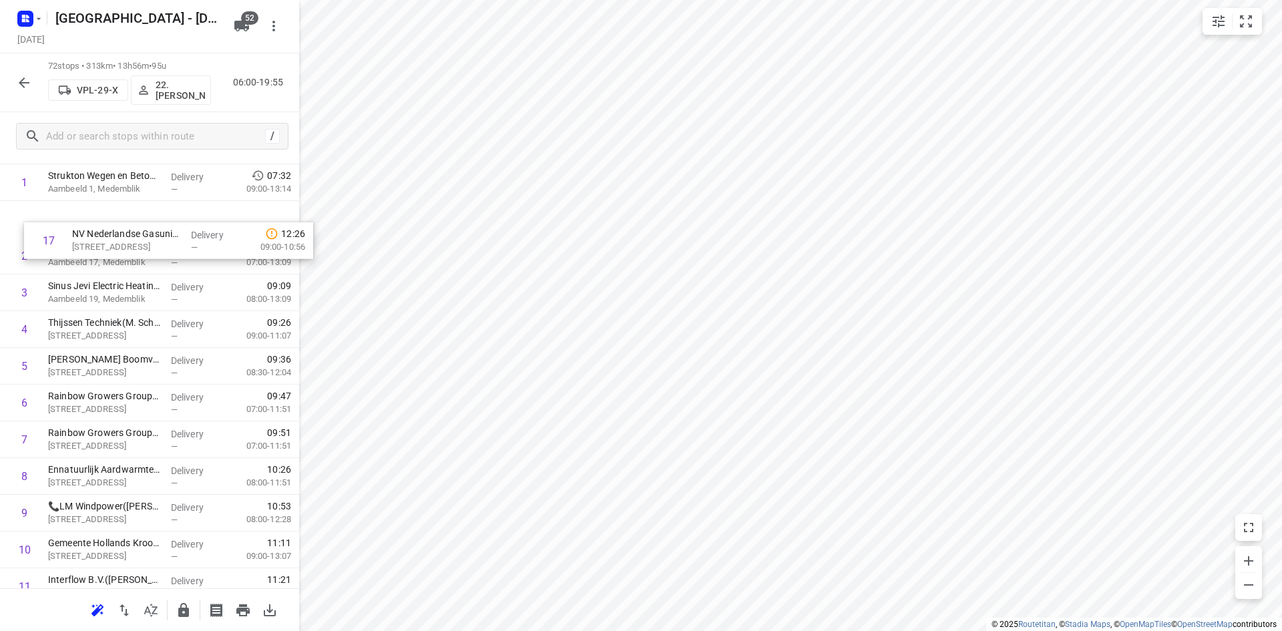
scroll to position [72, 0]
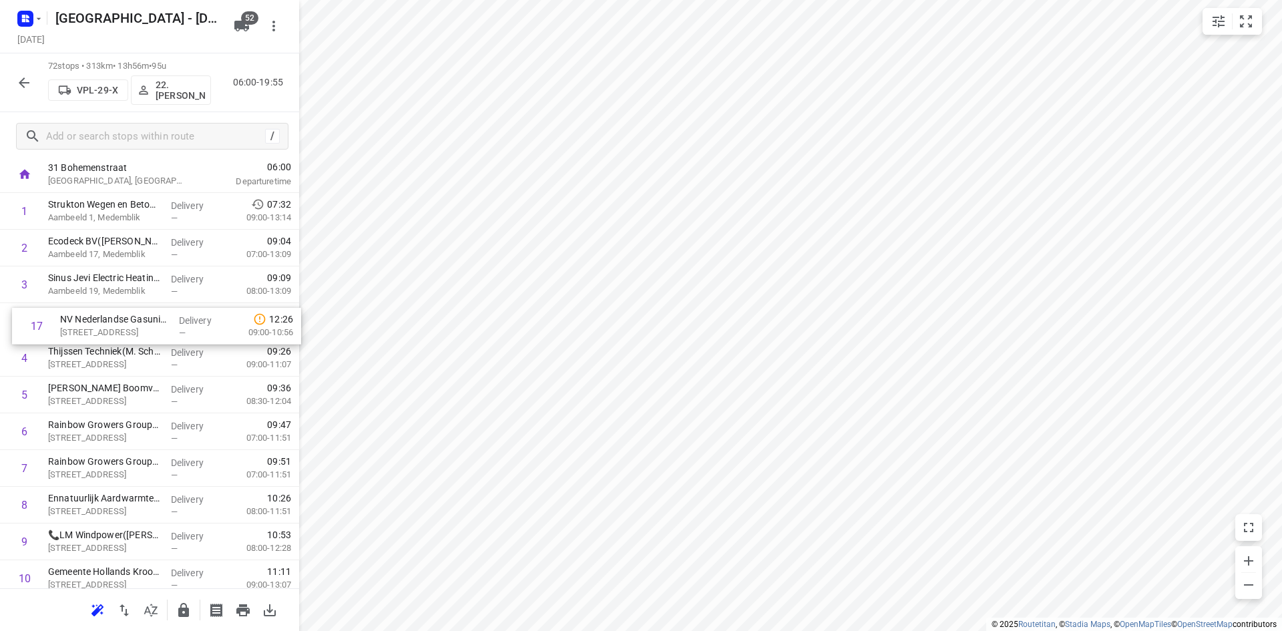
drag, startPoint x: 99, startPoint y: 558, endPoint x: 109, endPoint y: 324, distance: 233.9
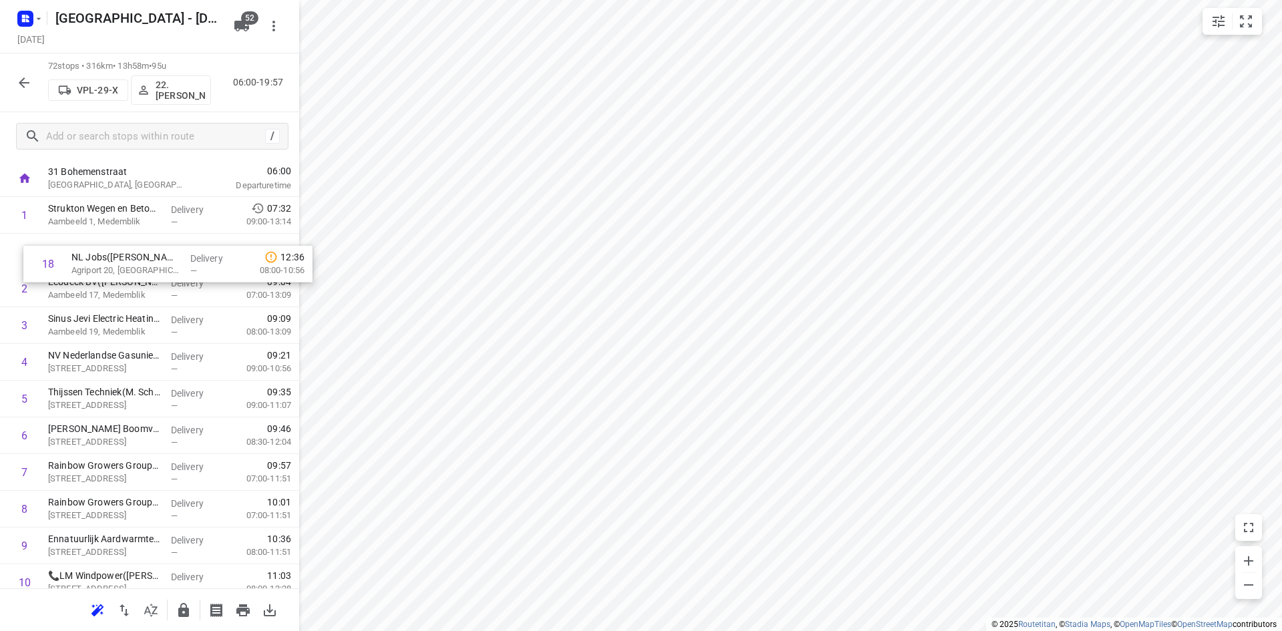
scroll to position [65, 0]
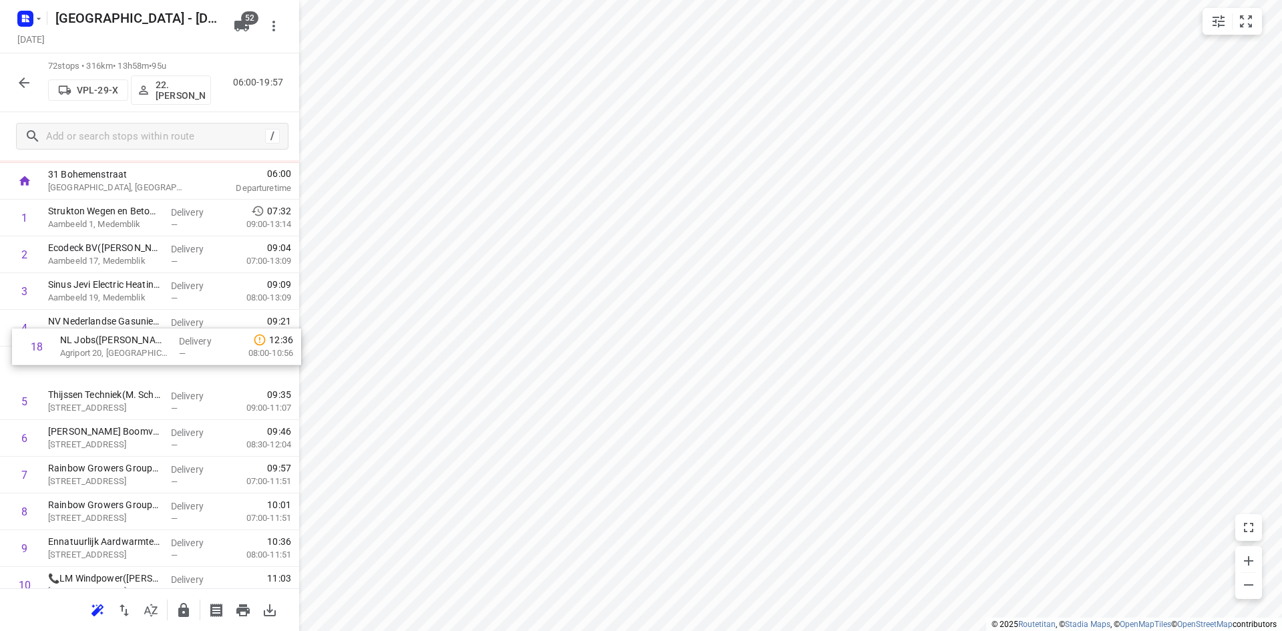
drag, startPoint x: 114, startPoint y: 510, endPoint x: 125, endPoint y: 362, distance: 147.9
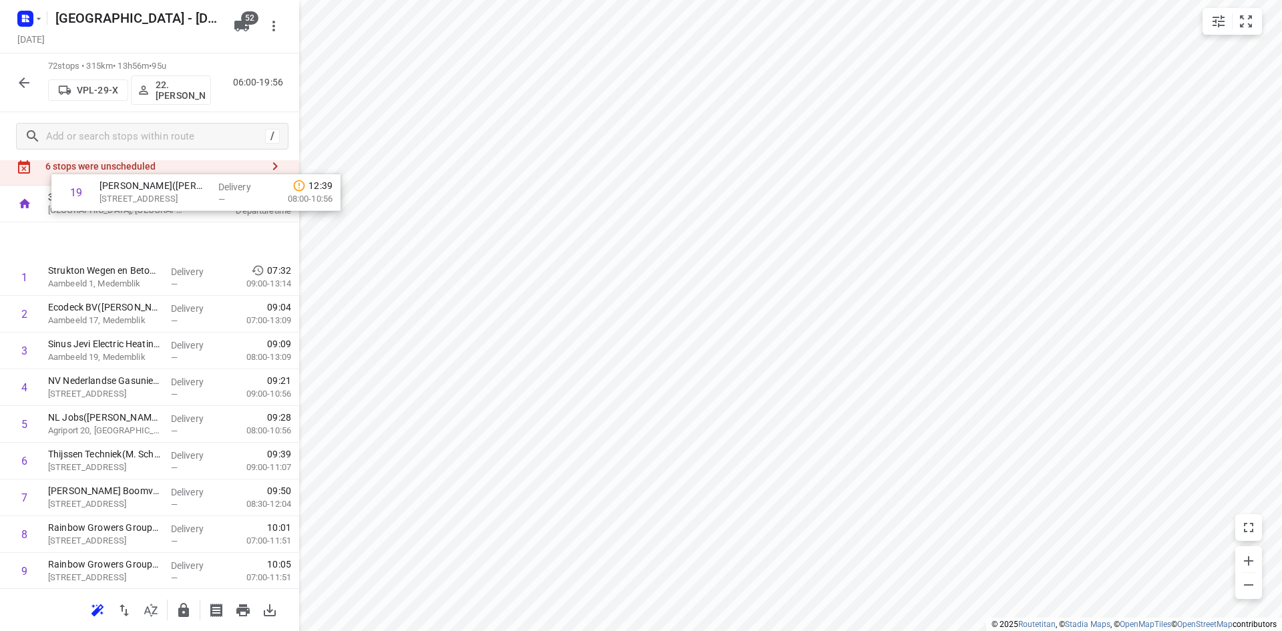
scroll to position [0, 0]
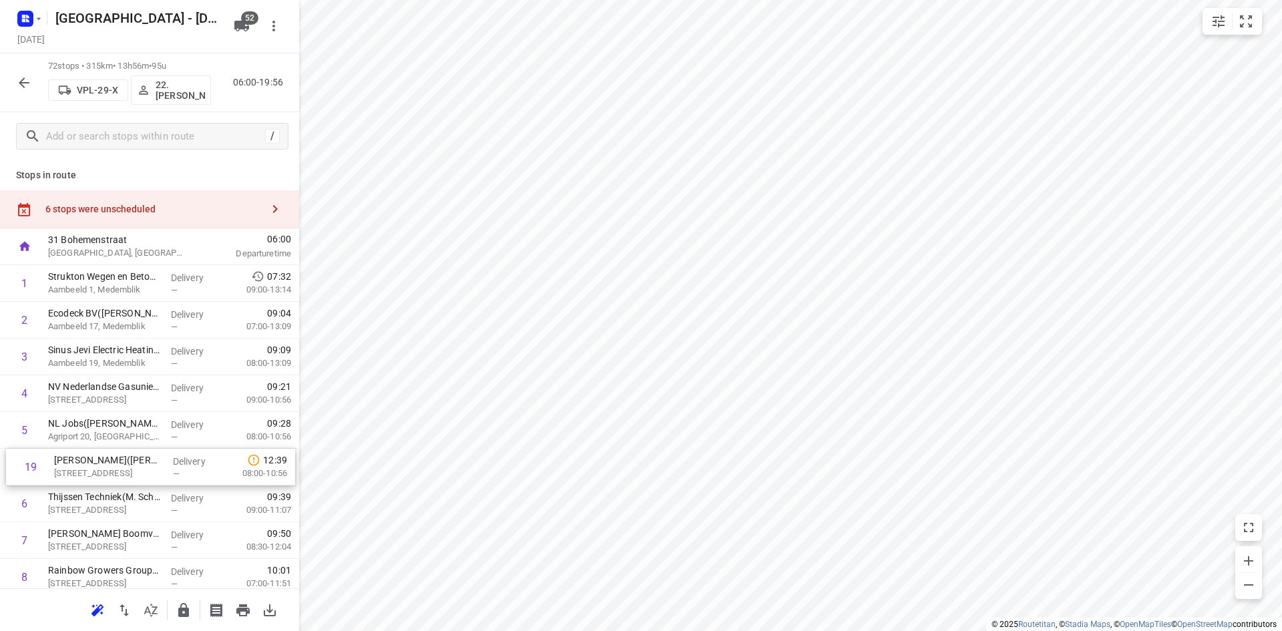
drag, startPoint x: 99, startPoint y: 419, endPoint x: 107, endPoint y: 469, distance: 50.7
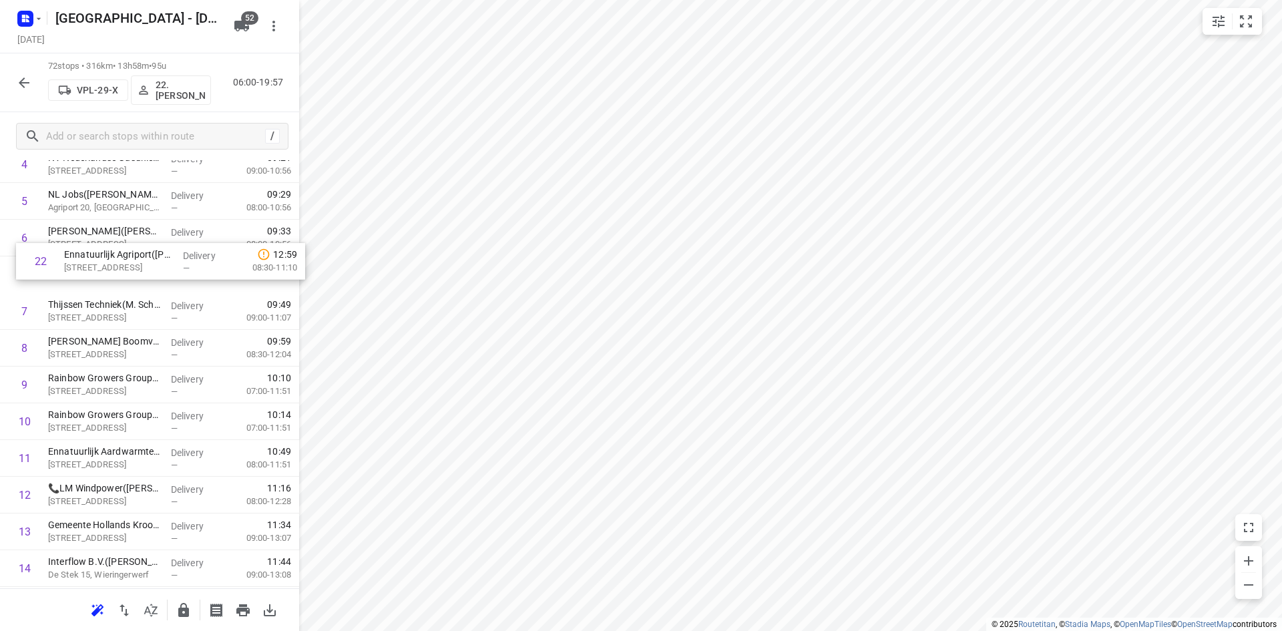
scroll to position [227, 0]
drag, startPoint x: 93, startPoint y: 579, endPoint x: 104, endPoint y: 264, distance: 315.9
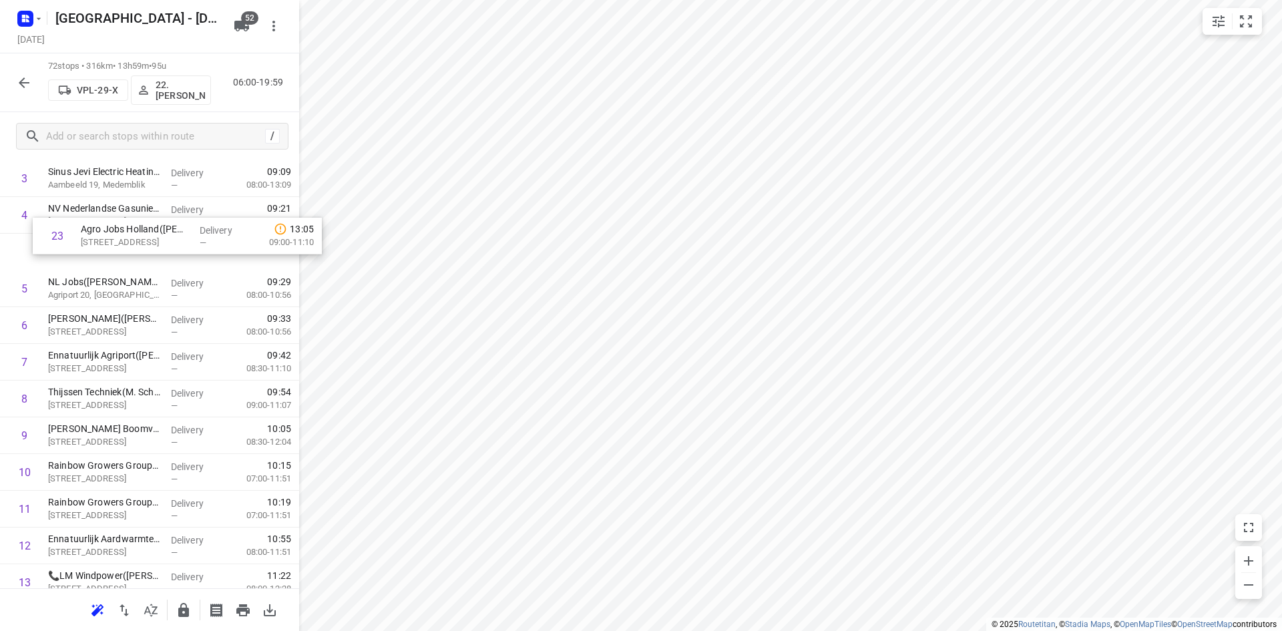
scroll to position [178, 0]
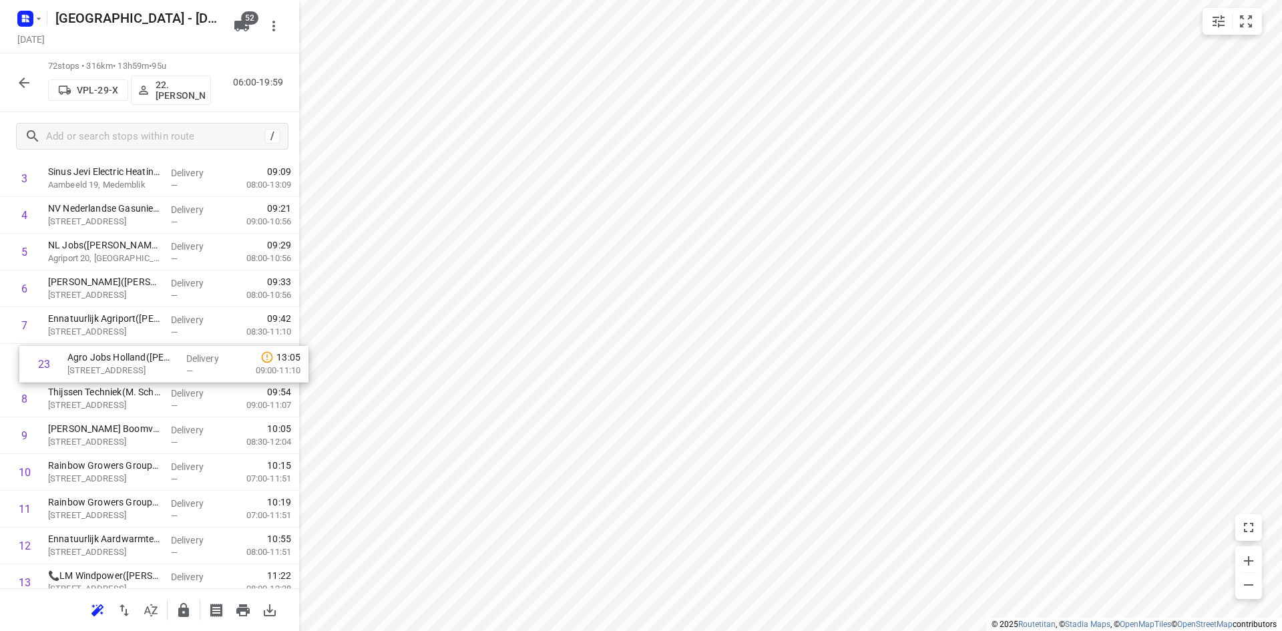
drag, startPoint x: 103, startPoint y: 535, endPoint x: 127, endPoint y: 352, distance: 183.7
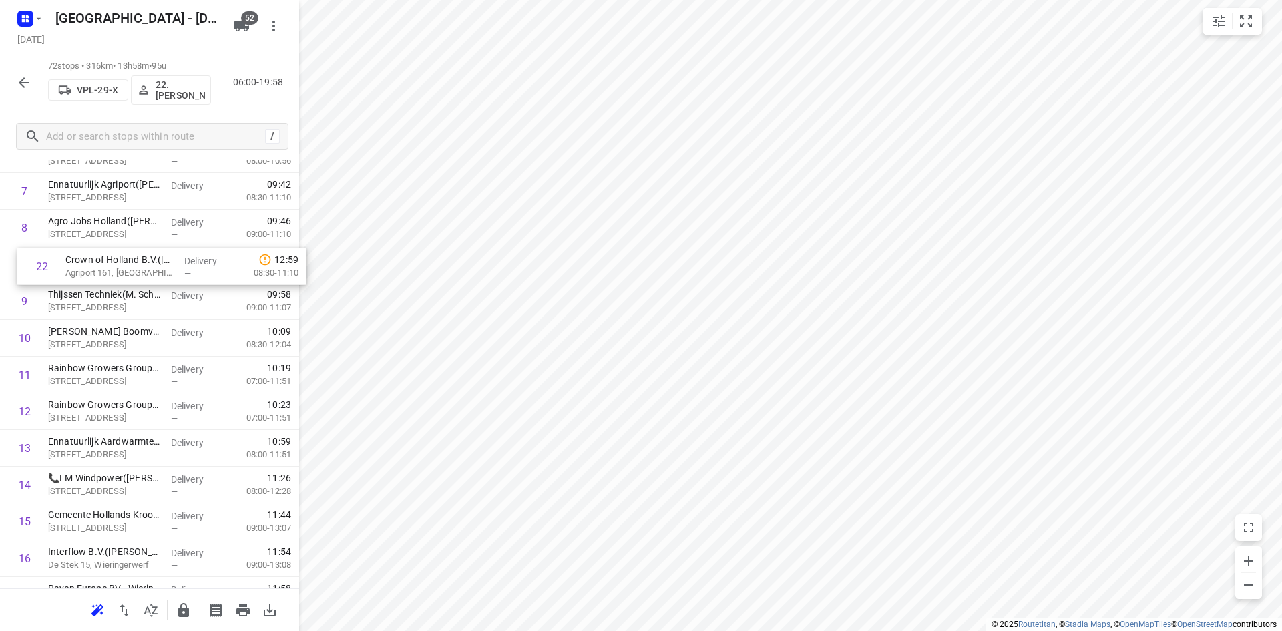
drag, startPoint x: 93, startPoint y: 549, endPoint x: 112, endPoint y: 270, distance: 280.4
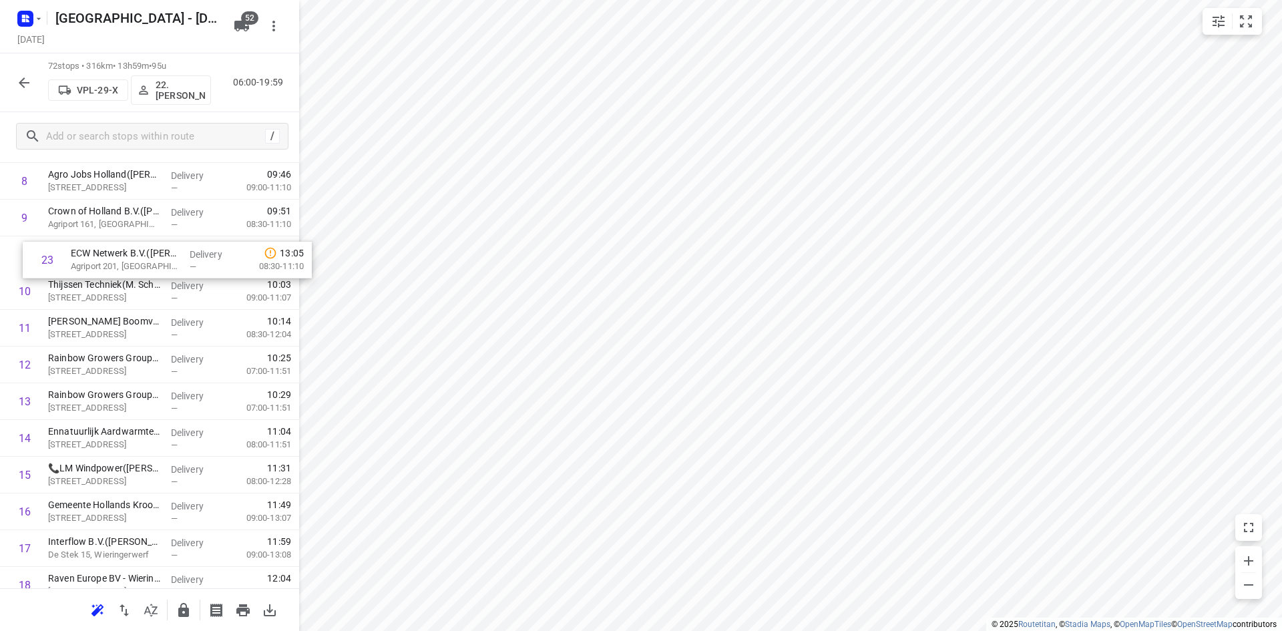
scroll to position [356, 0]
drag, startPoint x: 82, startPoint y: 525, endPoint x: 104, endPoint y: 266, distance: 259.9
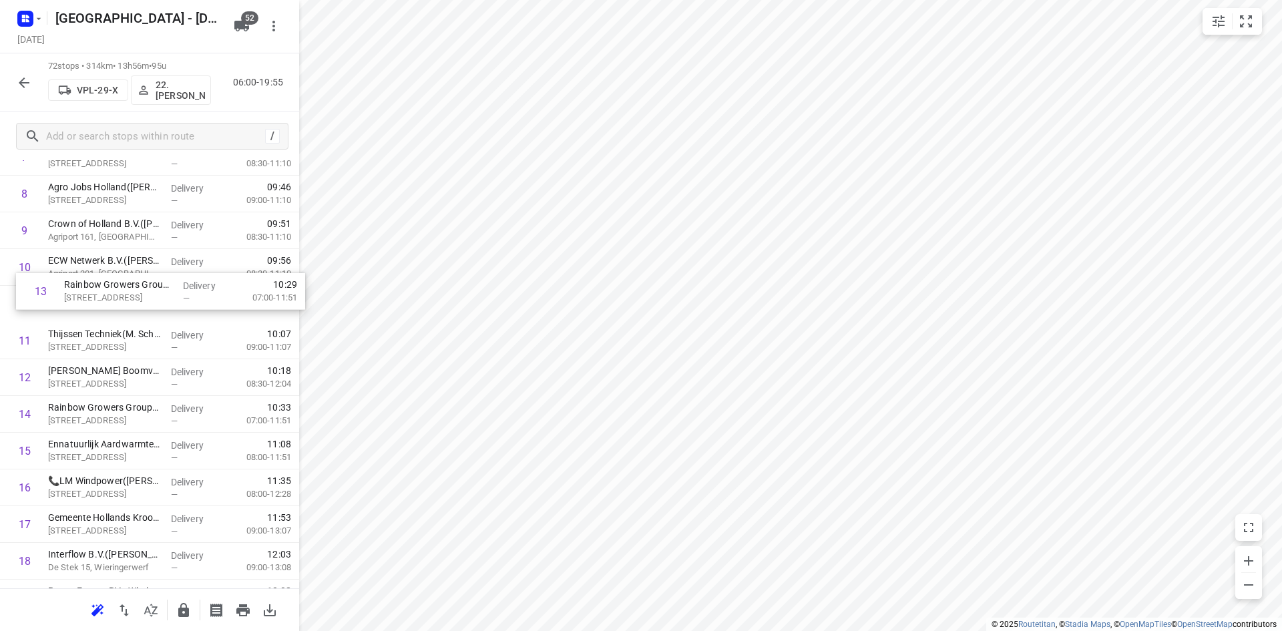
scroll to position [346, 0]
drag, startPoint x: 97, startPoint y: 378, endPoint x: 106, endPoint y: 302, distance: 76.0
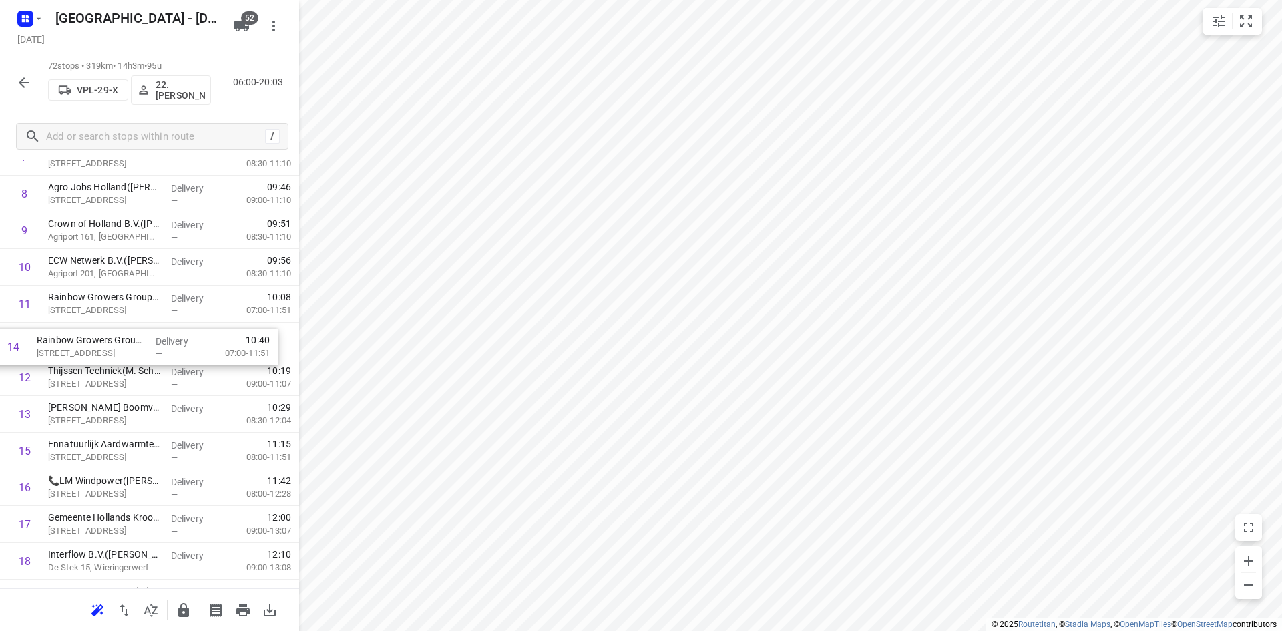
drag, startPoint x: 121, startPoint y: 419, endPoint x: 111, endPoint y: 337, distance: 82.7
drag, startPoint x: 125, startPoint y: 451, endPoint x: 127, endPoint y: 362, distance: 88.8
drag, startPoint x: 77, startPoint y: 447, endPoint x: 79, endPoint y: 398, distance: 48.8
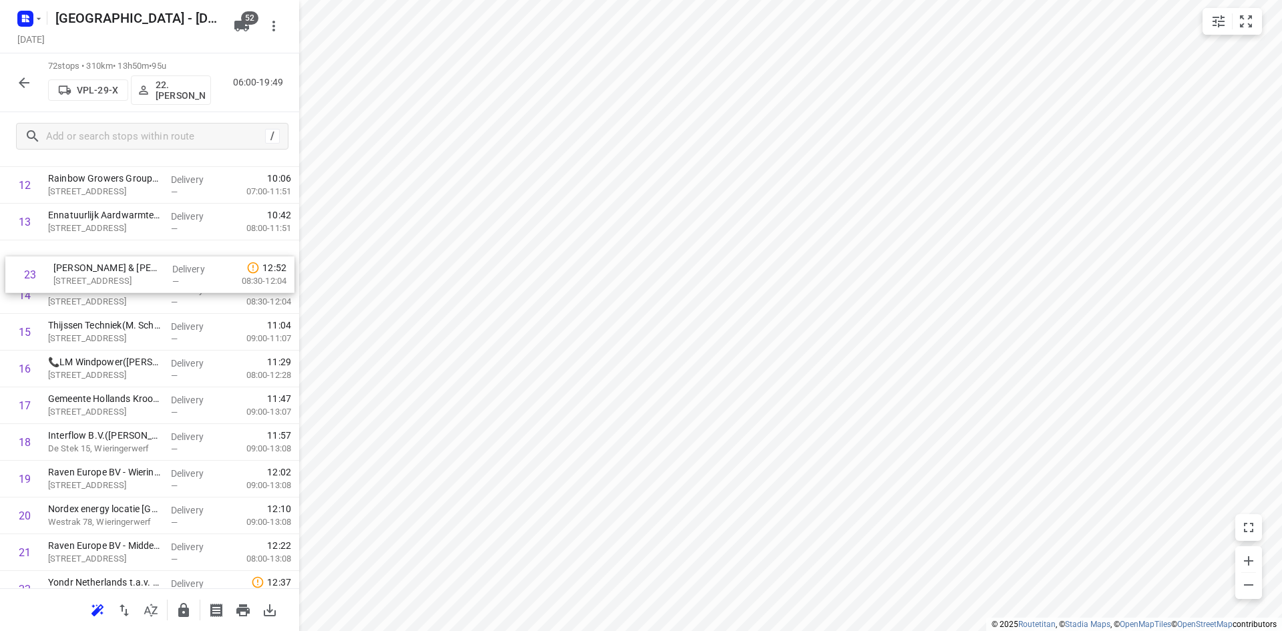
scroll to position [497, 0]
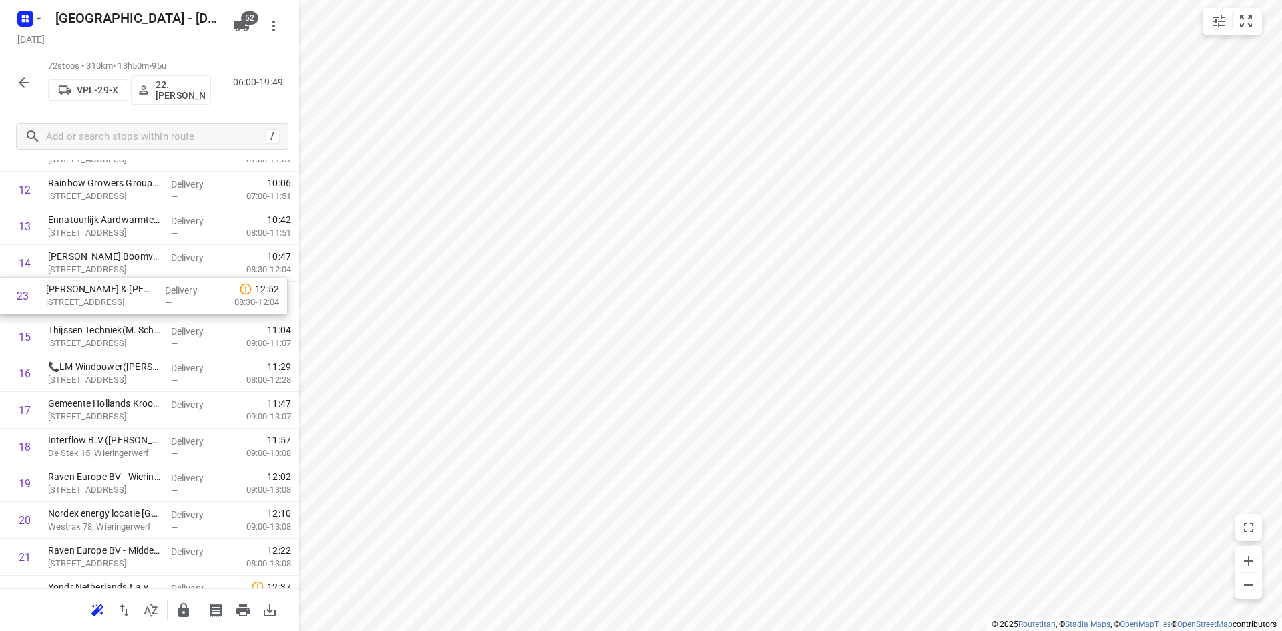
drag, startPoint x: 87, startPoint y: 475, endPoint x: 84, endPoint y: 292, distance: 183.6
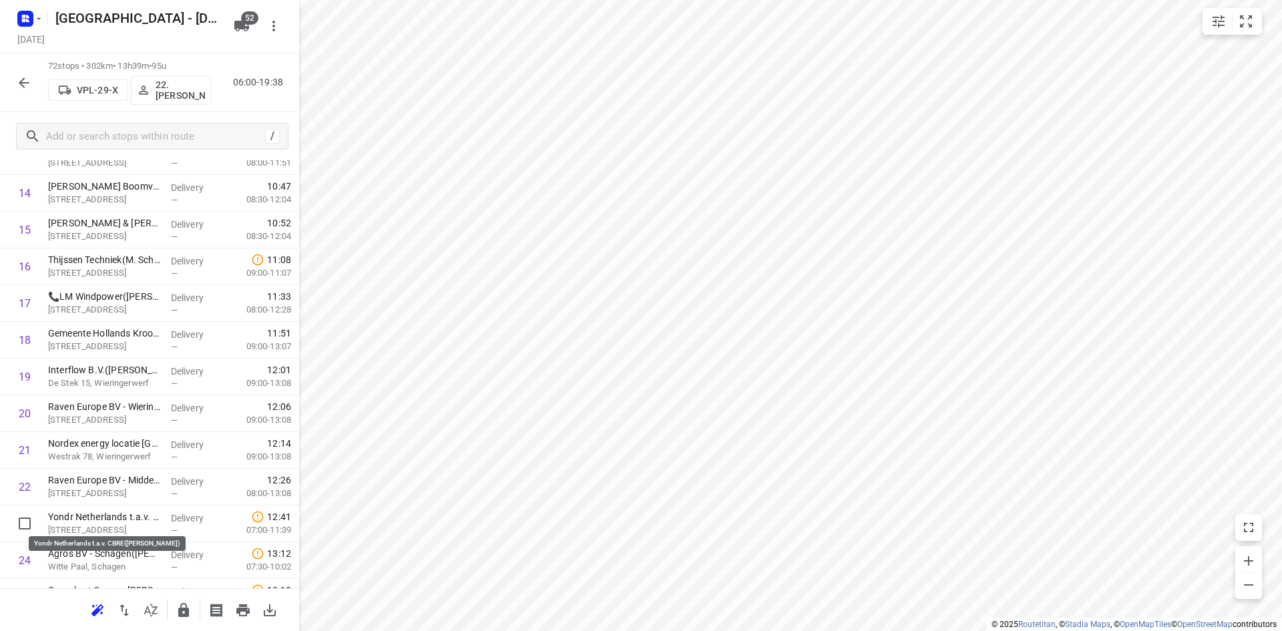
scroll to position [569, 0]
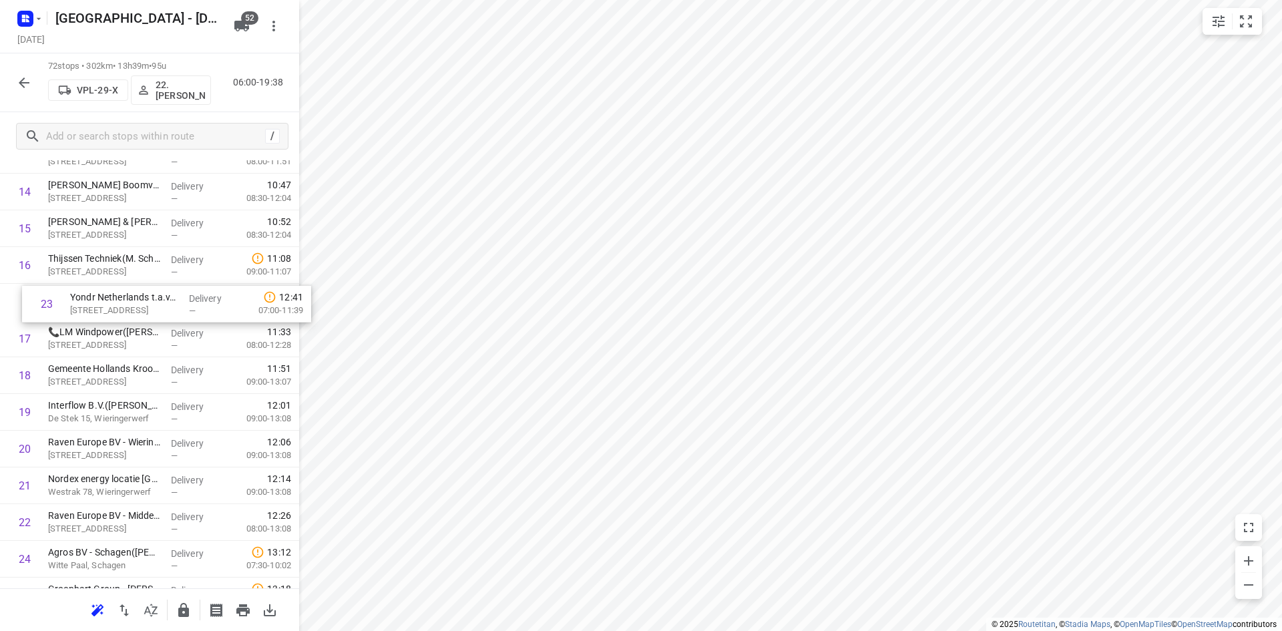
drag, startPoint x: 107, startPoint y: 527, endPoint x: 131, endPoint y: 298, distance: 230.8
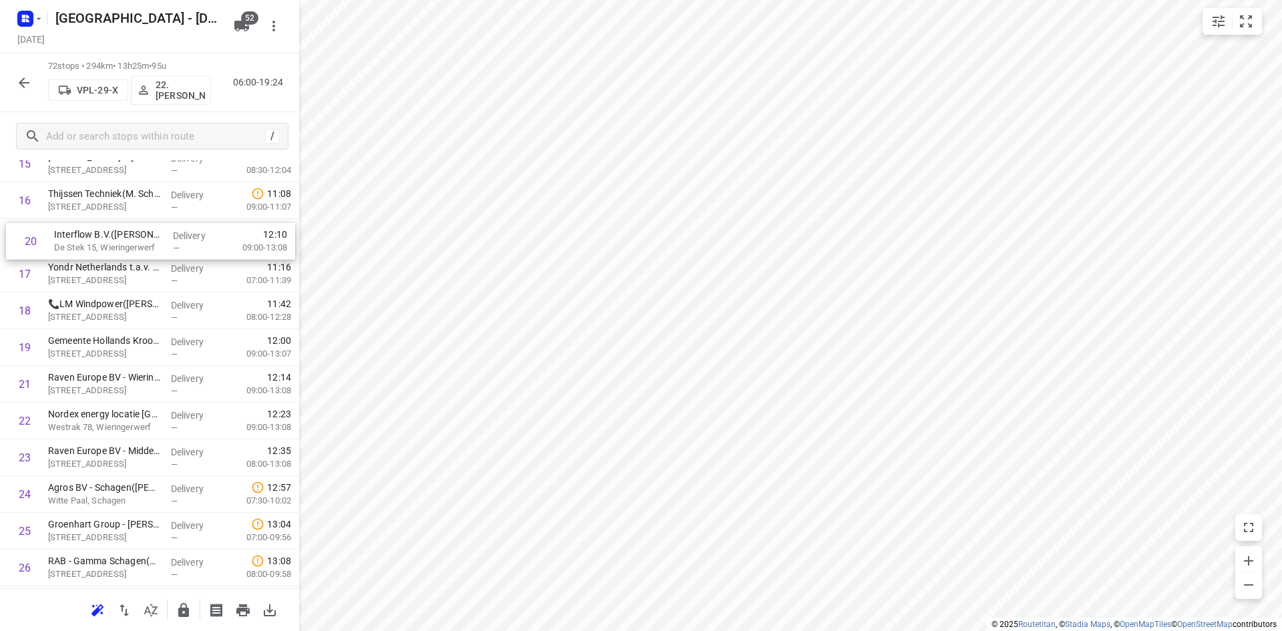
scroll to position [627, 0]
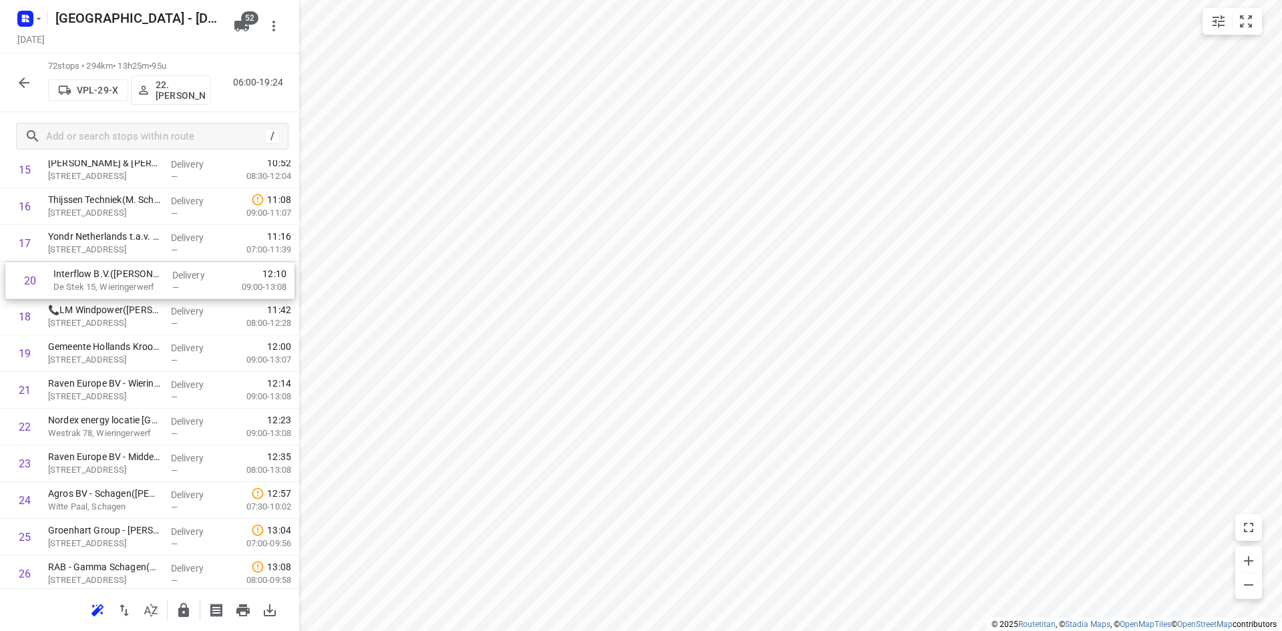
drag, startPoint x: 79, startPoint y: 288, endPoint x: 87, endPoint y: 286, distance: 8.3
drag, startPoint x: 82, startPoint y: 402, endPoint x: 91, endPoint y: 325, distance: 77.3
drag, startPoint x: 89, startPoint y: 400, endPoint x: 94, endPoint y: 356, distance: 43.7
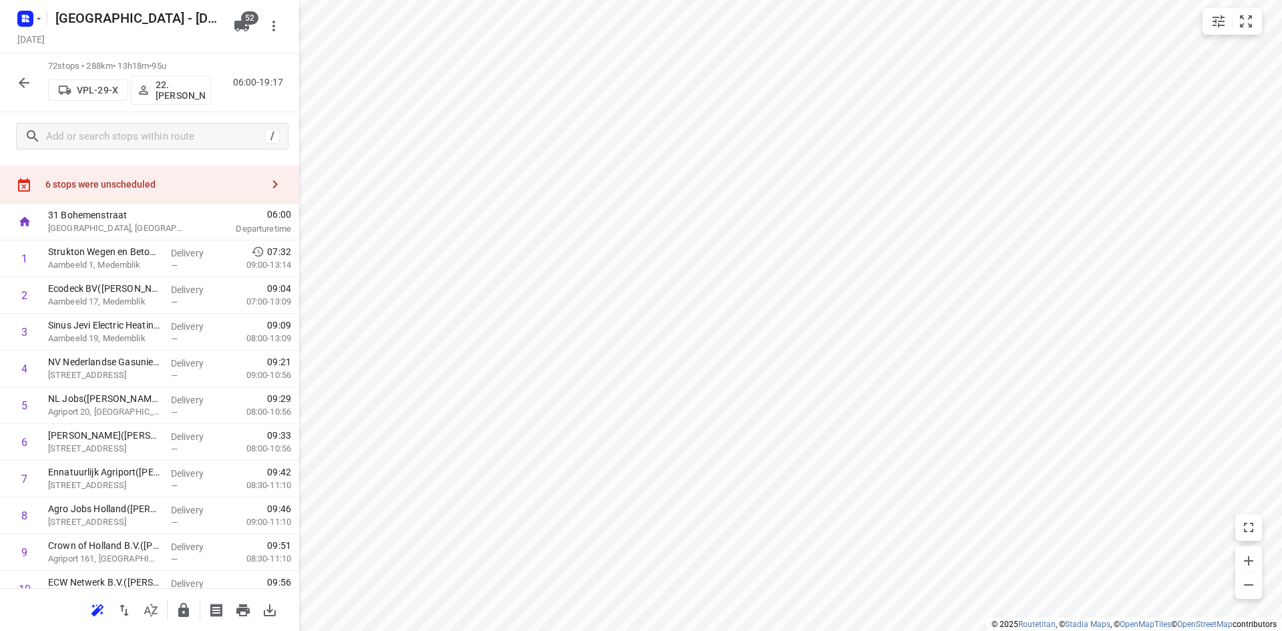
scroll to position [0, 0]
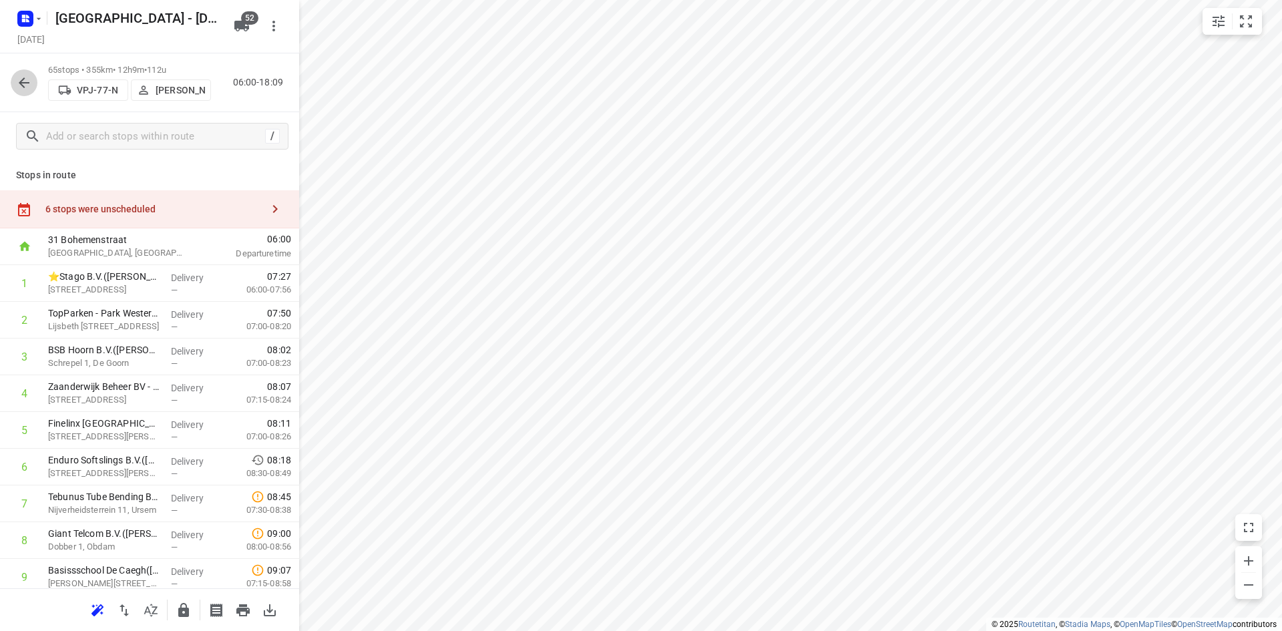
click at [25, 79] on icon "button" at bounding box center [24, 83] width 16 height 16
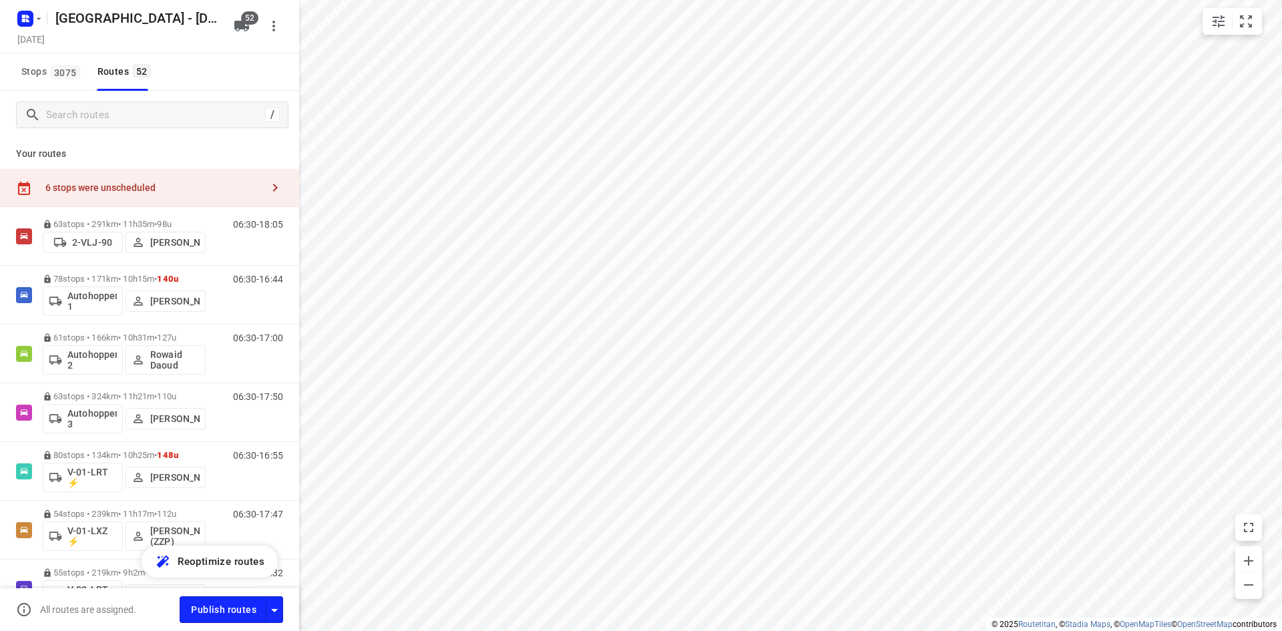
click at [206, 186] on div "6 stops were unscheduled" at bounding box center [153, 187] width 216 height 11
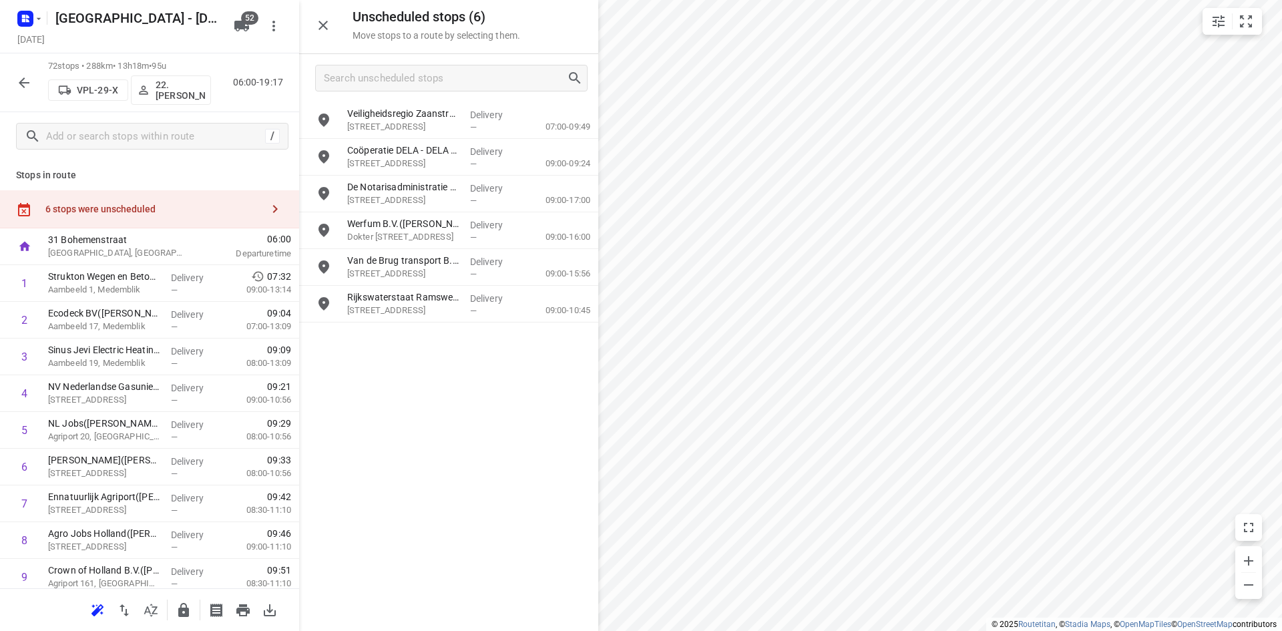
click at [320, 23] on icon "button" at bounding box center [322, 25] width 9 height 9
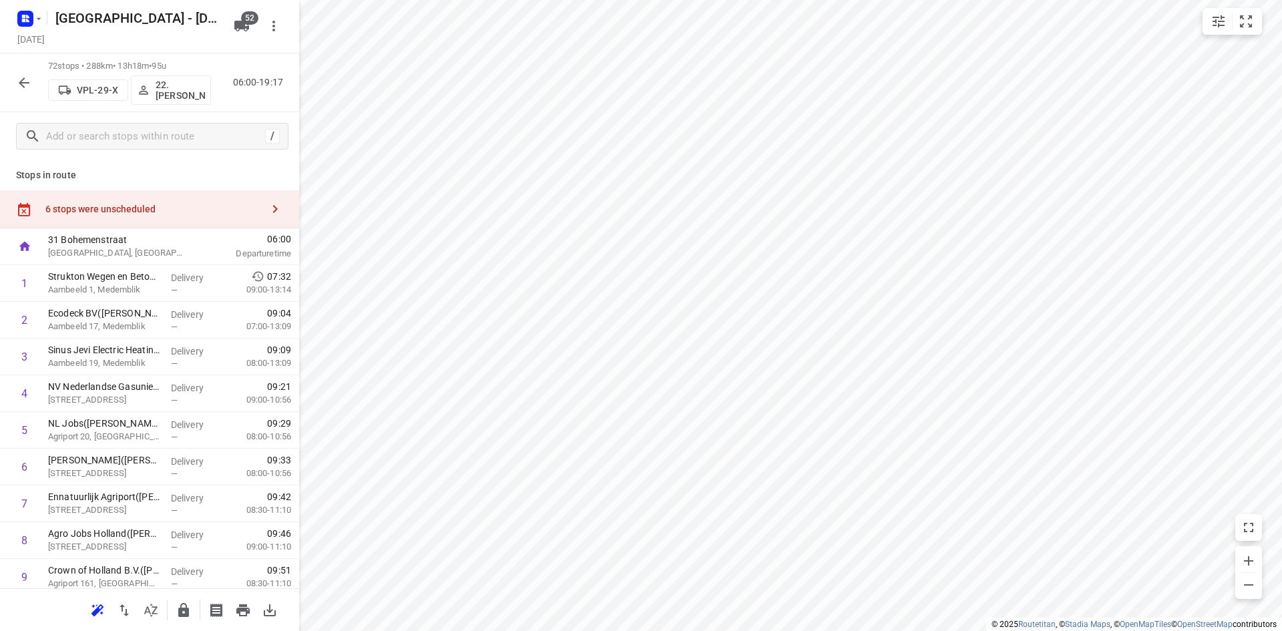
click at [246, 180] on p "Stops in route" at bounding box center [149, 175] width 267 height 14
click at [170, 172] on p "Stops in route" at bounding box center [149, 175] width 267 height 14
click at [224, 168] on p "Stops in route" at bounding box center [149, 175] width 267 height 14
click at [266, 171] on p "Stops in route" at bounding box center [149, 175] width 267 height 14
click at [75, 63] on p "72 stops • 288km • 13h18m • 95u" at bounding box center [129, 66] width 163 height 13
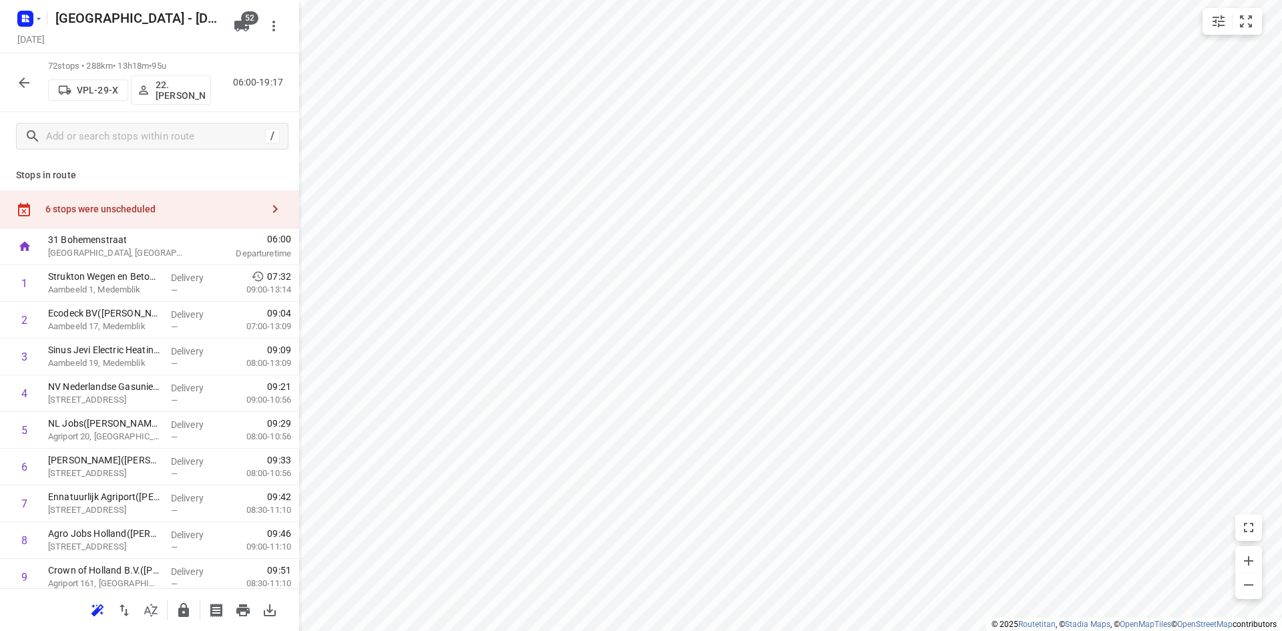
click at [174, 166] on div "Stops in route 6 stops were unscheduled 31 Bohemenstraat [GEOGRAPHIC_DATA], [GE…" at bounding box center [149, 374] width 299 height 428
click at [18, 176] on p "Stops in route" at bounding box center [149, 175] width 267 height 14
click at [248, 174] on p "Stops in route" at bounding box center [149, 175] width 267 height 14
click at [224, 150] on div "/" at bounding box center [149, 136] width 299 height 48
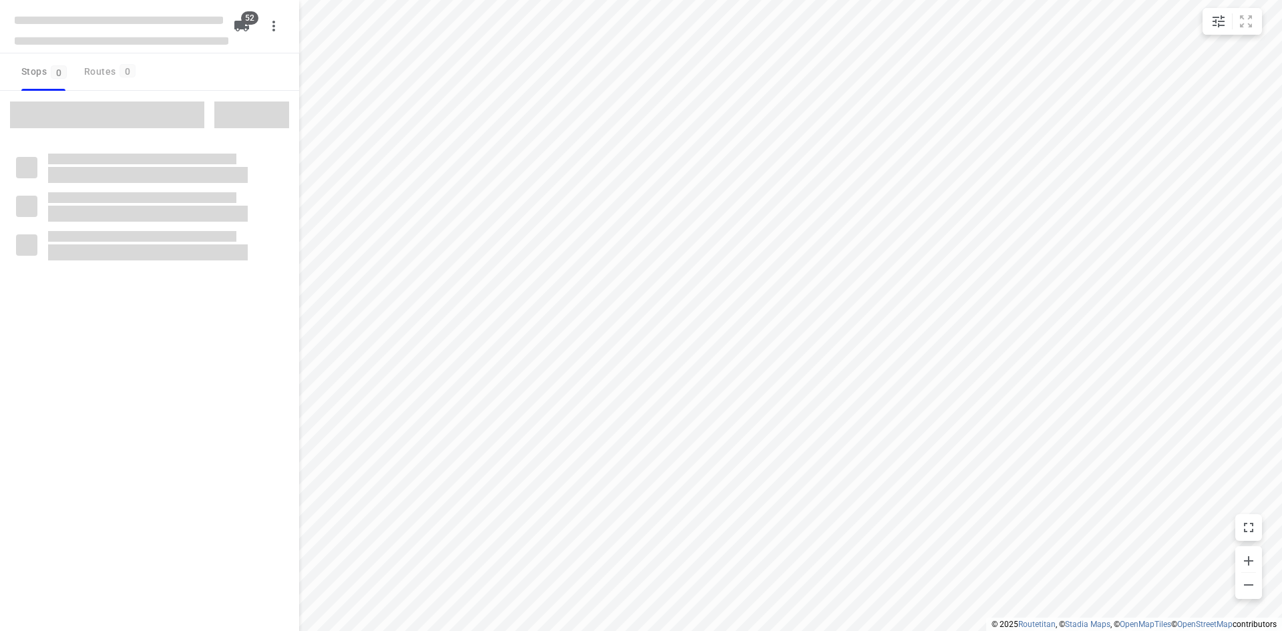
checkbox input "true"
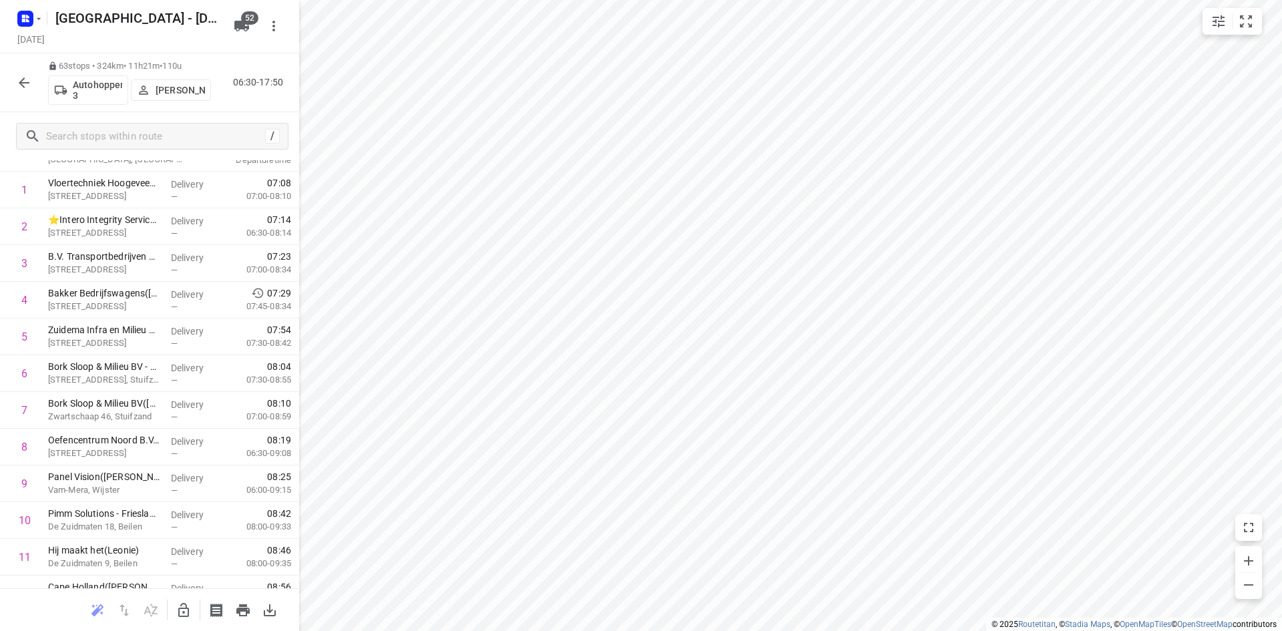
scroll to position [49, 0]
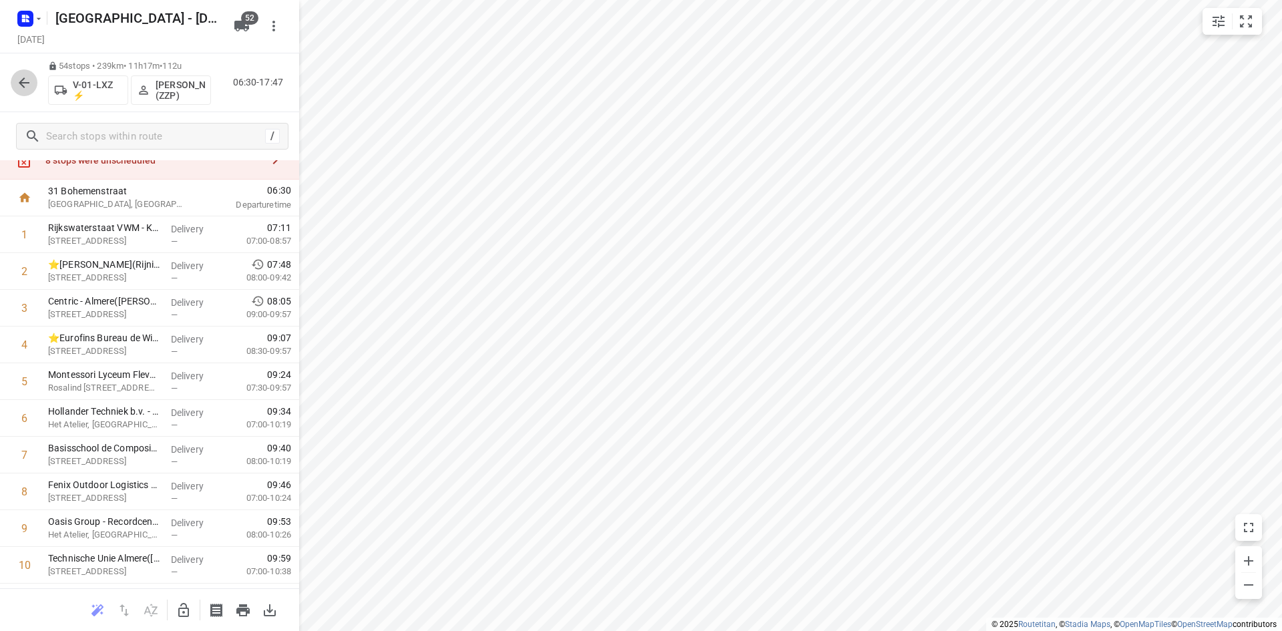
click at [28, 83] on icon "button" at bounding box center [24, 83] width 16 height 16
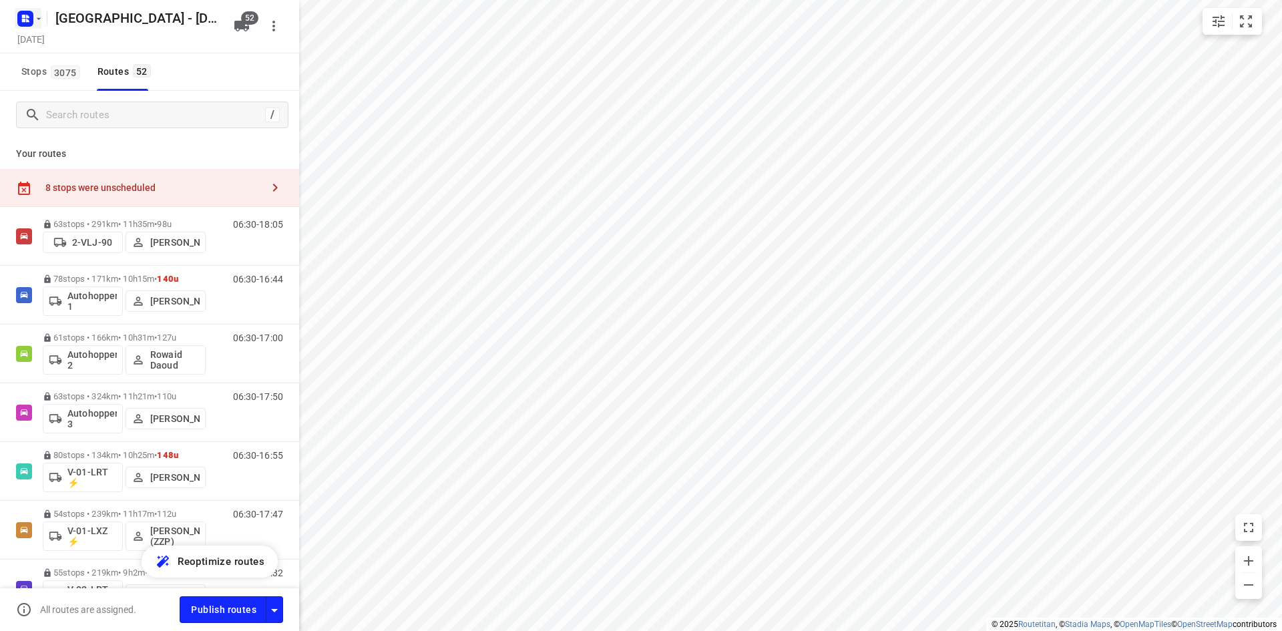
click at [27, 15] on icon "button" at bounding box center [27, 16] width 3 height 3
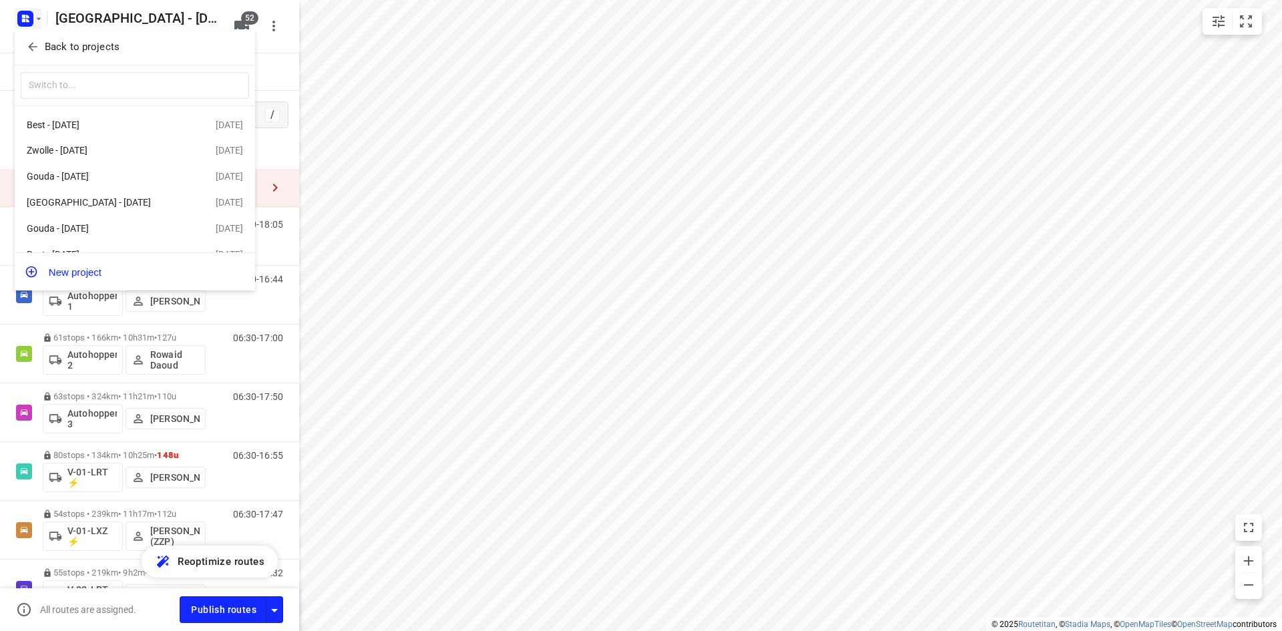
click at [193, 16] on div at bounding box center [641, 315] width 1282 height 631
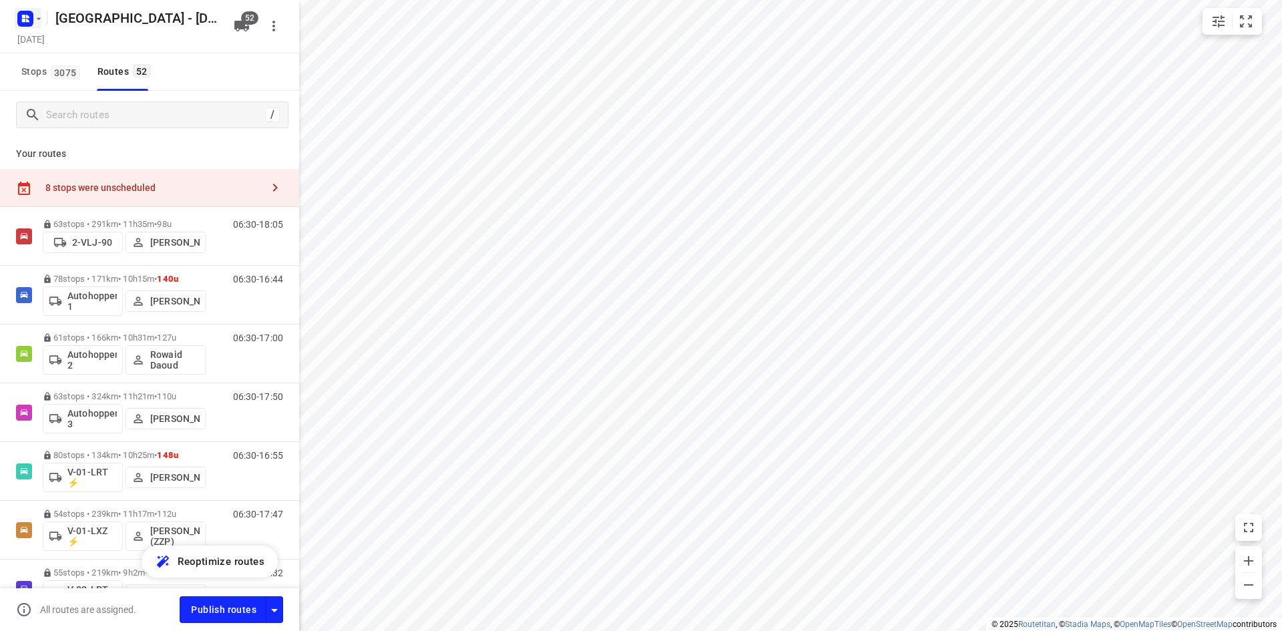
click at [27, 19] on icon "button" at bounding box center [27, 20] width 3 height 3
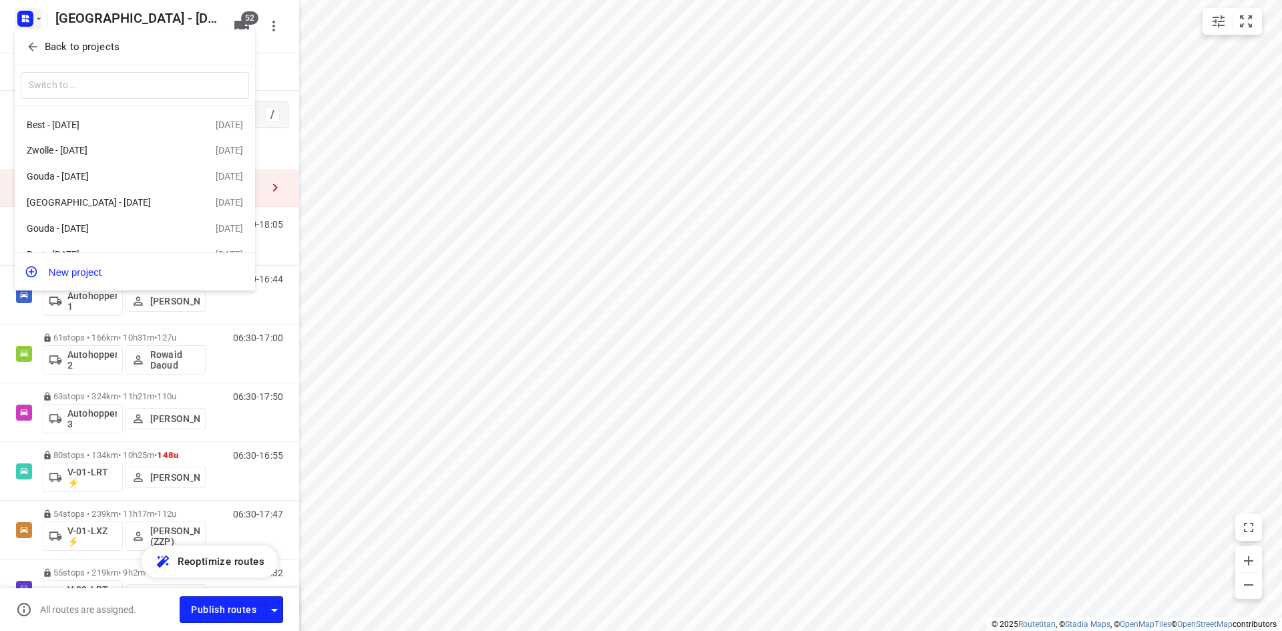
click at [33, 46] on icon "button" at bounding box center [32, 46] width 13 height 13
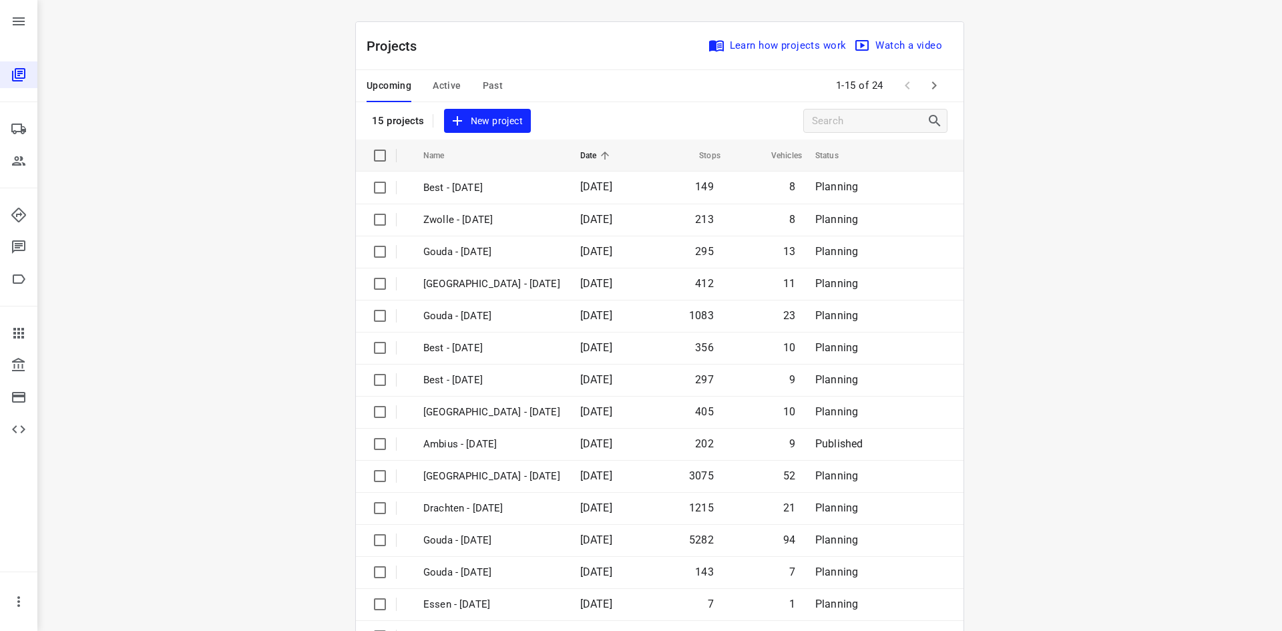
click at [552, 73] on div "Upcoming Active Past 1-15 of 24" at bounding box center [659, 86] width 607 height 32
click at [442, 84] on span "Active" at bounding box center [447, 85] width 28 height 17
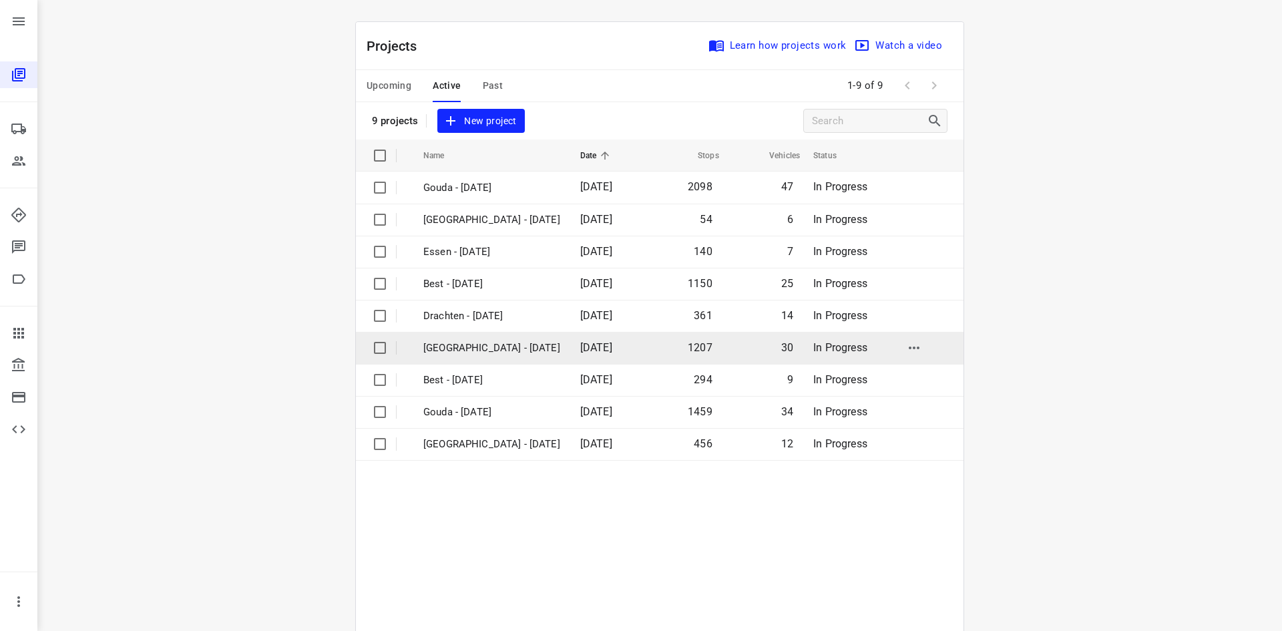
click at [498, 352] on p "[GEOGRAPHIC_DATA] - [DATE]" at bounding box center [491, 347] width 137 height 15
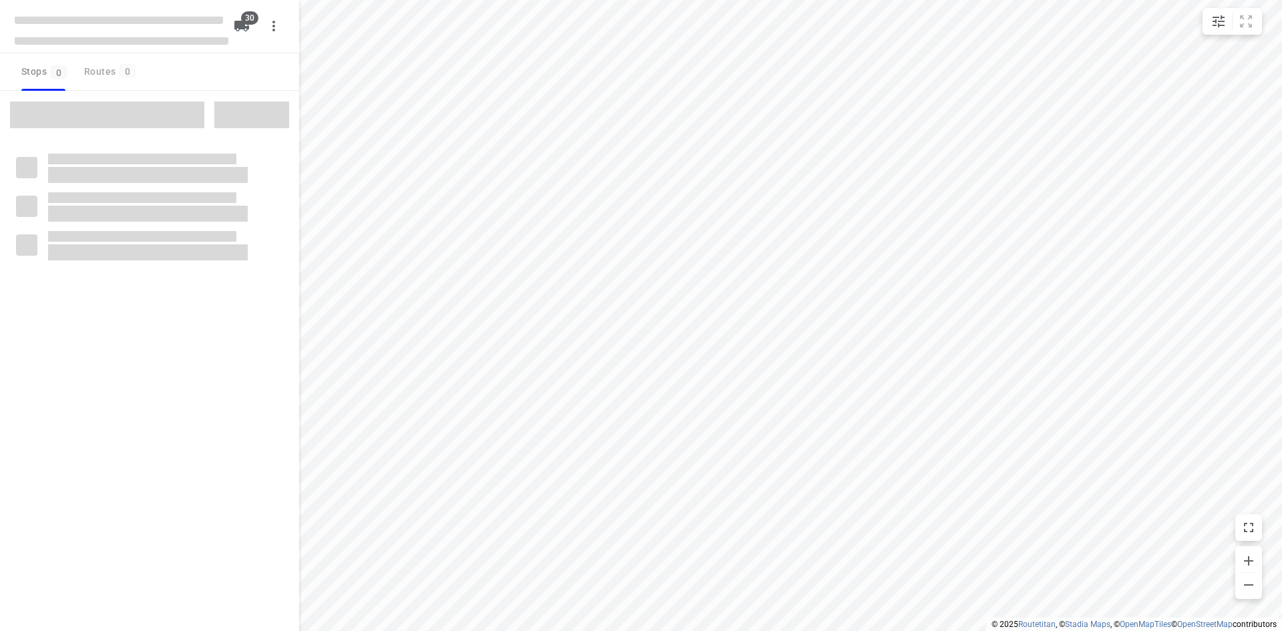
checkbox input "true"
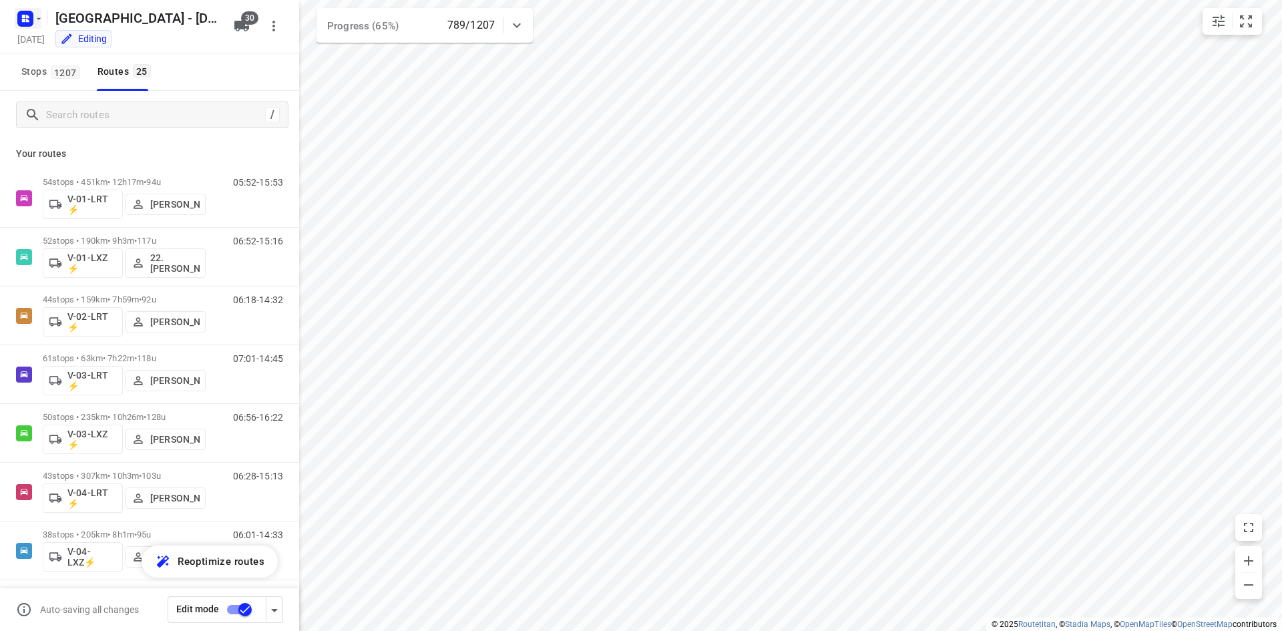
click at [28, 15] on icon "button" at bounding box center [25, 18] width 21 height 21
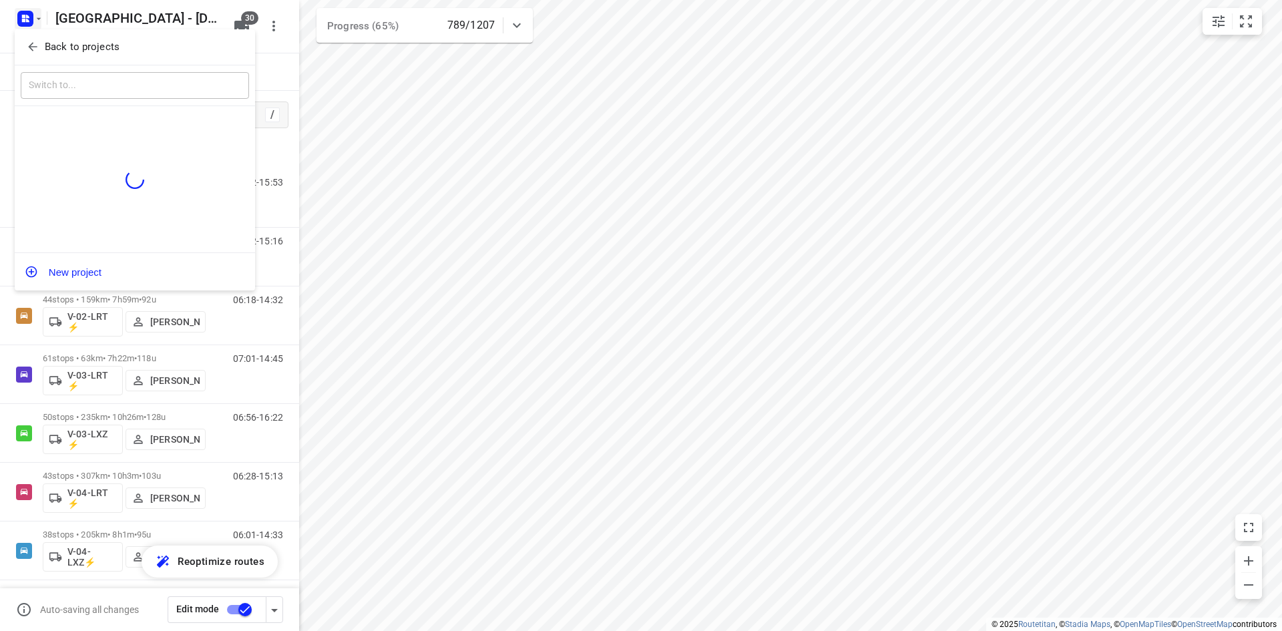
click at [33, 45] on icon "button" at bounding box center [32, 46] width 13 height 13
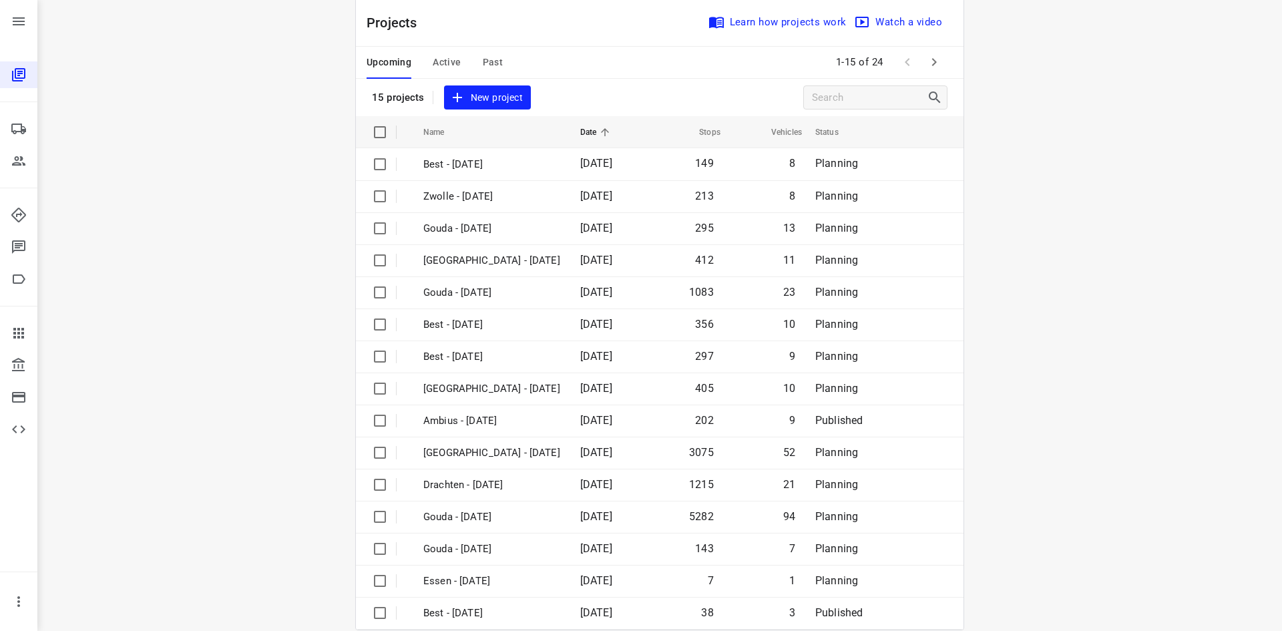
scroll to position [44, 0]
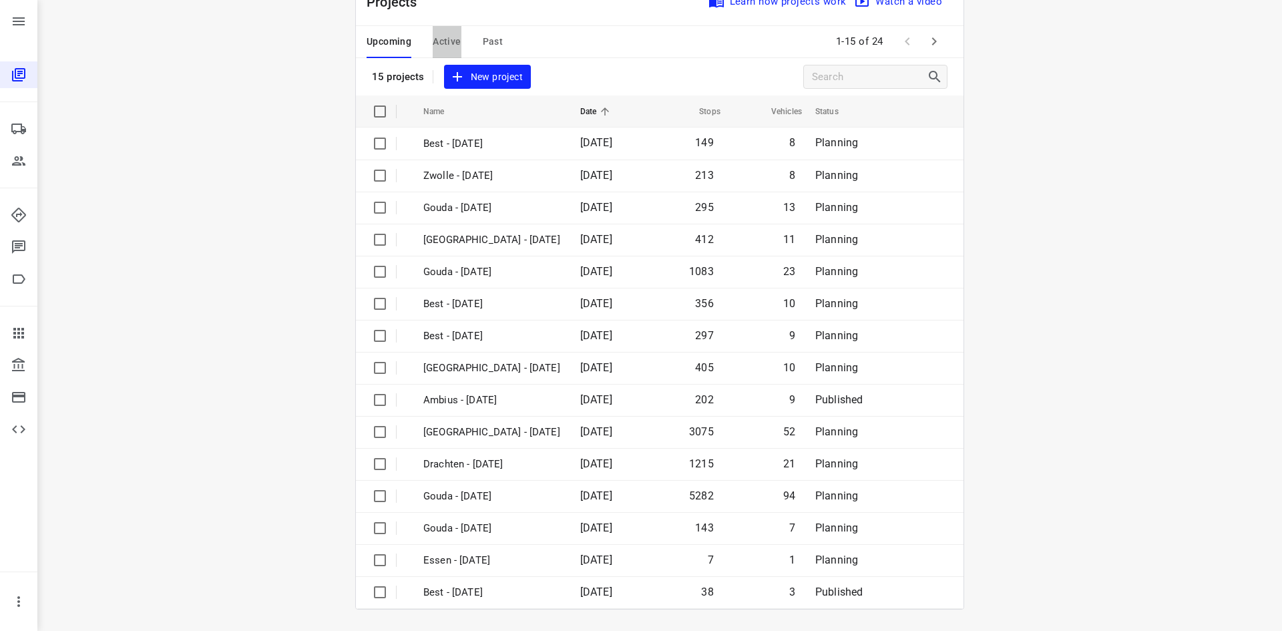
click at [437, 37] on span "Active" at bounding box center [447, 41] width 28 height 17
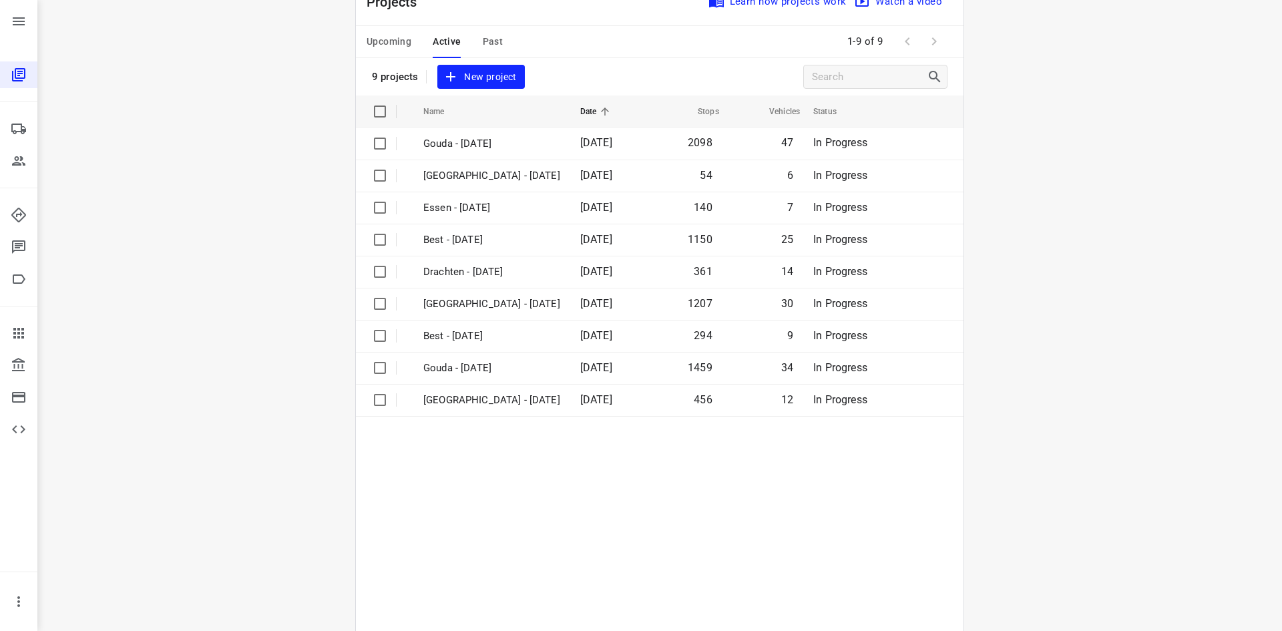
scroll to position [0, 0]
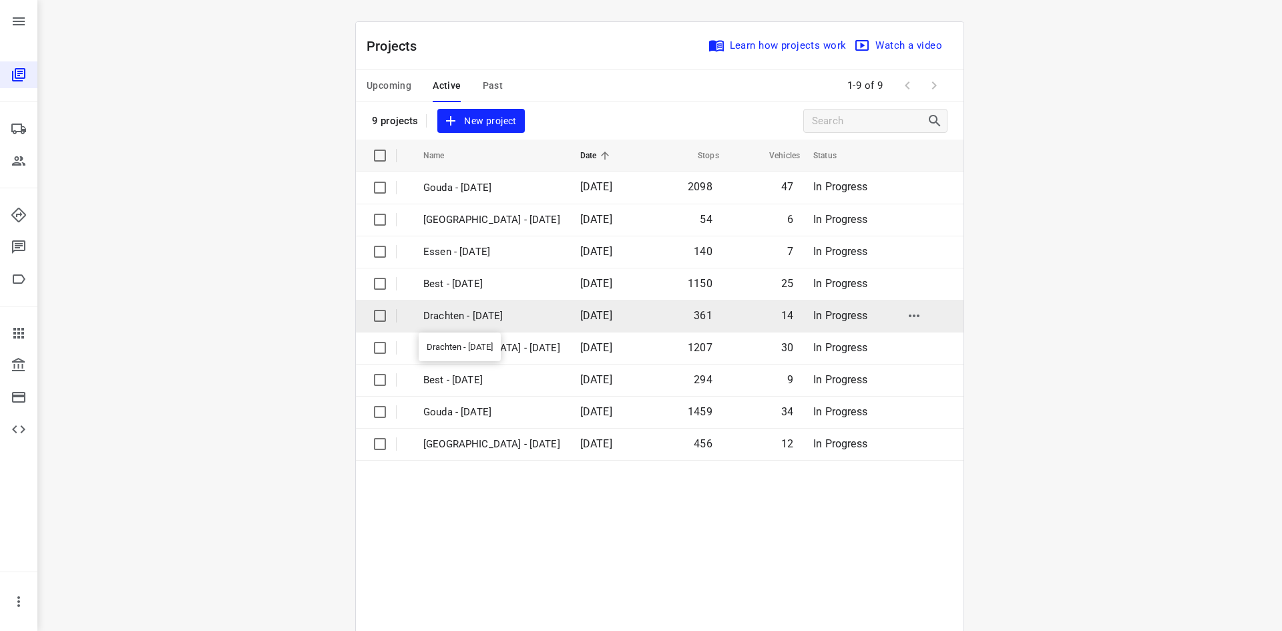
click at [494, 316] on p "Drachten - [DATE]" at bounding box center [491, 315] width 137 height 15
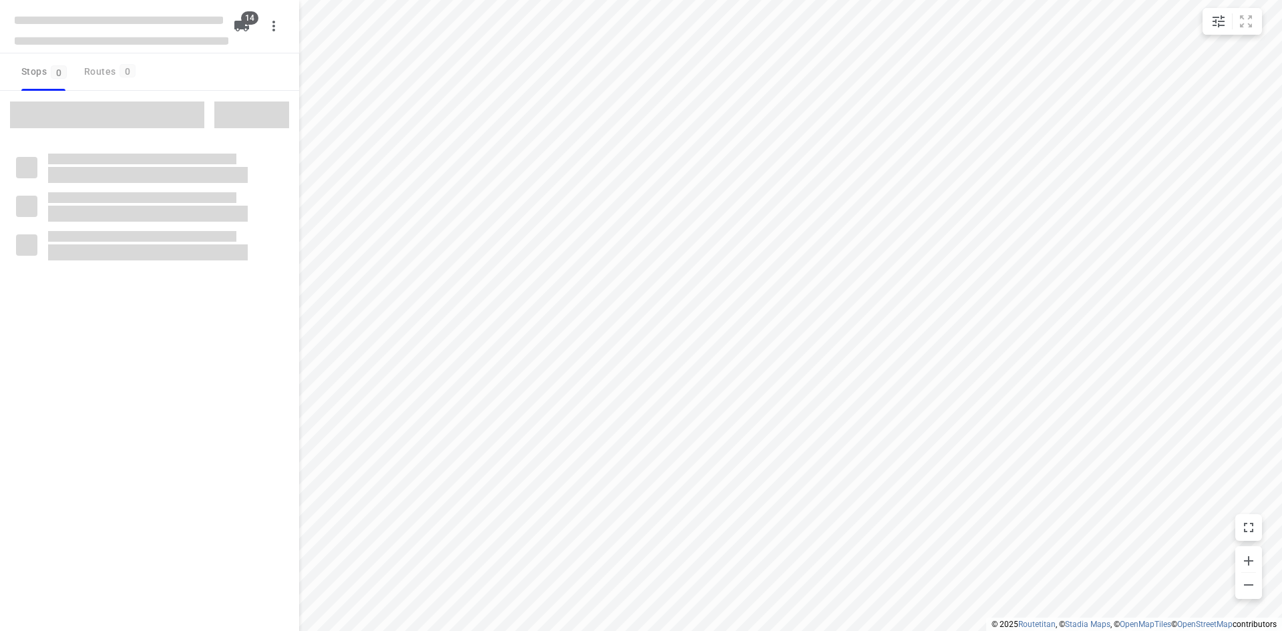
checkbox input "true"
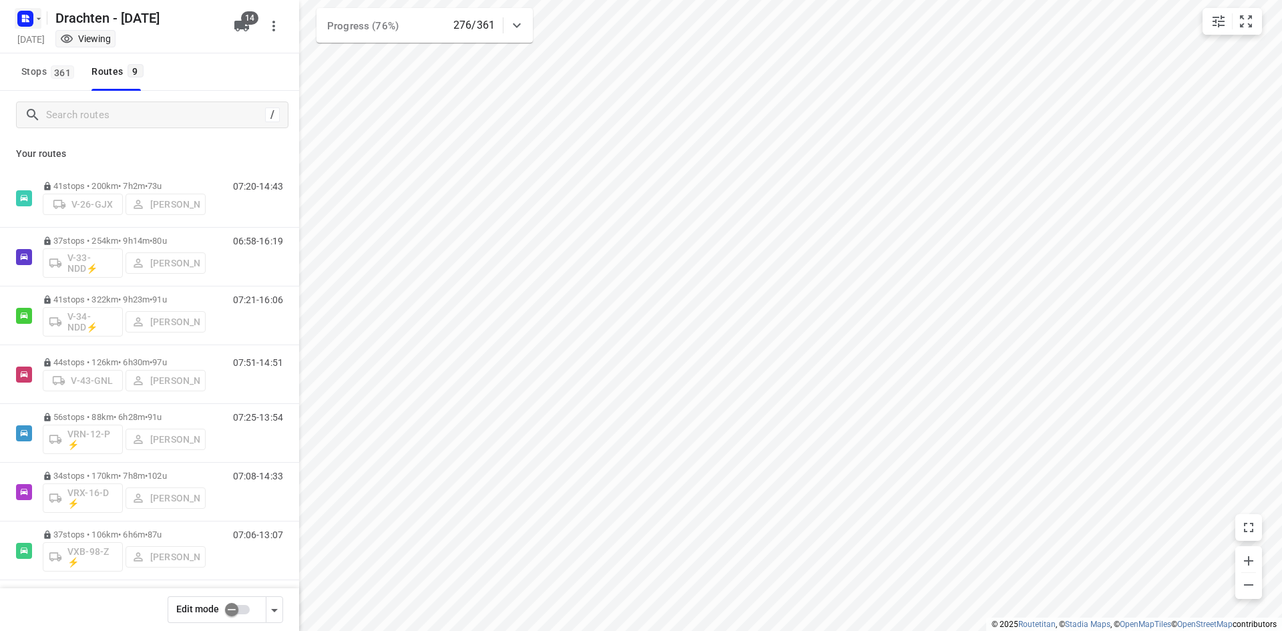
click at [26, 15] on icon "button" at bounding box center [27, 16] width 3 height 3
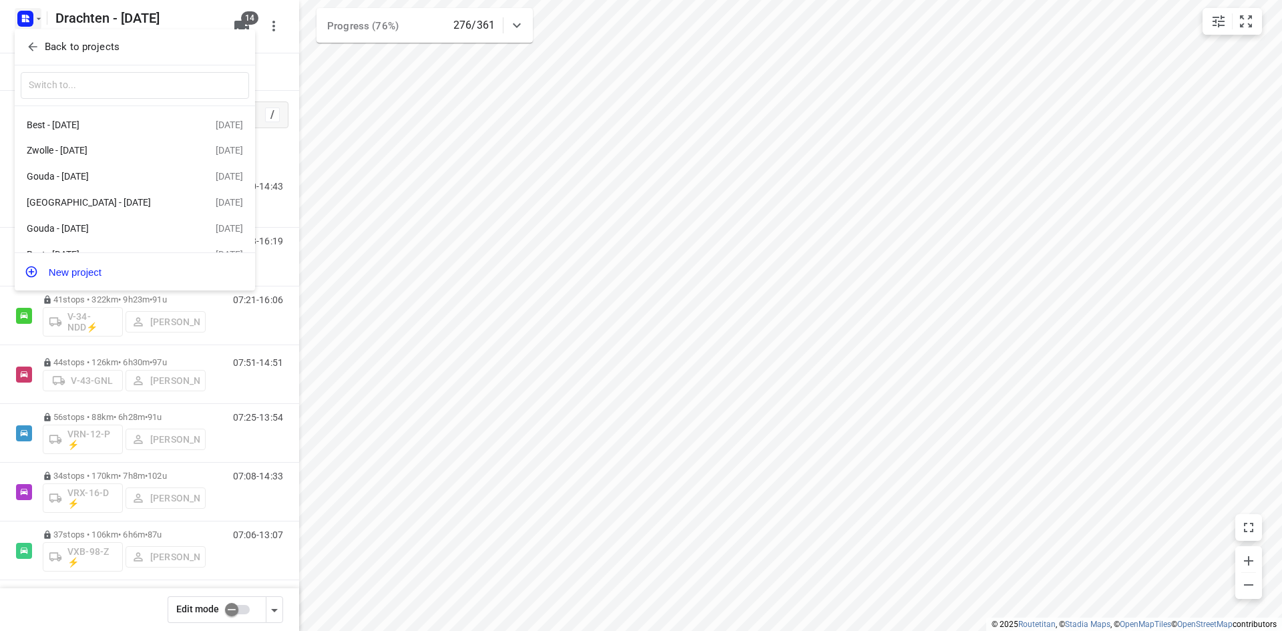
click at [33, 46] on icon "button" at bounding box center [32, 46] width 13 height 13
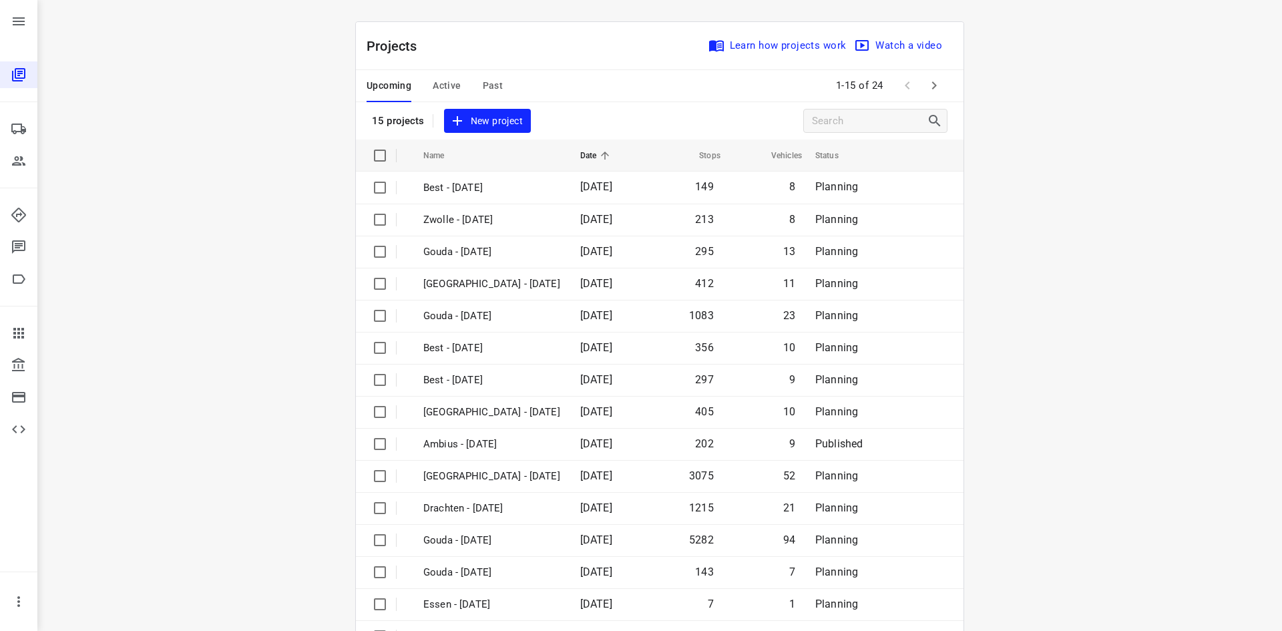
click at [442, 87] on span "Active" at bounding box center [447, 85] width 28 height 17
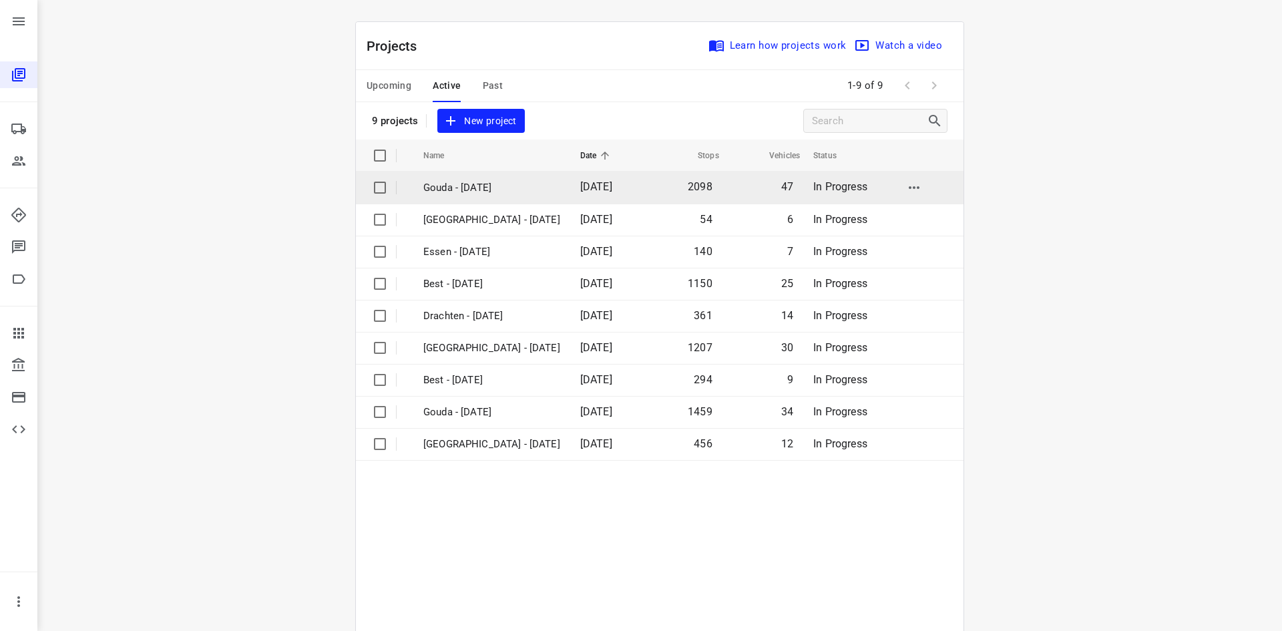
click at [471, 182] on p "Gouda - [DATE]" at bounding box center [491, 187] width 137 height 15
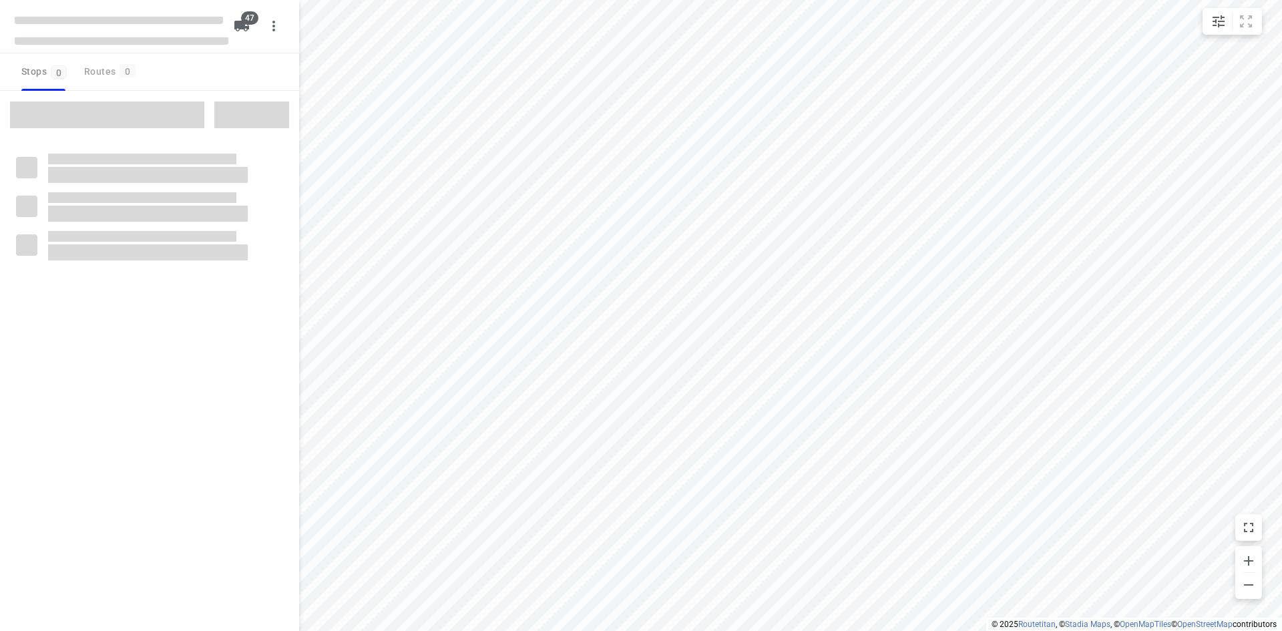
checkbox input "true"
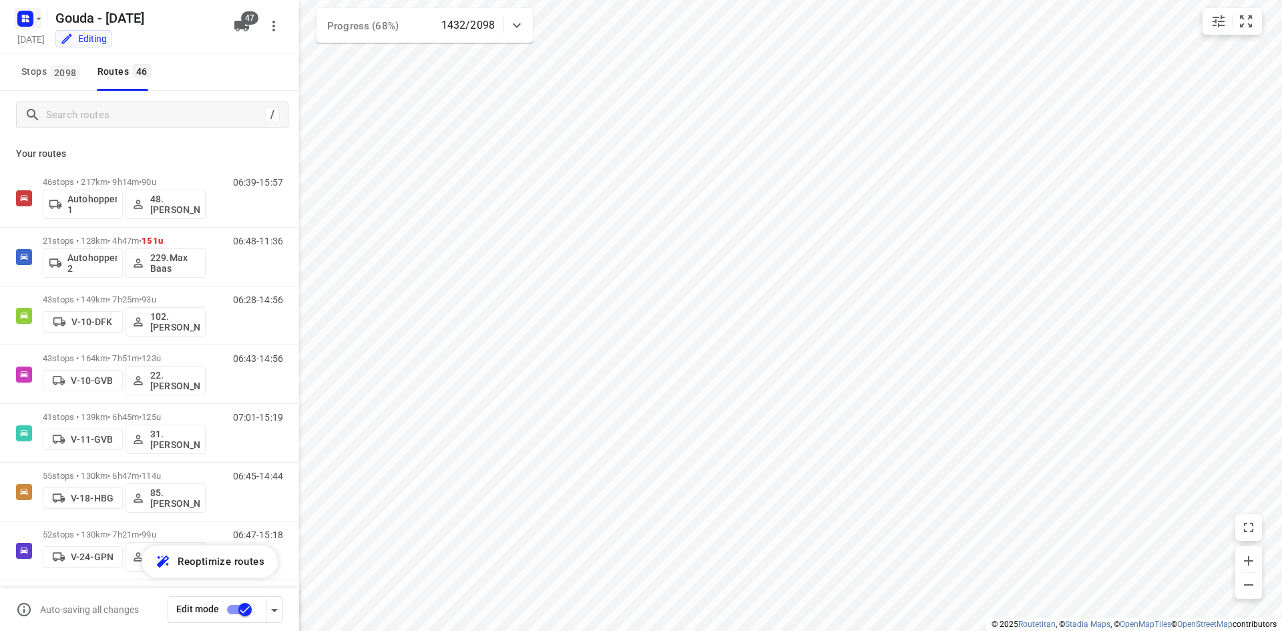
click at [29, 20] on icon "button" at bounding box center [27, 20] width 3 height 3
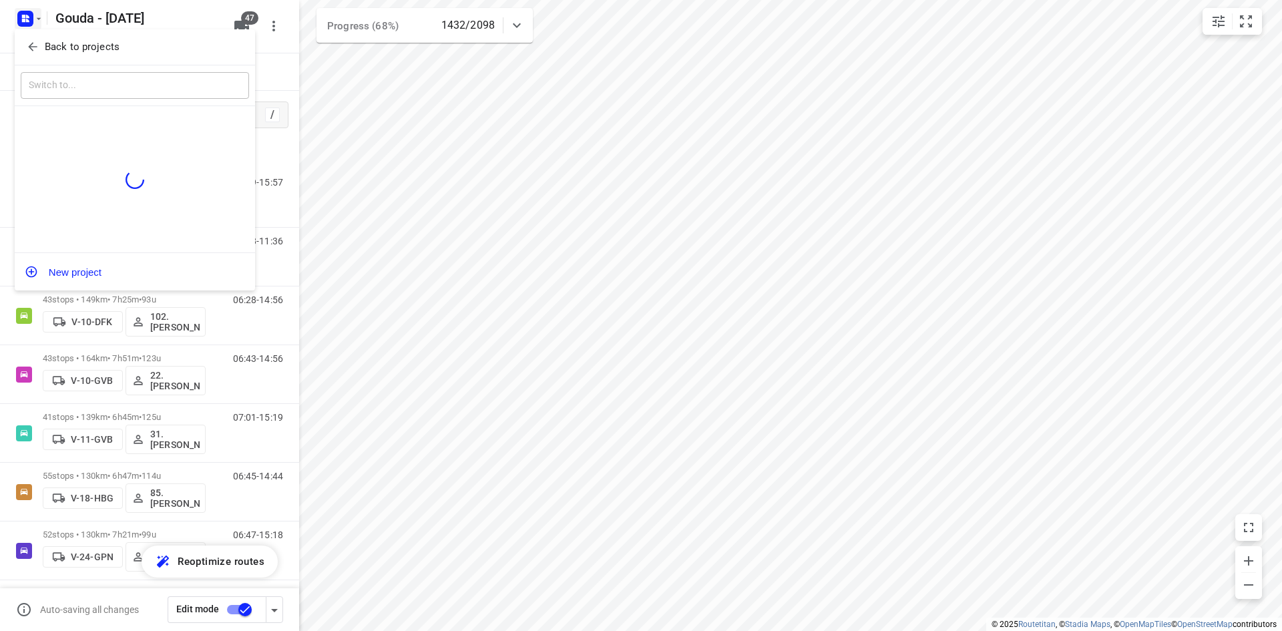
click at [35, 43] on icon "button" at bounding box center [32, 46] width 13 height 13
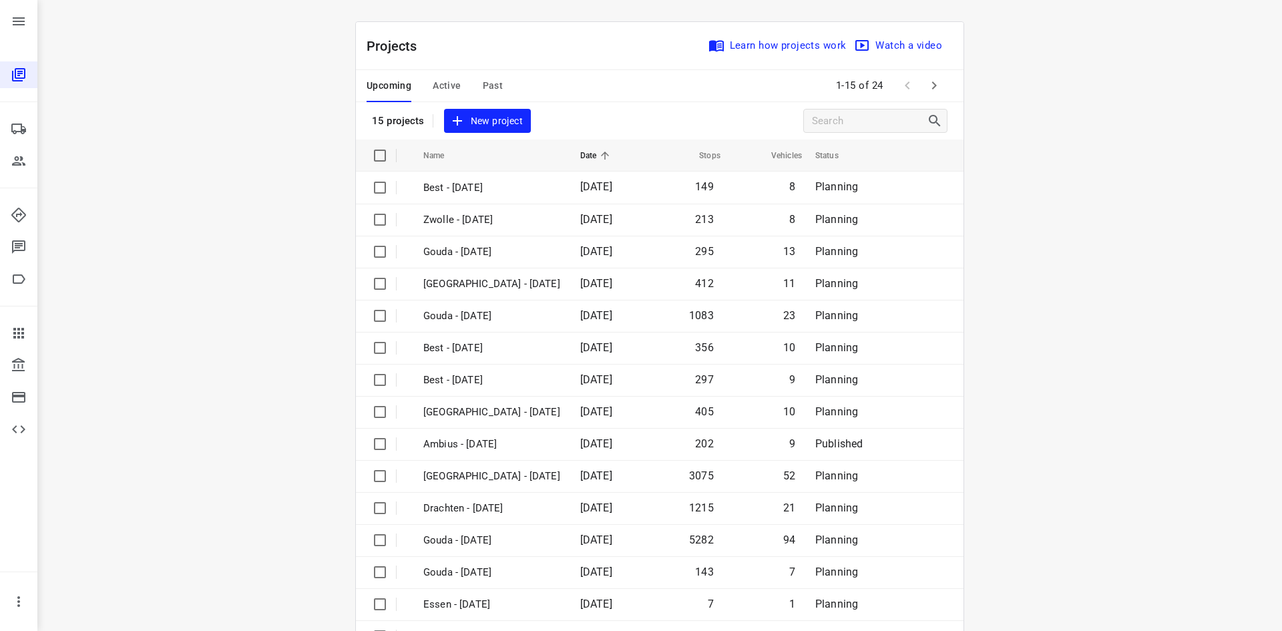
click at [433, 85] on span "Active" at bounding box center [447, 85] width 28 height 17
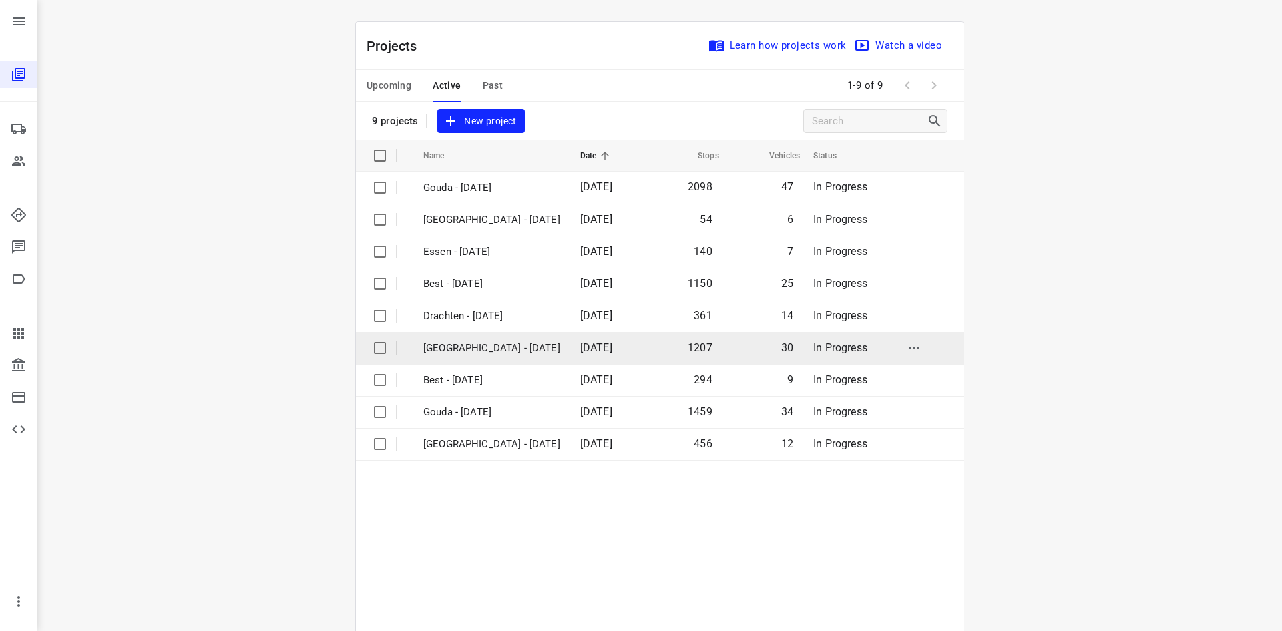
click at [499, 353] on p "[GEOGRAPHIC_DATA] - [DATE]" at bounding box center [491, 347] width 137 height 15
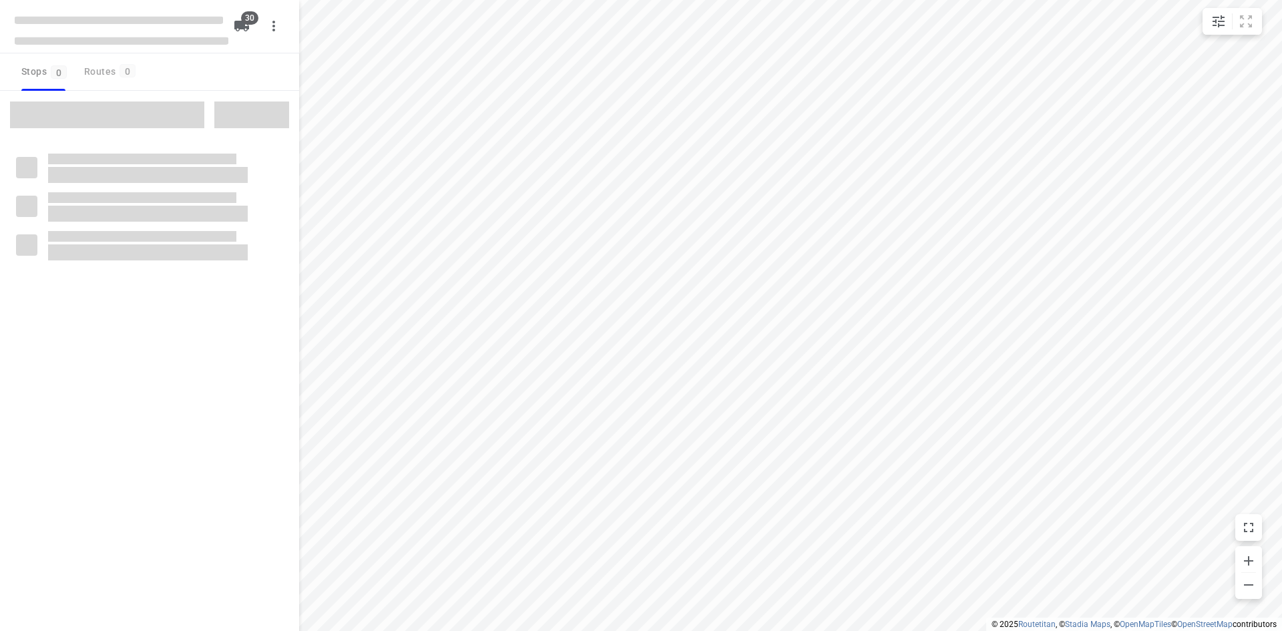
checkbox input "true"
